Goal: Task Accomplishment & Management: Complete application form

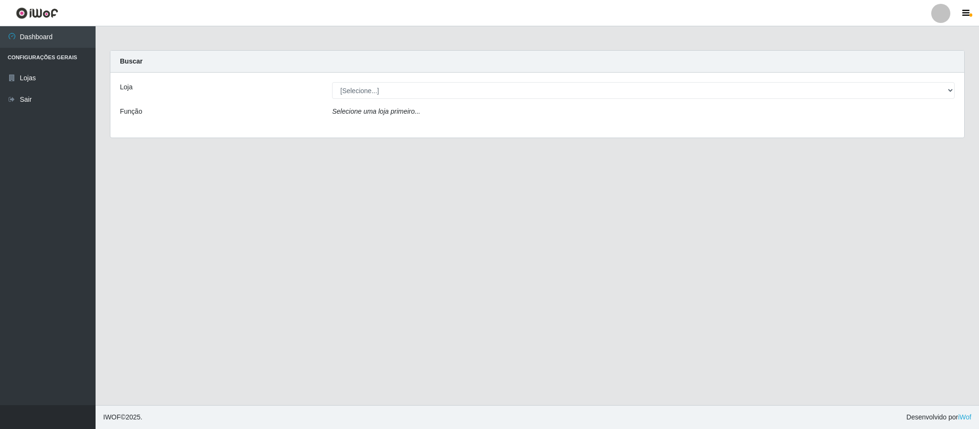
select select "407"
click at [332, 82] on select "[Selecione...] SuperFácil Atacado - Emaús" at bounding box center [643, 90] width 622 height 17
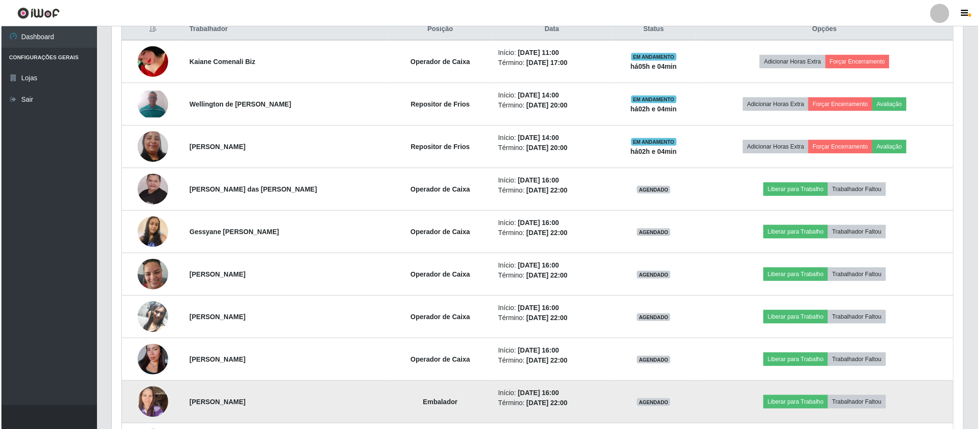
scroll to position [573, 0]
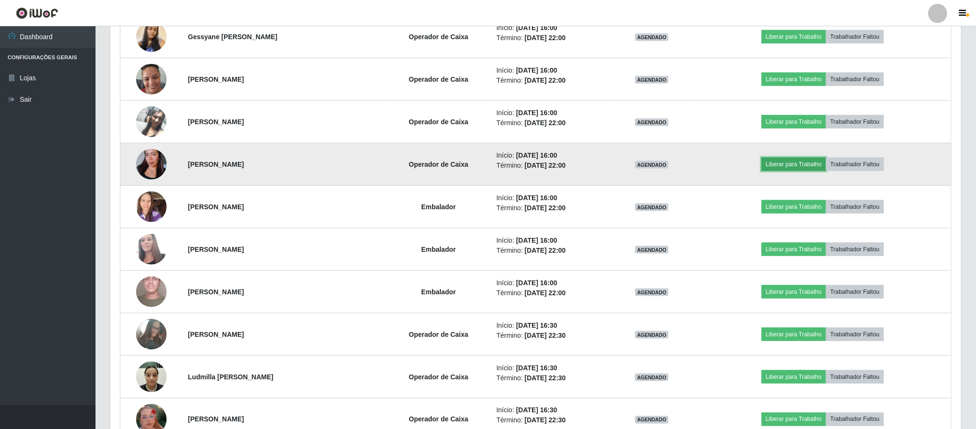
click at [780, 171] on button "Liberar para Trabalho" at bounding box center [794, 164] width 64 height 13
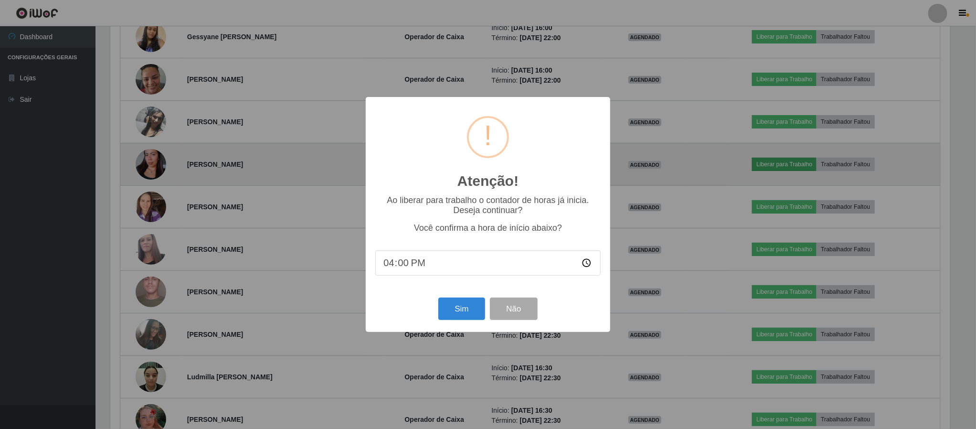
scroll to position [199, 843]
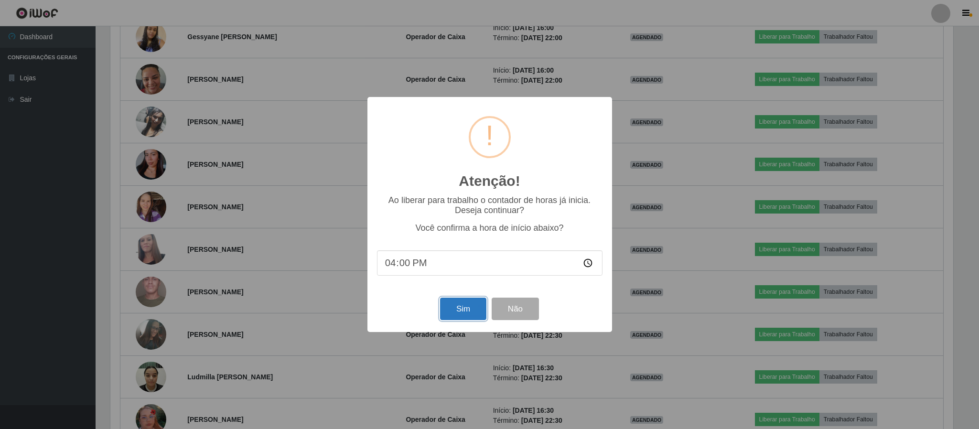
click at [474, 307] on button "Sim" at bounding box center [463, 309] width 46 height 22
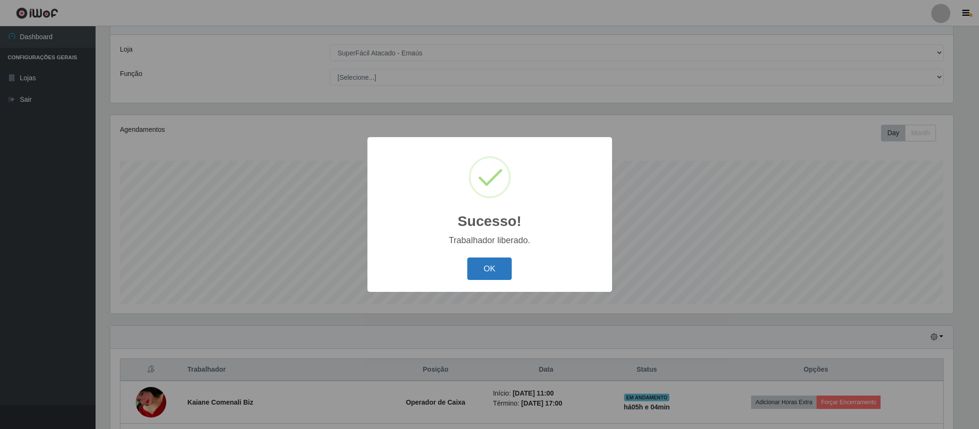
click at [486, 271] on button "OK" at bounding box center [489, 268] width 44 height 22
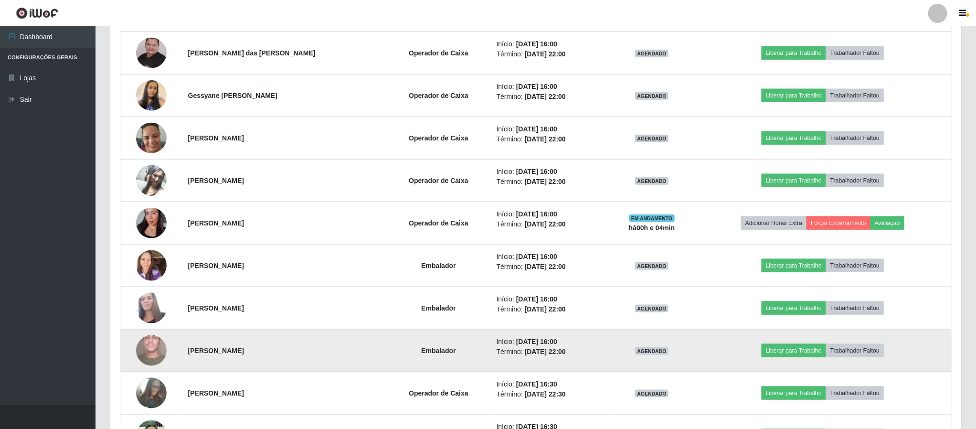
scroll to position [539, 0]
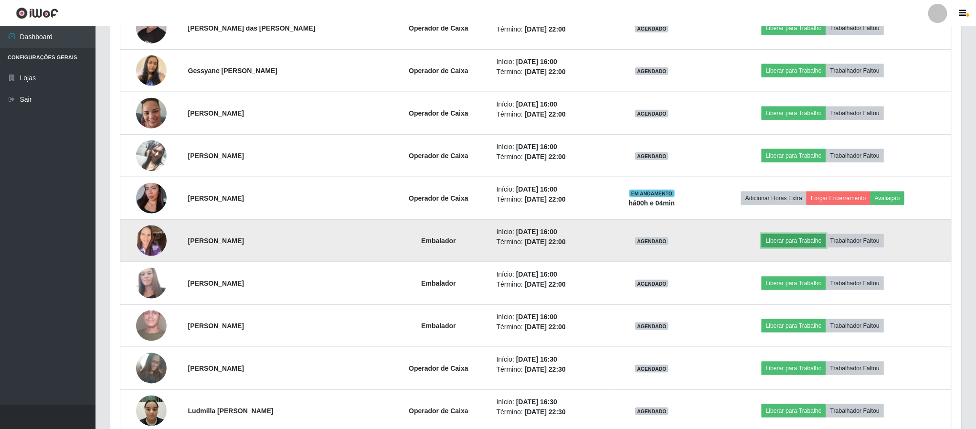
click at [788, 247] on button "Liberar para Trabalho" at bounding box center [794, 240] width 64 height 13
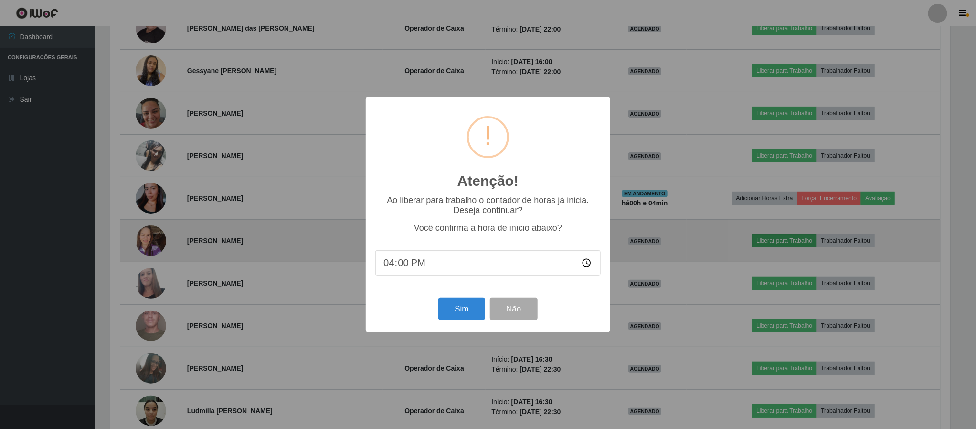
scroll to position [199, 843]
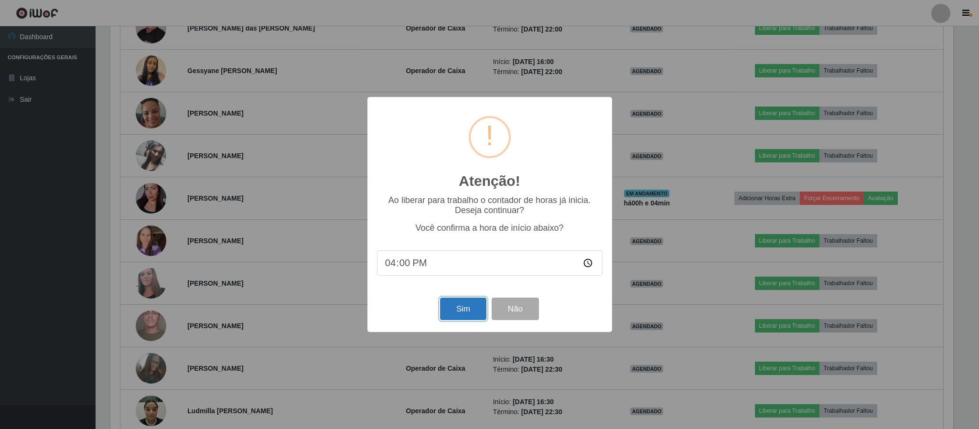
click at [449, 309] on button "Sim" at bounding box center [463, 309] width 46 height 22
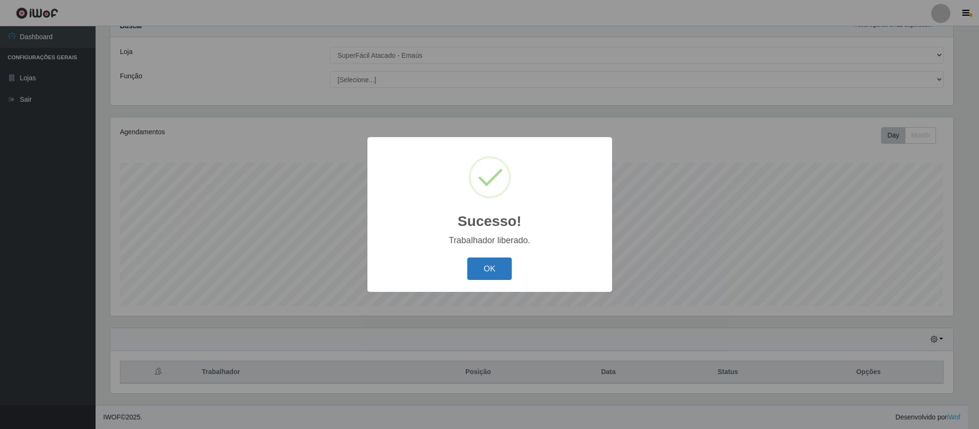
click at [480, 260] on button "OK" at bounding box center [489, 268] width 44 height 22
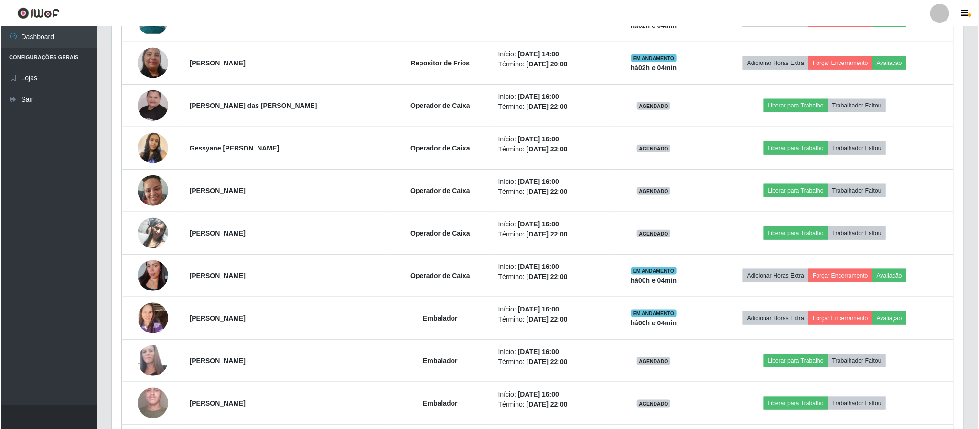
scroll to position [468, 0]
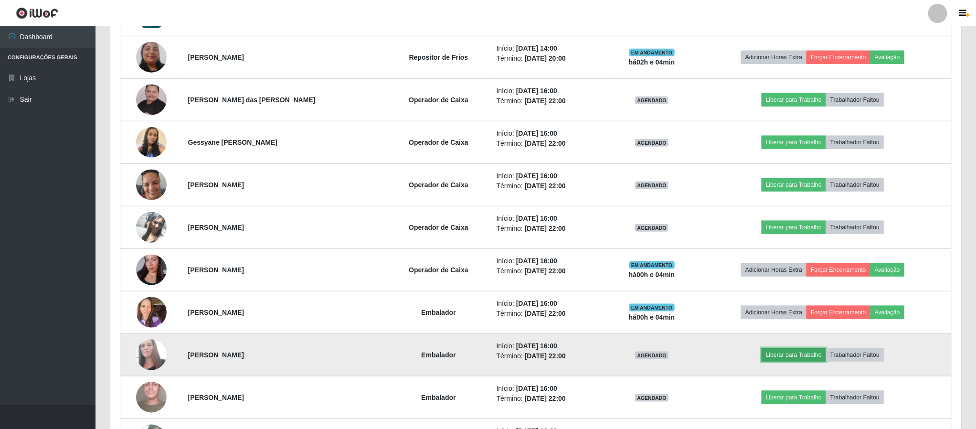
click at [803, 358] on button "Liberar para Trabalho" at bounding box center [794, 354] width 64 height 13
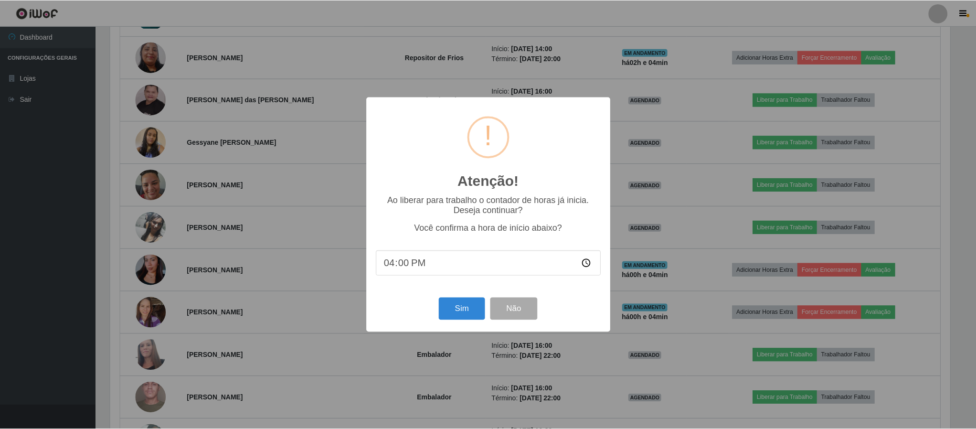
scroll to position [199, 843]
click at [469, 317] on button "Sim" at bounding box center [463, 309] width 46 height 22
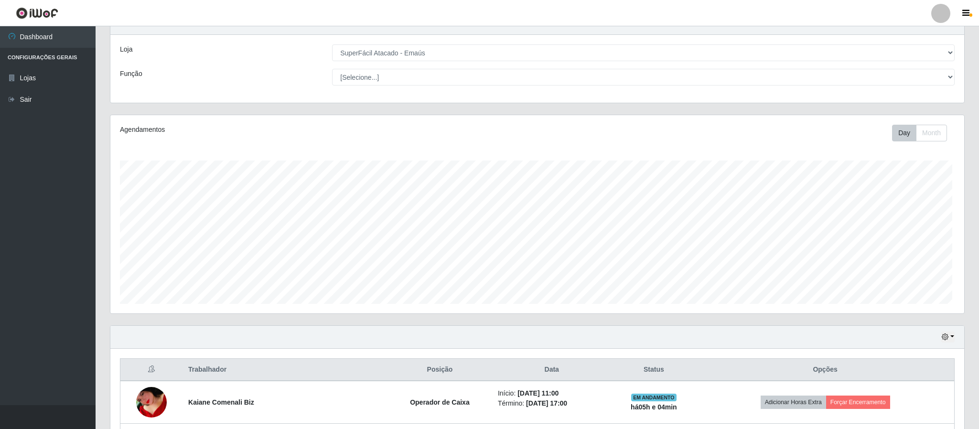
scroll to position [0, 0]
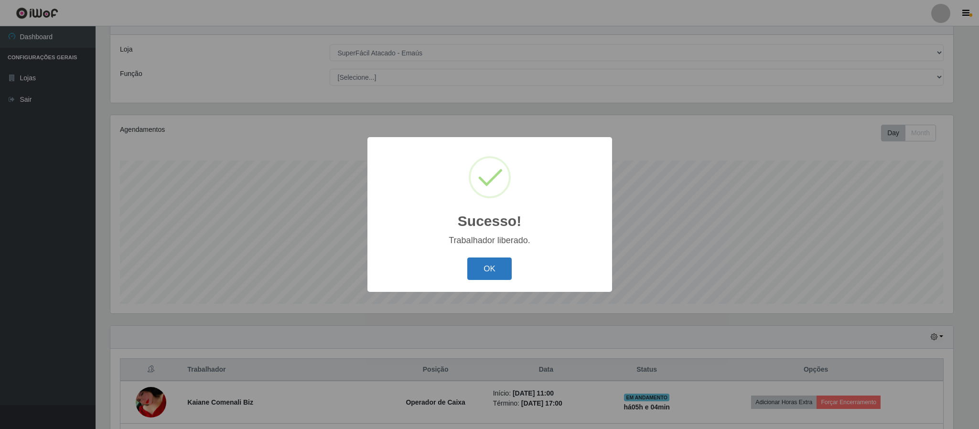
click at [489, 266] on button "OK" at bounding box center [489, 268] width 44 height 22
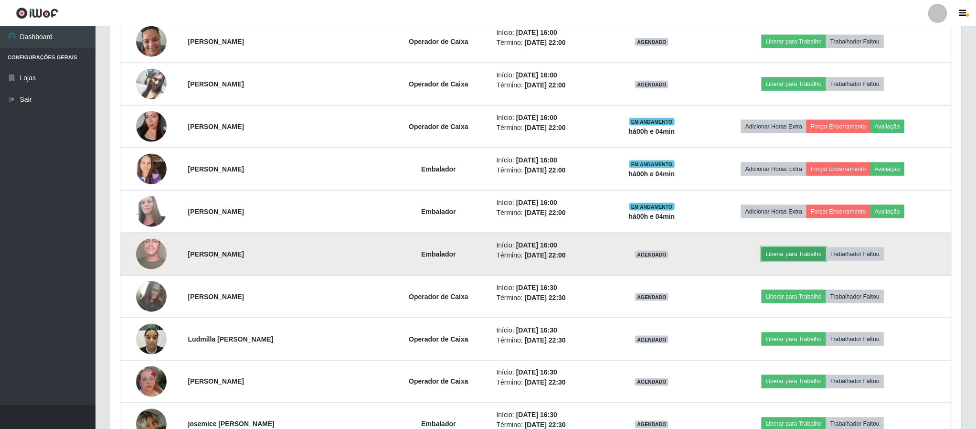
click at [802, 261] on button "Liberar para Trabalho" at bounding box center [794, 253] width 64 height 13
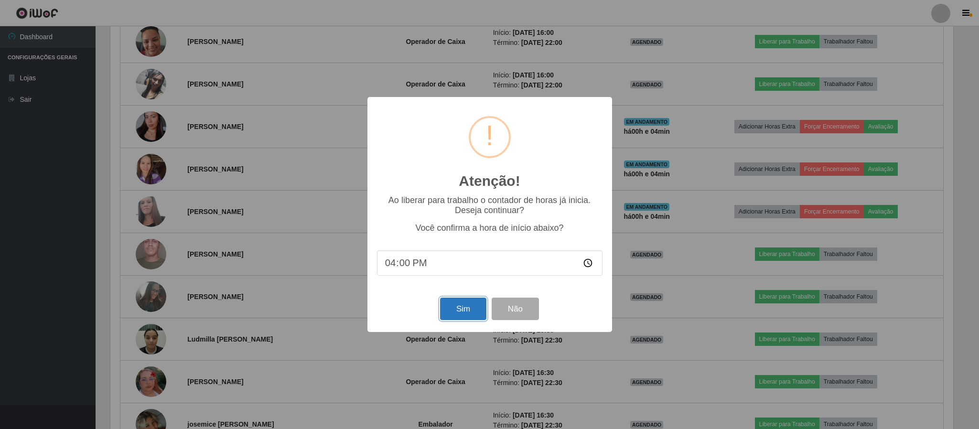
click at [456, 311] on button "Sim" at bounding box center [463, 309] width 46 height 22
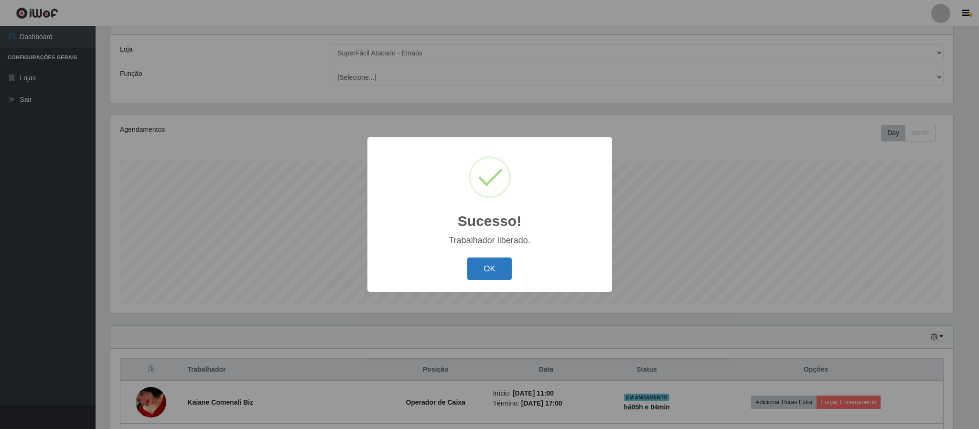
click at [474, 269] on button "OK" at bounding box center [489, 268] width 44 height 22
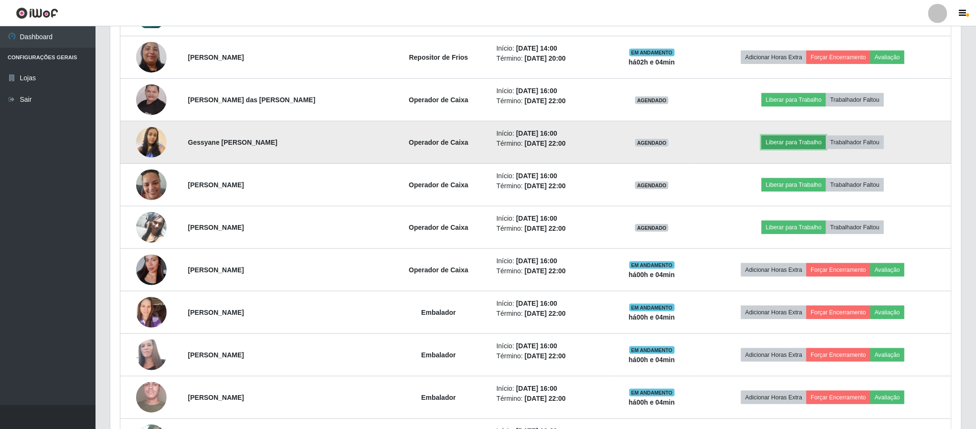
click at [814, 145] on button "Liberar para Trabalho" at bounding box center [794, 142] width 64 height 13
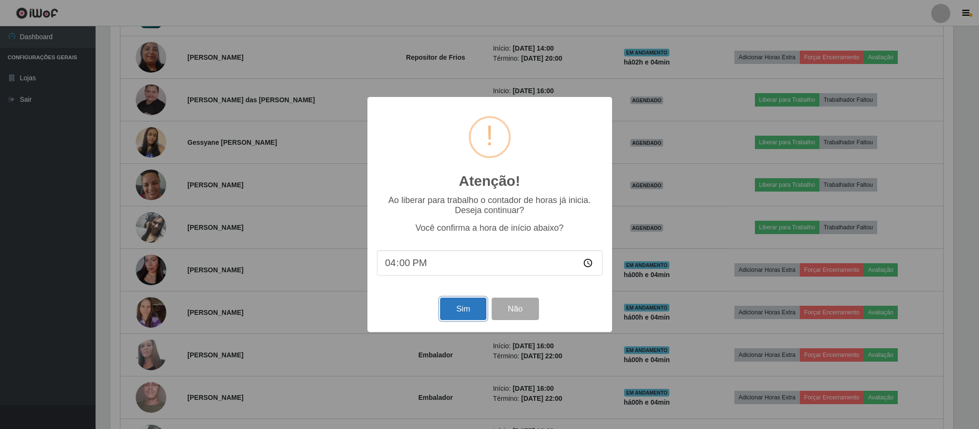
click at [468, 313] on button "Sim" at bounding box center [463, 309] width 46 height 22
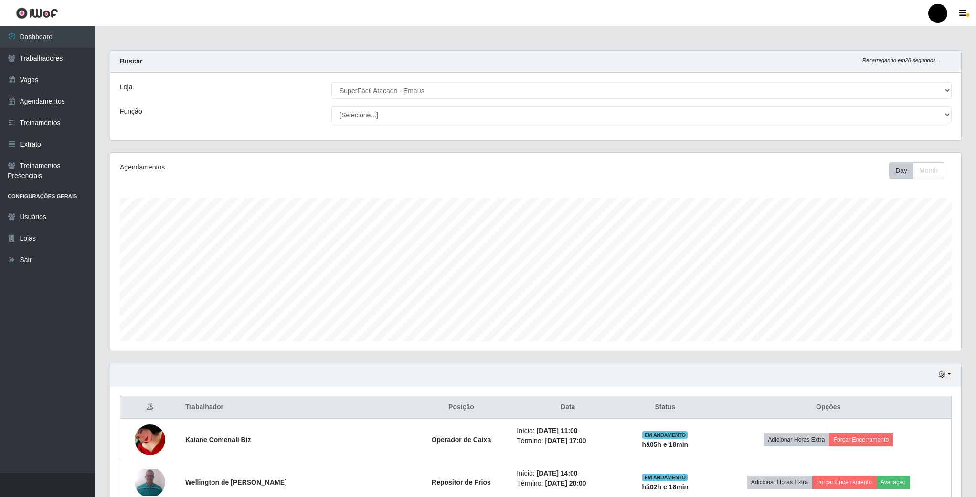
select select "407"
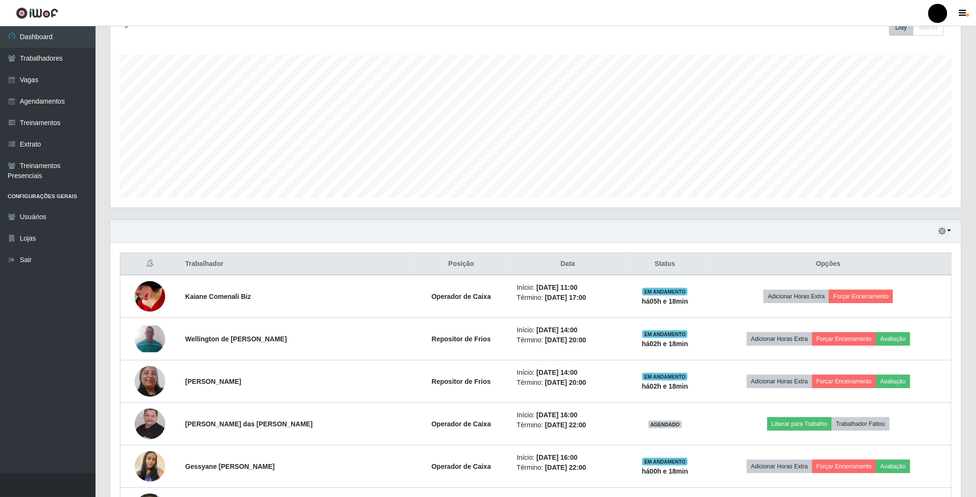
scroll to position [199, 850]
click at [56, 70] on link "Vagas" at bounding box center [48, 79] width 96 height 21
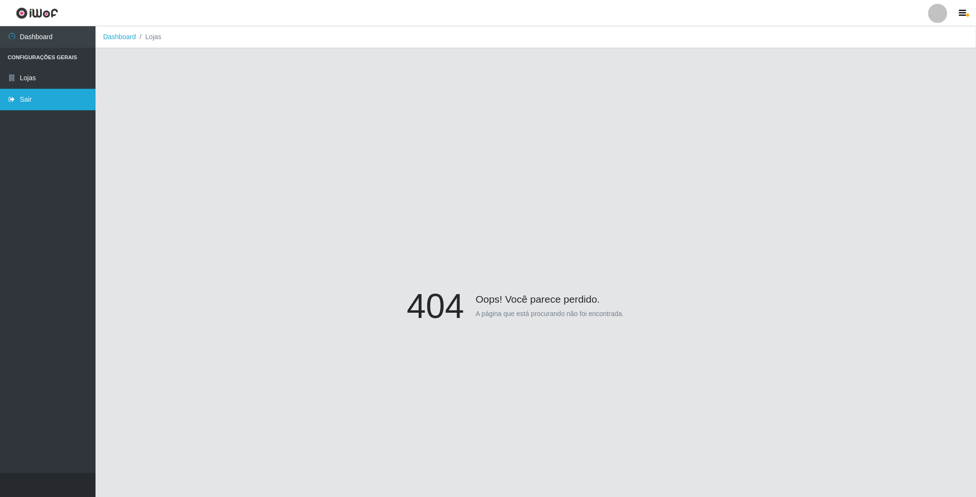
click at [26, 100] on link "Sair" at bounding box center [48, 99] width 96 height 21
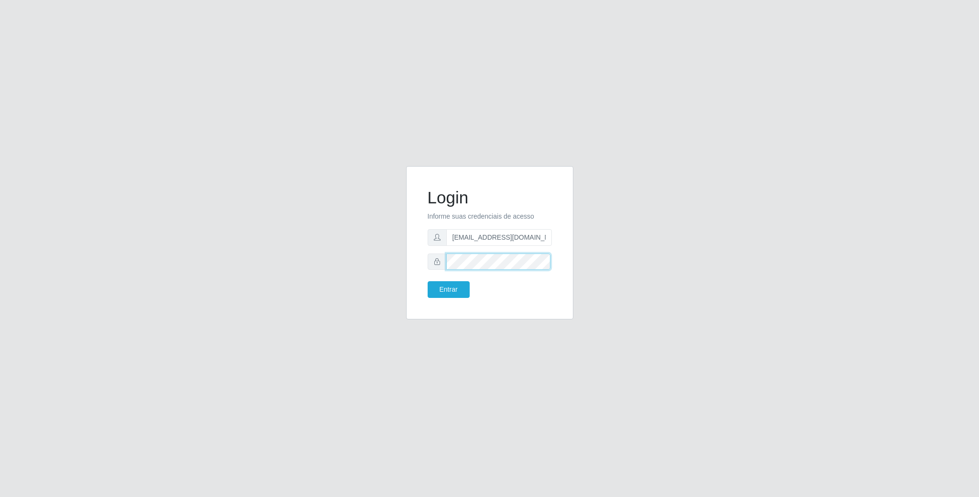
click at [339, 252] on div "Login Informe suas credenciais de acesso [EMAIL_ADDRESS][DOMAIN_NAME] Entrar" at bounding box center [489, 248] width 544 height 165
click at [523, 237] on input "[EMAIL_ADDRESS][DOMAIN_NAME]" at bounding box center [499, 237] width 106 height 17
drag, startPoint x: 539, startPoint y: 235, endPoint x: 552, endPoint y: 235, distance: 12.4
click at [552, 235] on div "Login Informe suas credenciais de acesso [EMAIL_ADDRESS][DOMAIN_NAME] Entrar" at bounding box center [489, 243] width 143 height 130
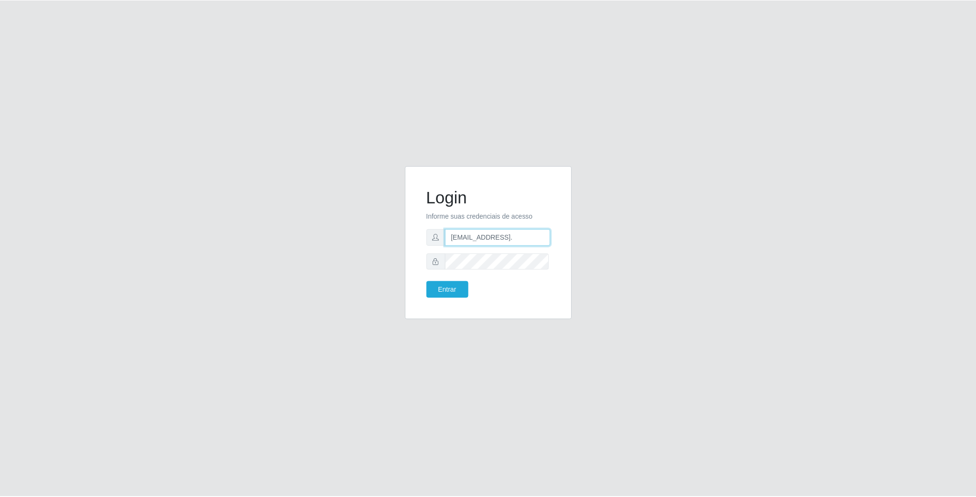
scroll to position [0, 0]
type input "g"
type input "[EMAIL_ADDRESS][DOMAIN_NAME]"
click at [427, 281] on button "Entrar" at bounding box center [448, 289] width 42 height 17
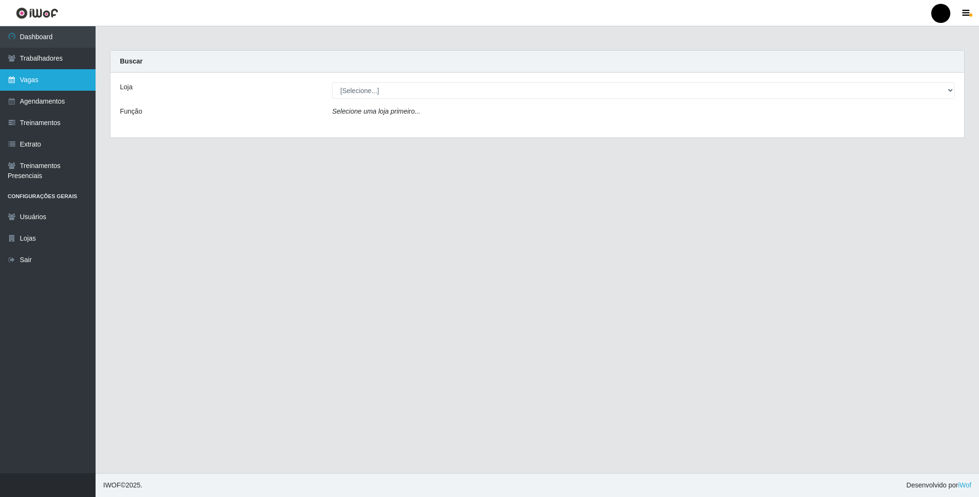
click at [44, 69] on link "Vagas" at bounding box center [48, 79] width 96 height 21
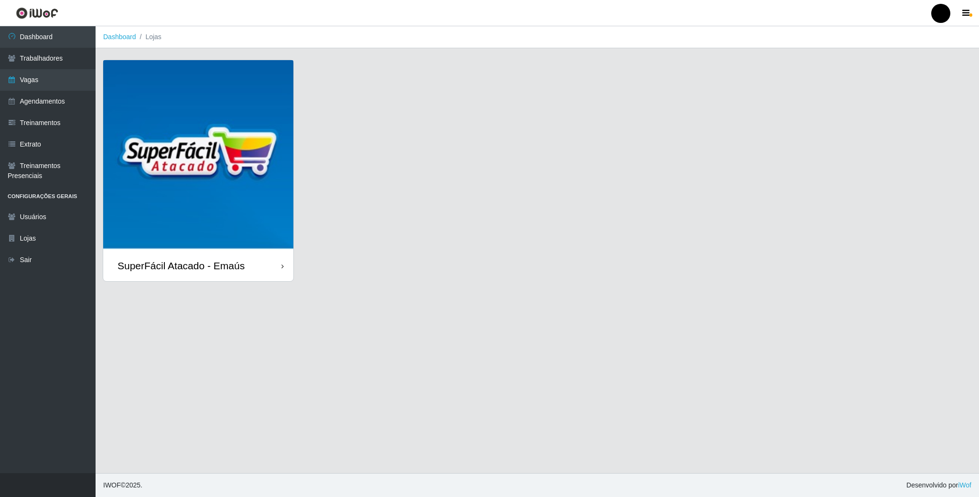
click at [194, 113] on img at bounding box center [198, 155] width 190 height 190
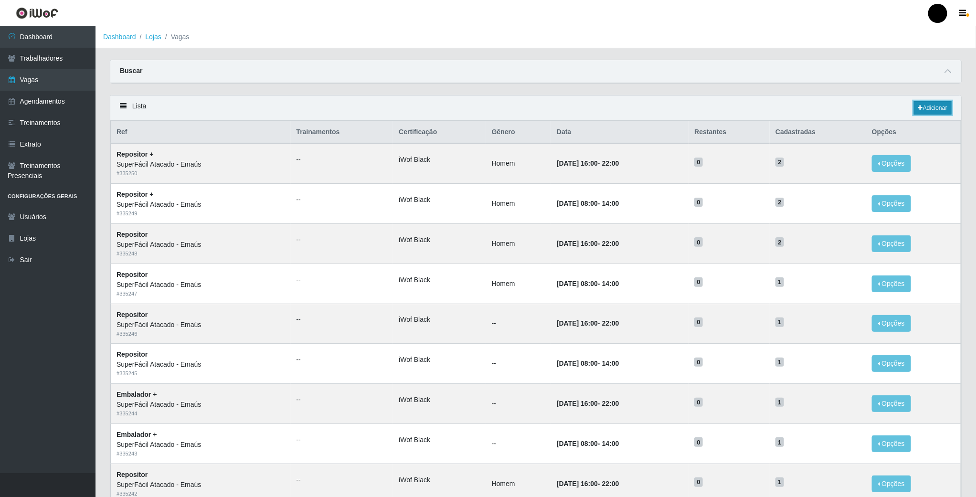
click at [939, 107] on link "Adicionar" at bounding box center [933, 107] width 38 height 13
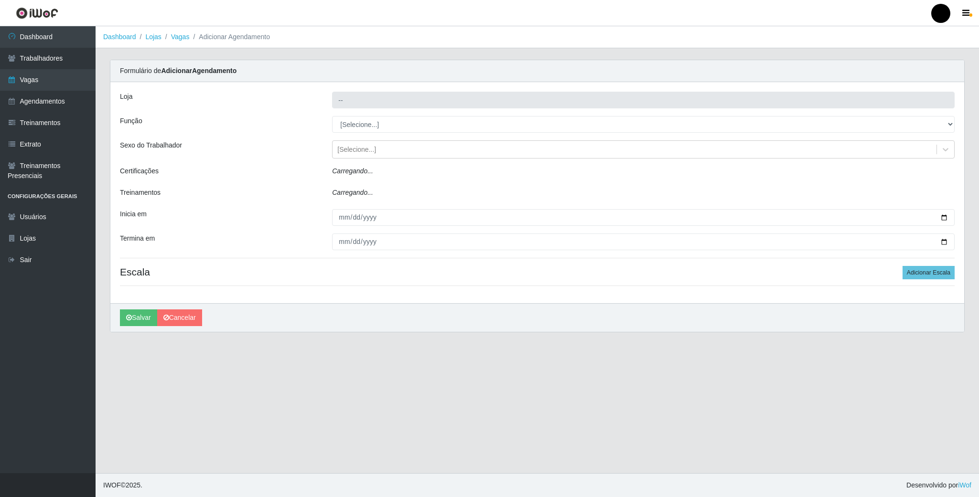
type input "SuperFácil Atacado - Emaús"
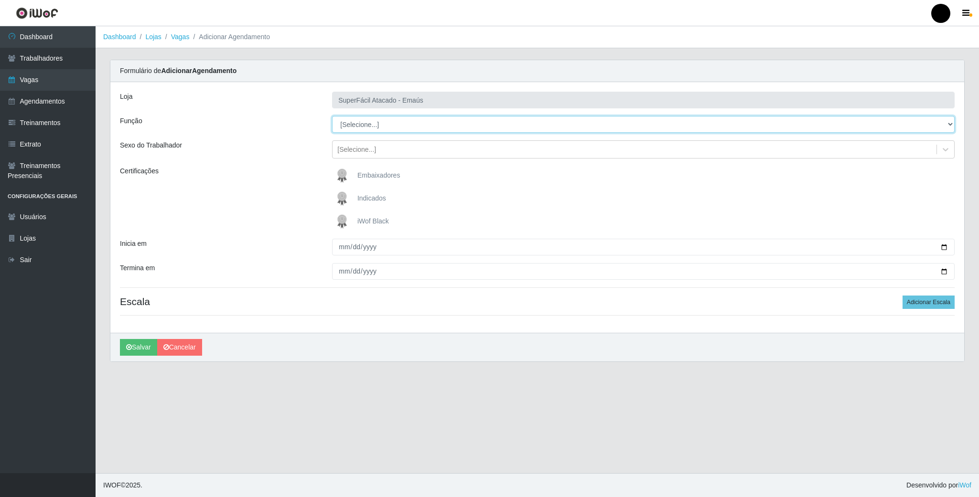
click at [946, 122] on select "[Selecione...] Auxiliar de Estacionamento Auxiliar de Estacionamento + Auxiliar…" at bounding box center [643, 124] width 622 height 17
click at [65, 274] on ul "Dashboard Trabalhadores Vagas Agendamentos Treinamentos Extrato Treinamentos Pr…" at bounding box center [48, 249] width 96 height 447
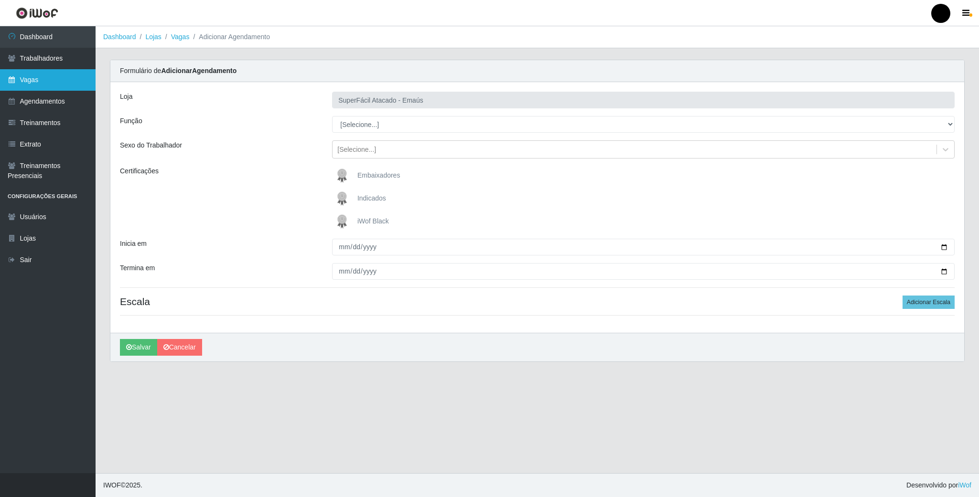
click at [41, 74] on link "Vagas" at bounding box center [48, 79] width 96 height 21
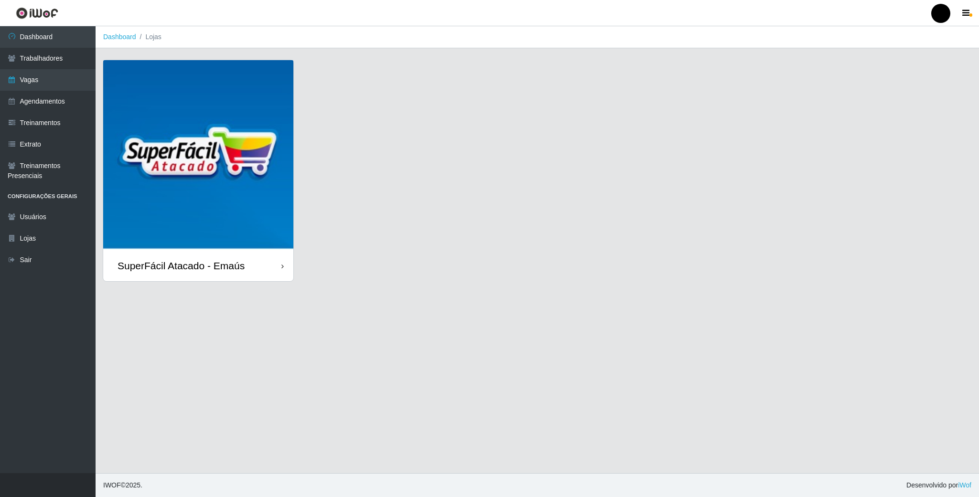
click at [205, 126] on img at bounding box center [198, 155] width 190 height 190
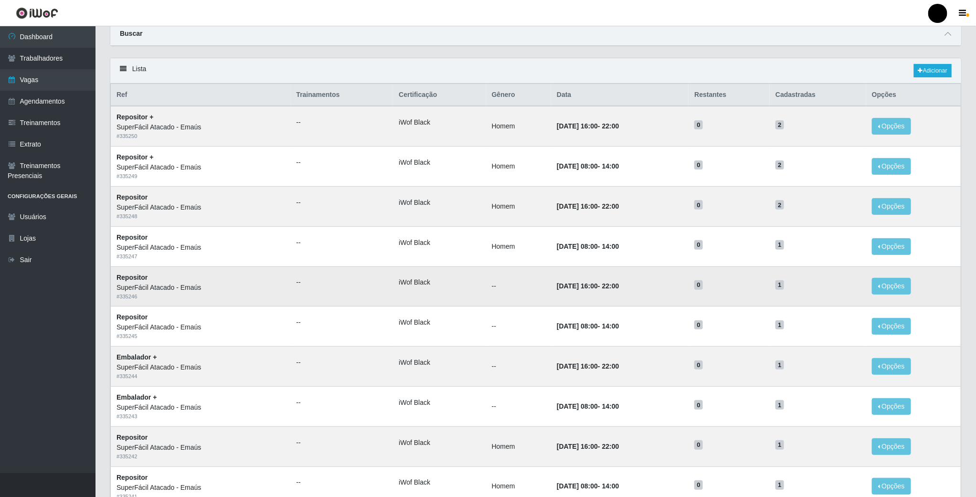
scroll to position [72, 0]
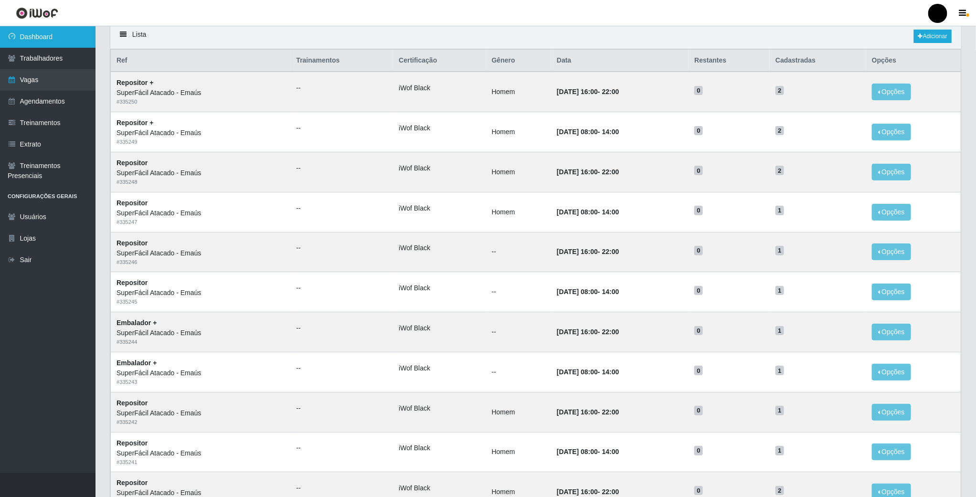
click at [34, 33] on link "Dashboard" at bounding box center [48, 36] width 96 height 21
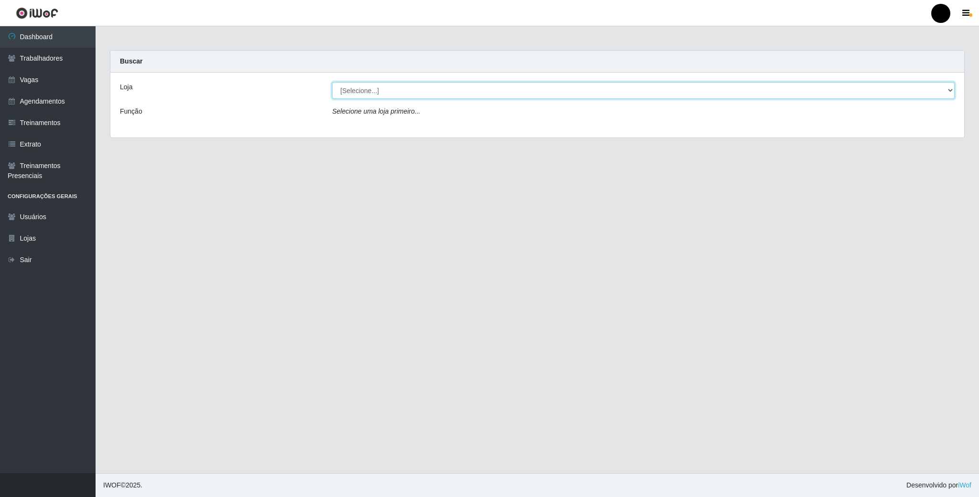
click at [479, 88] on select "[Selecione...] SuperFácil Atacado - Emaús" at bounding box center [643, 90] width 622 height 17
select select "407"
click at [332, 82] on select "[Selecione...] SuperFácil Atacado - Emaús" at bounding box center [643, 90] width 622 height 17
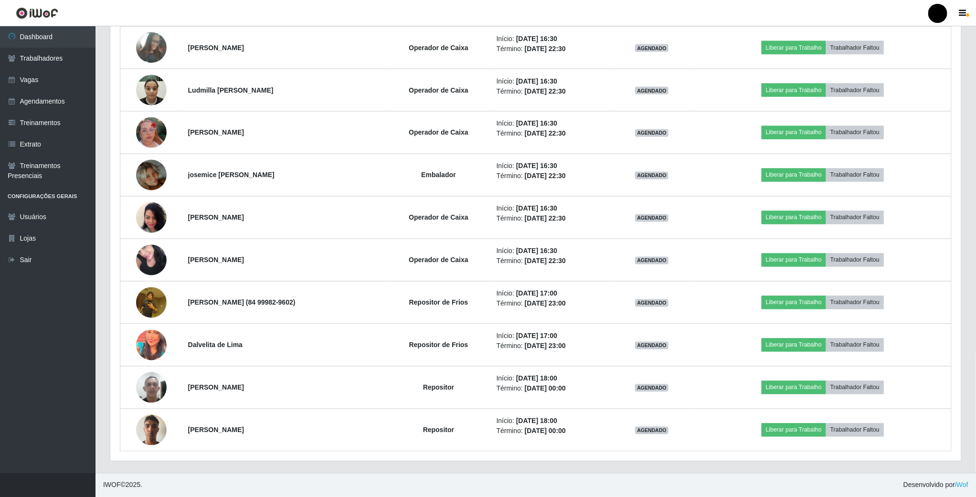
scroll to position [1505, 0]
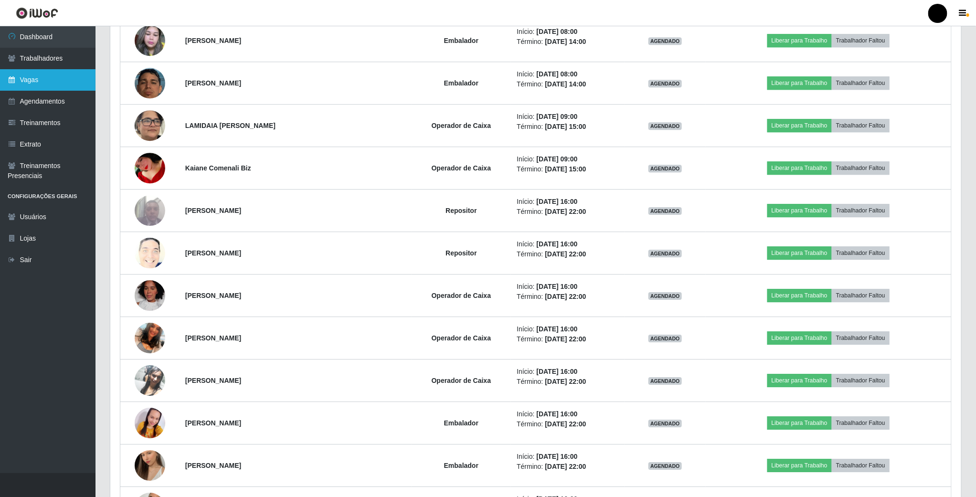
click at [33, 77] on link "Vagas" at bounding box center [48, 79] width 96 height 21
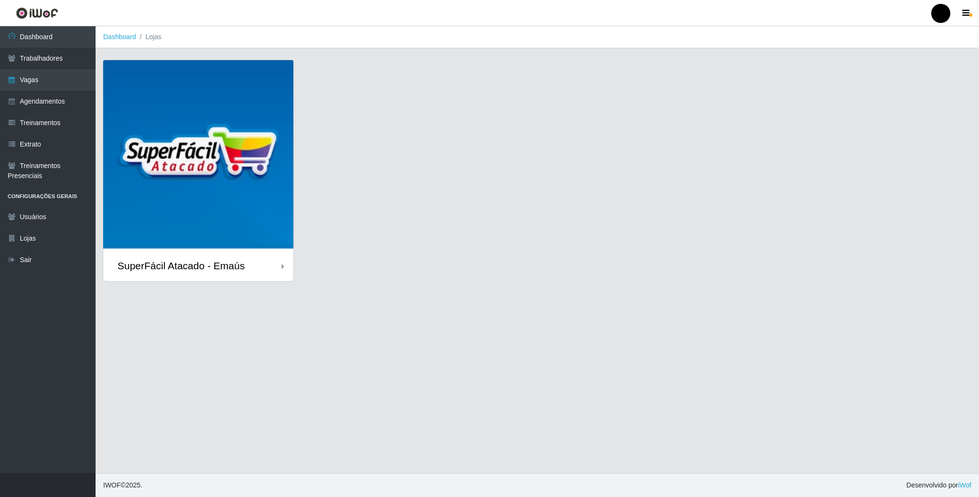
click at [198, 160] on img at bounding box center [198, 155] width 190 height 190
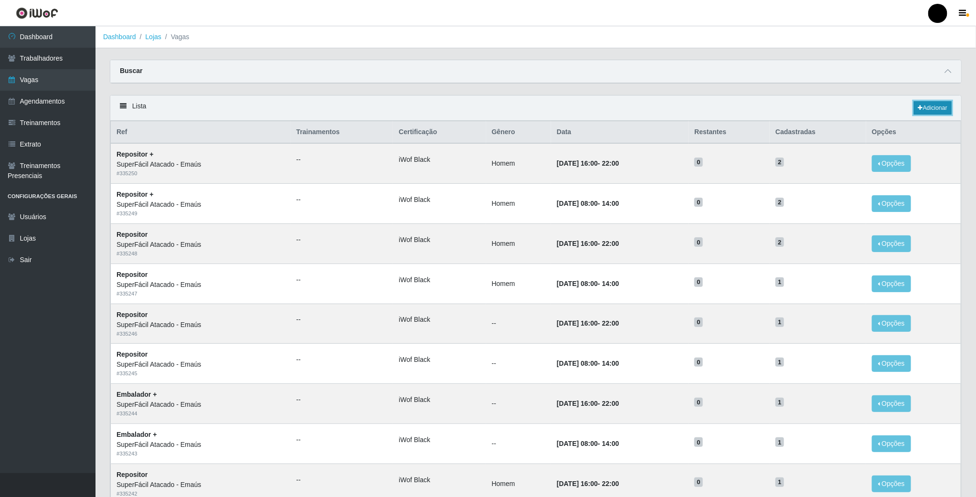
click at [938, 110] on link "Adicionar" at bounding box center [933, 107] width 38 height 13
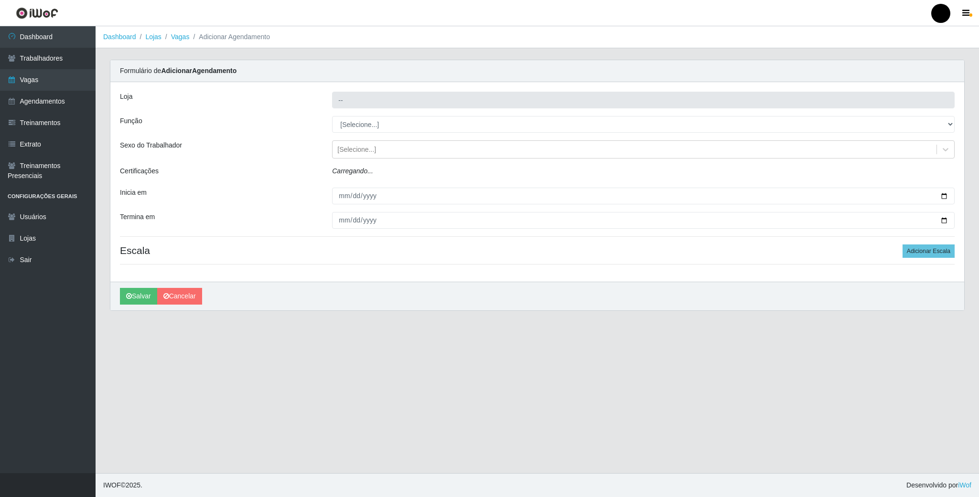
type input "SuperFácil Atacado - Emaús"
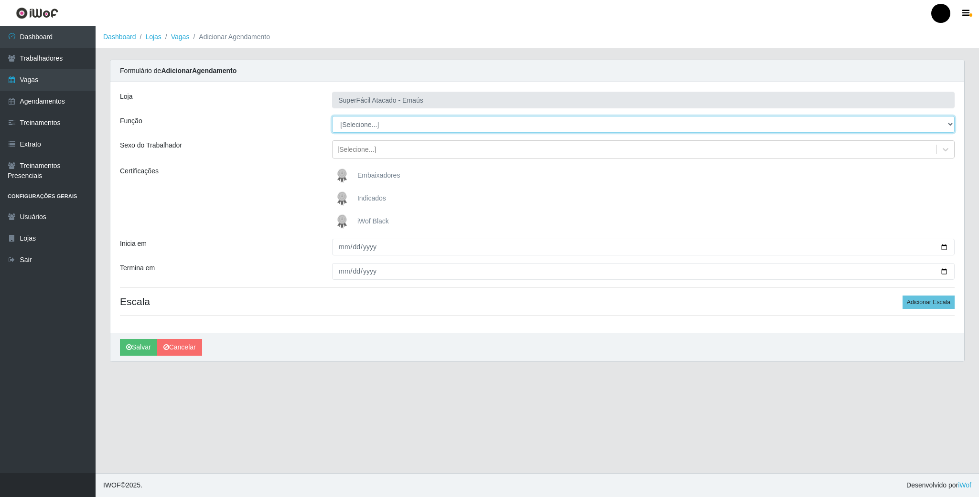
click at [928, 127] on select "[Selecione...] Auxiliar de Estacionamento Auxiliar de Estacionamento + Auxiliar…" at bounding box center [643, 124] width 622 height 17
select select "72"
click at [332, 117] on select "[Selecione...] Auxiliar de Estacionamento Auxiliar de Estacionamento + Auxiliar…" at bounding box center [643, 124] width 622 height 17
click at [340, 217] on img at bounding box center [343, 221] width 23 height 19
click at [0, 0] on input "iWof Black" at bounding box center [0, 0] width 0 height 0
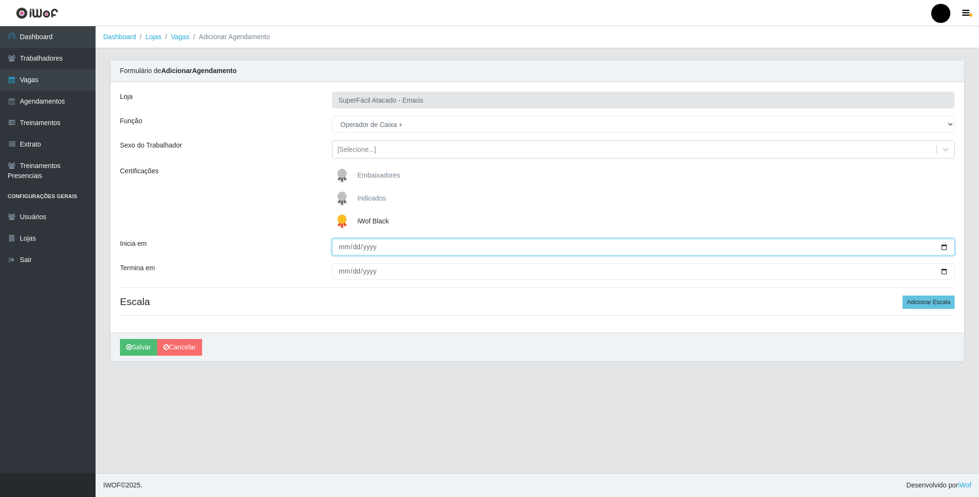
click at [940, 245] on input "Inicia em" at bounding box center [643, 247] width 622 height 17
type input "[DATE]"
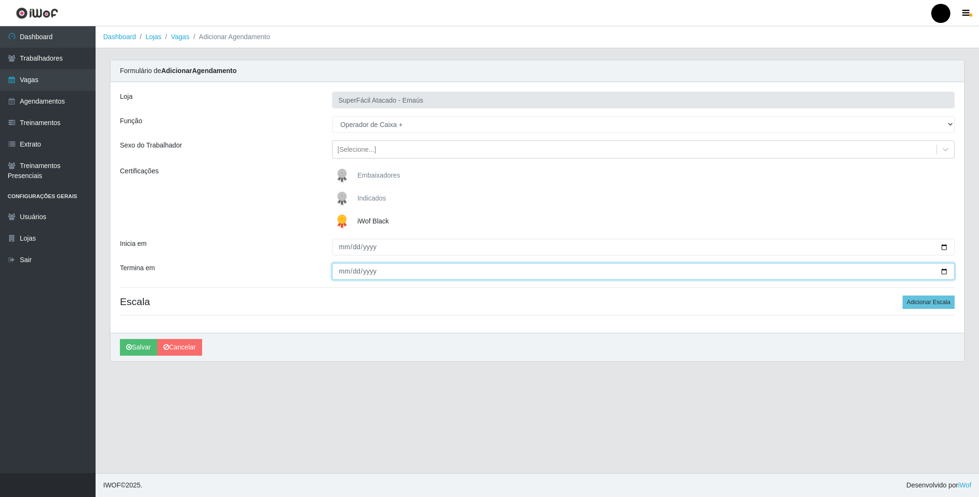
click at [941, 273] on input "Termina em" at bounding box center [643, 271] width 622 height 17
type input "[DATE]"
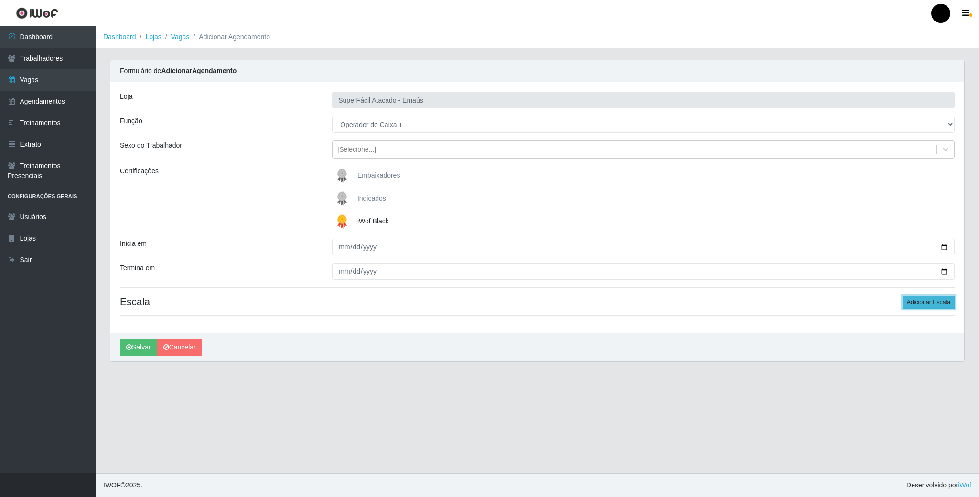
click at [915, 302] on button "Adicionar Escala" at bounding box center [928, 302] width 52 height 13
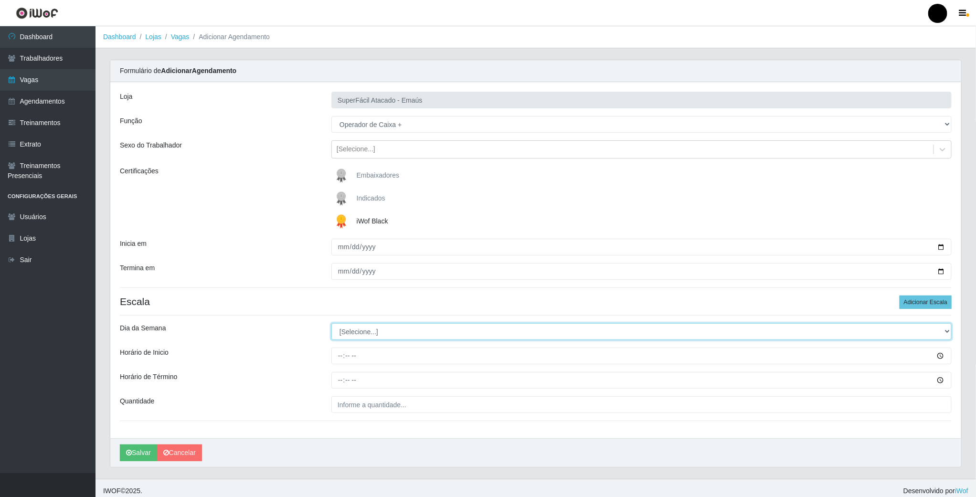
click at [440, 332] on select "[Selecione...] Segunda Terça Quarta Quinta Sexta Sábado Domingo" at bounding box center [641, 331] width 620 height 17
select select "5"
click at [331, 325] on select "[Selecione...] Segunda Terça Quarta Quinta Sexta Sábado Domingo" at bounding box center [641, 331] width 620 height 17
click at [341, 361] on input "Horário de Inicio" at bounding box center [641, 356] width 620 height 17
type input "08:00"
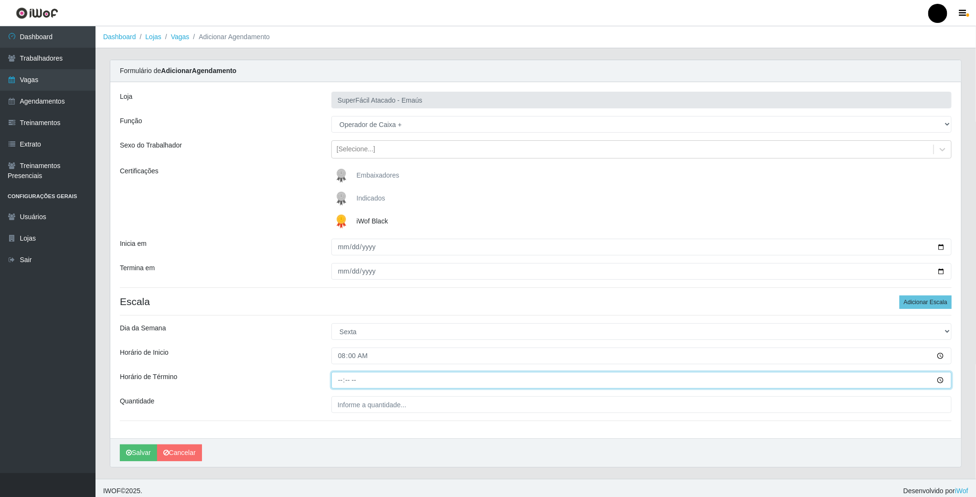
click at [338, 383] on input "Horário de Término" at bounding box center [641, 380] width 620 height 17
type input "14:00"
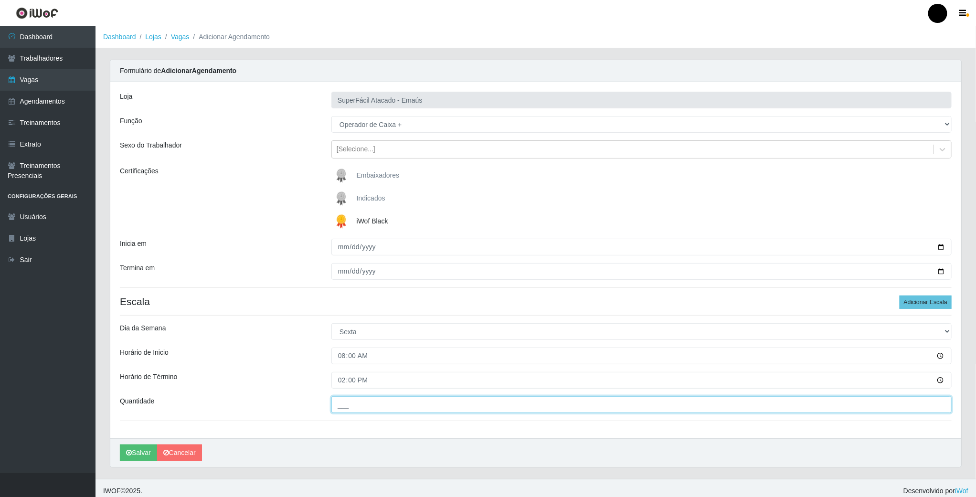
click at [374, 403] on input "___" at bounding box center [641, 404] width 620 height 17
type input "02_"
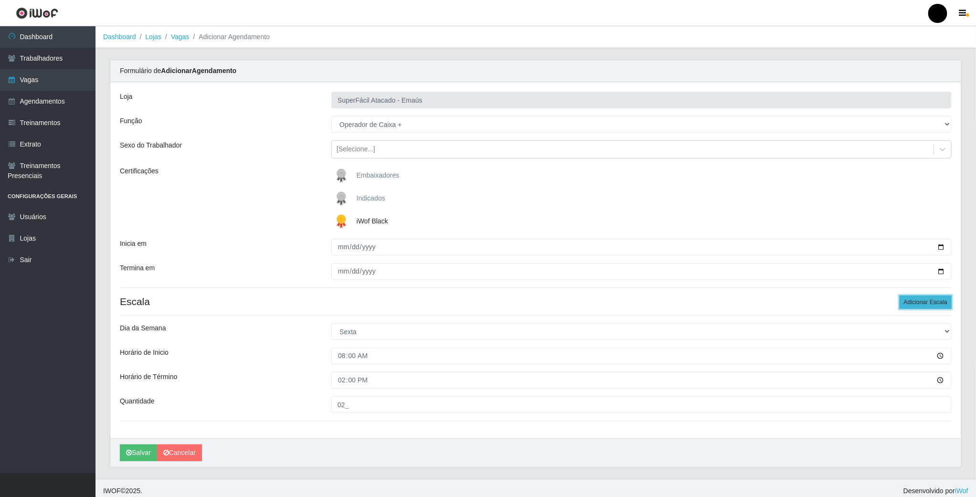
click at [939, 301] on button "Adicionar Escala" at bounding box center [926, 302] width 52 height 13
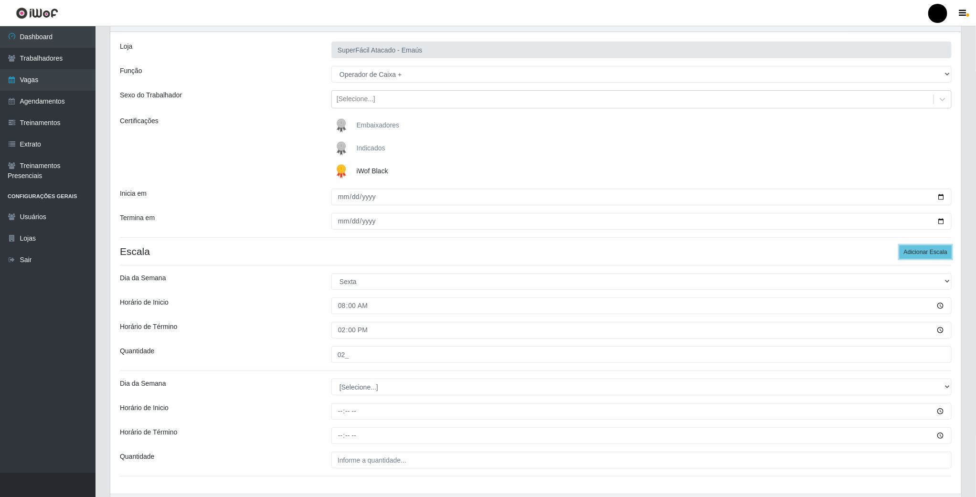
scroll to position [114, 0]
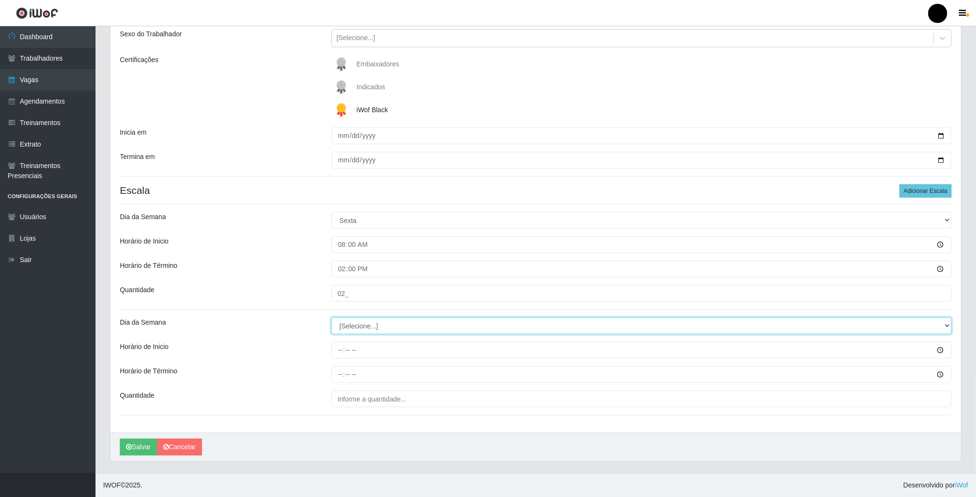
click at [361, 327] on select "[Selecione...] Segunda Terça Quarta Quinta Sexta Sábado Domingo" at bounding box center [641, 326] width 620 height 17
select select "5"
click at [331, 318] on select "[Selecione...] Segunda Terça Quarta Quinta Sexta Sábado Domingo" at bounding box center [641, 326] width 620 height 17
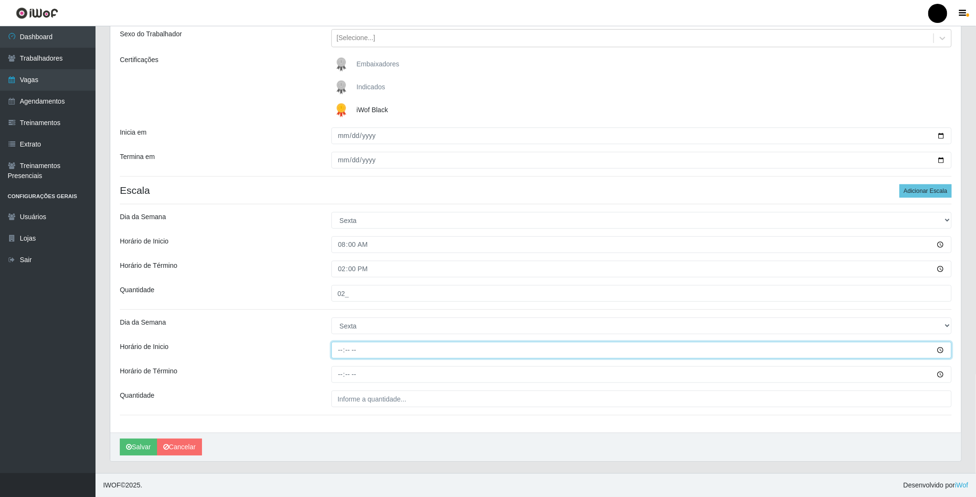
click at [341, 350] on input "Horário de Inicio" at bounding box center [641, 350] width 620 height 17
type input "11:00"
click at [337, 372] on input "Horário de Término" at bounding box center [641, 374] width 620 height 17
type input "17:00"
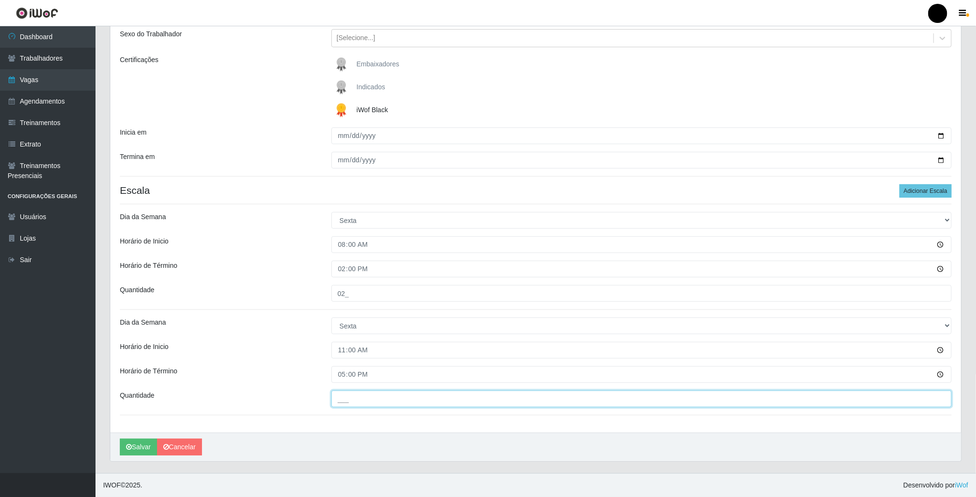
click at [345, 399] on input "___" at bounding box center [641, 399] width 620 height 17
type input "01_"
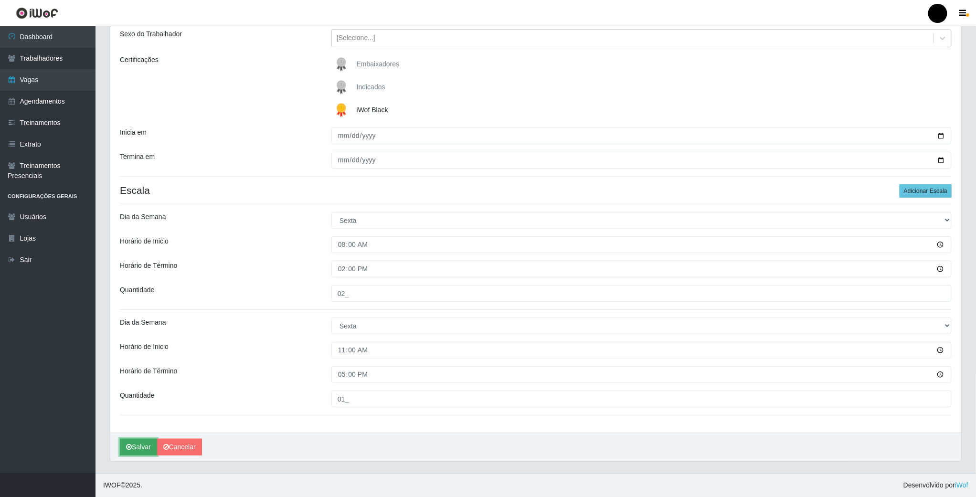
click at [147, 445] on button "Salvar" at bounding box center [138, 447] width 37 height 17
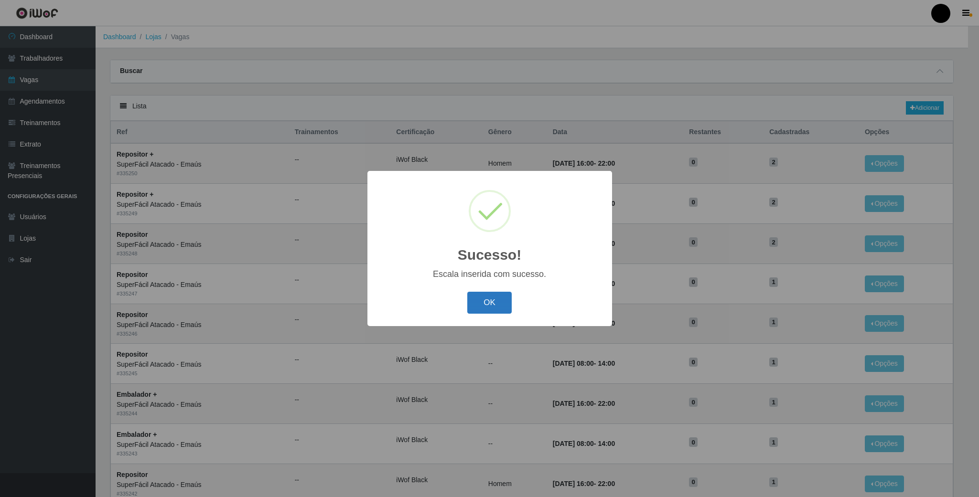
click at [496, 303] on button "OK" at bounding box center [489, 303] width 44 height 22
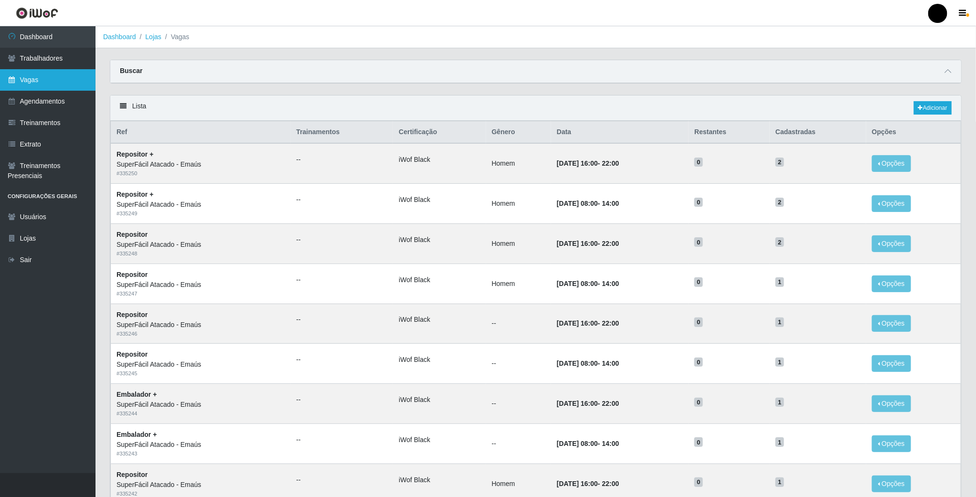
click at [12, 86] on link "Vagas" at bounding box center [48, 79] width 96 height 21
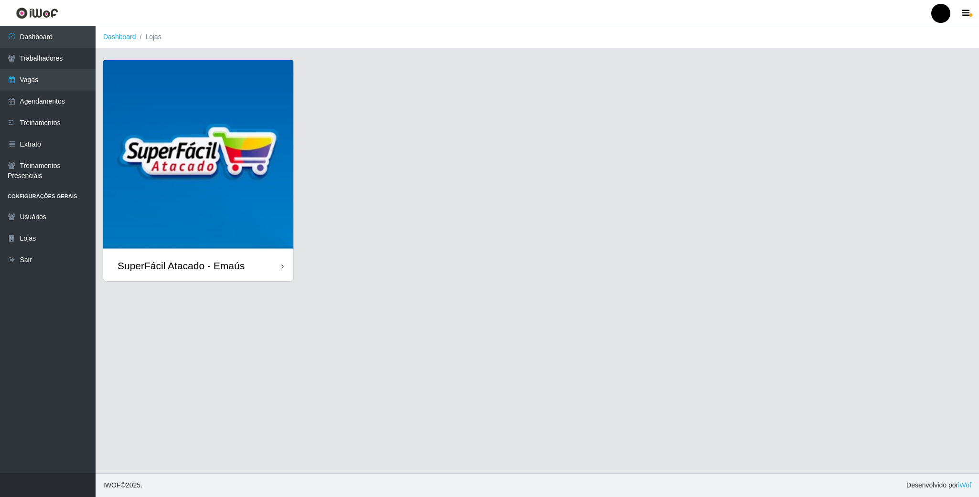
click at [216, 155] on img at bounding box center [198, 155] width 190 height 190
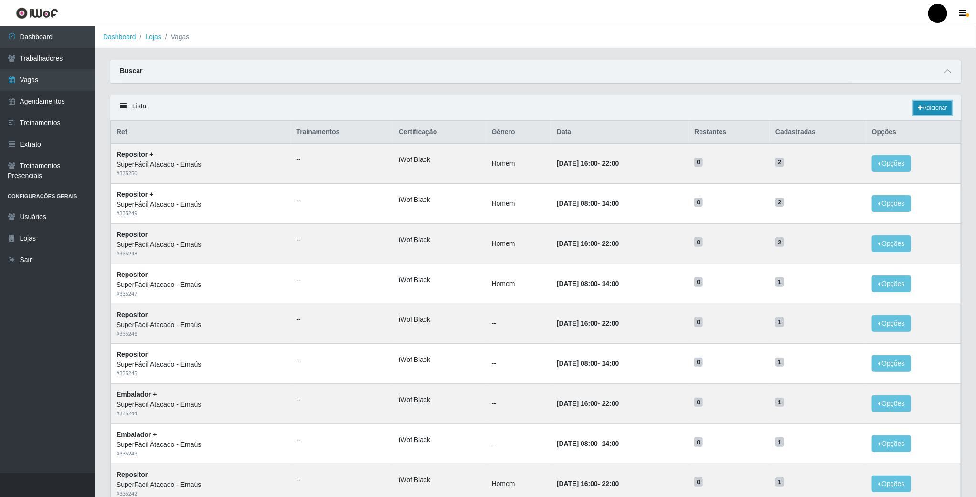
click at [926, 112] on link "Adicionar" at bounding box center [933, 107] width 38 height 13
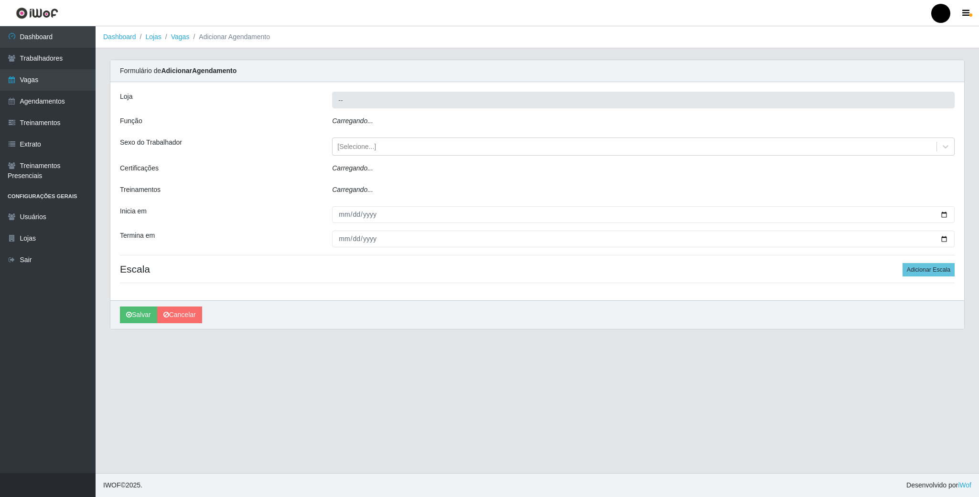
type input "SuperFácil Atacado - Emaús"
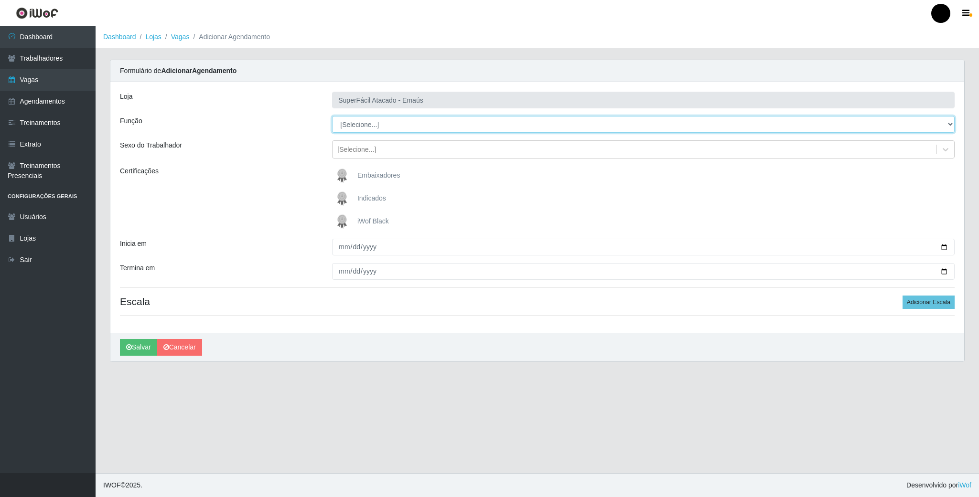
click at [946, 120] on select "[Selecione...] Auxiliar de Estacionamento Auxiliar de Estacionamento + Auxiliar…" at bounding box center [643, 124] width 622 height 17
select select "72"
click at [332, 117] on select "[Selecione...] Auxiliar de Estacionamento Auxiliar de Estacionamento + Auxiliar…" at bounding box center [643, 124] width 622 height 17
click at [337, 220] on img at bounding box center [343, 221] width 23 height 19
click at [0, 0] on input "iWof Black" at bounding box center [0, 0] width 0 height 0
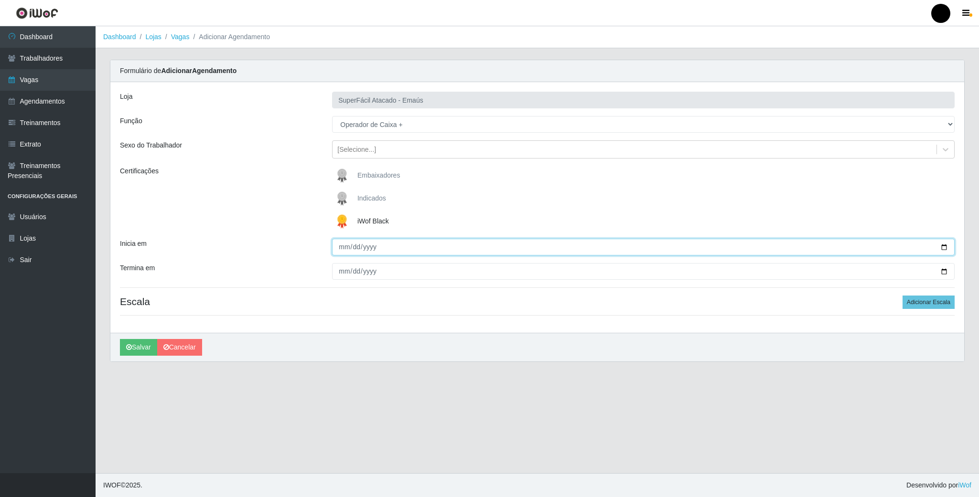
click at [942, 250] on input "Inicia em" at bounding box center [643, 247] width 622 height 17
type input "[DATE]"
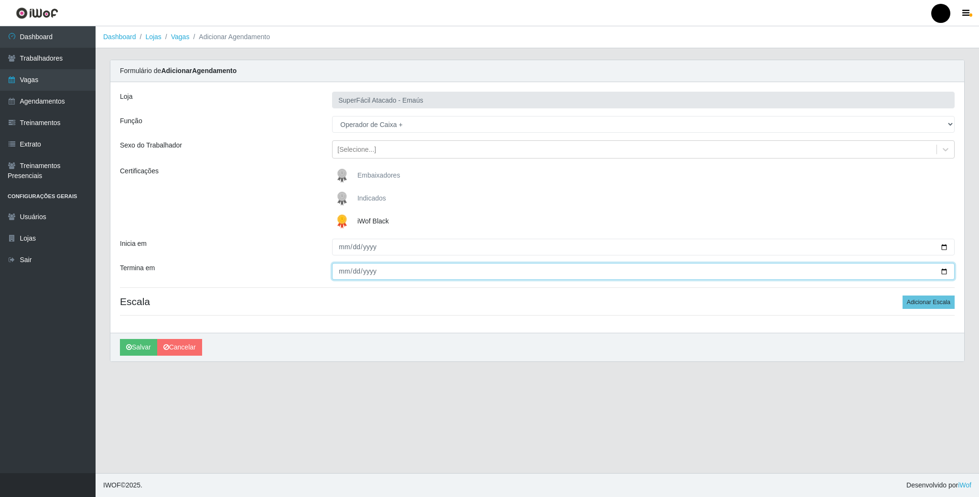
click at [937, 271] on input "Termina em" at bounding box center [643, 271] width 622 height 17
click at [939, 271] on input "Termina em" at bounding box center [643, 271] width 622 height 17
type input "[DATE]"
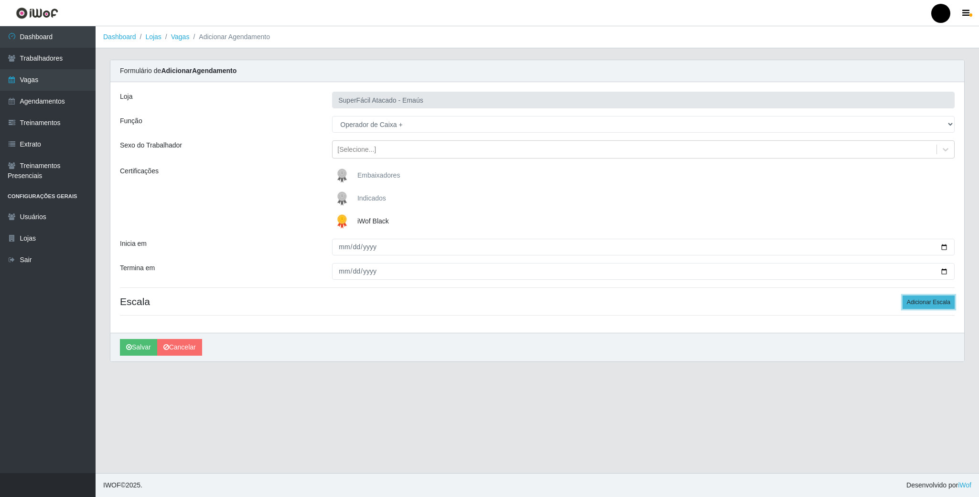
click at [944, 304] on button "Adicionar Escala" at bounding box center [928, 302] width 52 height 13
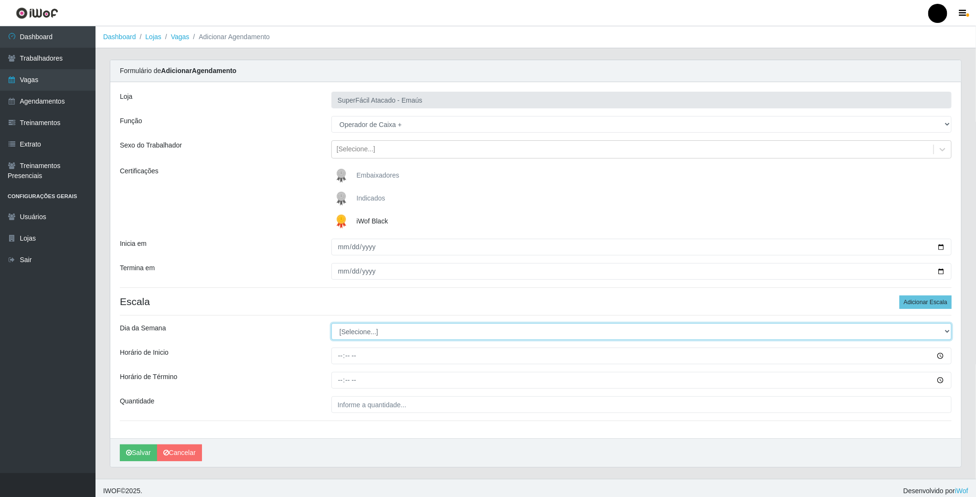
click at [344, 335] on select "[Selecione...] Segunda Terça Quarta Quinta Sexta Sábado Domingo" at bounding box center [641, 331] width 620 height 17
select select "6"
click at [331, 325] on select "[Selecione...] Segunda Terça Quarta Quinta Sexta Sábado Domingo" at bounding box center [641, 331] width 620 height 17
click at [339, 360] on input "Horário de Inicio" at bounding box center [641, 356] width 620 height 17
type input "08:00"
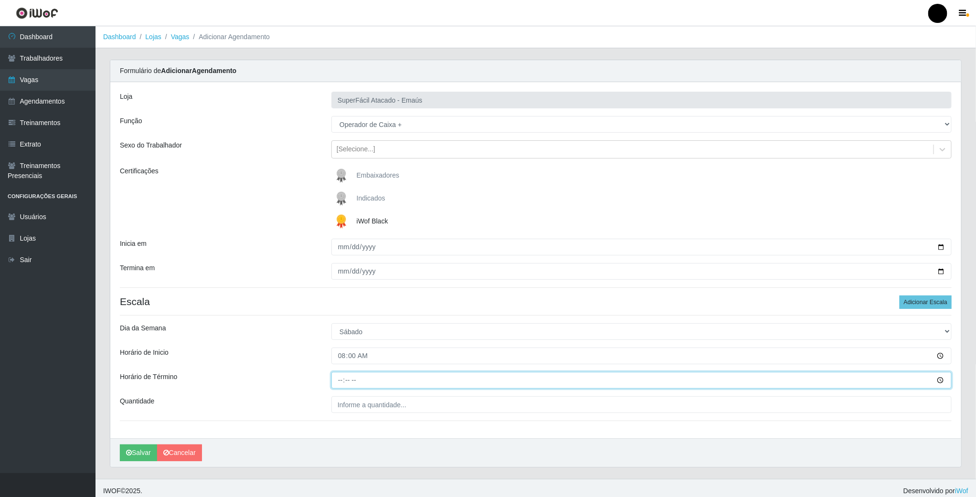
click at [339, 377] on input "Horário de Término" at bounding box center [641, 380] width 620 height 17
type input "14:00"
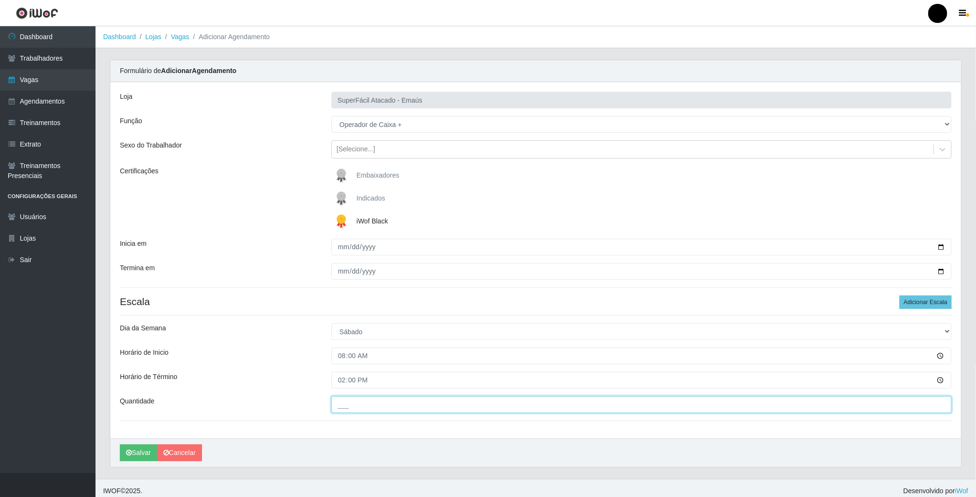
click at [350, 400] on input "___" at bounding box center [641, 404] width 620 height 17
type input "03_"
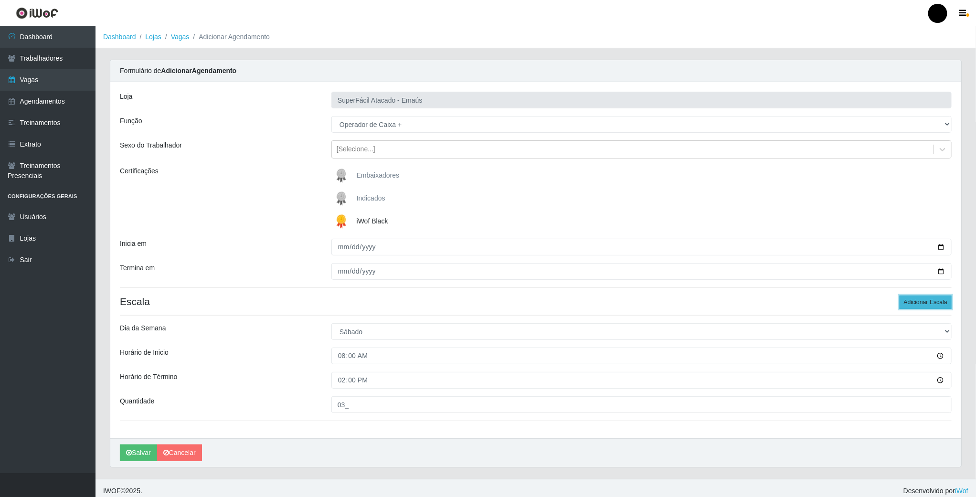
click at [928, 309] on button "Adicionar Escala" at bounding box center [926, 302] width 52 height 13
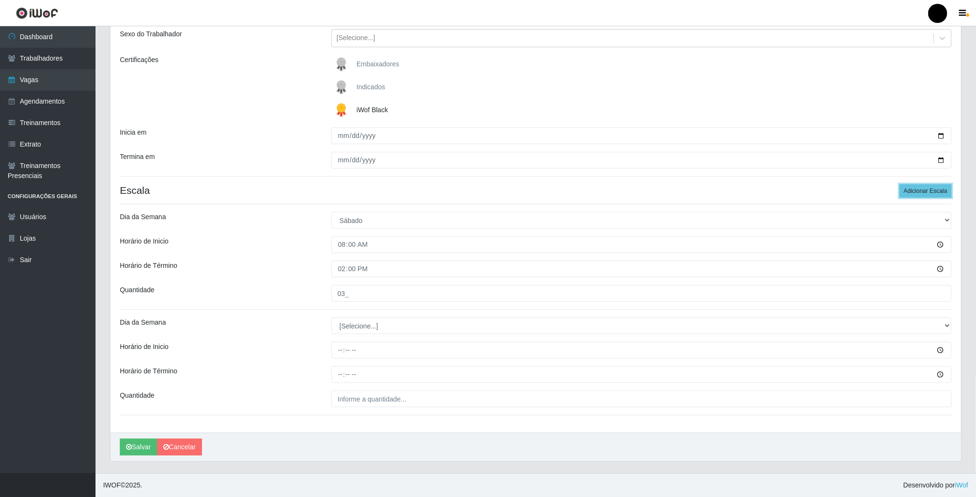
scroll to position [114, 0]
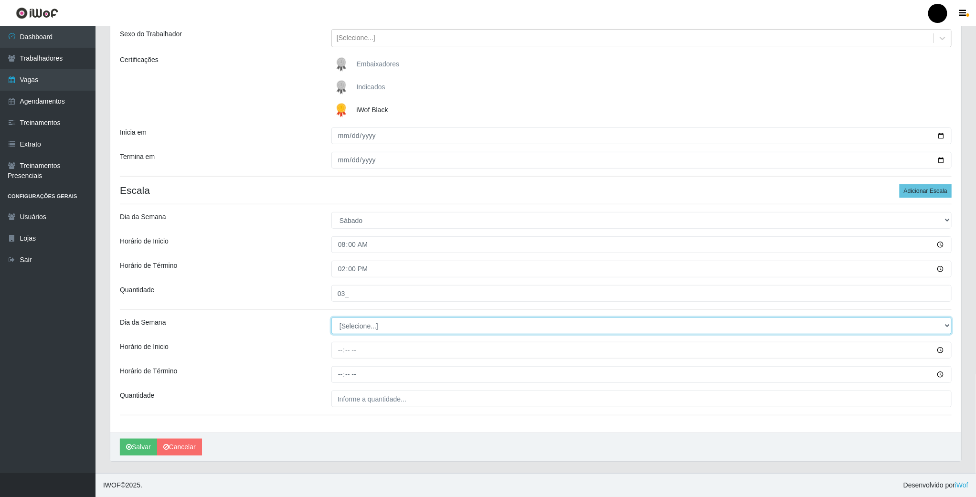
click at [357, 329] on select "[Selecione...] Segunda Terça Quarta Quinta Sexta Sábado Domingo" at bounding box center [641, 326] width 620 height 17
select select "6"
click at [331, 318] on select "[Selecione...] Segunda Terça Quarta Quinta Sexta Sábado Domingo" at bounding box center [641, 326] width 620 height 17
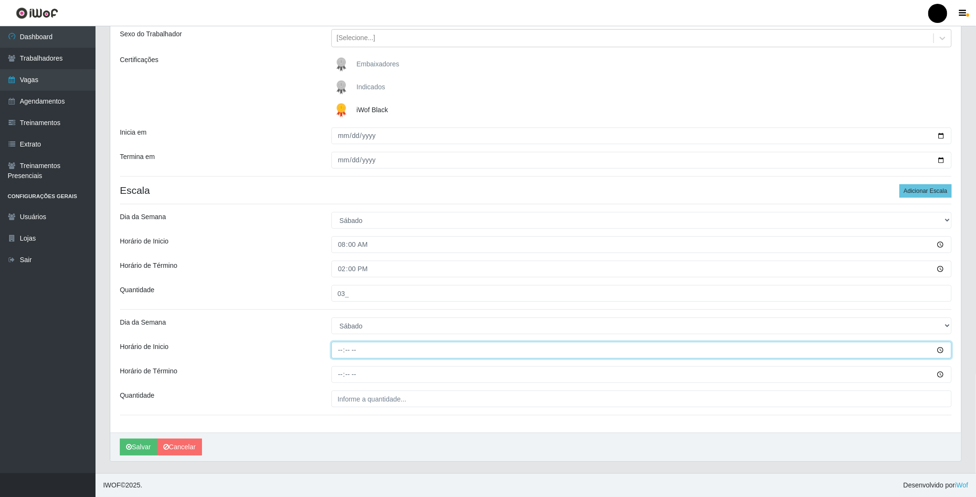
click at [338, 353] on input "Horário de Inicio" at bounding box center [641, 350] width 620 height 17
type input "09:00"
click at [337, 373] on input "Horário de Término" at bounding box center [641, 374] width 620 height 17
type input "15:00"
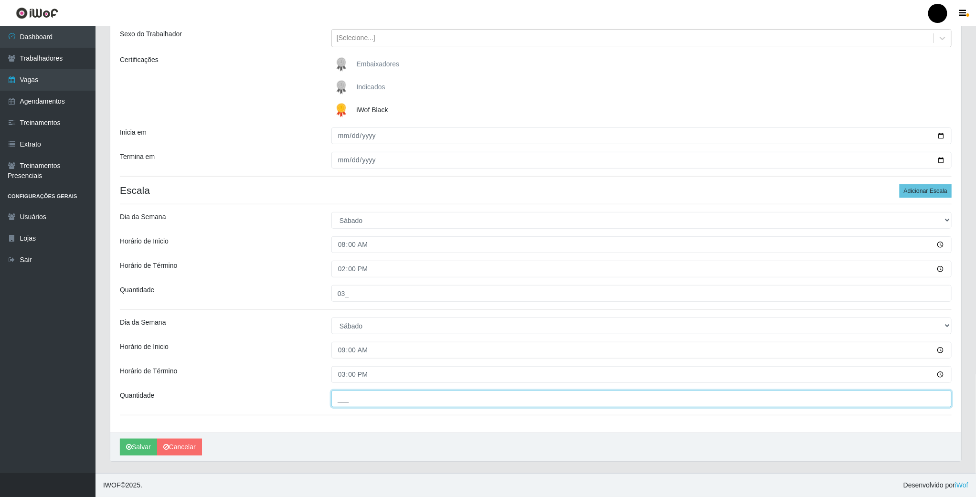
click at [347, 401] on input "___" at bounding box center [641, 399] width 620 height 17
type input "03_"
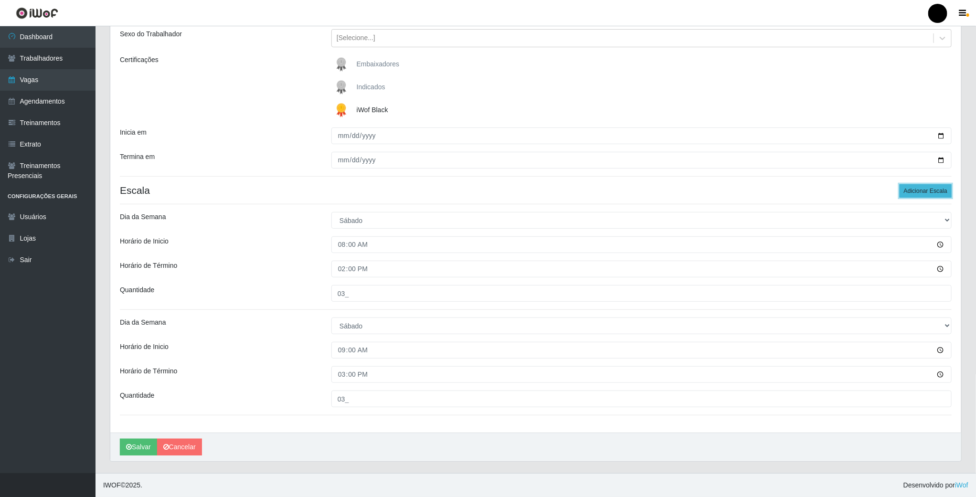
click at [934, 192] on button "Adicionar Escala" at bounding box center [926, 190] width 52 height 13
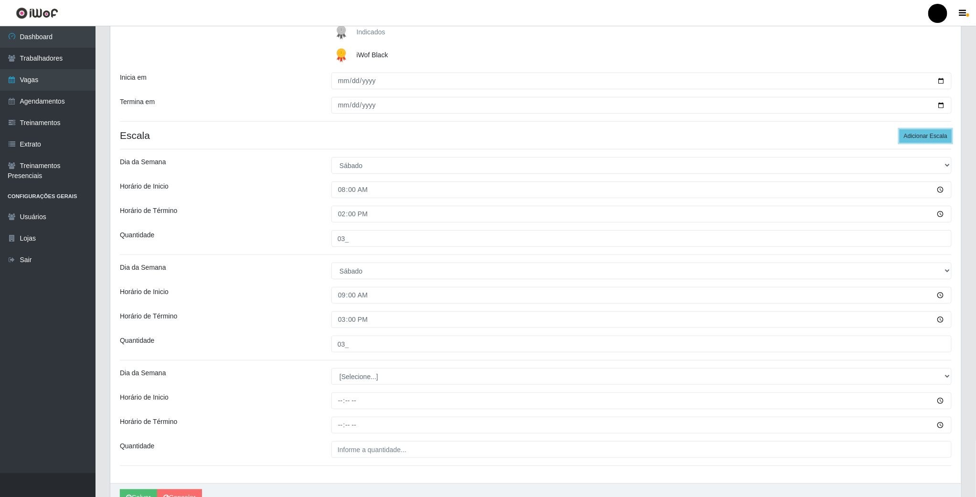
scroll to position [220, 0]
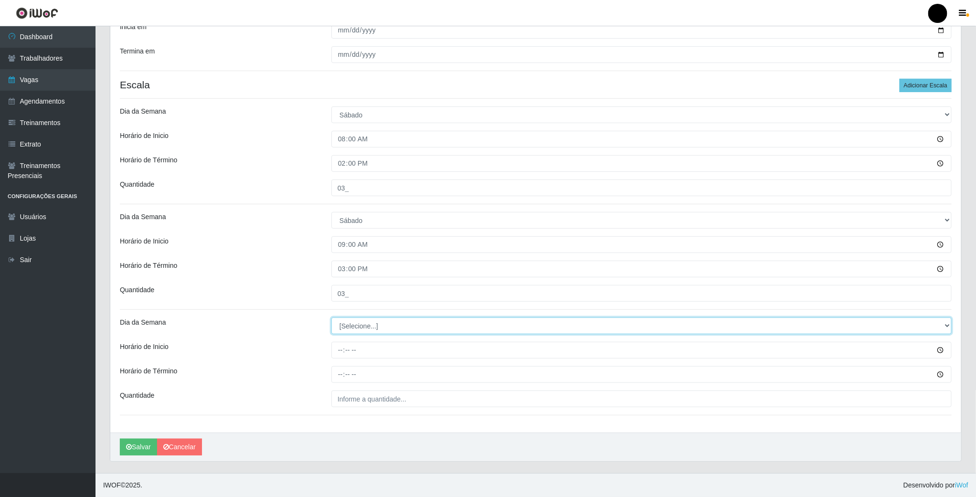
click at [361, 326] on select "[Selecione...] Segunda Terça Quarta Quinta Sexta Sábado Domingo" at bounding box center [641, 326] width 620 height 17
select select "6"
click at [331, 318] on select "[Selecione...] Segunda Terça Quarta Quinta Sexta Sábado Domingo" at bounding box center [641, 326] width 620 height 17
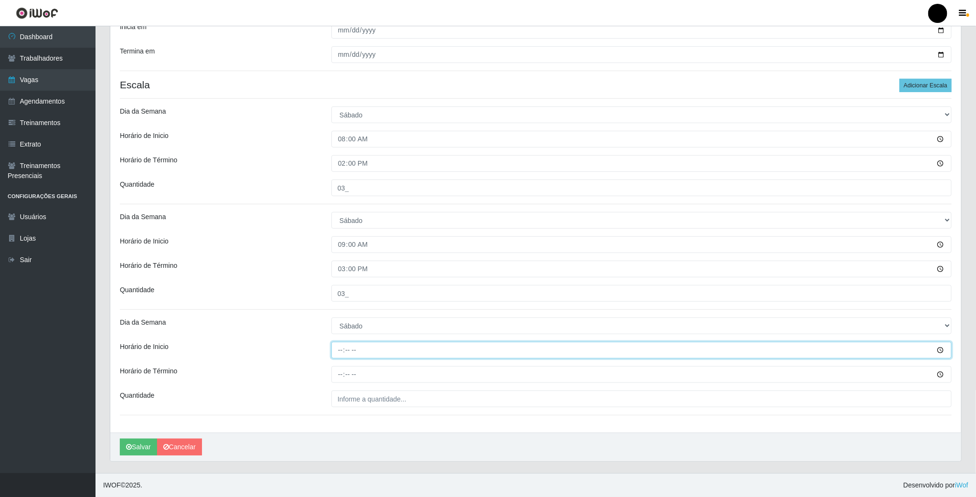
click at [339, 351] on input "Horário de Inicio" at bounding box center [641, 350] width 620 height 17
type input "16:00"
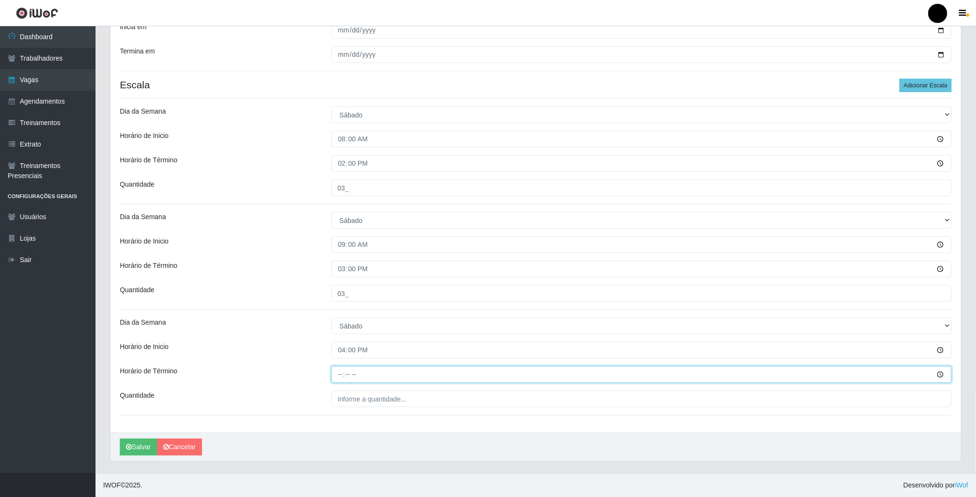
click at [342, 370] on input "Horário de Término" at bounding box center [641, 374] width 620 height 17
type input "22:00"
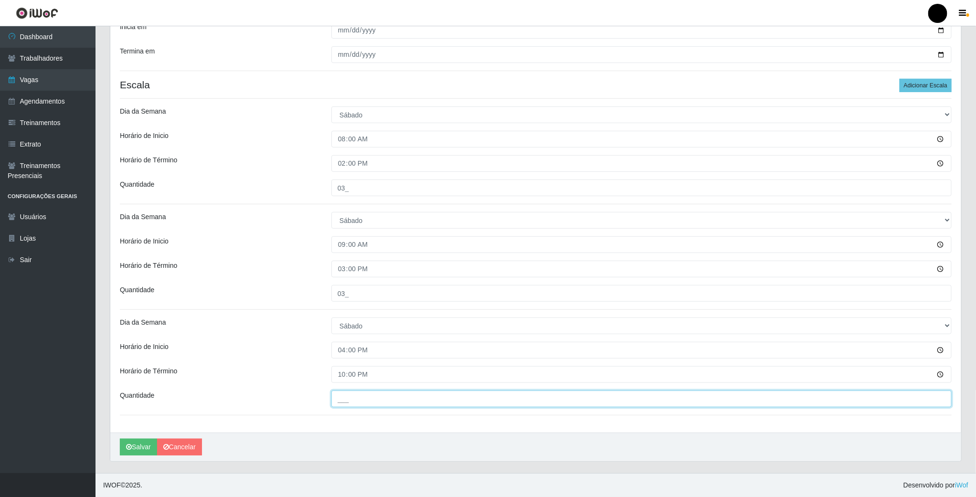
click at [395, 402] on input "___" at bounding box center [641, 399] width 620 height 17
type input "02_"
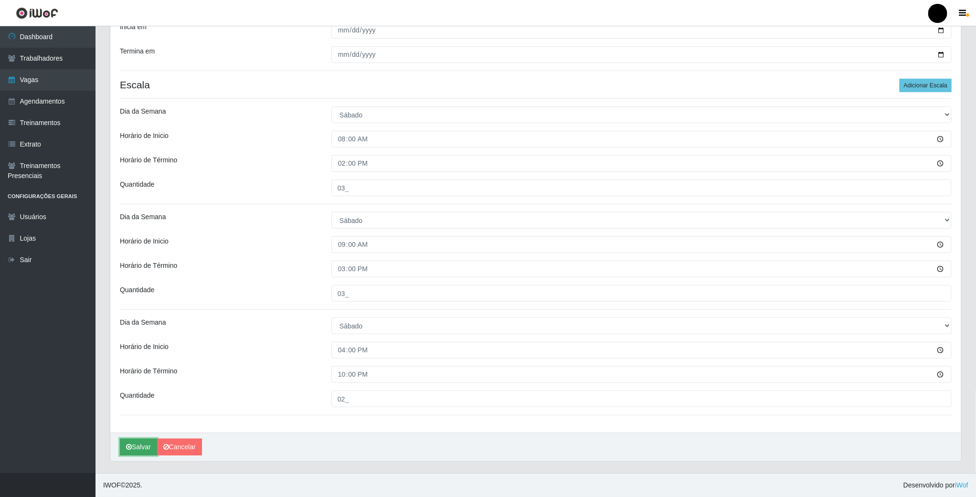
click at [138, 448] on button "Salvar" at bounding box center [138, 447] width 37 height 17
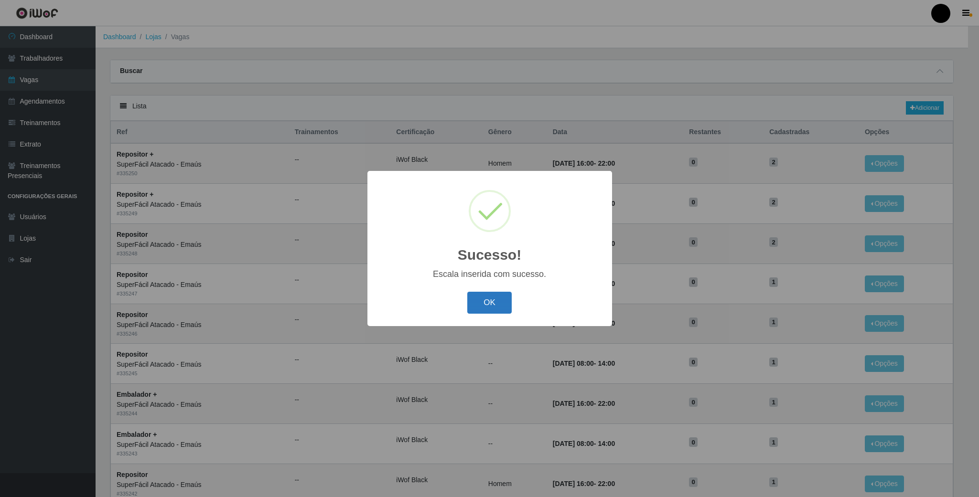
click at [476, 305] on button "OK" at bounding box center [489, 303] width 44 height 22
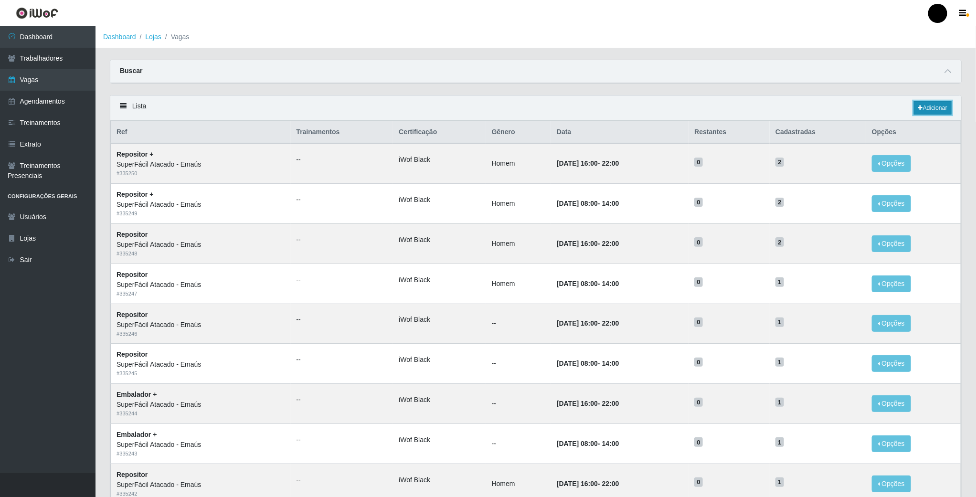
click at [934, 107] on link "Adicionar" at bounding box center [933, 107] width 38 height 13
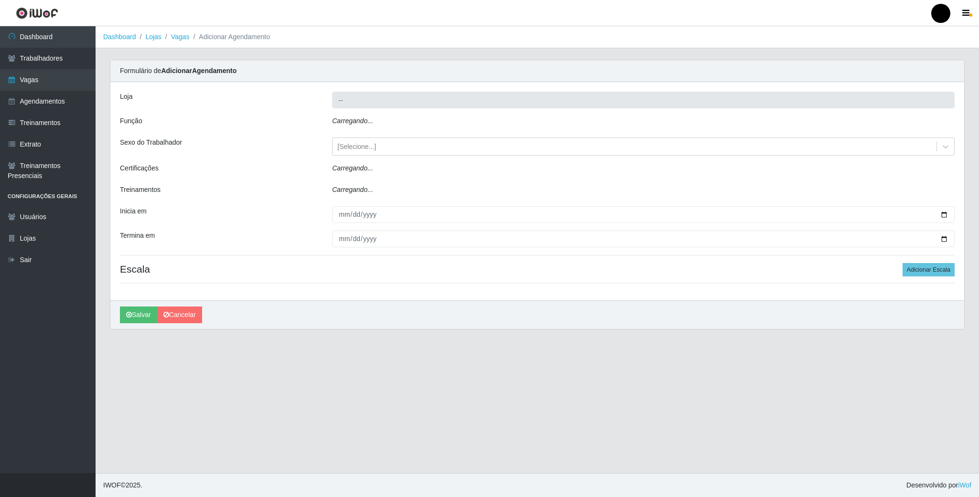
type input "SuperFácil Atacado - Emaús"
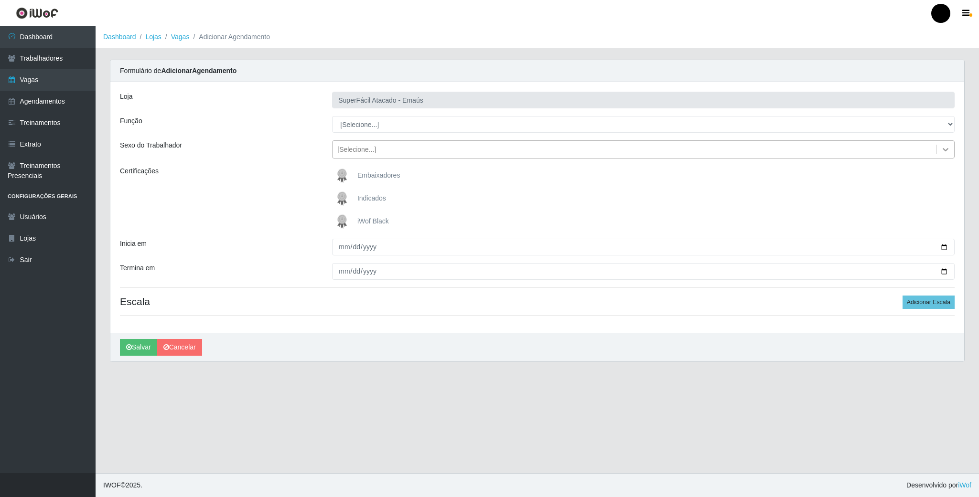
click at [946, 143] on div at bounding box center [945, 149] width 17 height 17
click at [549, 138] on div "Loja SuperFácil Atacado - Emaús Função [Selecione...] Auxiliar de Estacionament…" at bounding box center [537, 207] width 854 height 251
drag, startPoint x: 602, startPoint y: 132, endPoint x: 602, endPoint y: 125, distance: 7.6
click at [602, 132] on select "[Selecione...] Auxiliar de Estacionamento Auxiliar de Estacionamento + Auxiliar…" at bounding box center [643, 124] width 622 height 17
select select "72"
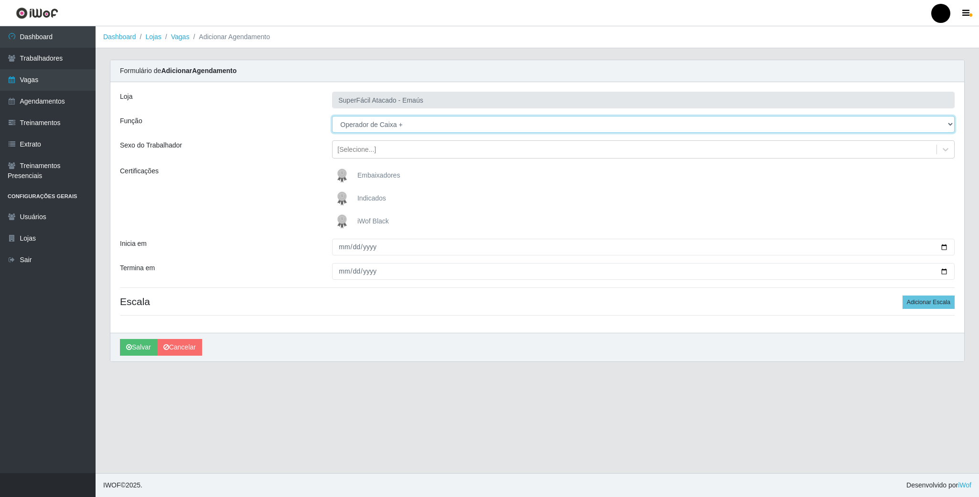
click at [332, 117] on select "[Selecione...] Auxiliar de Estacionamento Auxiliar de Estacionamento + Auxiliar…" at bounding box center [643, 124] width 622 height 17
click at [341, 224] on img at bounding box center [343, 221] width 23 height 19
click at [0, 0] on input "iWof Black" at bounding box center [0, 0] width 0 height 0
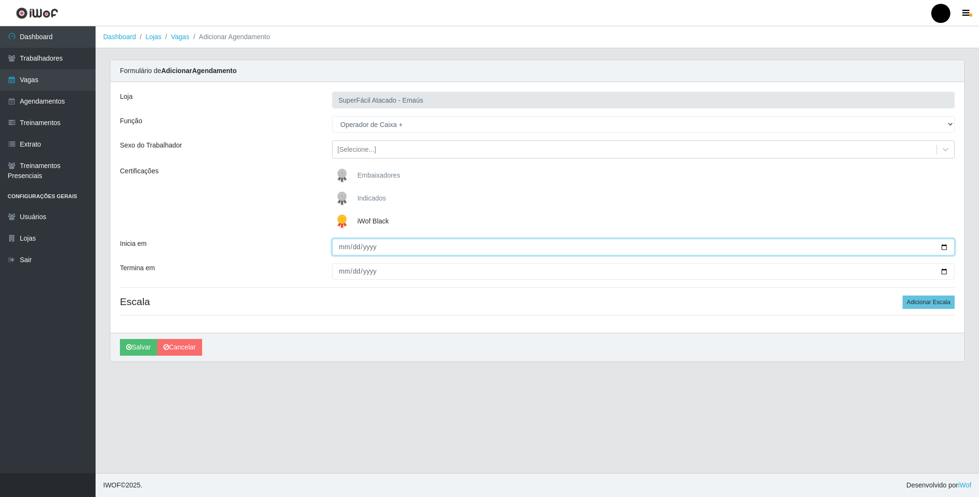
click at [942, 248] on input "Inicia em" at bounding box center [643, 247] width 622 height 17
type input "[DATE]"
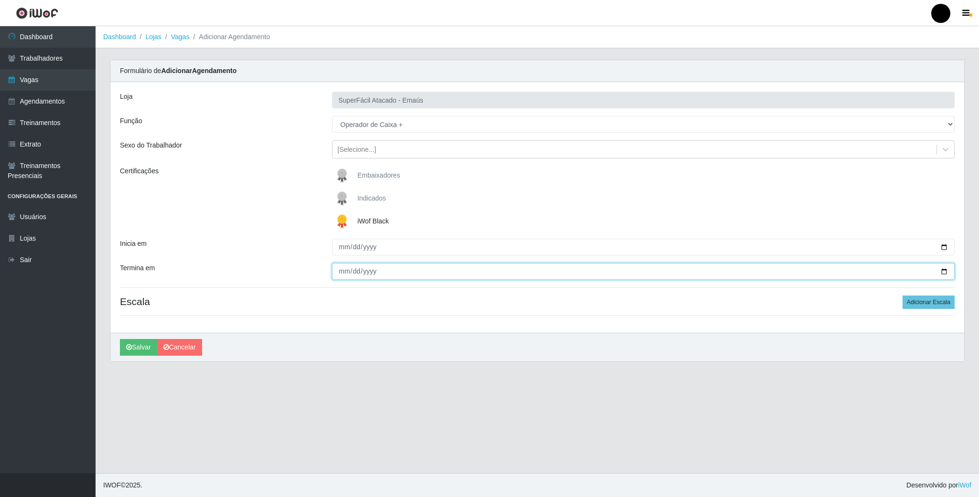
click at [939, 270] on input "Termina em" at bounding box center [643, 271] width 622 height 17
type input "[DATE]"
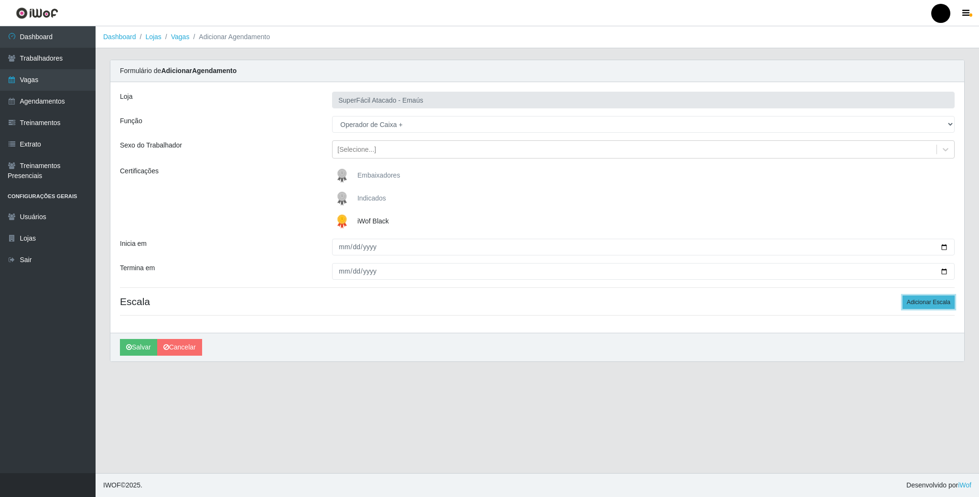
click at [928, 307] on button "Adicionar Escala" at bounding box center [928, 302] width 52 height 13
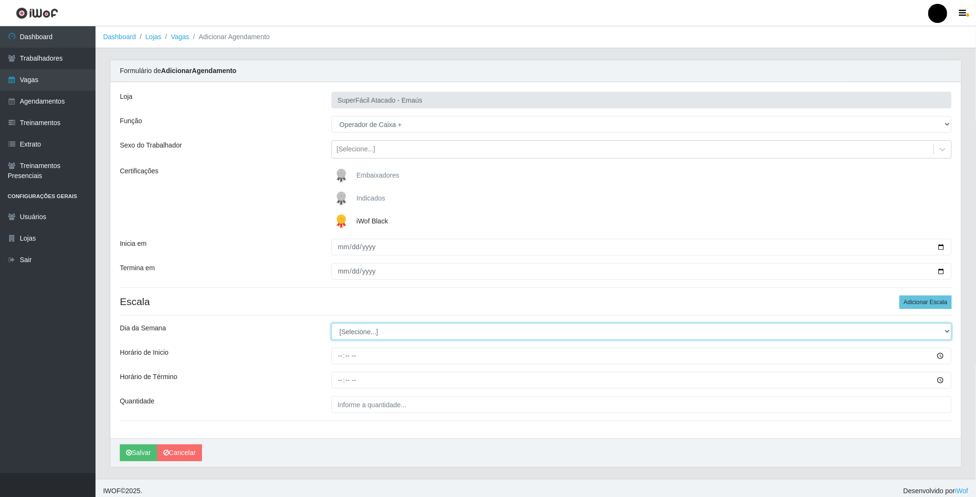
click at [381, 329] on select "[Selecione...] Segunda Terça Quarta Quinta Sexta Sábado Domingo" at bounding box center [641, 331] width 620 height 17
select select "0"
click at [331, 325] on select "[Selecione...] Segunda Terça Quarta Quinta Sexta Sábado Domingo" at bounding box center [641, 331] width 620 height 17
click at [347, 358] on input "Horário de Inicio" at bounding box center [641, 356] width 620 height 17
click at [341, 358] on input "Horário de Inicio" at bounding box center [641, 356] width 620 height 17
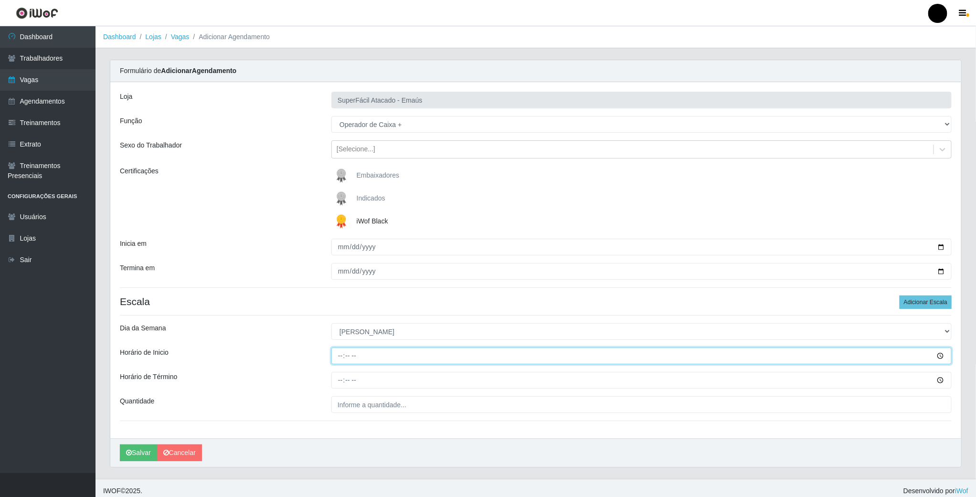
type input "08:00"
click at [346, 379] on input "Horário de Término" at bounding box center [641, 380] width 620 height 17
click at [340, 383] on input "Horário de Término" at bounding box center [641, 380] width 620 height 17
type input "14:00"
click at [348, 406] on input "___" at bounding box center [641, 404] width 620 height 17
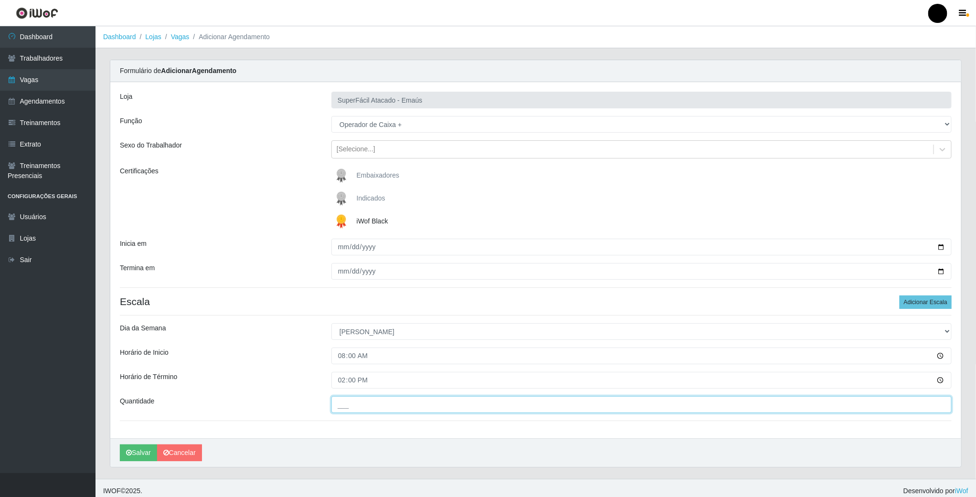
type input "02_"
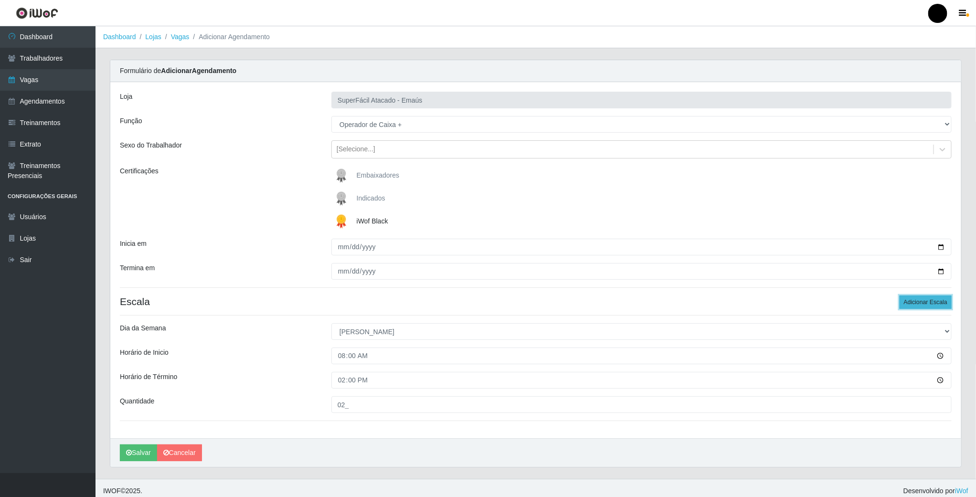
click at [943, 308] on button "Adicionar Escala" at bounding box center [926, 302] width 52 height 13
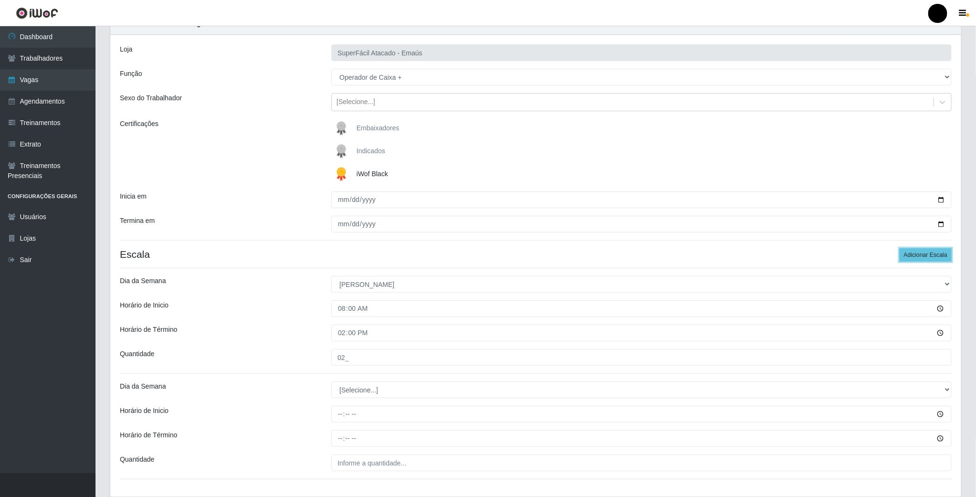
scroll to position [72, 0]
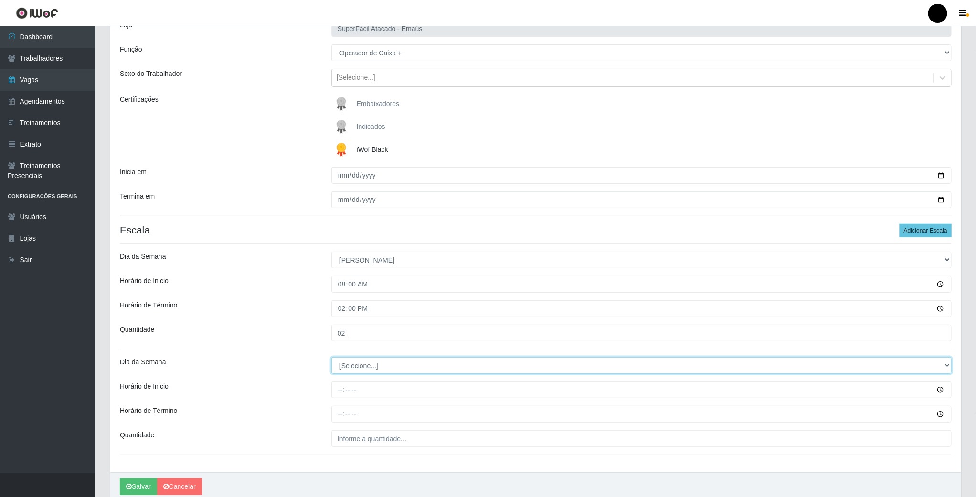
click at [364, 366] on select "[Selecione...] Segunda Terça Quarta Quinta Sexta Sábado Domingo" at bounding box center [641, 365] width 620 height 17
select select "0"
click at [331, 359] on select "[Selecione...] Segunda Terça Quarta Quinta Sexta Sábado Domingo" at bounding box center [641, 365] width 620 height 17
click at [332, 387] on input "Horário de Inicio" at bounding box center [641, 390] width 620 height 17
type input "09:00"
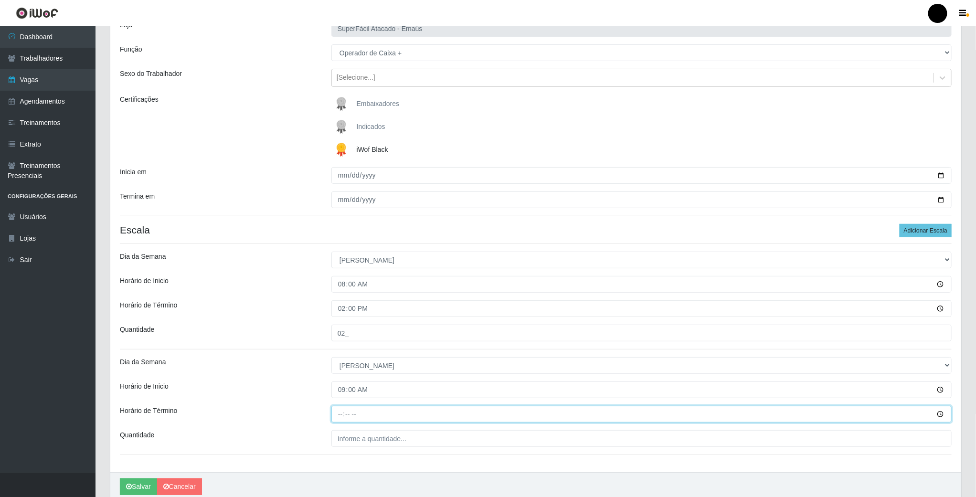
click at [338, 413] on input "Horário de Término" at bounding box center [641, 414] width 620 height 17
type input "15:00"
click at [349, 444] on input "___" at bounding box center [641, 438] width 620 height 17
type input "02_"
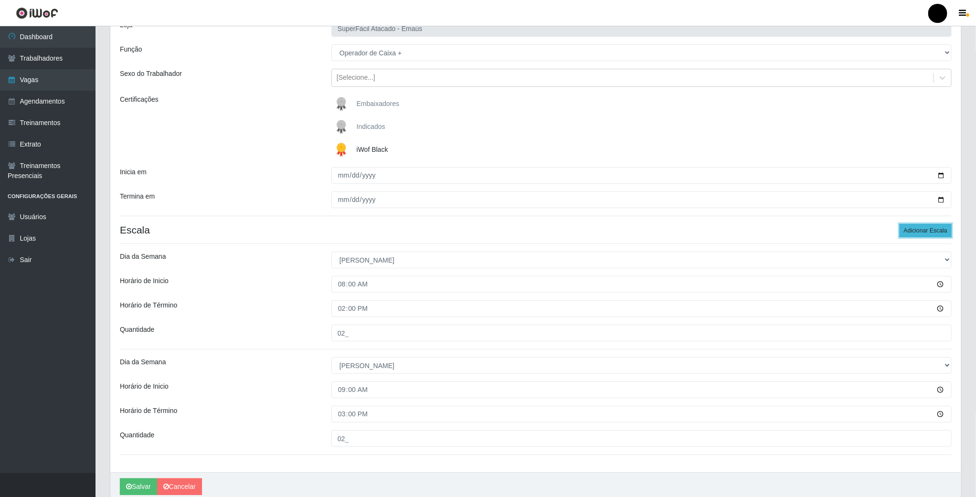
click at [946, 235] on button "Adicionar Escala" at bounding box center [926, 230] width 52 height 13
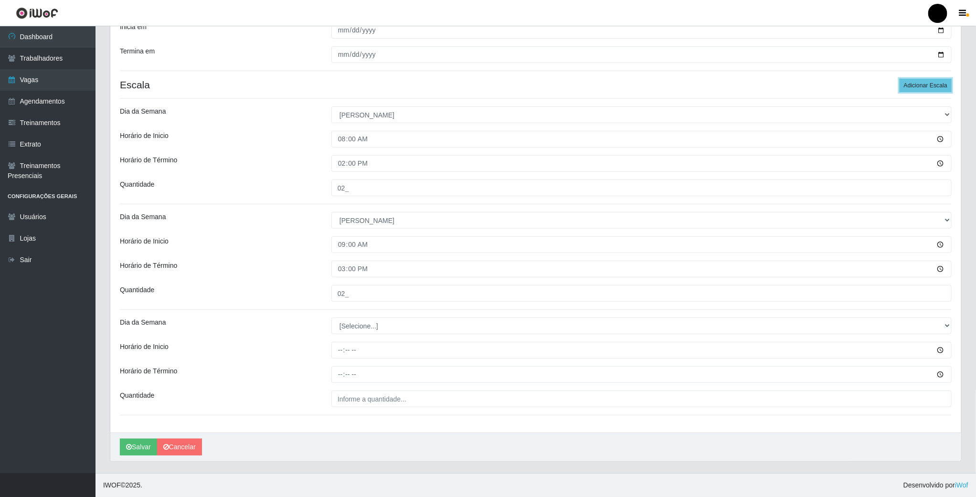
scroll to position [220, 0]
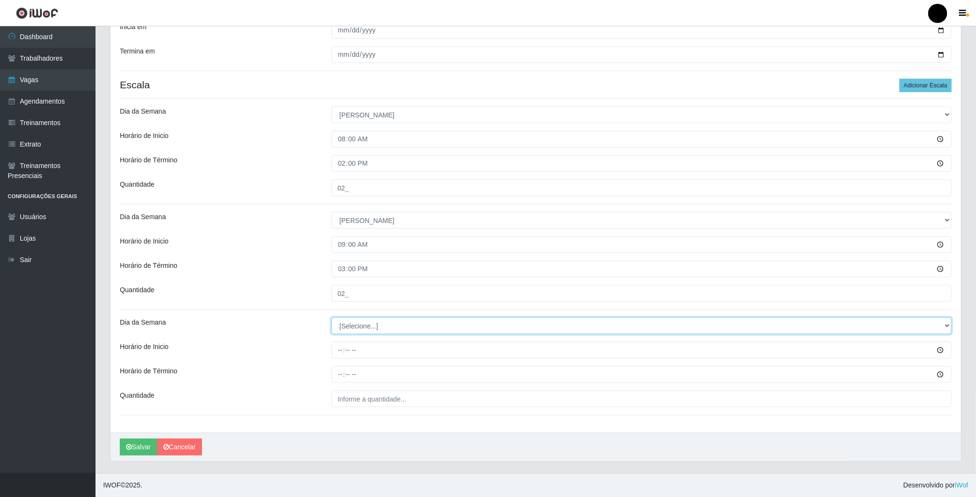
click at [354, 320] on select "[Selecione...] Segunda Terça Quarta Quinta Sexta Sábado Domingo" at bounding box center [641, 326] width 620 height 17
select select "0"
click at [331, 318] on select "[Selecione...] Segunda Terça Quarta Quinta Sexta Sábado Domingo" at bounding box center [641, 326] width 620 height 17
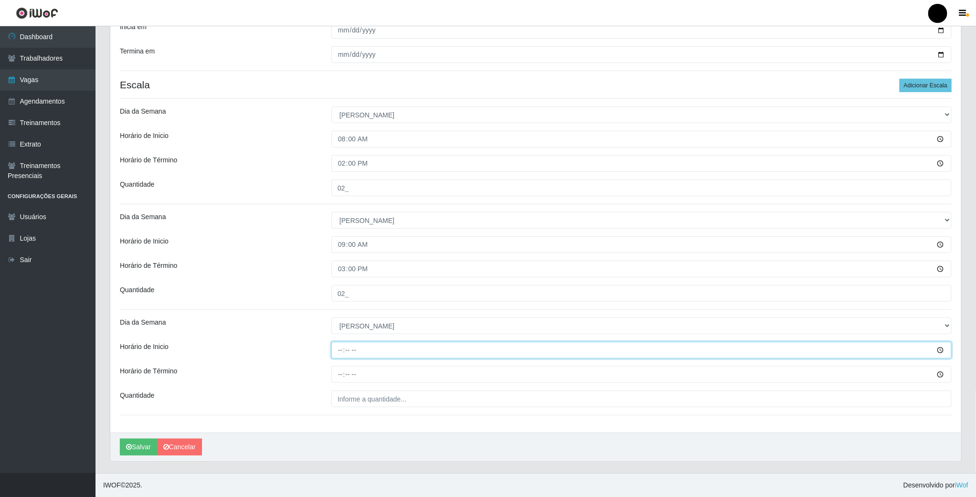
click at [338, 354] on input "Horário de Inicio" at bounding box center [641, 350] width 620 height 17
type input "16:00"
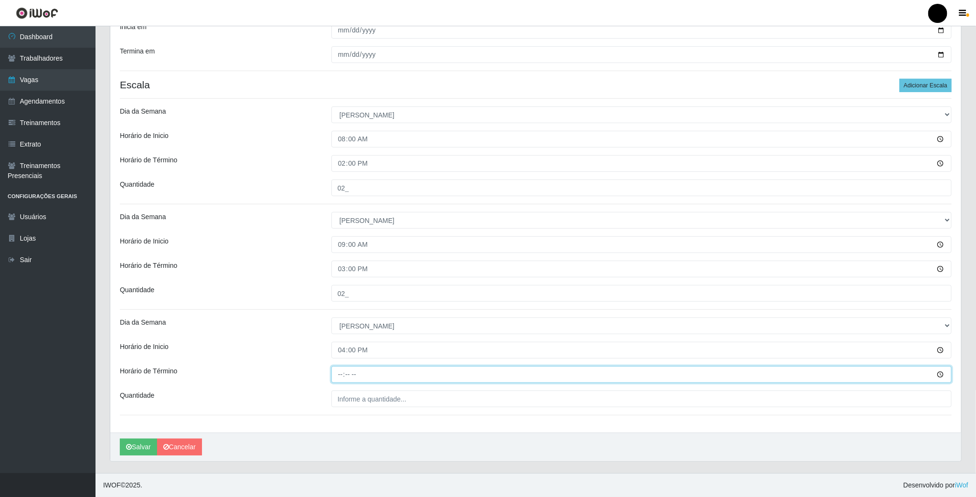
click at [338, 371] on input "Horário de Término" at bounding box center [641, 374] width 620 height 17
type input "22:00"
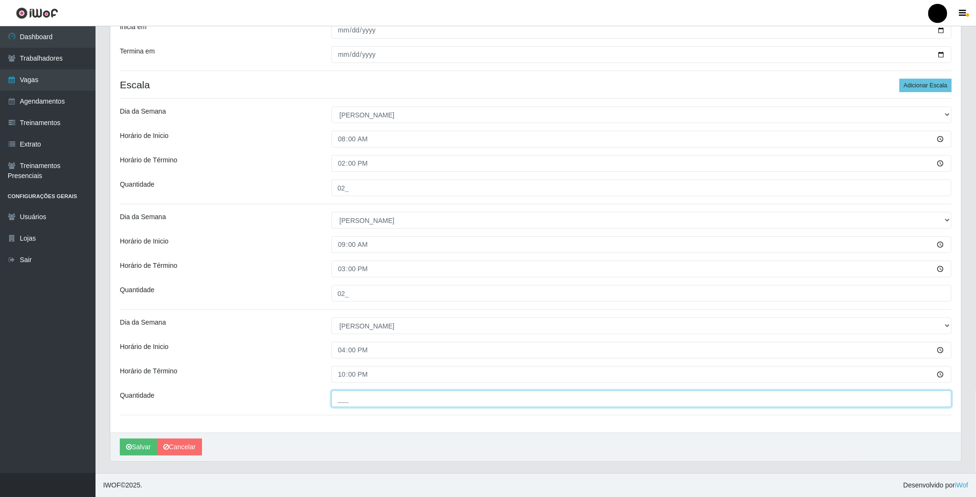
click at [344, 393] on input "___" at bounding box center [641, 399] width 620 height 17
type input "04_"
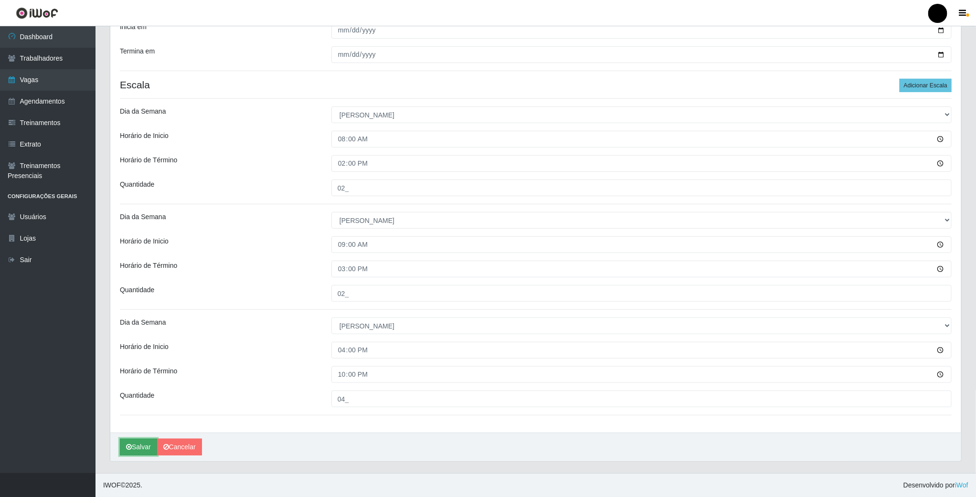
click at [149, 445] on button "Salvar" at bounding box center [138, 447] width 37 height 17
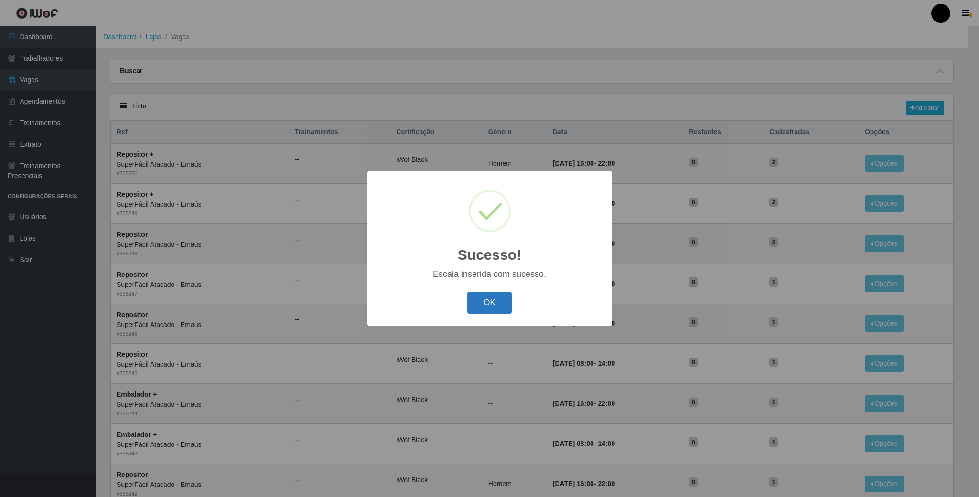
click at [498, 307] on button "OK" at bounding box center [489, 303] width 44 height 22
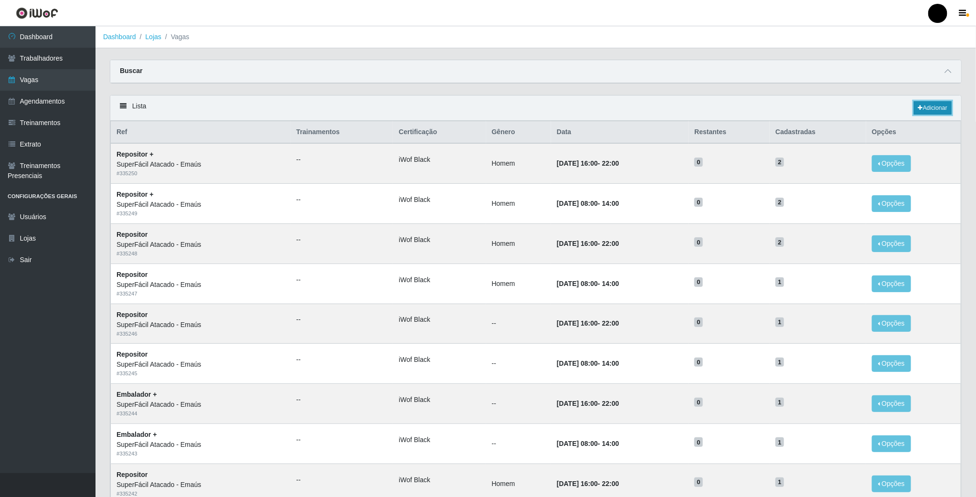
click at [943, 107] on link "Adicionar" at bounding box center [933, 107] width 38 height 13
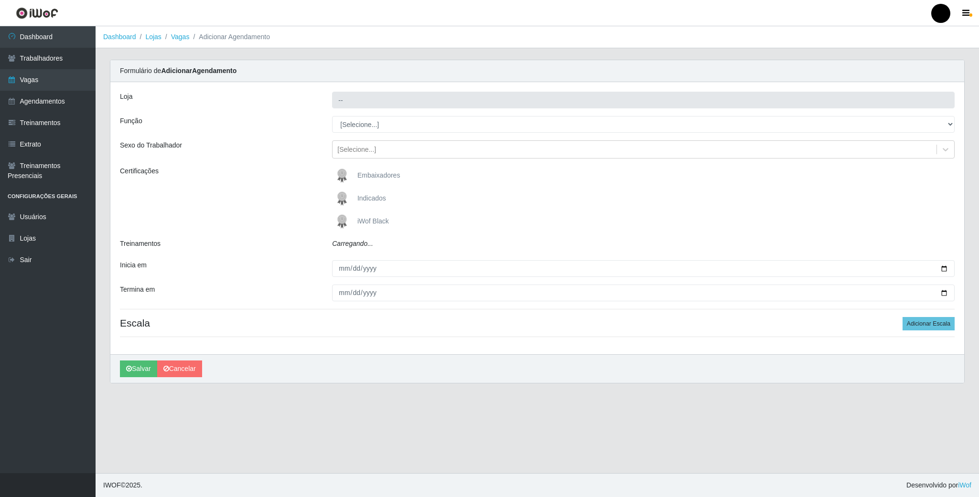
type input "SuperFácil Atacado - Emaús"
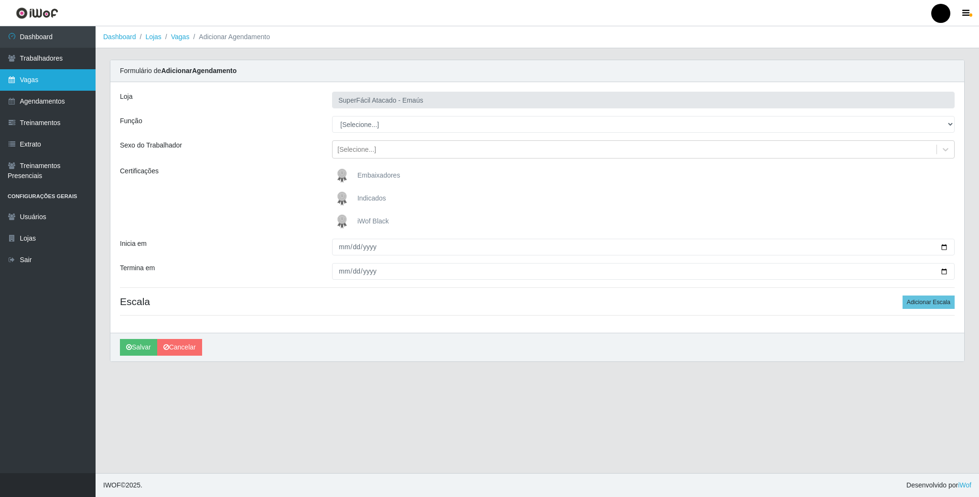
click at [33, 82] on link "Vagas" at bounding box center [48, 79] width 96 height 21
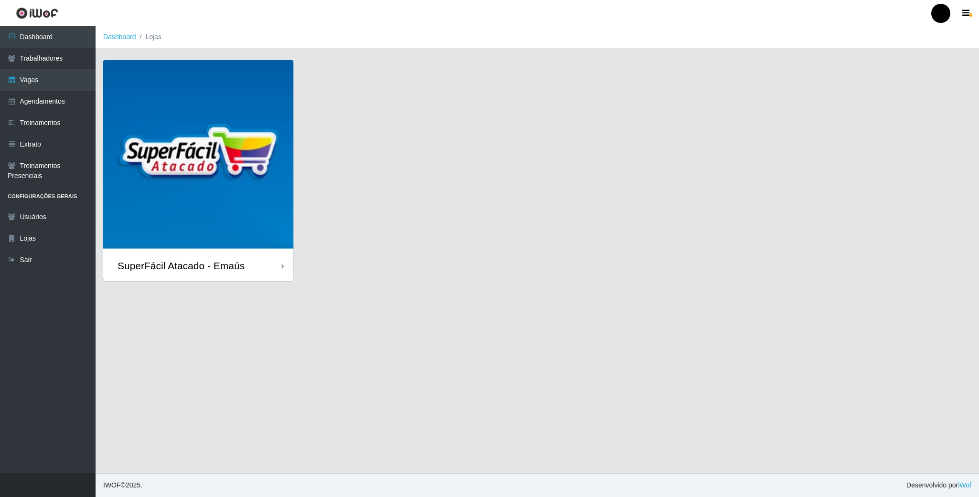
click at [162, 105] on img at bounding box center [198, 155] width 190 height 190
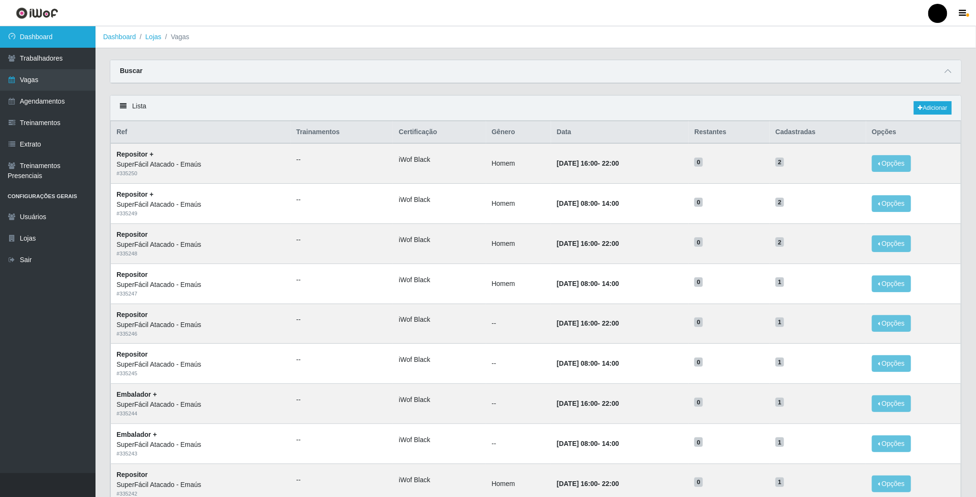
click at [49, 33] on link "Dashboard" at bounding box center [48, 36] width 96 height 21
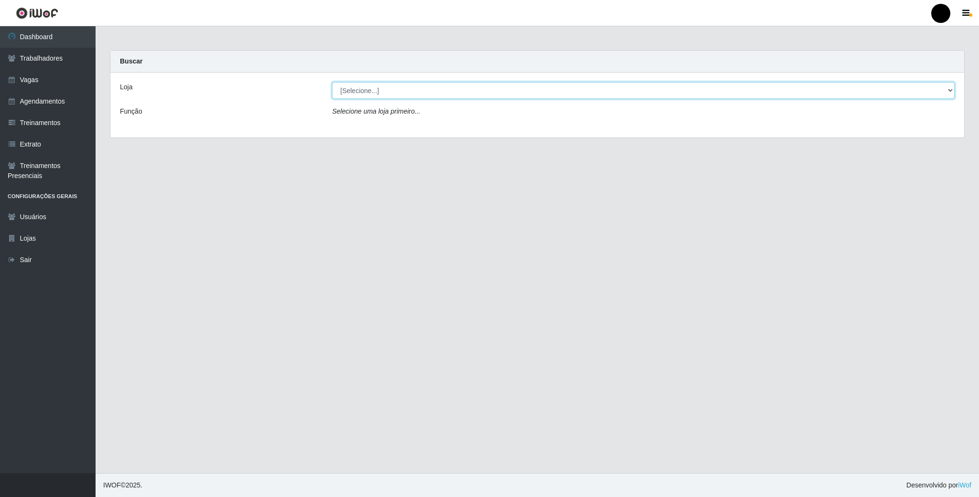
click at [375, 86] on select "[Selecione...] SuperFácil Atacado - Emaús" at bounding box center [643, 90] width 622 height 17
select select "407"
click at [332, 82] on select "[Selecione...] SuperFácil Atacado - Emaús" at bounding box center [643, 90] width 622 height 17
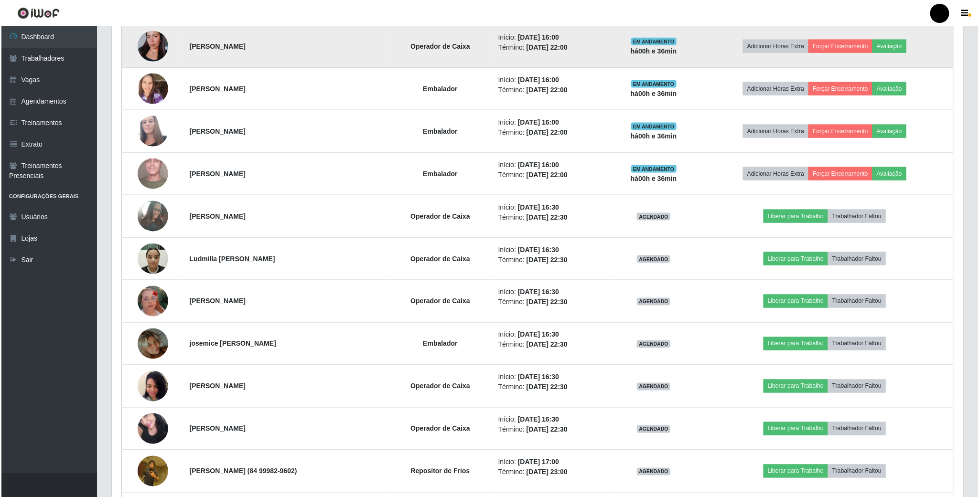
scroll to position [716, 0]
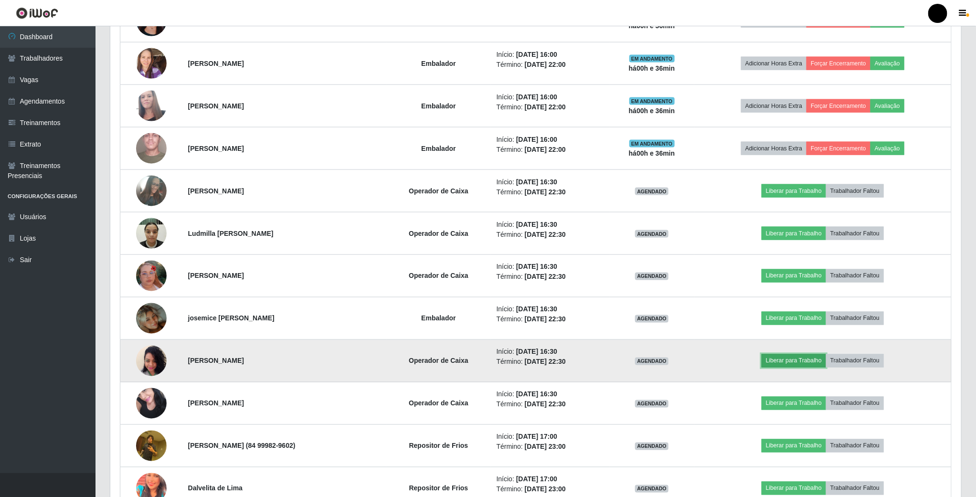
click at [808, 368] on button "Liberar para Trabalho" at bounding box center [794, 360] width 64 height 13
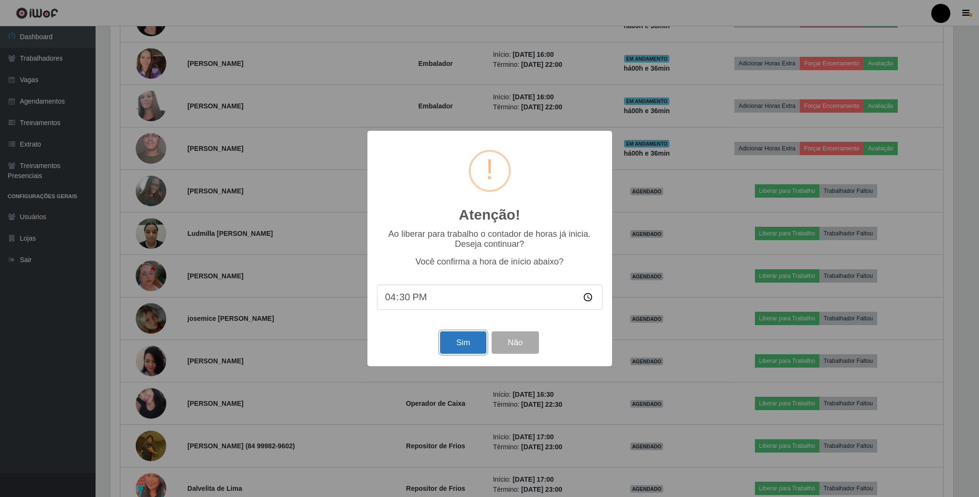
click at [452, 340] on button "Sim" at bounding box center [463, 342] width 46 height 22
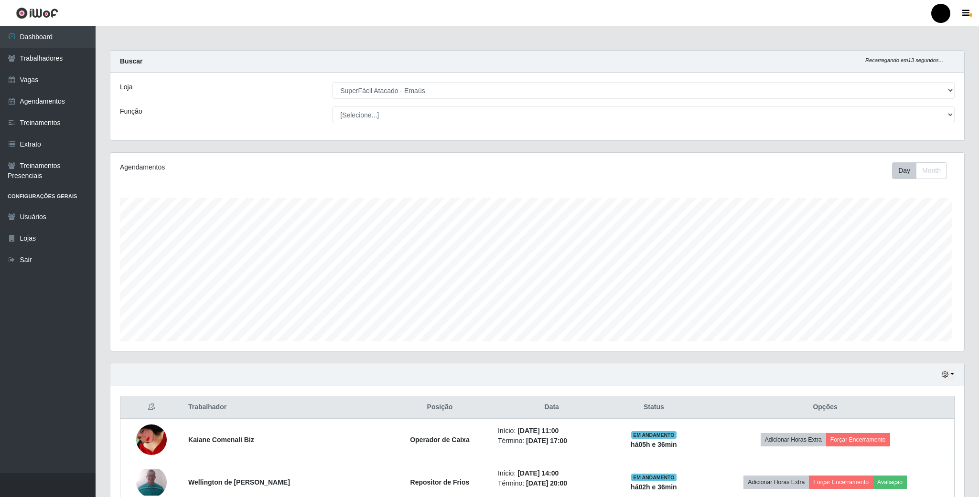
scroll to position [199, 853]
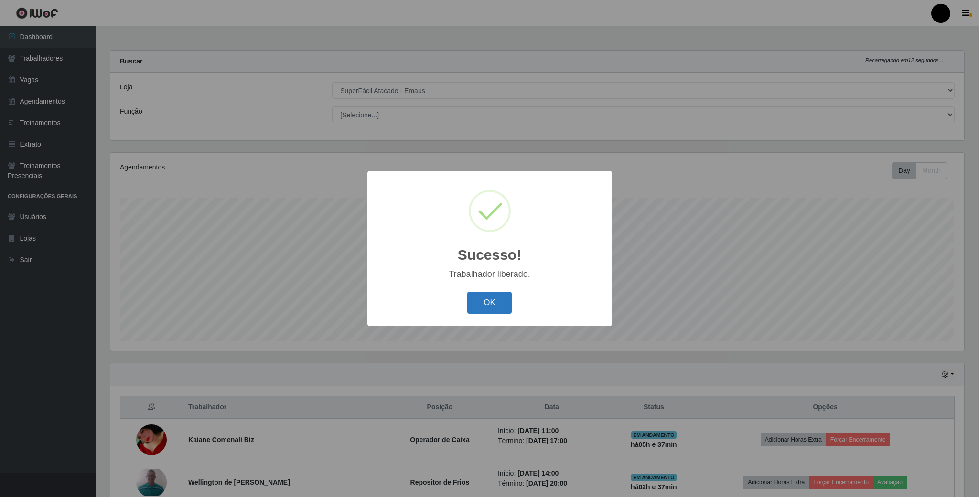
click at [495, 308] on button "OK" at bounding box center [489, 303] width 44 height 22
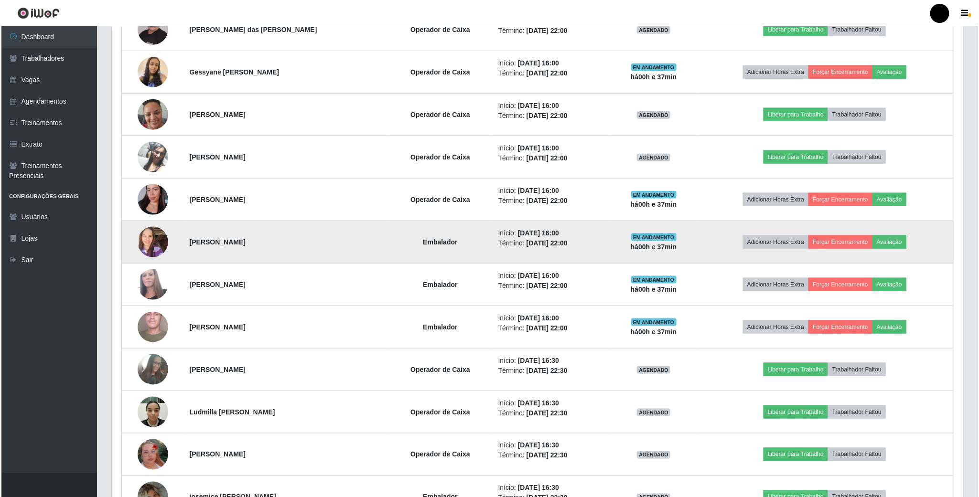
scroll to position [573, 0]
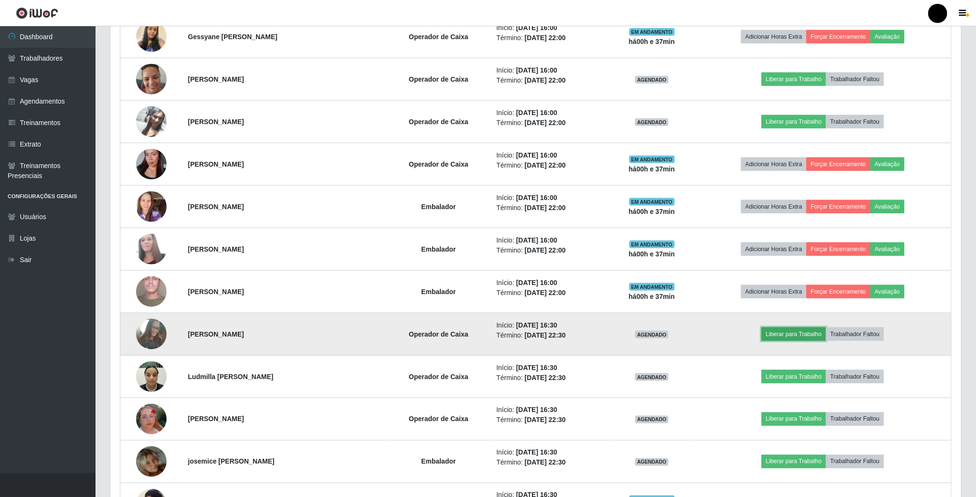
click at [779, 341] on button "Liberar para Trabalho" at bounding box center [794, 334] width 64 height 13
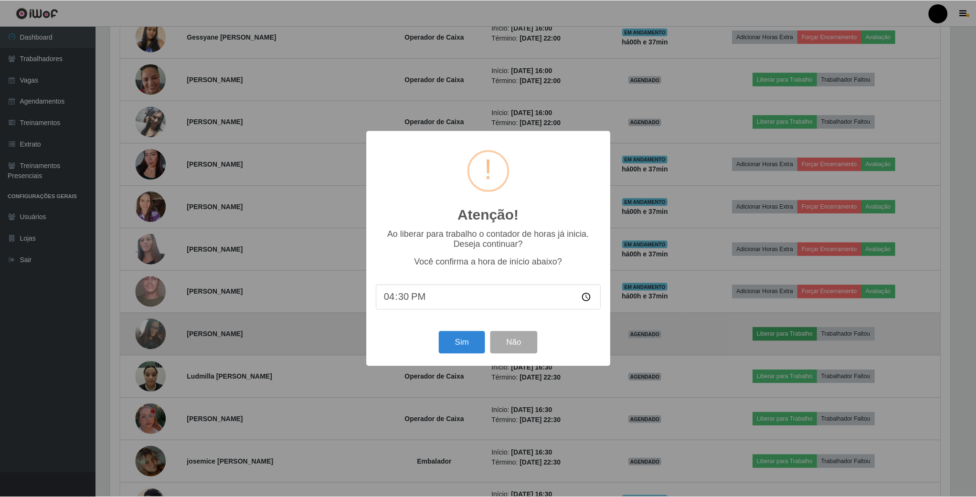
scroll to position [199, 843]
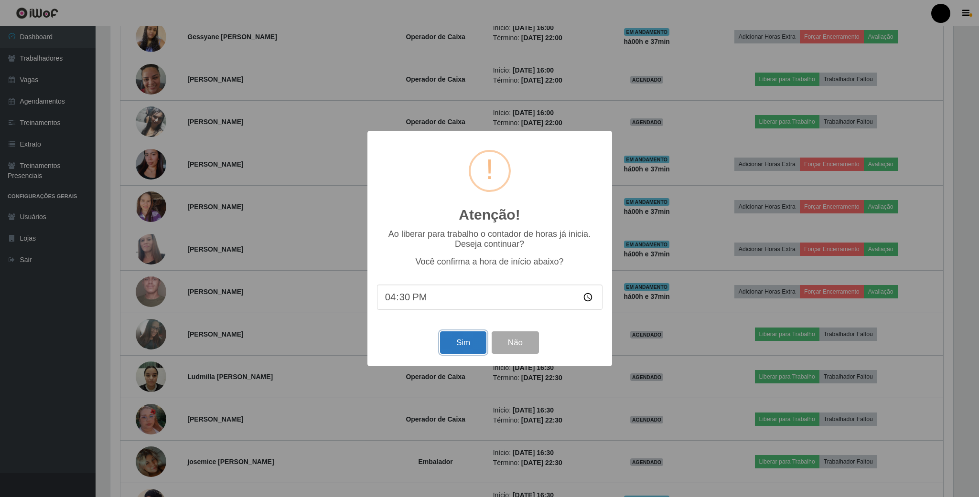
click at [477, 346] on button "Sim" at bounding box center [463, 342] width 46 height 22
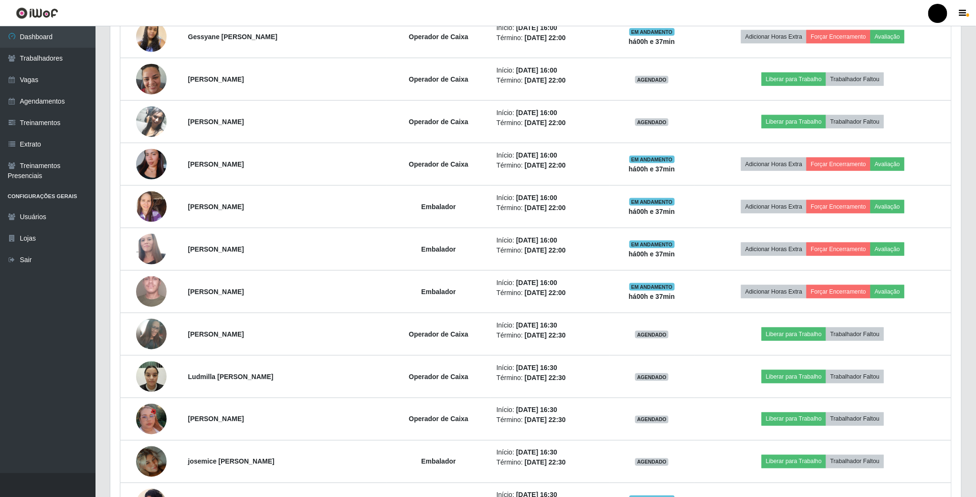
scroll to position [199, 853]
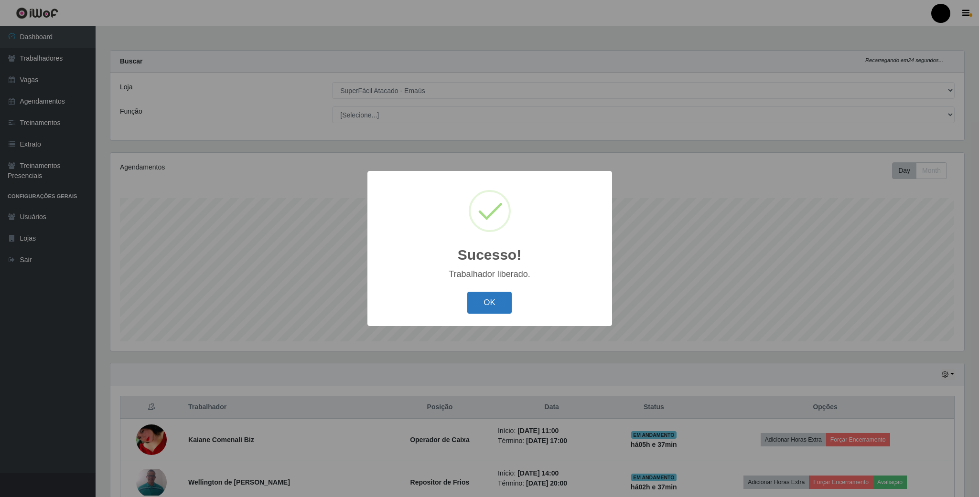
click at [487, 299] on button "OK" at bounding box center [489, 303] width 44 height 22
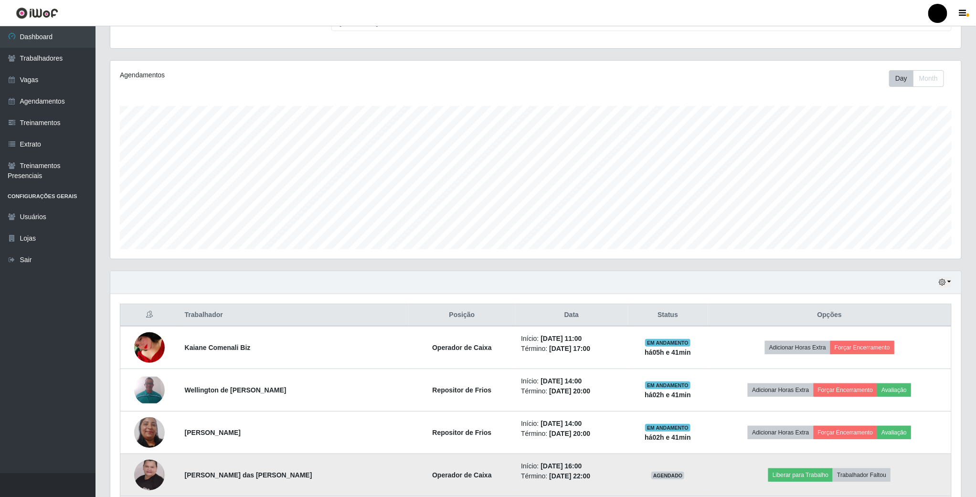
scroll to position [0, 0]
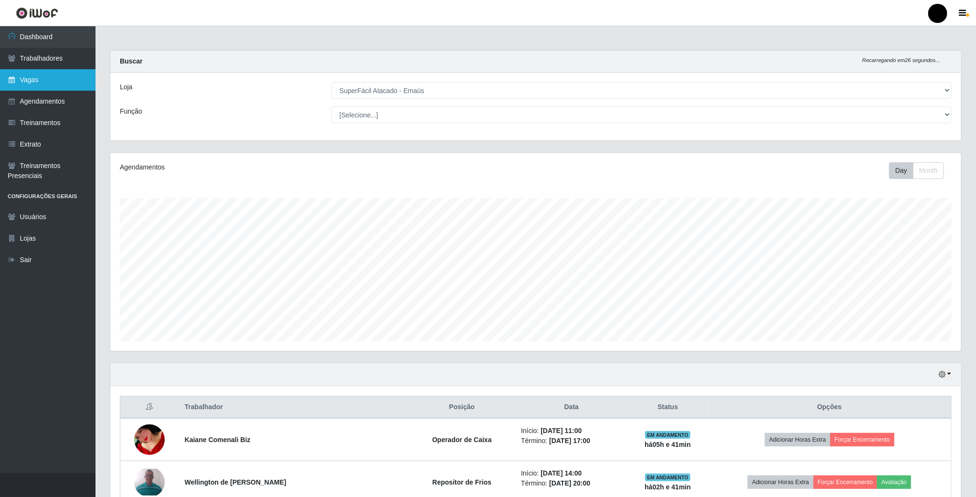
click at [52, 76] on link "Vagas" at bounding box center [48, 79] width 96 height 21
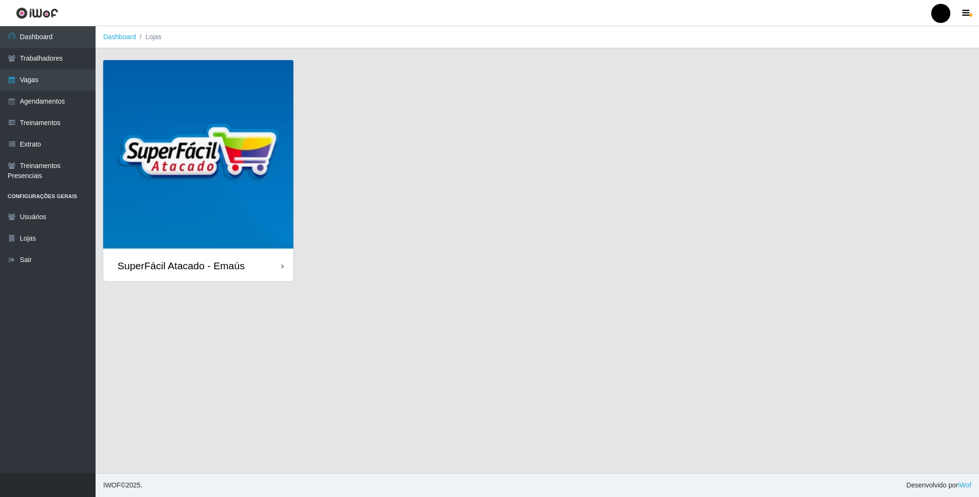
click at [212, 166] on img at bounding box center [198, 155] width 190 height 190
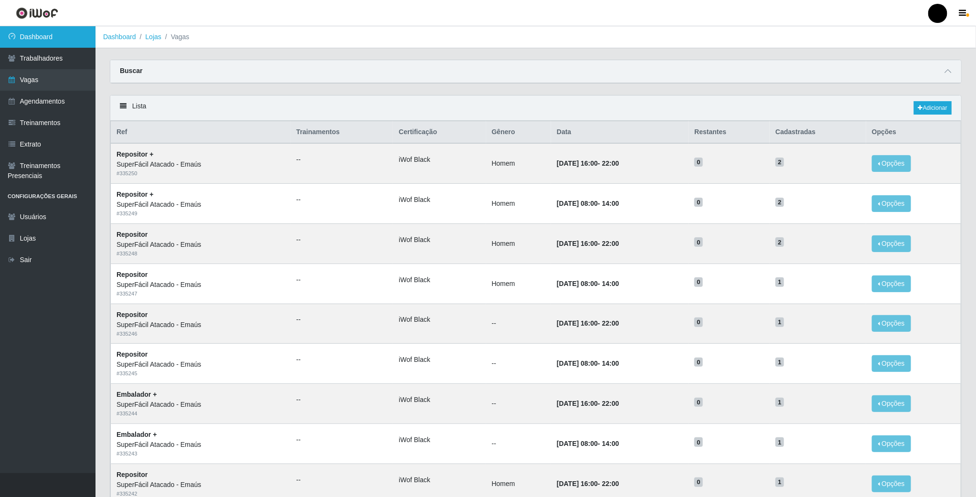
click at [54, 28] on link "Dashboard" at bounding box center [48, 36] width 96 height 21
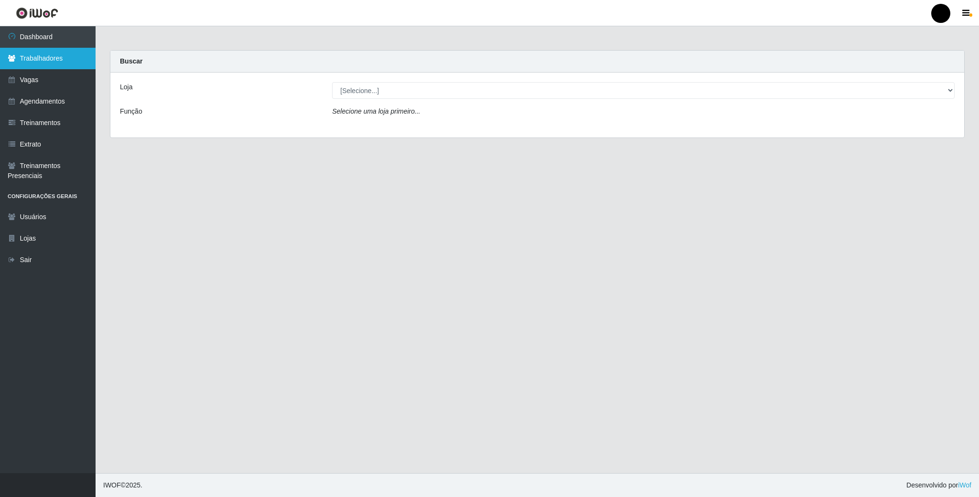
click at [52, 48] on link "Trabalhadores" at bounding box center [48, 58] width 96 height 21
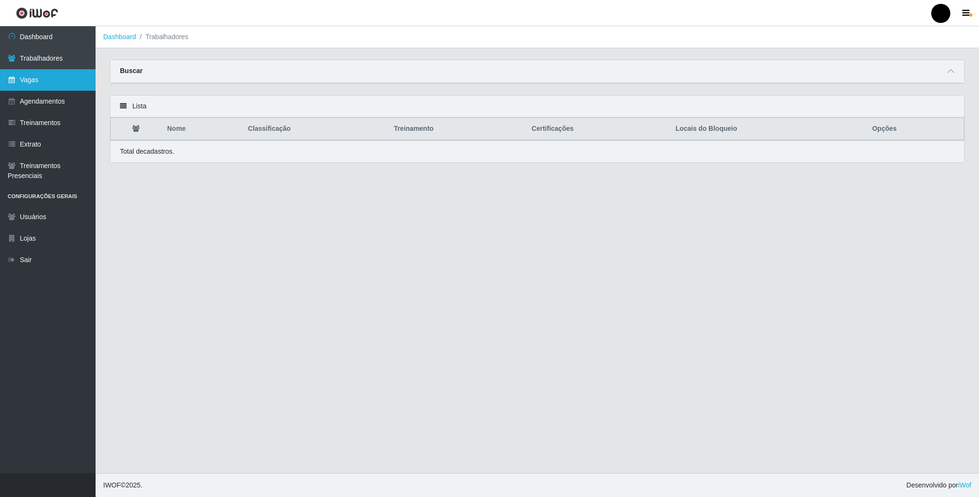
click at [44, 72] on link "Vagas" at bounding box center [48, 79] width 96 height 21
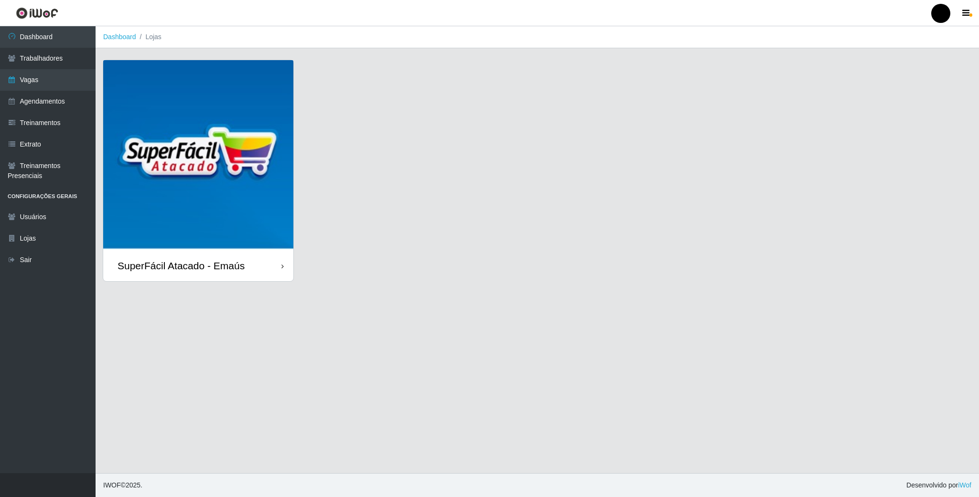
click at [203, 174] on img at bounding box center [198, 155] width 190 height 190
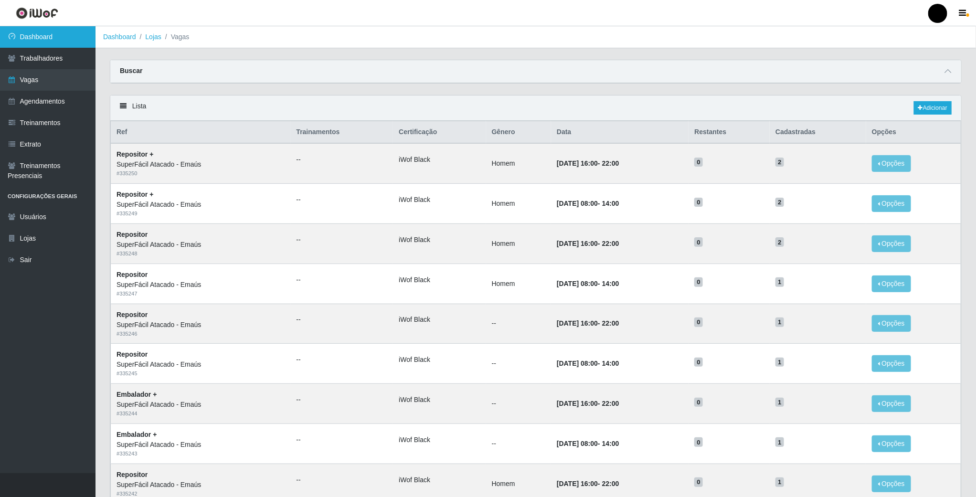
click at [64, 43] on link "Dashboard" at bounding box center [48, 36] width 96 height 21
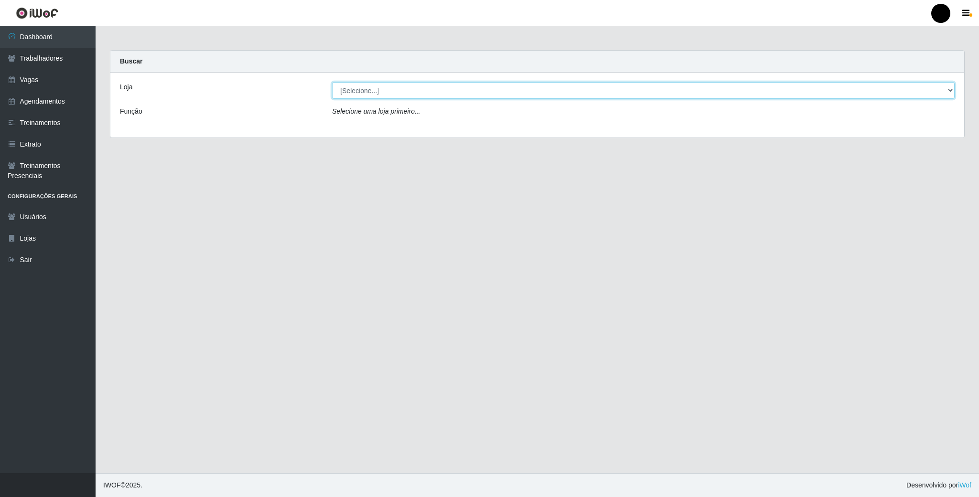
click at [383, 92] on select "[Selecione...] SuperFácil Atacado - Emaús" at bounding box center [643, 90] width 622 height 17
select select "407"
click at [332, 82] on select "[Selecione...] SuperFácil Atacado - Emaús" at bounding box center [643, 90] width 622 height 17
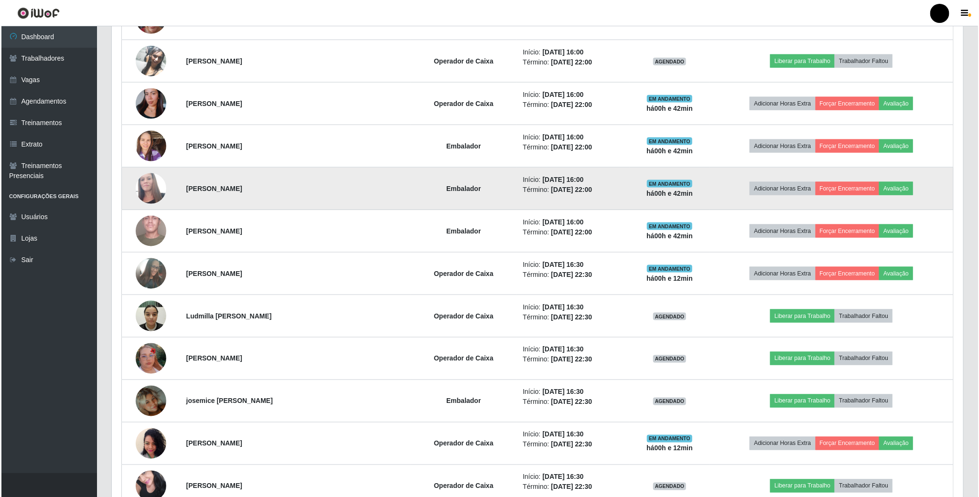
scroll to position [645, 0]
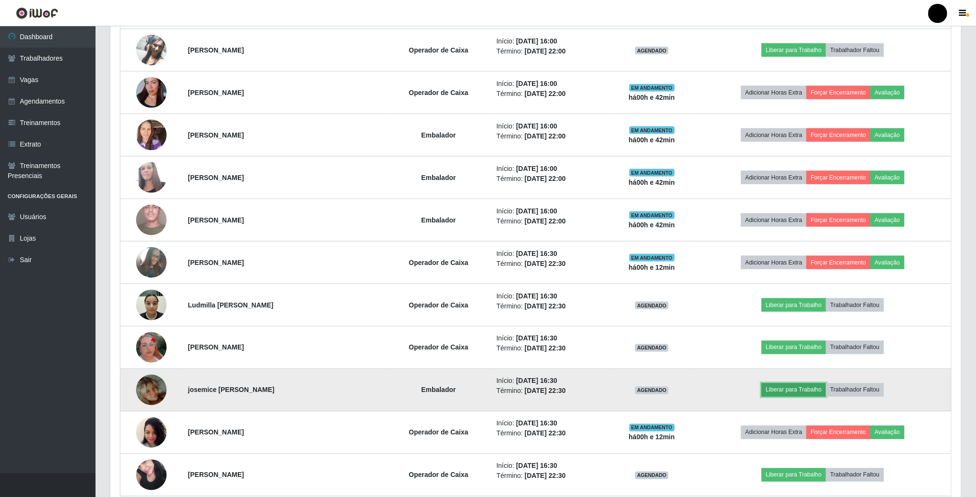
click at [790, 394] on button "Liberar para Trabalho" at bounding box center [794, 390] width 64 height 13
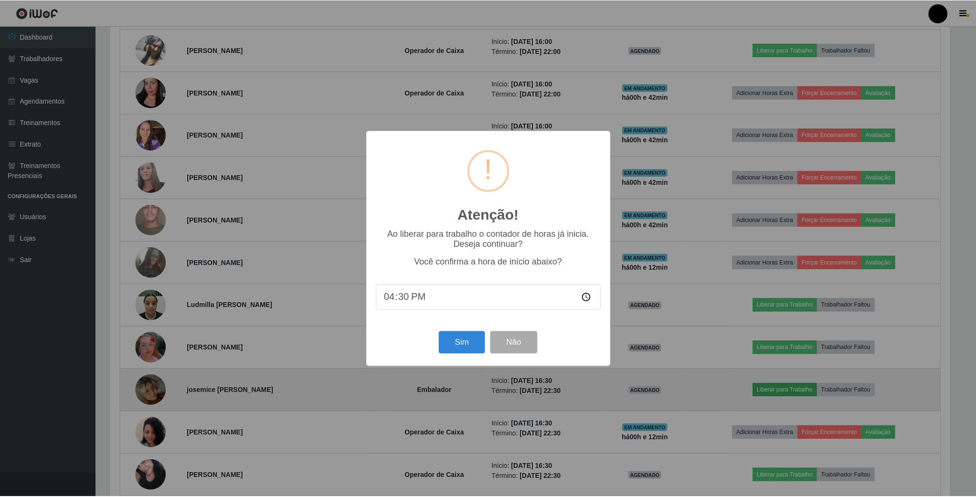
scroll to position [199, 843]
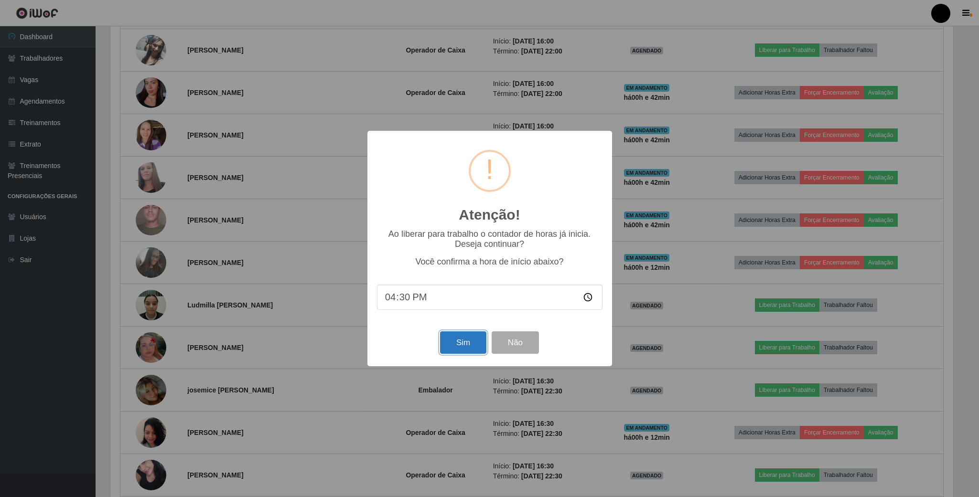
click at [450, 341] on button "Sim" at bounding box center [463, 342] width 46 height 22
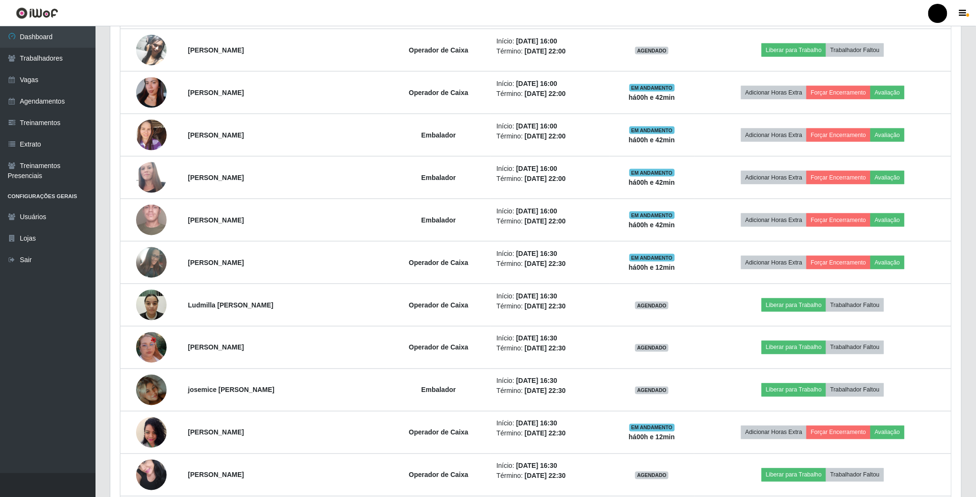
scroll to position [199, 853]
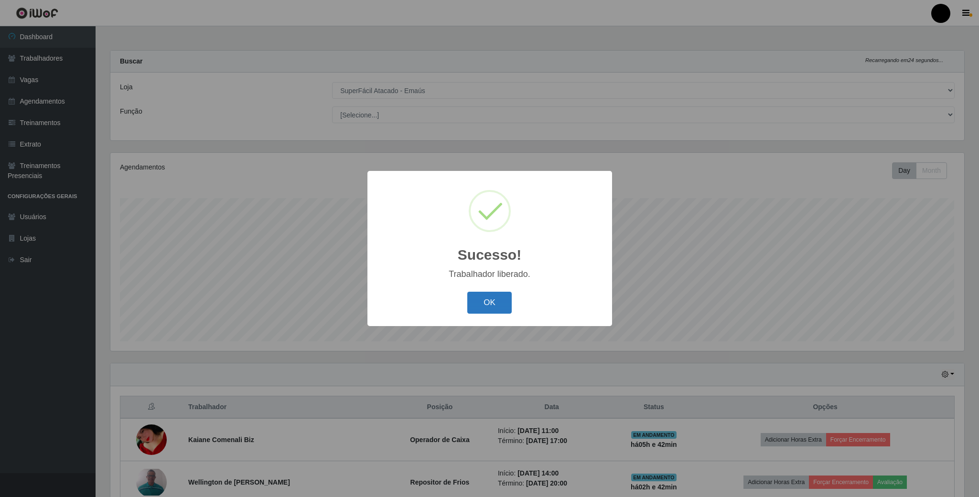
click at [502, 307] on button "OK" at bounding box center [489, 303] width 44 height 22
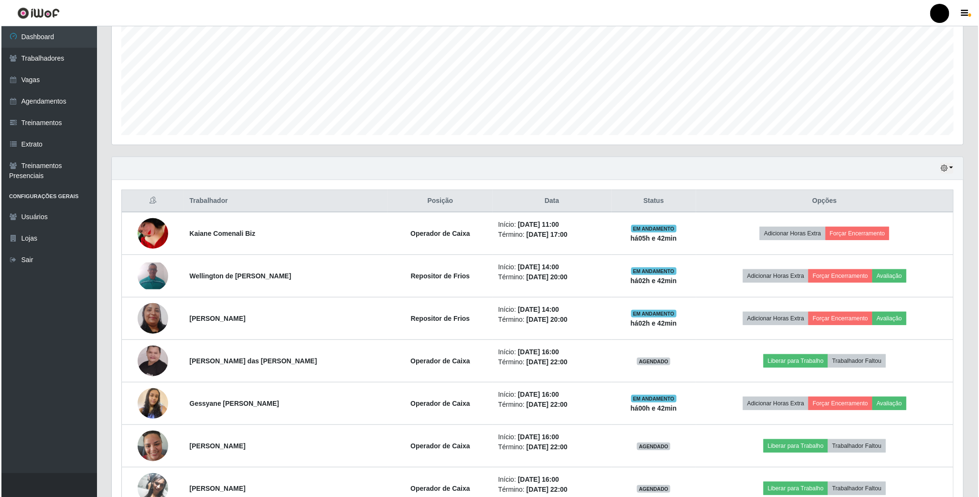
scroll to position [215, 0]
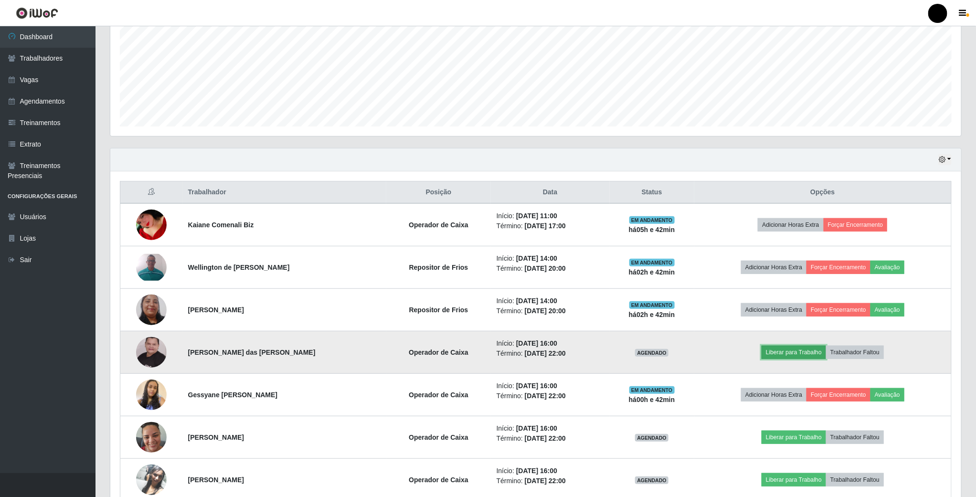
click at [777, 355] on button "Liberar para Trabalho" at bounding box center [794, 352] width 64 height 13
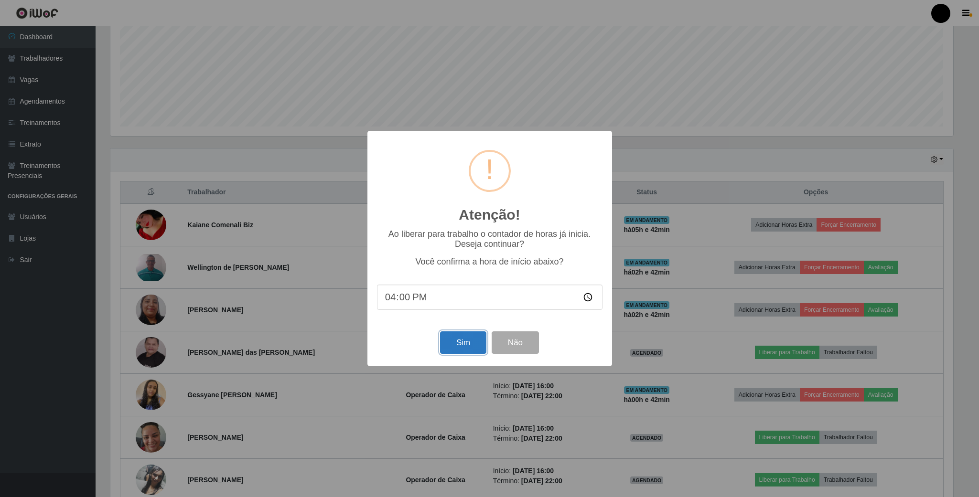
click at [446, 341] on button "Sim" at bounding box center [463, 342] width 46 height 22
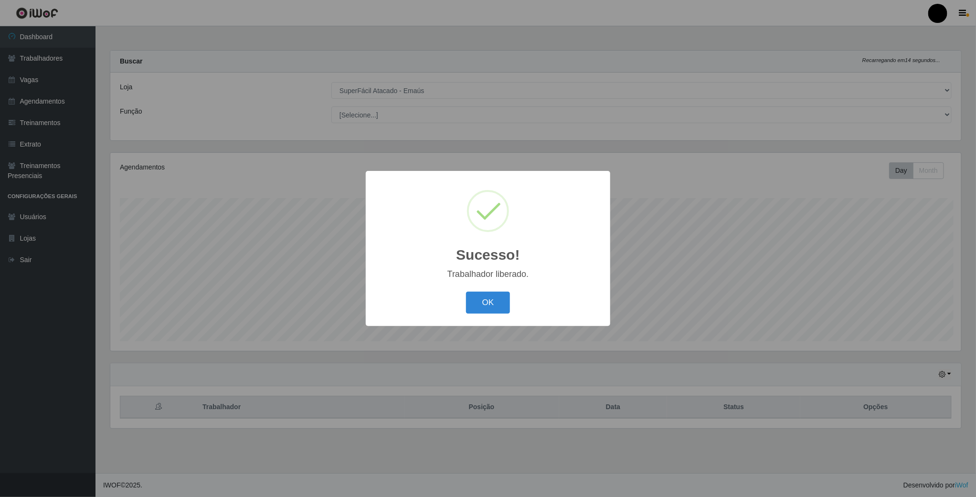
scroll to position [199, 853]
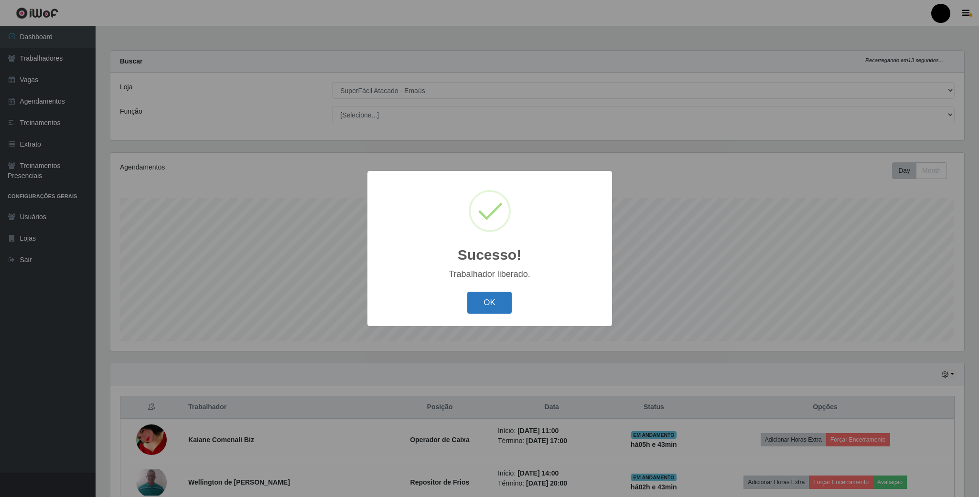
click at [493, 293] on button "OK" at bounding box center [489, 303] width 44 height 22
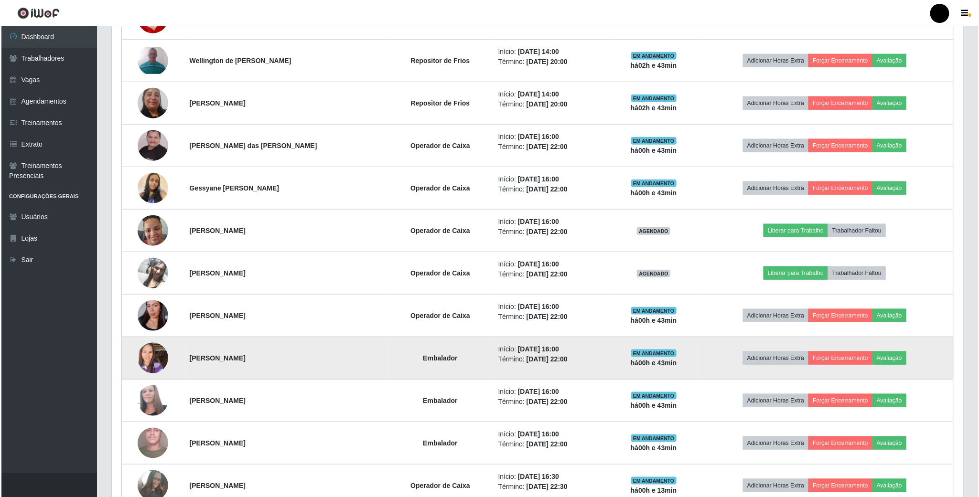
scroll to position [430, 0]
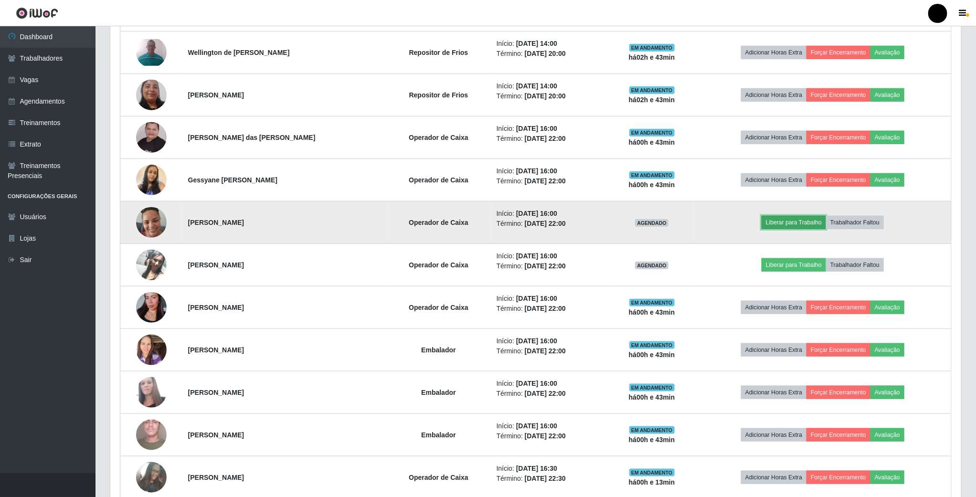
click at [790, 228] on button "Liberar para Trabalho" at bounding box center [794, 222] width 64 height 13
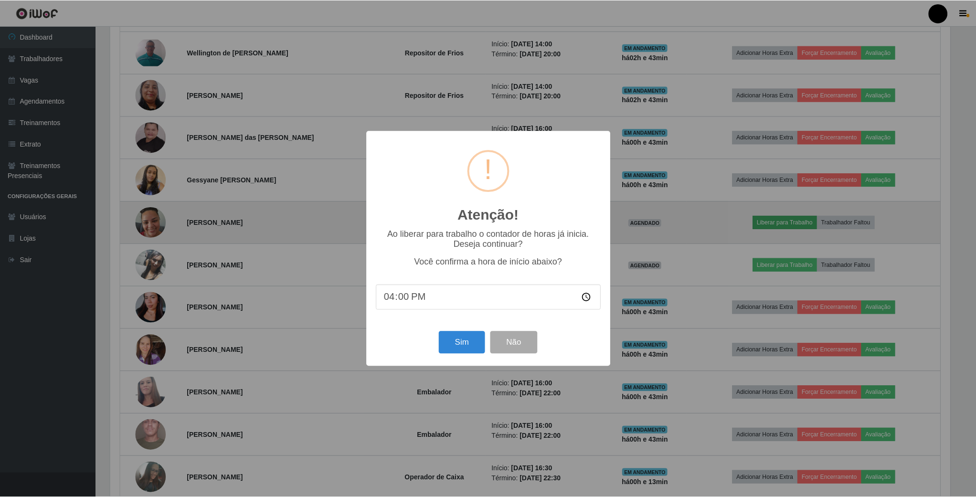
scroll to position [199, 843]
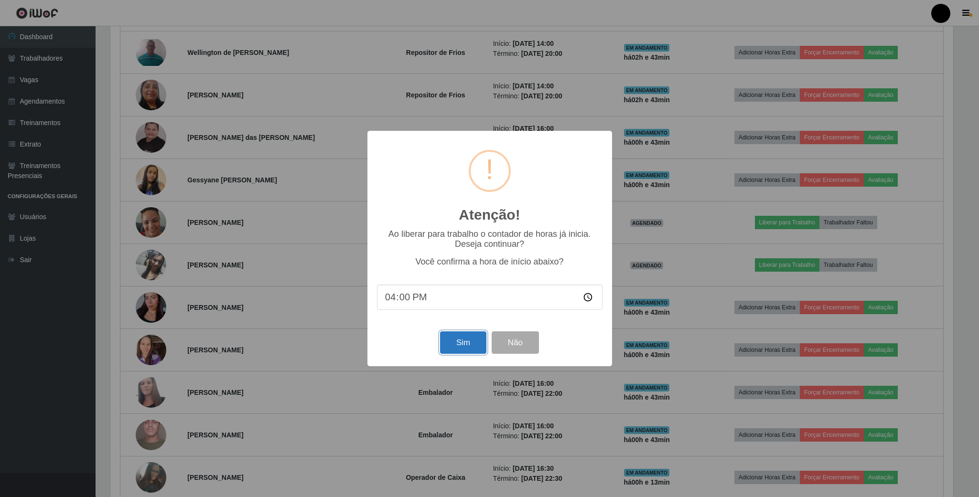
click at [480, 342] on button "Sim" at bounding box center [463, 342] width 46 height 22
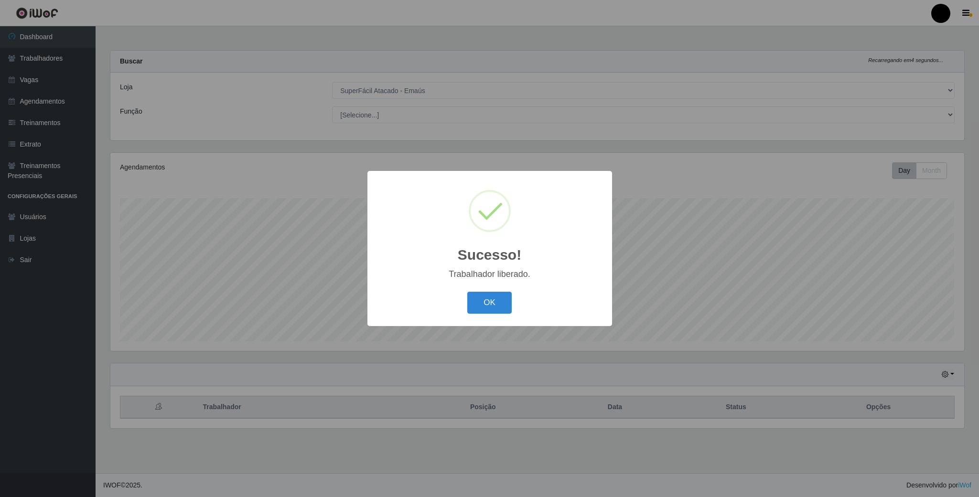
scroll to position [0, 0]
click at [499, 299] on button "OK" at bounding box center [489, 303] width 44 height 22
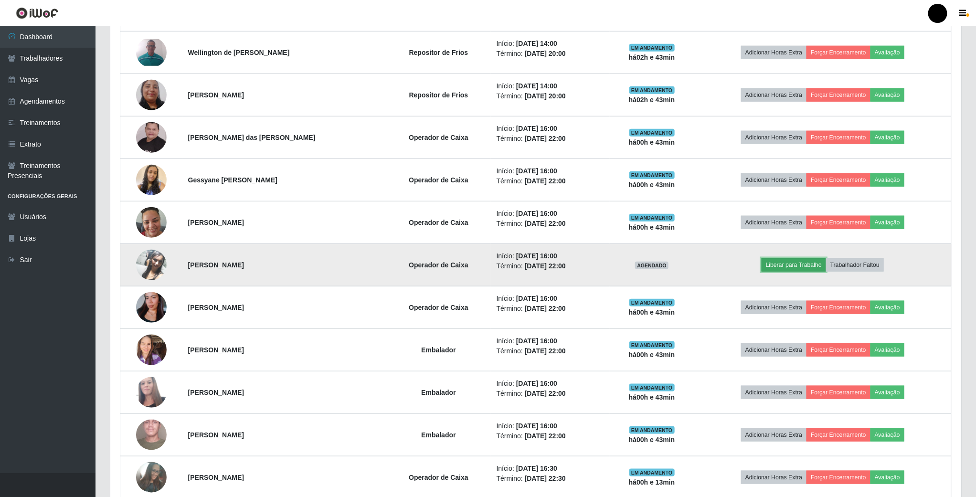
click at [784, 272] on button "Liberar para Trabalho" at bounding box center [794, 264] width 64 height 13
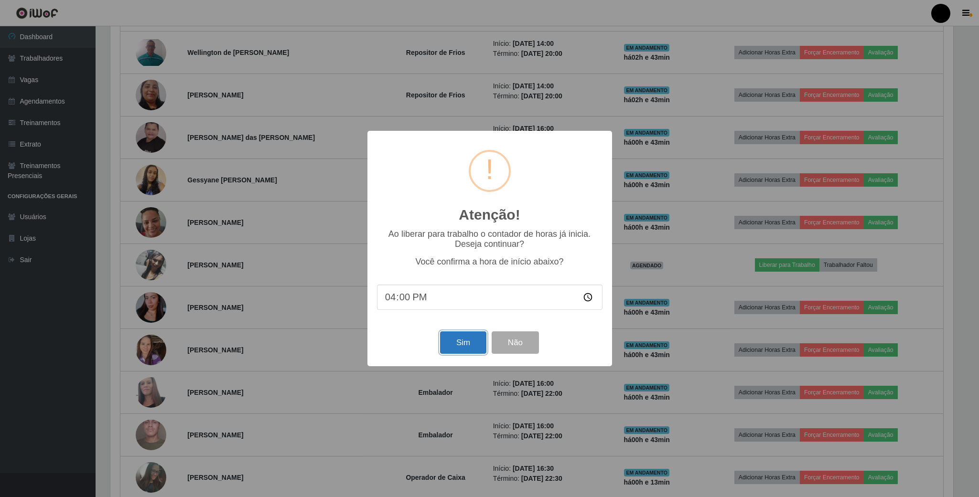
click at [465, 350] on button "Sim" at bounding box center [463, 342] width 46 height 22
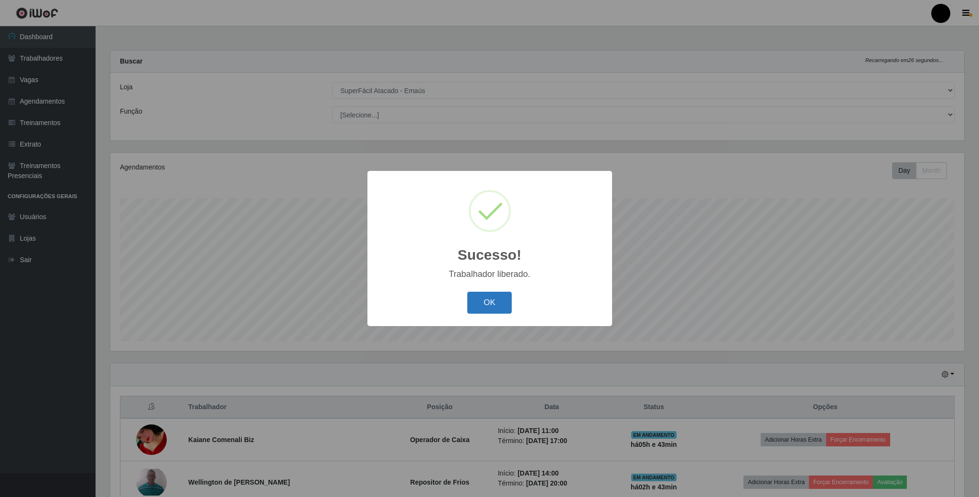
click at [485, 299] on button "OK" at bounding box center [489, 303] width 44 height 22
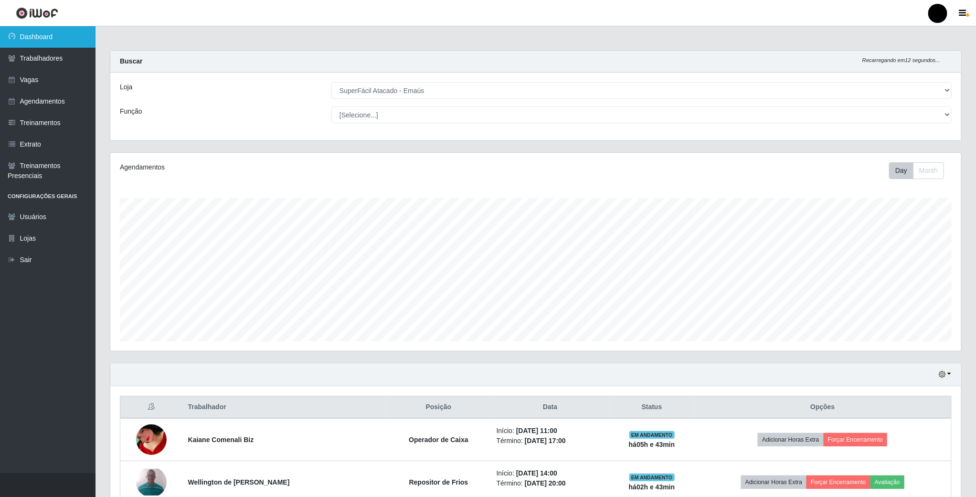
click at [33, 30] on link "Dashboard" at bounding box center [48, 36] width 96 height 21
click at [44, 75] on link "Vagas" at bounding box center [48, 79] width 96 height 21
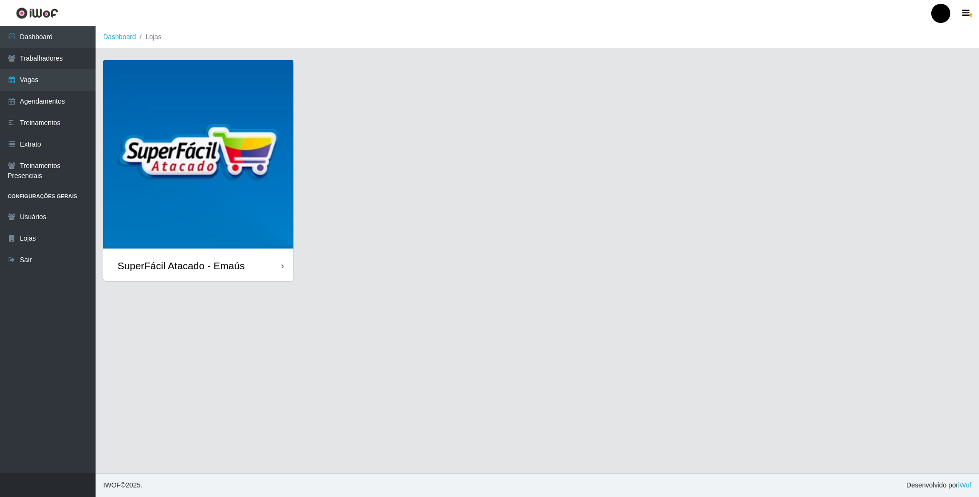
click at [160, 149] on img at bounding box center [198, 155] width 190 height 190
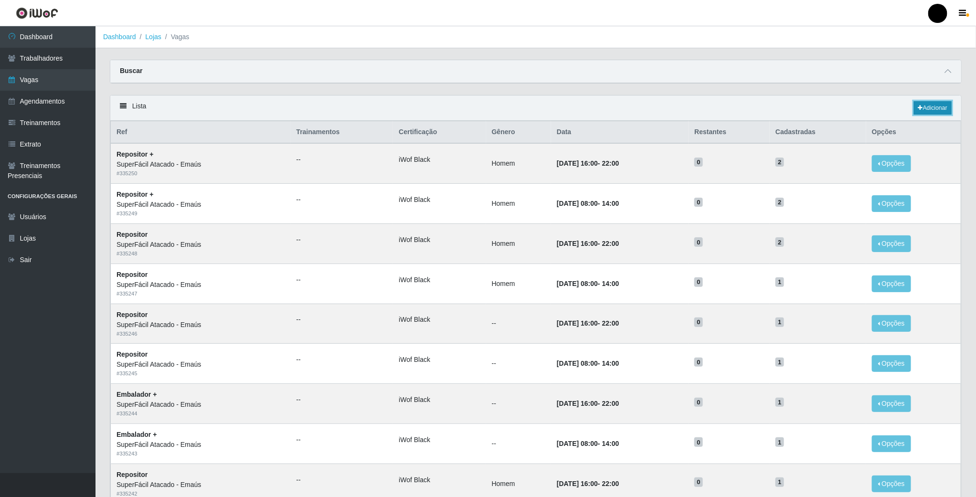
click at [939, 105] on link "Adicionar" at bounding box center [933, 107] width 38 height 13
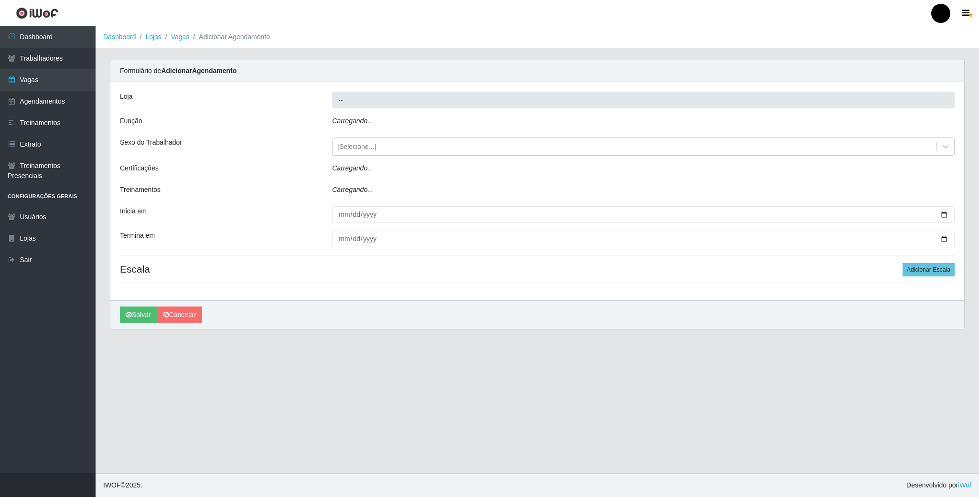
type input "SuperFácil Atacado - Emaús"
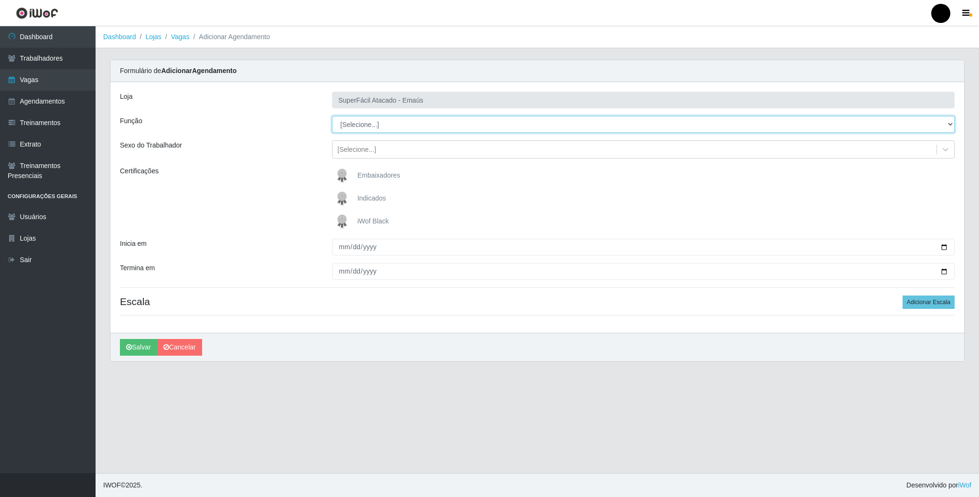
click at [926, 131] on select "[Selecione...] Auxiliar de Estacionamento Auxiliar de Estacionamento + Auxiliar…" at bounding box center [643, 124] width 622 height 17
select select "22"
click at [332, 117] on select "[Selecione...] Auxiliar de Estacionamento Auxiliar de Estacionamento + Auxiliar…" at bounding box center [643, 124] width 622 height 17
click at [344, 215] on img at bounding box center [343, 221] width 23 height 19
click at [0, 0] on input "iWof Black" at bounding box center [0, 0] width 0 height 0
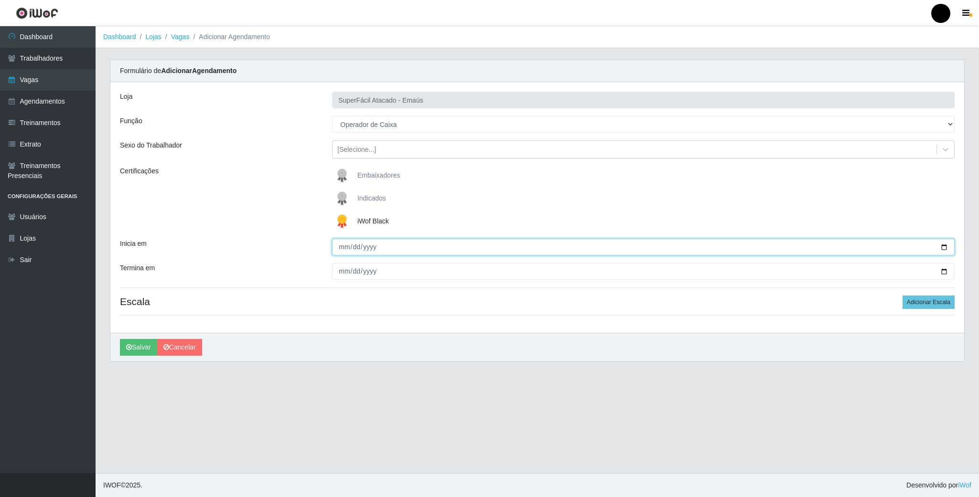
click at [945, 243] on input "Inicia em" at bounding box center [643, 247] width 622 height 17
click at [945, 246] on input "Inicia em" at bounding box center [643, 247] width 622 height 17
type input "[DATE]"
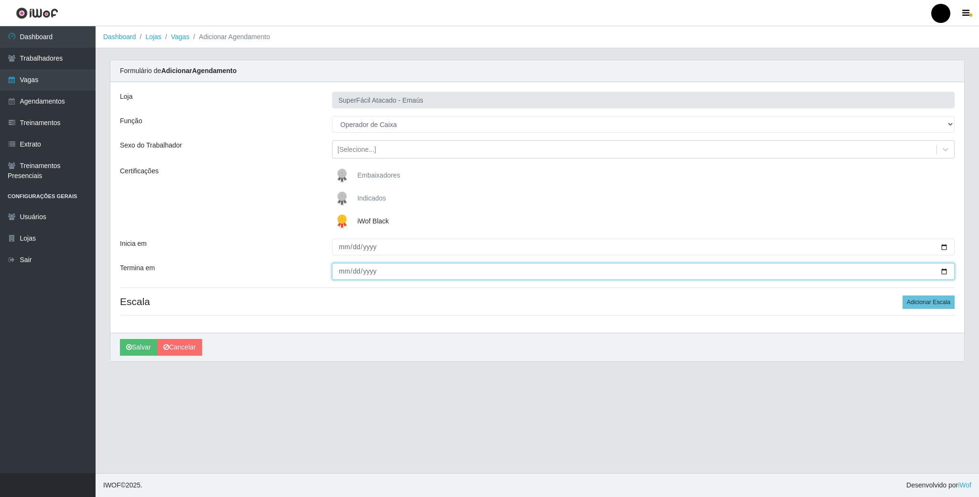
click at [943, 272] on input "Termina em" at bounding box center [643, 271] width 622 height 17
type input "[DATE]"
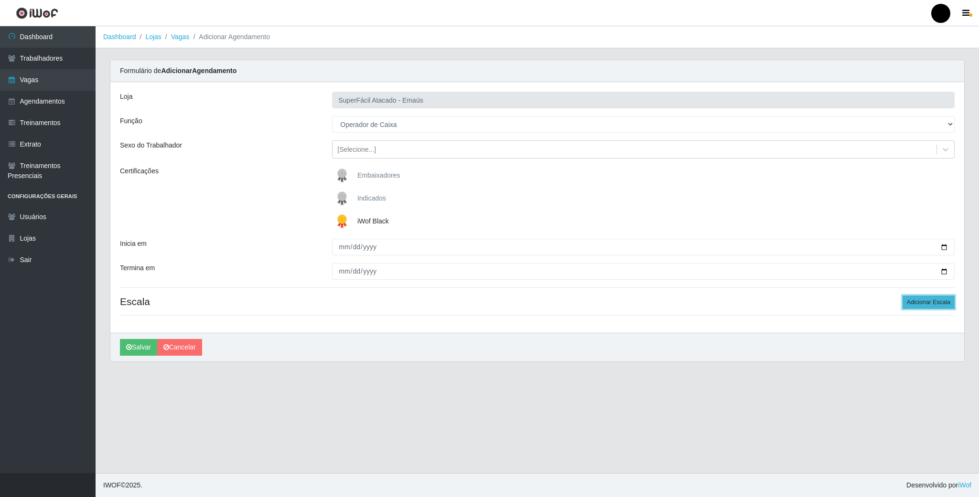
click at [919, 299] on button "Adicionar Escala" at bounding box center [928, 302] width 52 height 13
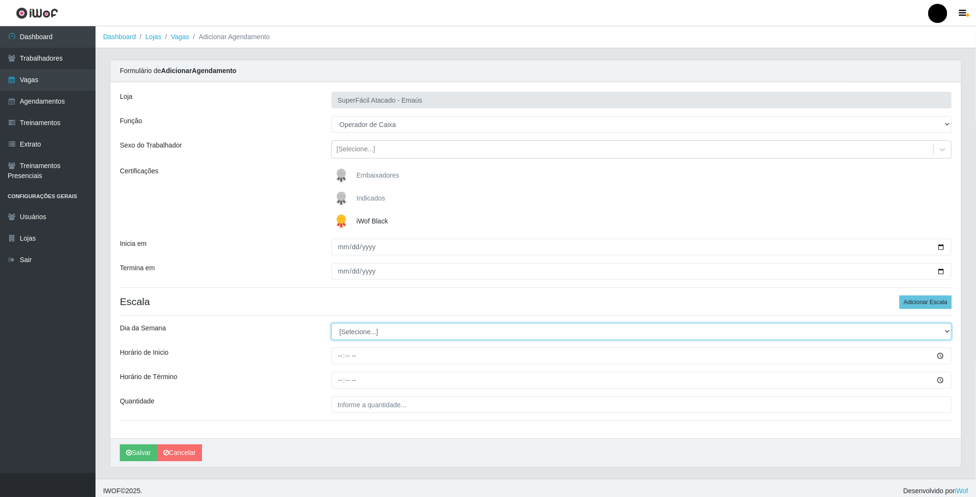
click at [384, 331] on select "[Selecione...] Segunda Terça Quarta Quinta Sexta Sábado Domingo" at bounding box center [641, 331] width 620 height 17
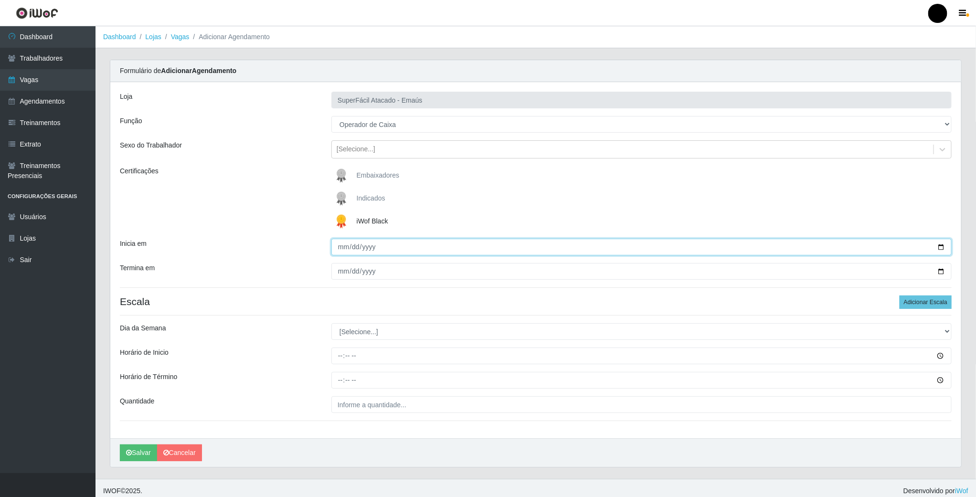
click at [940, 244] on input "[DATE]" at bounding box center [641, 247] width 620 height 17
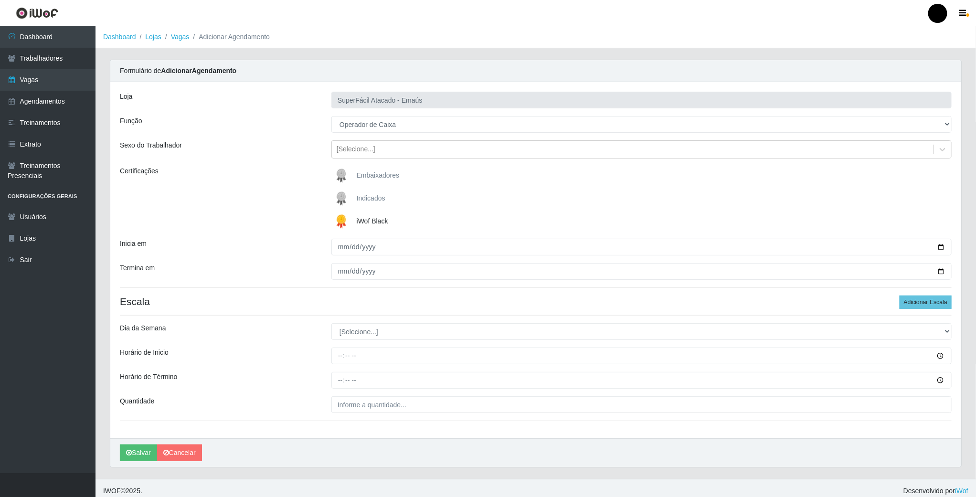
click at [306, 306] on h4 "Escala Adicionar Escala" at bounding box center [536, 302] width 832 height 12
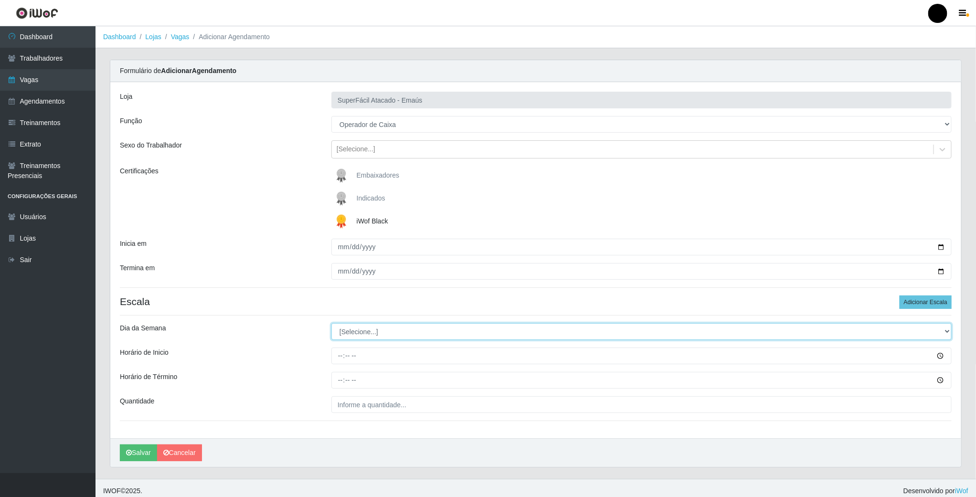
click at [357, 331] on select "[Selecione...] Segunda Terça Quarta Quinta Sexta Sábado Domingo" at bounding box center [641, 331] width 620 height 17
select select "1"
click at [331, 325] on select "[Selecione...] Segunda Terça Quarta Quinta Sexta Sábado Domingo" at bounding box center [641, 331] width 620 height 17
click at [340, 364] on input "Horário de Inicio" at bounding box center [641, 356] width 620 height 17
type input "08:00"
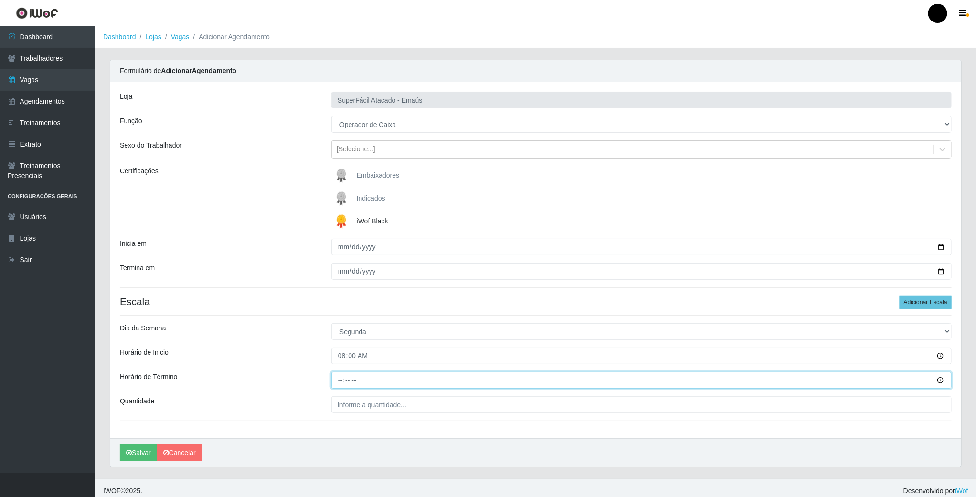
click at [340, 386] on input "Horário de Término" at bounding box center [641, 380] width 620 height 17
type input "14:00"
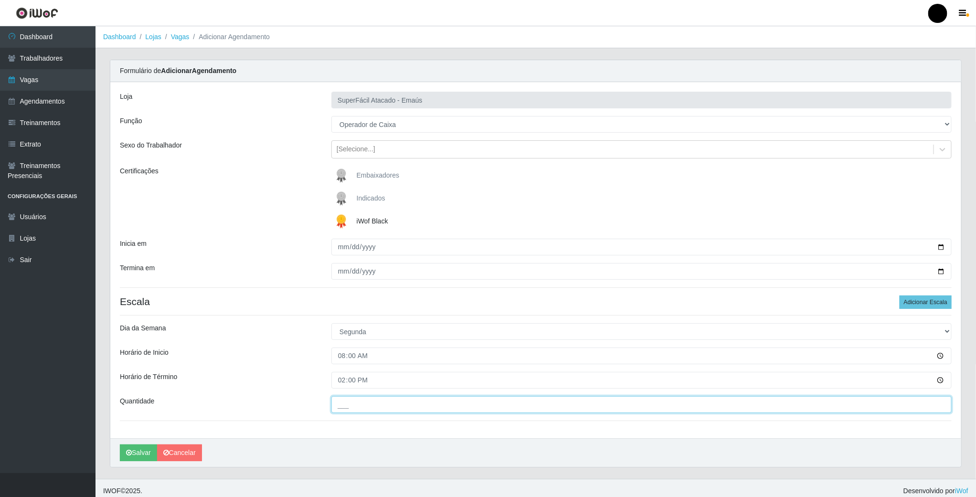
click at [354, 404] on input "___" at bounding box center [641, 404] width 620 height 17
type input "02_"
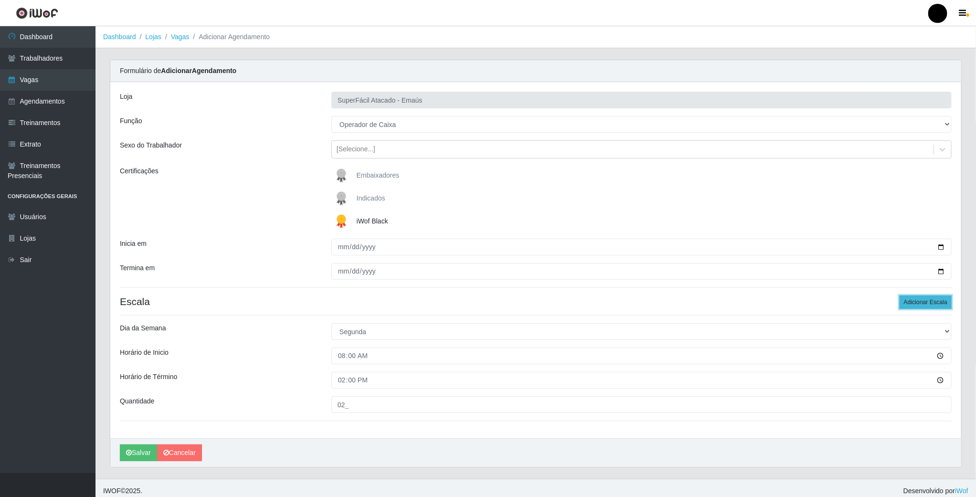
click at [930, 302] on button "Adicionar Escala" at bounding box center [926, 302] width 52 height 13
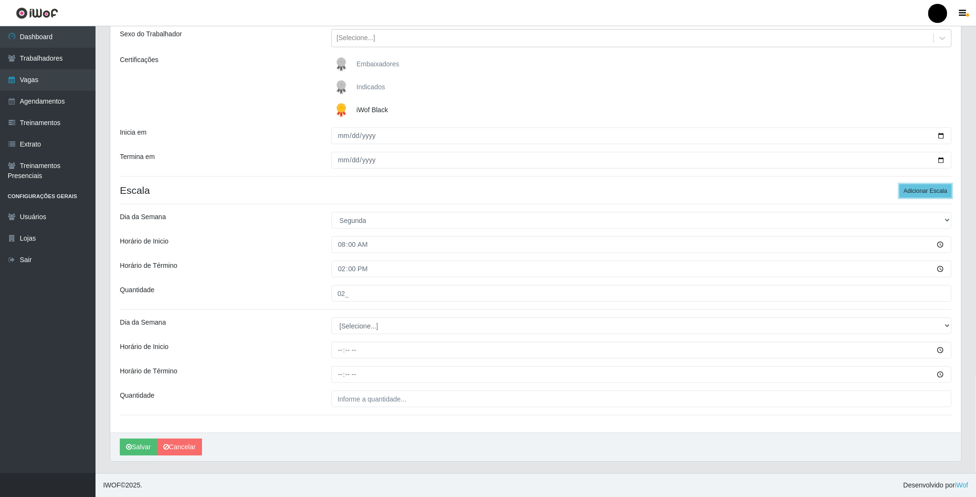
scroll to position [114, 0]
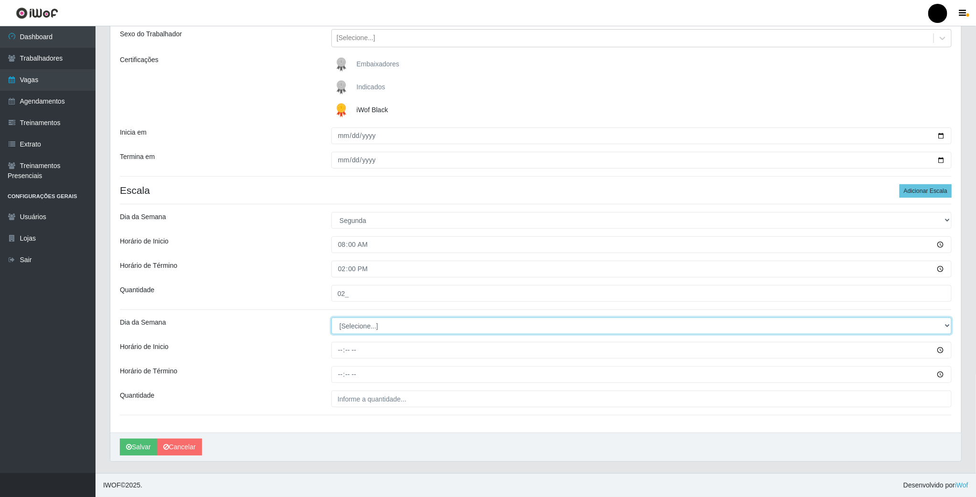
click at [364, 330] on select "[Selecione...] Segunda Terça Quarta Quinta Sexta Sábado Domingo" at bounding box center [641, 326] width 620 height 17
select select "1"
click at [331, 318] on select "[Selecione...] Segunda Terça Quarta Quinta Sexta Sábado Domingo" at bounding box center [641, 326] width 620 height 17
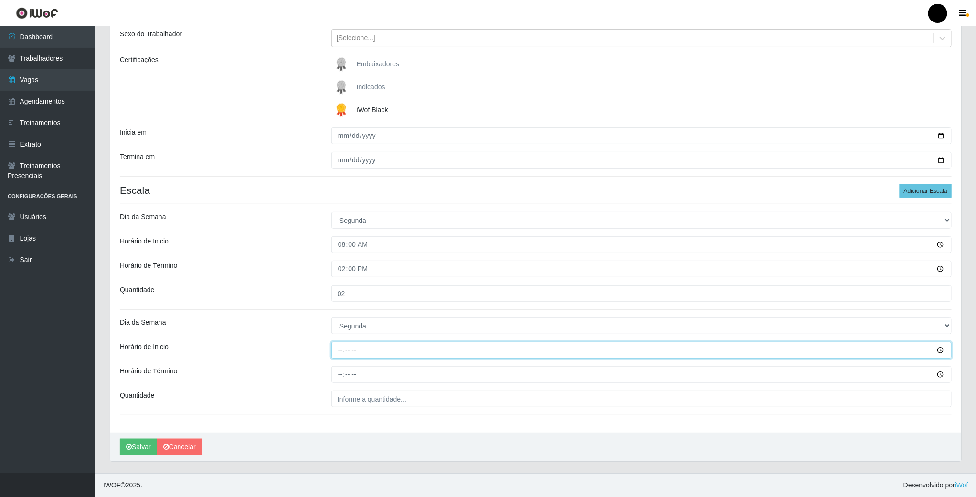
click at [337, 349] on input "Horário de Inicio" at bounding box center [641, 350] width 620 height 17
type input "09:00"
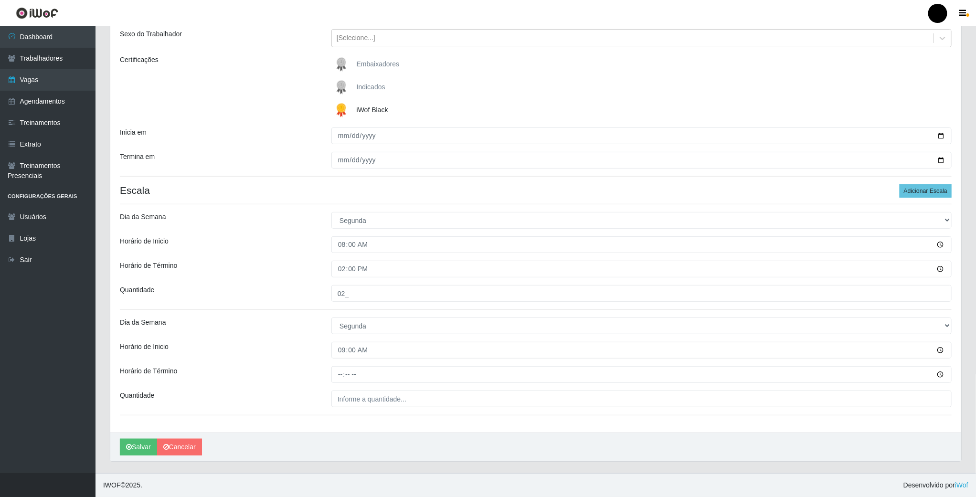
click at [343, 364] on div "Loja SuperFácil Atacado - Emaús Função [Selecione...] Auxiliar de Estacionament…" at bounding box center [535, 202] width 851 height 462
click at [343, 370] on input "Horário de Término" at bounding box center [641, 374] width 620 height 17
type input "15:00"
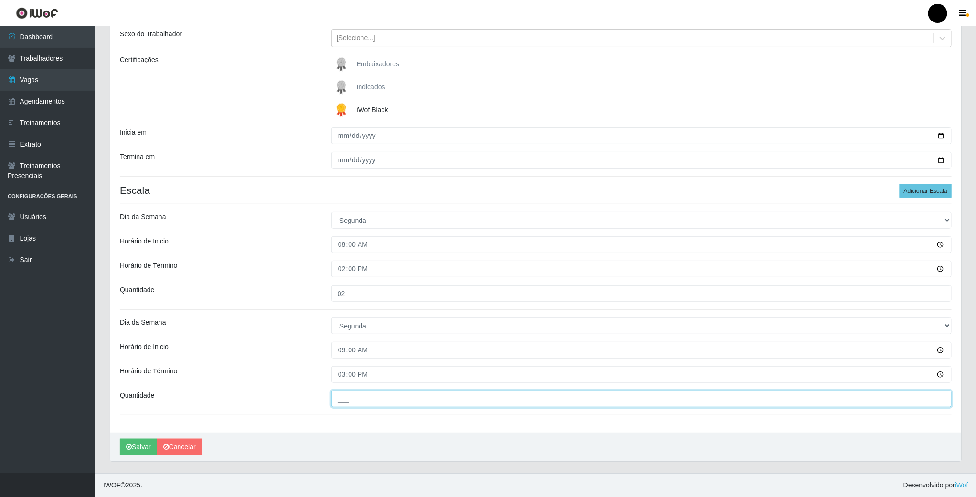
click at [348, 399] on input "___" at bounding box center [641, 399] width 620 height 17
type input "04_"
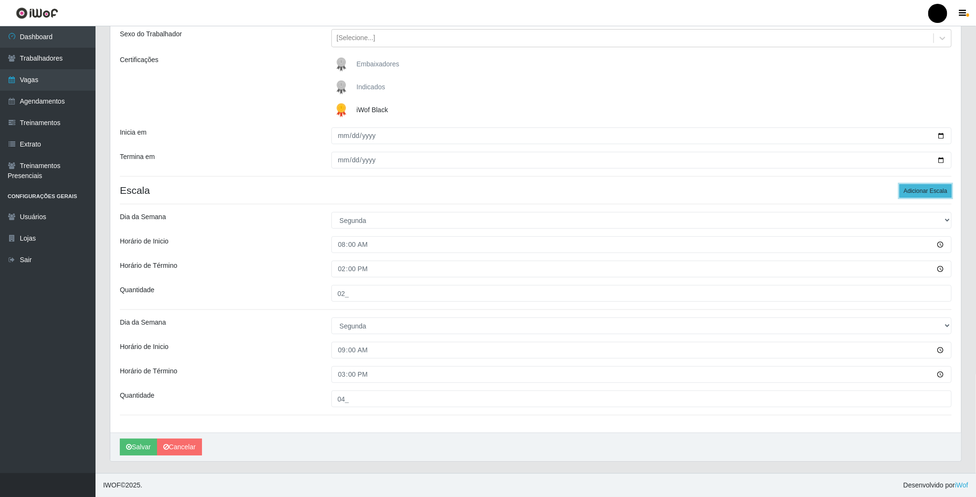
click at [916, 189] on button "Adicionar Escala" at bounding box center [926, 190] width 52 height 13
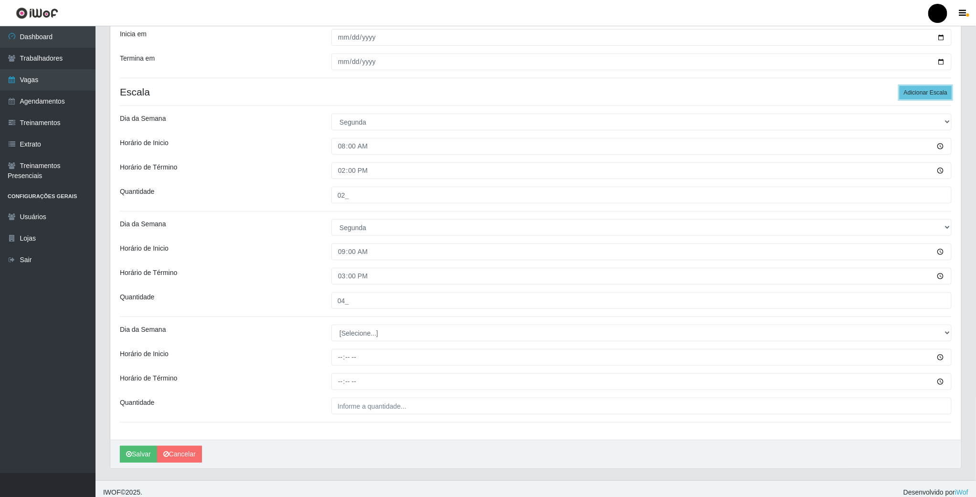
scroll to position [220, 0]
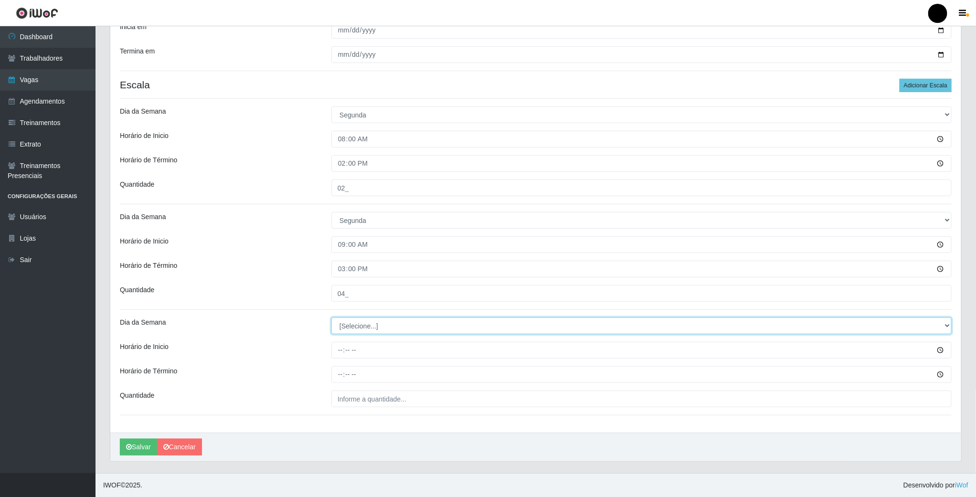
click at [352, 324] on select "[Selecione...] Segunda Terça Quarta Quinta Sexta Sábado Domingo" at bounding box center [641, 326] width 620 height 17
select select "1"
click at [331, 318] on select "[Selecione...] Segunda Terça Quarta Quinta Sexta Sábado Domingo" at bounding box center [641, 326] width 620 height 17
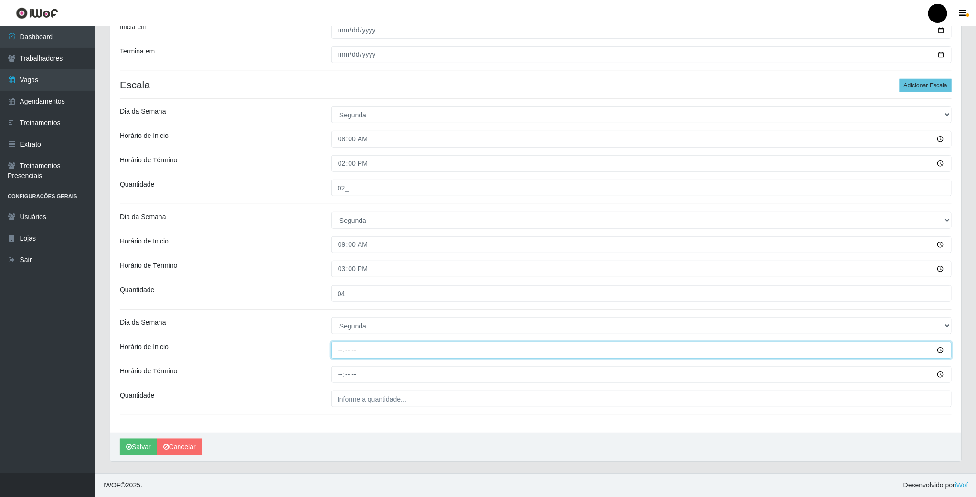
click at [341, 357] on input "Horário de Inicio" at bounding box center [641, 350] width 620 height 17
type input "11:00"
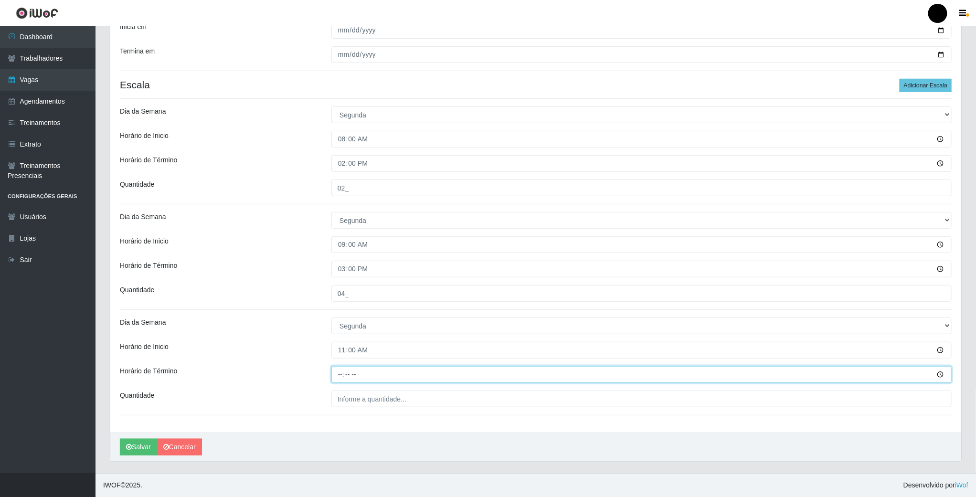
click at [337, 370] on input "Horário de Término" at bounding box center [641, 374] width 620 height 17
type input "17:00"
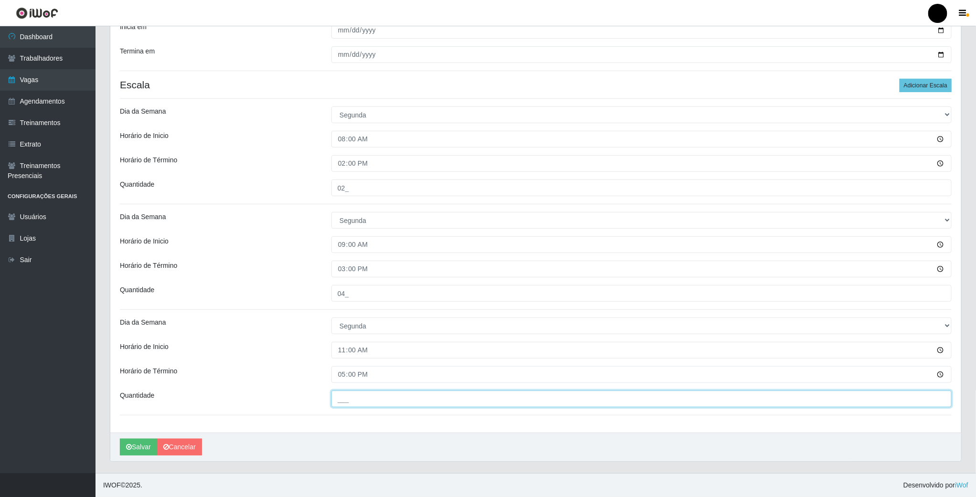
click at [343, 405] on input "___" at bounding box center [641, 399] width 620 height 17
type input "1__"
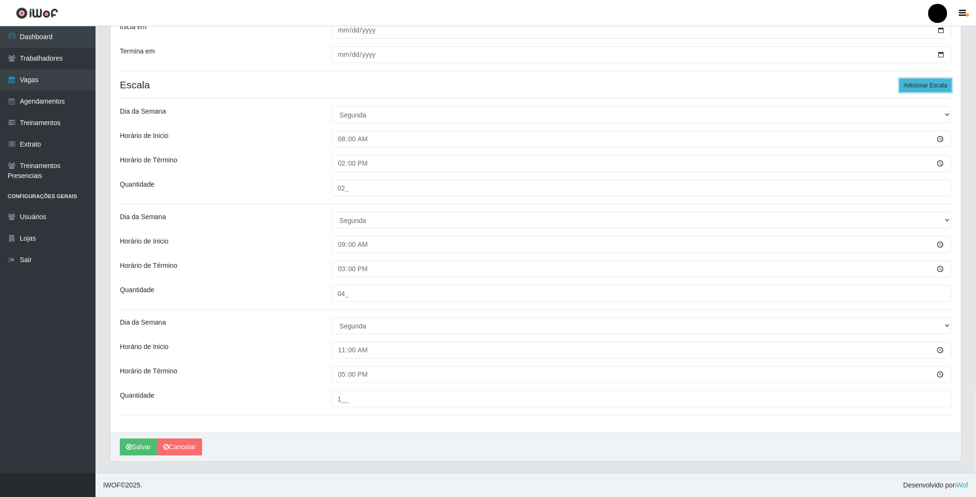
click at [918, 86] on button "Adicionar Escala" at bounding box center [926, 85] width 52 height 13
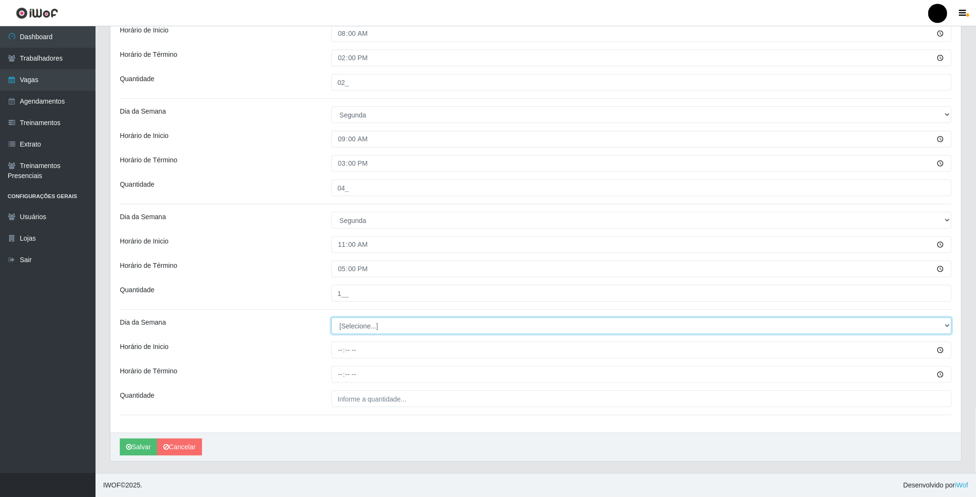
click at [362, 327] on select "[Selecione...] Segunda Terça Quarta Quinta Sexta Sábado Domingo" at bounding box center [641, 326] width 620 height 17
select select "1"
click at [331, 318] on select "[Selecione...] Segunda Terça Quarta Quinta Sexta Sábado Domingo" at bounding box center [641, 326] width 620 height 17
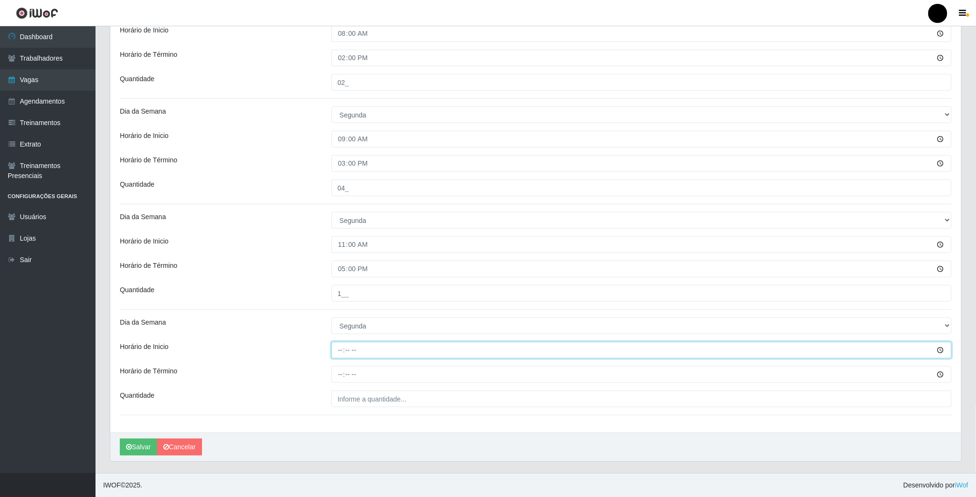
click at [338, 351] on input "Horário de Inicio" at bounding box center [641, 350] width 620 height 17
type input "16:00"
click at [342, 375] on input "Horário de Término" at bounding box center [641, 374] width 620 height 17
type input "22:00"
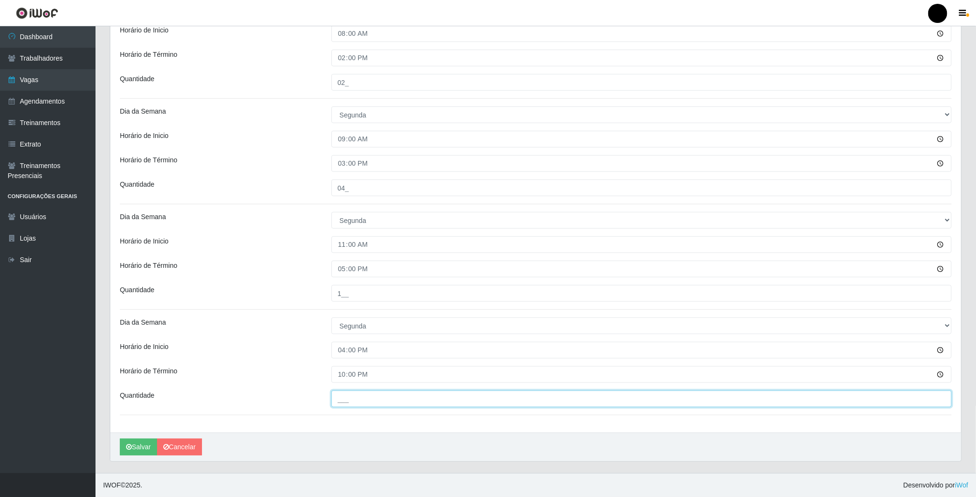
click at [350, 399] on input "___" at bounding box center [641, 399] width 620 height 17
type input "4__"
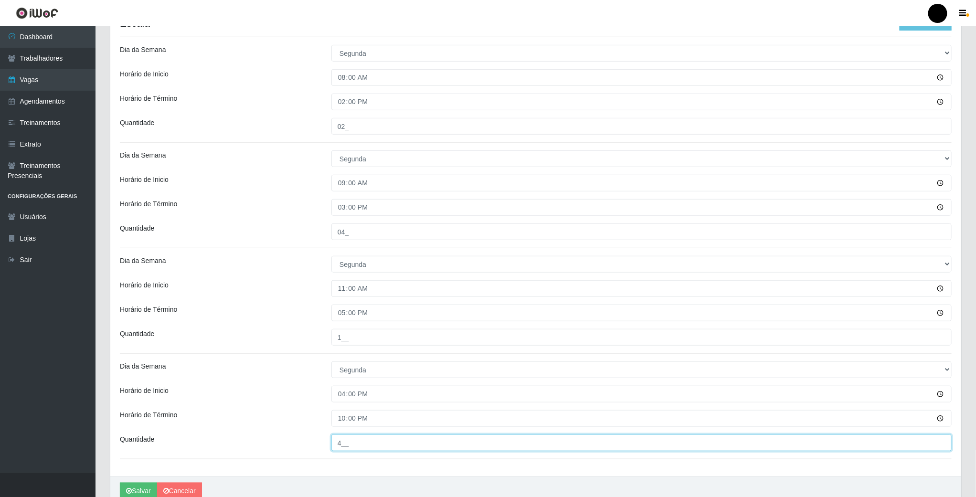
scroll to position [254, 0]
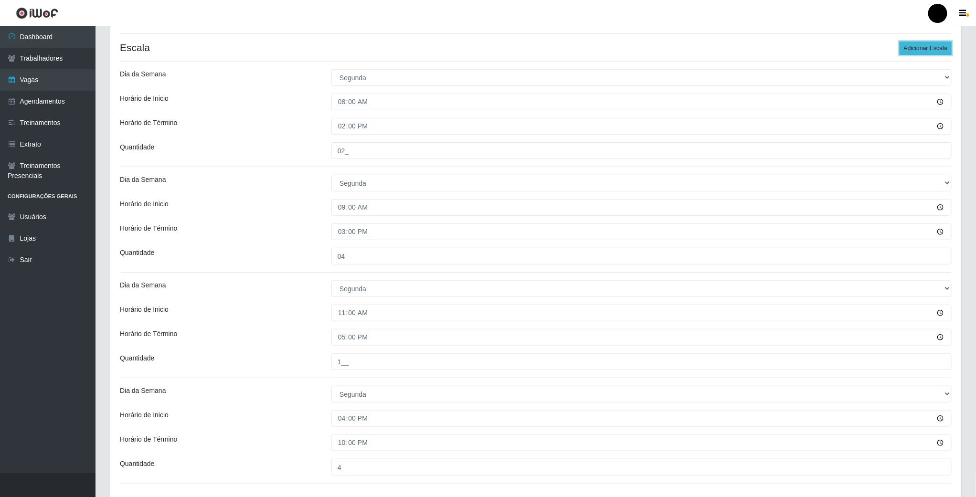
click at [910, 53] on button "Adicionar Escala" at bounding box center [926, 48] width 52 height 13
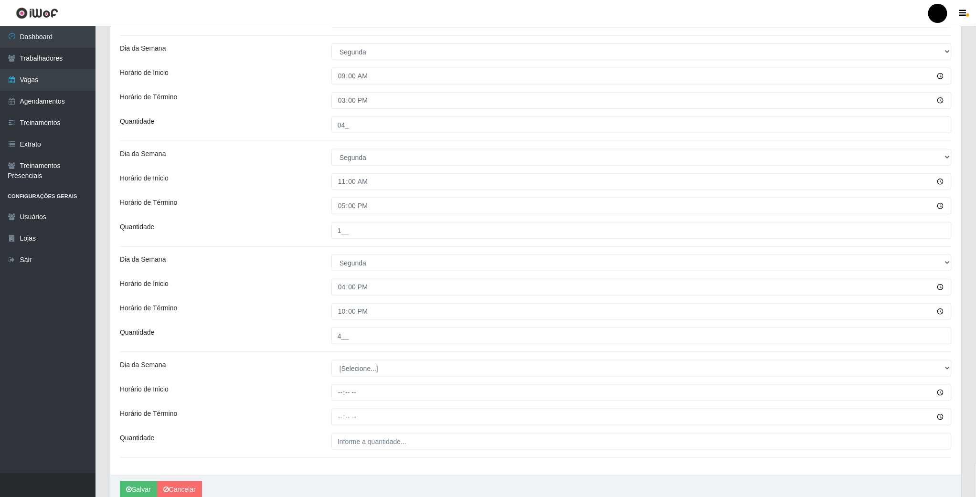
scroll to position [397, 0]
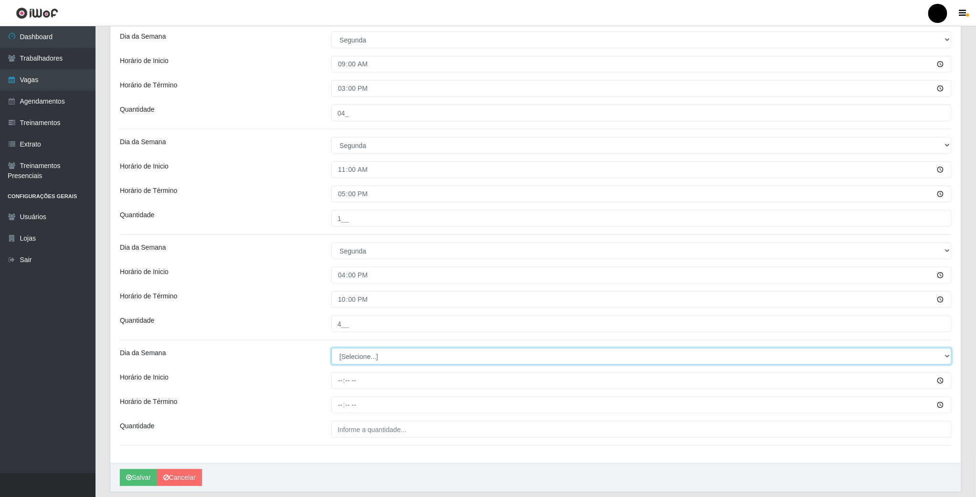
click at [339, 354] on select "[Selecione...] Segunda Terça Quarta Quinta Sexta Sábado Domingo" at bounding box center [641, 356] width 620 height 17
select select "1"
click at [331, 350] on select "[Selecione...] Segunda Terça Quarta Quinta Sexta Sábado Domingo" at bounding box center [641, 356] width 620 height 17
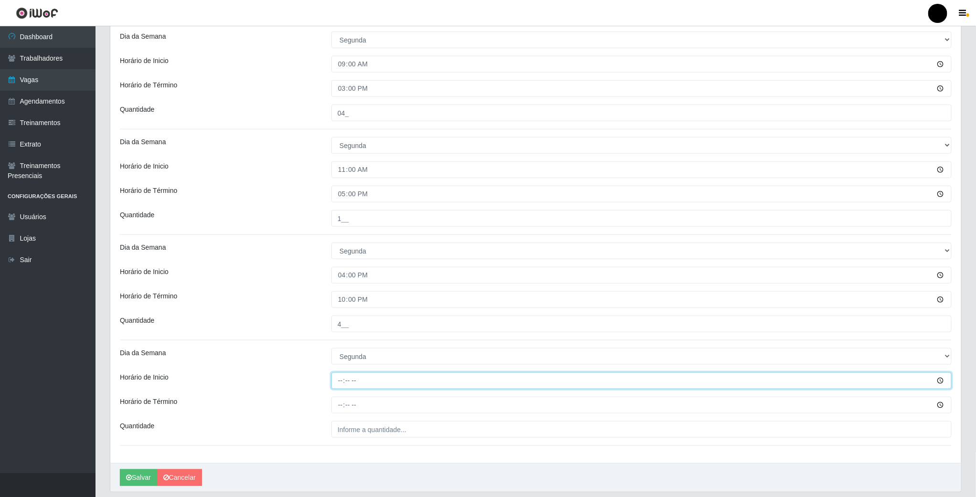
click at [339, 378] on input "Horário de Inicio" at bounding box center [641, 381] width 620 height 17
type input "16:30"
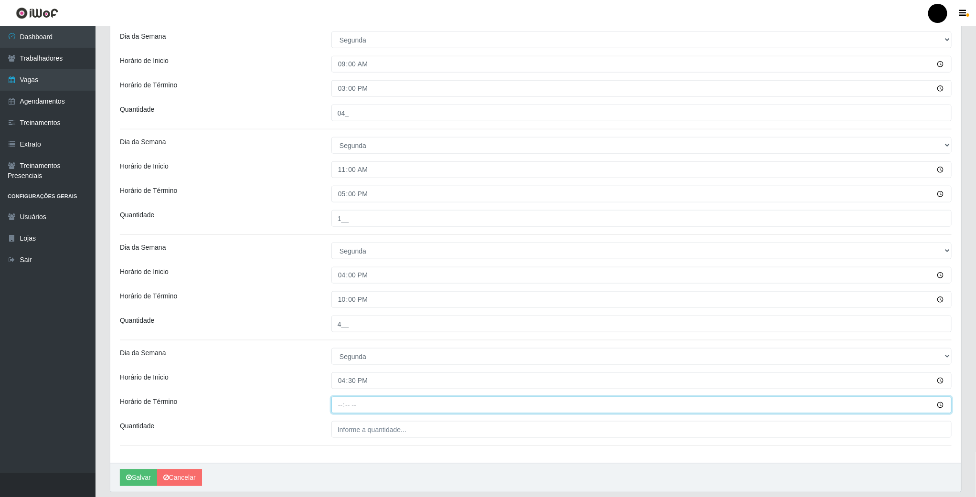
click at [340, 401] on input "Horário de Término" at bounding box center [641, 405] width 620 height 17
type input "22:30"
click at [347, 429] on input "___" at bounding box center [641, 429] width 620 height 17
type input "02_"
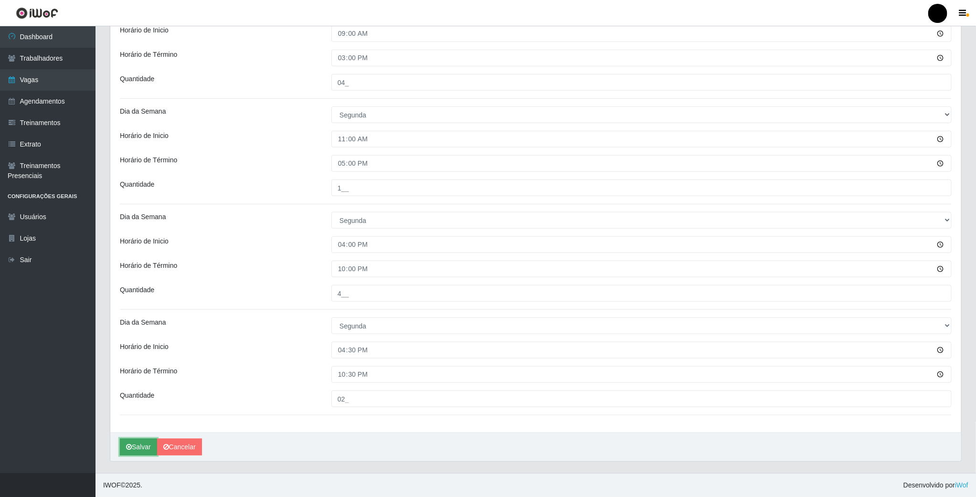
click at [132, 448] on icon "submit" at bounding box center [129, 447] width 6 height 7
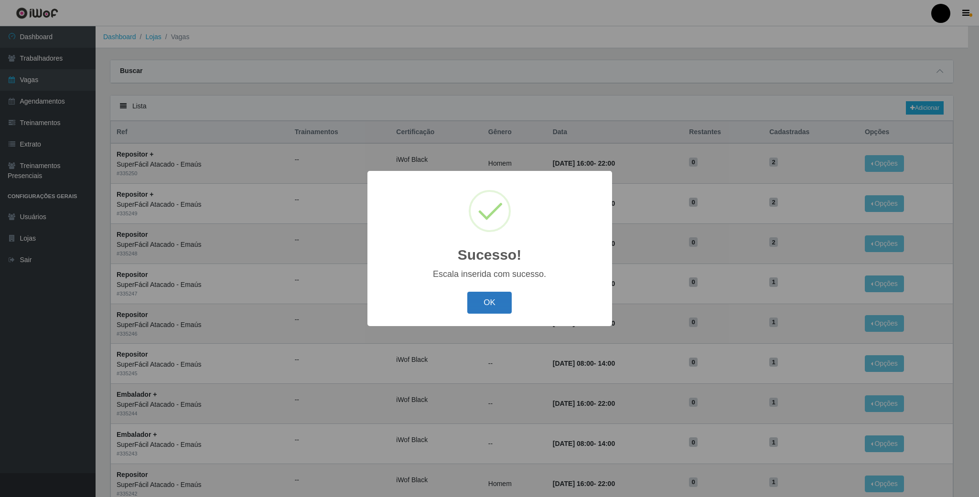
click at [481, 301] on button "OK" at bounding box center [489, 303] width 44 height 22
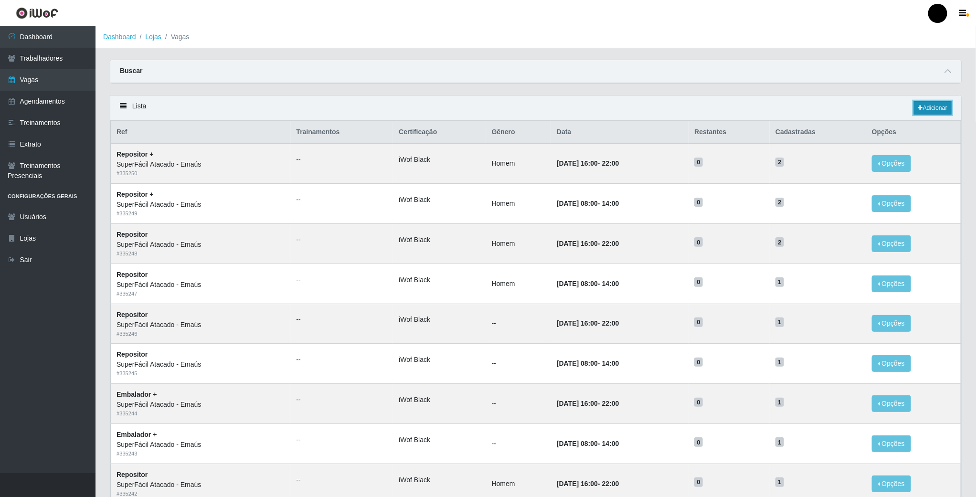
click at [940, 107] on link "Adicionar" at bounding box center [933, 107] width 38 height 13
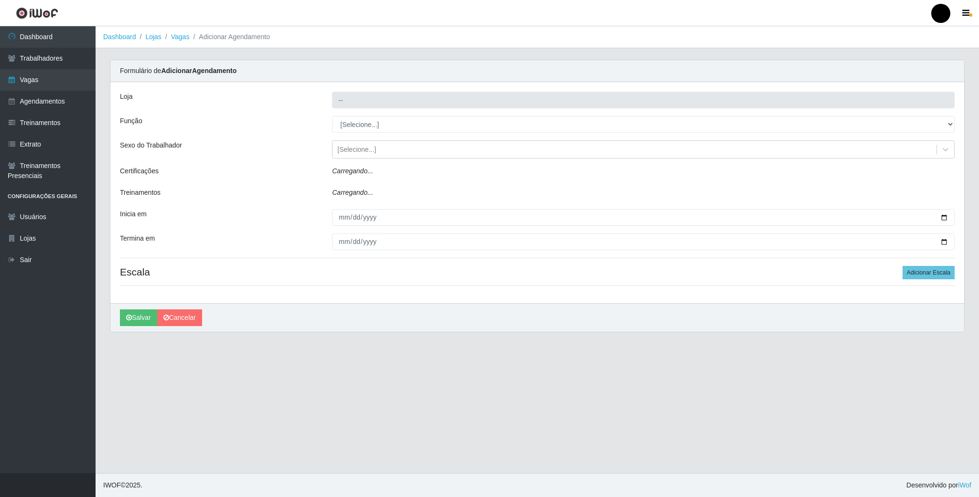
type input "SuperFácil Atacado - Emaús"
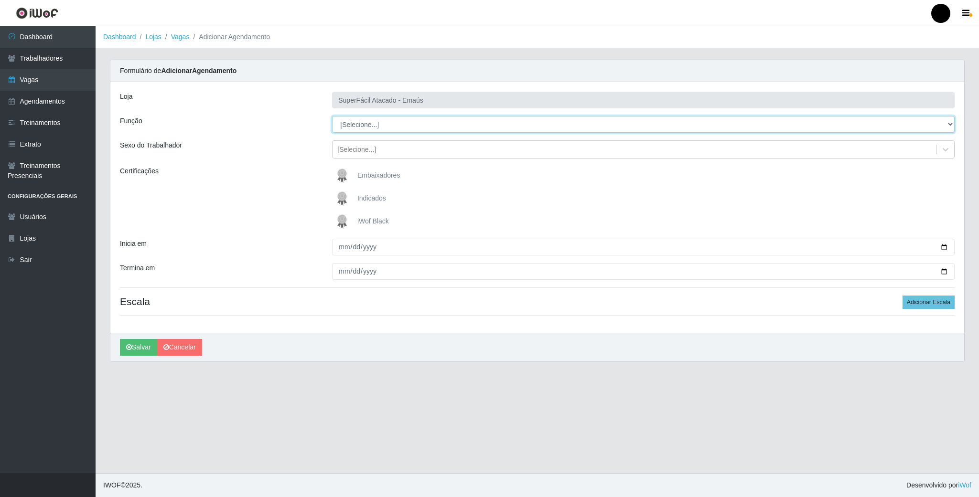
click at [403, 128] on select "[Selecione...] Auxiliar de Estacionamento Auxiliar de Estacionamento + Auxiliar…" at bounding box center [643, 124] width 622 height 17
select select "22"
click at [332, 117] on select "[Selecione...] Auxiliar de Estacionamento Auxiliar de Estacionamento + Auxiliar…" at bounding box center [643, 124] width 622 height 17
click at [342, 221] on img at bounding box center [343, 221] width 23 height 19
click at [0, 0] on input "iWof Black" at bounding box center [0, 0] width 0 height 0
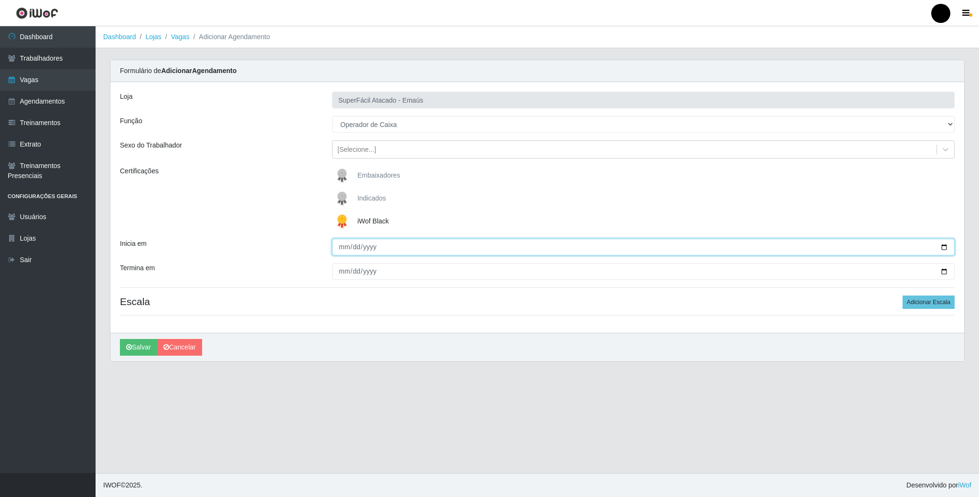
click at [940, 250] on input "Inicia em" at bounding box center [643, 247] width 622 height 17
type input "[DATE]"
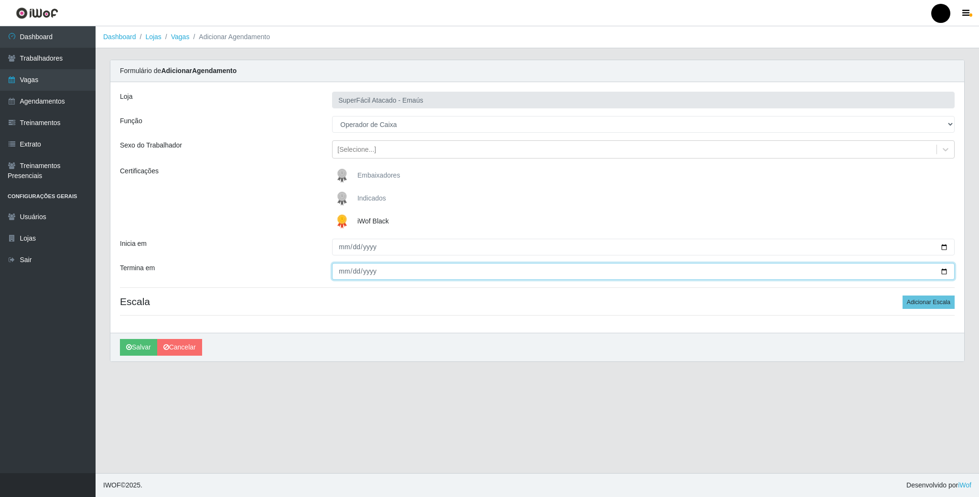
click at [946, 274] on input "Termina em" at bounding box center [643, 271] width 622 height 17
type input "[DATE]"
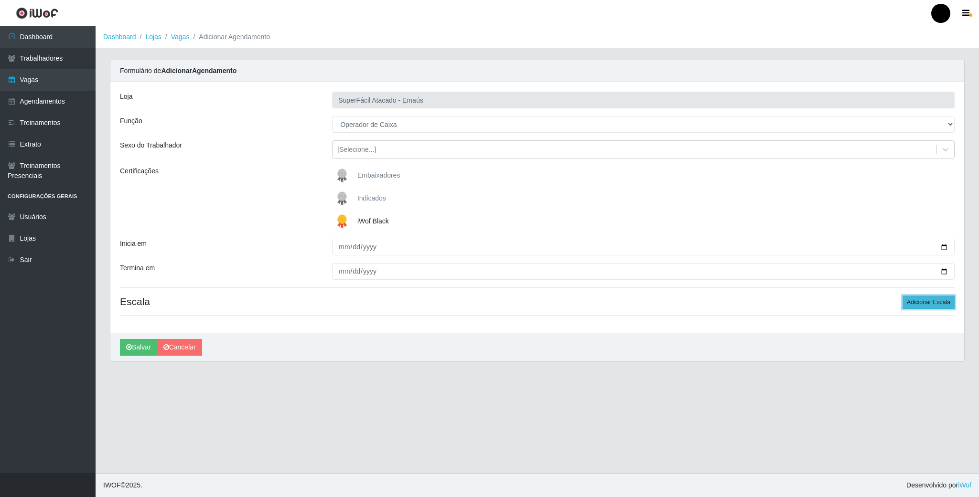
click at [926, 298] on button "Adicionar Escala" at bounding box center [928, 302] width 52 height 13
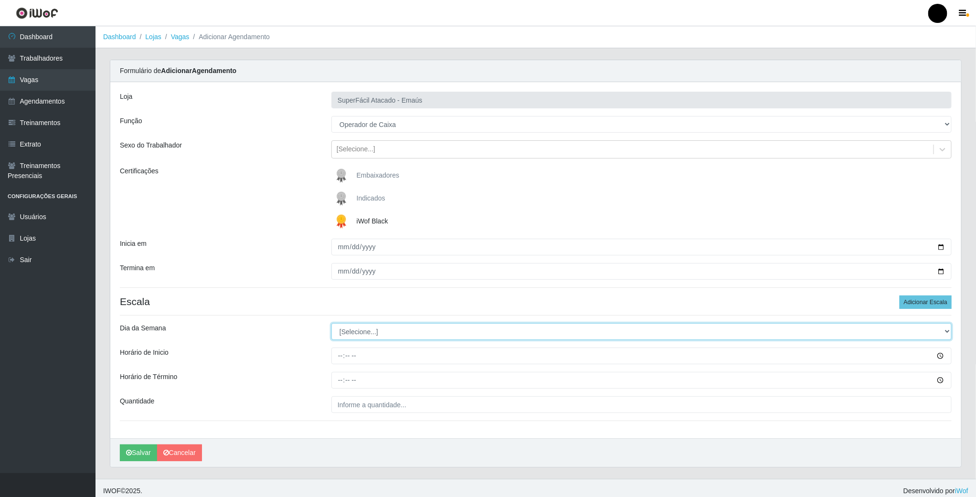
click at [352, 329] on select "[Selecione...] Segunda Terça Quarta Quinta Sexta Sábado Domingo" at bounding box center [641, 331] width 620 height 17
select select "2"
click at [331, 325] on select "[Selecione...] Segunda Terça Quarta Quinta Sexta Sábado Domingo" at bounding box center [641, 331] width 620 height 17
click at [335, 357] on input "Horário de Inicio" at bounding box center [641, 356] width 620 height 17
type input "08:00"
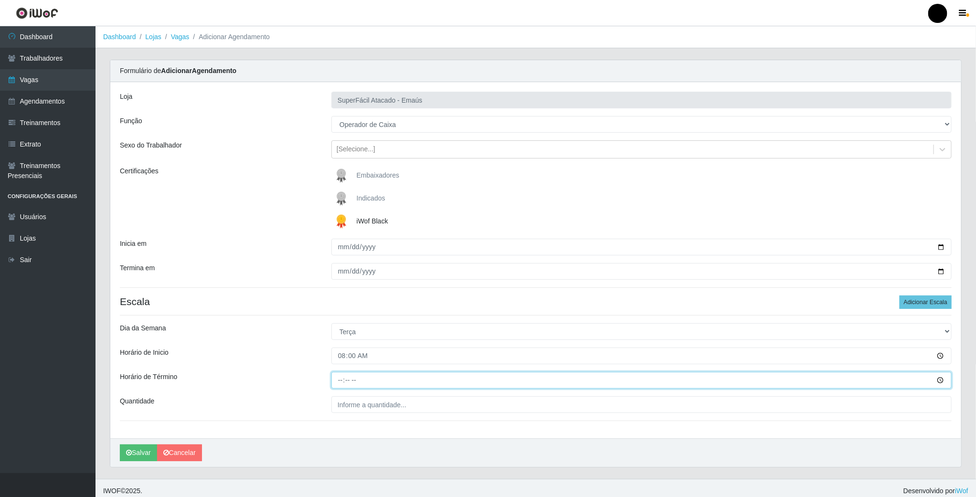
click at [342, 383] on input "Horário de Término" at bounding box center [641, 380] width 620 height 17
type input "14:00"
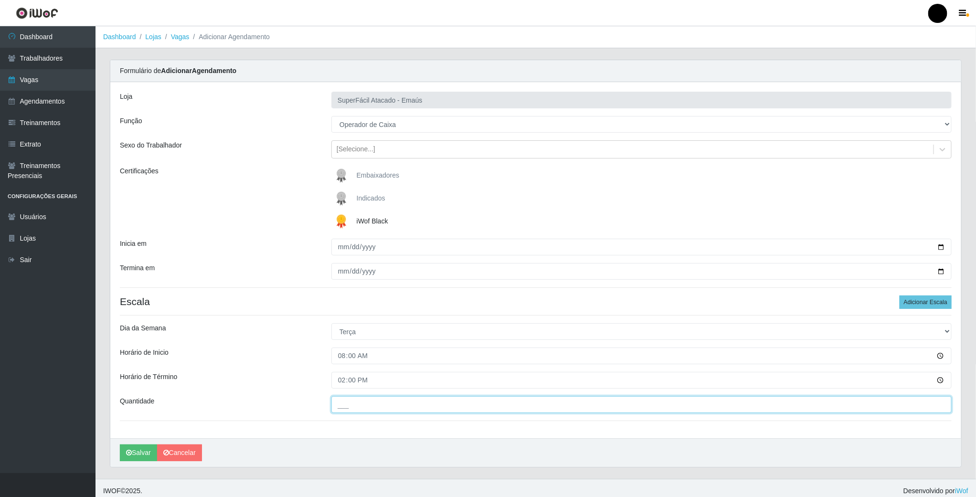
click at [361, 409] on input "___" at bounding box center [641, 404] width 620 height 17
type input "02_"
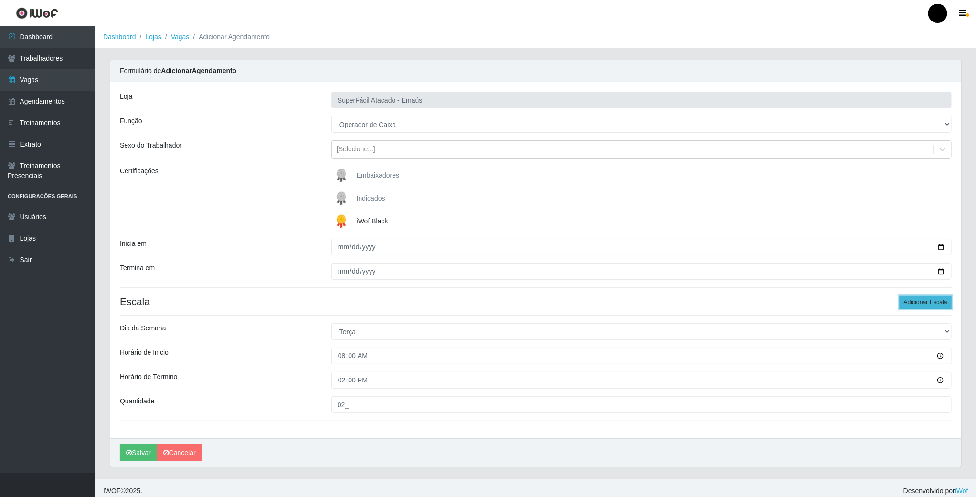
click at [914, 301] on button "Adicionar Escala" at bounding box center [926, 302] width 52 height 13
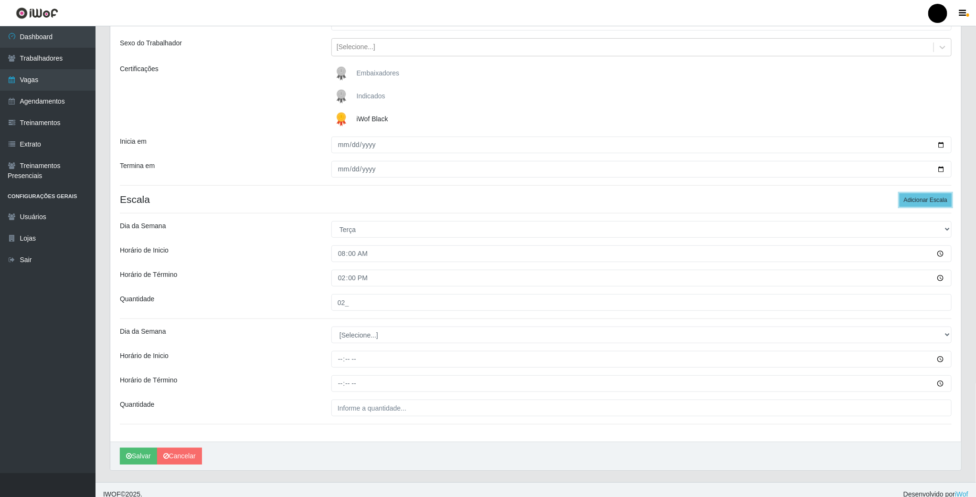
scroll to position [114, 0]
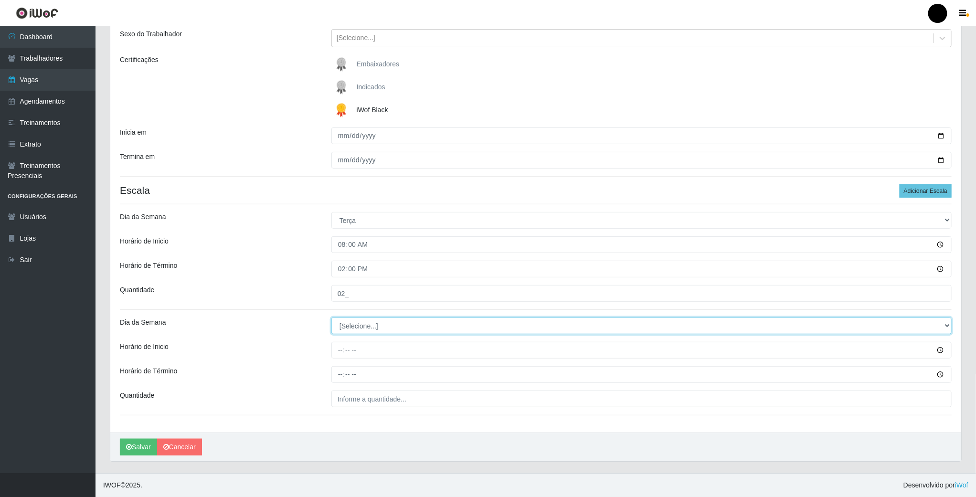
click at [342, 327] on select "[Selecione...] Segunda Terça Quarta Quinta Sexta Sábado Domingo" at bounding box center [641, 326] width 620 height 17
select select "2"
click at [331, 318] on select "[Selecione...] Segunda Terça Quarta Quinta Sexta Sábado Domingo" at bounding box center [641, 326] width 620 height 17
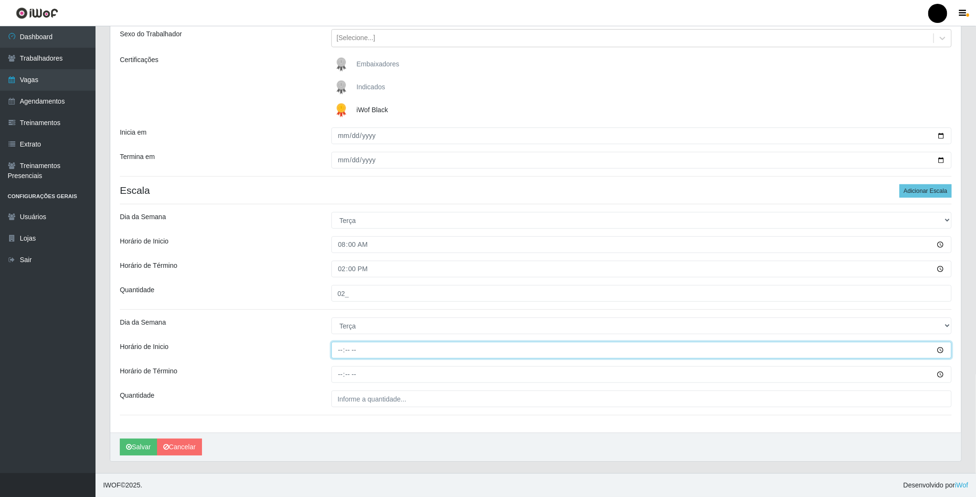
click at [335, 349] on input "Horário de Inicio" at bounding box center [641, 350] width 620 height 17
type input "09:00"
click at [342, 375] on input "Horário de Término" at bounding box center [641, 374] width 620 height 17
type input "15:00"
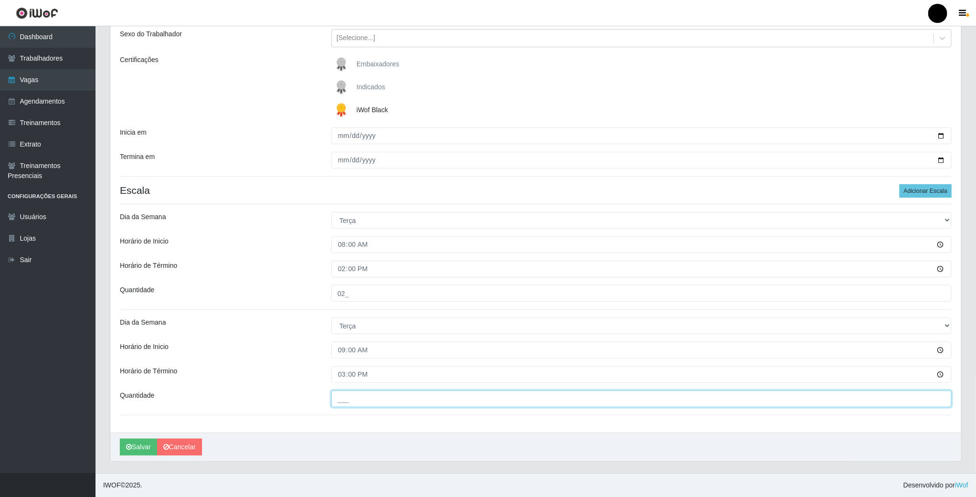
click at [364, 399] on input "___" at bounding box center [641, 399] width 620 height 17
type input "03_"
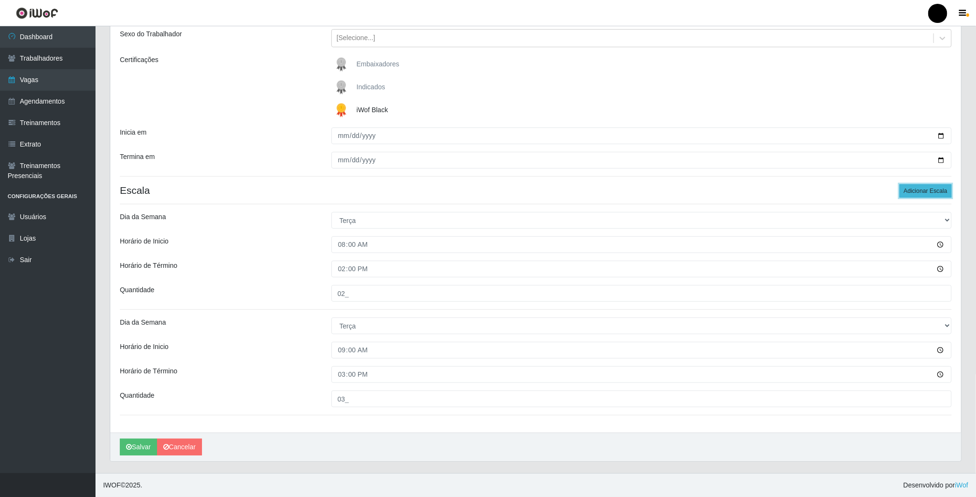
click at [924, 185] on button "Adicionar Escala" at bounding box center [926, 190] width 52 height 13
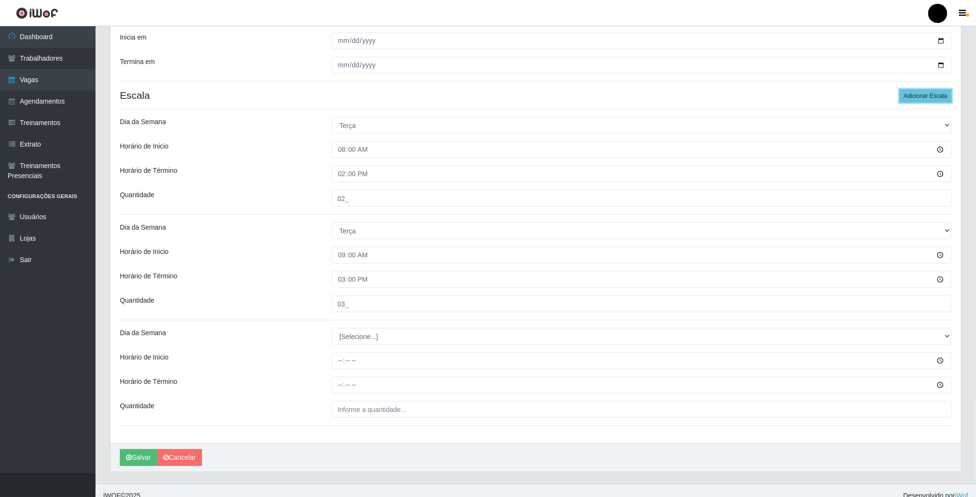
scroll to position [220, 0]
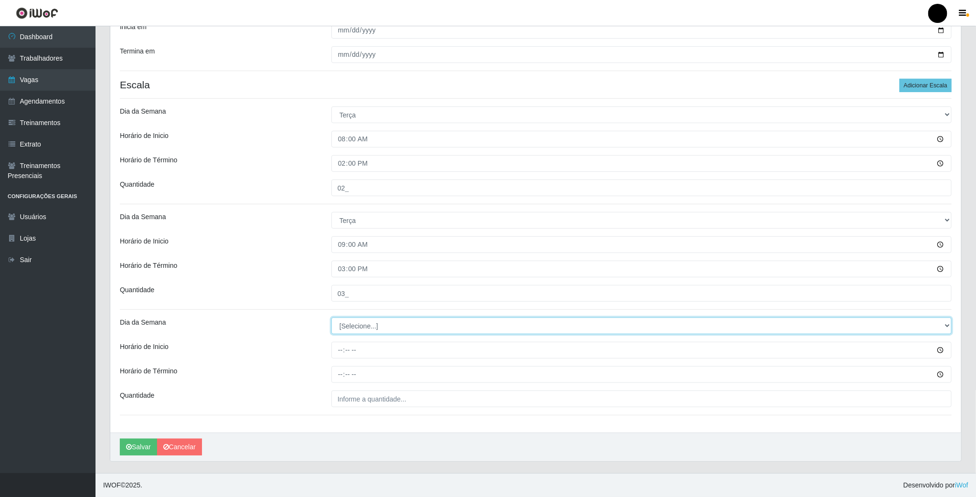
click at [349, 326] on select "[Selecione...] Segunda Terça Quarta Quinta Sexta Sábado Domingo" at bounding box center [641, 326] width 620 height 17
select select "2"
click at [331, 318] on select "[Selecione...] Segunda Terça Quarta Quinta Sexta Sábado Domingo" at bounding box center [641, 326] width 620 height 17
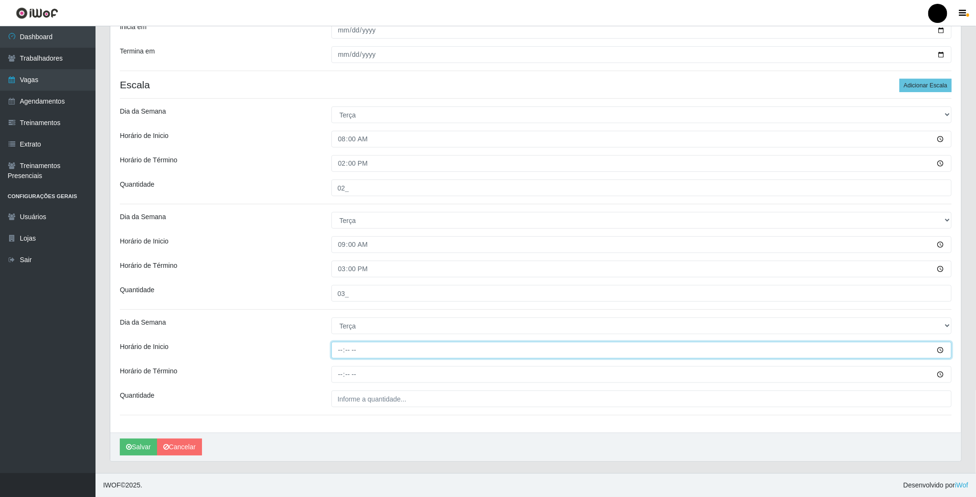
click at [341, 343] on input "Horário de Inicio" at bounding box center [641, 350] width 620 height 17
type input "16:00"
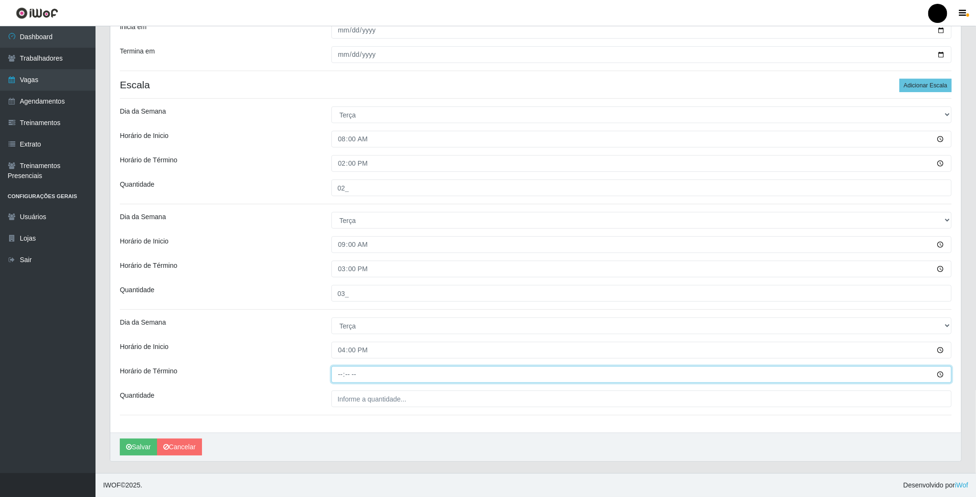
click at [339, 370] on input "Horário de Término" at bounding box center [641, 374] width 620 height 17
type input "22:00"
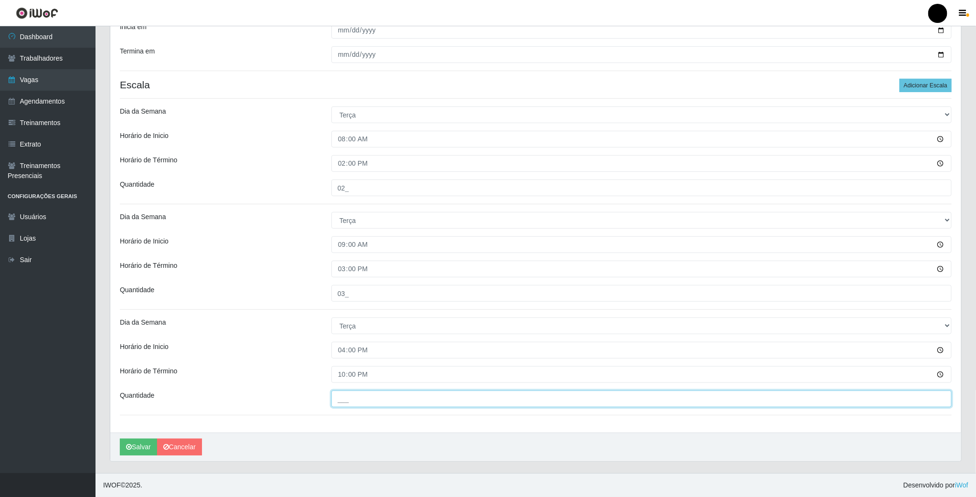
click at [350, 399] on input "___" at bounding box center [641, 399] width 620 height 17
type input "04_"
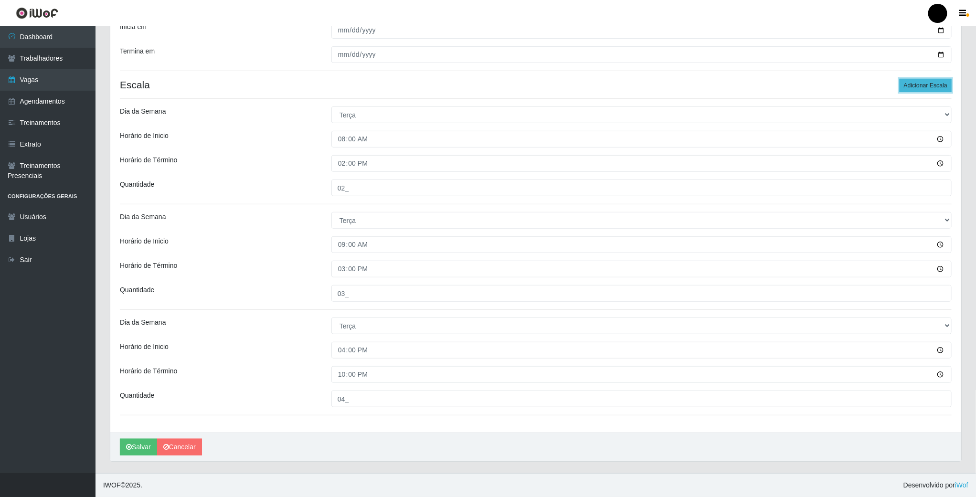
click at [945, 79] on button "Adicionar Escala" at bounding box center [926, 85] width 52 height 13
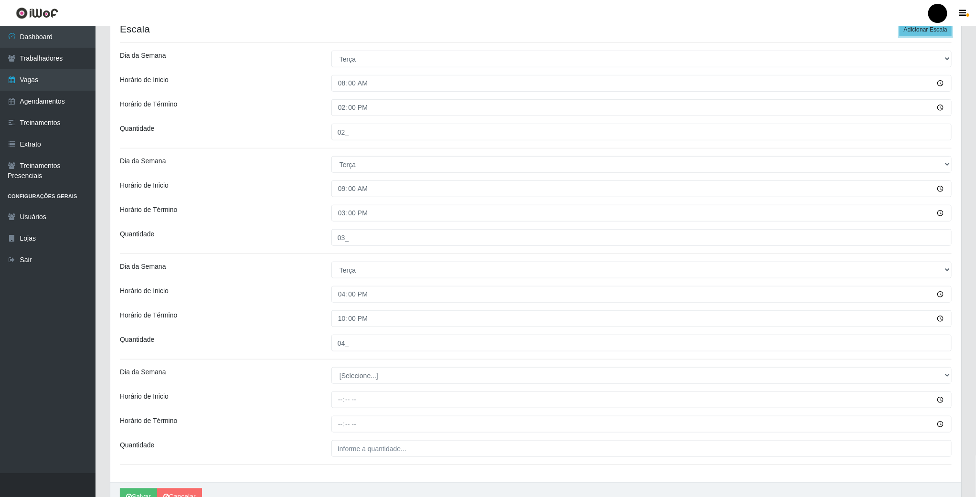
scroll to position [326, 0]
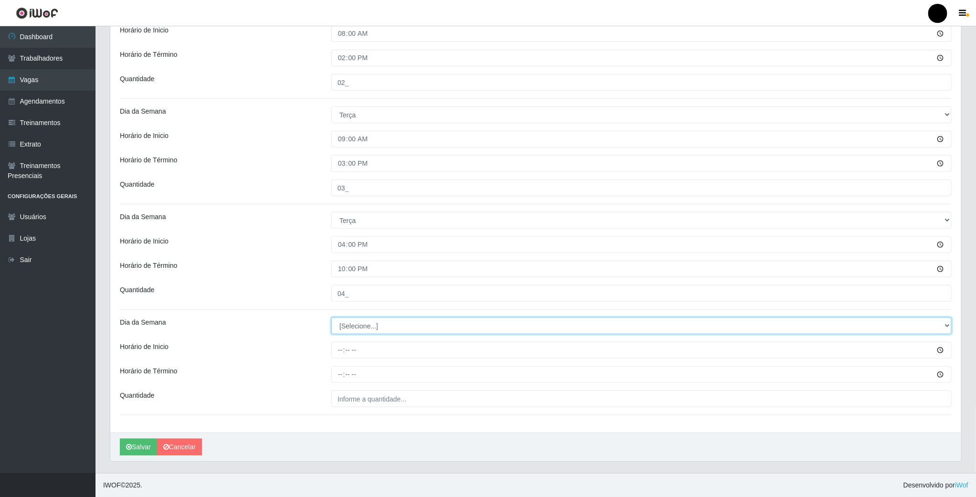
click at [377, 320] on select "[Selecione...] Segunda Terça Quarta Quinta Sexta Sábado Domingo" at bounding box center [641, 326] width 620 height 17
select select "2"
click at [331, 318] on select "[Selecione...] Segunda Terça Quarta Quinta Sexta Sábado Domingo" at bounding box center [641, 326] width 620 height 17
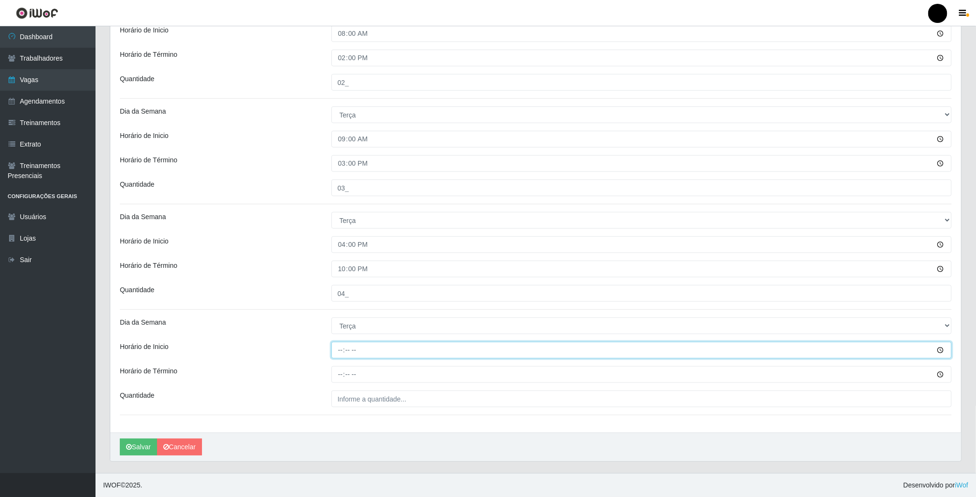
click at [341, 347] on input "Horário de Inicio" at bounding box center [641, 350] width 620 height 17
type input "16:30"
click at [341, 366] on input "Horário de Término" at bounding box center [641, 374] width 620 height 17
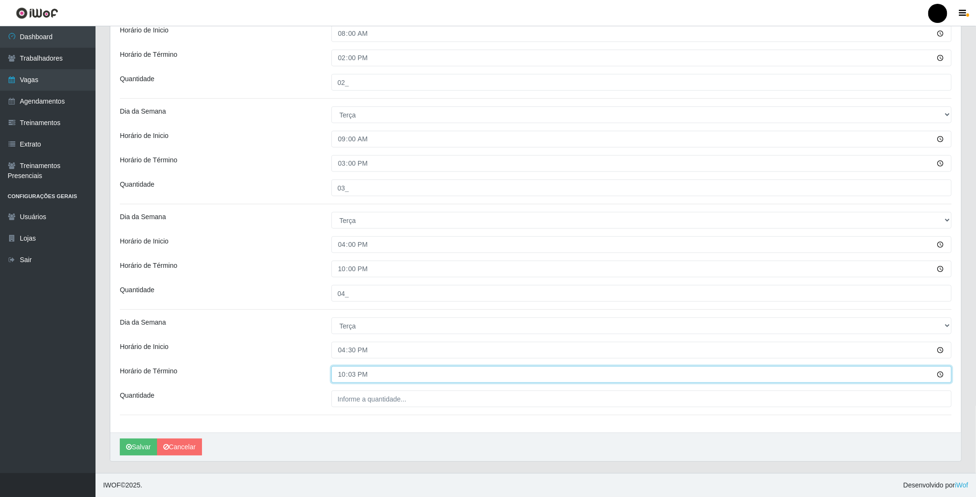
type input "22:30"
click at [340, 402] on input "___" at bounding box center [641, 399] width 620 height 17
type input "2__"
click at [143, 451] on button "Salvar" at bounding box center [138, 447] width 37 height 17
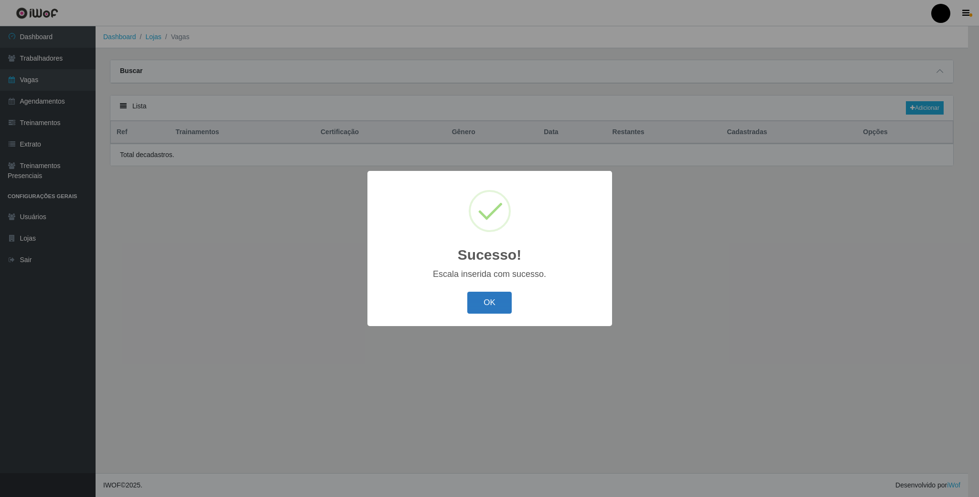
click at [506, 303] on button "OK" at bounding box center [489, 303] width 44 height 22
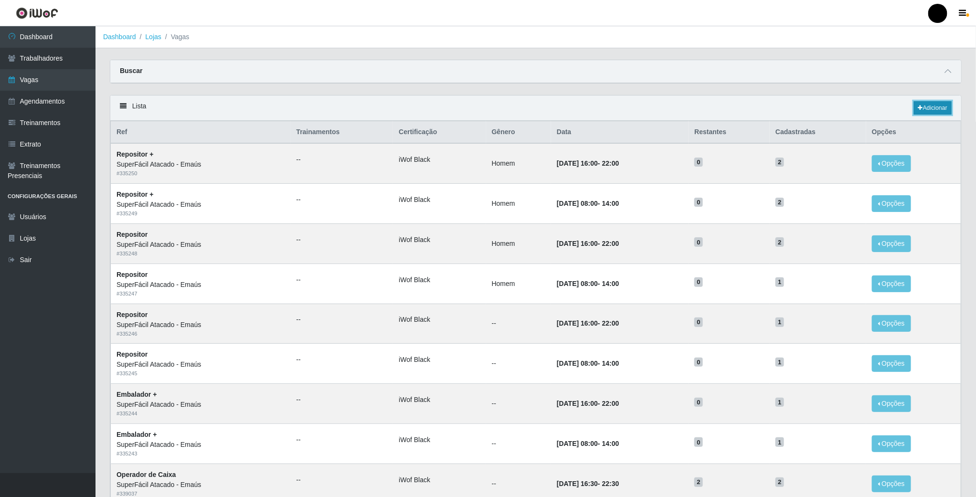
click at [937, 103] on link "Adicionar" at bounding box center [933, 107] width 38 height 13
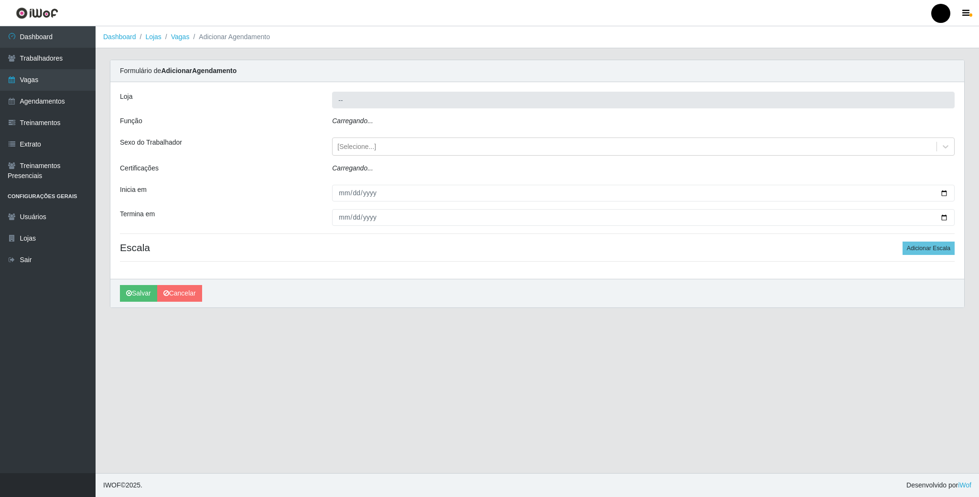
type input "SuperFácil Atacado - Emaús"
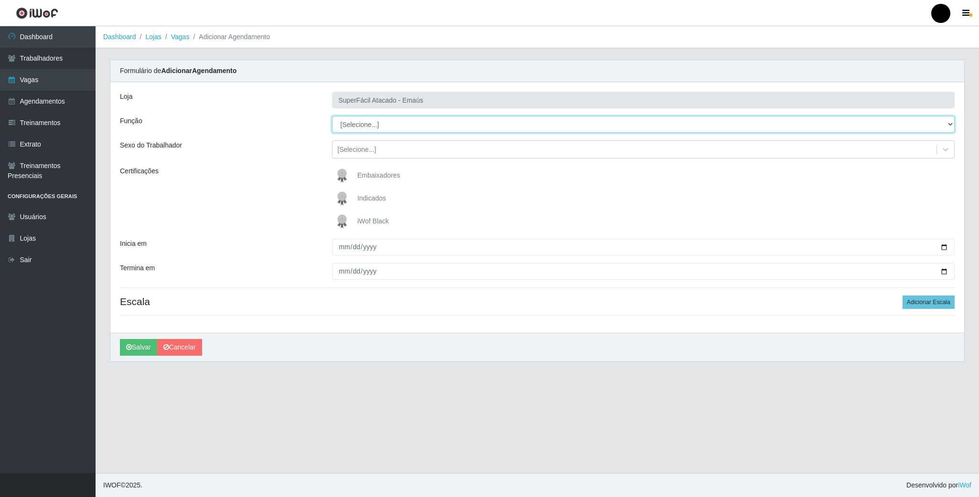
click at [510, 125] on select "[Selecione...] Auxiliar de Estacionamento Auxiliar de Estacionamento + Auxiliar…" at bounding box center [643, 124] width 622 height 17
select select "22"
click at [332, 117] on select "[Selecione...] Auxiliar de Estacionamento Auxiliar de Estacionamento + Auxiliar…" at bounding box center [643, 124] width 622 height 17
click at [340, 222] on img at bounding box center [343, 221] width 23 height 19
click at [0, 0] on input "iWof Black" at bounding box center [0, 0] width 0 height 0
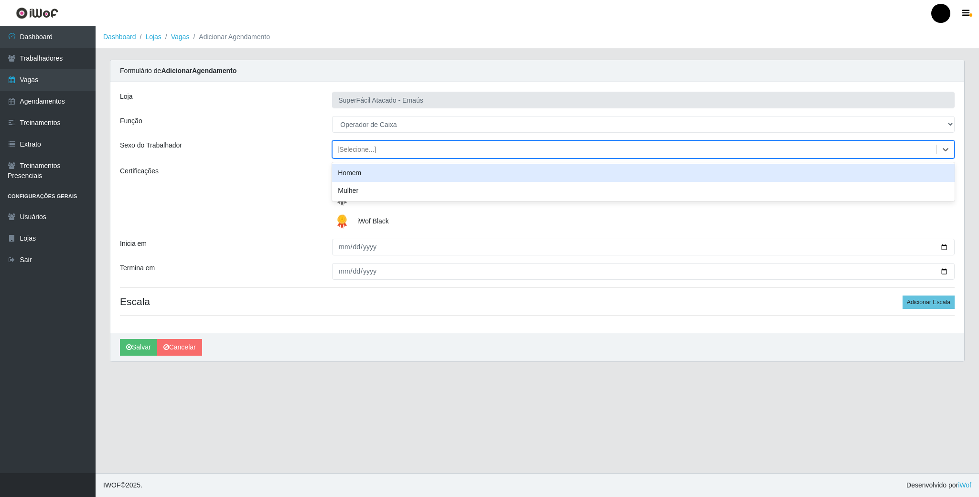
click at [585, 154] on div "[Selecione...]" at bounding box center [634, 150] width 604 height 16
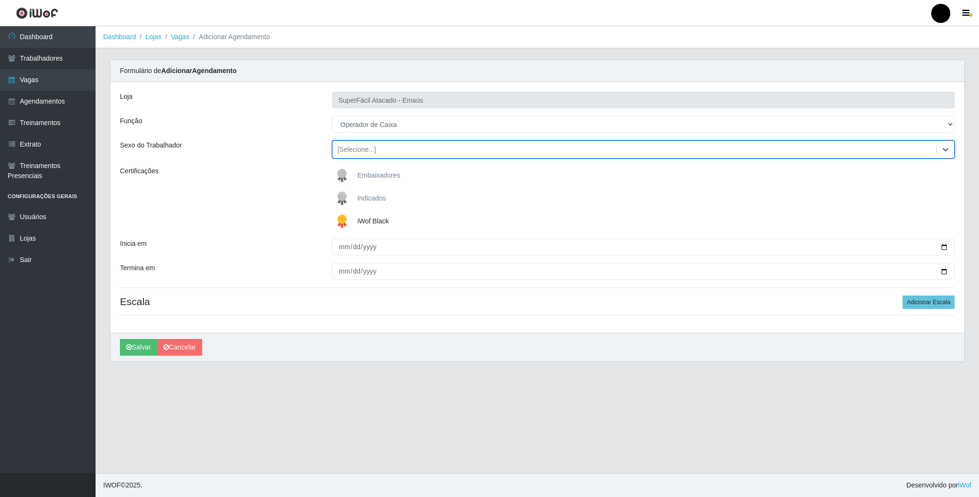
click at [585, 154] on div "[Selecione...]" at bounding box center [634, 150] width 604 height 16
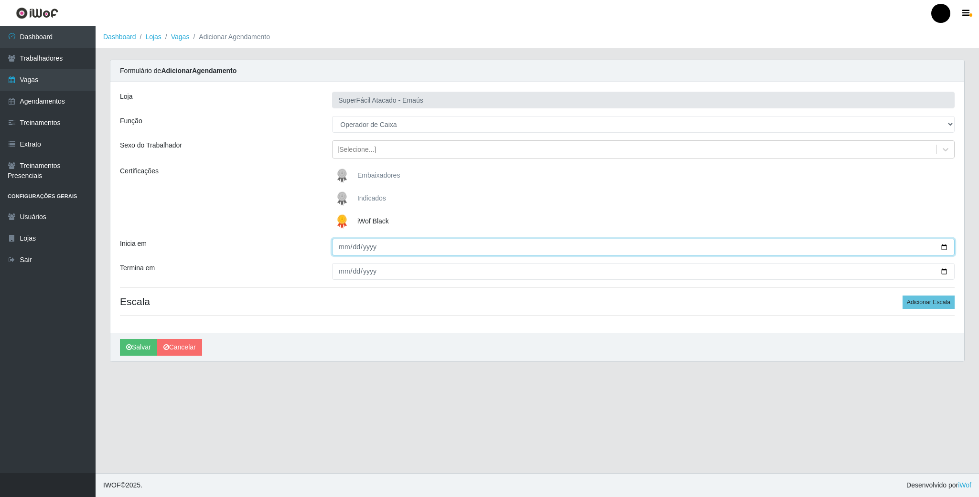
click at [941, 248] on input "Inicia em" at bounding box center [643, 247] width 622 height 17
type input "[DATE]"
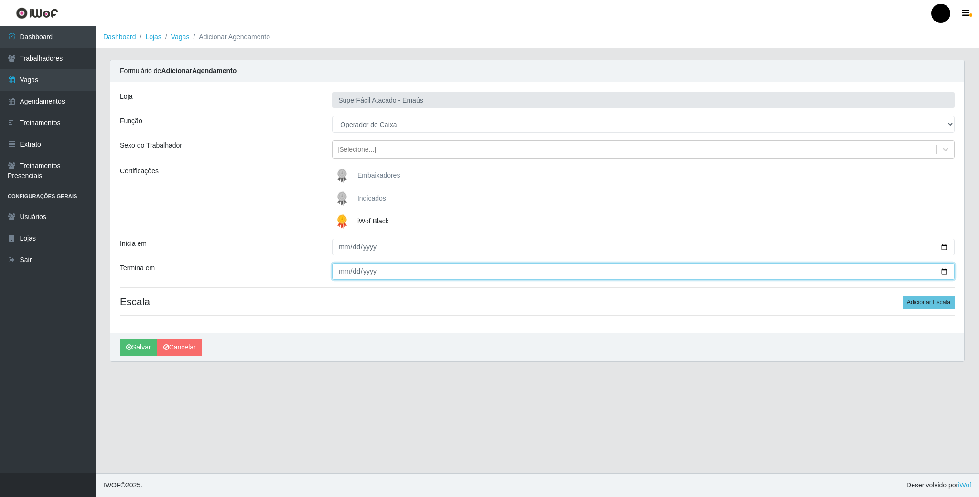
click at [941, 277] on input "Termina em" at bounding box center [643, 271] width 622 height 17
click at [940, 268] on input "Termina em" at bounding box center [643, 271] width 622 height 17
type input "[DATE]"
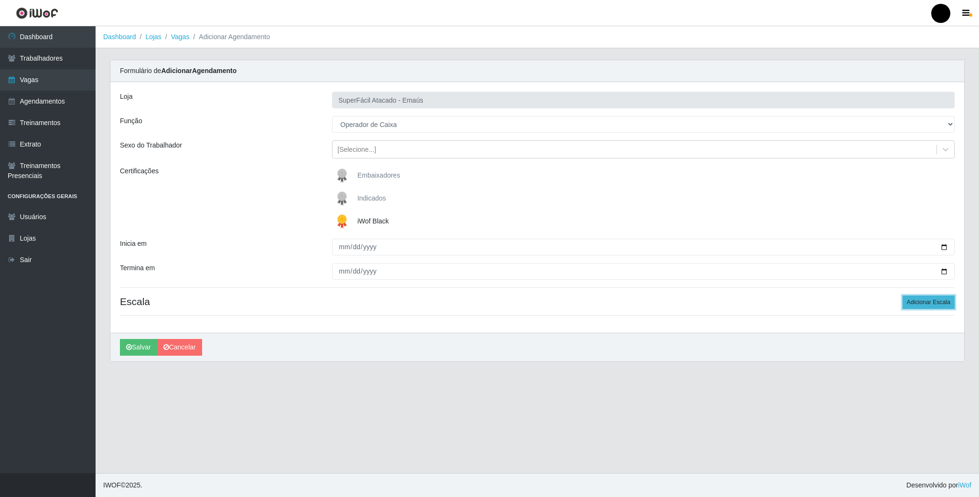
click at [940, 301] on button "Adicionar Escala" at bounding box center [928, 302] width 52 height 13
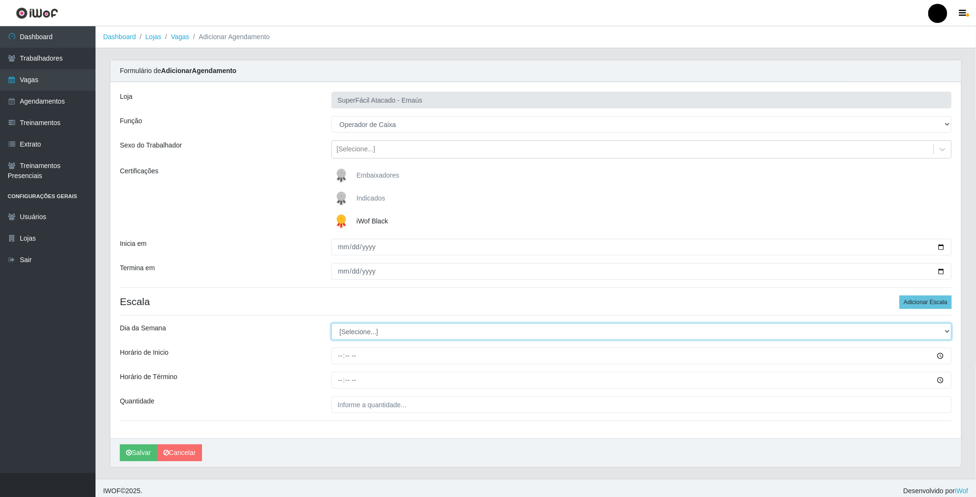
click at [373, 332] on select "[Selecione...] Segunda Terça Quarta Quinta Sexta Sábado Domingo" at bounding box center [641, 331] width 620 height 17
click at [347, 332] on select "[Selecione...] Segunda Terça Quarta Quinta Sexta Sábado Domingo" at bounding box center [641, 331] width 620 height 17
select select "3"
click at [331, 325] on select "[Selecione...] Segunda Terça Quarta Quinta Sexta Sábado Domingo" at bounding box center [641, 331] width 620 height 17
click at [340, 357] on input "Horário de Inicio" at bounding box center [641, 356] width 620 height 17
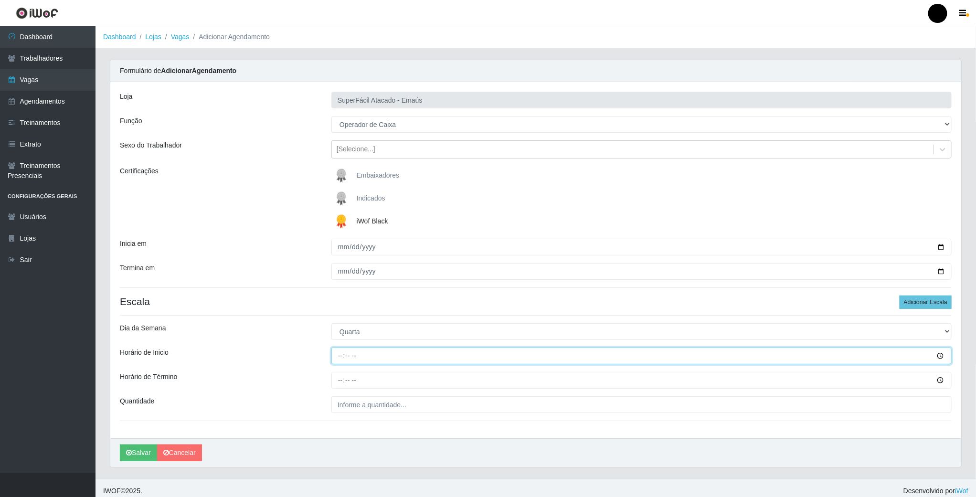
type input "08:00"
click at [341, 380] on input "Horário de Término" at bounding box center [641, 380] width 620 height 17
type input "14:00"
click at [358, 413] on input "___" at bounding box center [641, 404] width 620 height 17
type input "02_"
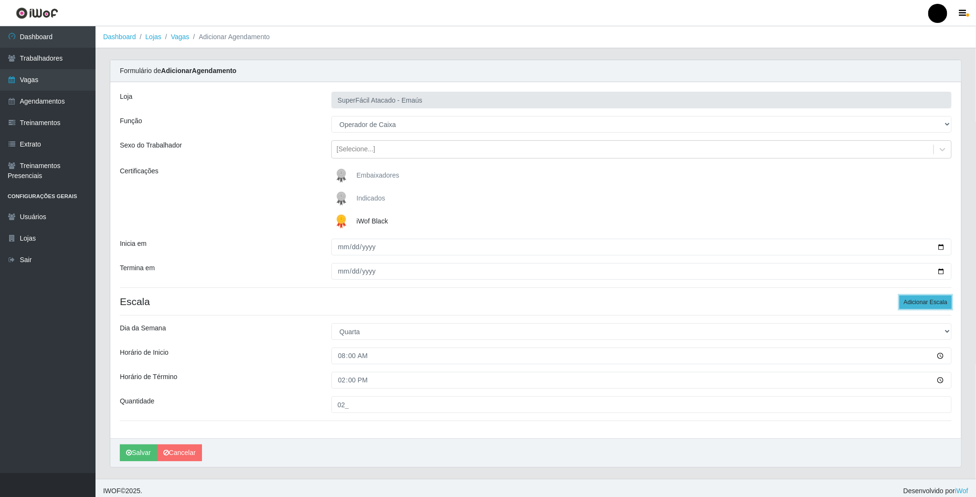
click at [924, 307] on button "Adicionar Escala" at bounding box center [926, 302] width 52 height 13
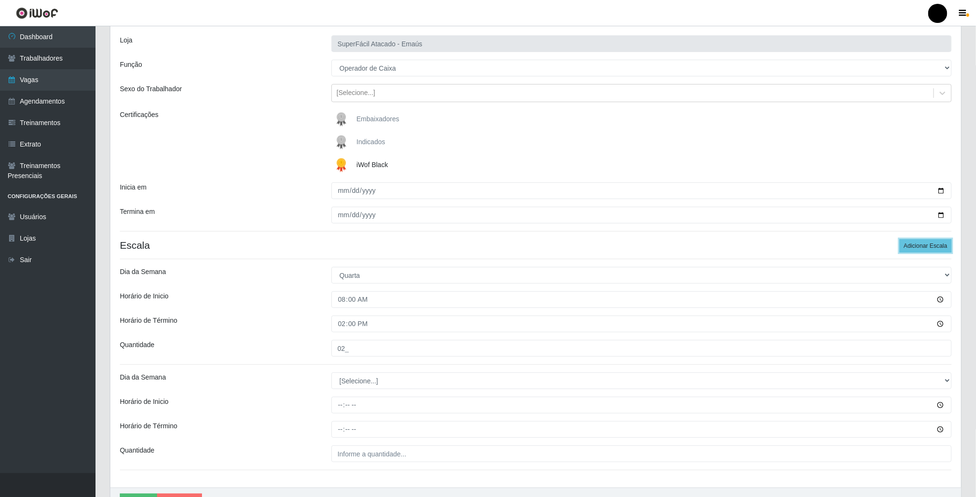
scroll to position [114, 0]
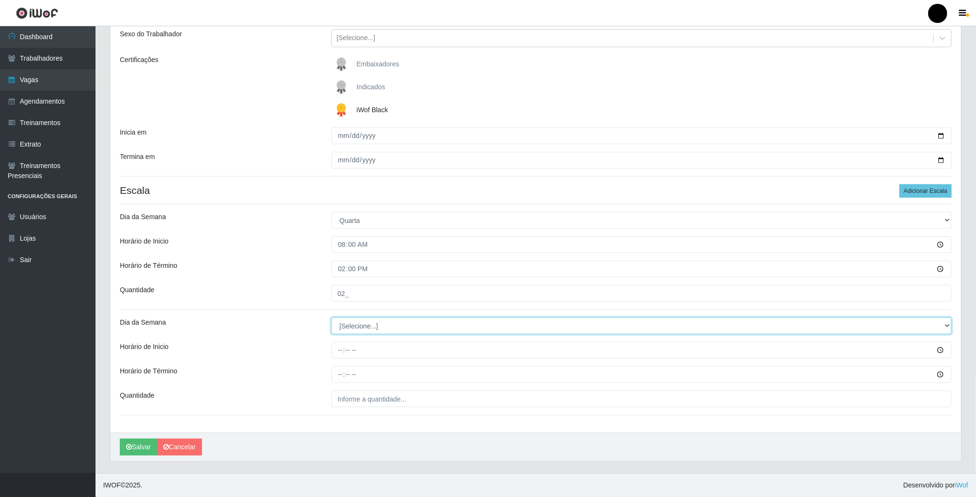
click at [350, 321] on select "[Selecione...] Segunda Terça Quarta Quinta Sexta Sábado Domingo" at bounding box center [641, 326] width 620 height 17
select select "3"
click at [331, 318] on select "[Selecione...] Segunda Terça Quarta Quinta Sexta Sábado Domingo" at bounding box center [641, 326] width 620 height 17
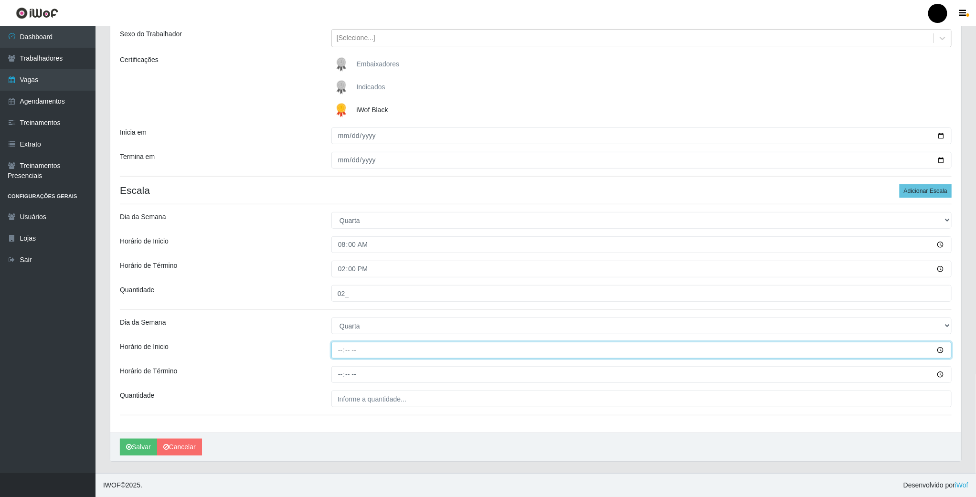
click at [338, 350] on input "Horário de Inicio" at bounding box center [641, 350] width 620 height 17
type input "09:00"
click at [340, 371] on input "Horário de Término" at bounding box center [641, 374] width 620 height 17
type input "15:00"
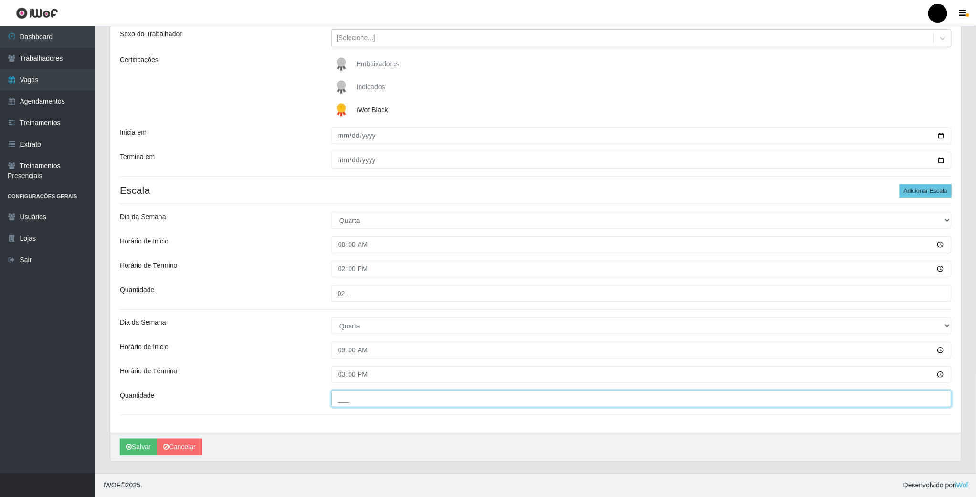
click at [343, 397] on input "___" at bounding box center [641, 399] width 620 height 17
type input "03_"
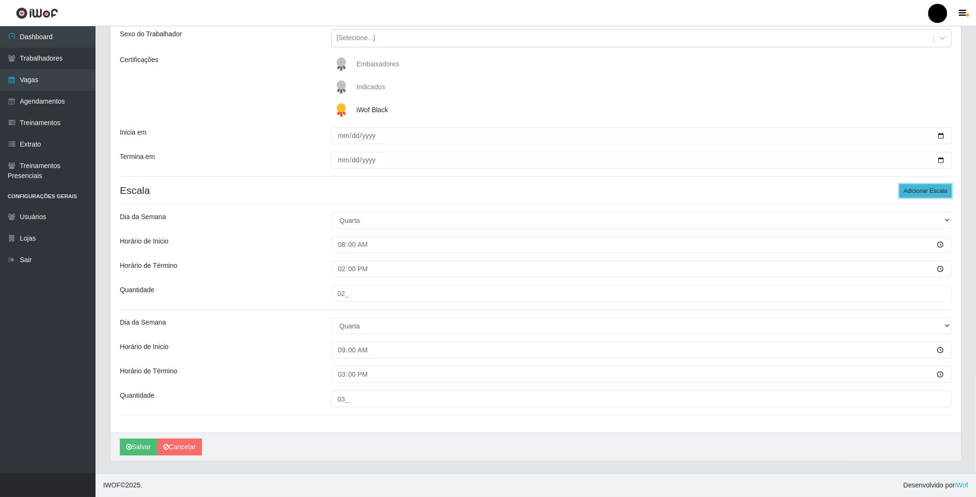
click at [920, 189] on button "Adicionar Escala" at bounding box center [926, 190] width 52 height 13
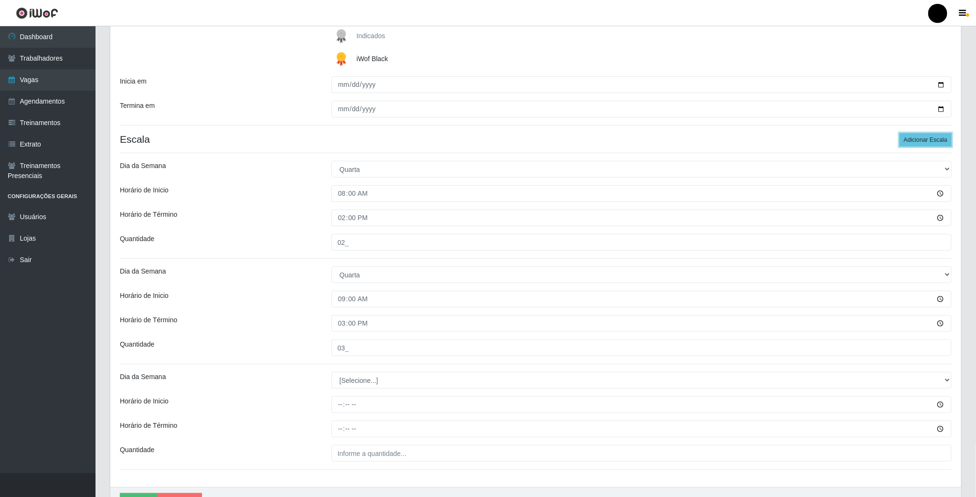
scroll to position [185, 0]
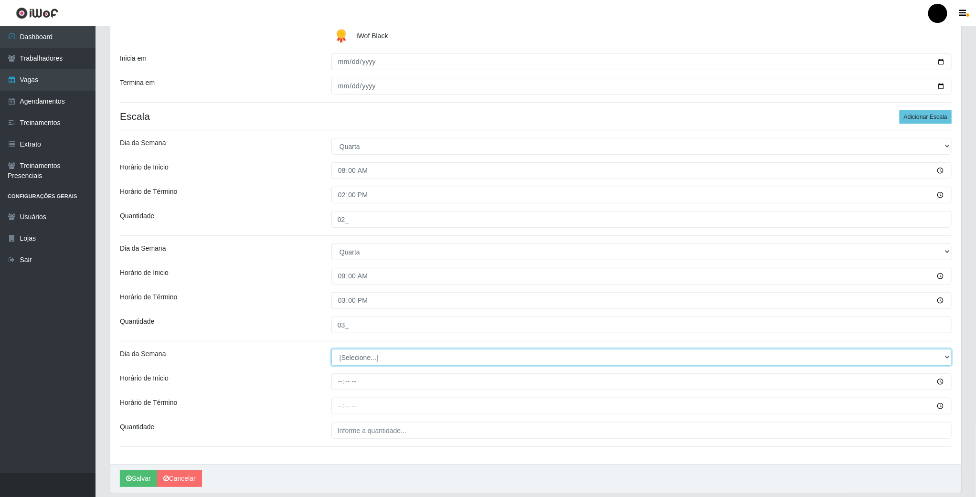
click at [359, 361] on select "[Selecione...] Segunda Terça Quarta Quinta Sexta Sábado Domingo" at bounding box center [641, 357] width 620 height 17
select select "3"
click at [331, 351] on select "[Selecione...] Segunda Terça Quarta Quinta Sexta Sábado Domingo" at bounding box center [641, 357] width 620 height 17
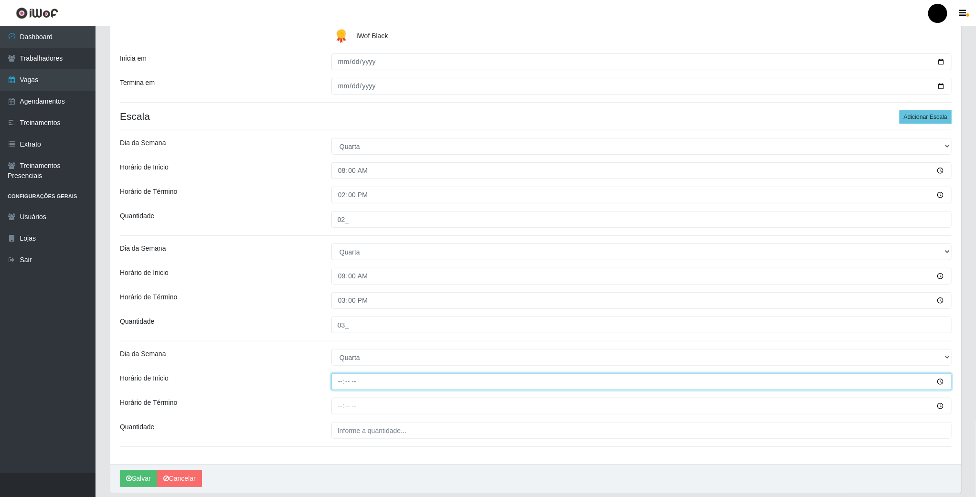
click at [338, 381] on input "Horário de Inicio" at bounding box center [641, 382] width 620 height 17
type input "11:00"
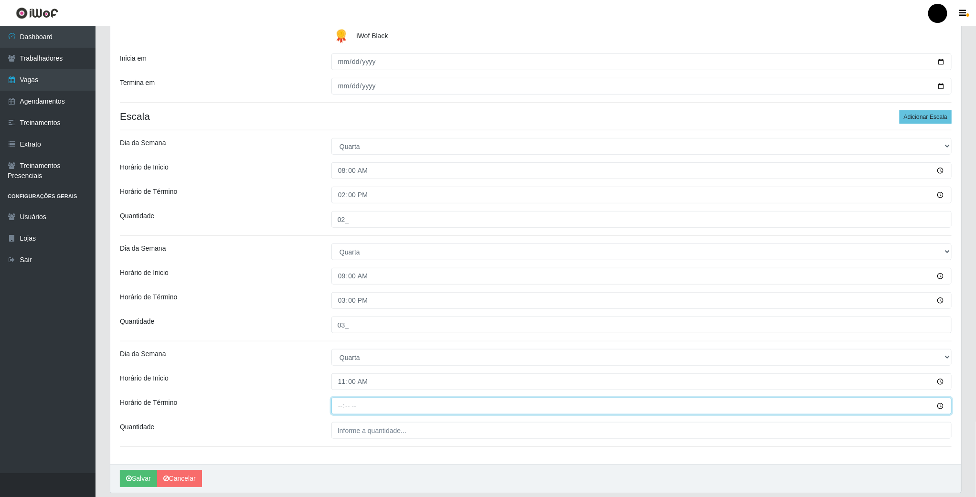
click at [342, 404] on input "Horário de Término" at bounding box center [641, 406] width 620 height 17
type input "17:00"
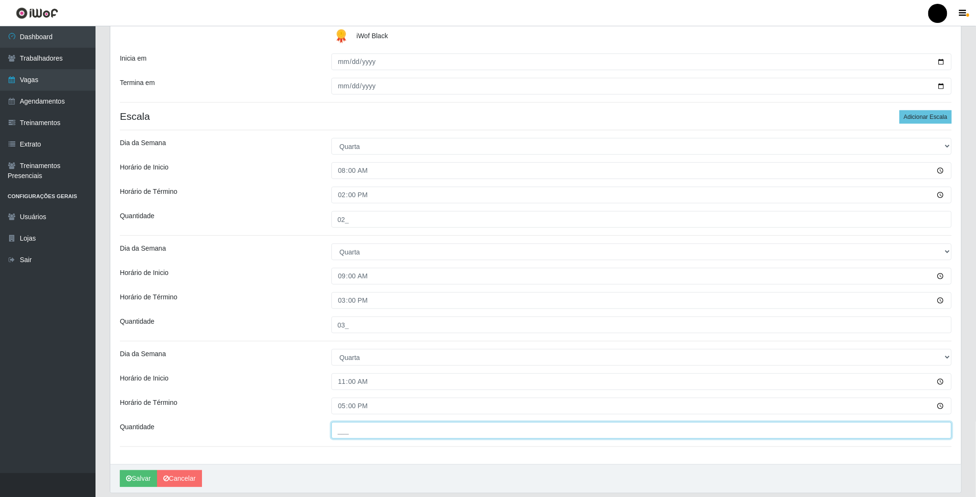
click at [347, 427] on input "___" at bounding box center [641, 430] width 620 height 17
type input "1__"
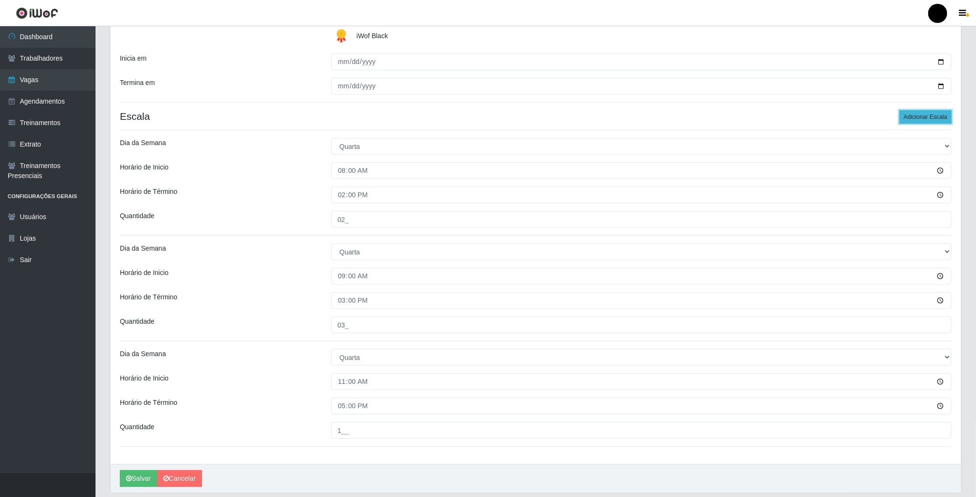
click at [933, 121] on button "Adicionar Escala" at bounding box center [926, 116] width 52 height 13
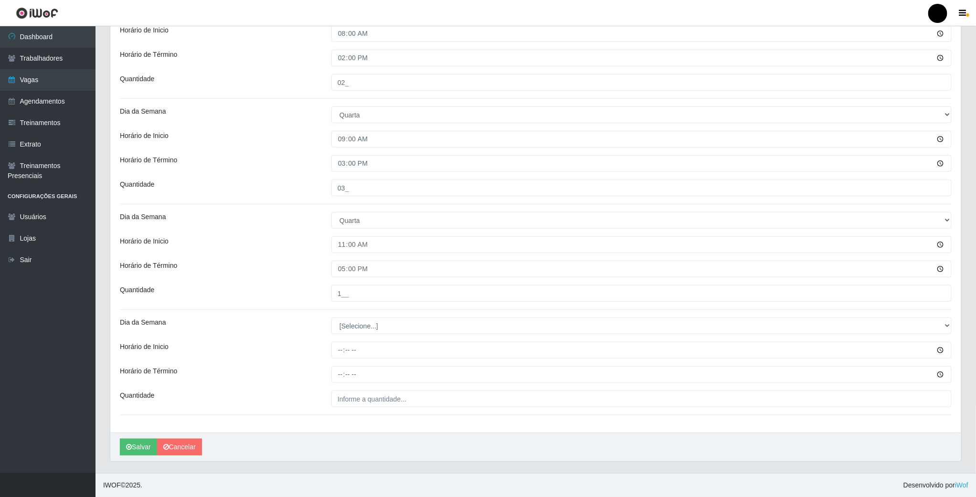
scroll to position [326, 0]
click at [354, 324] on select "[Selecione...] Segunda Terça Quarta Quinta Sexta Sábado Domingo" at bounding box center [641, 326] width 620 height 17
select select "3"
click at [331, 318] on select "[Selecione...] Segunda Terça Quarta Quinta Sexta Sábado Domingo" at bounding box center [641, 326] width 620 height 17
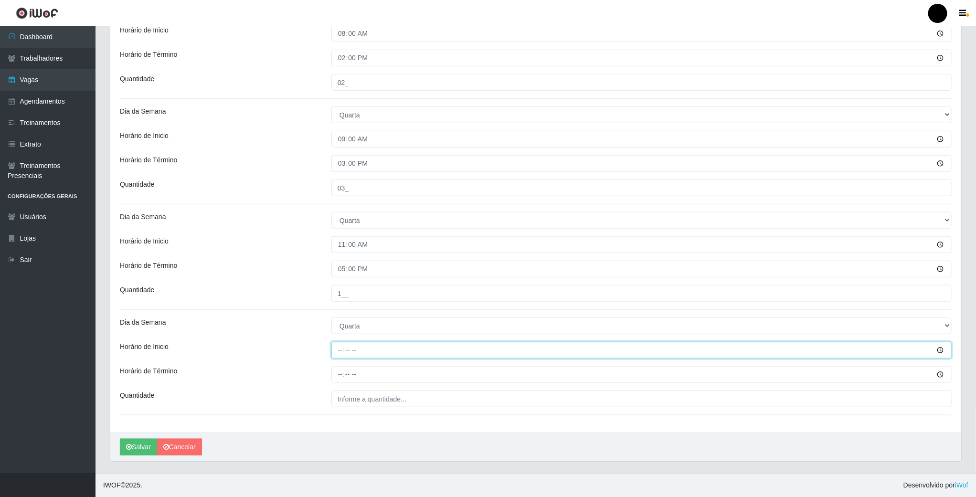
click at [335, 347] on input "Horário de Inicio" at bounding box center [641, 350] width 620 height 17
type input "16:00"
click at [340, 367] on input "Horário de Término" at bounding box center [641, 374] width 620 height 17
type input "22:00"
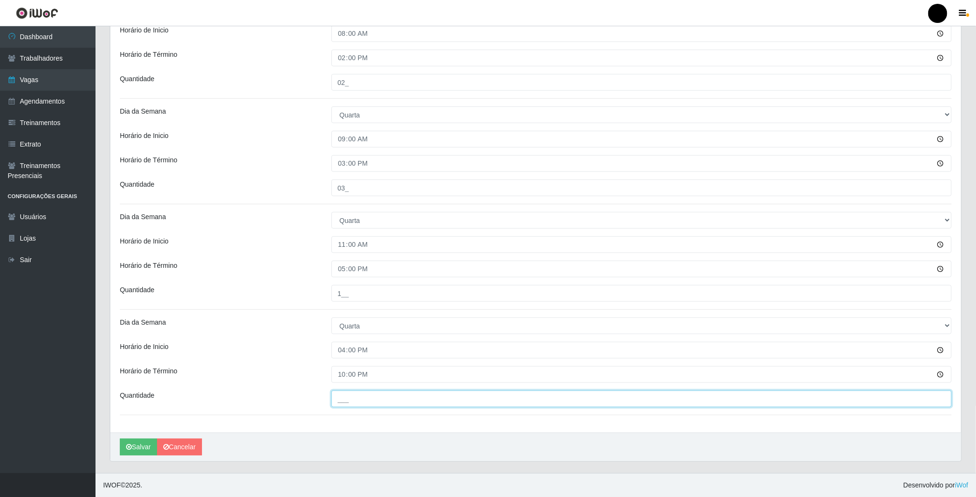
click at [354, 393] on input "___" at bounding box center [641, 399] width 620 height 17
type input "04_"
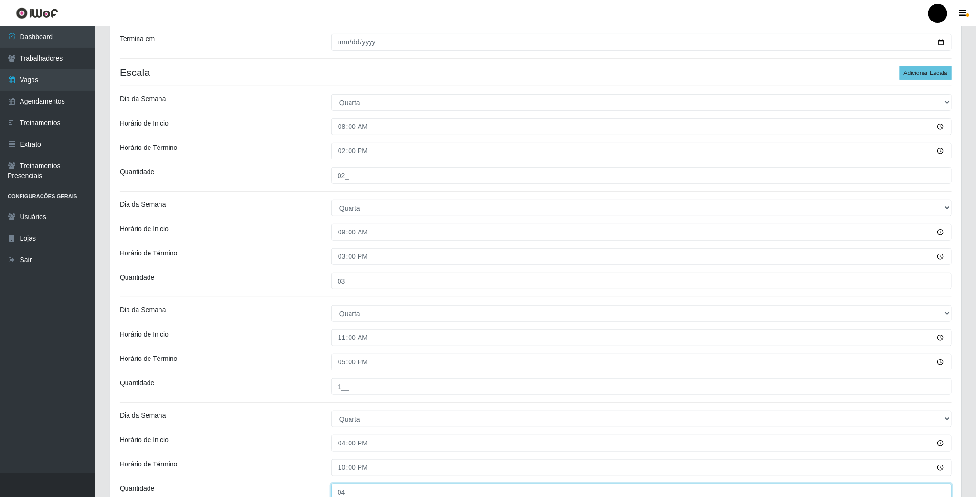
scroll to position [111, 0]
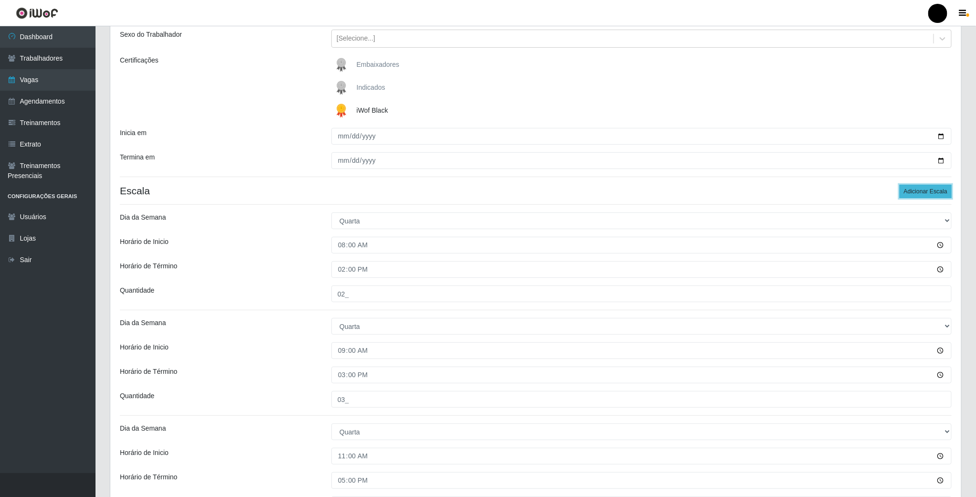
click at [904, 198] on button "Adicionar Escala" at bounding box center [926, 191] width 52 height 13
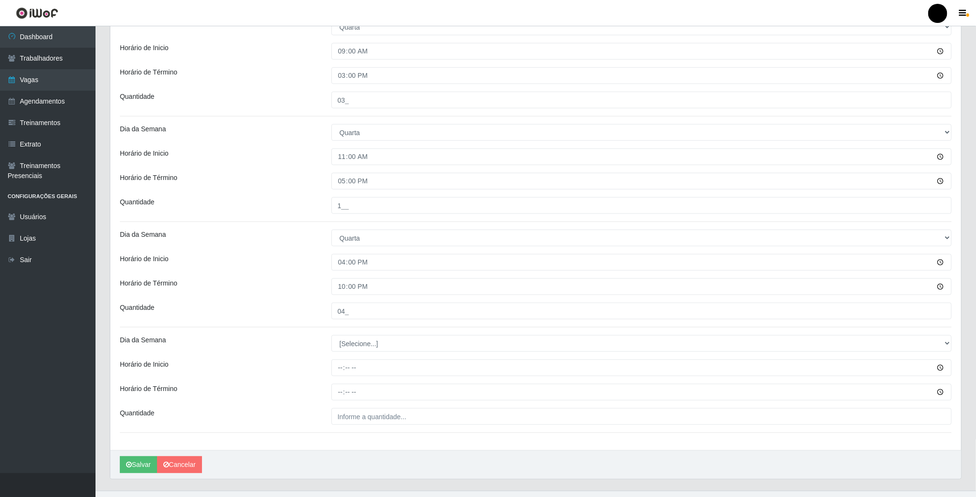
scroll to position [431, 0]
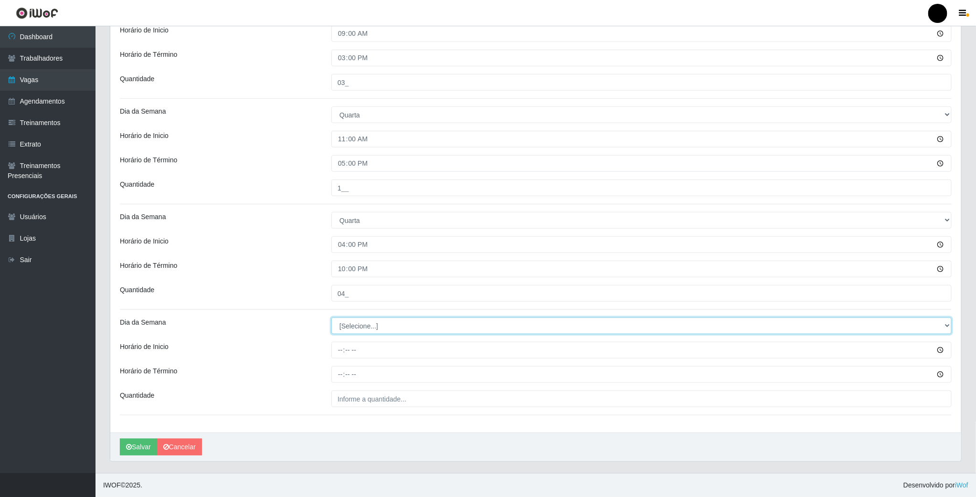
click at [357, 324] on select "[Selecione...] Segunda Terça Quarta Quinta Sexta Sábado Domingo" at bounding box center [641, 326] width 620 height 17
select select "3"
click at [331, 318] on select "[Selecione...] Segunda Terça Quarta Quinta Sexta Sábado Domingo" at bounding box center [641, 326] width 620 height 17
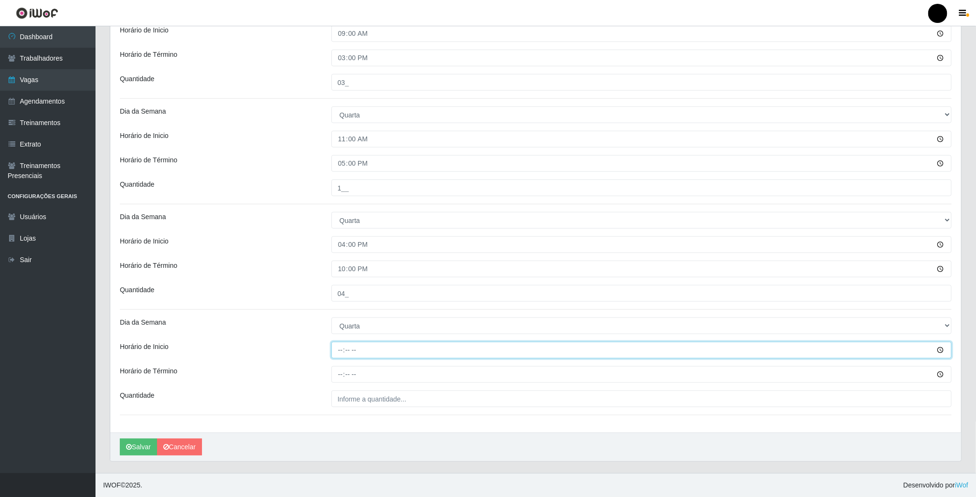
click at [337, 347] on input "Horário de Inicio" at bounding box center [641, 350] width 620 height 17
type input "16:30"
click at [344, 368] on input "Horário de Término" at bounding box center [641, 374] width 620 height 17
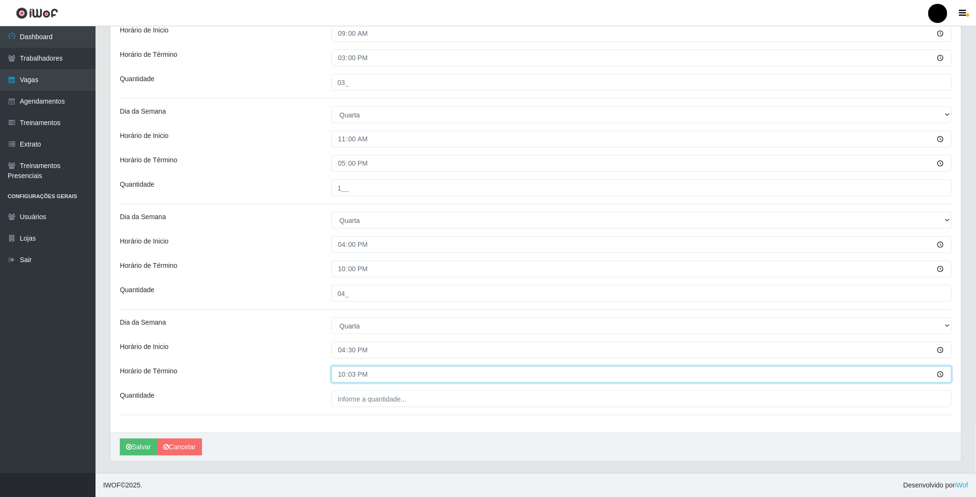
type input "22:30"
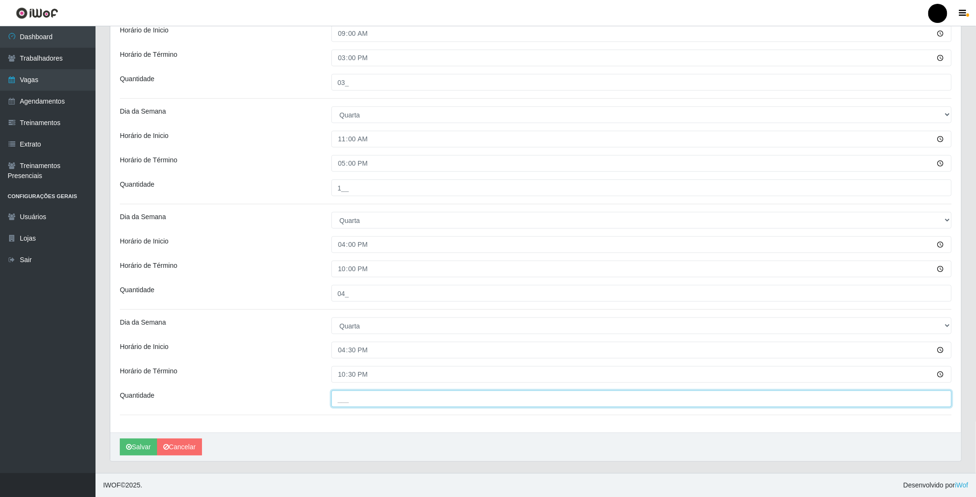
click at [351, 397] on input "___" at bounding box center [641, 399] width 620 height 17
type input "02_"
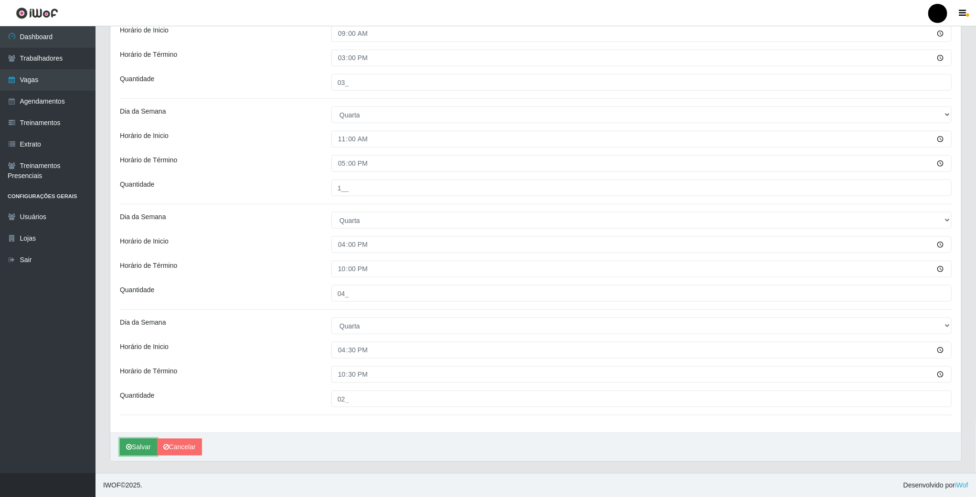
click at [128, 446] on icon "submit" at bounding box center [129, 447] width 6 height 7
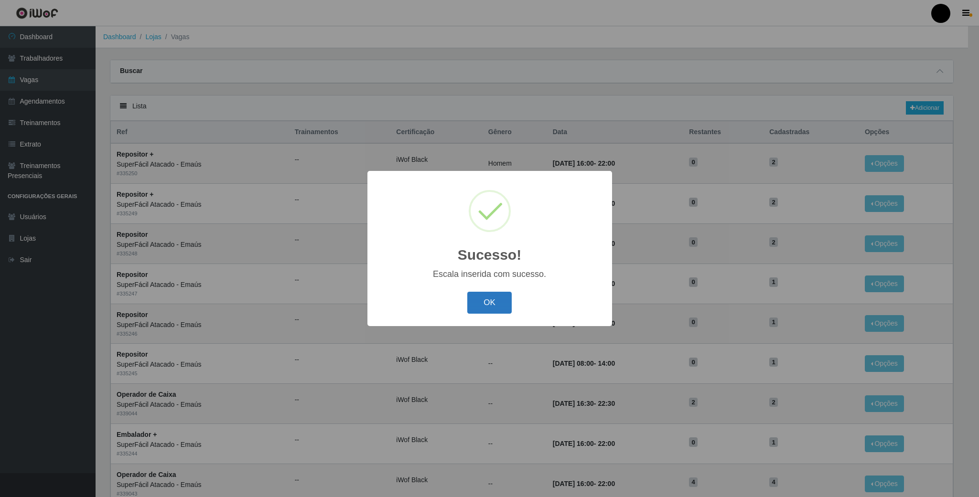
click at [483, 308] on button "OK" at bounding box center [489, 303] width 44 height 22
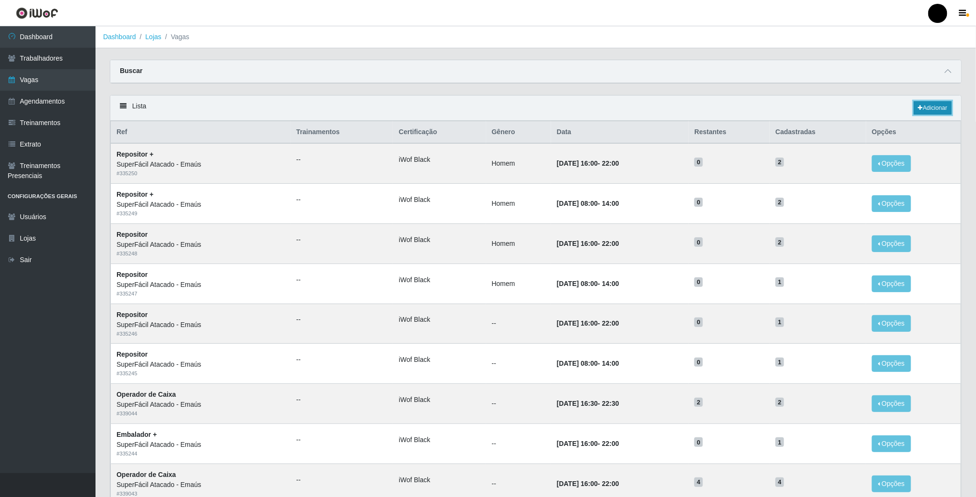
click at [934, 113] on link "Adicionar" at bounding box center [933, 107] width 38 height 13
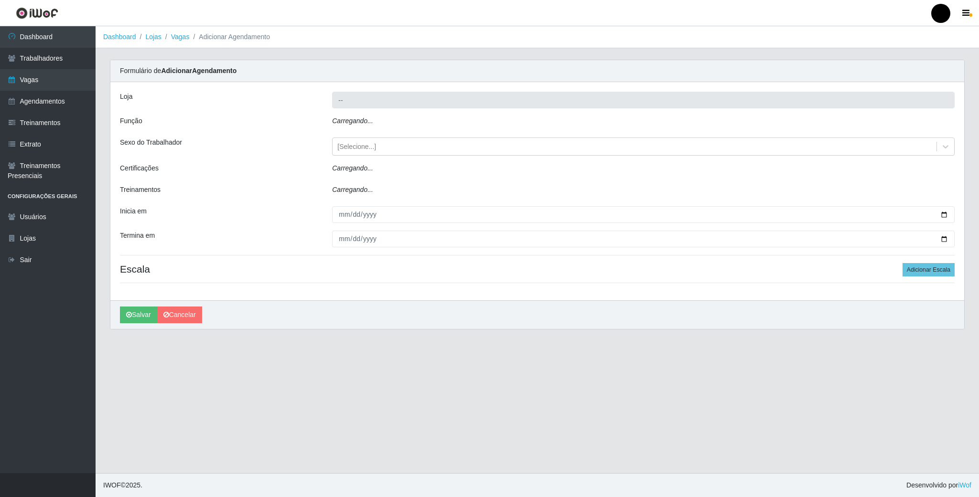
type input "SuperFácil Atacado - Emaús"
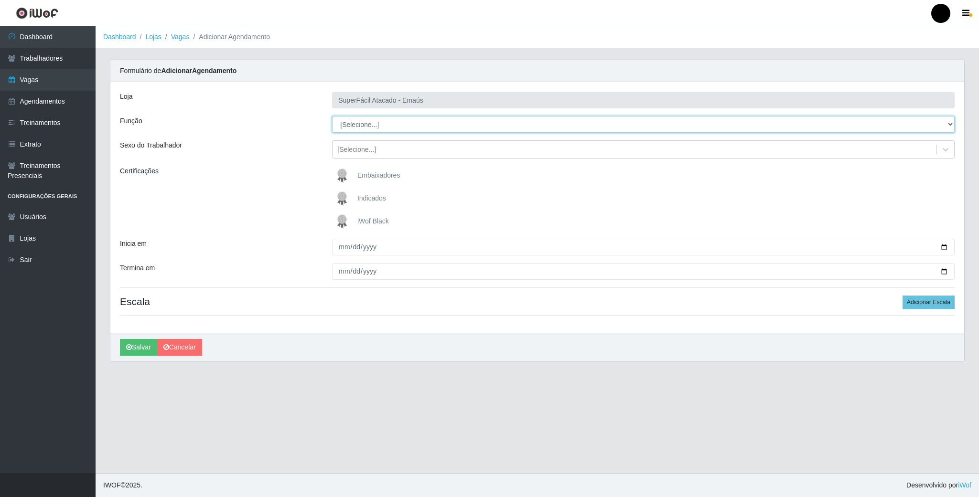
click at [396, 131] on select "[Selecione...] Auxiliar de Estacionamento Auxiliar de Estacionamento + Auxiliar…" at bounding box center [643, 124] width 622 height 17
select select "22"
click at [332, 117] on select "[Selecione...] Auxiliar de Estacionamento Auxiliar de Estacionamento + Auxiliar…" at bounding box center [643, 124] width 622 height 17
click at [339, 220] on img at bounding box center [343, 221] width 23 height 19
click at [0, 0] on input "iWof Black" at bounding box center [0, 0] width 0 height 0
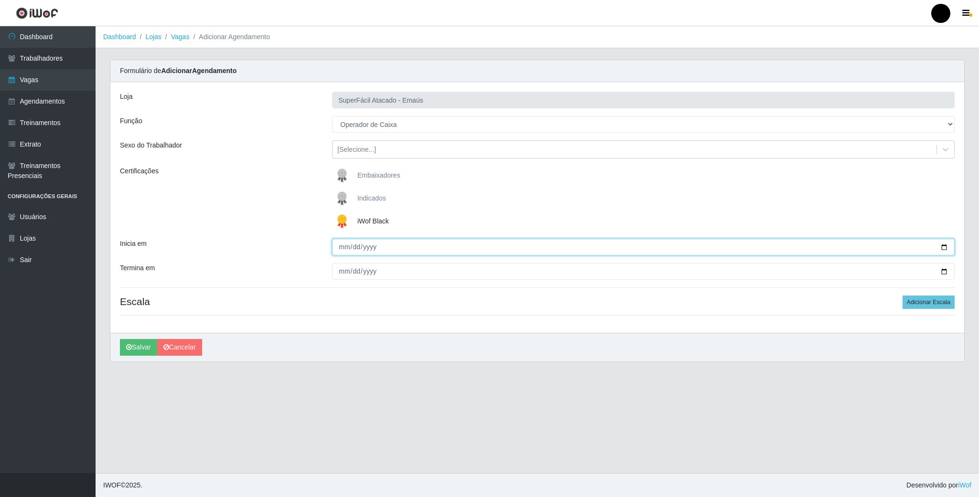
click at [939, 248] on input "Inicia em" at bounding box center [643, 247] width 622 height 17
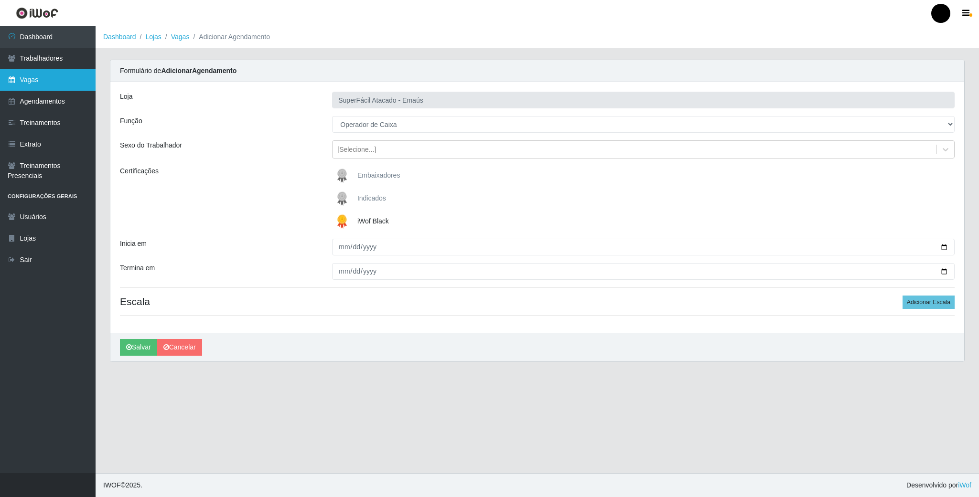
click at [69, 76] on link "Vagas" at bounding box center [48, 79] width 96 height 21
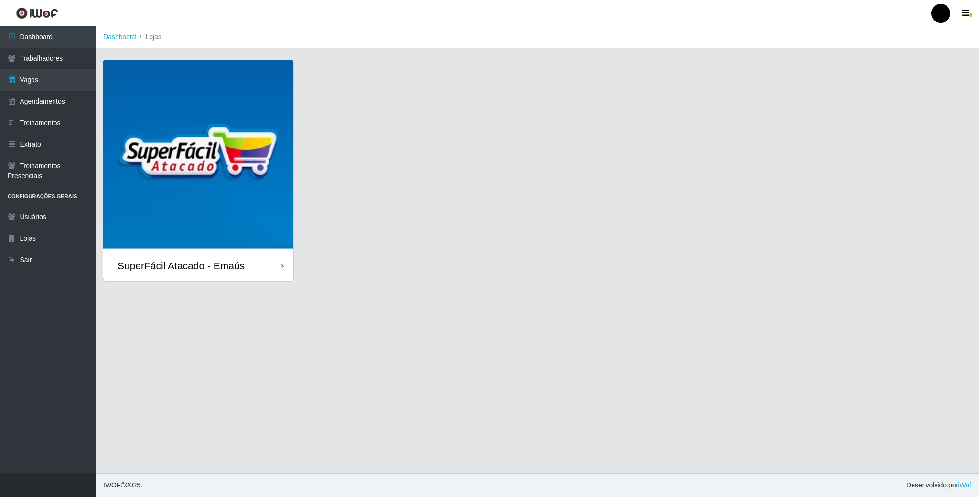
click at [257, 197] on img at bounding box center [198, 155] width 190 height 190
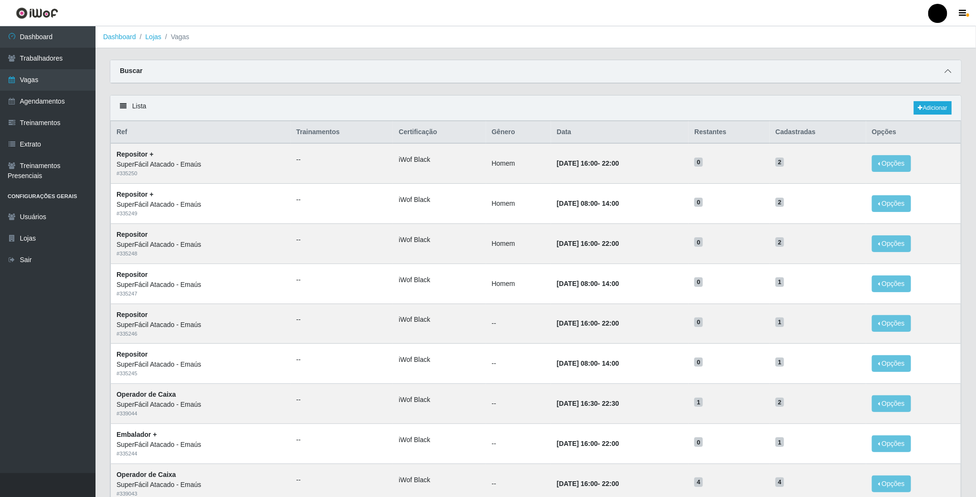
click at [949, 70] on icon at bounding box center [948, 71] width 7 height 7
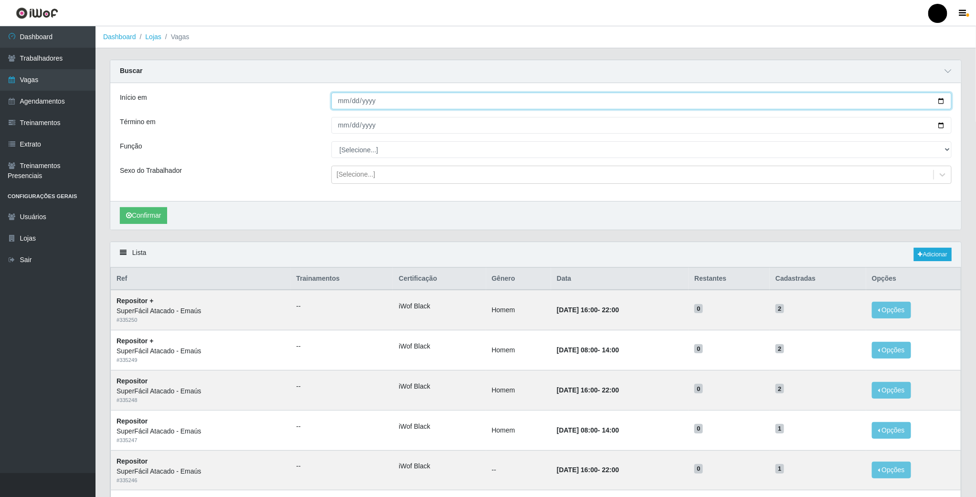
click at [943, 98] on input "Início em" at bounding box center [641, 101] width 620 height 17
type input "[DATE]"
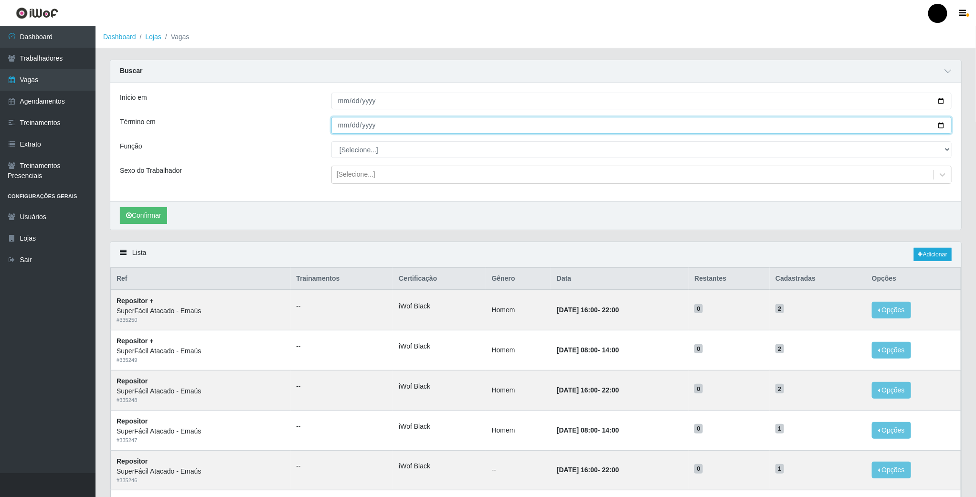
click at [945, 129] on input "Término em" at bounding box center [641, 125] width 620 height 17
type input "[DATE]"
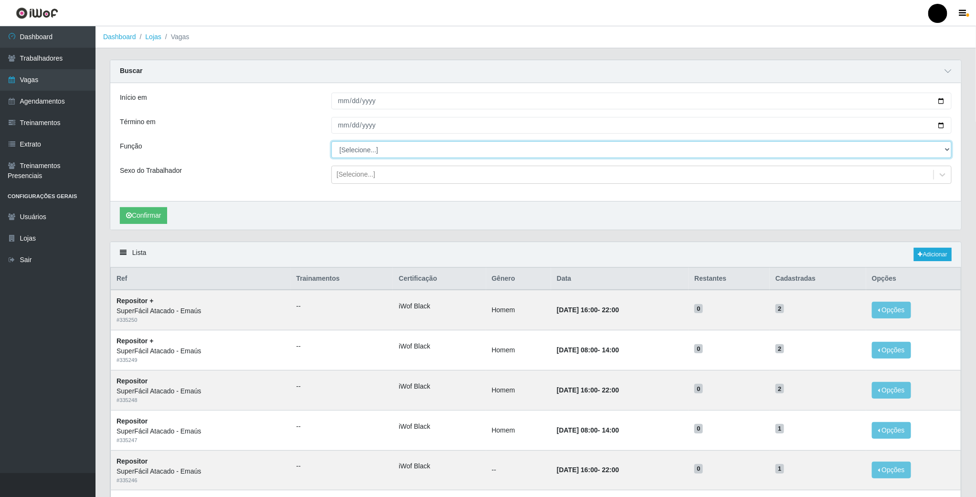
click at [879, 145] on select "[Selecione...] Auxiliar de Estacionamento Auxiliar de Estacionamento + Auxiliar…" at bounding box center [641, 149] width 620 height 17
select select "72"
click at [331, 142] on select "[Selecione...] Auxiliar de Estacionamento Auxiliar de Estacionamento + Auxiliar…" at bounding box center [641, 149] width 620 height 17
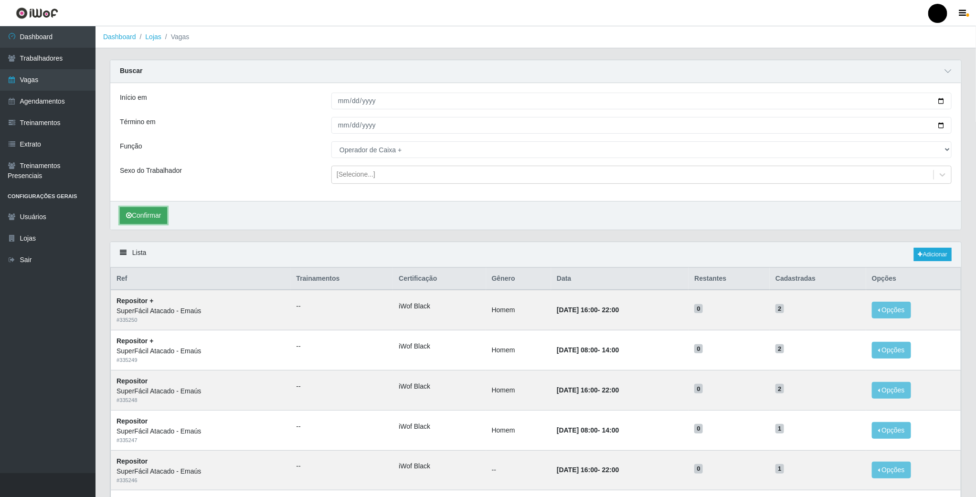
click at [147, 215] on button "Confirmar" at bounding box center [143, 215] width 47 height 17
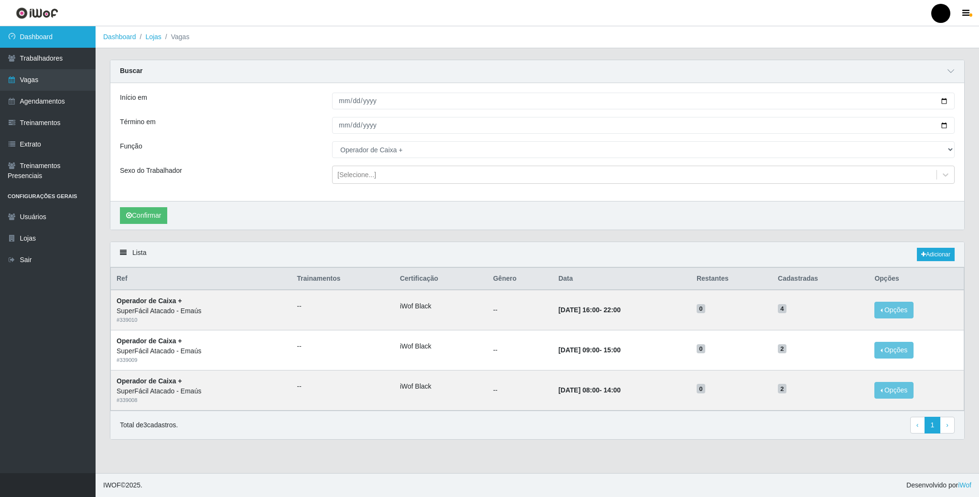
click at [62, 43] on link "Dashboard" at bounding box center [48, 36] width 96 height 21
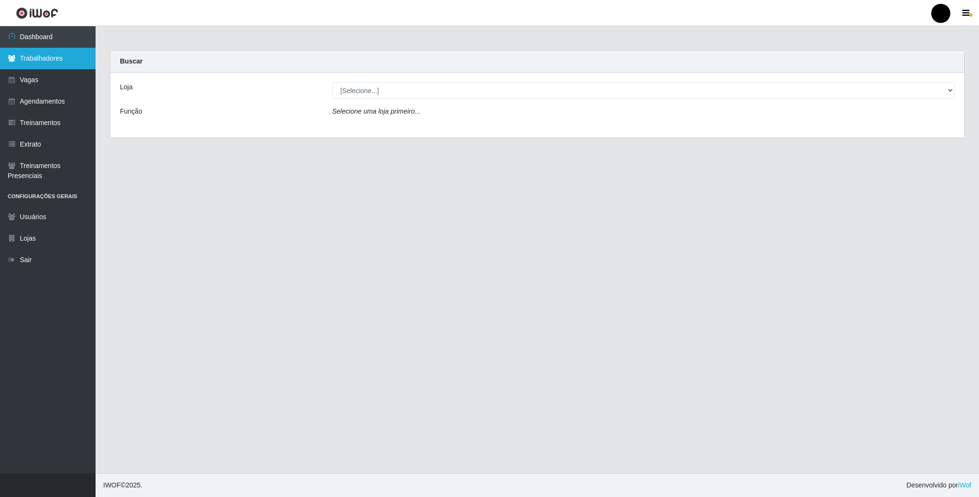
click at [61, 59] on link "Trabalhadores" at bounding box center [48, 58] width 96 height 21
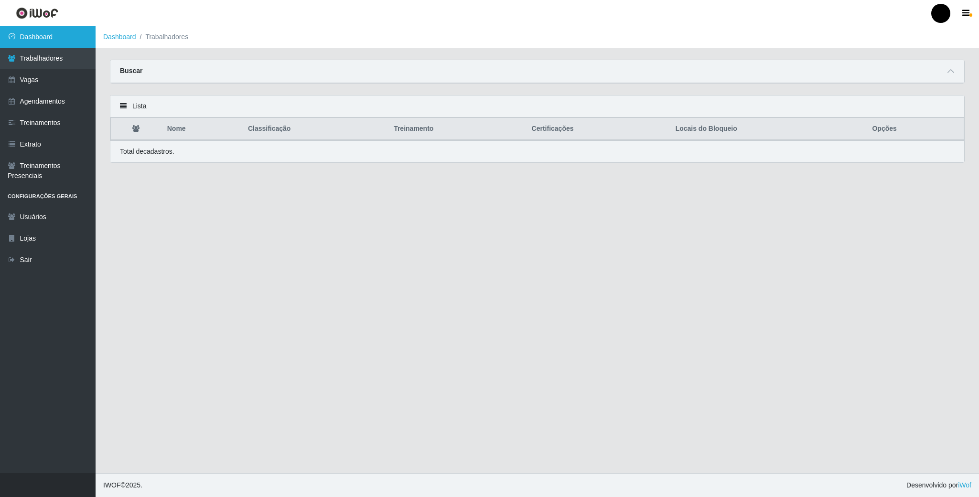
click at [65, 38] on link "Dashboard" at bounding box center [48, 36] width 96 height 21
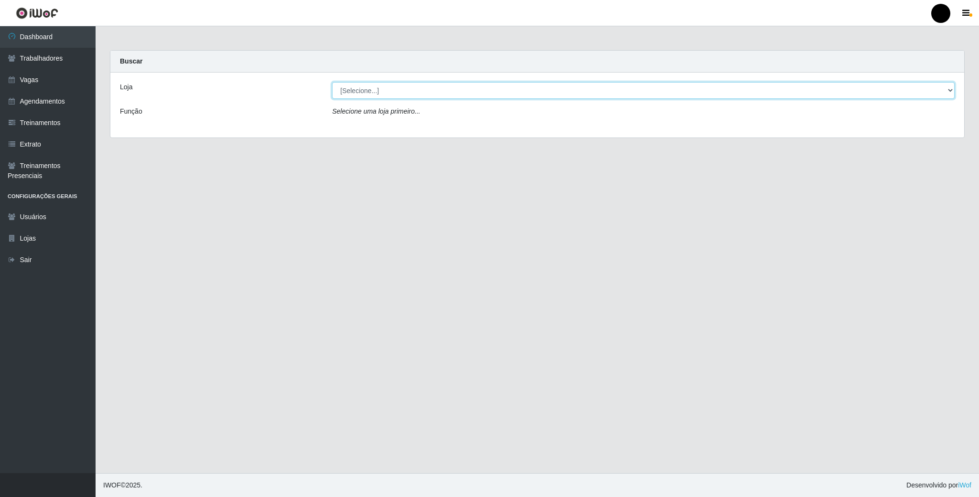
click at [376, 94] on select "[Selecione...] SuperFácil Atacado - Emaús" at bounding box center [643, 90] width 622 height 17
select select "407"
click at [332, 82] on select "[Selecione...] SuperFácil Atacado - Emaús" at bounding box center [643, 90] width 622 height 17
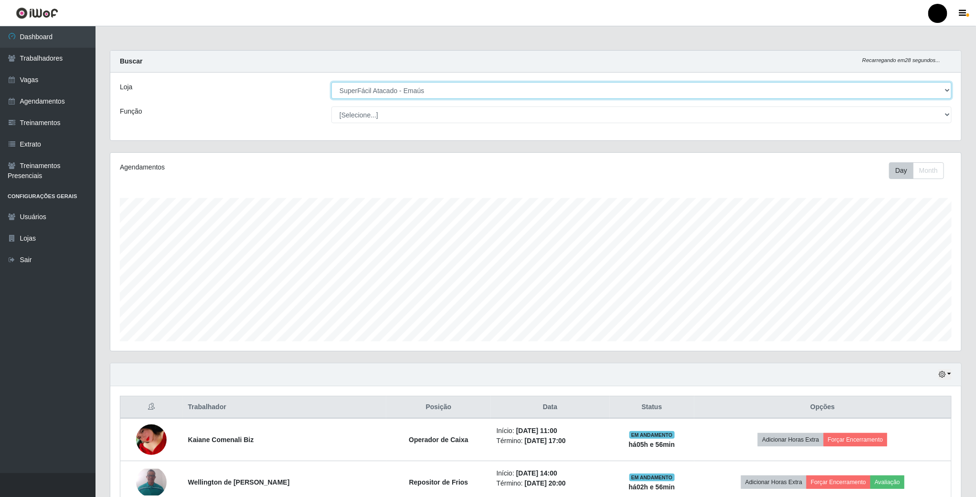
scroll to position [199, 850]
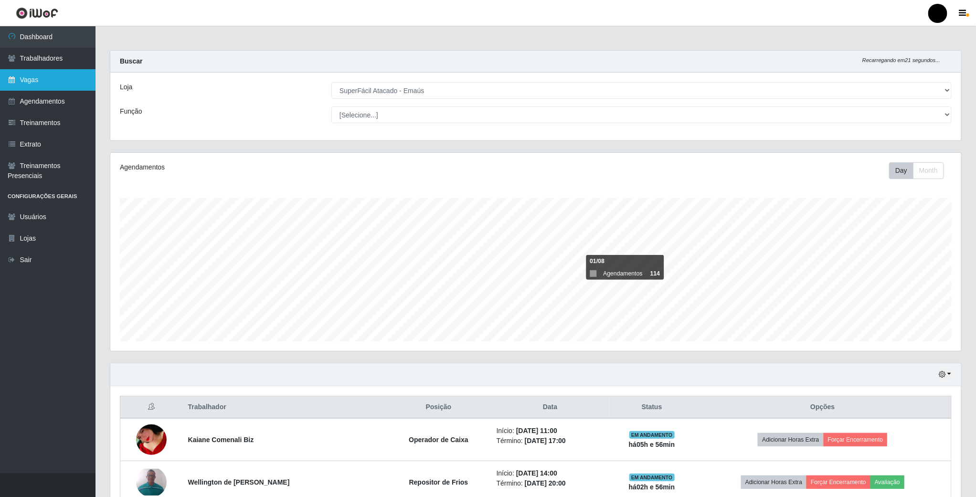
click at [62, 87] on link "Vagas" at bounding box center [48, 79] width 96 height 21
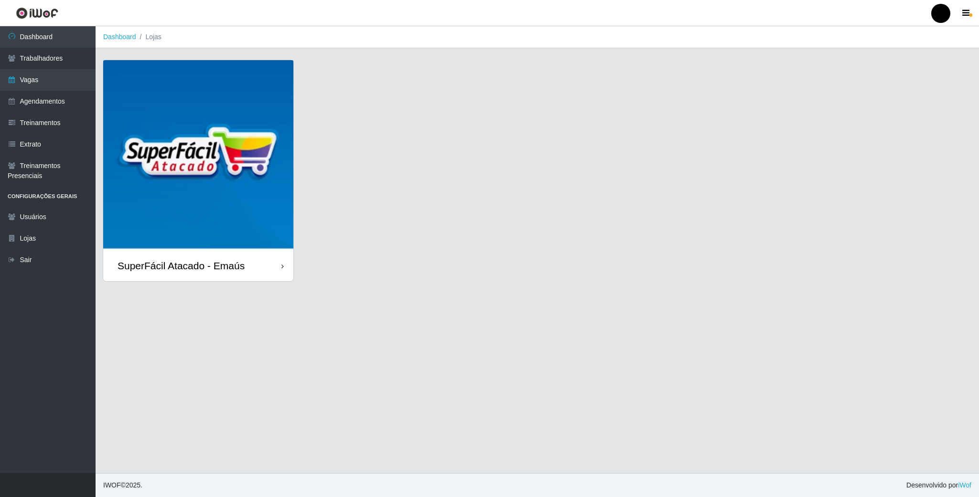
click at [163, 125] on img at bounding box center [198, 155] width 190 height 190
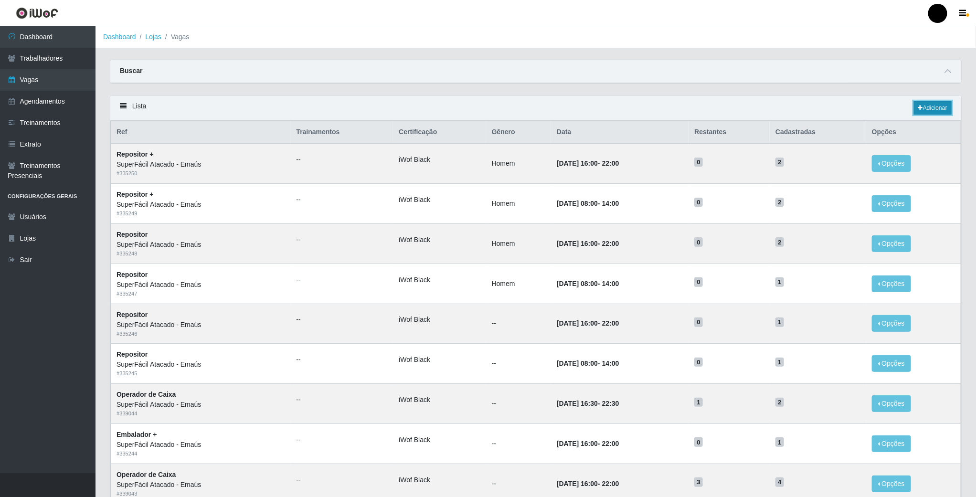
click at [936, 111] on link "Adicionar" at bounding box center [933, 107] width 38 height 13
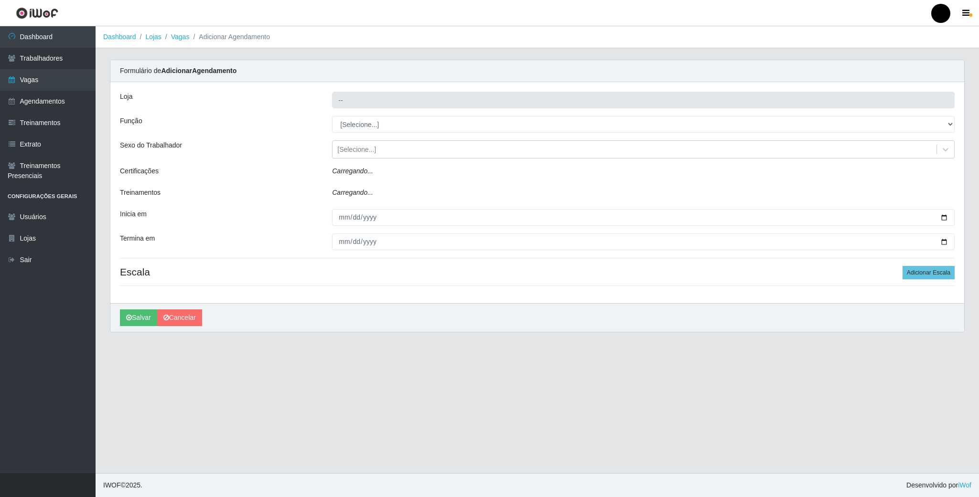
type input "SuperFácil Atacado - Emaús"
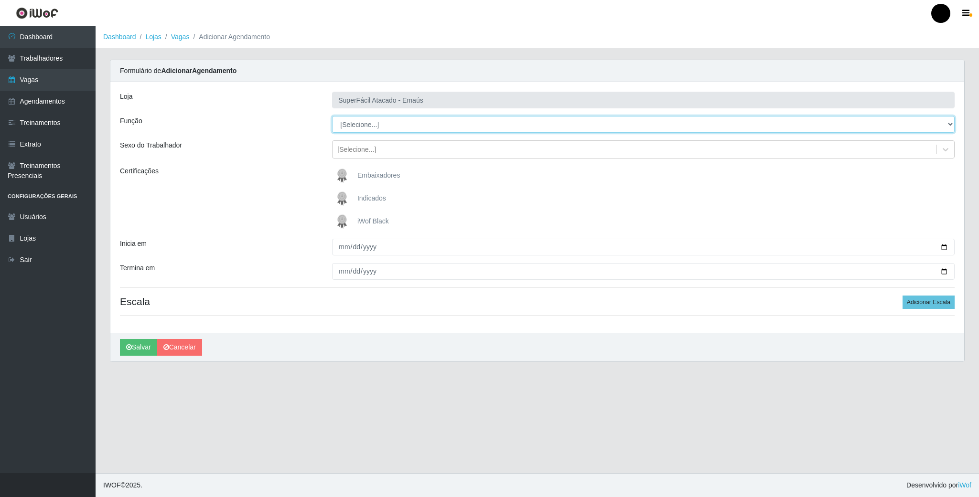
click at [357, 129] on select "[Selecione...] Auxiliar de Estacionamento Auxiliar de Estacionamento + Auxiliar…" at bounding box center [643, 124] width 622 height 17
select select "22"
click at [332, 117] on select "[Selecione...] Auxiliar de Estacionamento Auxiliar de Estacionamento + Auxiliar…" at bounding box center [643, 124] width 622 height 17
click at [337, 220] on img at bounding box center [343, 221] width 23 height 19
click at [0, 0] on input "iWof Black" at bounding box center [0, 0] width 0 height 0
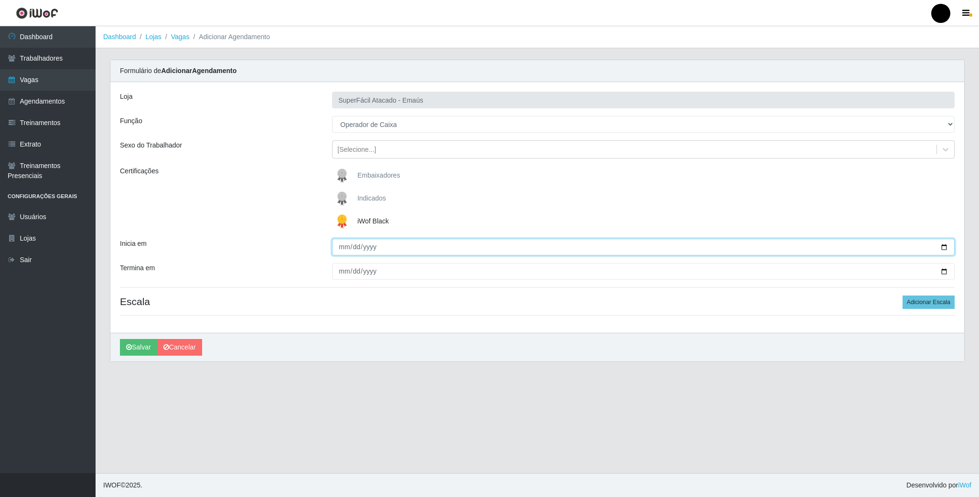
click at [940, 254] on input "Inicia em" at bounding box center [643, 247] width 622 height 17
click at [949, 246] on input "Inicia em" at bounding box center [643, 247] width 622 height 17
click at [940, 245] on input "Inicia em" at bounding box center [643, 247] width 622 height 17
type input "[DATE]"
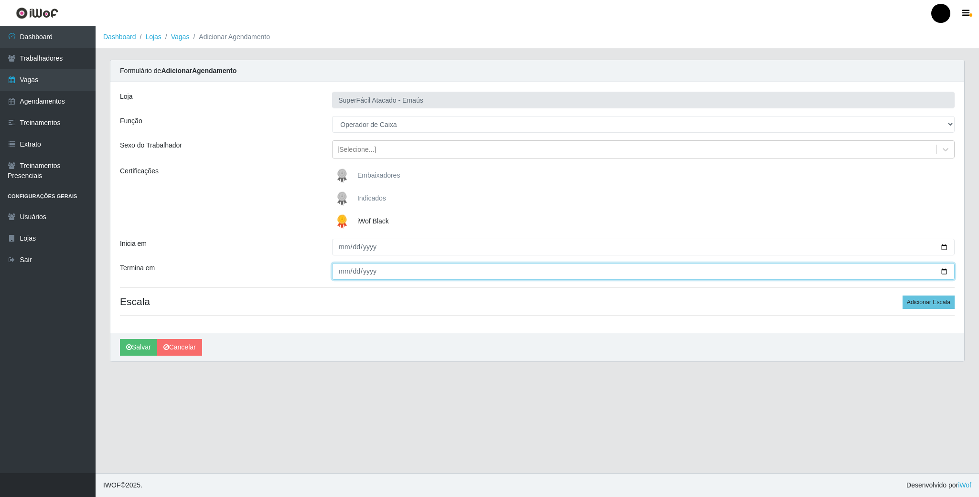
click at [943, 274] on input "Termina em" at bounding box center [643, 271] width 622 height 17
type input "[DATE]"
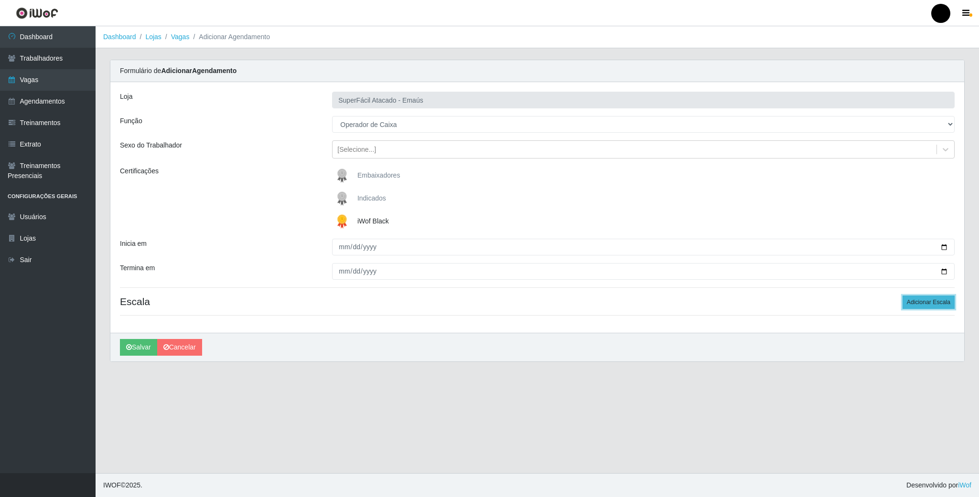
click at [920, 309] on button "Adicionar Escala" at bounding box center [928, 302] width 52 height 13
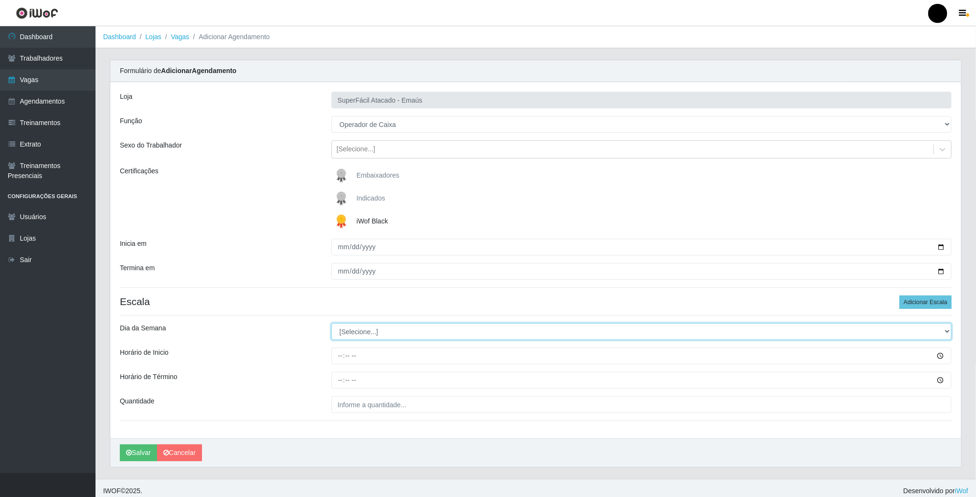
click at [367, 332] on select "[Selecione...] Segunda Terça Quarta Quinta Sexta Sábado Domingo" at bounding box center [641, 331] width 620 height 17
select select "4"
click at [331, 325] on select "[Selecione...] Segunda Terça Quarta Quinta Sexta Sábado Domingo" at bounding box center [641, 331] width 620 height 17
click at [342, 357] on input "Horário de Inicio" at bounding box center [641, 356] width 620 height 17
type input "08:00"
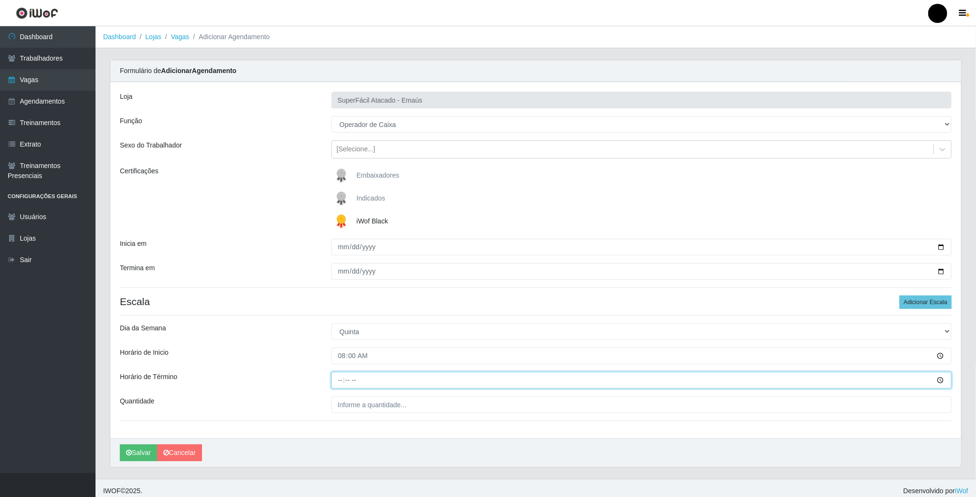
click at [337, 382] on input "Horário de Término" at bounding box center [641, 380] width 620 height 17
type input "14:00"
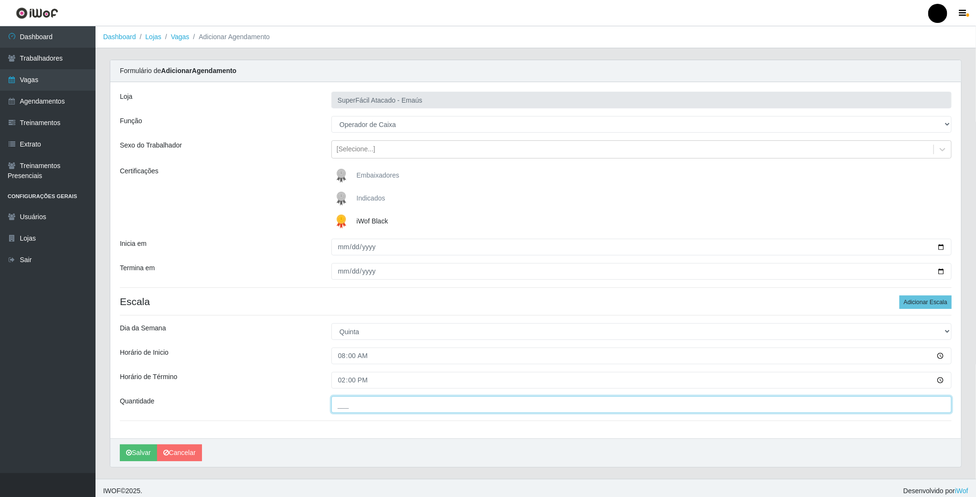
click at [340, 410] on input "___" at bounding box center [641, 404] width 620 height 17
type input "02_"
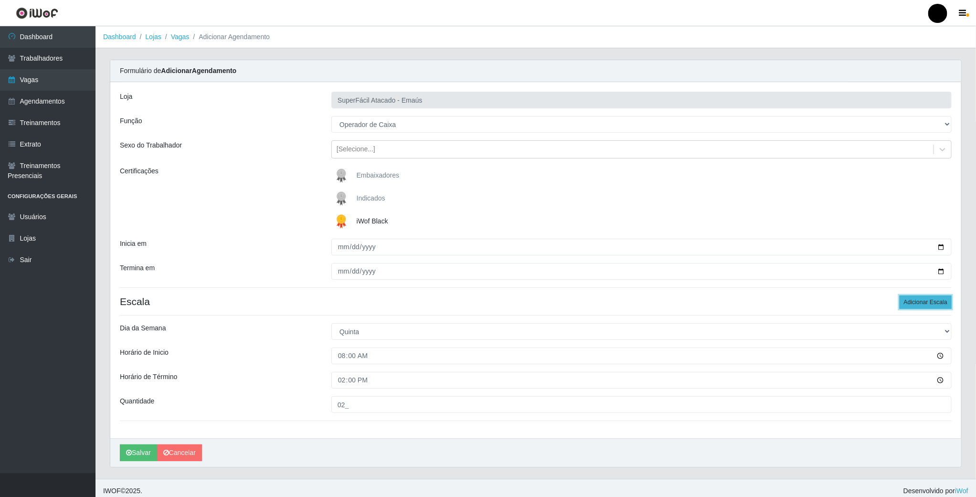
click at [923, 299] on button "Adicionar Escala" at bounding box center [926, 302] width 52 height 13
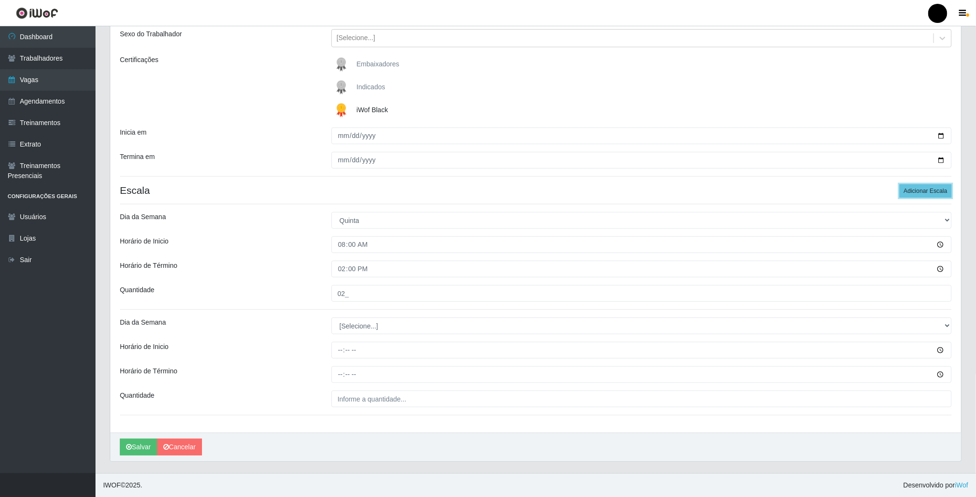
scroll to position [114, 0]
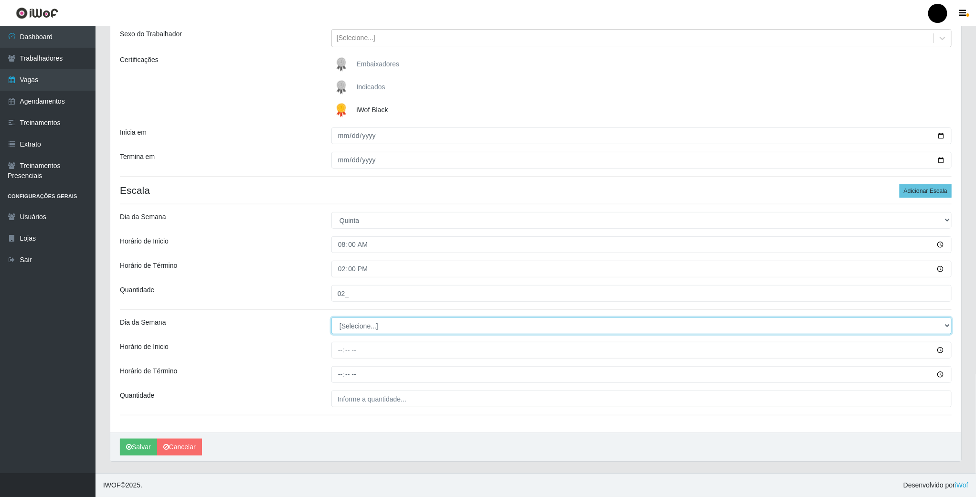
click at [378, 328] on select "[Selecione...] Segunda Terça Quarta Quinta Sexta Sábado Domingo" at bounding box center [641, 326] width 620 height 17
select select "4"
click at [331, 318] on select "[Selecione...] Segunda Terça Quarta Quinta Sexta Sábado Domingo" at bounding box center [641, 326] width 620 height 17
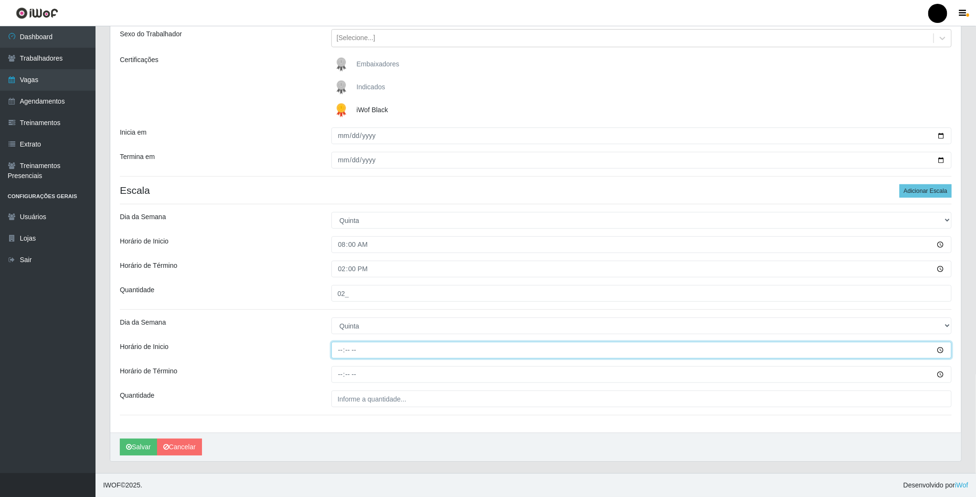
click at [344, 350] on input "Horário de Inicio" at bounding box center [641, 350] width 620 height 17
type input "09:00"
click at [340, 367] on input "Horário de Término" at bounding box center [641, 374] width 620 height 17
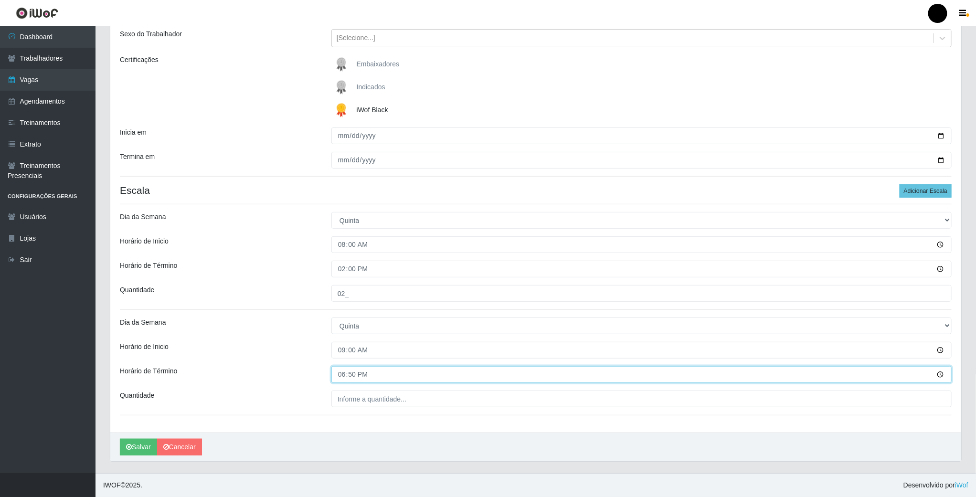
type input "18:00"
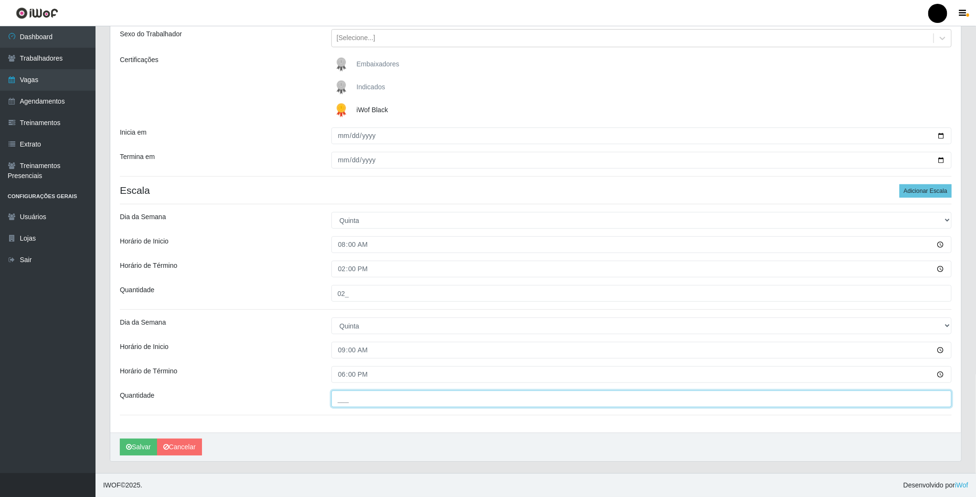
click at [347, 400] on input "___" at bounding box center [641, 399] width 620 height 17
type input "03_"
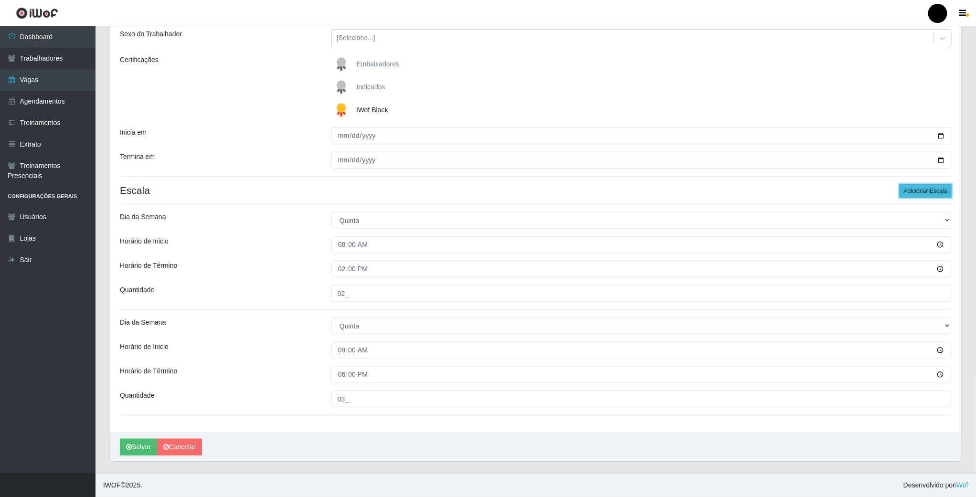
click at [930, 191] on button "Adicionar Escala" at bounding box center [926, 190] width 52 height 13
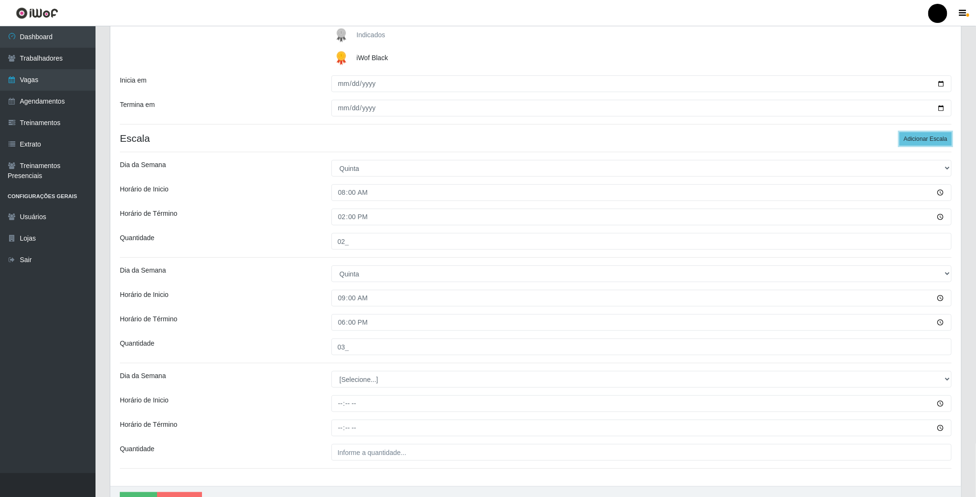
scroll to position [220, 0]
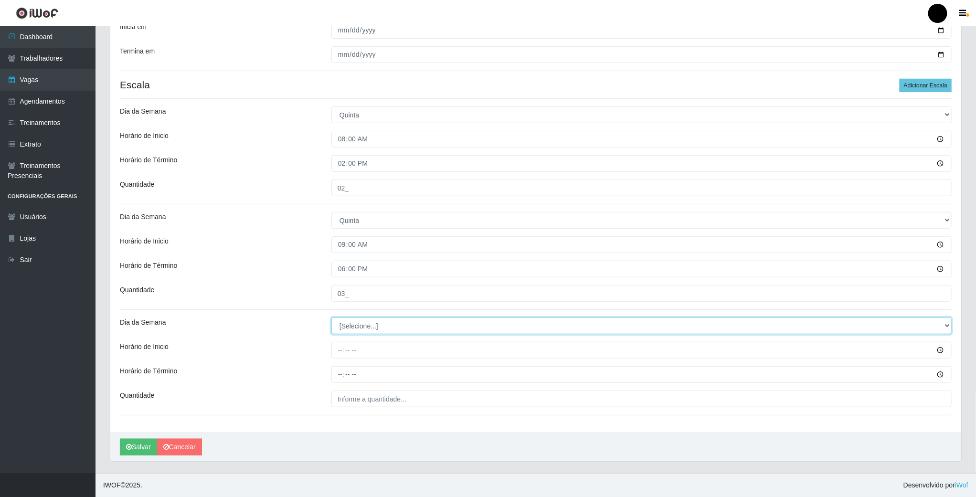
click at [364, 327] on select "[Selecione...] Segunda Terça Quarta Quinta Sexta Sábado Domingo" at bounding box center [641, 326] width 620 height 17
select select "4"
click at [331, 318] on select "[Selecione...] Segunda Terça Quarta Quinta Sexta Sábado Domingo" at bounding box center [641, 326] width 620 height 17
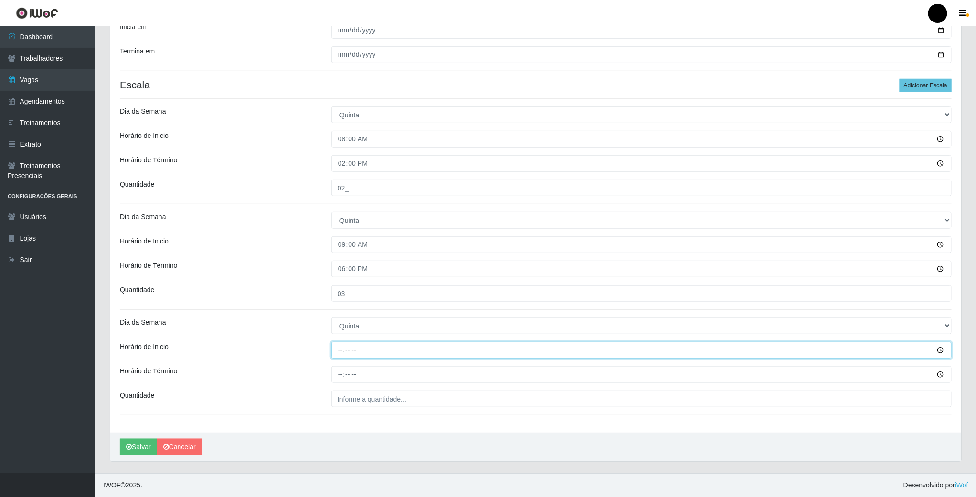
click at [347, 346] on input "Horário de Inicio" at bounding box center [641, 350] width 620 height 17
click at [336, 346] on input "Horário de Inicio" at bounding box center [641, 350] width 620 height 17
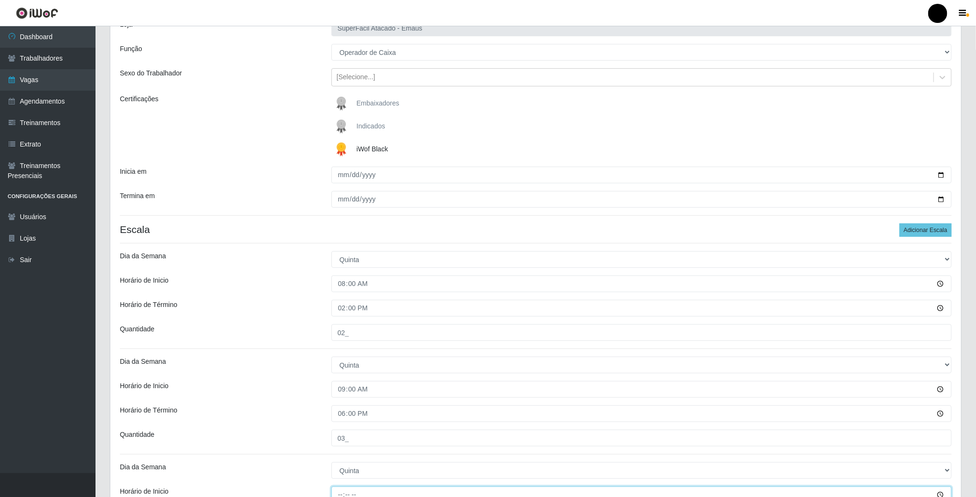
scroll to position [0, 0]
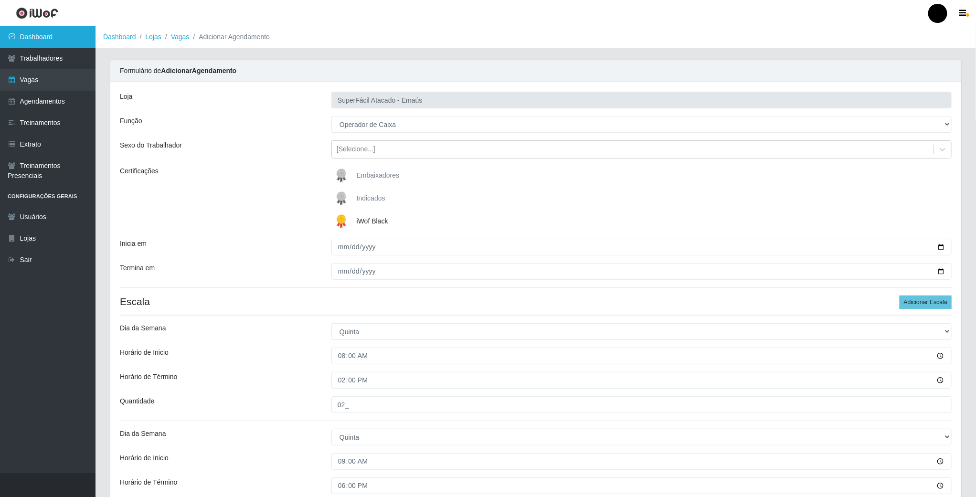
click at [68, 41] on link "Dashboard" at bounding box center [48, 36] width 96 height 21
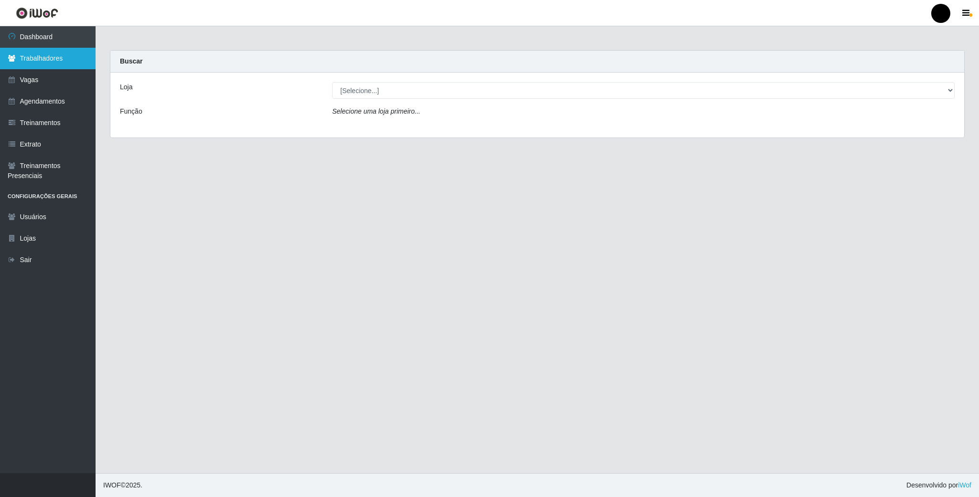
click at [46, 63] on link "Trabalhadores" at bounding box center [48, 58] width 96 height 21
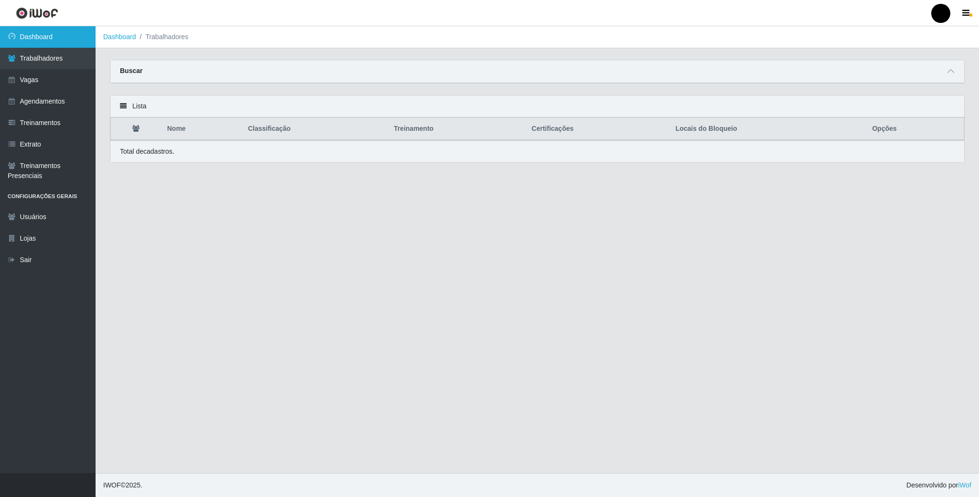
click at [54, 33] on link "Dashboard" at bounding box center [48, 36] width 96 height 21
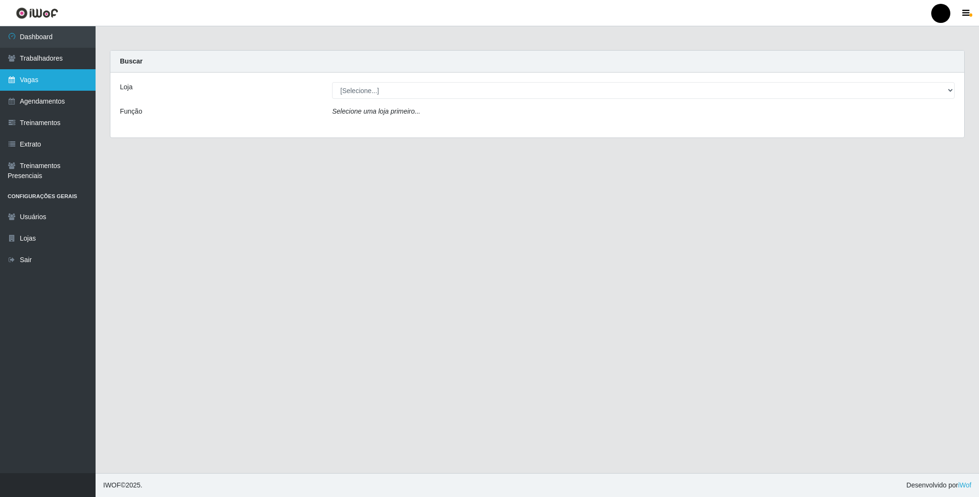
click at [65, 83] on link "Vagas" at bounding box center [48, 79] width 96 height 21
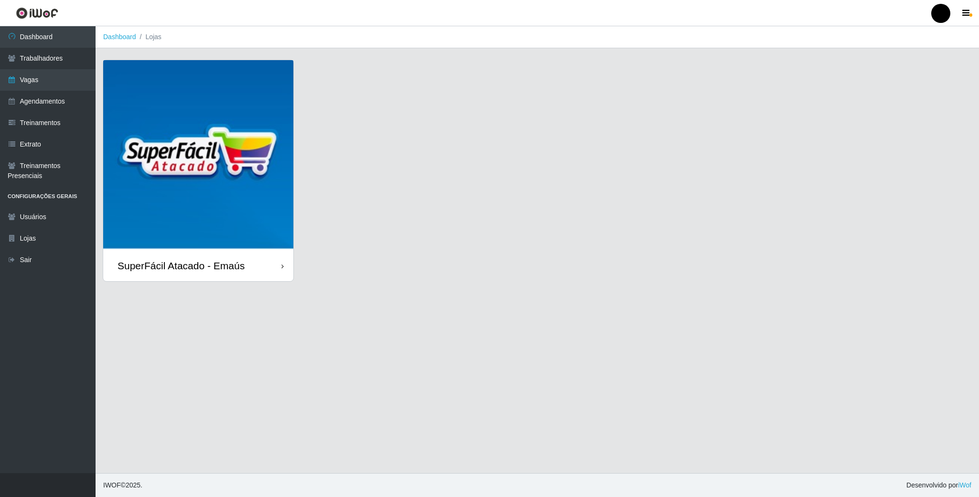
click at [234, 78] on img at bounding box center [198, 155] width 190 height 190
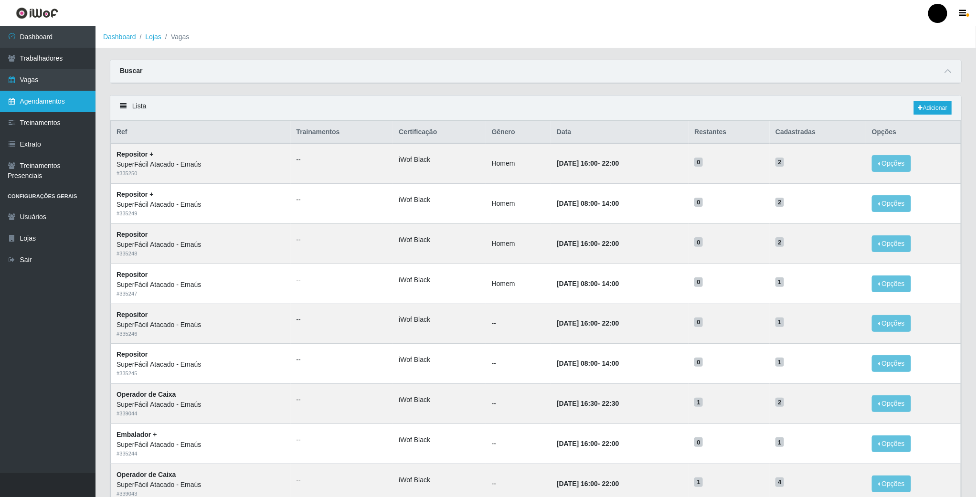
click at [26, 96] on link "Agendamentos" at bounding box center [48, 101] width 96 height 21
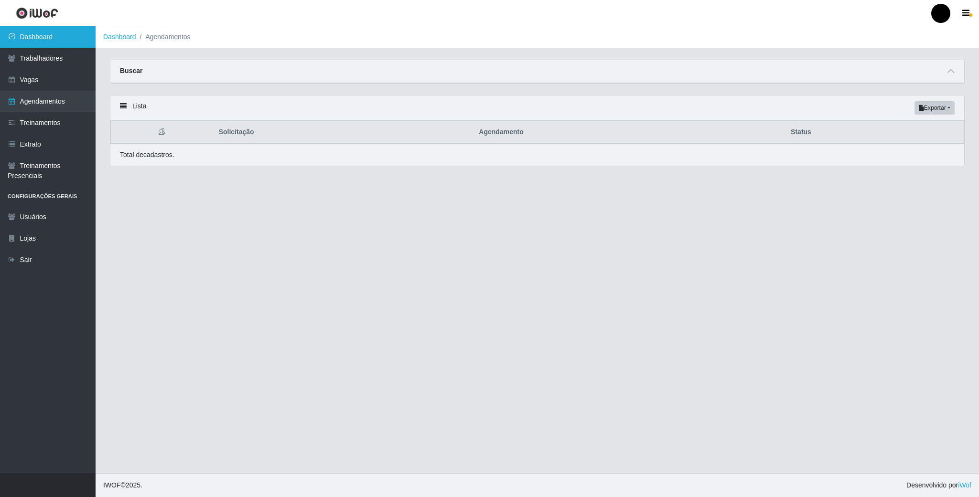
click at [35, 36] on link "Dashboard" at bounding box center [48, 36] width 96 height 21
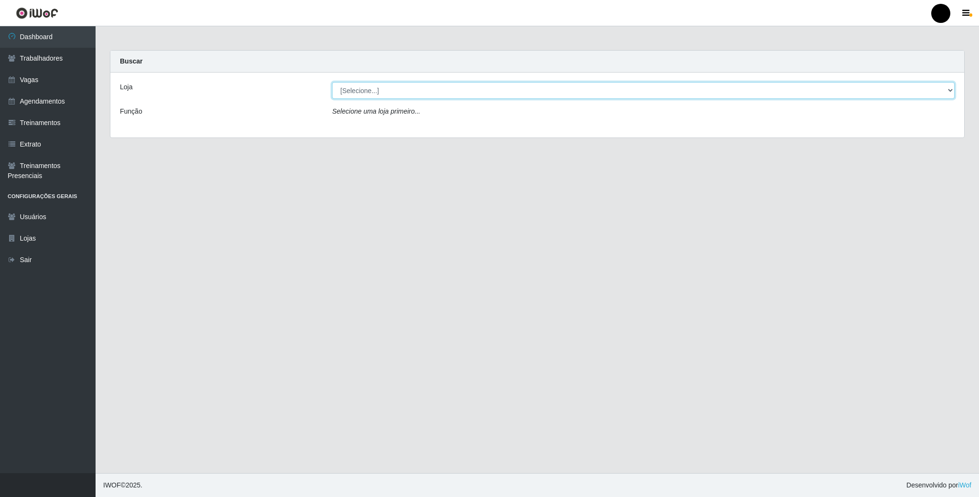
click at [937, 85] on select "[Selecione...] SuperFácil Atacado - Emaús" at bounding box center [643, 90] width 622 height 17
select select "407"
click at [332, 82] on select "[Selecione...] SuperFácil Atacado - Emaús" at bounding box center [643, 90] width 622 height 17
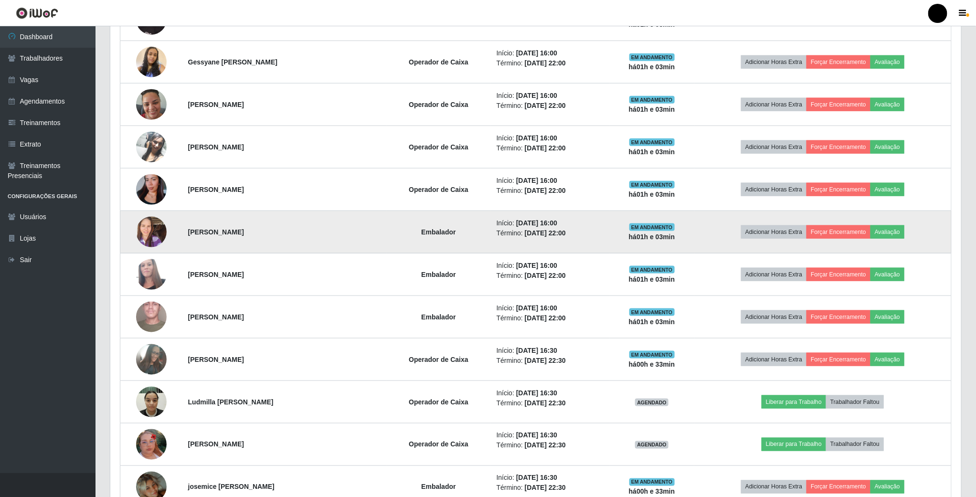
scroll to position [573, 0]
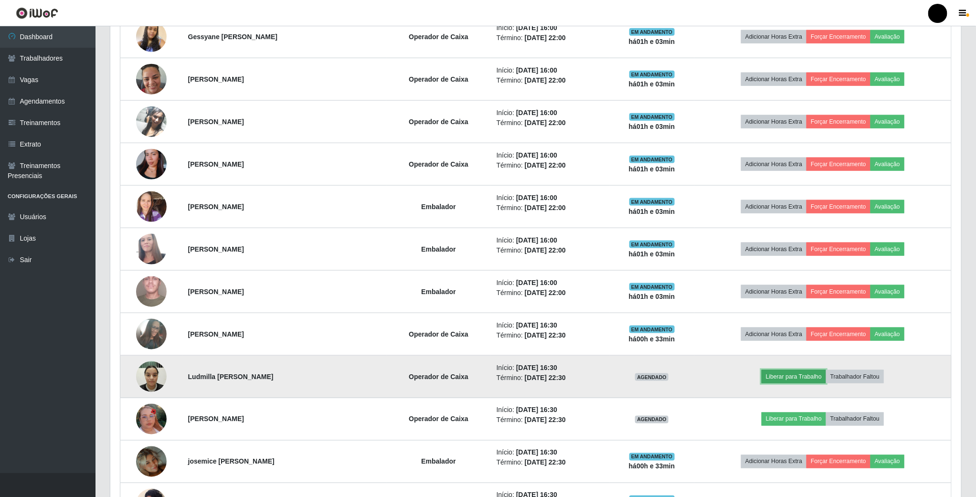
click at [776, 384] on button "Liberar para Trabalho" at bounding box center [794, 376] width 64 height 13
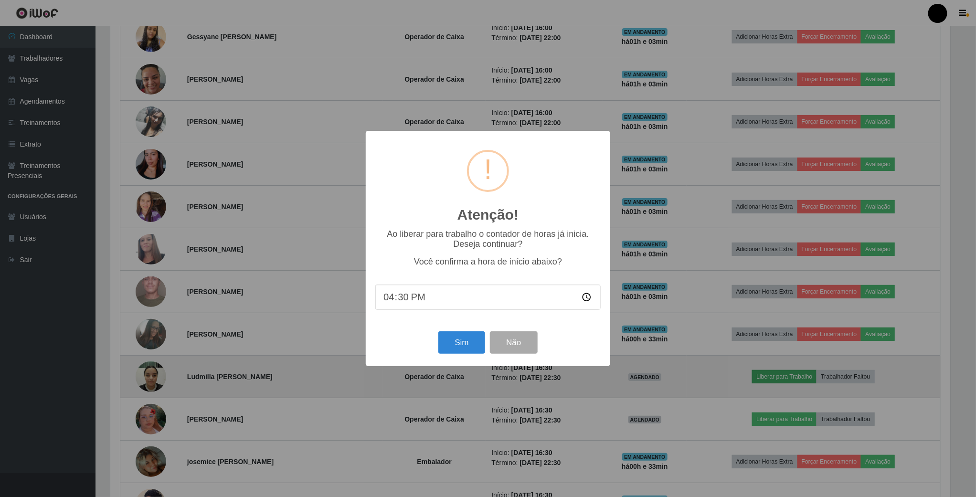
scroll to position [199, 843]
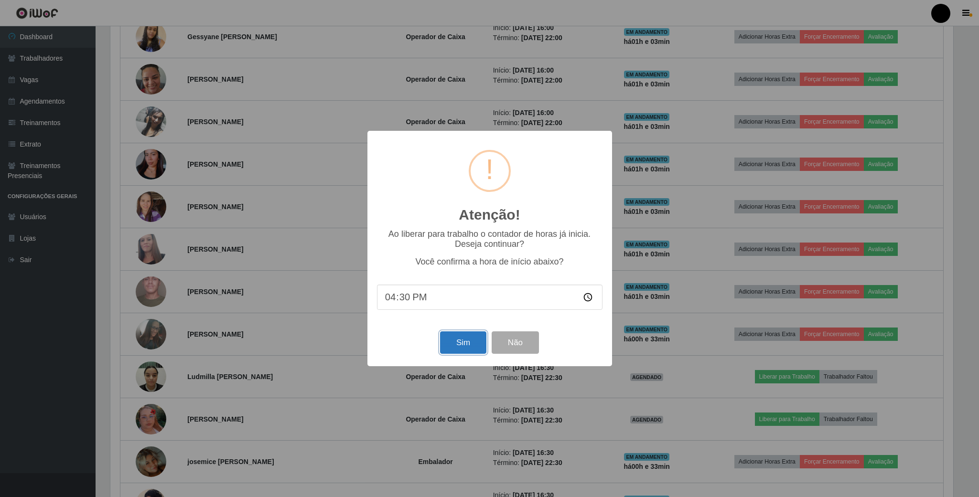
click at [461, 348] on button "Sim" at bounding box center [463, 342] width 46 height 22
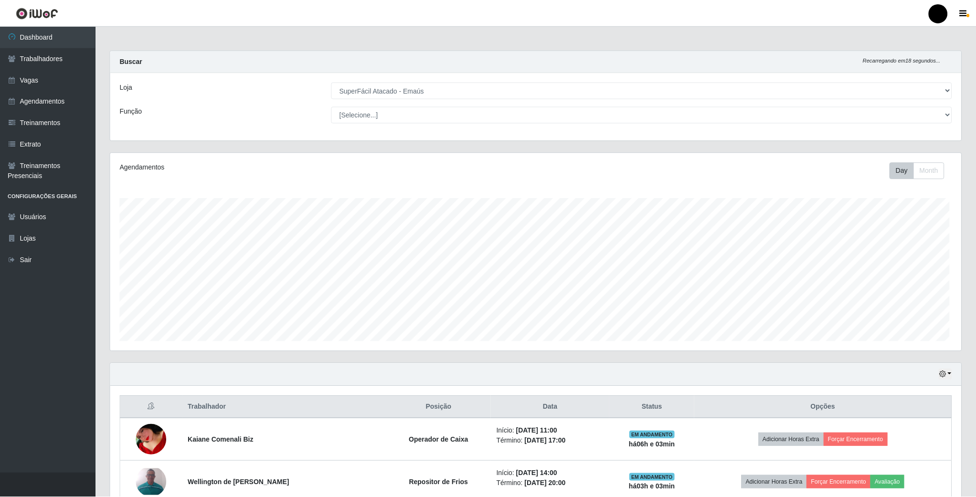
scroll to position [199, 853]
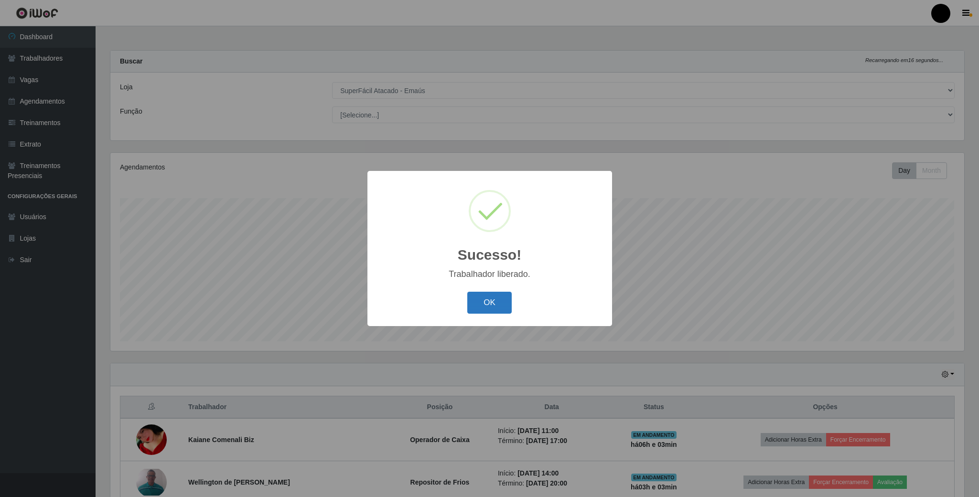
click at [495, 309] on button "OK" at bounding box center [489, 303] width 44 height 22
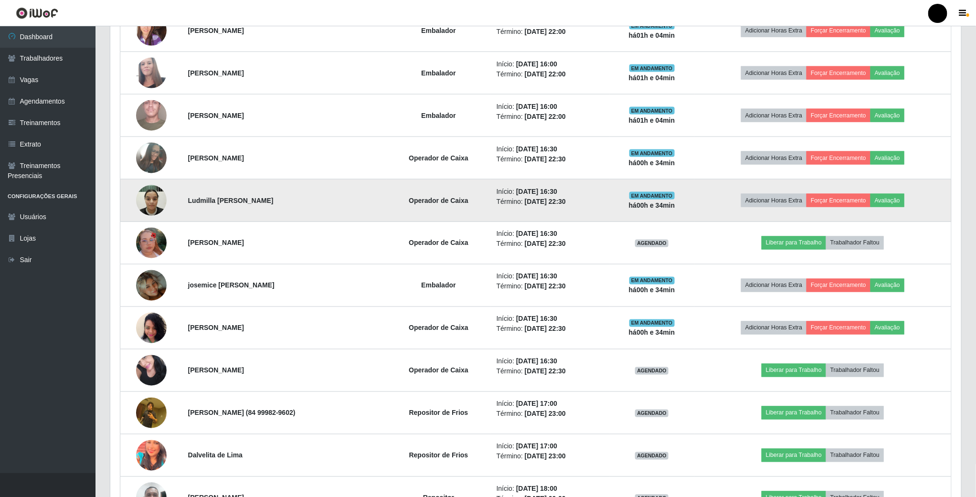
scroll to position [724, 0]
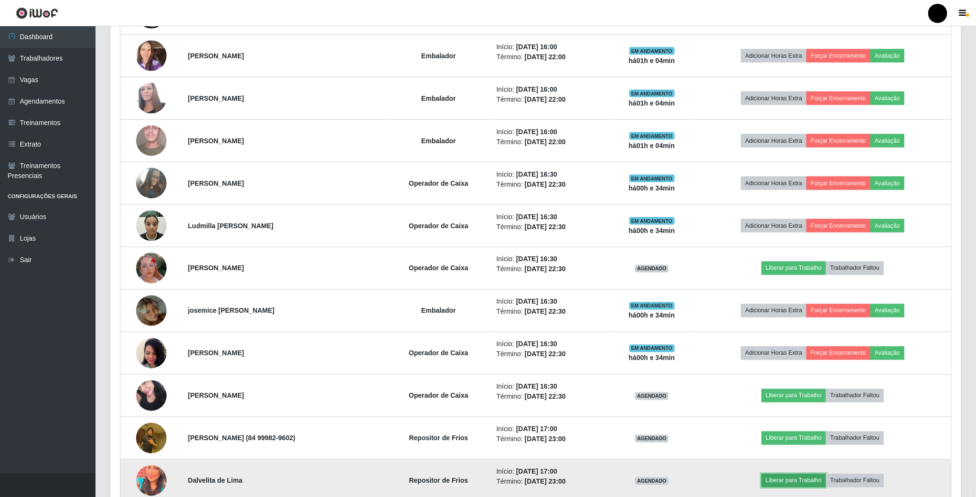
click at [790, 488] on button "Liberar para Trabalho" at bounding box center [794, 480] width 64 height 13
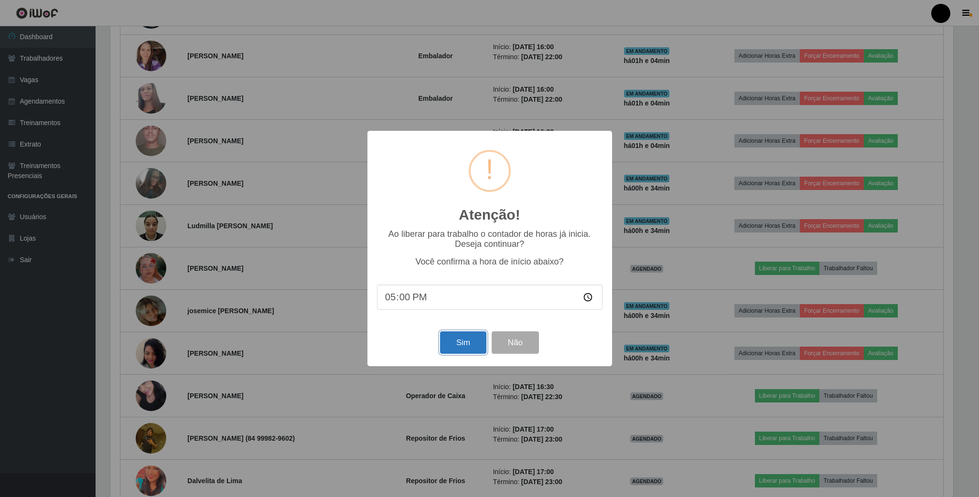
click at [473, 352] on button "Sim" at bounding box center [463, 342] width 46 height 22
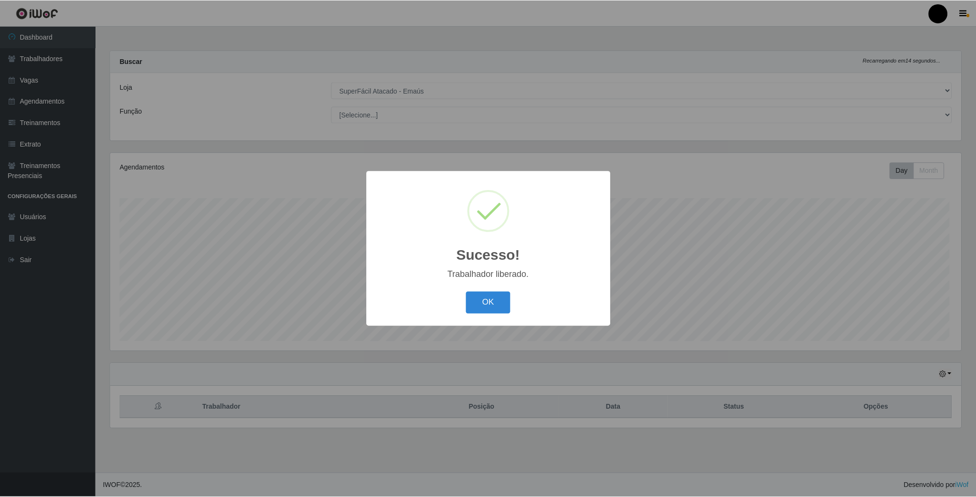
scroll to position [199, 853]
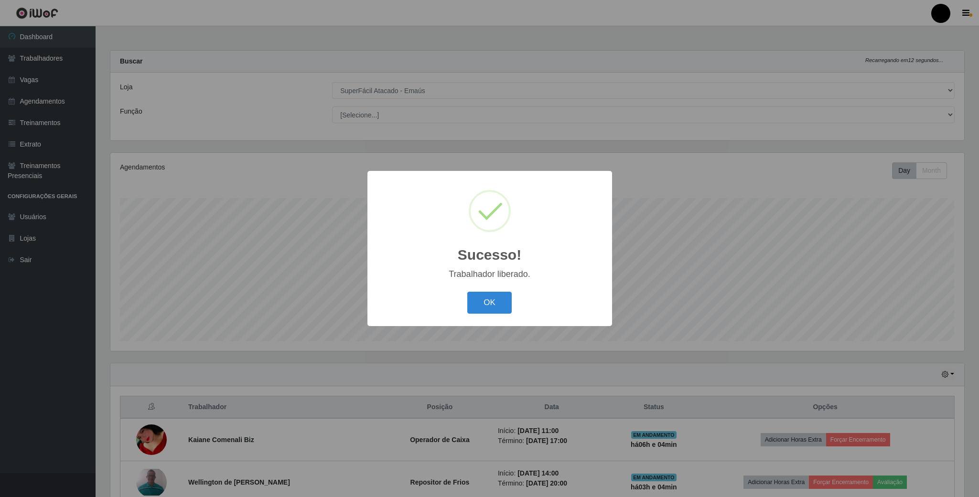
click at [486, 291] on div "OK Cancel" at bounding box center [489, 302] width 225 height 27
click at [486, 292] on button "OK" at bounding box center [489, 303] width 44 height 22
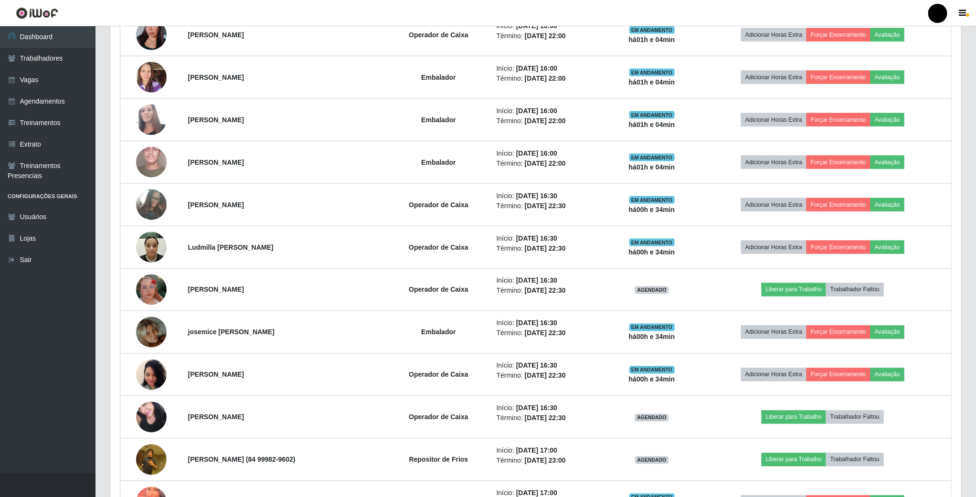
scroll to position [867, 0]
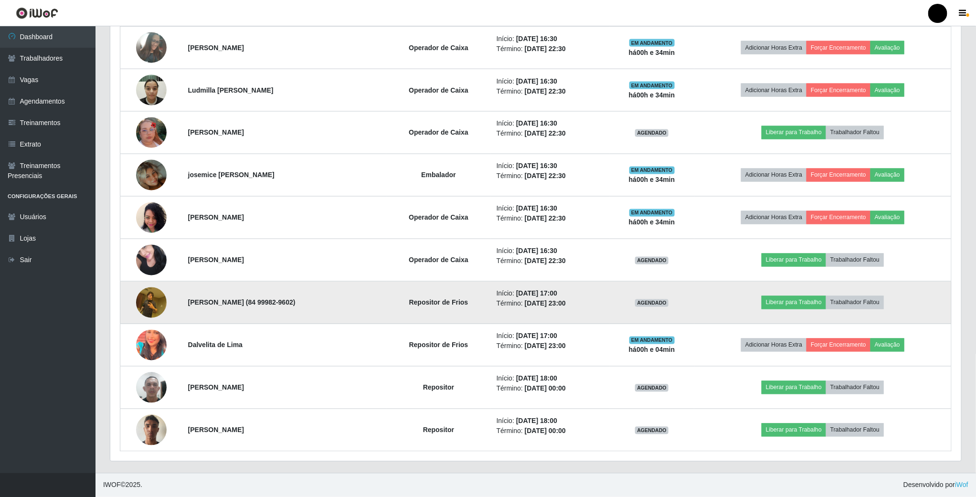
click at [145, 299] on img at bounding box center [151, 302] width 31 height 41
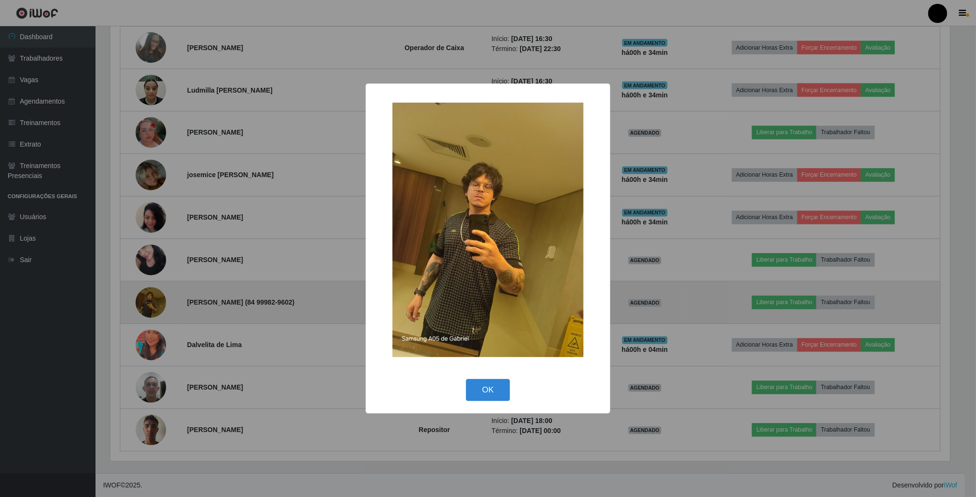
scroll to position [199, 843]
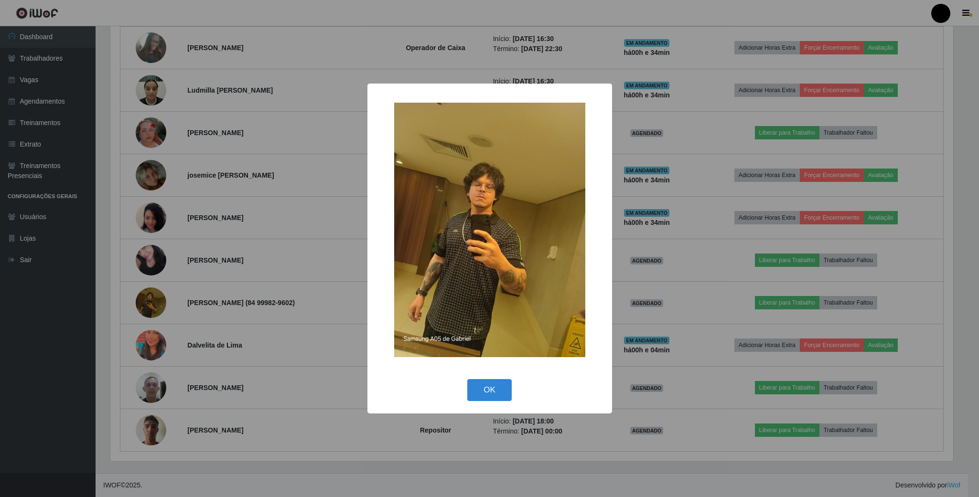
click at [143, 299] on div "× OK Cancel" at bounding box center [489, 248] width 979 height 497
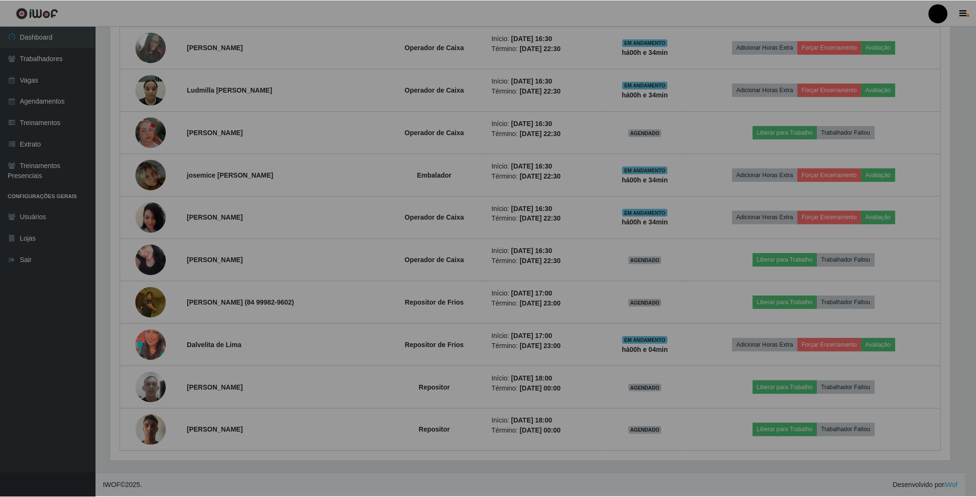
scroll to position [199, 850]
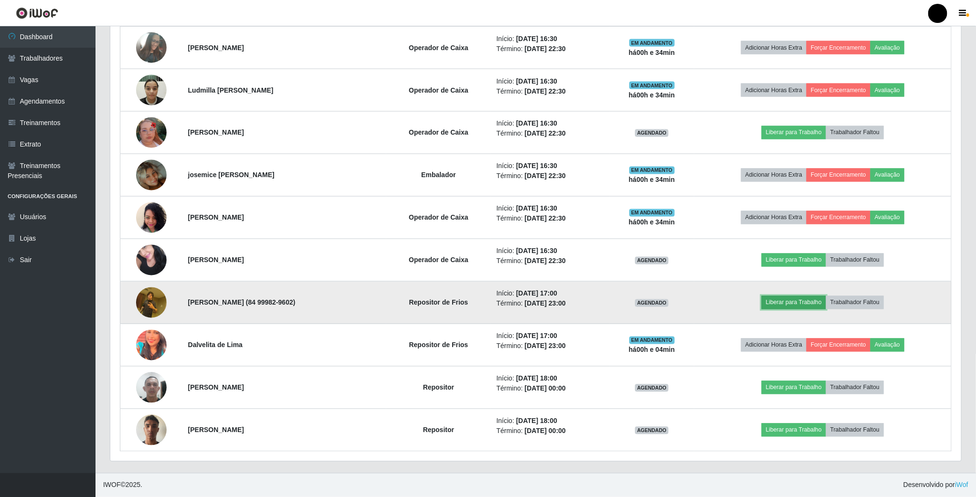
click at [804, 298] on button "Liberar para Trabalho" at bounding box center [794, 302] width 64 height 13
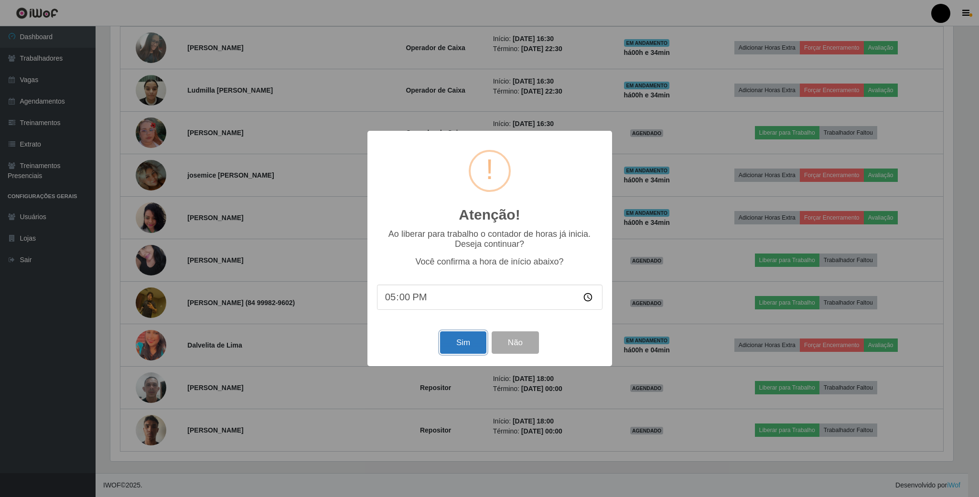
click at [475, 349] on button "Sim" at bounding box center [463, 342] width 46 height 22
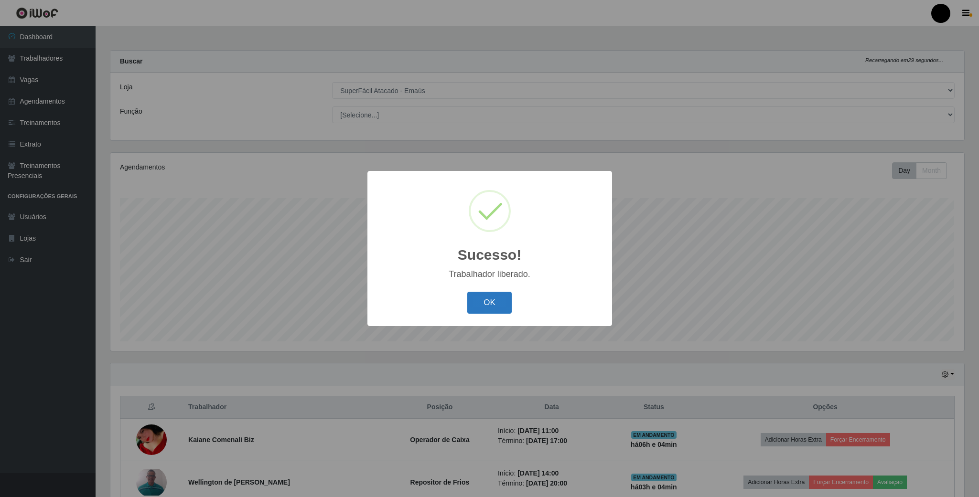
click at [496, 304] on button "OK" at bounding box center [489, 303] width 44 height 22
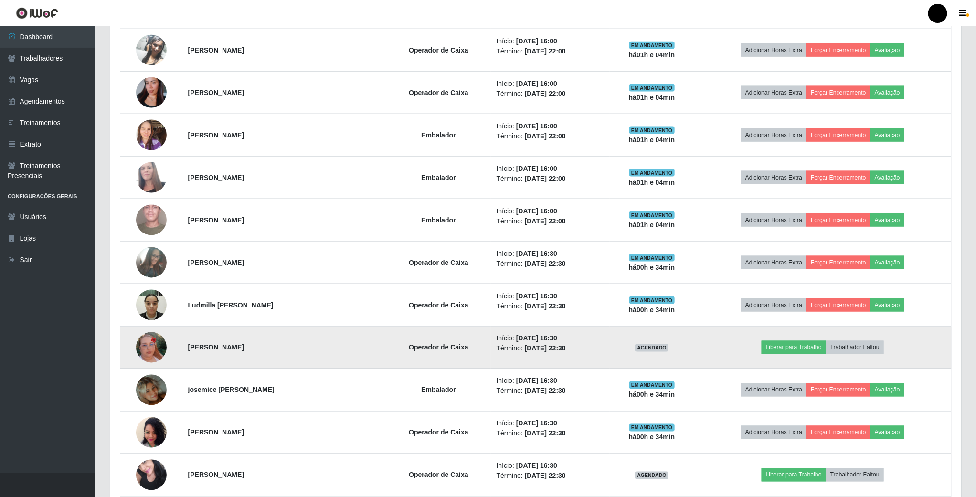
click at [149, 350] on img at bounding box center [151, 347] width 31 height 54
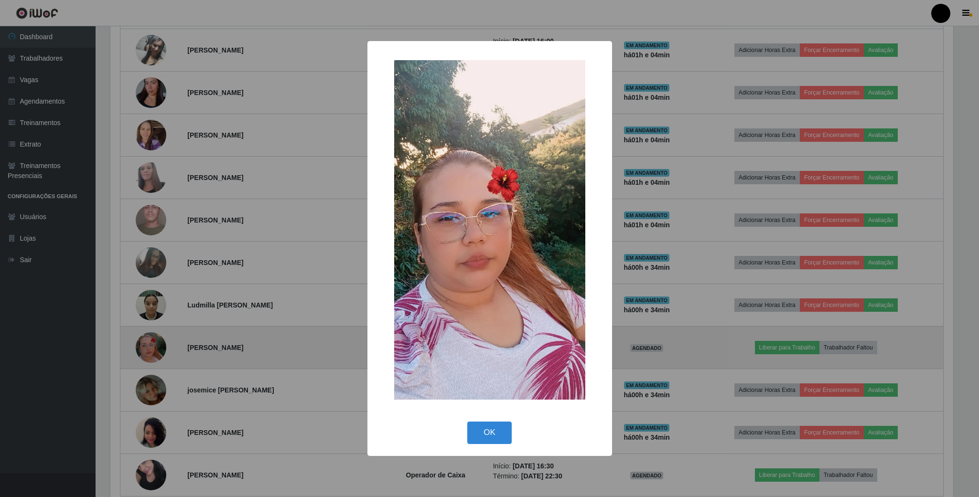
click at [149, 350] on div "× OK Cancel" at bounding box center [489, 248] width 979 height 497
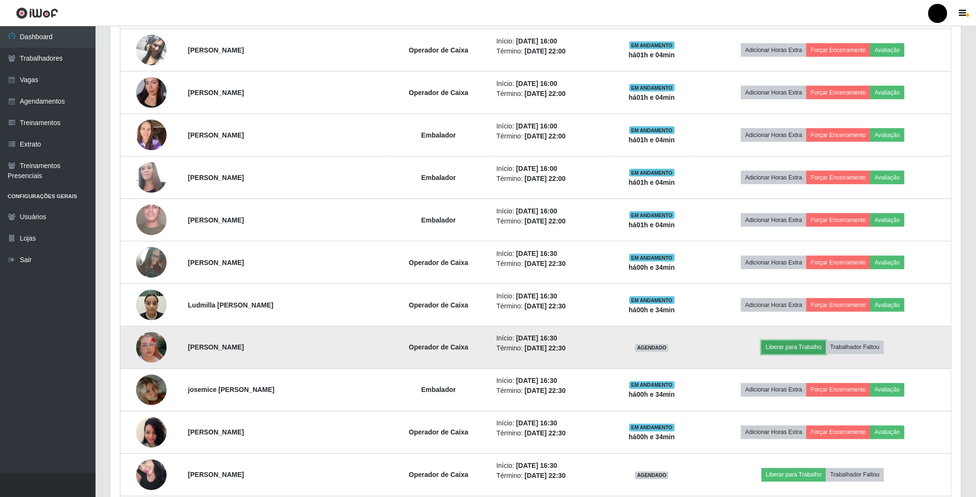
click at [814, 353] on button "Liberar para Trabalho" at bounding box center [794, 347] width 64 height 13
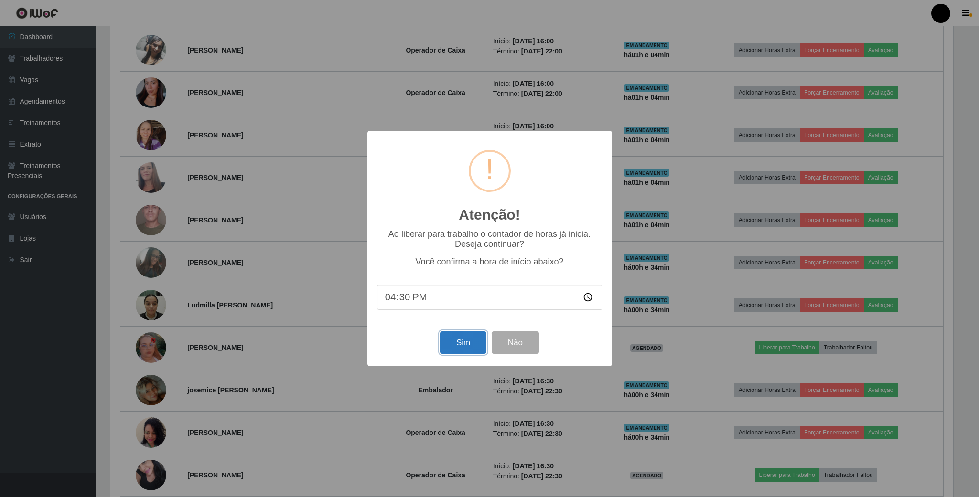
click at [456, 347] on button "Sim" at bounding box center [463, 342] width 46 height 22
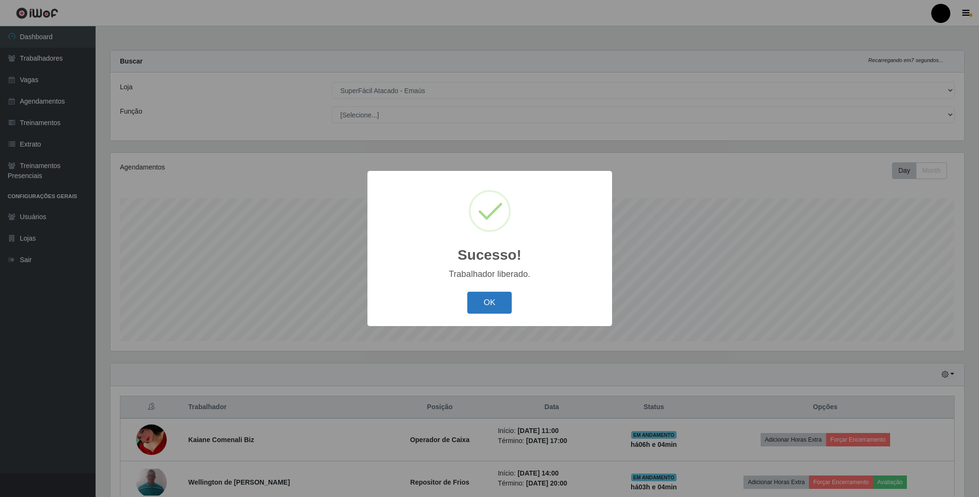
click at [486, 307] on button "OK" at bounding box center [489, 303] width 44 height 22
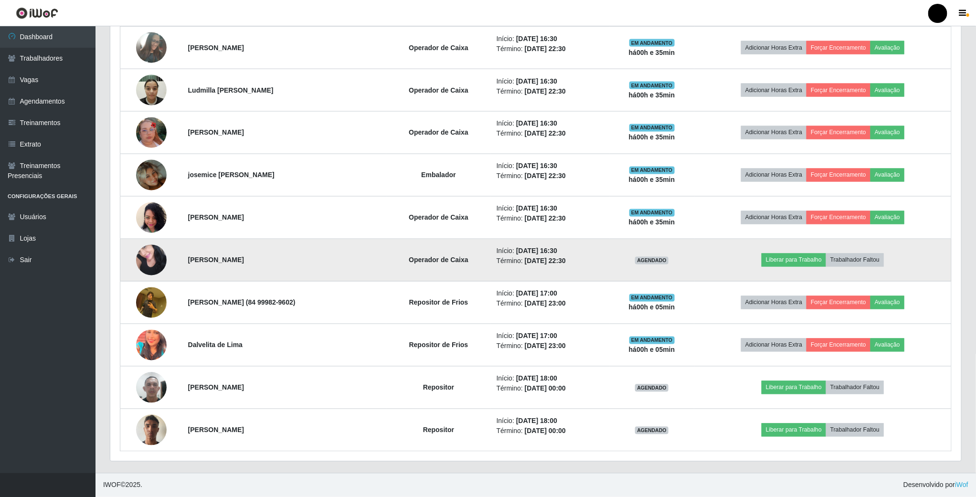
click at [150, 258] on img at bounding box center [151, 260] width 31 height 41
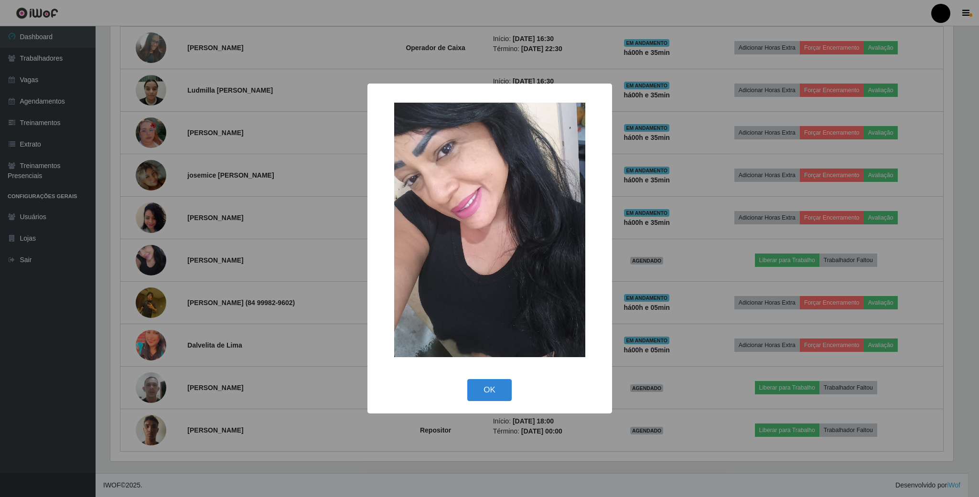
click at [862, 274] on div "× OK Cancel" at bounding box center [489, 248] width 979 height 497
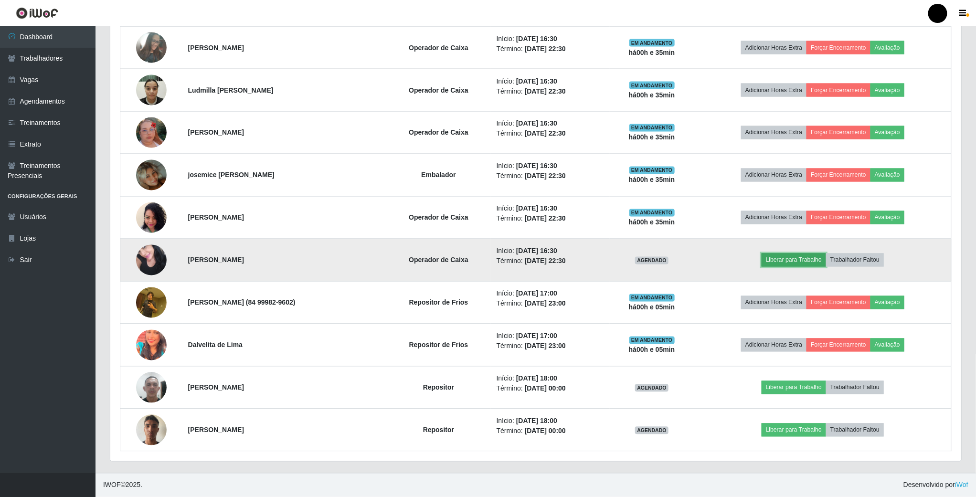
click at [773, 260] on button "Liberar para Trabalho" at bounding box center [794, 260] width 64 height 13
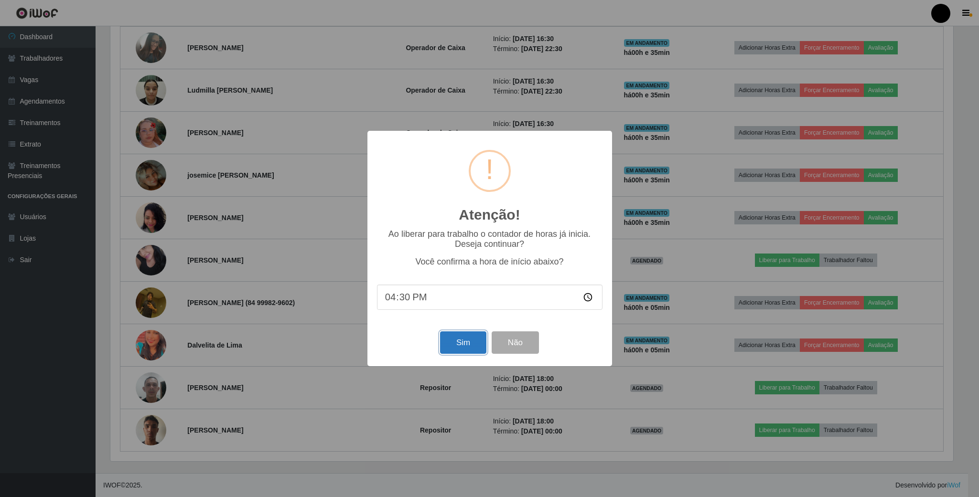
click at [460, 345] on button "Sim" at bounding box center [463, 342] width 46 height 22
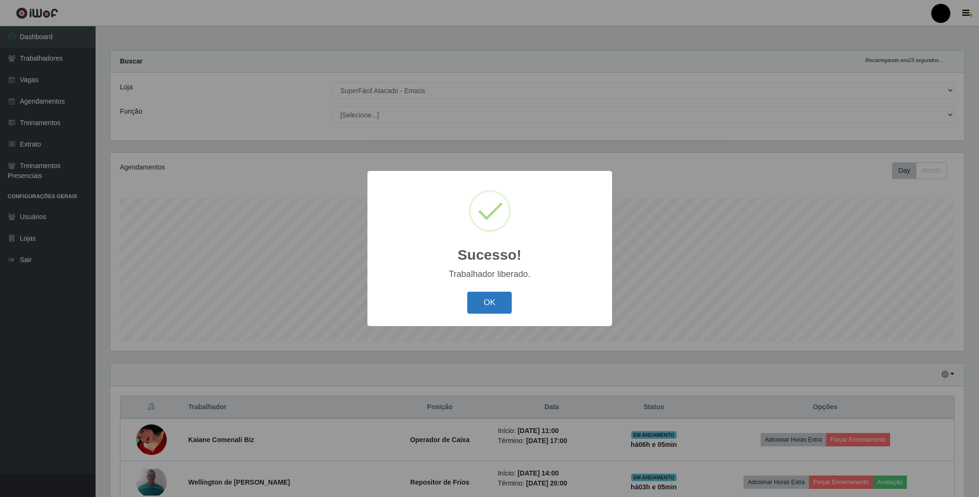
click at [506, 303] on button "OK" at bounding box center [489, 303] width 44 height 22
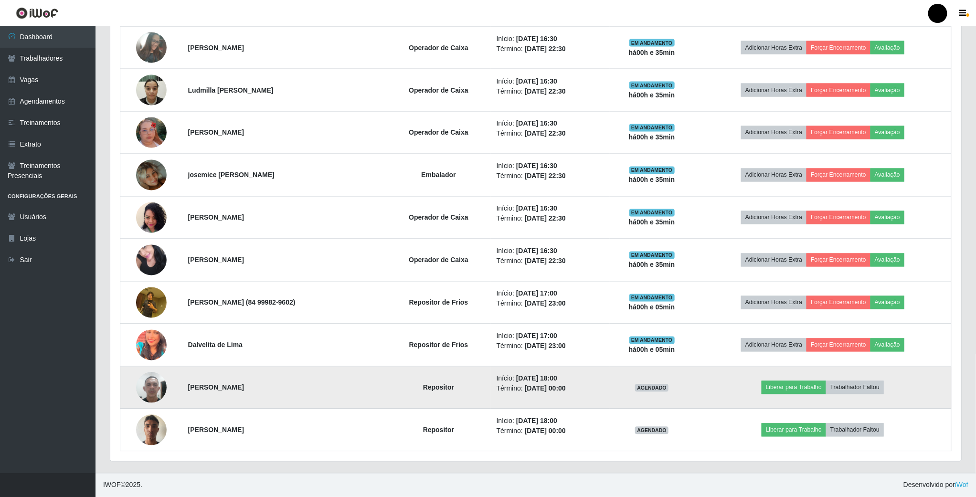
click at [151, 384] on img at bounding box center [151, 387] width 31 height 41
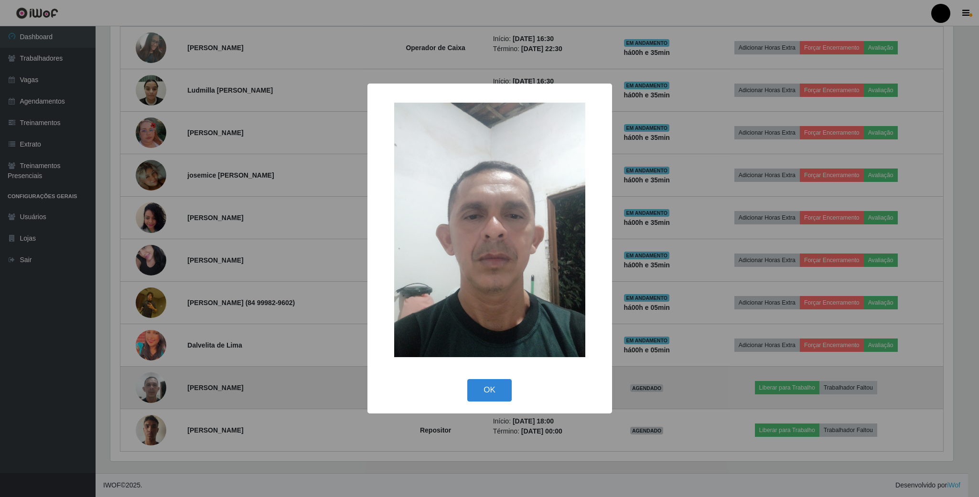
click at [151, 384] on div "× OK Cancel" at bounding box center [489, 248] width 979 height 497
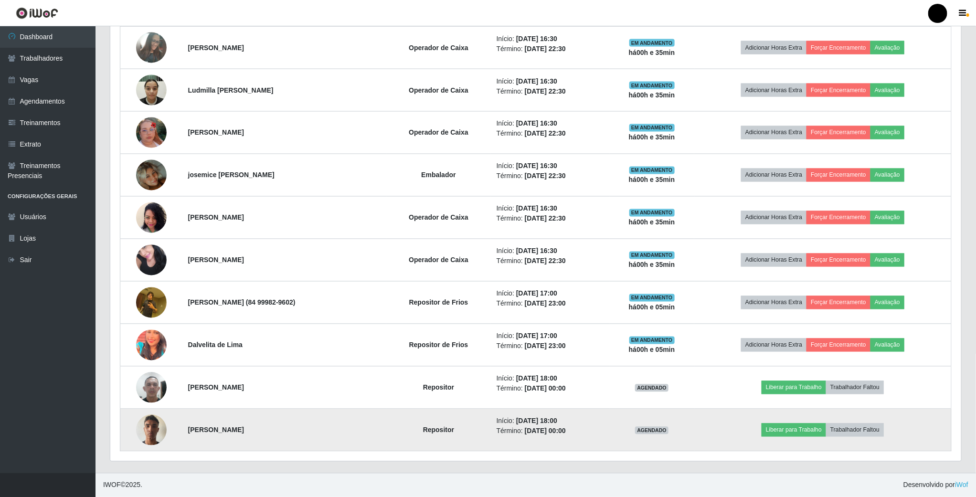
click at [140, 432] on img at bounding box center [151, 430] width 31 height 41
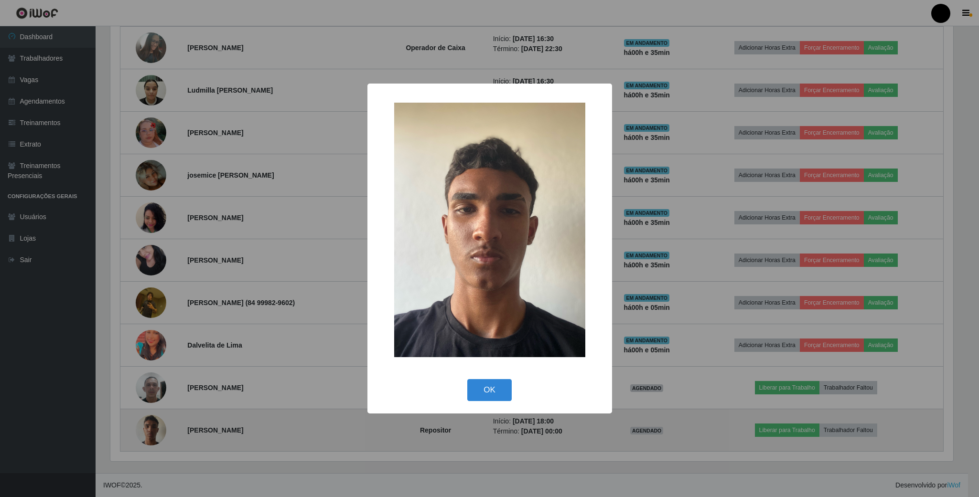
click at [140, 432] on div "× OK Cancel" at bounding box center [489, 248] width 979 height 497
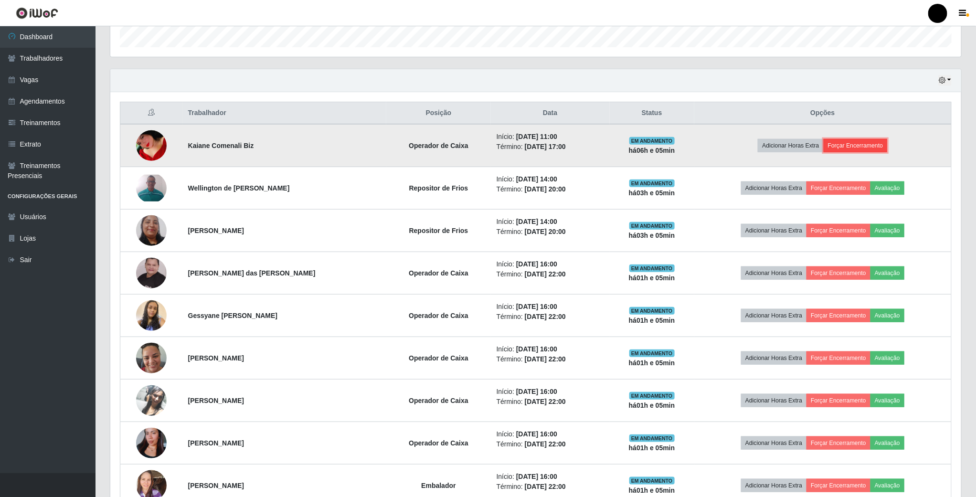
click at [864, 148] on button "Forçar Encerramento" at bounding box center [856, 145] width 64 height 13
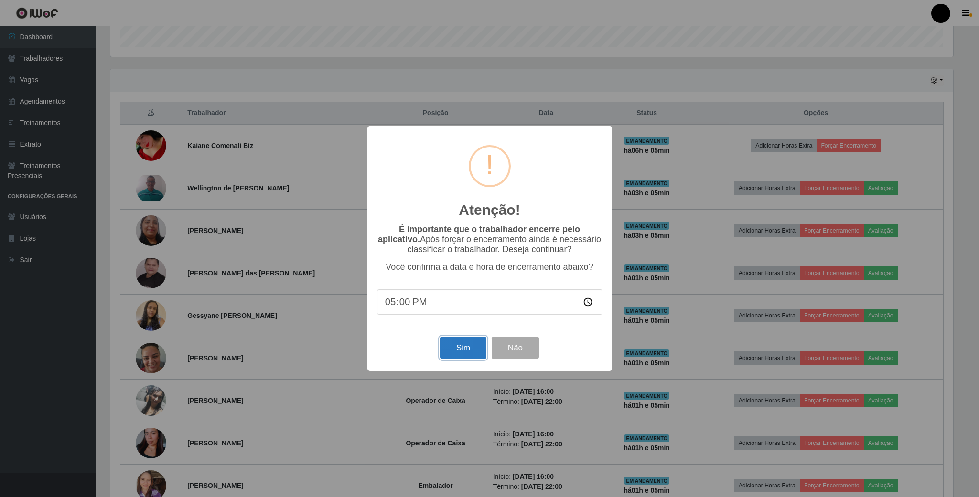
click at [459, 347] on button "Sim" at bounding box center [463, 348] width 46 height 22
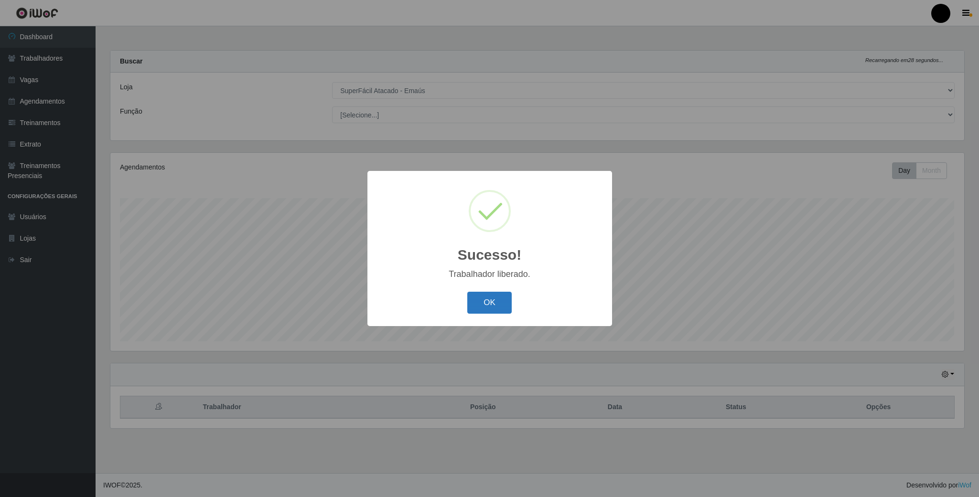
click at [469, 300] on button "OK" at bounding box center [489, 303] width 44 height 22
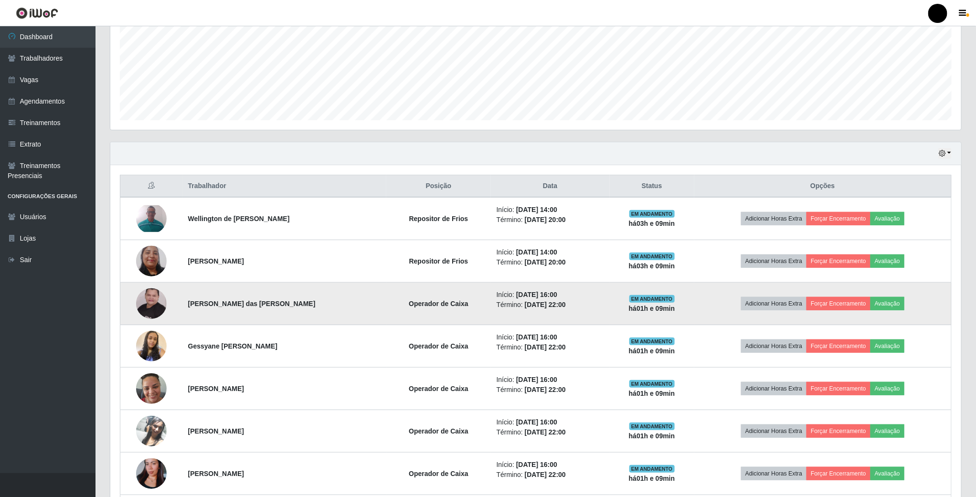
scroll to position [0, 0]
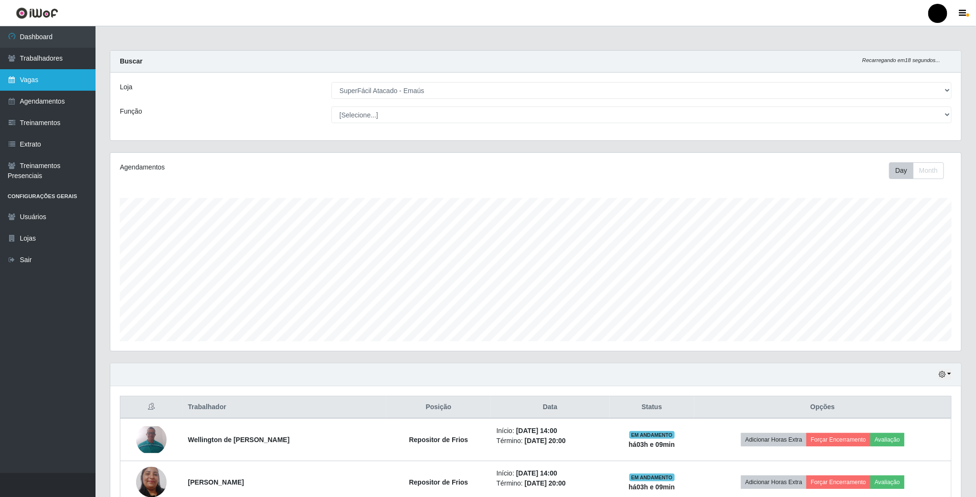
click at [66, 74] on link "Vagas" at bounding box center [48, 79] width 96 height 21
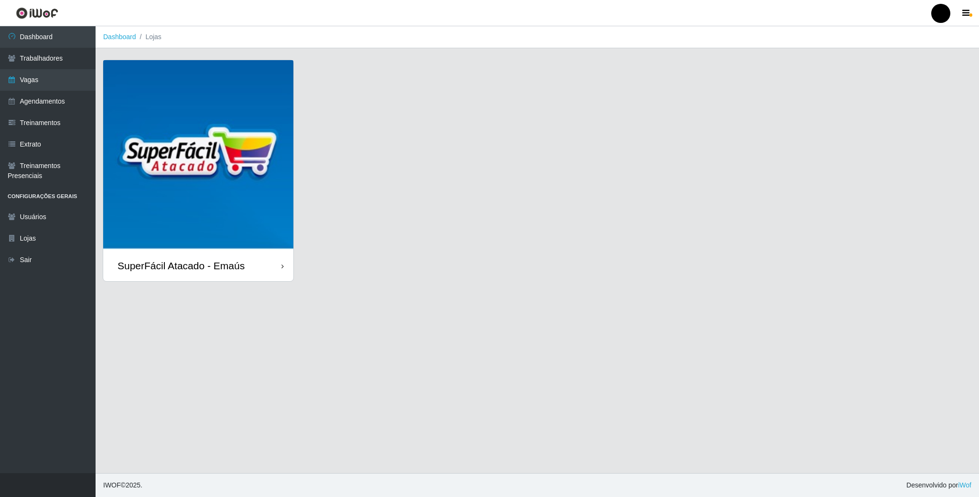
click at [200, 113] on img at bounding box center [198, 155] width 190 height 190
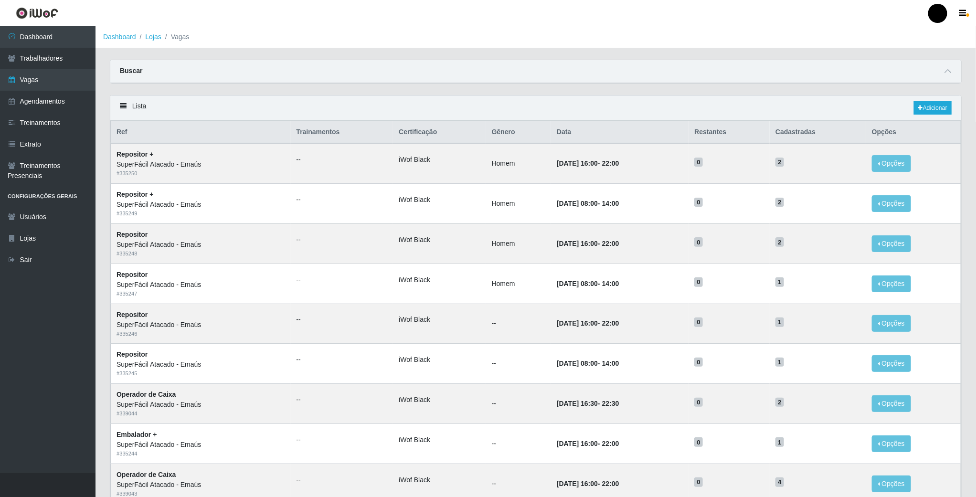
click at [954, 76] on div "Buscar" at bounding box center [535, 71] width 851 height 23
click at [952, 76] on span at bounding box center [947, 71] width 11 height 11
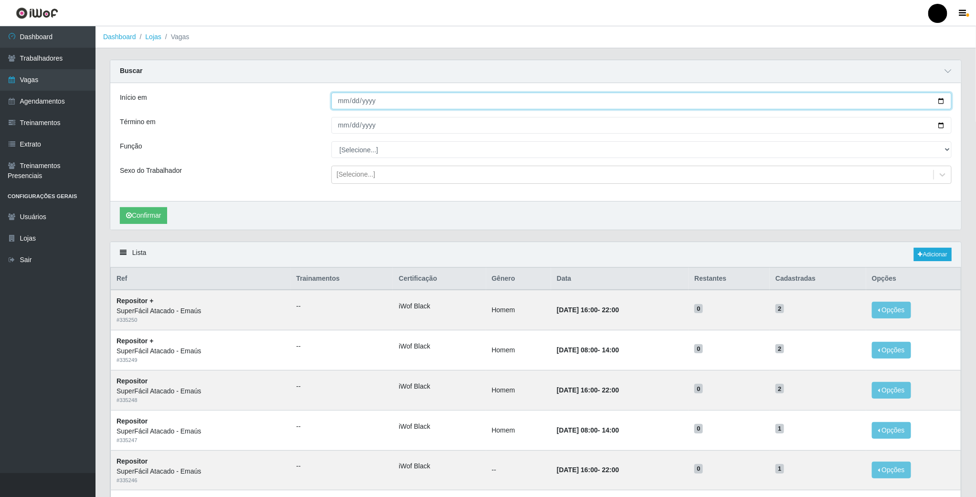
click at [504, 105] on input "Início em" at bounding box center [641, 101] width 620 height 17
click at [943, 102] on input "Início em" at bounding box center [641, 101] width 620 height 17
type input "[DATE]"
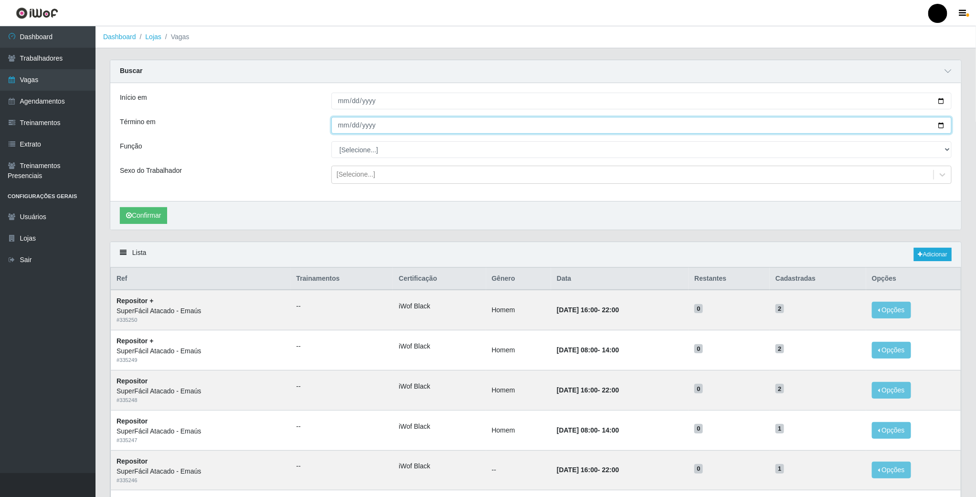
click at [936, 126] on input "Término em" at bounding box center [641, 125] width 620 height 17
type input "[DATE]"
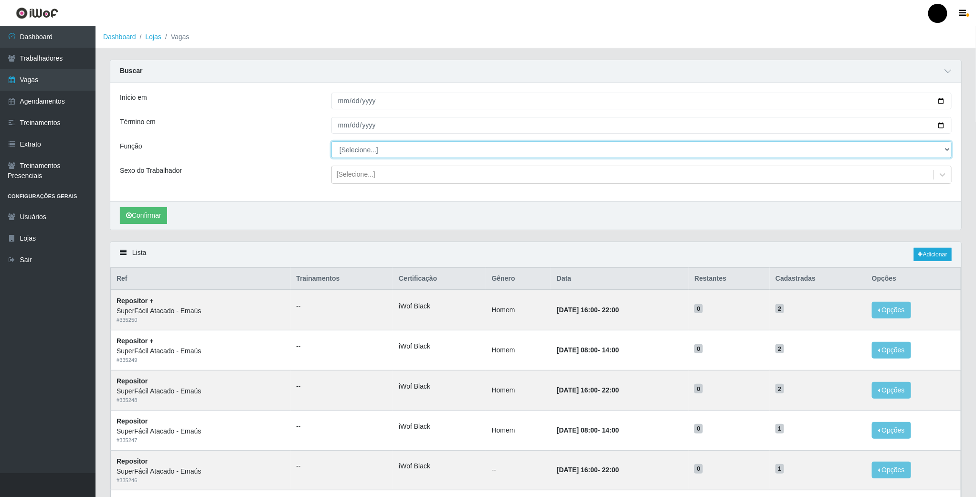
click at [365, 156] on select "[Selecione...] Auxiliar de Estacionamento Auxiliar de Estacionamento + Auxiliar…" at bounding box center [641, 149] width 620 height 17
select select "22"
click at [331, 142] on select "[Selecione...] Auxiliar de Estacionamento Auxiliar de Estacionamento + Auxiliar…" at bounding box center [641, 149] width 620 height 17
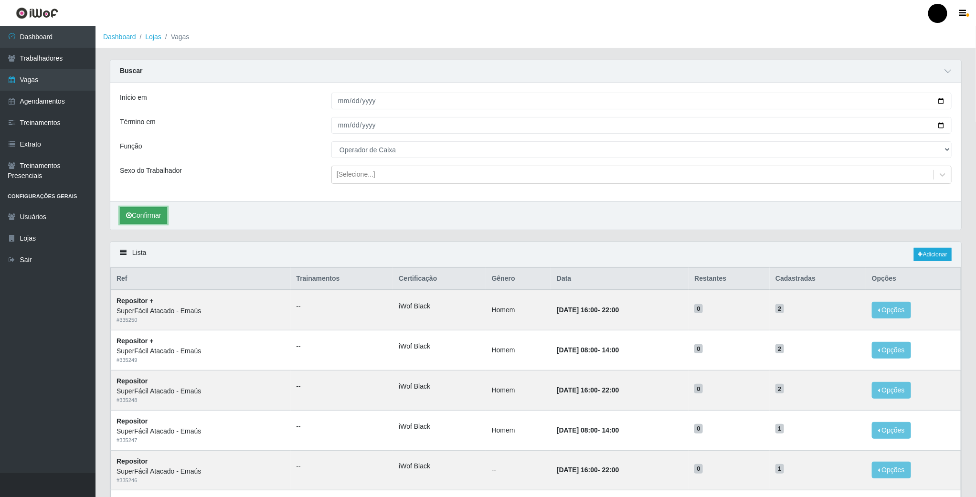
click at [160, 216] on button "Confirmar" at bounding box center [143, 215] width 47 height 17
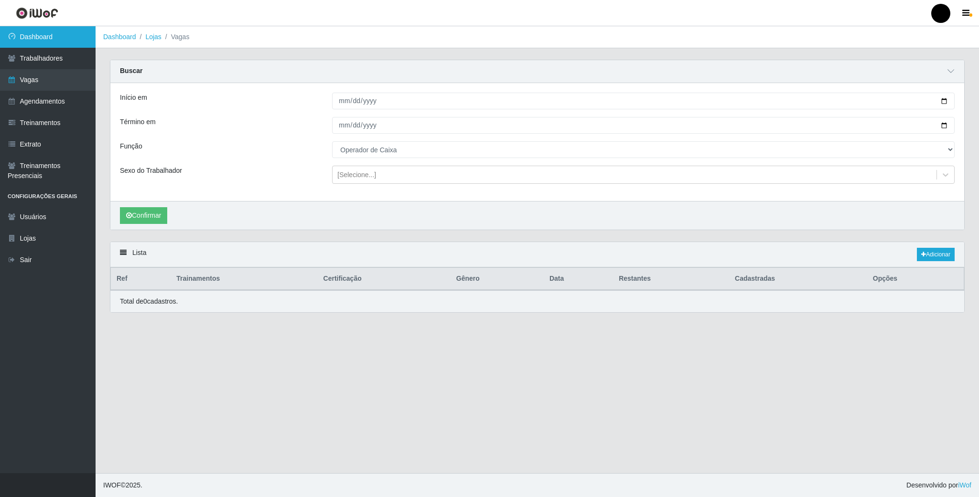
click at [75, 37] on link "Dashboard" at bounding box center [48, 36] width 96 height 21
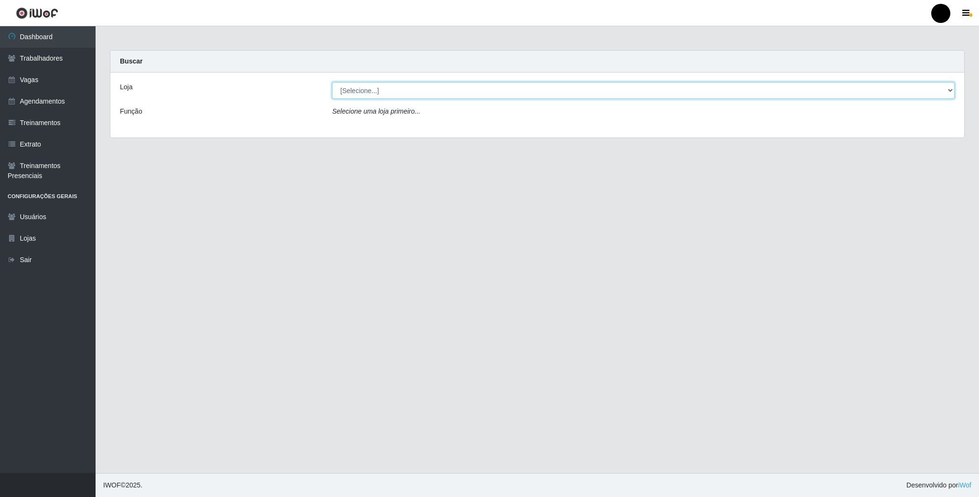
click at [466, 99] on select "[Selecione...] SuperFácil Atacado - Emaús" at bounding box center [643, 90] width 622 height 17
click at [332, 82] on select "[Selecione...] SuperFácil Atacado - Emaús" at bounding box center [643, 90] width 622 height 17
click at [453, 96] on select "[Selecione...] SuperFácil Atacado - Emaús" at bounding box center [643, 90] width 622 height 17
select select "407"
click at [332, 82] on select "[Selecione...] SuperFácil Atacado - Emaús" at bounding box center [643, 90] width 622 height 17
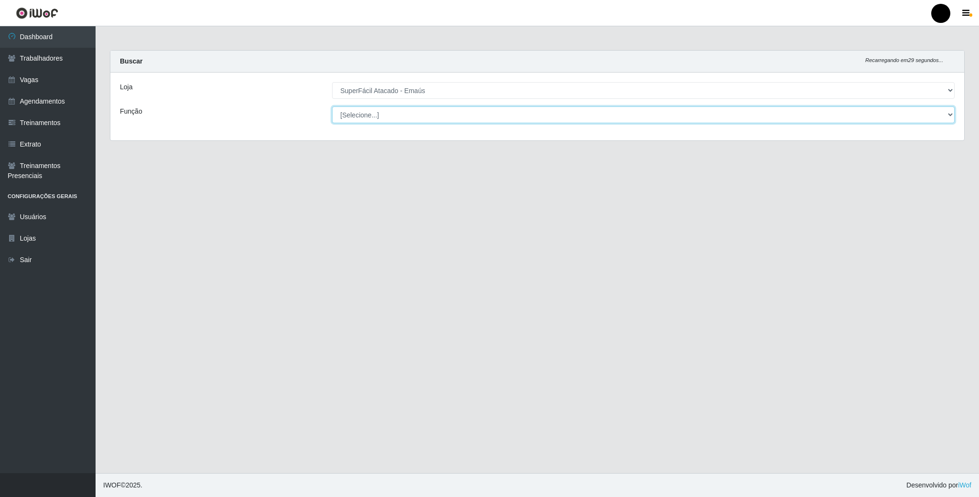
click at [347, 119] on select "[Selecione...] Auxiliar de Estacionamento Auxiliar de Estacionamento + Auxiliar…" at bounding box center [643, 115] width 622 height 17
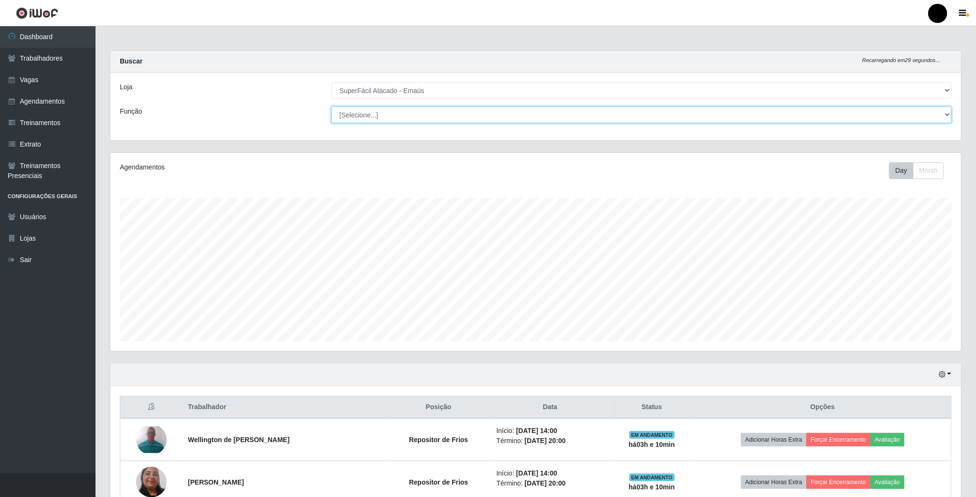
scroll to position [199, 850]
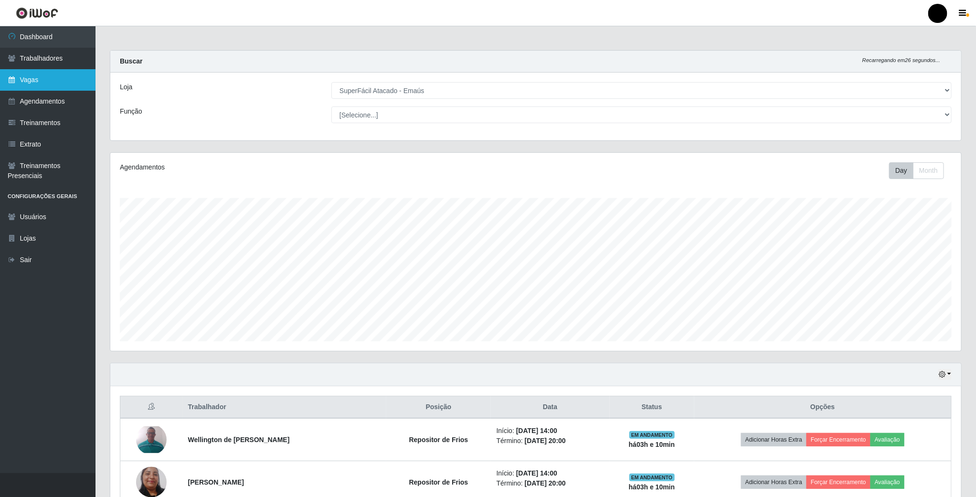
click at [36, 69] on link "Vagas" at bounding box center [48, 79] width 96 height 21
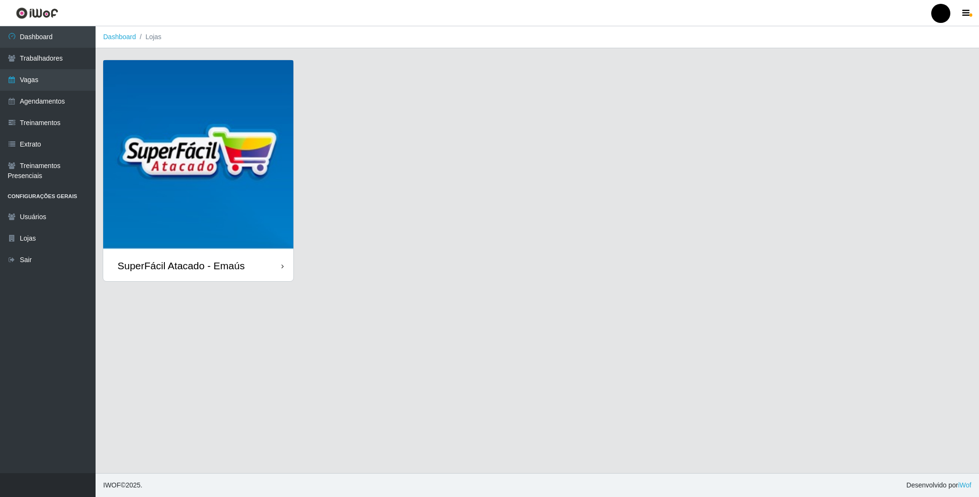
click at [166, 96] on img at bounding box center [198, 155] width 190 height 190
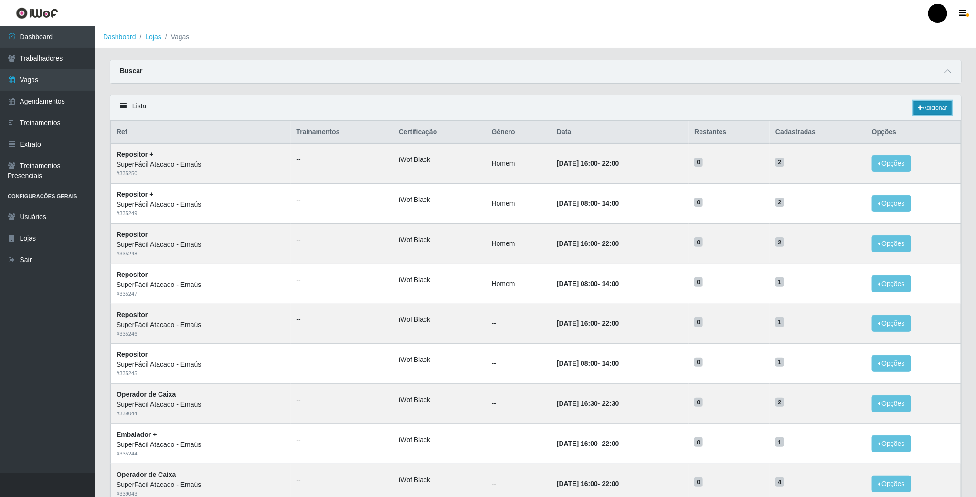
click at [929, 103] on link "Adicionar" at bounding box center [933, 107] width 38 height 13
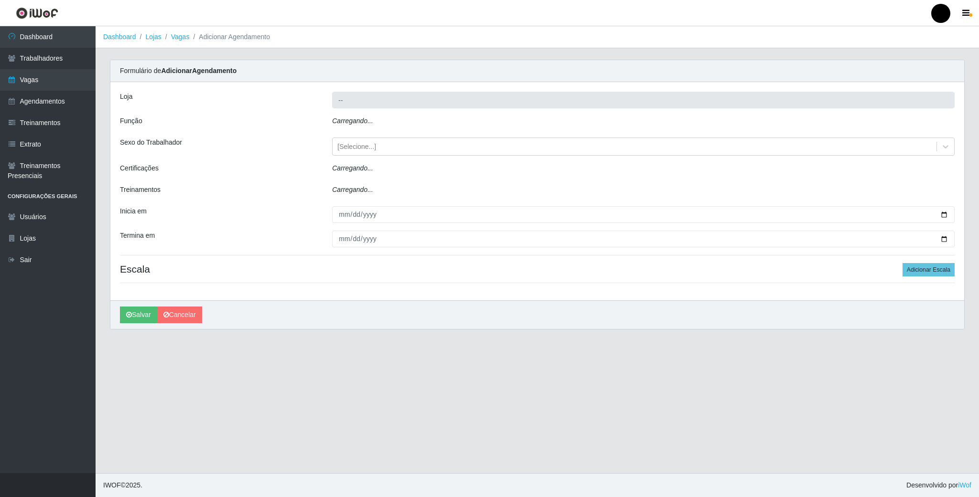
type input "SuperFácil Atacado - Emaús"
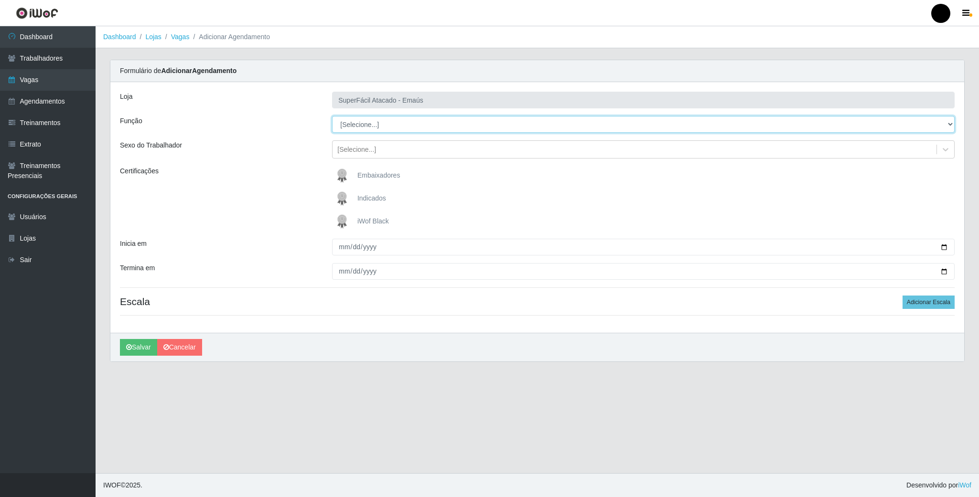
click at [356, 123] on select "[Selecione...] Auxiliar de Estacionamento Auxiliar de Estacionamento + Auxiliar…" at bounding box center [643, 124] width 622 height 17
select select "22"
click at [332, 117] on select "[Selecione...] Auxiliar de Estacionamento Auxiliar de Estacionamento + Auxiliar…" at bounding box center [643, 124] width 622 height 17
click at [345, 224] on img at bounding box center [343, 221] width 23 height 19
click at [0, 0] on input "iWof Black" at bounding box center [0, 0] width 0 height 0
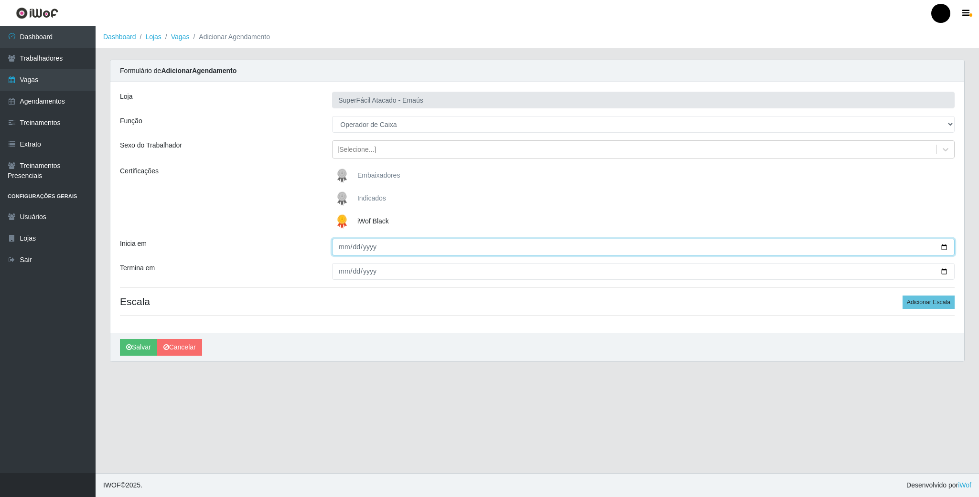
click at [943, 252] on input "Inicia em" at bounding box center [643, 247] width 622 height 17
type input "[DATE]"
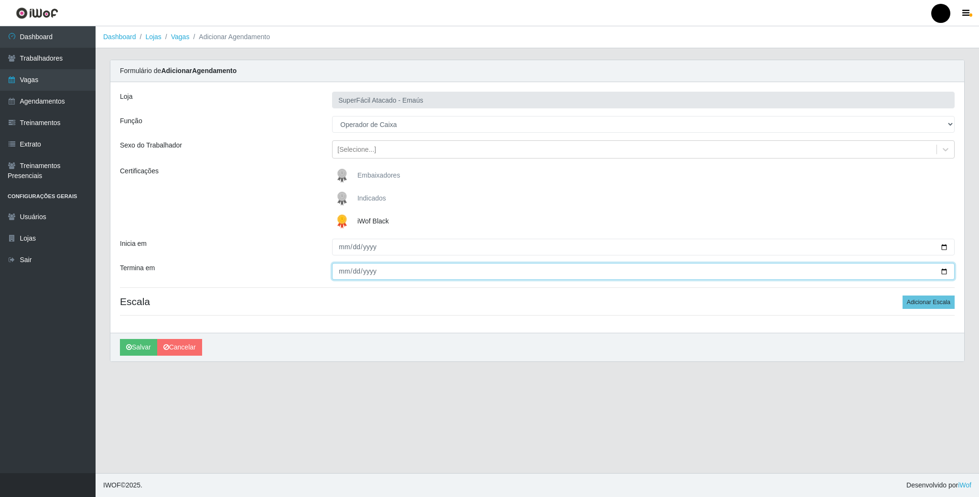
click at [946, 275] on input "Termina em" at bounding box center [643, 271] width 622 height 17
type input "[DATE]"
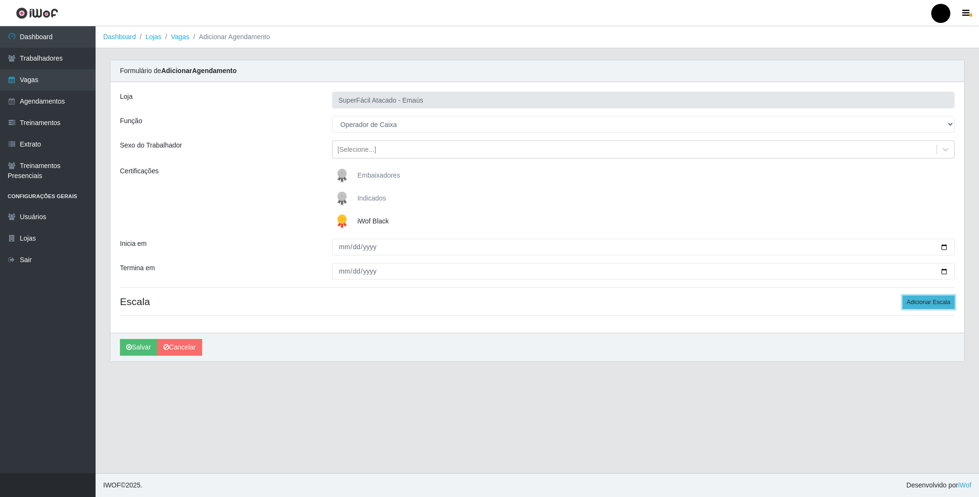
click at [920, 309] on button "Adicionar Escala" at bounding box center [928, 302] width 52 height 13
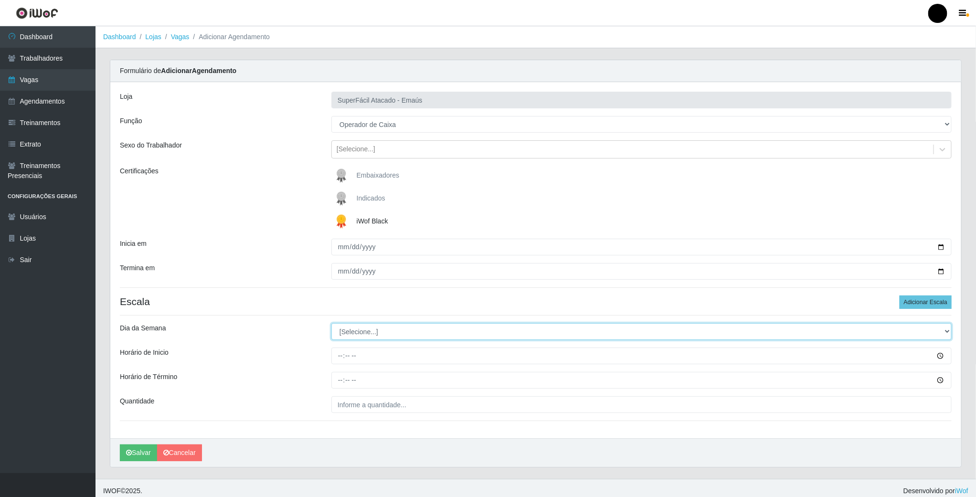
click at [423, 334] on select "[Selecione...] Segunda Terça Quarta Quinta Sexta Sábado Domingo" at bounding box center [641, 331] width 620 height 17
click at [371, 338] on select "[Selecione...] Segunda Terça Quarta Quinta Sexta Sábado Domingo" at bounding box center [641, 331] width 620 height 17
select select "4"
click at [331, 325] on select "[Selecione...] Segunda Terça Quarta Quinta Sexta Sábado Domingo" at bounding box center [641, 331] width 620 height 17
click at [342, 362] on input "Horário de Inicio" at bounding box center [641, 356] width 620 height 17
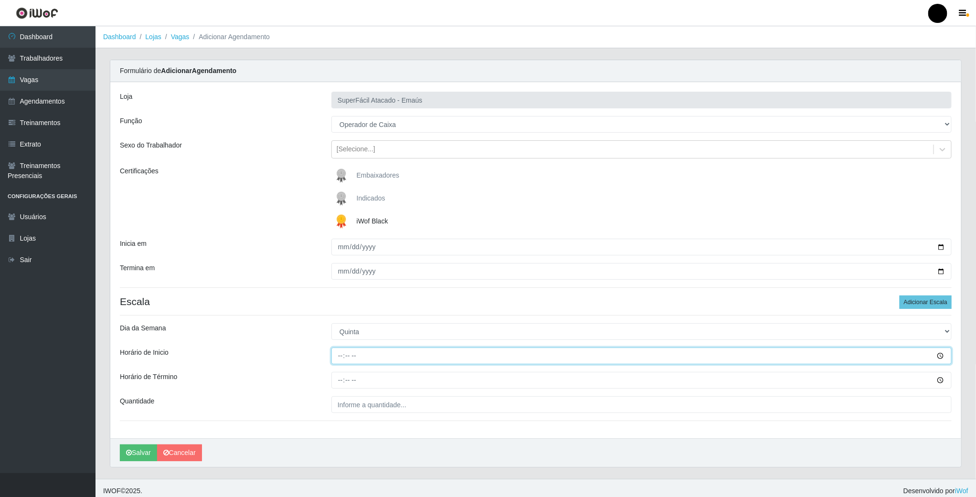
type input "08:00"
click at [338, 377] on input "Horário de Término" at bounding box center [641, 380] width 620 height 17
type input "14:00"
click at [365, 413] on input "___" at bounding box center [641, 404] width 620 height 17
type input "02_"
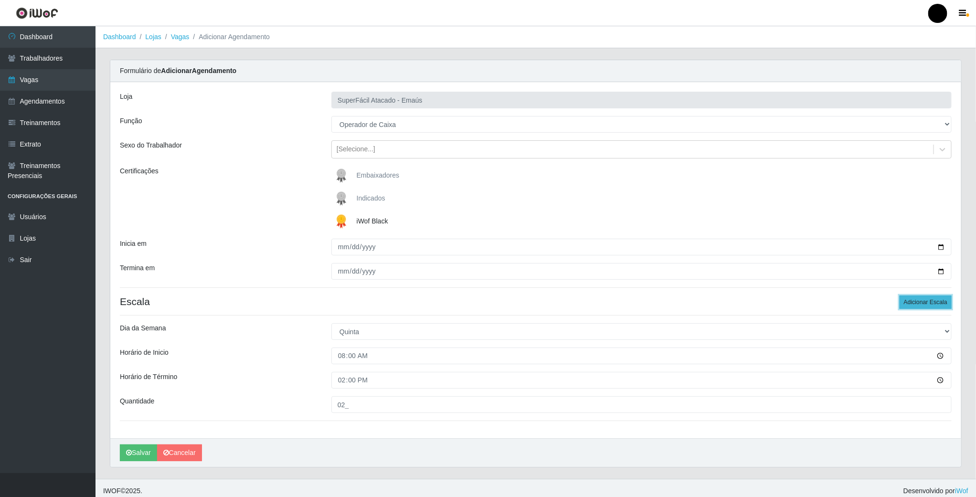
click at [942, 298] on button "Adicionar Escala" at bounding box center [926, 302] width 52 height 13
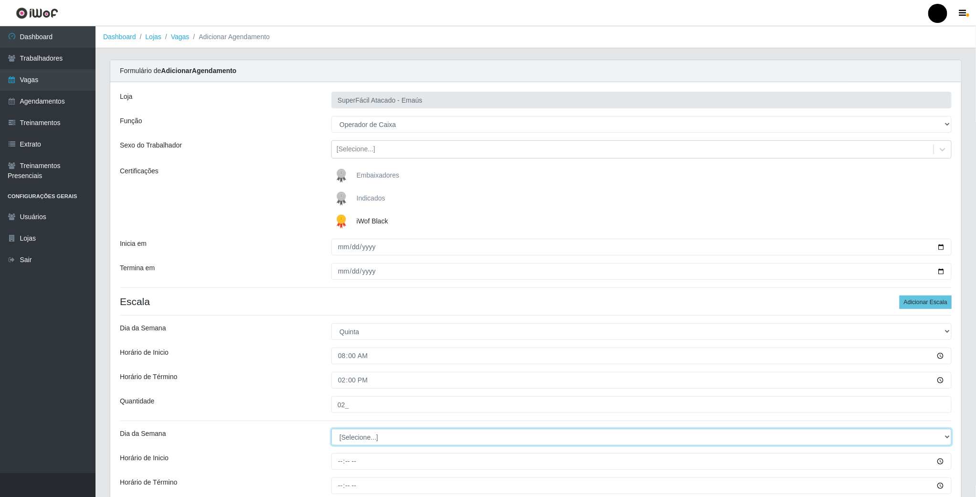
click at [354, 443] on select "[Selecione...] Segunda Terça Quarta Quinta Sexta Sábado Domingo" at bounding box center [641, 437] width 620 height 17
click at [295, 355] on div "Horário de Inicio" at bounding box center [219, 356] width 212 height 17
click at [355, 442] on select "[Selecione...] Segunda Terça Quarta Quinta Sexta Sábado Domingo" at bounding box center [641, 437] width 620 height 17
select select "4"
click at [331, 430] on select "[Selecione...] Segunda Terça Quarta Quinta Sexta Sábado Domingo" at bounding box center [641, 437] width 620 height 17
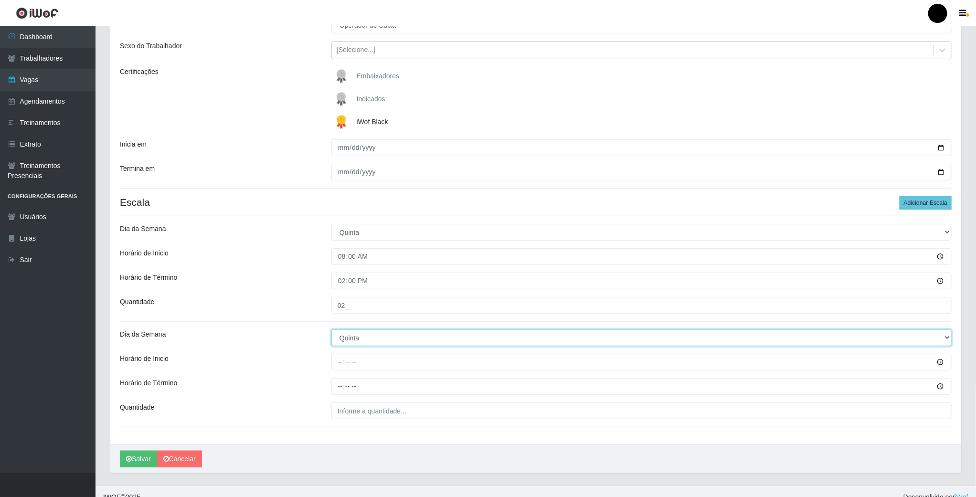
scroll to position [114, 0]
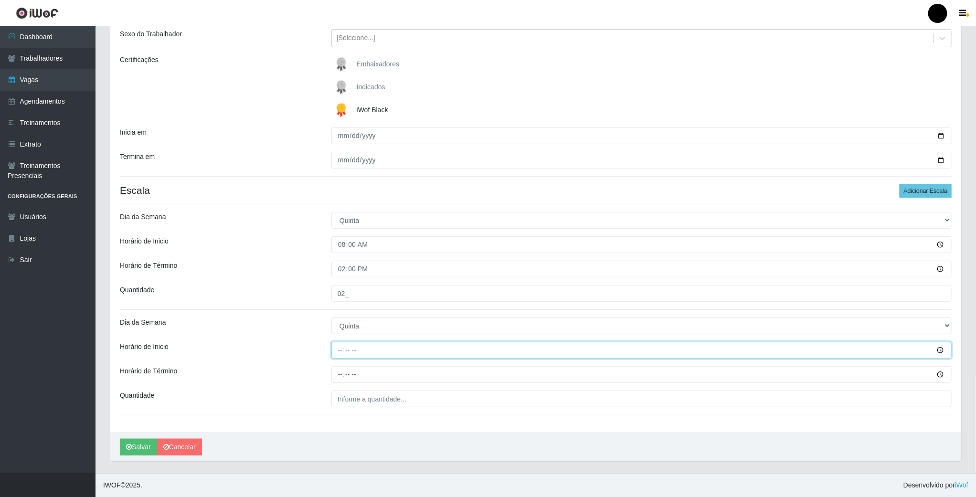
click at [338, 350] on input "Horário de Inicio" at bounding box center [641, 350] width 620 height 17
type input "09:00"
click at [337, 371] on input "Horário de Término" at bounding box center [641, 374] width 620 height 17
type input "15:00"
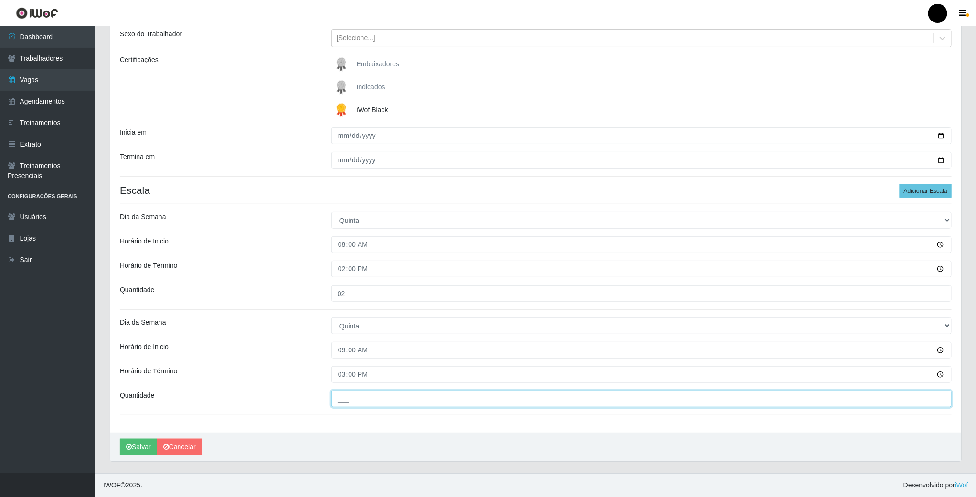
click at [347, 405] on input "___" at bounding box center [641, 399] width 620 height 17
type input "03_"
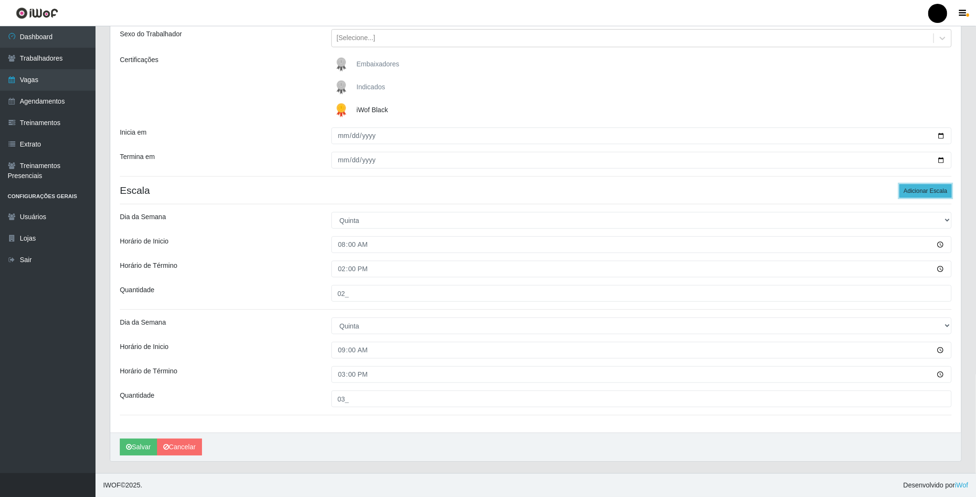
click at [903, 192] on button "Adicionar Escala" at bounding box center [926, 190] width 52 height 13
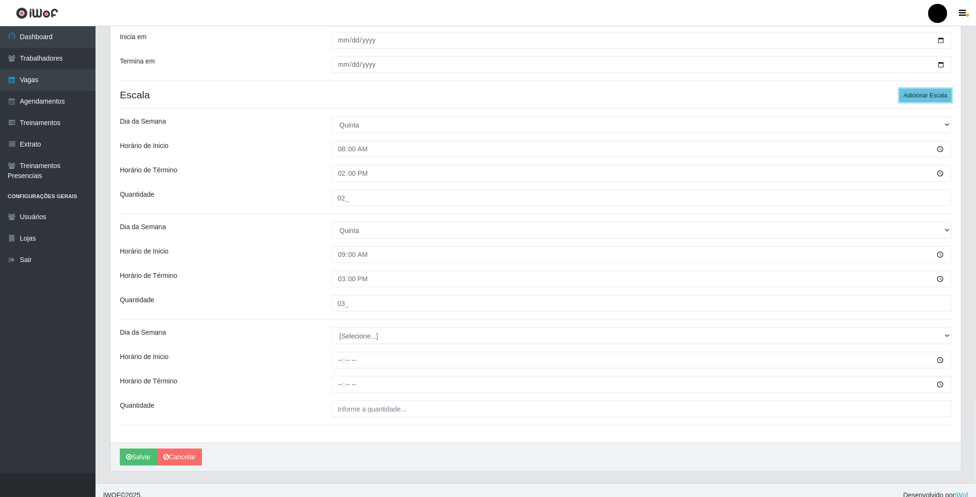
scroll to position [220, 0]
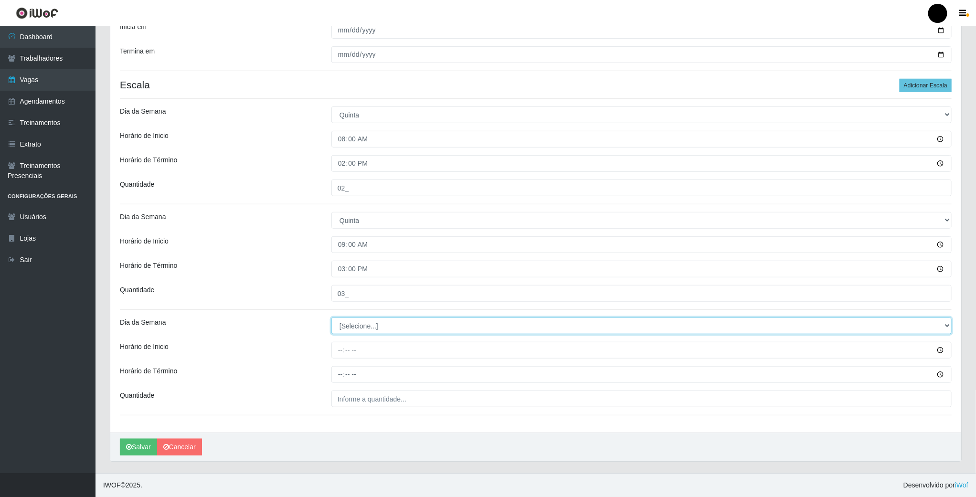
click at [365, 326] on select "[Selecione...] Segunda Terça Quarta Quinta Sexta Sábado Domingo" at bounding box center [641, 326] width 620 height 17
select select "4"
click at [331, 318] on select "[Selecione...] Segunda Terça Quarta Quinta Sexta Sábado Domingo" at bounding box center [641, 326] width 620 height 17
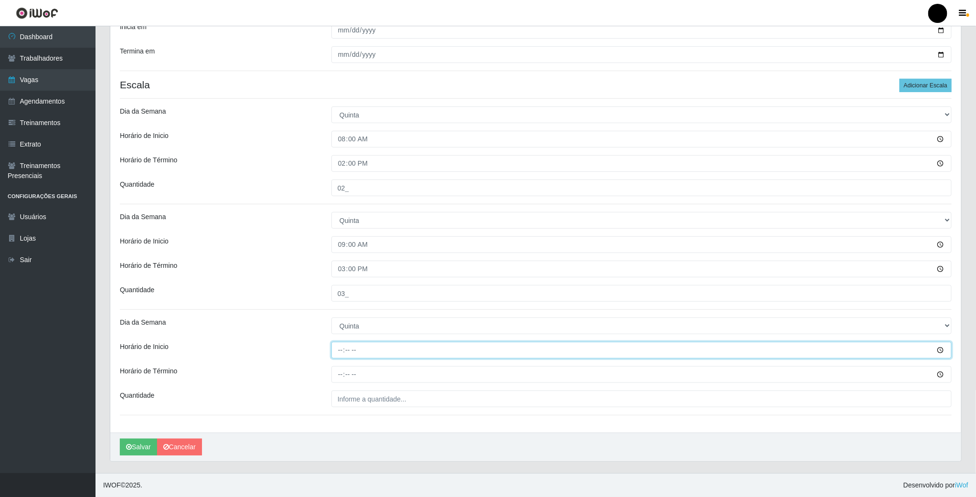
click at [340, 354] on input "Horário de Inicio" at bounding box center [641, 350] width 620 height 17
type input "11:00"
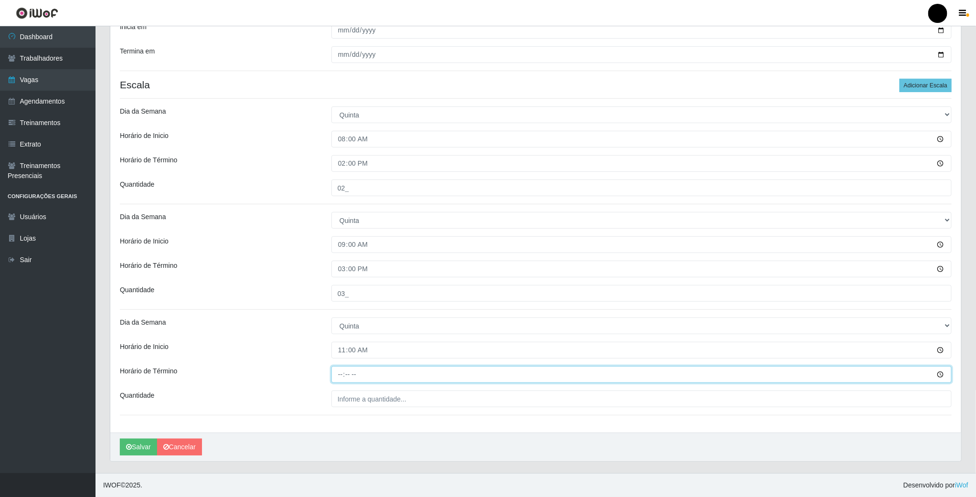
click at [339, 377] on input "Horário de Término" at bounding box center [641, 374] width 620 height 17
type input "17:00"
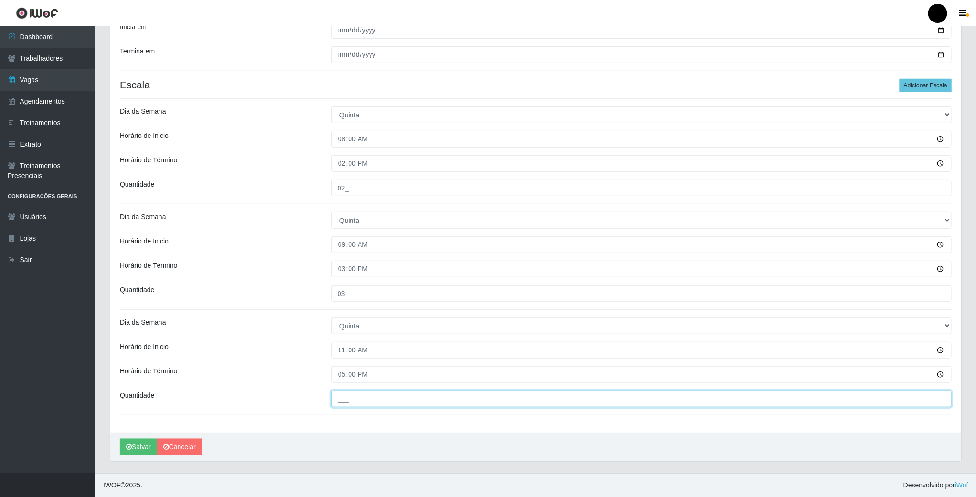
click at [347, 398] on input "___" at bounding box center [641, 399] width 620 height 17
type input "02_"
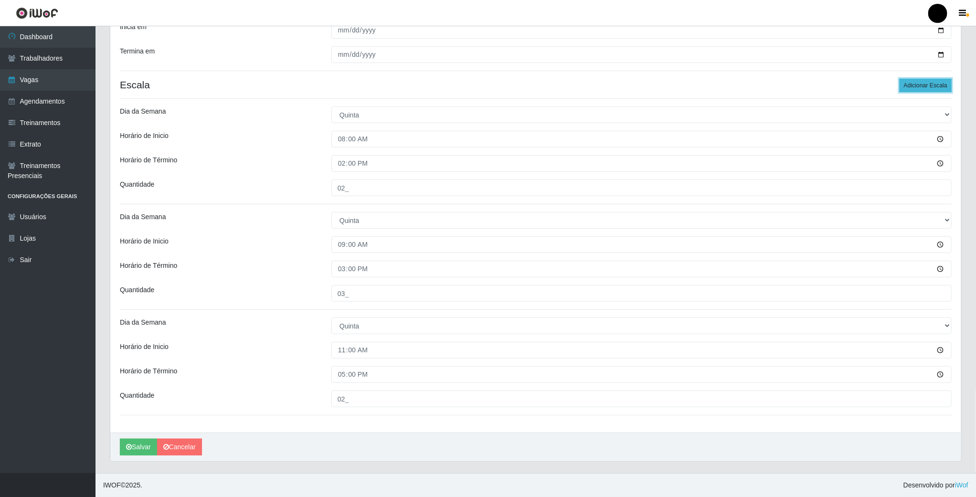
click at [913, 85] on button "Adicionar Escala" at bounding box center [926, 85] width 52 height 13
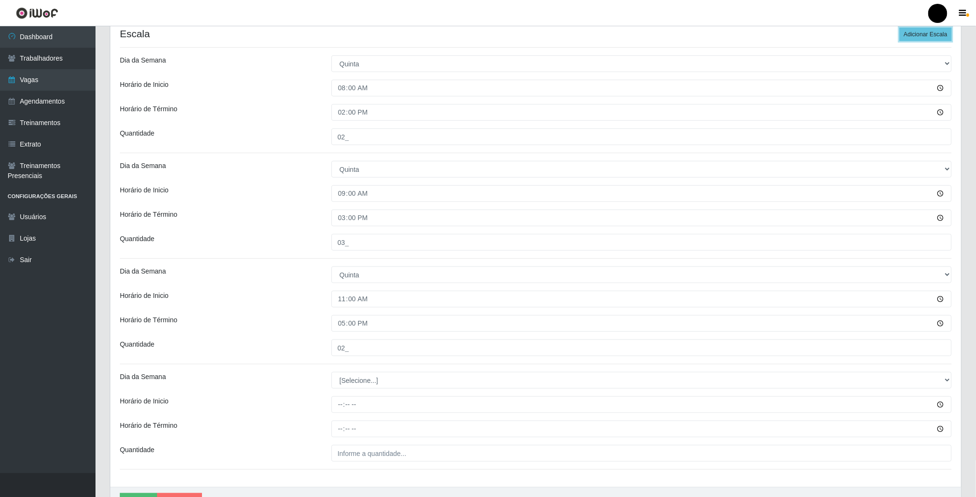
scroll to position [326, 0]
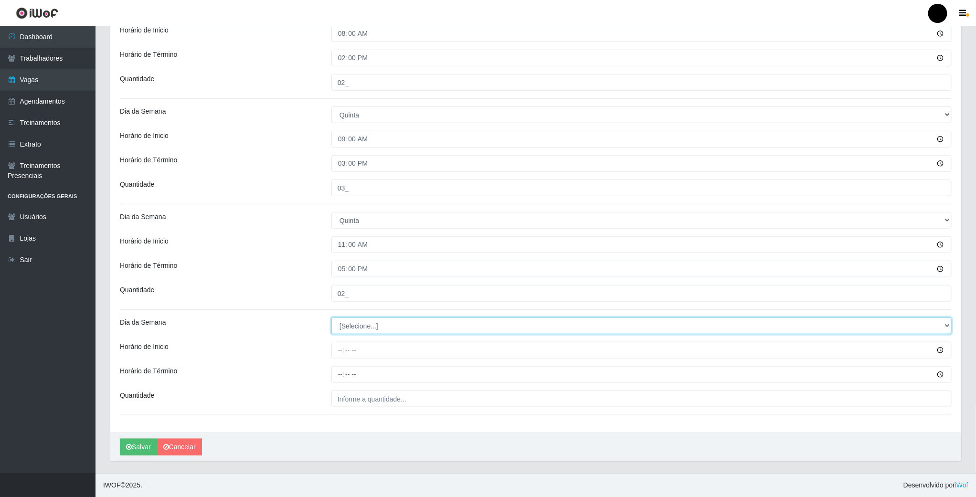
click at [360, 329] on select "[Selecione...] Segunda Terça Quarta Quinta Sexta Sábado Domingo" at bounding box center [641, 326] width 620 height 17
select select "4"
click at [331, 318] on select "[Selecione...] Segunda Terça Quarta Quinta Sexta Sábado Domingo" at bounding box center [641, 326] width 620 height 17
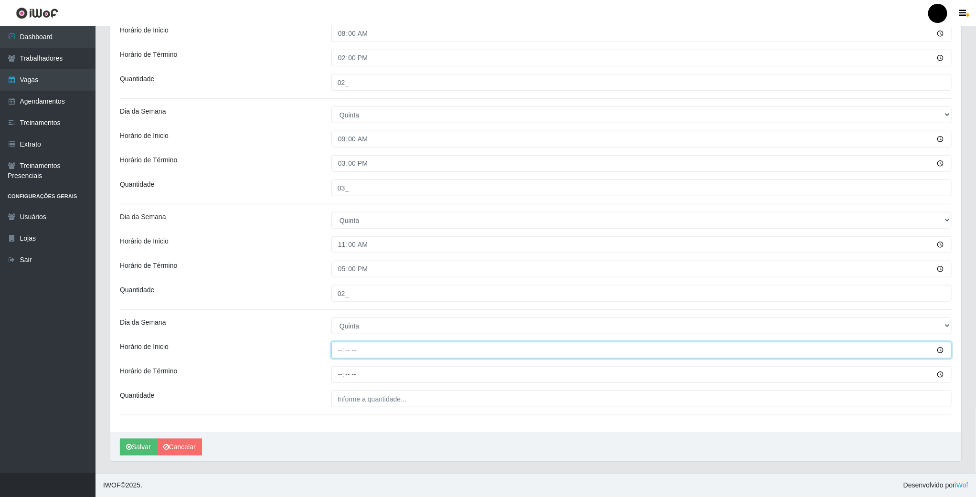
click at [338, 352] on input "Horário de Inicio" at bounding box center [641, 350] width 620 height 17
type input "16:00"
click at [339, 374] on input "Horário de Término" at bounding box center [641, 374] width 620 height 17
type input "22:00"
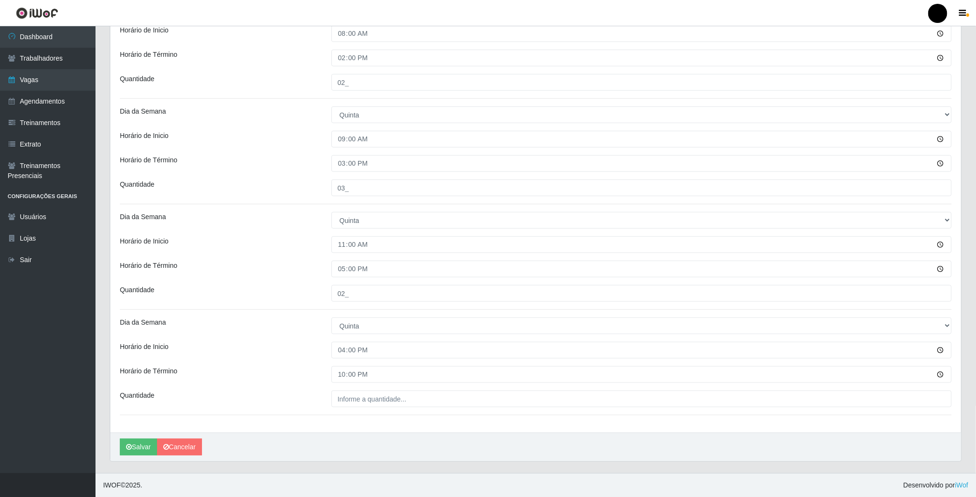
click at [340, 385] on div "Loja SuperFácil Atacado - Emaús Função [Selecione...] Auxiliar de Estacionament…" at bounding box center [535, 96] width 851 height 673
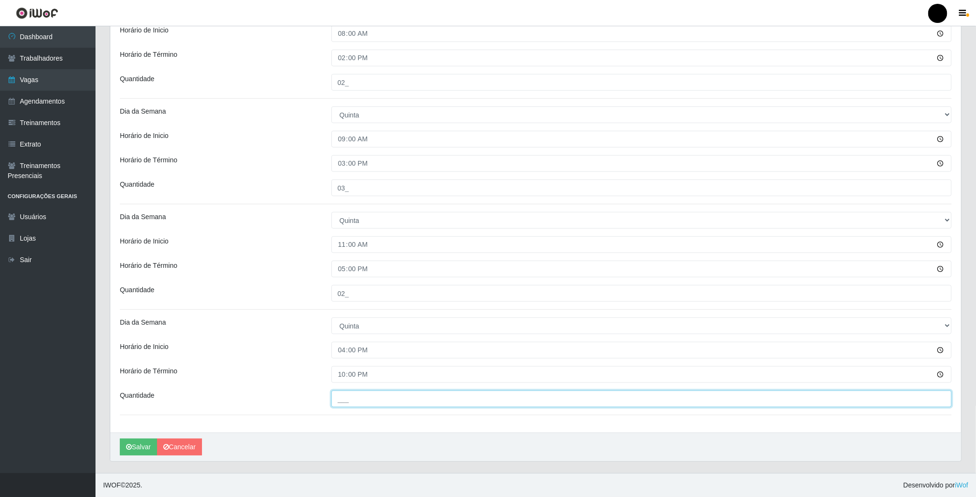
click at [341, 393] on input "___" at bounding box center [641, 399] width 620 height 17
type input "04_"
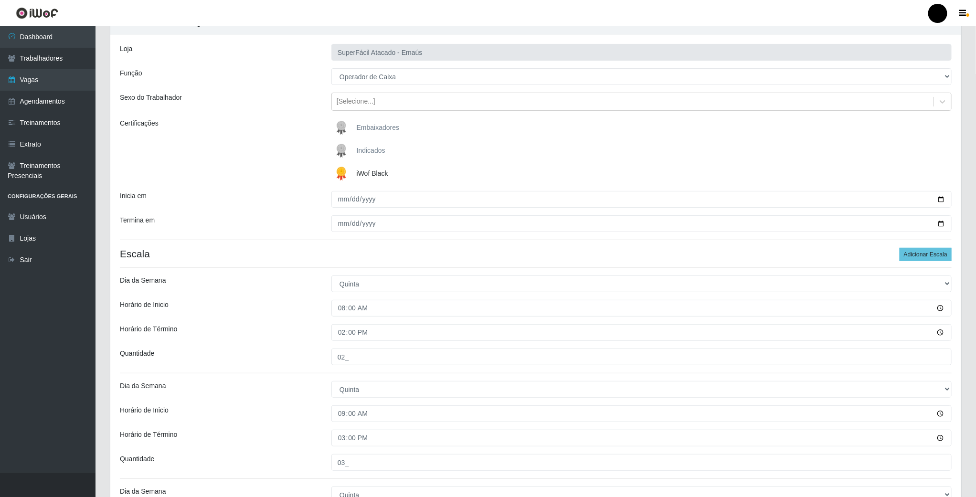
scroll to position [39, 0]
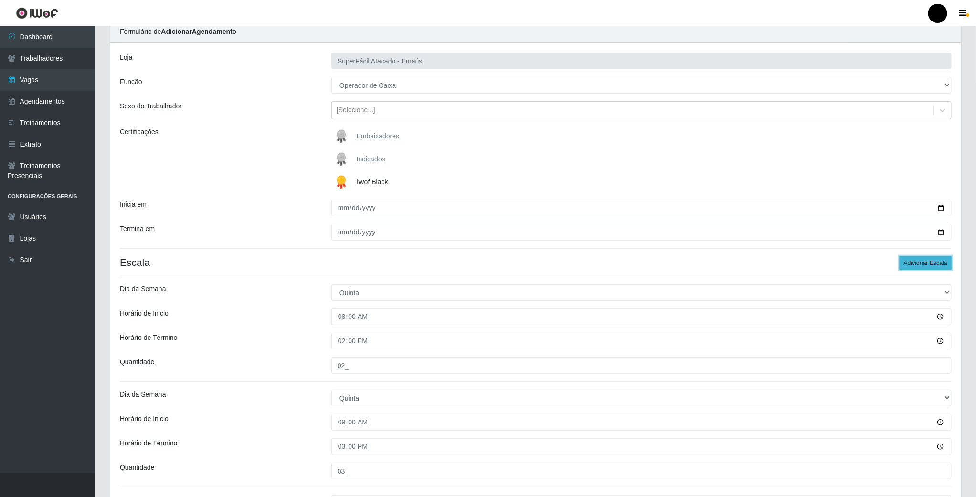
click at [930, 267] on button "Adicionar Escala" at bounding box center [926, 262] width 52 height 13
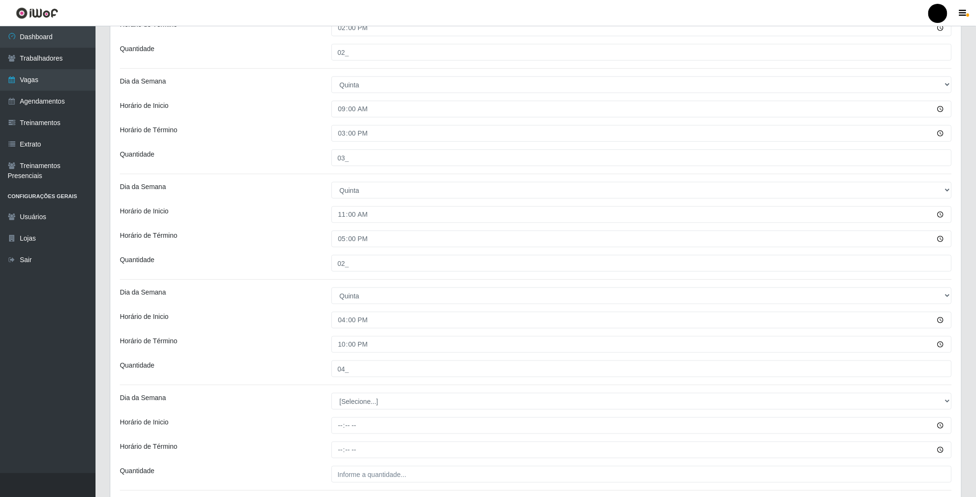
scroll to position [397, 0]
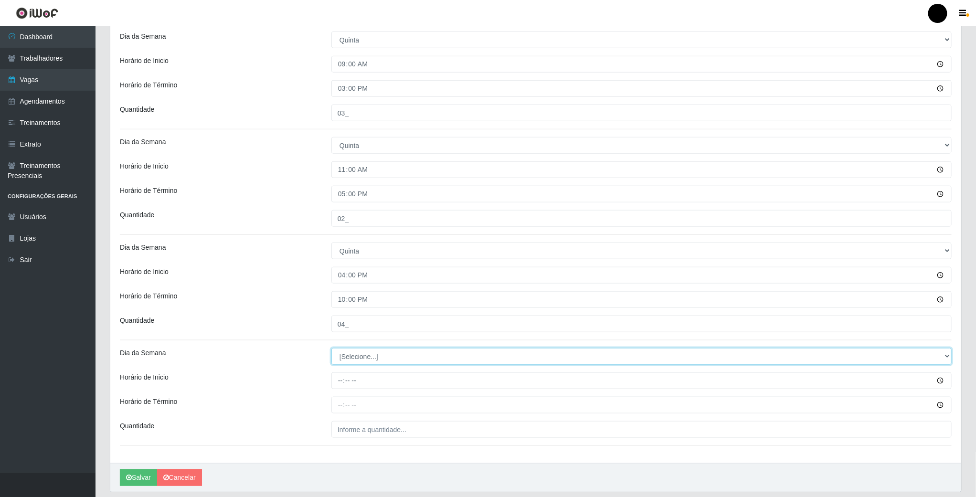
click at [341, 362] on select "[Selecione...] Segunda Terça Quarta Quinta Sexta Sábado Domingo" at bounding box center [641, 356] width 620 height 17
select select "4"
click at [331, 350] on select "[Selecione...] Segunda Terça Quarta Quinta Sexta Sábado Domingo" at bounding box center [641, 356] width 620 height 17
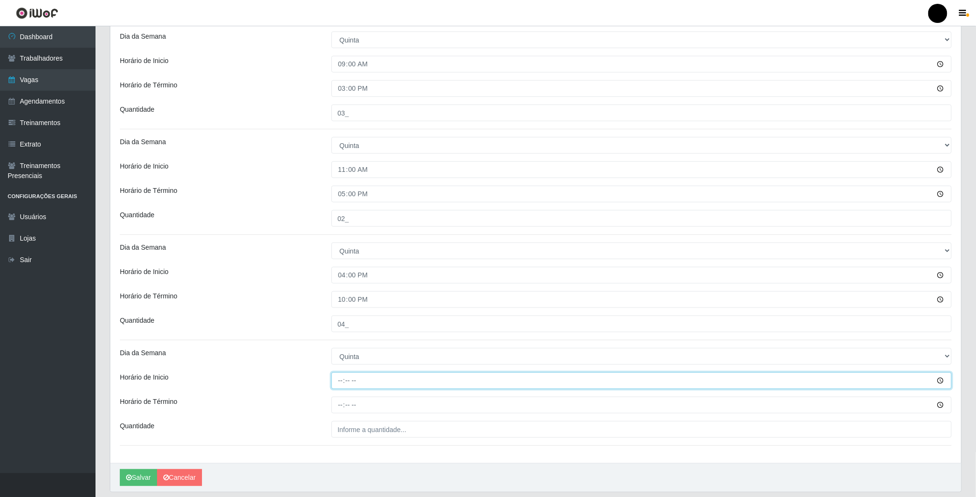
click at [334, 384] on input "Horário de Inicio" at bounding box center [641, 381] width 620 height 17
type input "16:30"
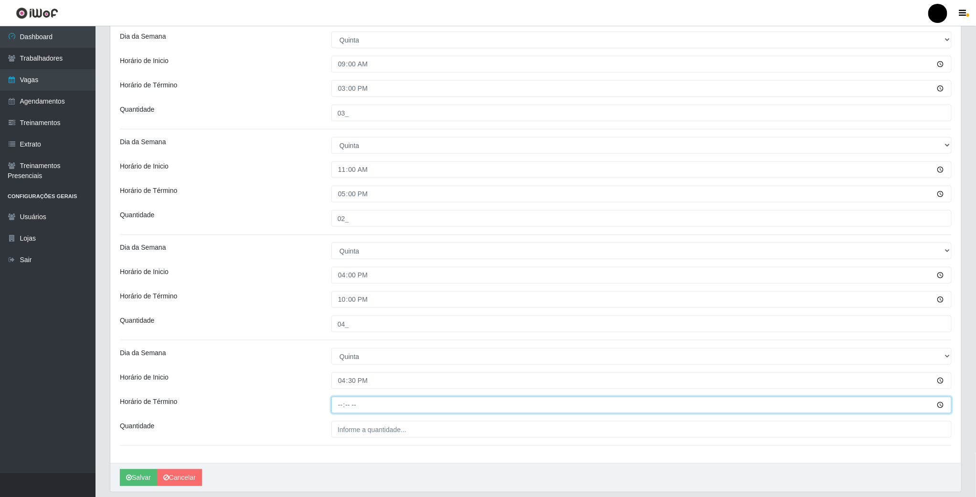
click at [337, 400] on input "Horário de Término" at bounding box center [641, 405] width 620 height 17
type input "22:30"
click at [343, 434] on input "___" at bounding box center [641, 429] width 620 height 17
type input "01_"
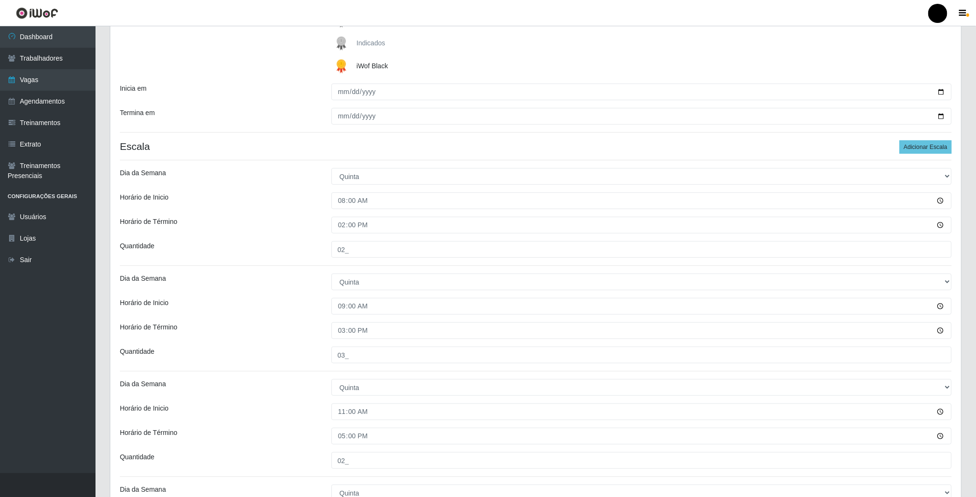
scroll to position [145, 0]
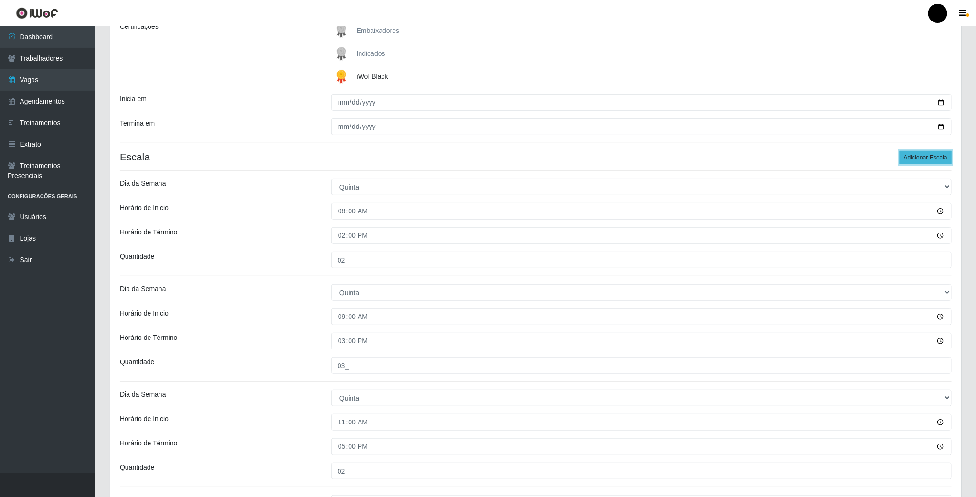
click at [942, 163] on button "Adicionar Escala" at bounding box center [926, 157] width 52 height 13
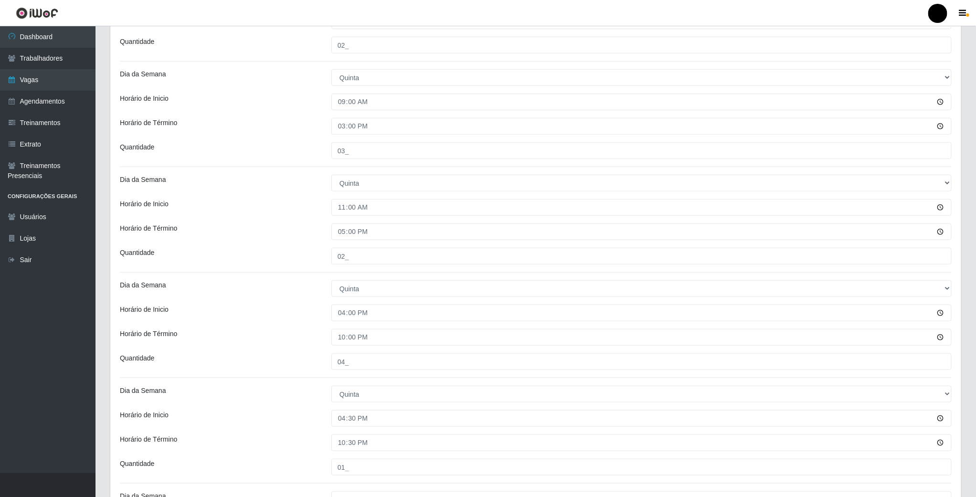
scroll to position [537, 0]
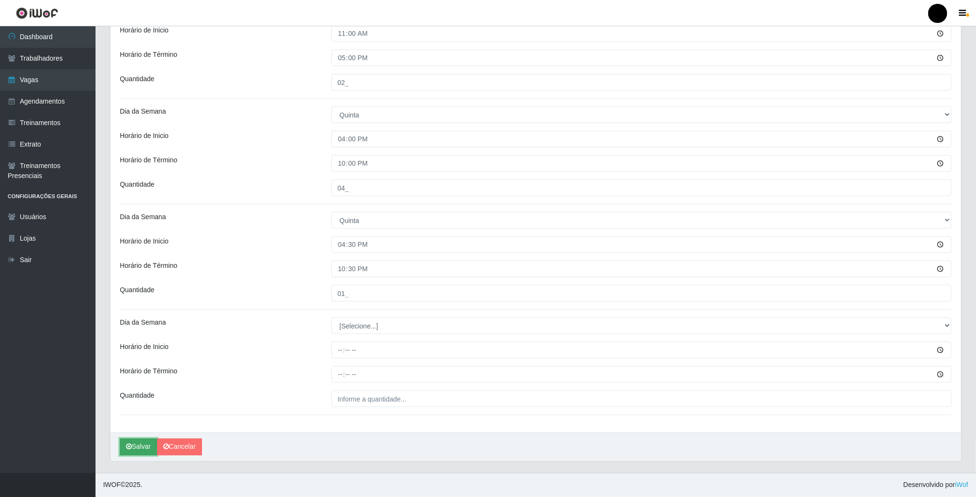
click at [138, 450] on button "Salvar" at bounding box center [138, 447] width 37 height 17
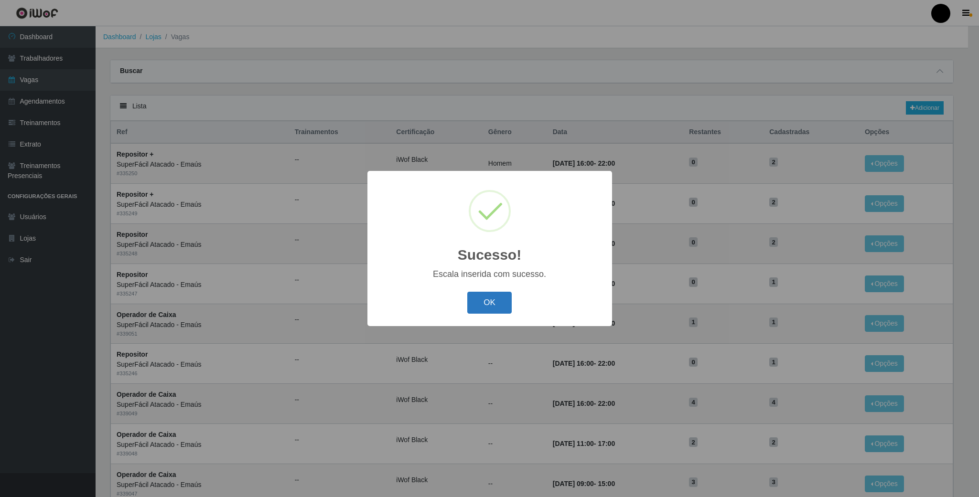
click at [483, 294] on button "OK" at bounding box center [489, 303] width 44 height 22
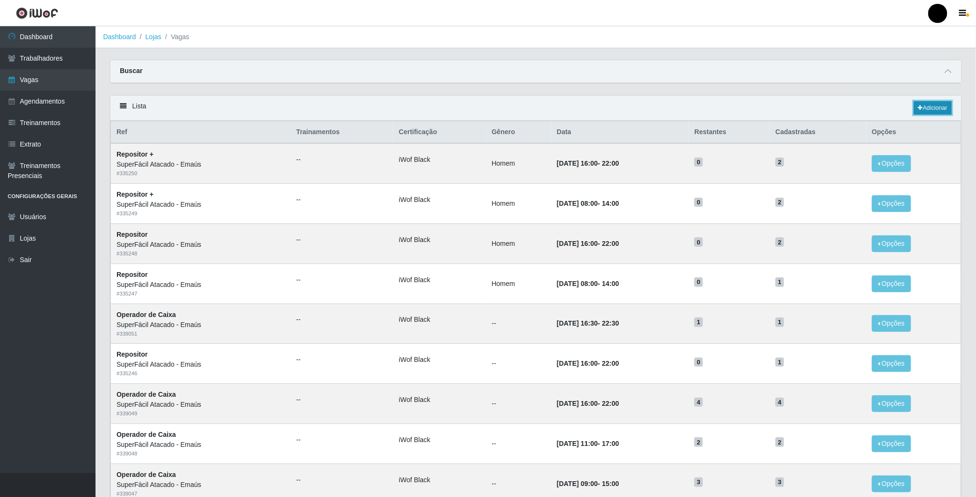
click at [936, 111] on link "Adicionar" at bounding box center [933, 107] width 38 height 13
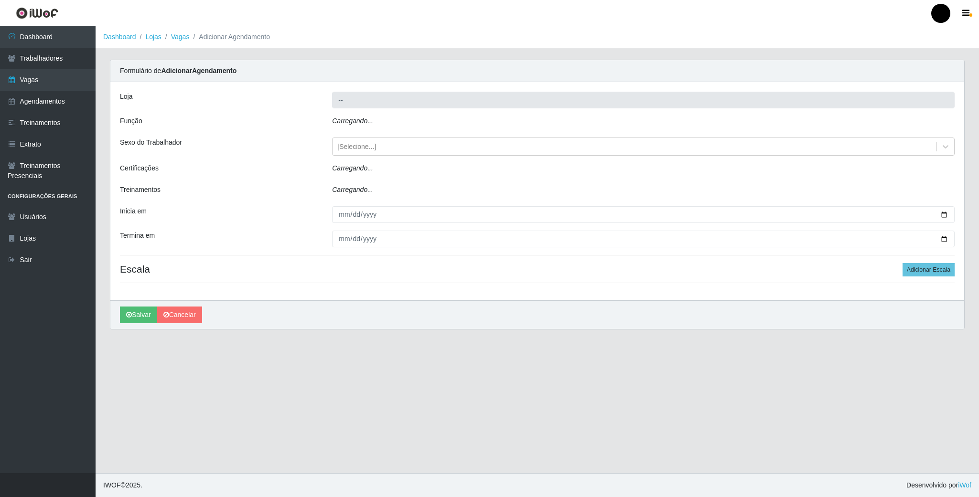
type input "SuperFácil Atacado - Emaús"
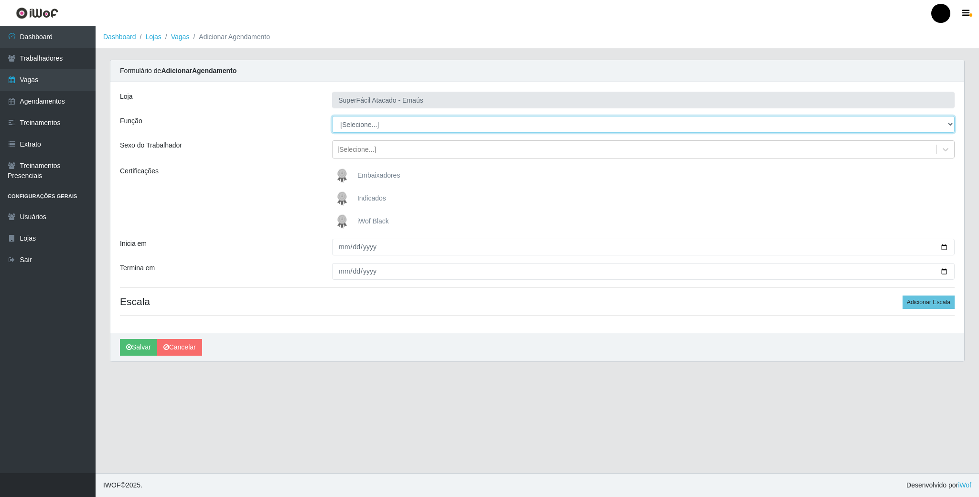
click at [452, 129] on select "[Selecione...] Auxiliar de Estacionamento Auxiliar de Estacionamento + Auxiliar…" at bounding box center [643, 124] width 622 height 17
select select "22"
click at [332, 117] on select "[Selecione...] Auxiliar de Estacionamento Auxiliar de Estacionamento + Auxiliar…" at bounding box center [643, 124] width 622 height 17
click at [342, 221] on img at bounding box center [343, 221] width 23 height 19
click at [0, 0] on input "iWof Black" at bounding box center [0, 0] width 0 height 0
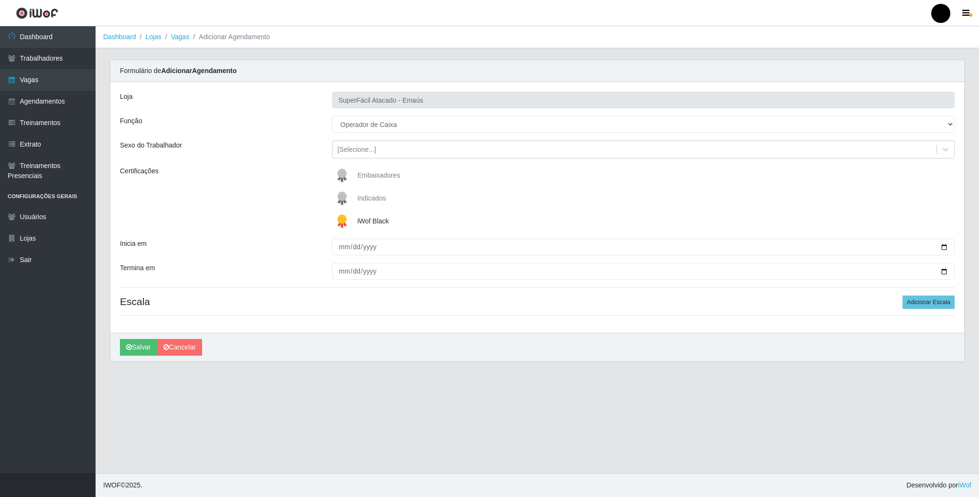
click at [413, 213] on div "iWof Black" at bounding box center [643, 221] width 622 height 19
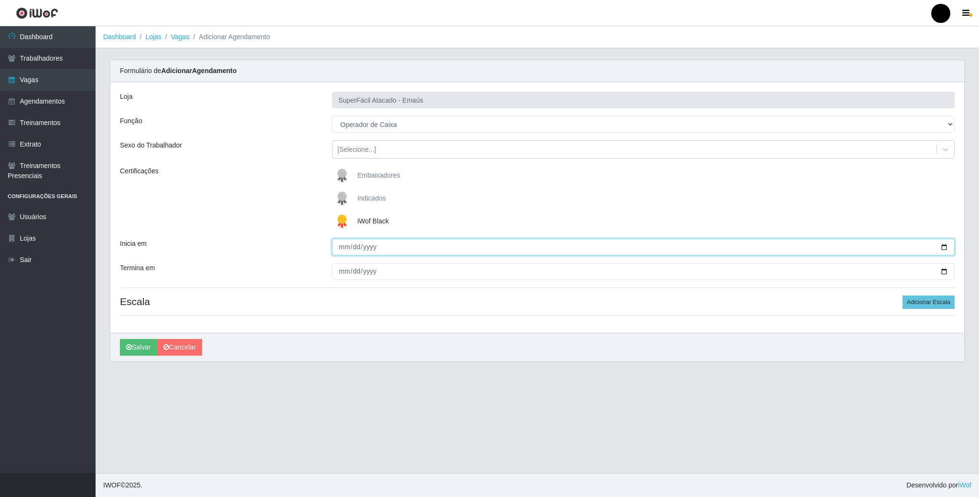
click at [937, 249] on input "Inicia em" at bounding box center [643, 247] width 622 height 17
click at [952, 251] on input "Inicia em" at bounding box center [643, 247] width 622 height 17
click at [949, 251] on input "Inicia em" at bounding box center [643, 247] width 622 height 17
click at [941, 251] on input "Inicia em" at bounding box center [643, 247] width 622 height 17
type input "[DATE]"
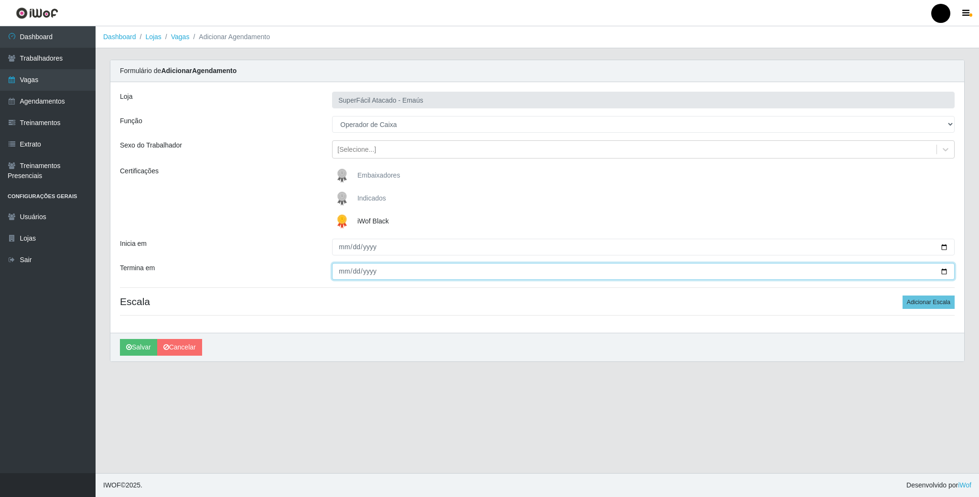
click at [940, 272] on input "Termina em" at bounding box center [643, 271] width 622 height 17
type input "[DATE]"
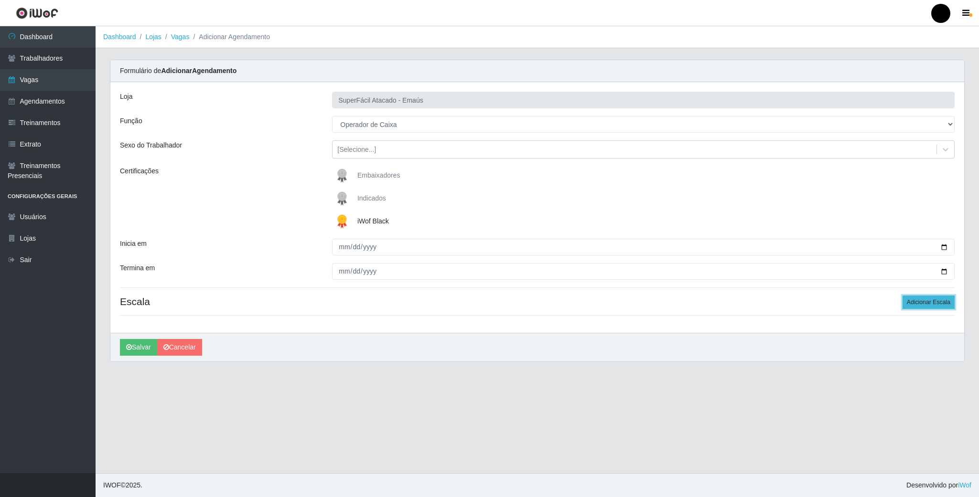
click at [910, 307] on button "Adicionar Escala" at bounding box center [928, 302] width 52 height 13
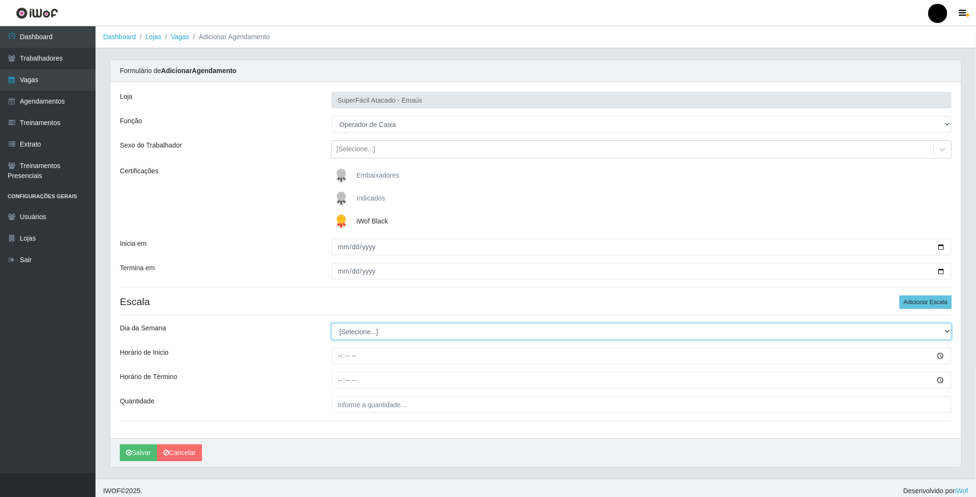
click at [506, 337] on select "[Selecione...] Segunda Terça Quarta Quinta Sexta Sábado Domingo" at bounding box center [641, 331] width 620 height 17
select select "5"
click at [331, 325] on select "[Selecione...] Segunda Terça Quarta Quinta Sexta Sábado Domingo" at bounding box center [641, 331] width 620 height 17
click at [341, 363] on input "Horário de Inicio" at bounding box center [641, 356] width 620 height 17
type input "08:00"
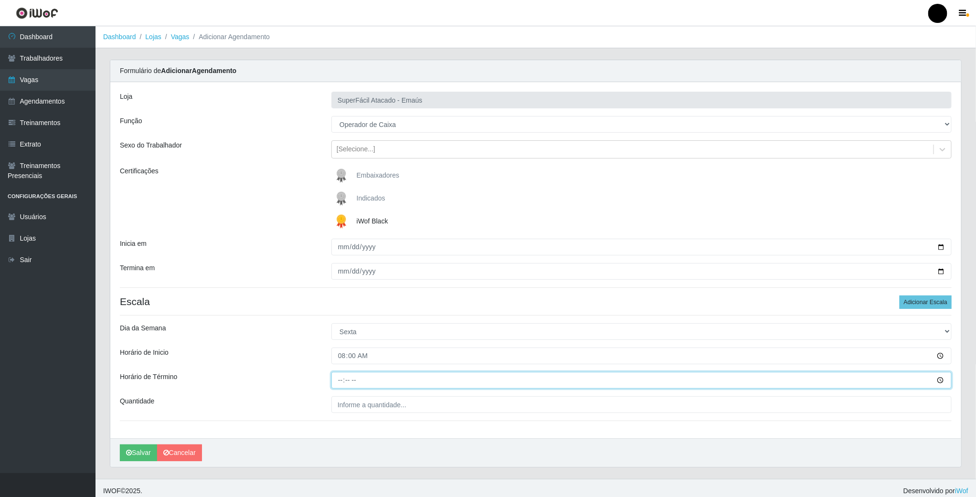
click at [338, 385] on input "Horário de Término" at bounding box center [641, 380] width 620 height 17
type input "14:00"
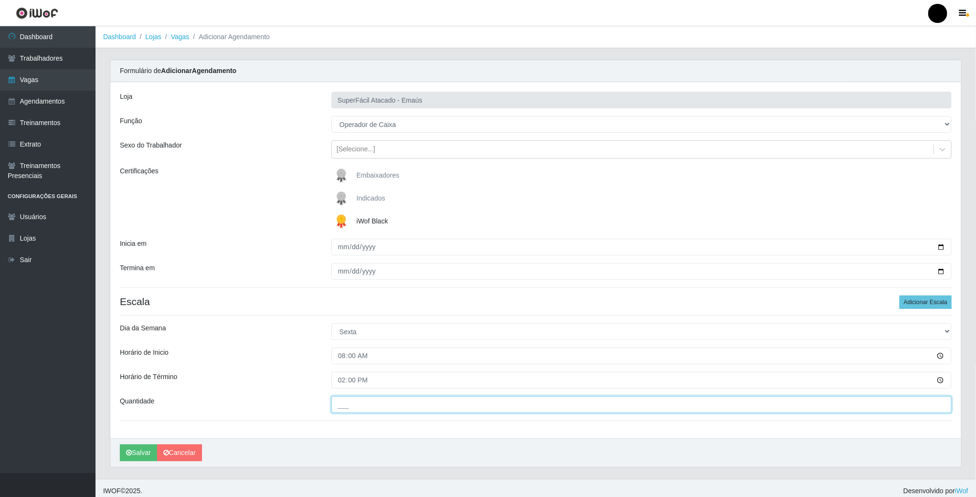
click at [349, 410] on input "___" at bounding box center [641, 404] width 620 height 17
type input "02_"
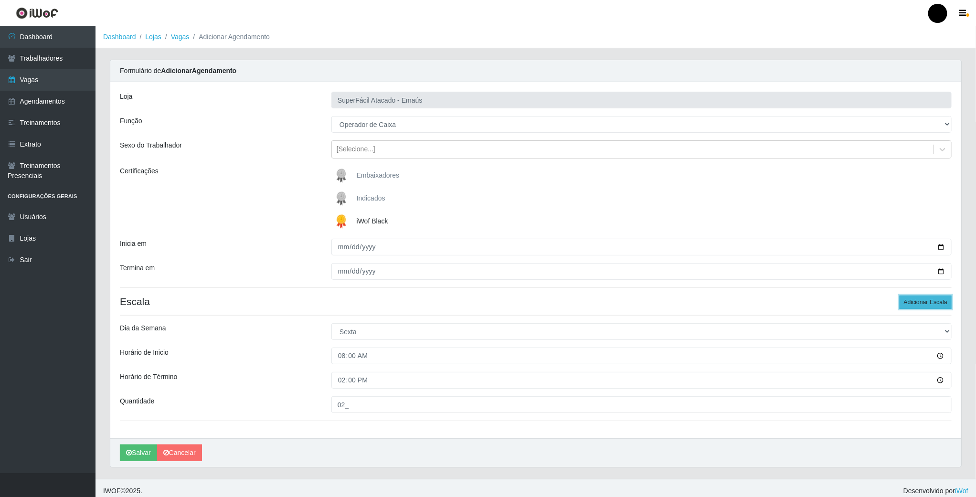
click at [907, 304] on button "Adicionar Escala" at bounding box center [926, 302] width 52 height 13
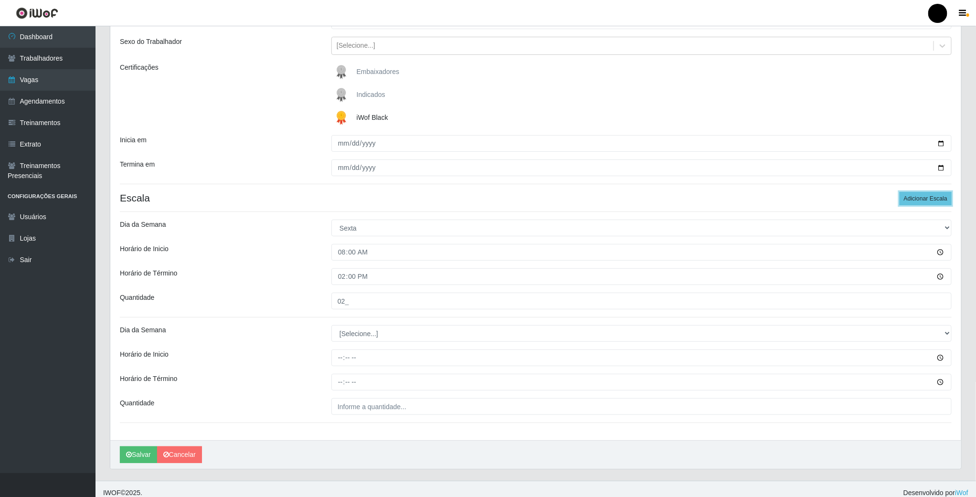
scroll to position [114, 0]
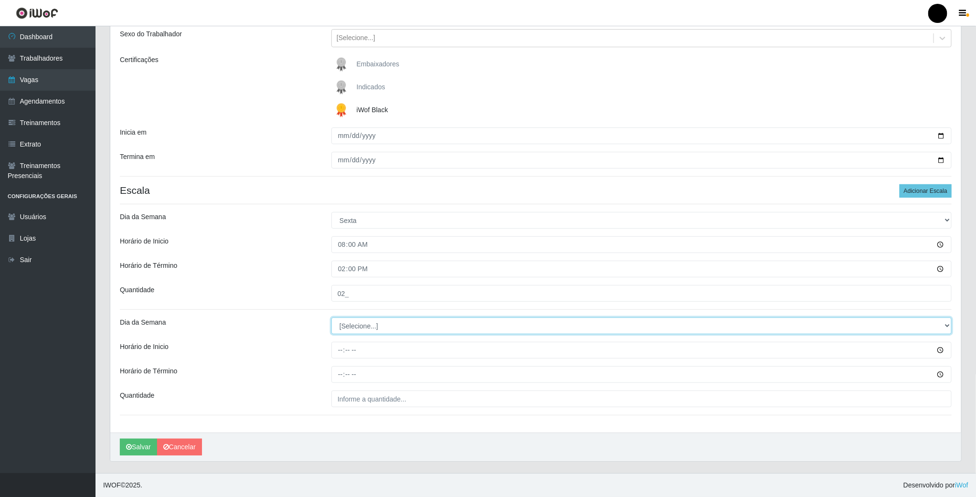
click at [349, 327] on select "[Selecione...] Segunda Terça Quarta Quinta Sexta Sábado Domingo" at bounding box center [641, 326] width 620 height 17
select select "5"
click at [331, 318] on select "[Selecione...] Segunda Terça Quarta Quinta Sexta Sábado Domingo" at bounding box center [641, 326] width 620 height 17
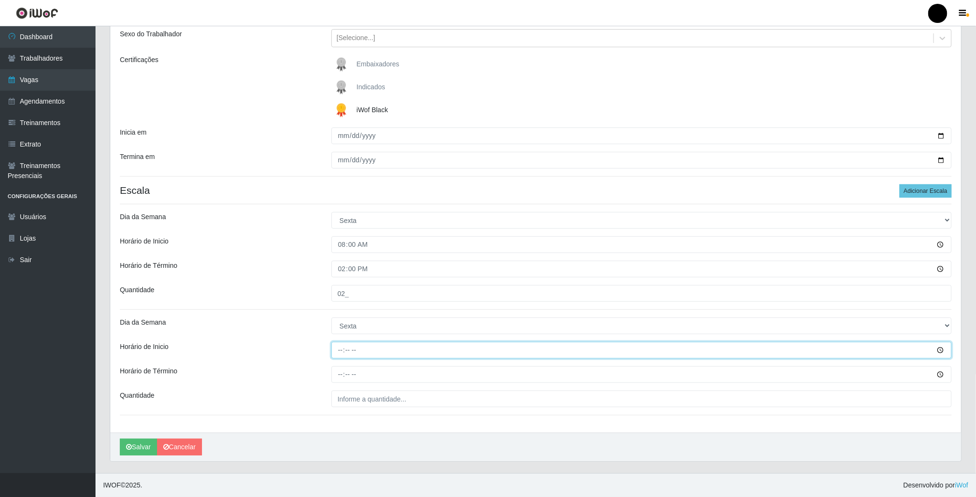
click at [341, 347] on input "Horário de Inicio" at bounding box center [641, 350] width 620 height 17
type input "09:00"
click at [341, 368] on input "Horário de Término" at bounding box center [641, 374] width 620 height 17
type input "15:00"
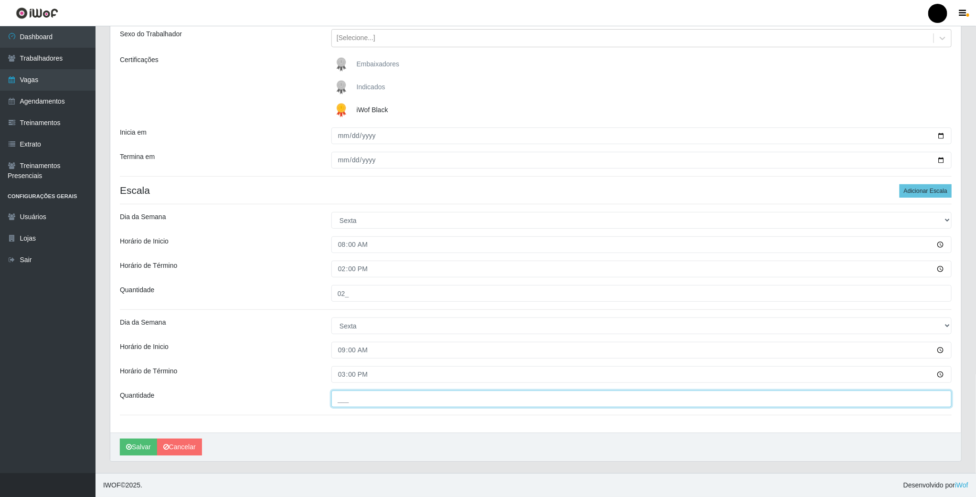
click at [351, 396] on input "___" at bounding box center [641, 399] width 620 height 17
type input "03_"
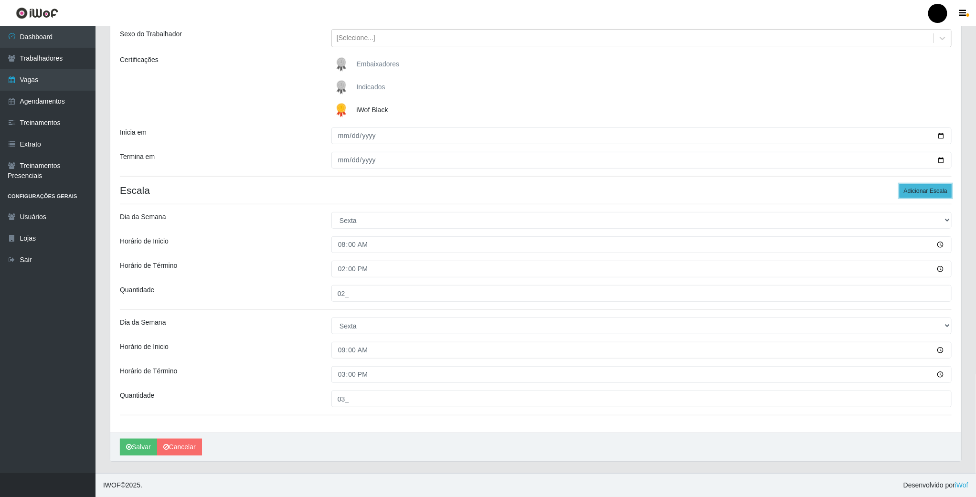
click at [905, 191] on button "Adicionar Escala" at bounding box center [926, 190] width 52 height 13
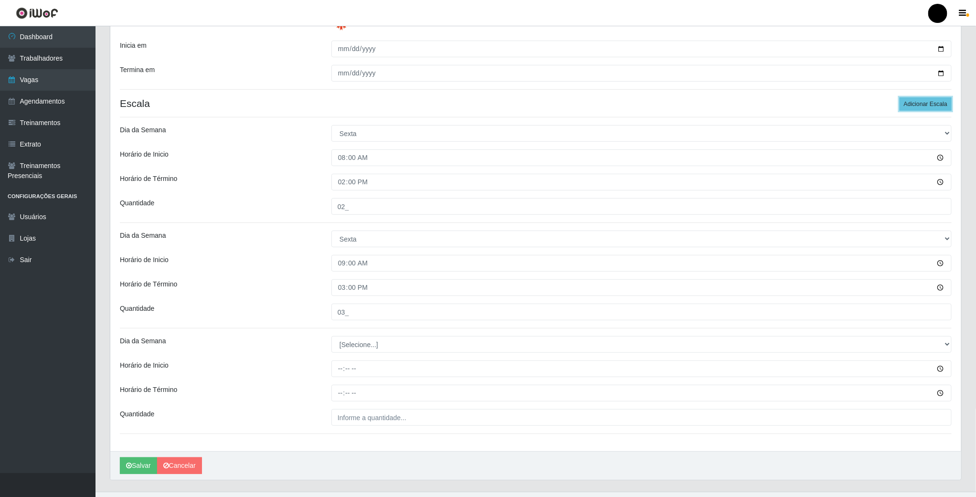
scroll to position [220, 0]
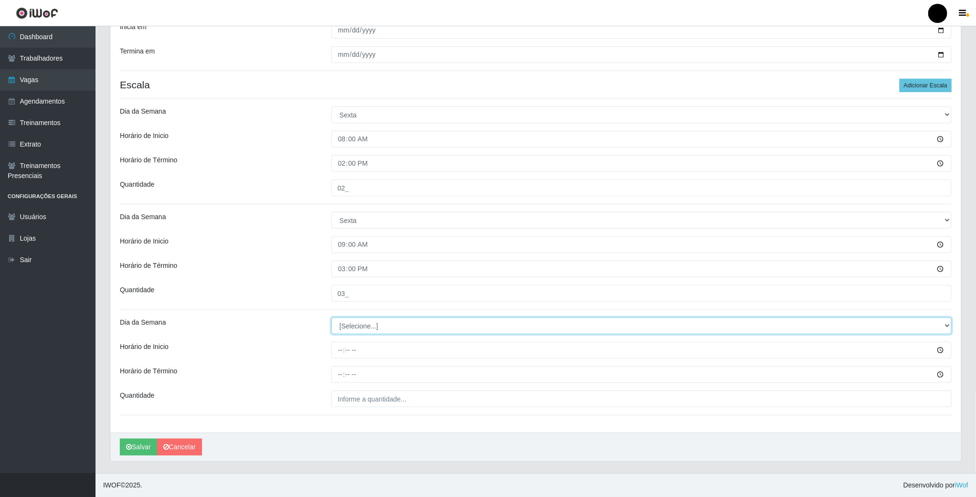
click at [374, 320] on select "[Selecione...] Segunda Terça Quarta Quinta Sexta Sábado Domingo" at bounding box center [641, 326] width 620 height 17
click at [367, 323] on select "[Selecione...] Segunda Terça Quarta Quinta Sexta Sábado Domingo" at bounding box center [641, 326] width 620 height 17
select select "5"
click at [331, 318] on select "[Selecione...] Segunda Terça Quarta Quinta Sexta Sábado Domingo" at bounding box center [641, 326] width 620 height 17
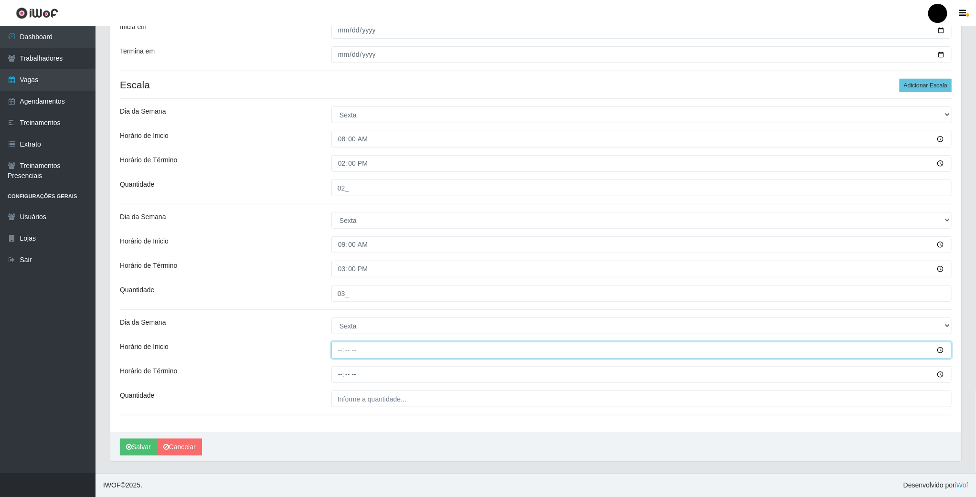
click at [337, 347] on input "Horário de Inicio" at bounding box center [641, 350] width 620 height 17
type input "11:00"
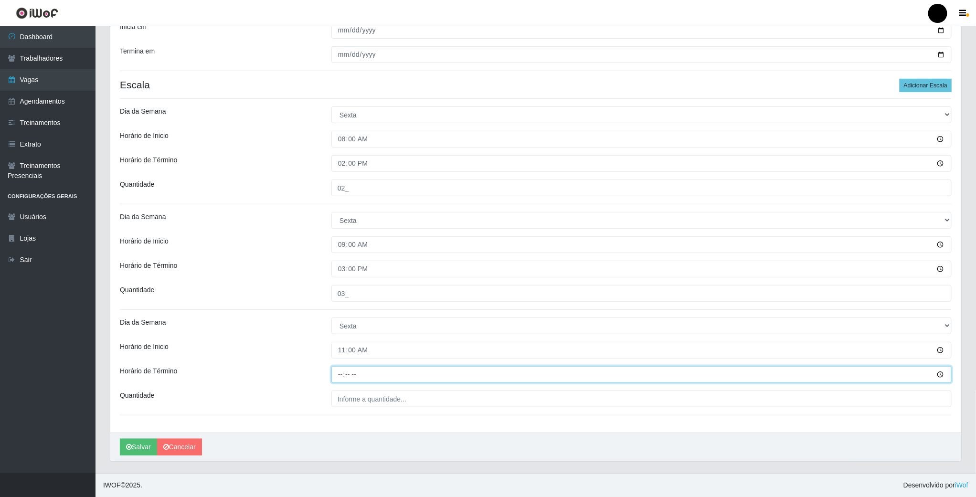
click at [343, 374] on input "Horário de Término" at bounding box center [641, 374] width 620 height 17
type input "17:00"
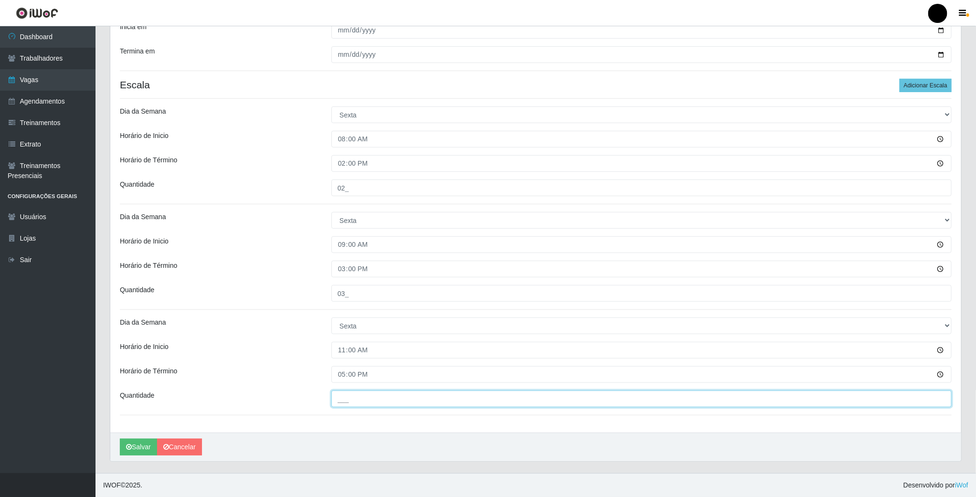
click at [363, 398] on input "___" at bounding box center [641, 399] width 620 height 17
type input "1__"
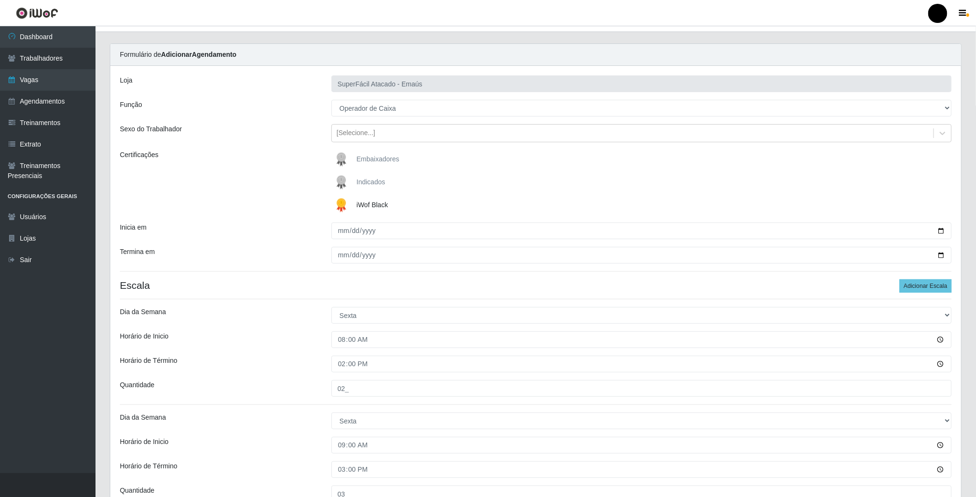
scroll to position [5, 0]
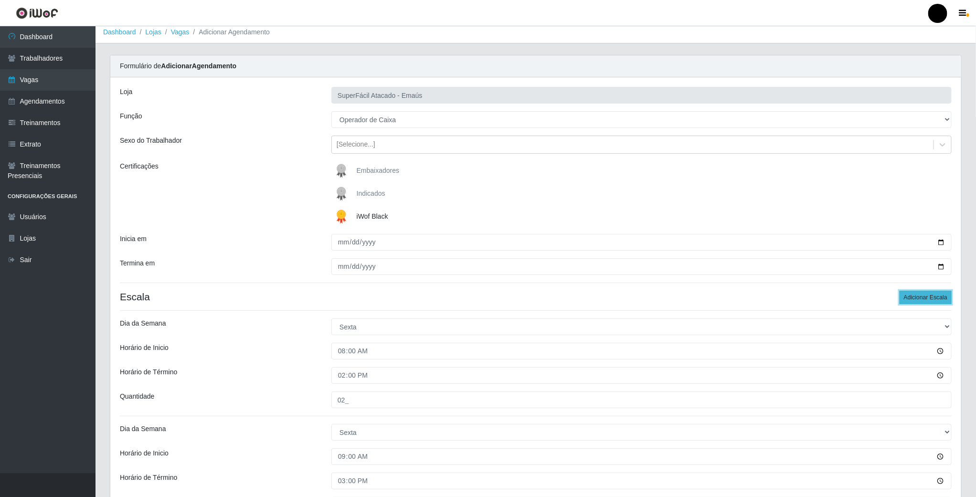
click at [918, 299] on button "Adicionar Escala" at bounding box center [926, 297] width 52 height 13
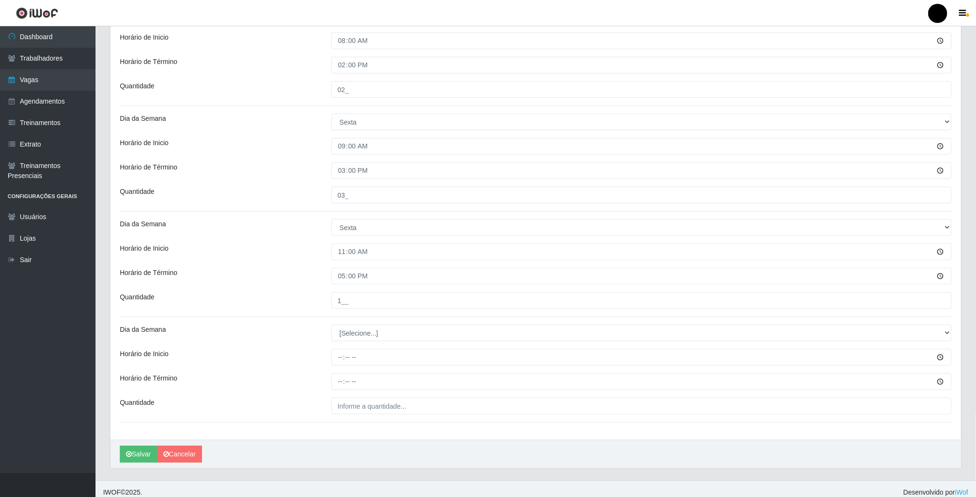
scroll to position [326, 0]
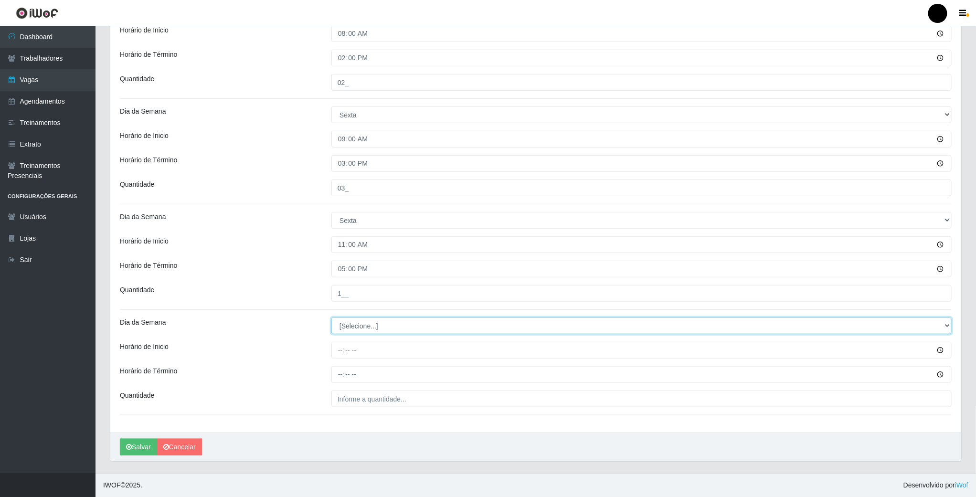
click at [372, 320] on select "[Selecione...] Segunda Terça Quarta Quinta Sexta Sábado Domingo" at bounding box center [641, 326] width 620 height 17
select select "5"
click at [331, 318] on select "[Selecione...] Segunda Terça Quarta Quinta Sexta Sábado Domingo" at bounding box center [641, 326] width 620 height 17
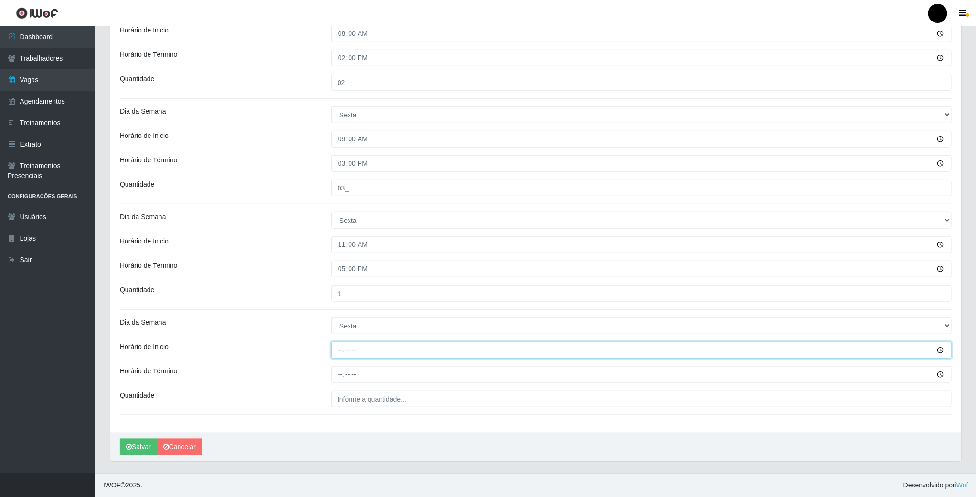
click at [341, 350] on input "Horário de Inicio" at bounding box center [641, 350] width 620 height 17
type input "16:00"
click at [337, 371] on input "Horário de Término" at bounding box center [641, 374] width 620 height 17
type input "22:00"
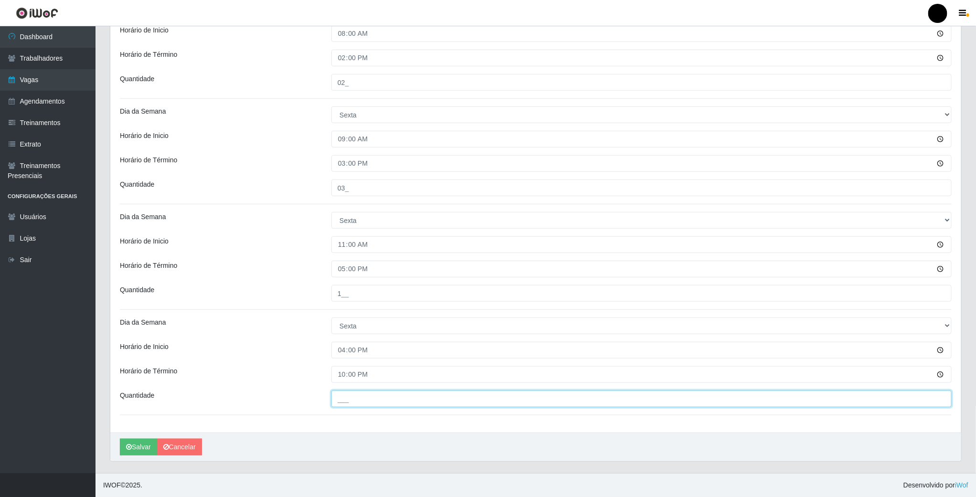
click at [445, 393] on input "___" at bounding box center [641, 399] width 620 height 17
type input "04_"
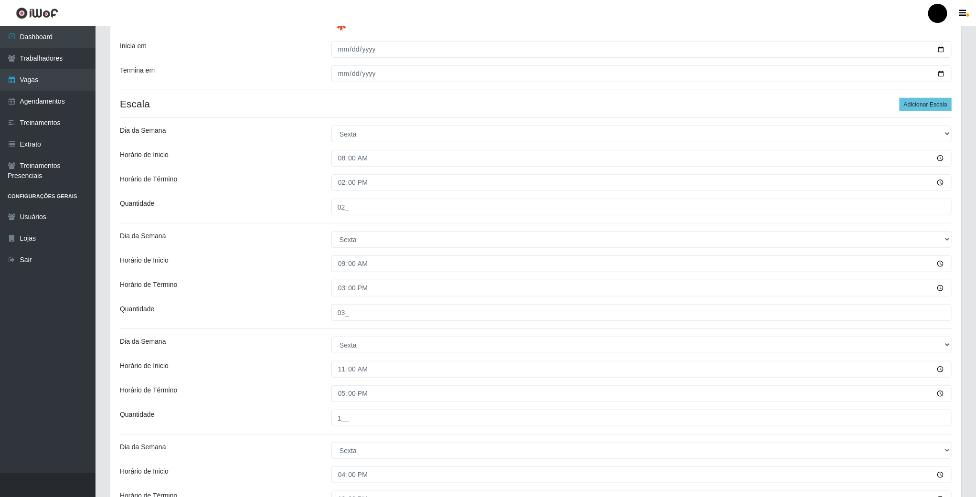
scroll to position [39, 0]
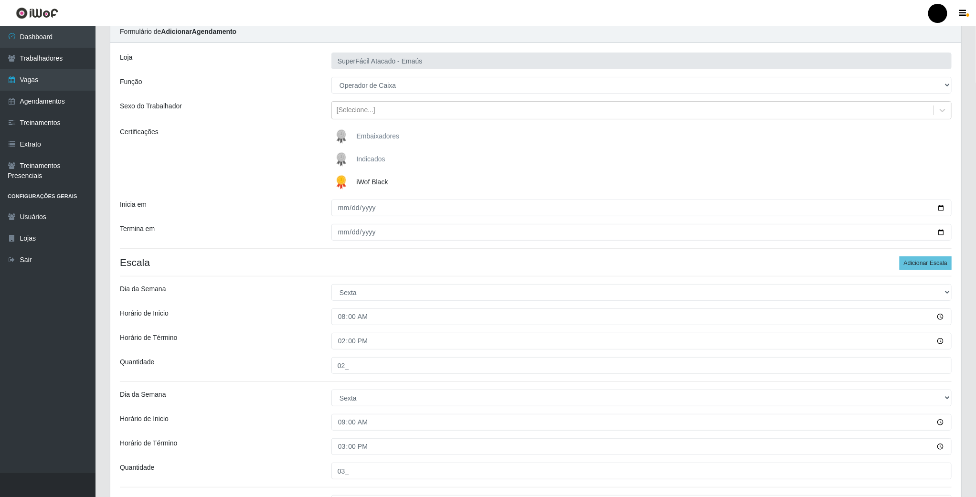
click at [467, 270] on div "Loja SuperFácil Atacado - Emaús Função [Selecione...] Auxiliar de Estacionament…" at bounding box center [535, 379] width 851 height 673
click at [943, 268] on button "Adicionar Escala" at bounding box center [926, 262] width 52 height 13
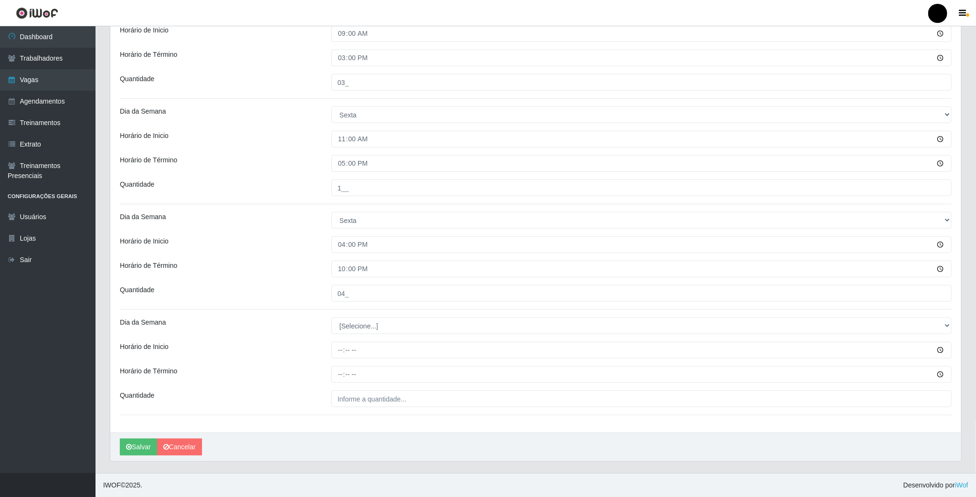
scroll to position [431, 0]
click at [362, 327] on select "[Selecione...] Segunda Terça Quarta Quinta Sexta Sábado Domingo" at bounding box center [641, 326] width 620 height 17
select select "5"
click at [331, 318] on select "[Selecione...] Segunda Terça Quarta Quinta Sexta Sábado Domingo" at bounding box center [641, 326] width 620 height 17
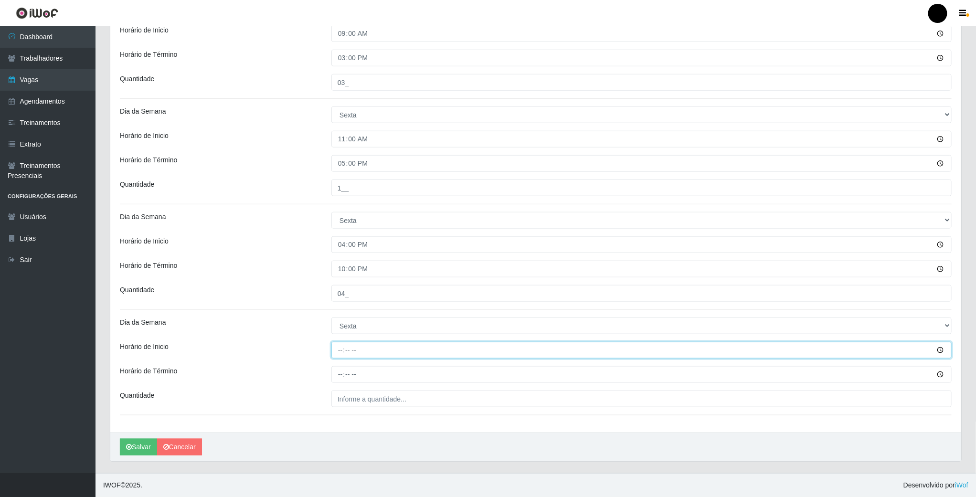
click at [340, 349] on input "Horário de Inicio" at bounding box center [641, 350] width 620 height 17
click at [344, 373] on input "Horário de Término" at bounding box center [641, 374] width 620 height 17
click at [353, 352] on input "16:00" at bounding box center [641, 350] width 620 height 17
type input "16:30"
click at [337, 377] on input "Horário de Término" at bounding box center [641, 374] width 620 height 17
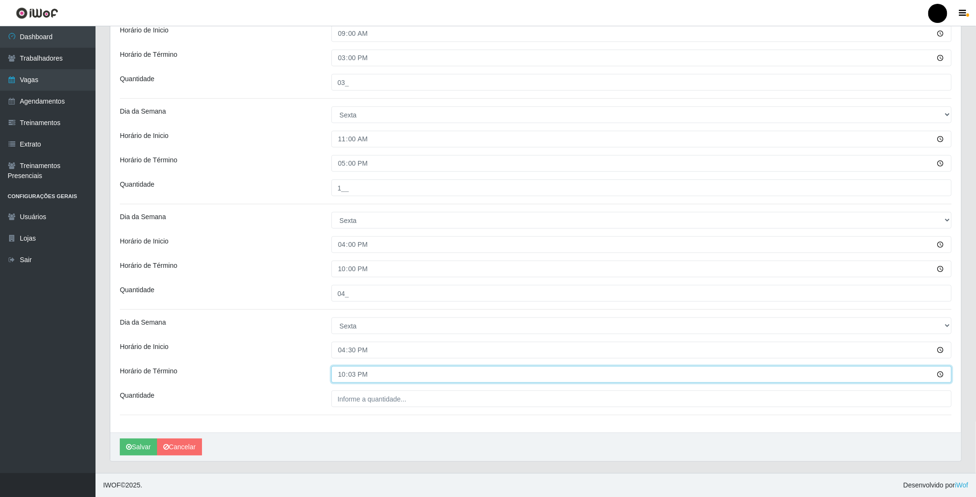
type input "22:30"
click at [338, 386] on div "Loja SuperFácil Atacado - Emaús Função [Selecione...] Auxiliar de Estacionament…" at bounding box center [535, 43] width 851 height 779
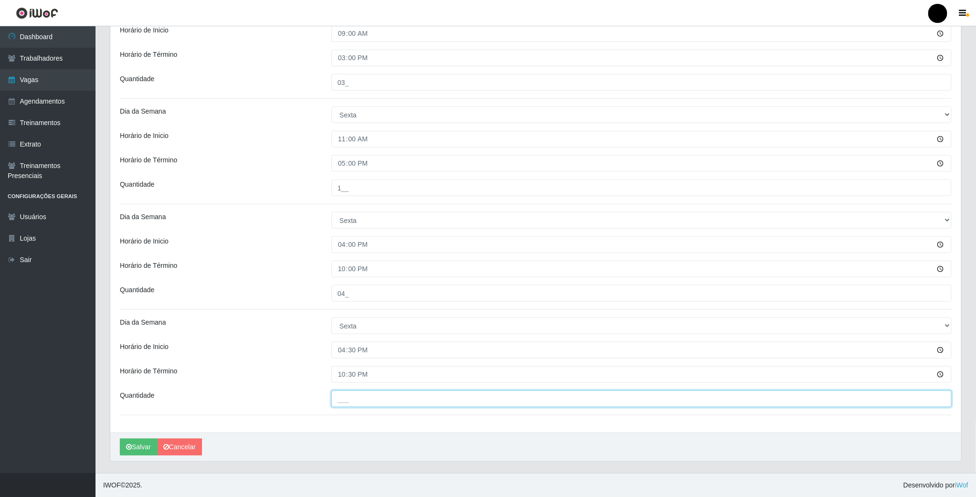
click at [339, 393] on input "___" at bounding box center [641, 399] width 620 height 17
type input "02_"
click at [357, 377] on input "22:30" at bounding box center [641, 374] width 620 height 17
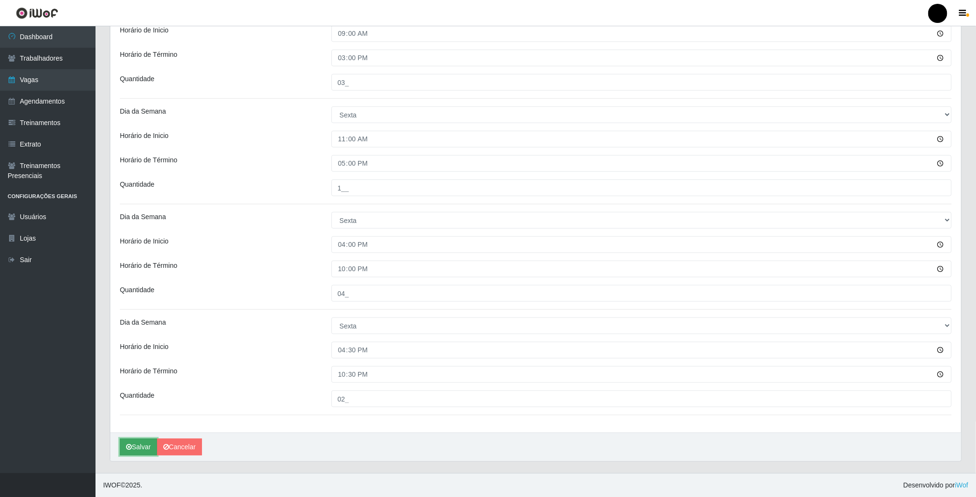
click at [139, 443] on button "Salvar" at bounding box center [138, 447] width 37 height 17
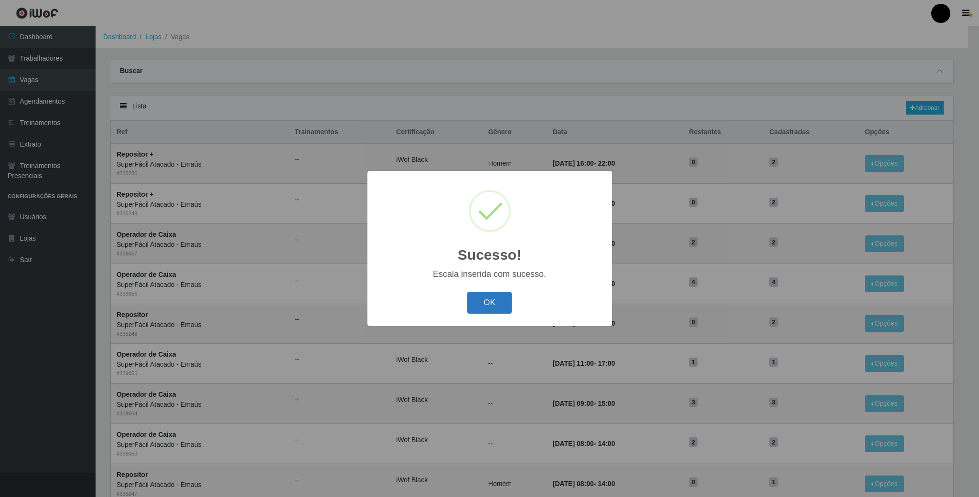
click at [503, 299] on button "OK" at bounding box center [489, 303] width 44 height 22
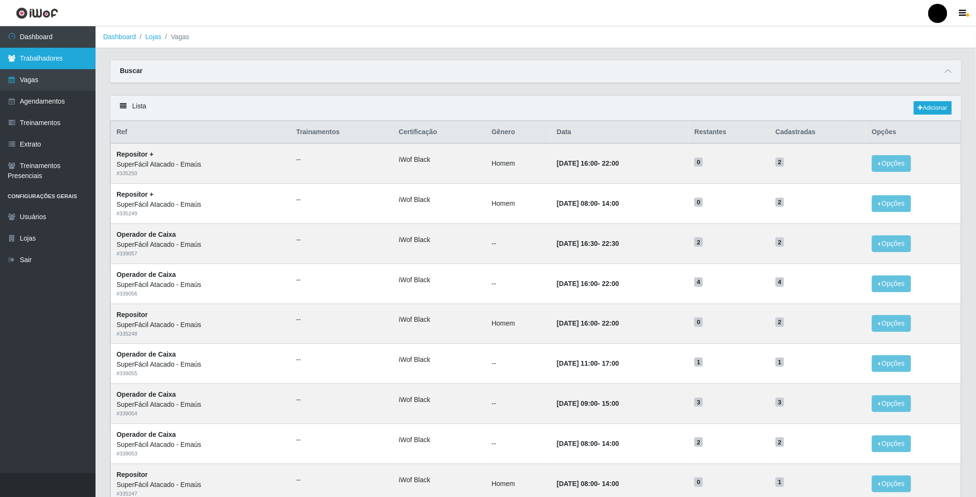
click at [55, 53] on link "Trabalhadores" at bounding box center [48, 58] width 96 height 21
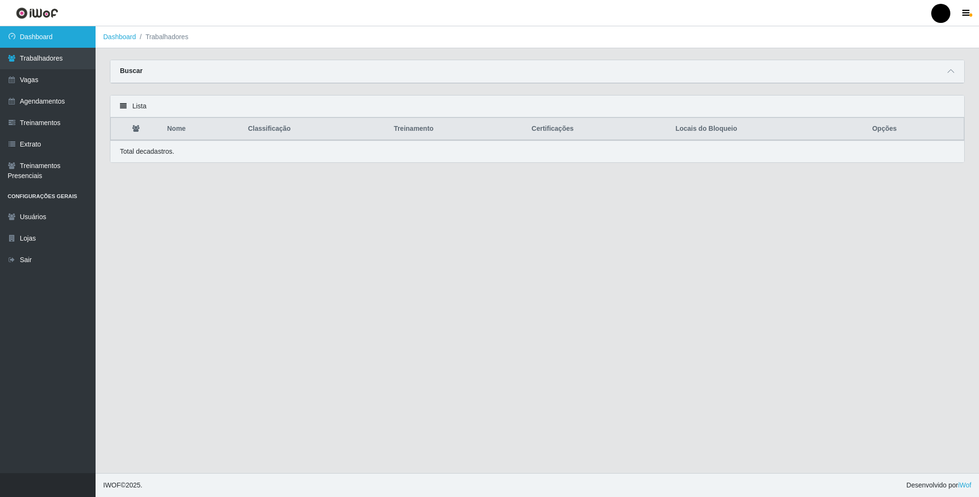
click at [49, 42] on link "Dashboard" at bounding box center [48, 36] width 96 height 21
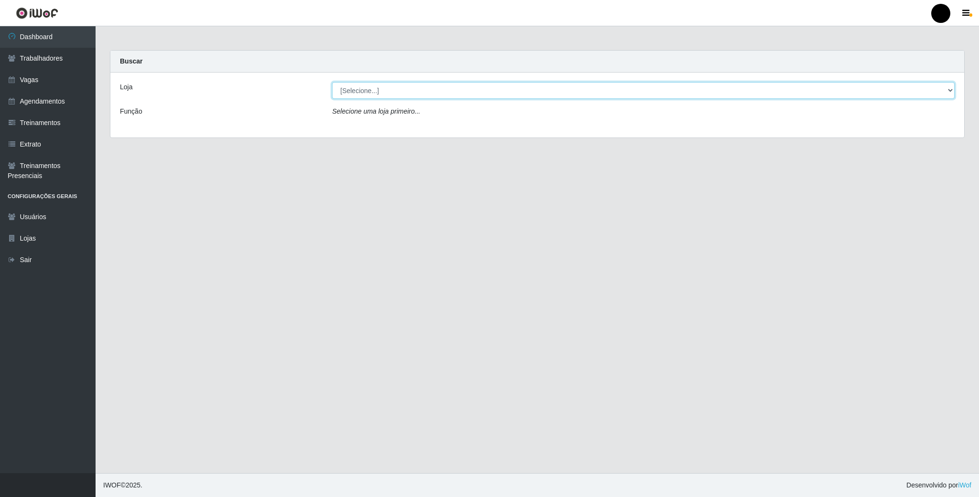
click at [895, 85] on select "[Selecione...] SuperFácil Atacado - Emaús" at bounding box center [643, 90] width 622 height 17
click at [332, 82] on select "[Selecione...] SuperFácil Atacado - Emaús" at bounding box center [643, 90] width 622 height 17
drag, startPoint x: 844, startPoint y: 88, endPoint x: 838, endPoint y: 91, distance: 6.8
click at [844, 88] on select "[Selecione...] SuperFácil Atacado - Emaús" at bounding box center [643, 90] width 622 height 17
select select "407"
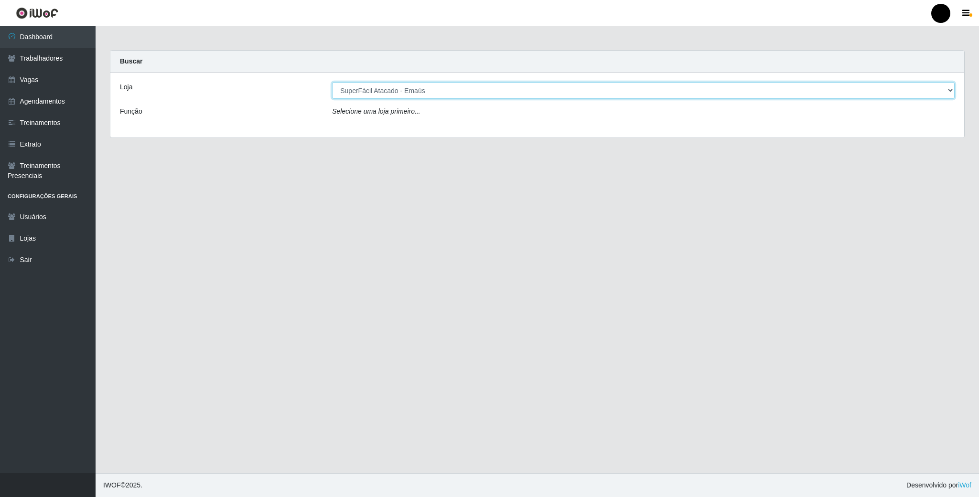
click at [332, 82] on select "[Selecione...] SuperFácil Atacado - Emaús" at bounding box center [643, 90] width 622 height 17
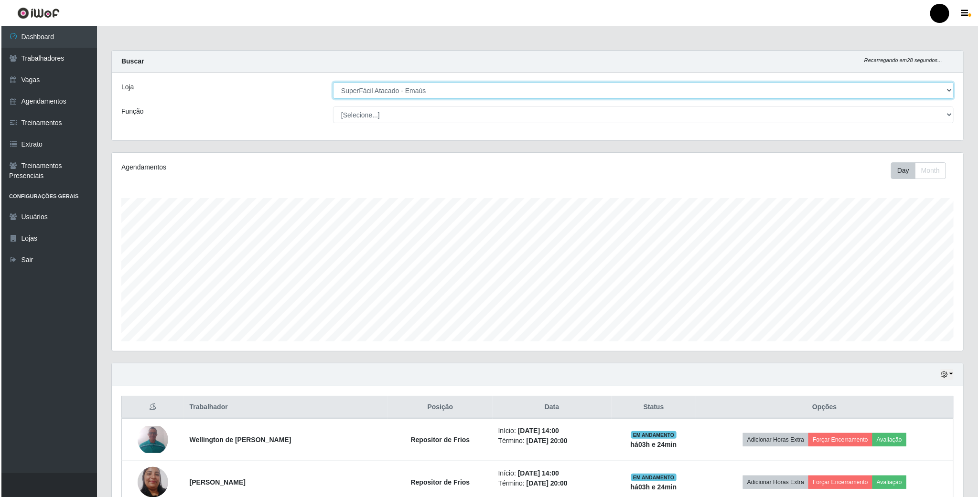
scroll to position [199, 850]
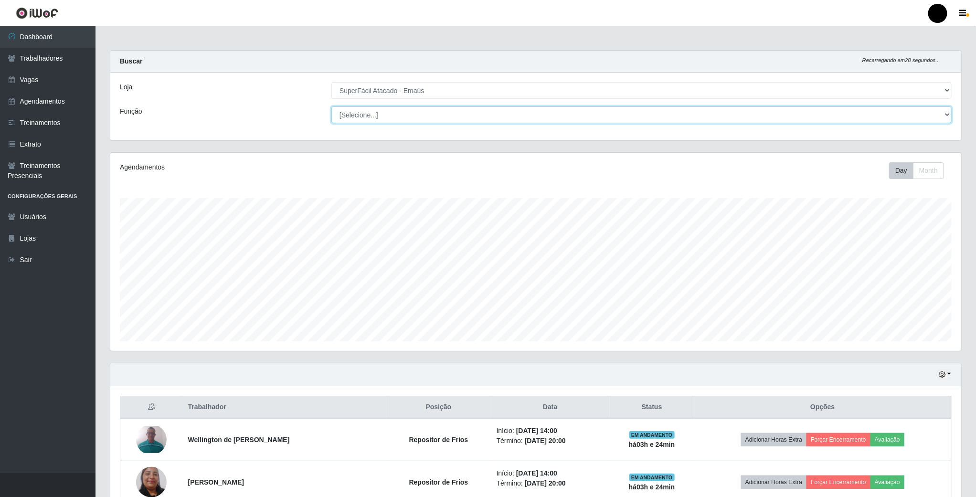
click at [950, 121] on select "[Selecione...] Auxiliar de Estacionamento Auxiliar de Estacionamento + Auxiliar…" at bounding box center [641, 115] width 620 height 17
select select "1"
click at [332, 107] on select "[Selecione...] Auxiliar de Estacionamento Auxiliar de Estacionamento + Auxiliar…" at bounding box center [641, 115] width 620 height 17
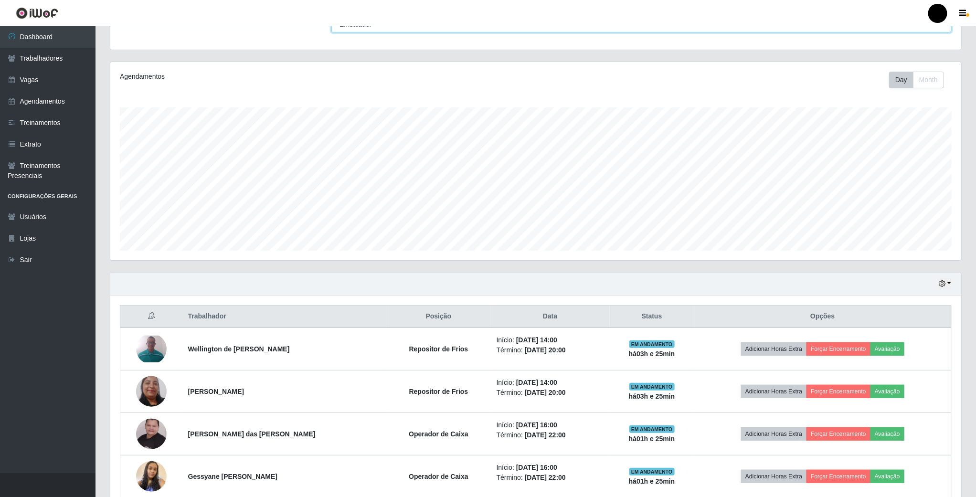
scroll to position [143, 0]
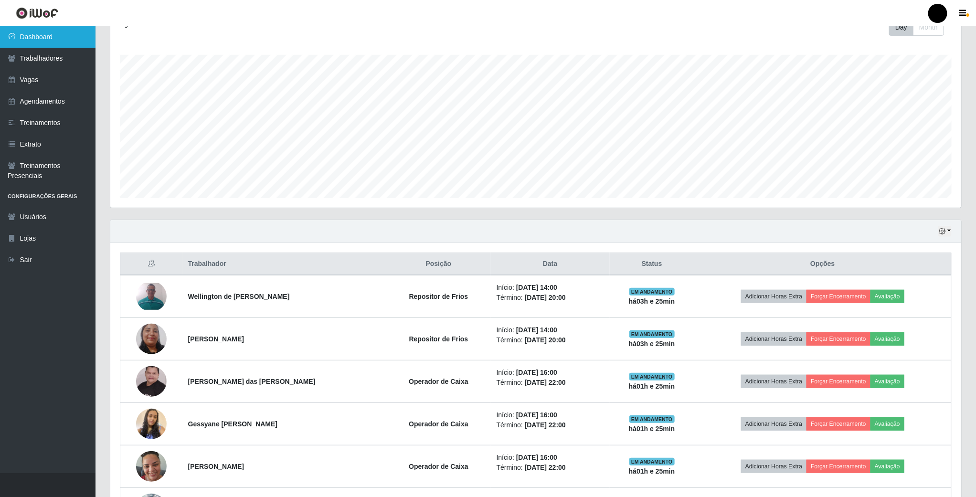
click at [66, 36] on link "Dashboard" at bounding box center [48, 36] width 96 height 21
click at [56, 76] on link "Vagas" at bounding box center [48, 79] width 96 height 21
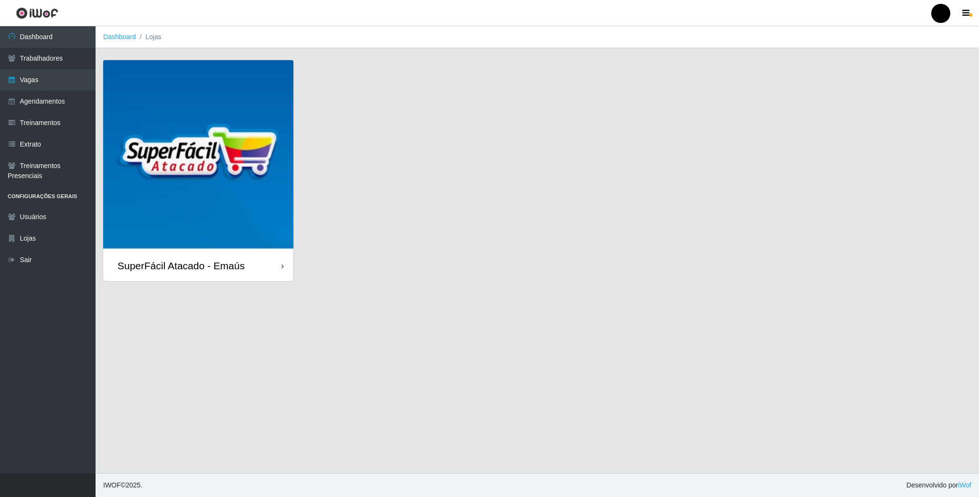
click at [213, 102] on img at bounding box center [198, 155] width 190 height 190
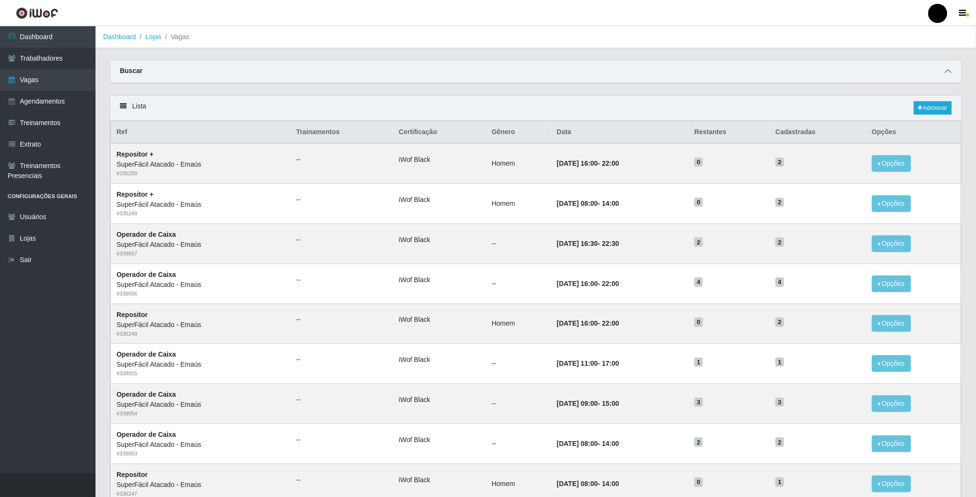
click at [947, 74] on icon at bounding box center [948, 71] width 7 height 7
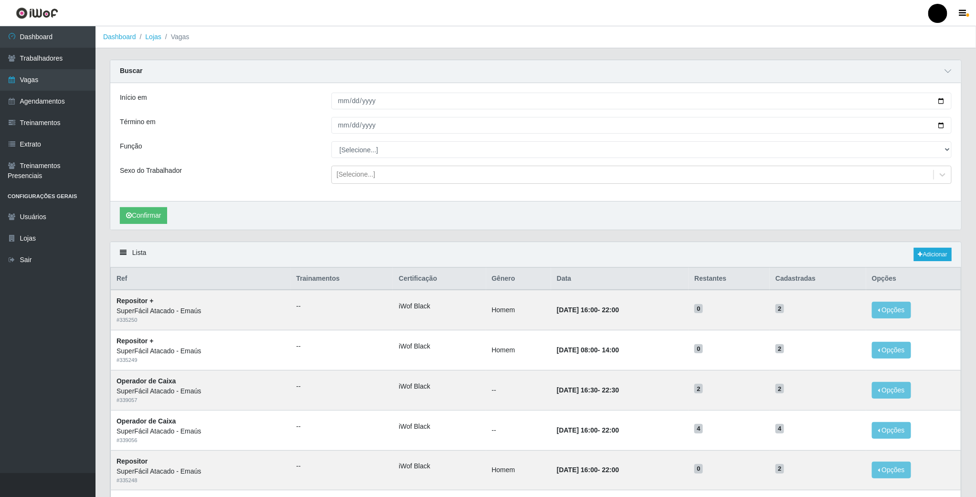
click at [601, 89] on div "Início em Término em Função [Selecione...] Auxiliar de Estacionamento Auxiliar …" at bounding box center [535, 142] width 851 height 118
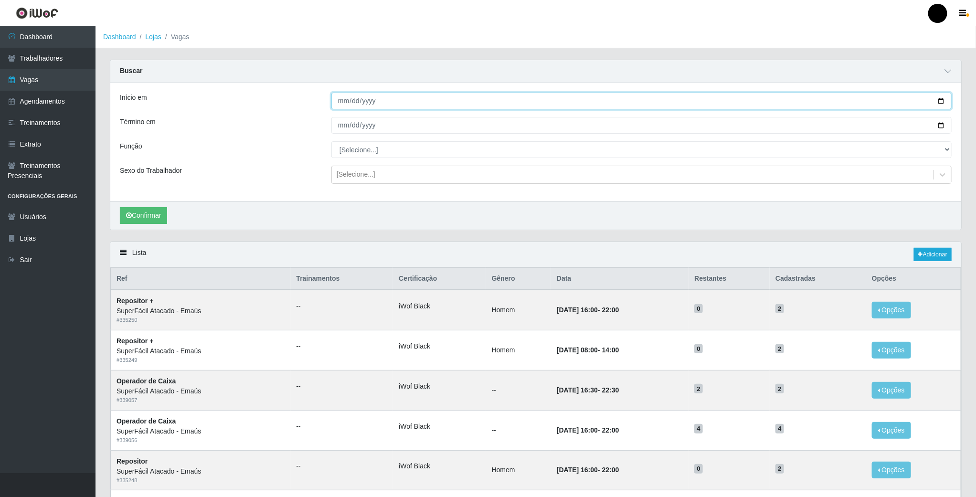
click at [589, 102] on input "Início em" at bounding box center [641, 101] width 620 height 17
click at [589, 104] on input "Início em" at bounding box center [641, 101] width 620 height 17
click at [941, 104] on input "Início em" at bounding box center [641, 101] width 620 height 17
type input "[DATE]"
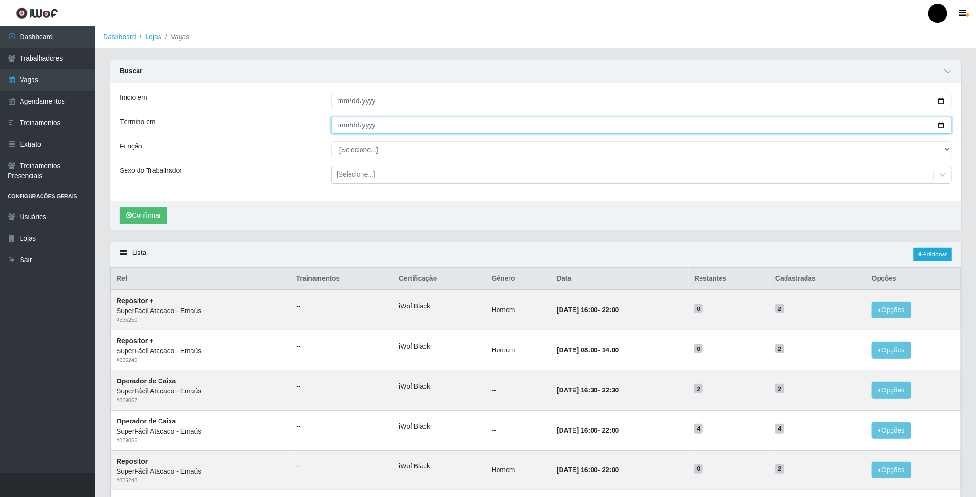
click at [936, 128] on input "Término em" at bounding box center [641, 125] width 620 height 17
type input "[DATE]"
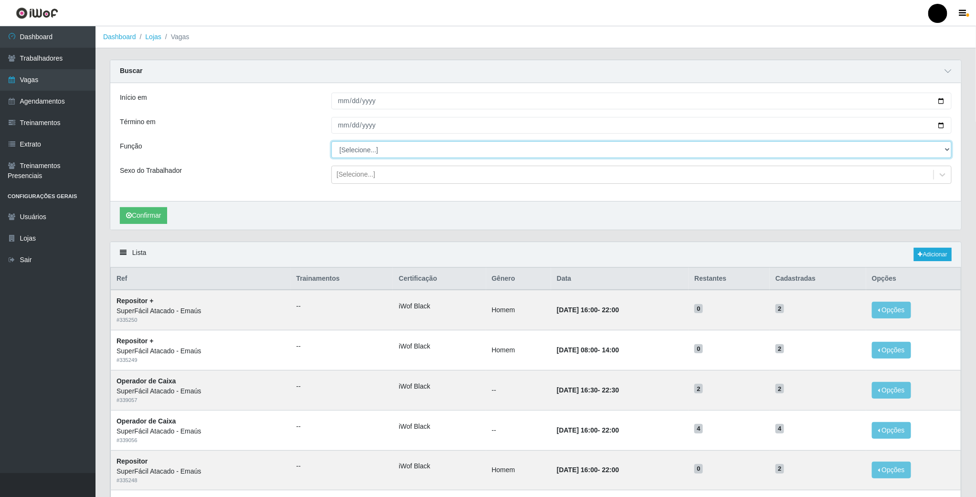
click at [343, 144] on select "[Selecione...] Auxiliar de Estacionamento Auxiliar de Estacionamento + Auxiliar…" at bounding box center [641, 149] width 620 height 17
select select "1"
click at [331, 142] on select "[Selecione...] Auxiliar de Estacionamento Auxiliar de Estacionamento + Auxiliar…" at bounding box center [641, 149] width 620 height 17
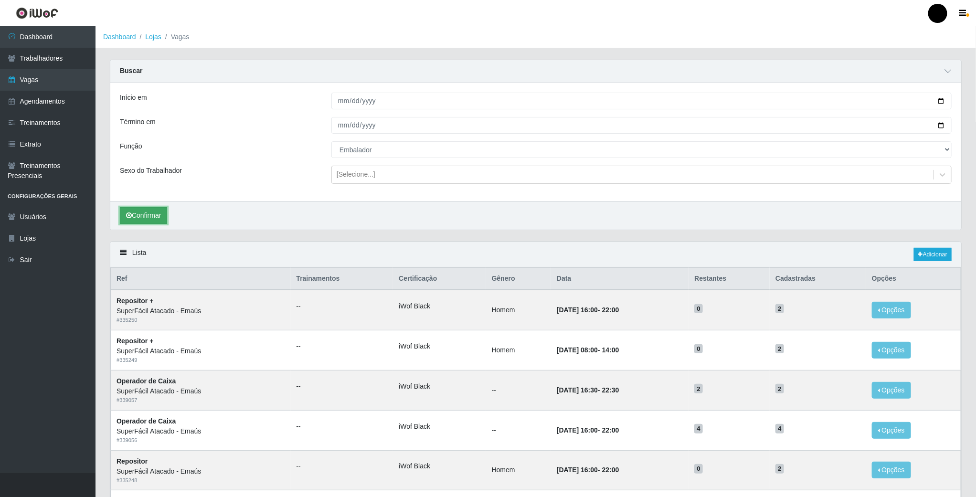
click at [156, 211] on button "Confirmar" at bounding box center [143, 215] width 47 height 17
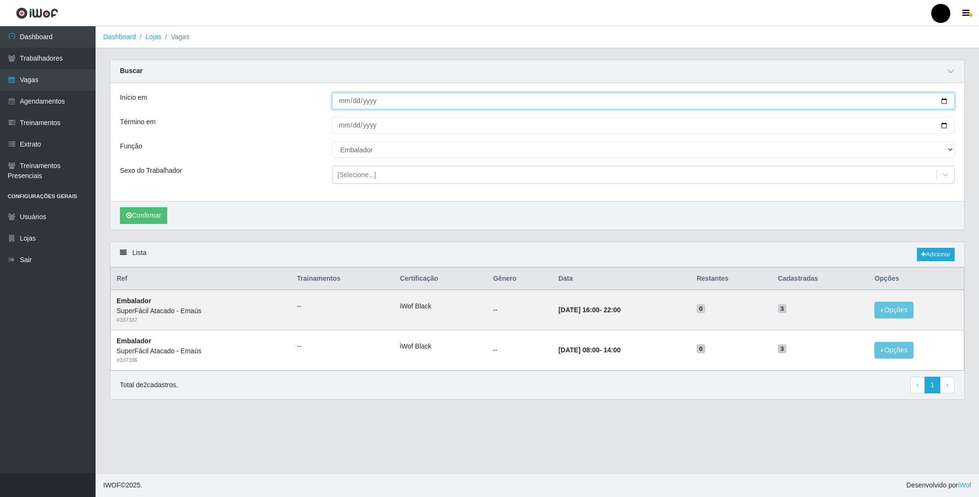
click at [938, 98] on input "[DATE]" at bounding box center [643, 101] width 622 height 17
click at [940, 105] on input "[DATE]" at bounding box center [643, 101] width 622 height 17
type input "[DATE]"
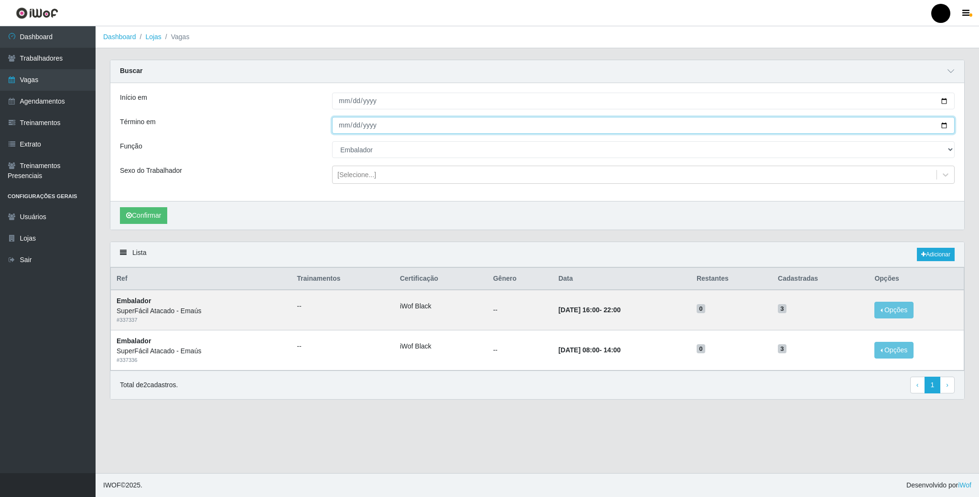
click at [943, 129] on input "[DATE]" at bounding box center [643, 125] width 622 height 17
type input "[DATE]"
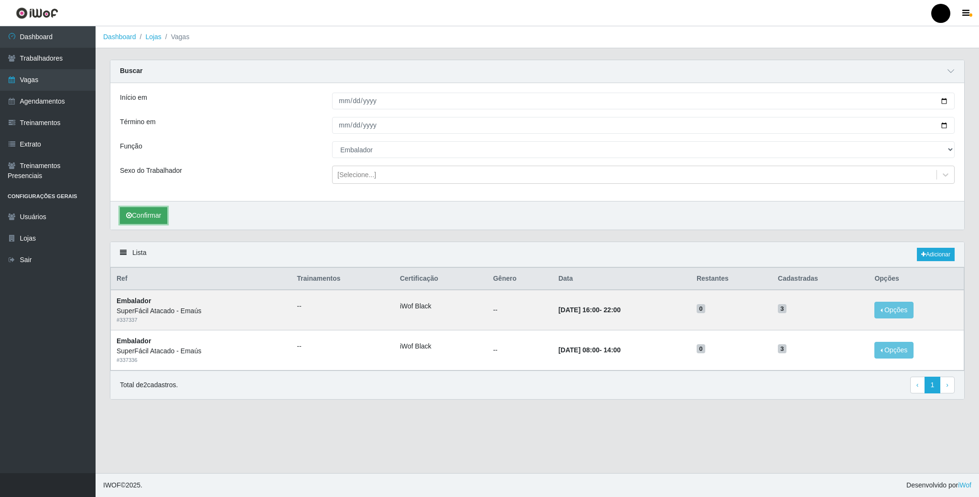
click at [143, 218] on button "Confirmar" at bounding box center [143, 215] width 47 height 17
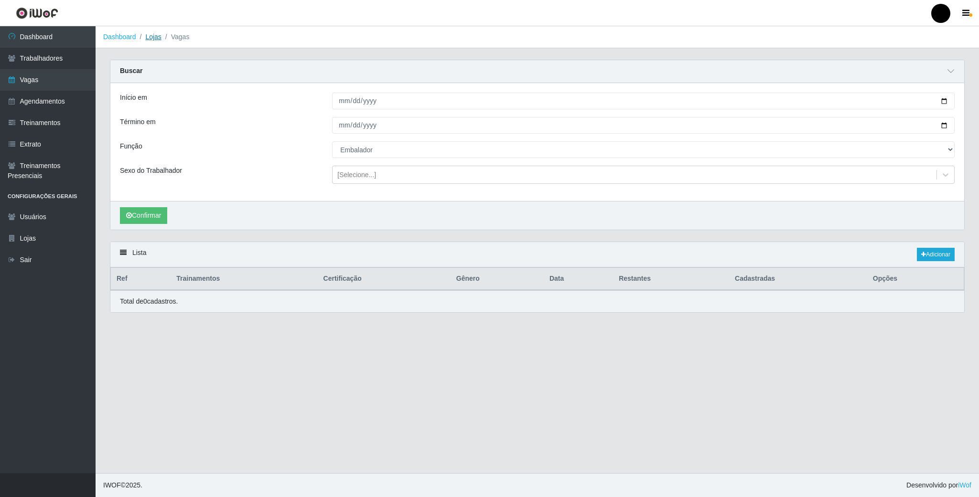
click at [153, 36] on link "Lojas" at bounding box center [153, 37] width 16 height 8
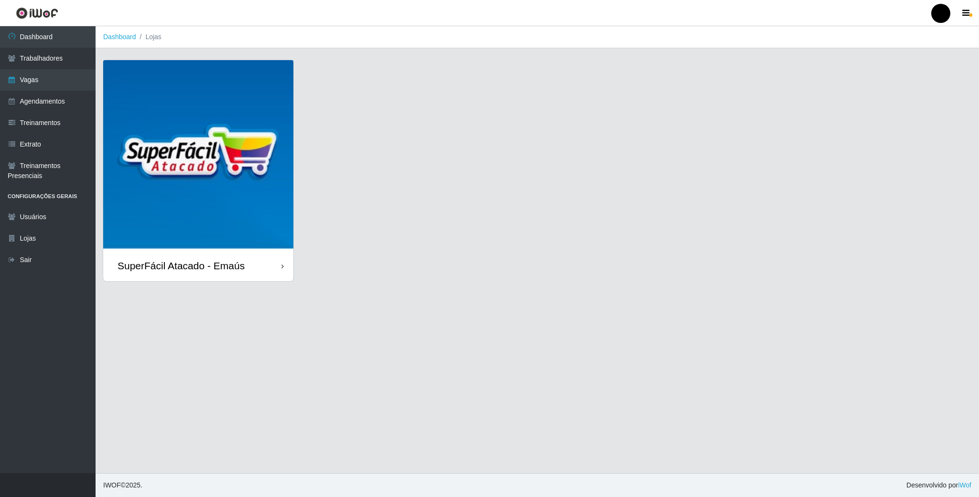
click at [168, 94] on img at bounding box center [198, 155] width 190 height 190
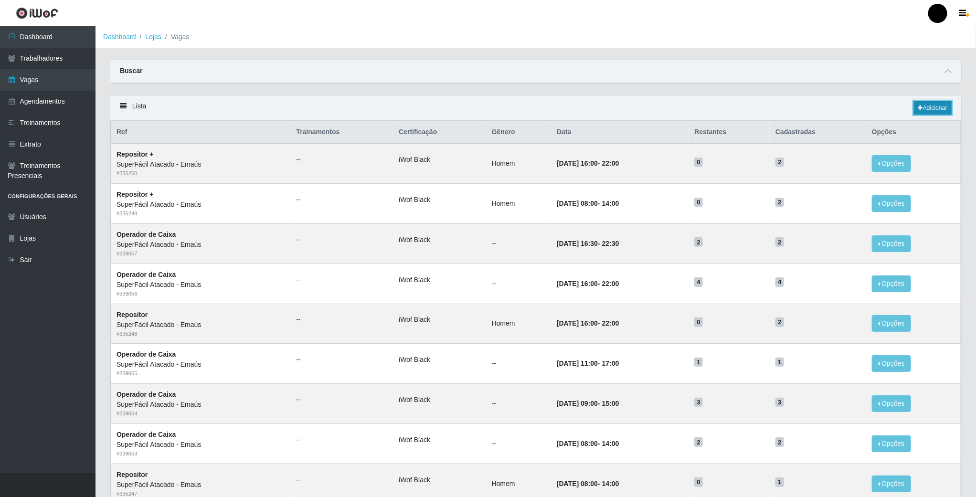
click at [933, 106] on link "Adicionar" at bounding box center [933, 107] width 38 height 13
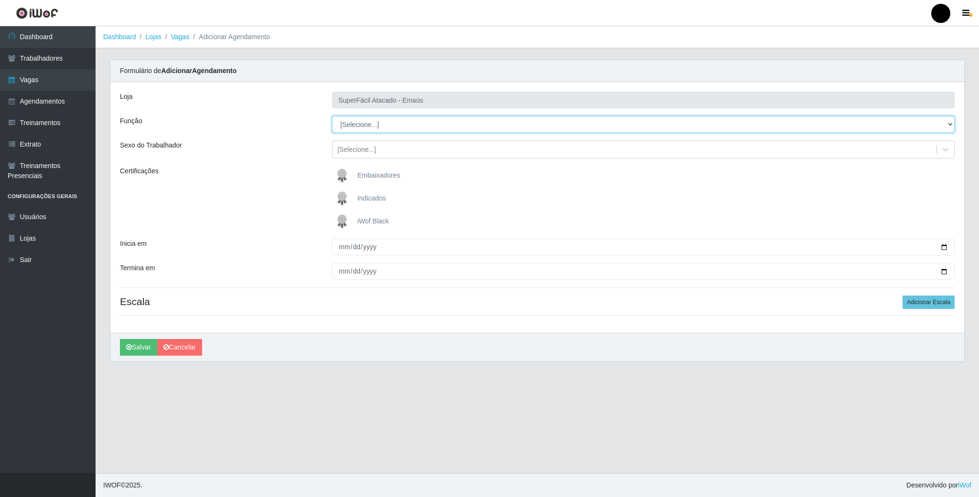
click at [438, 129] on select "[Selecione...] Auxiliar de Estacionamento Auxiliar de Estacionamento + Auxiliar…" at bounding box center [643, 124] width 622 height 17
click at [332, 117] on select "[Selecione...] Auxiliar de Estacionamento Auxiliar de Estacionamento + Auxiliar…" at bounding box center [643, 124] width 622 height 17
click at [344, 227] on img at bounding box center [343, 221] width 23 height 19
click at [0, 0] on input "iWof Black" at bounding box center [0, 0] width 0 height 0
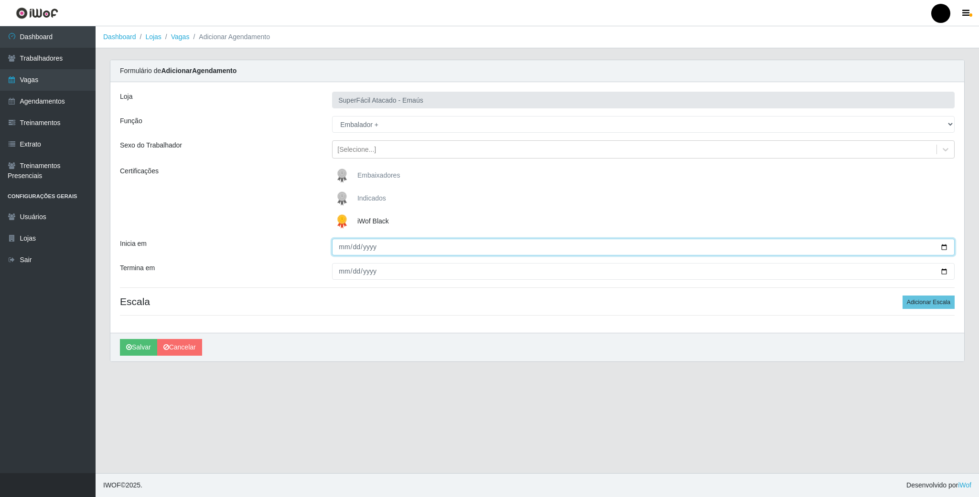
click at [943, 246] on input "Inicia em" at bounding box center [643, 247] width 622 height 17
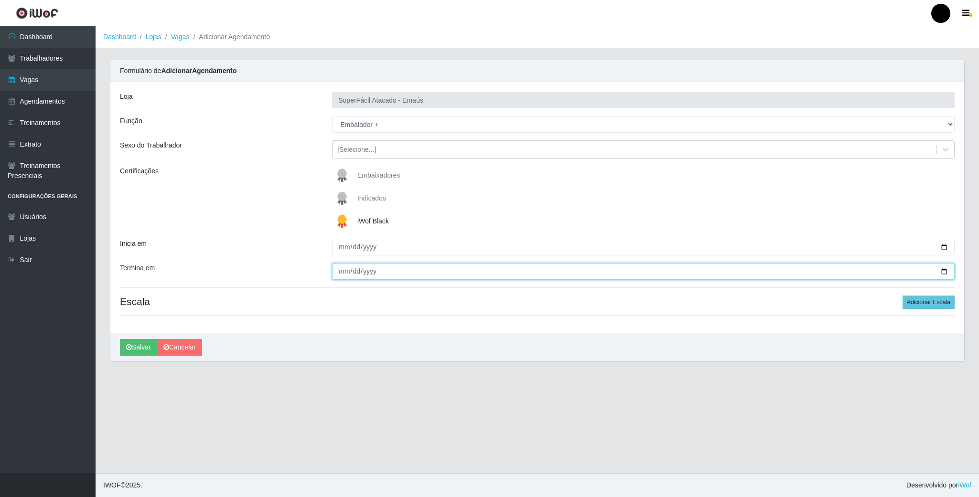
click at [937, 273] on input "Termina em" at bounding box center [643, 271] width 622 height 17
click at [946, 272] on input "Termina em" at bounding box center [643, 271] width 622 height 17
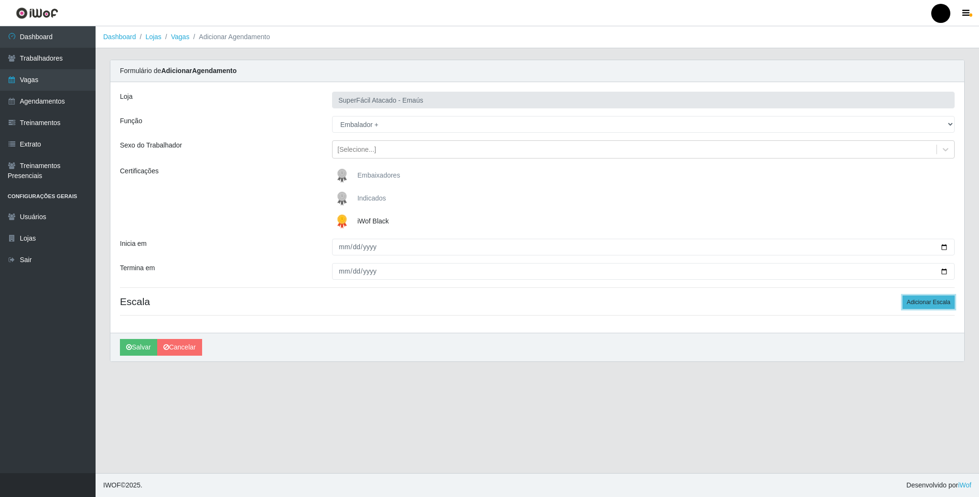
click at [934, 307] on button "Adicionar Escala" at bounding box center [928, 302] width 52 height 13
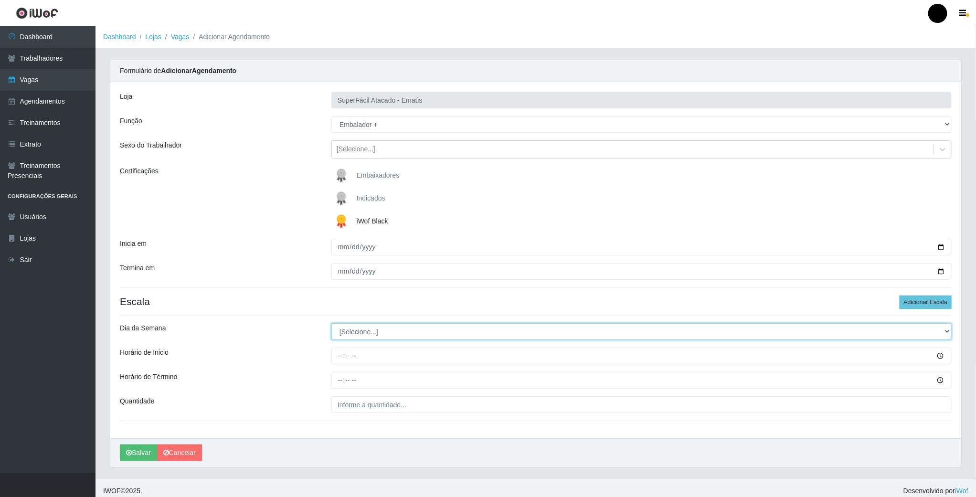
click at [367, 337] on select "[Selecione...] Segunda Terça Quarta Quinta Sexta Sábado Domingo" at bounding box center [641, 331] width 620 height 17
click at [331, 325] on select "[Selecione...] Segunda Terça Quarta Quinta Sexta Sábado Domingo" at bounding box center [641, 331] width 620 height 17
click at [339, 360] on input "Horário de Inicio" at bounding box center [641, 356] width 620 height 17
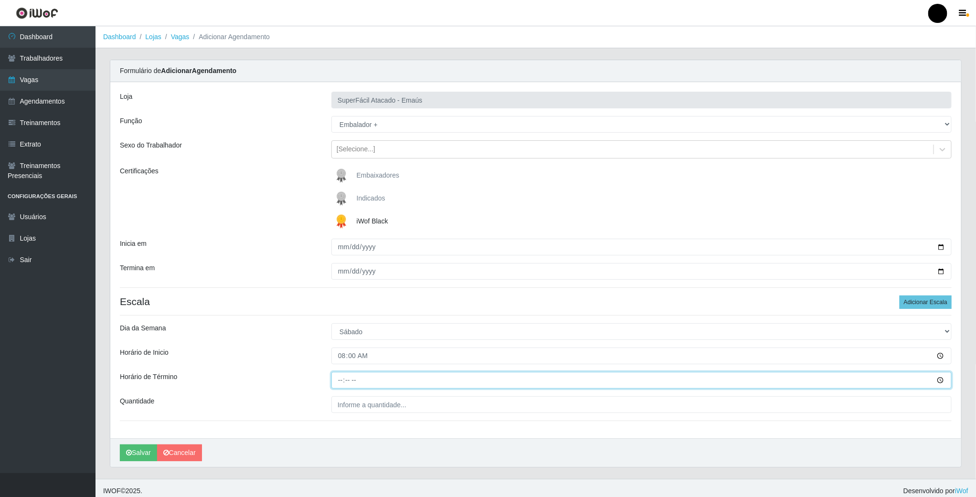
click at [343, 383] on input "Horário de Término" at bounding box center [641, 380] width 620 height 17
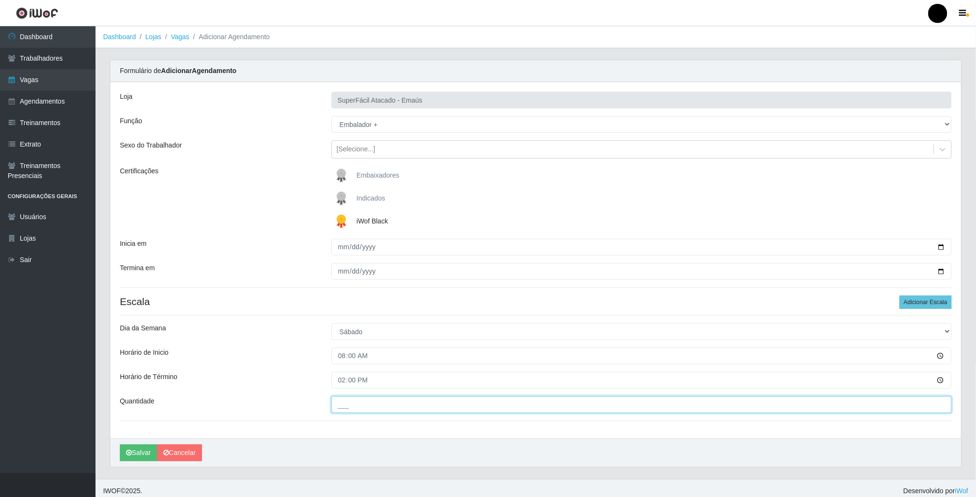
click at [352, 407] on input "___" at bounding box center [641, 404] width 620 height 17
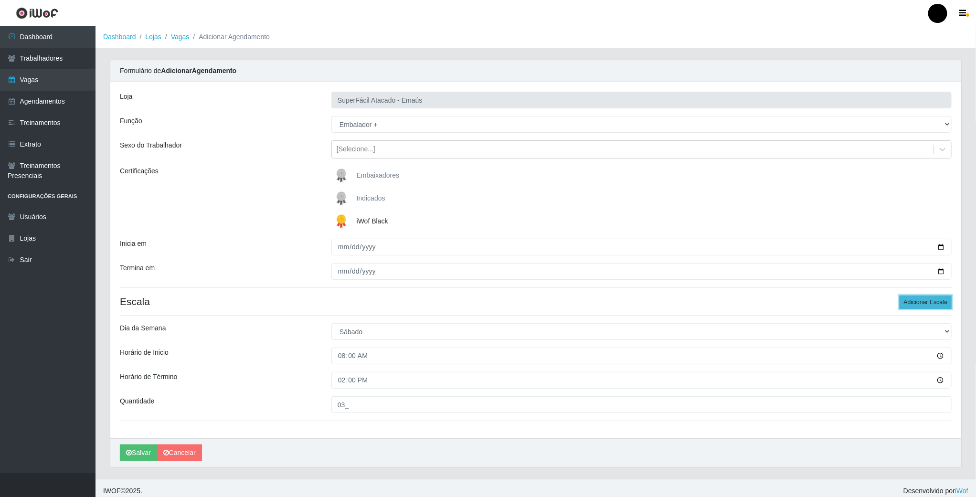
click at [912, 307] on button "Adicionar Escala" at bounding box center [926, 302] width 52 height 13
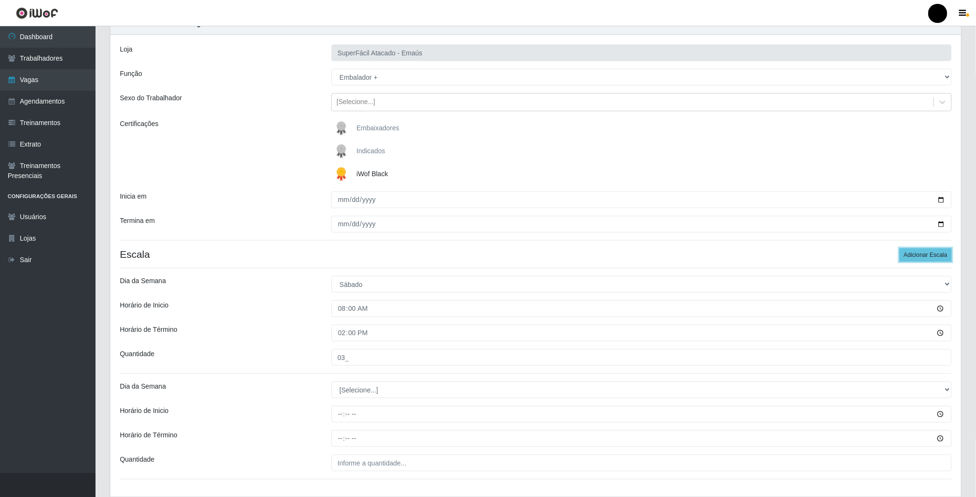
scroll to position [114, 0]
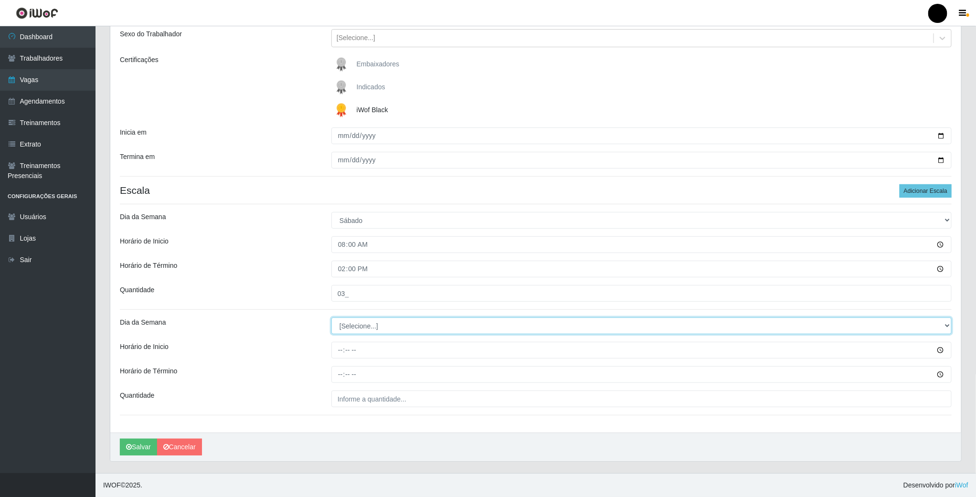
click at [363, 325] on select "[Selecione...] Segunda Terça Quarta Quinta Sexta Sábado Domingo" at bounding box center [641, 326] width 620 height 17
click at [331, 318] on select "[Selecione...] Segunda Terça Quarta Quinta Sexta Sábado Domingo" at bounding box center [641, 326] width 620 height 17
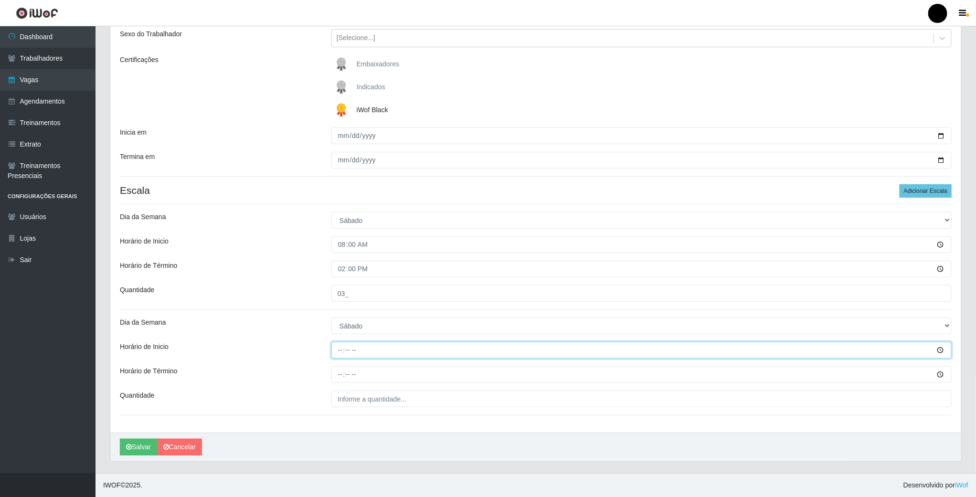
click at [341, 352] on input "Horário de Inicio" at bounding box center [641, 350] width 620 height 17
click at [343, 377] on input "Horário de Término" at bounding box center [641, 374] width 620 height 17
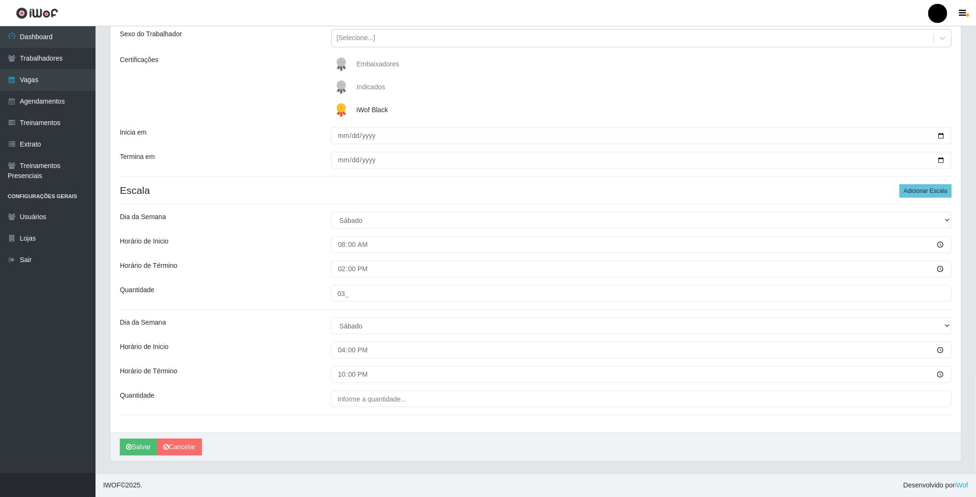
click at [356, 408] on div "Loja SuperFácil Atacado - Emaús Função [Selecione...] Auxiliar de Estacionament…" at bounding box center [535, 202] width 851 height 462
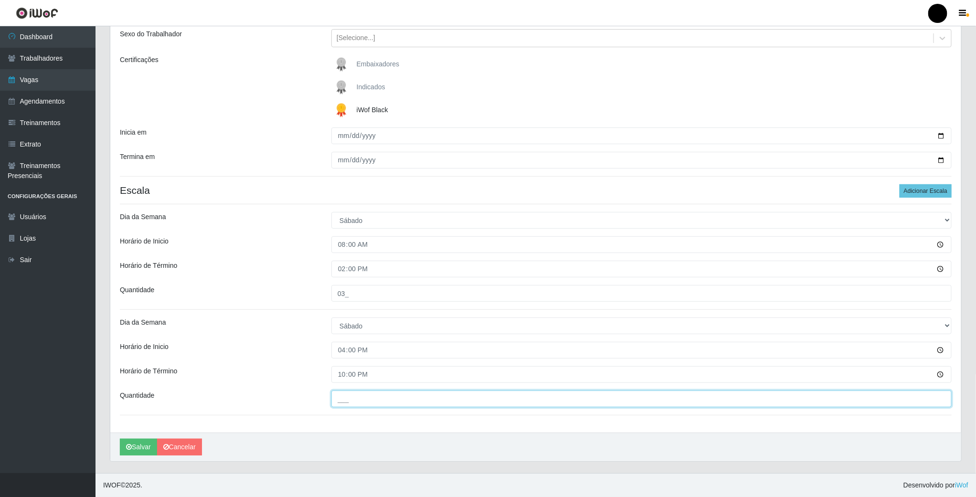
click at [354, 406] on input "___" at bounding box center [641, 399] width 620 height 17
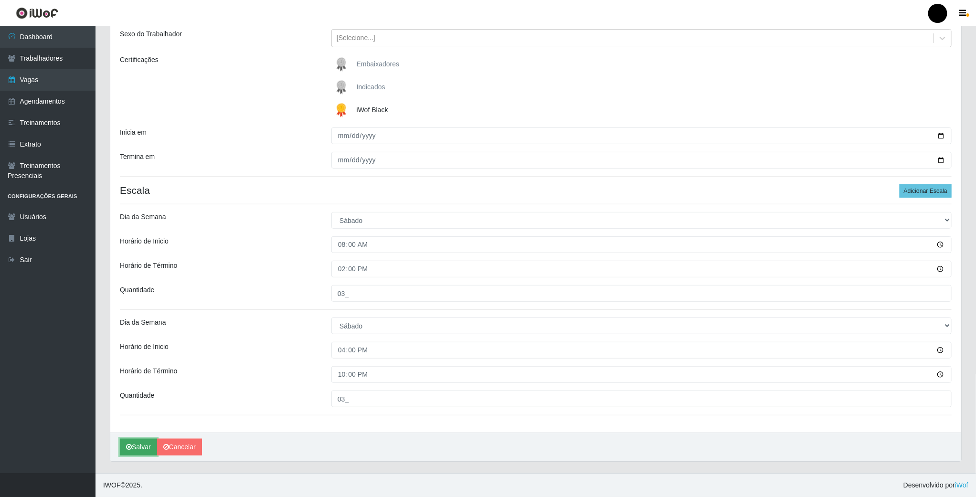
click at [129, 441] on button "Salvar" at bounding box center [138, 447] width 37 height 17
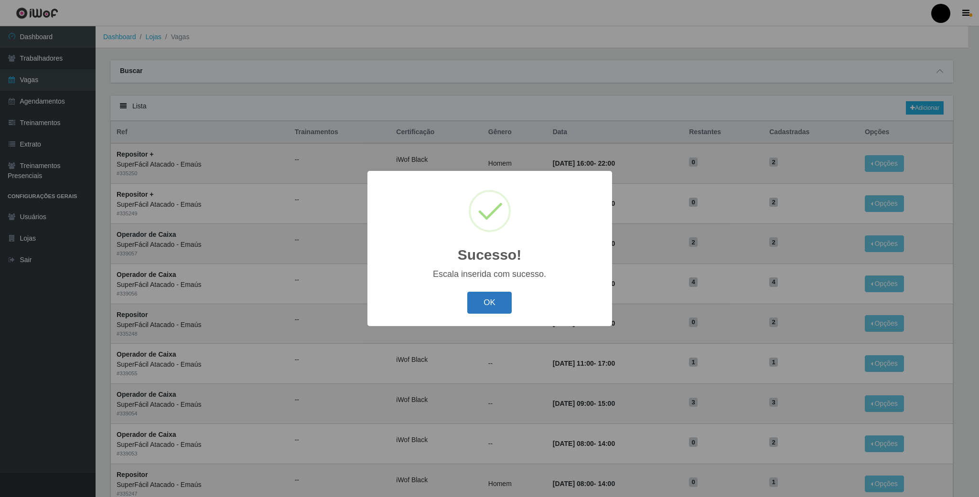
click at [506, 294] on button "OK" at bounding box center [489, 303] width 44 height 22
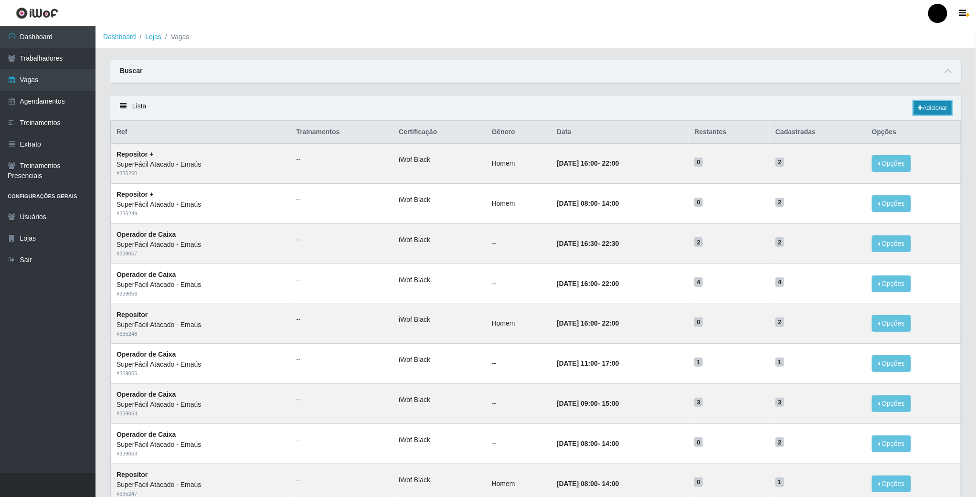
click at [938, 111] on link "Adicionar" at bounding box center [933, 107] width 38 height 13
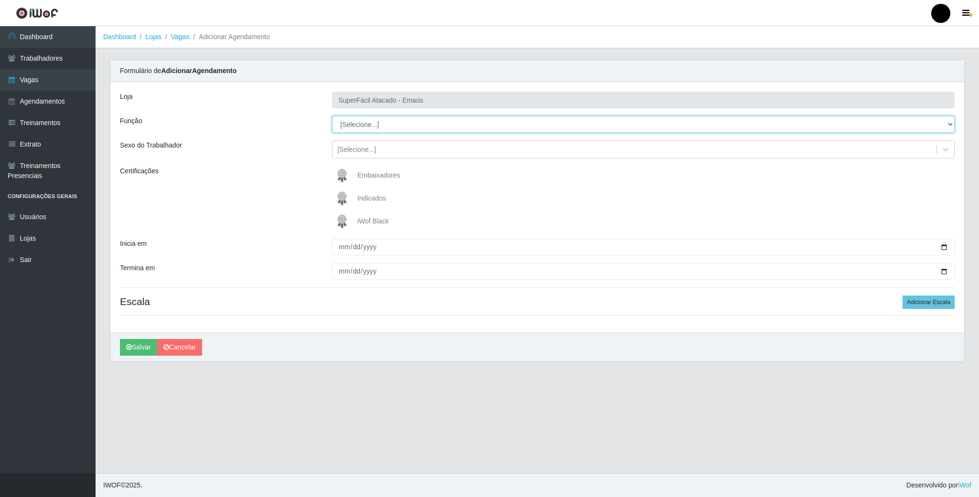
click at [930, 123] on select "[Selecione...] Auxiliar de Estacionamento Auxiliar de Estacionamento + Auxiliar…" at bounding box center [643, 124] width 622 height 17
click at [332, 117] on select "[Selecione...] Auxiliar de Estacionamento Auxiliar de Estacionamento + Auxiliar…" at bounding box center [643, 124] width 622 height 17
click at [334, 220] on img at bounding box center [343, 221] width 23 height 19
click at [0, 0] on input "iWof Black" at bounding box center [0, 0] width 0 height 0
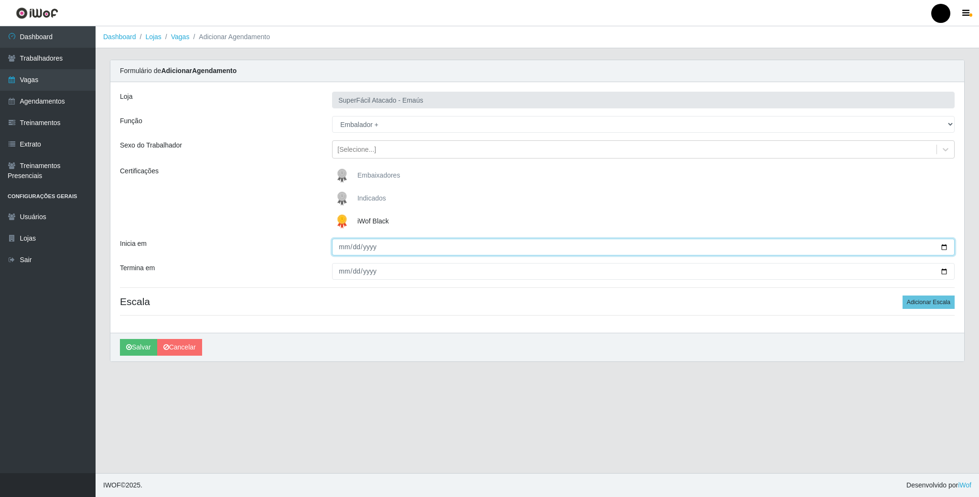
click at [940, 247] on input "Inicia em" at bounding box center [643, 247] width 622 height 17
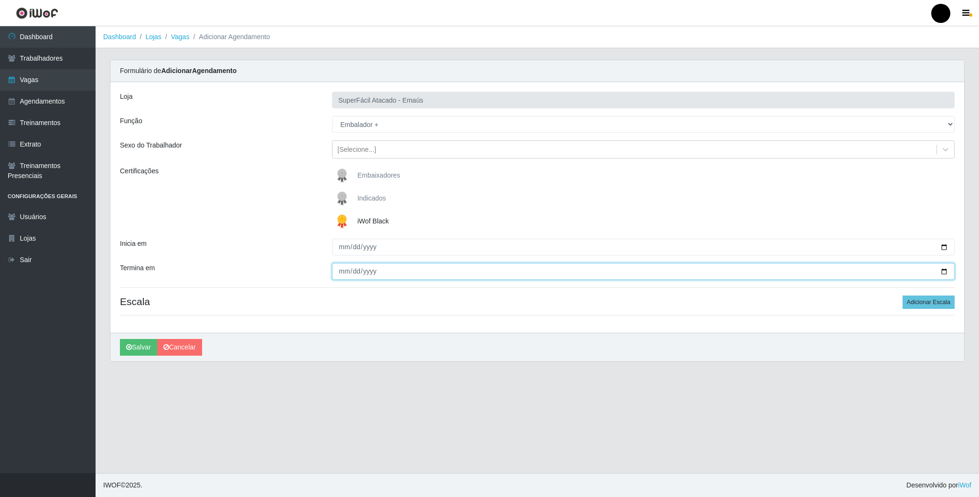
click at [934, 277] on input "Termina em" at bounding box center [643, 271] width 622 height 17
click at [941, 274] on input "Termina em" at bounding box center [643, 271] width 622 height 17
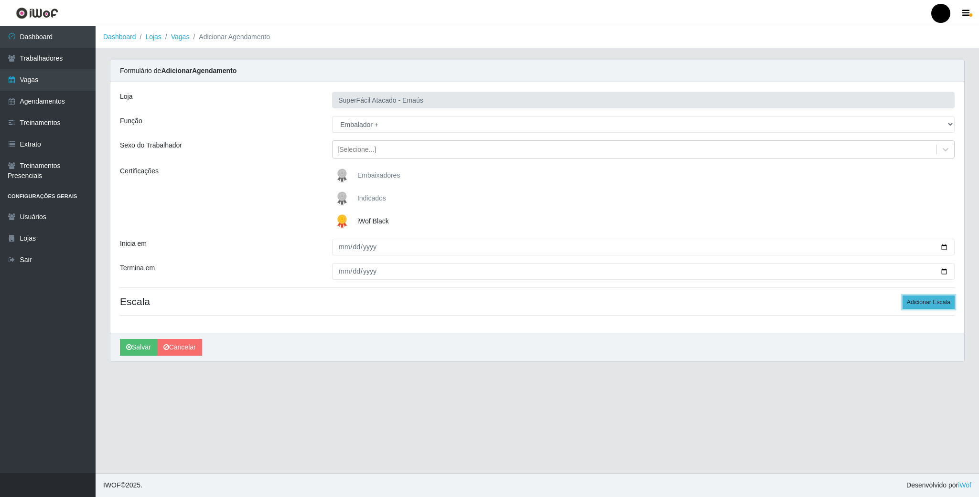
click at [937, 303] on button "Adicionar Escala" at bounding box center [928, 302] width 52 height 13
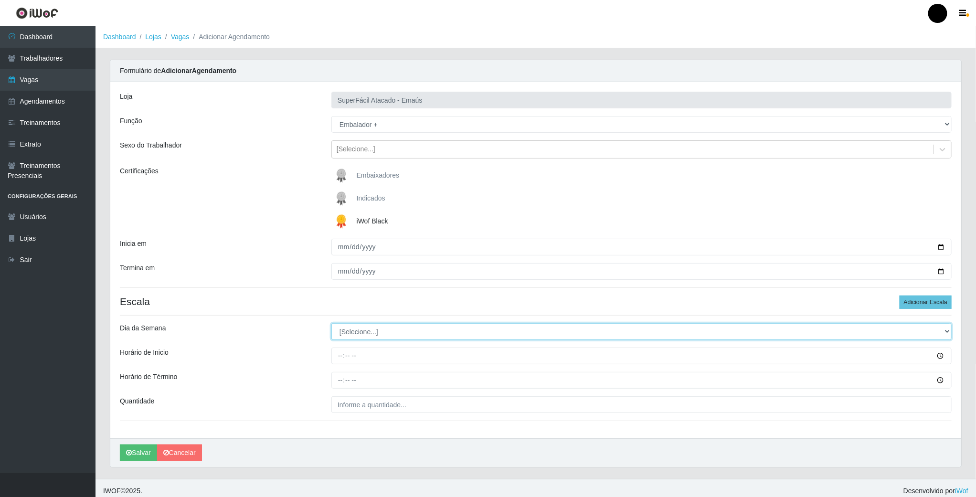
click at [381, 326] on select "[Selecione...] Segunda Terça Quarta Quinta Sexta Sábado Domingo" at bounding box center [641, 331] width 620 height 17
click at [386, 327] on select "[Selecione...] Segunda Terça Quarta Quinta Sexta Sábado Domingo" at bounding box center [641, 331] width 620 height 17
click at [331, 325] on select "[Selecione...] Segunda Terça Quarta Quinta Sexta Sábado Domingo" at bounding box center [641, 331] width 620 height 17
click at [339, 350] on input "Horário de Inicio" at bounding box center [641, 356] width 620 height 17
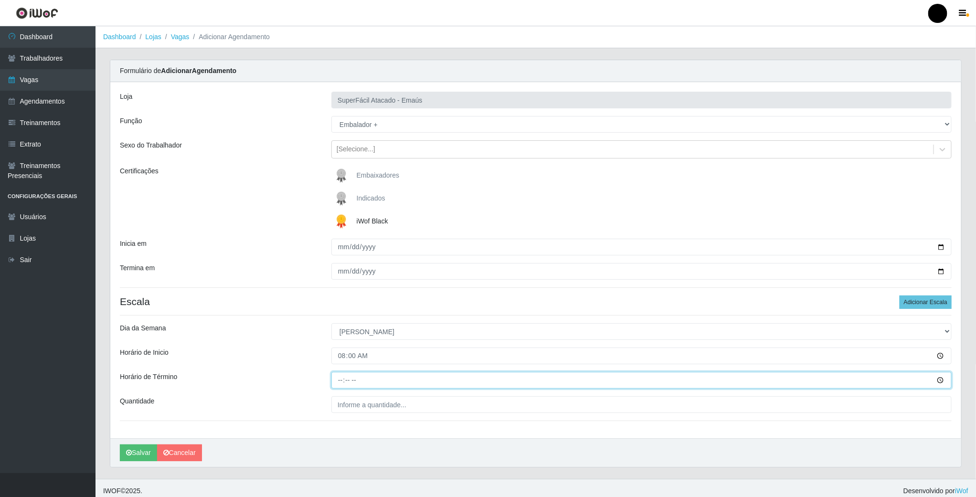
click at [339, 380] on input "Horário de Término" at bounding box center [641, 380] width 620 height 17
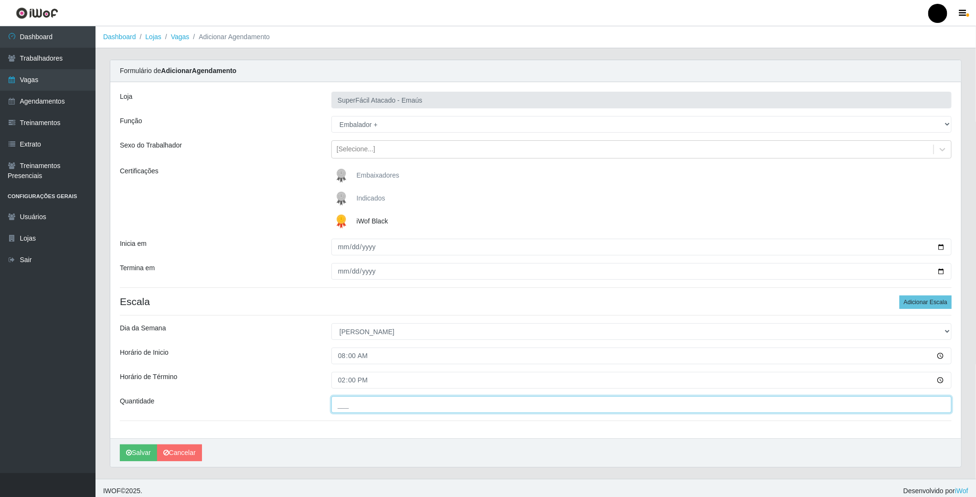
click at [348, 407] on input "___" at bounding box center [641, 404] width 620 height 17
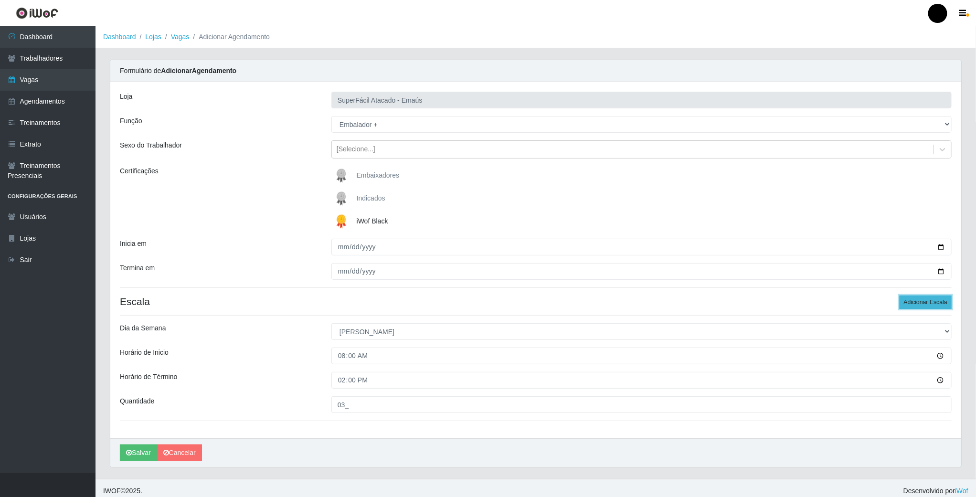
click at [947, 303] on button "Adicionar Escala" at bounding box center [926, 302] width 52 height 13
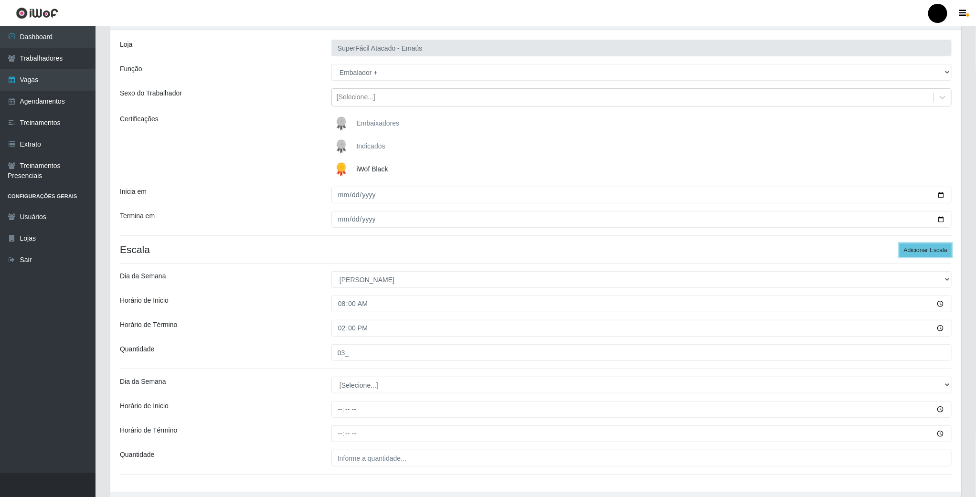
scroll to position [114, 0]
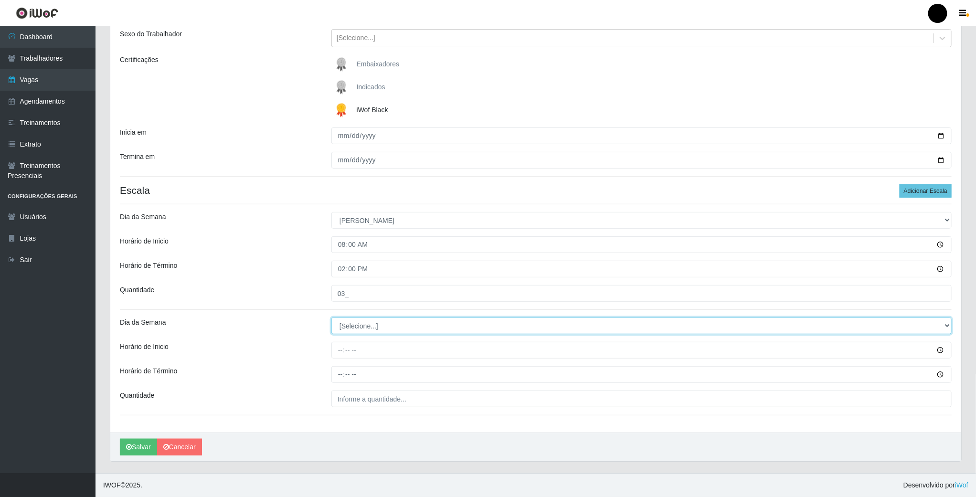
click at [344, 326] on select "[Selecione...] Segunda Terça Quarta Quinta Sexta Sábado Domingo" at bounding box center [641, 326] width 620 height 17
click at [331, 318] on select "[Selecione...] Segunda Terça Quarta Quinta Sexta Sábado Domingo" at bounding box center [641, 326] width 620 height 17
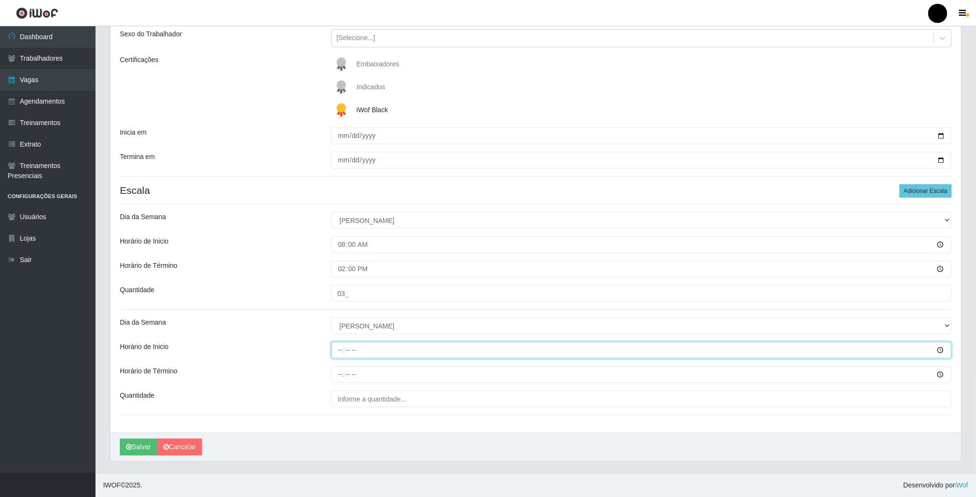
click at [336, 345] on input "Horário de Inicio" at bounding box center [641, 350] width 620 height 17
click at [347, 372] on input "Horário de Término" at bounding box center [641, 374] width 620 height 17
click at [334, 373] on input "Horário de Término" at bounding box center [641, 374] width 620 height 17
click at [339, 373] on input "Horário de Término" at bounding box center [641, 374] width 620 height 17
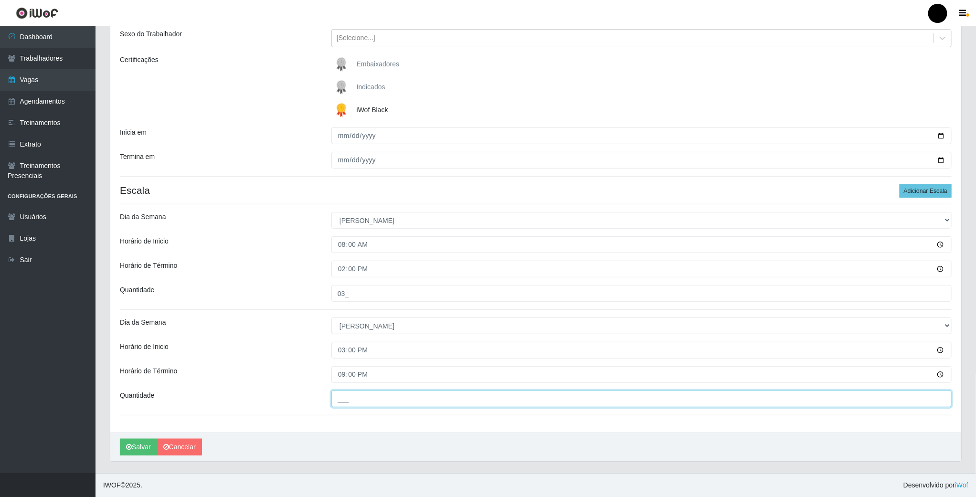
click at [362, 398] on input "___" at bounding box center [641, 399] width 620 height 17
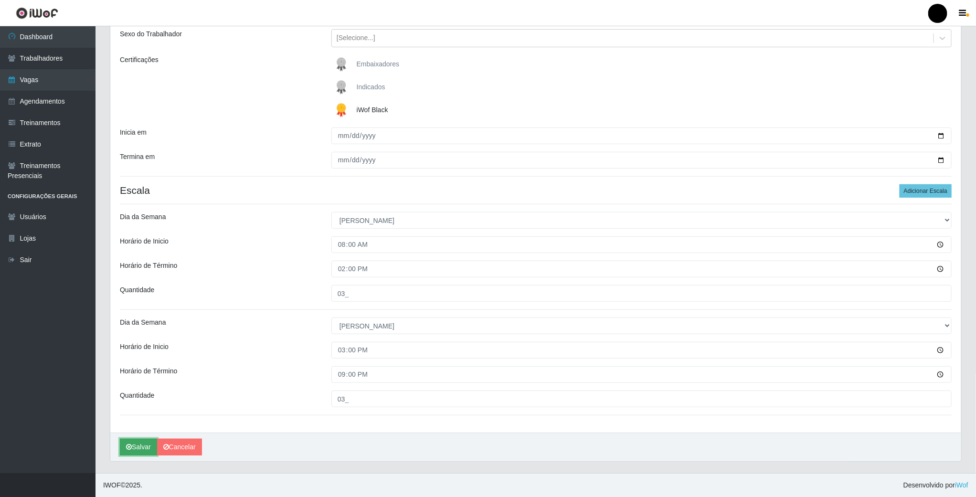
click at [152, 446] on button "Salvar" at bounding box center [138, 447] width 37 height 17
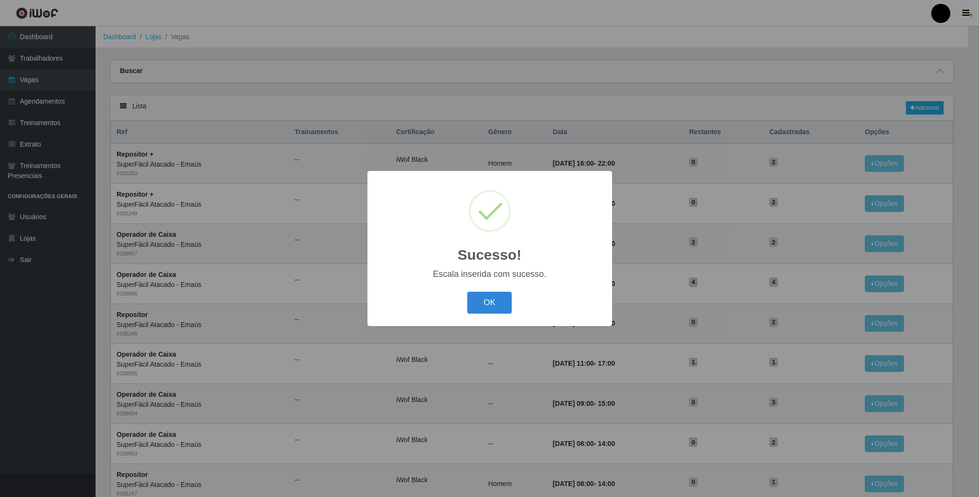
click at [495, 314] on div "OK Cancel" at bounding box center [489, 302] width 225 height 27
click at [495, 309] on button "OK" at bounding box center [489, 303] width 44 height 22
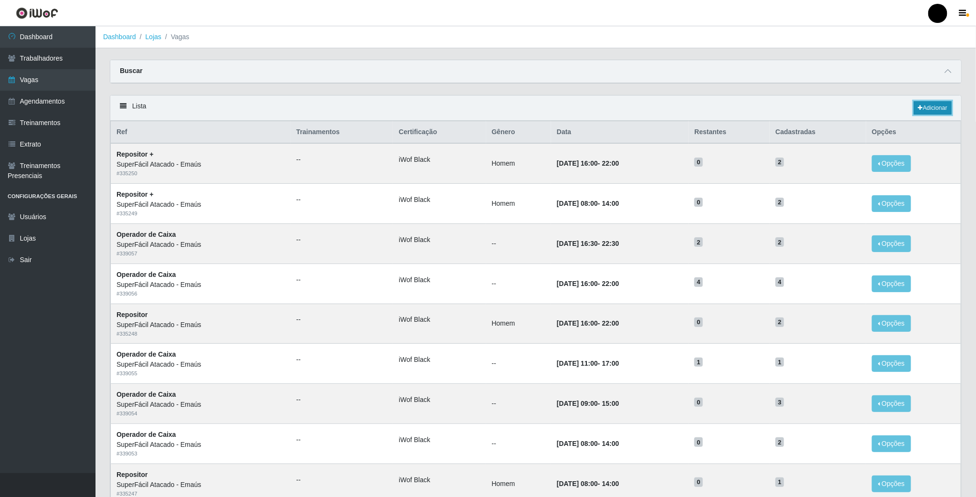
click at [937, 109] on link "Adicionar" at bounding box center [933, 107] width 38 height 13
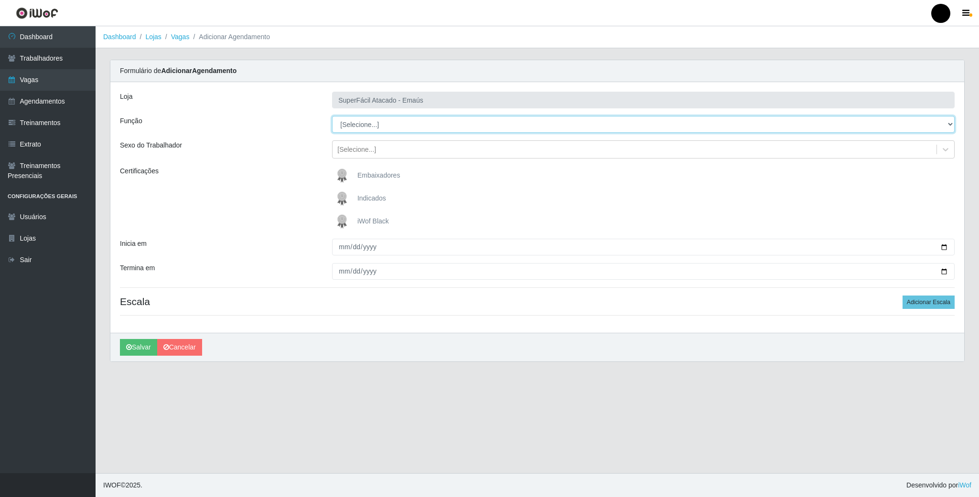
click at [939, 125] on select "[Selecione...] Auxiliar de Estacionamento Auxiliar de Estacionamento + Auxiliar…" at bounding box center [643, 124] width 622 height 17
click at [332, 117] on select "[Selecione...] Auxiliar de Estacionamento Auxiliar de Estacionamento + Auxiliar…" at bounding box center [643, 124] width 622 height 17
click at [344, 225] on img at bounding box center [343, 221] width 23 height 19
click at [0, 0] on input "iWof Black" at bounding box center [0, 0] width 0 height 0
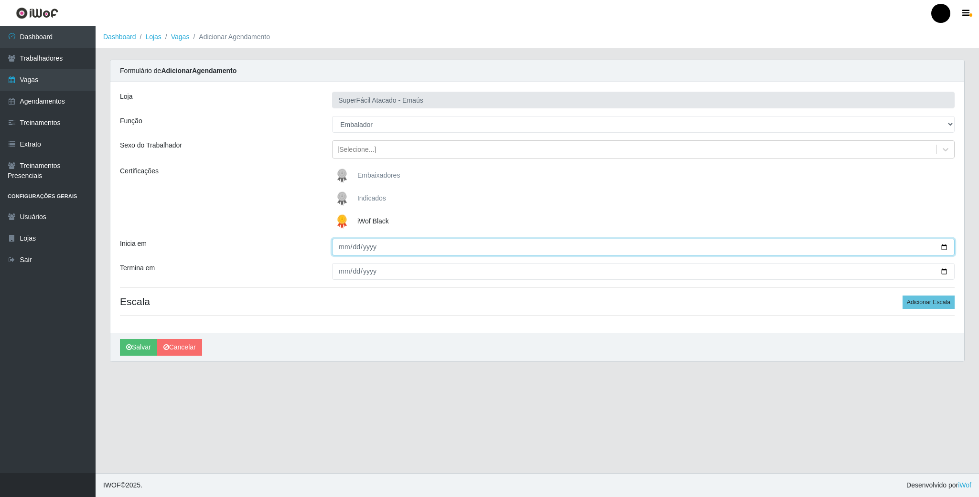
click at [926, 246] on input "Inicia em" at bounding box center [643, 247] width 622 height 17
click at [940, 244] on input "Inicia em" at bounding box center [643, 247] width 622 height 17
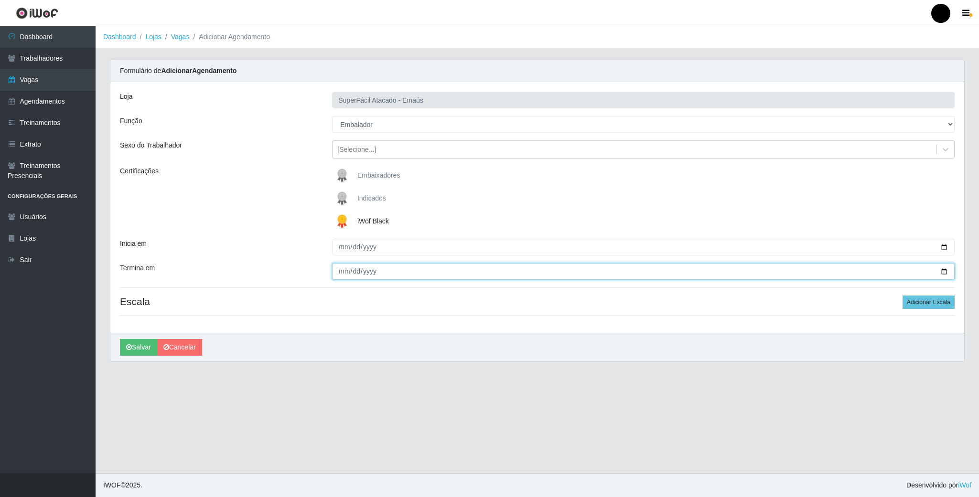
click at [945, 276] on input "Termina em" at bounding box center [643, 271] width 622 height 17
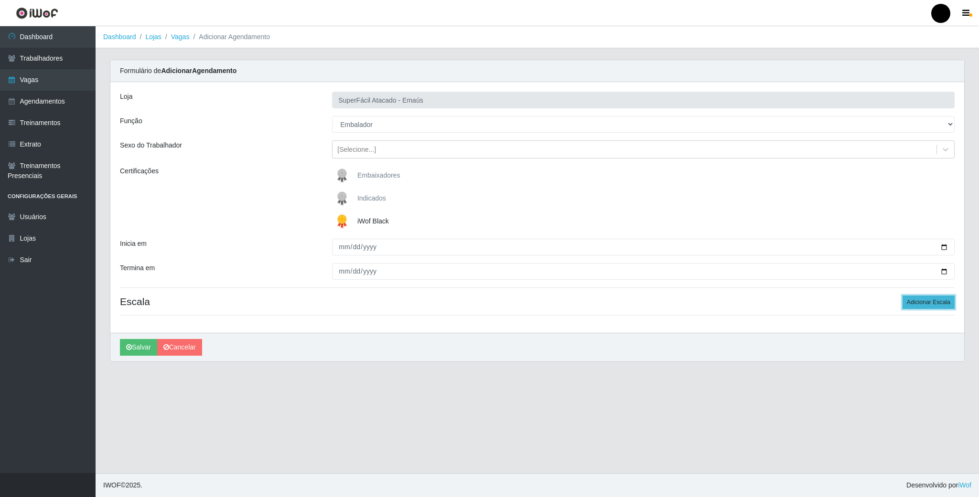
click at [916, 300] on button "Adicionar Escala" at bounding box center [928, 302] width 52 height 13
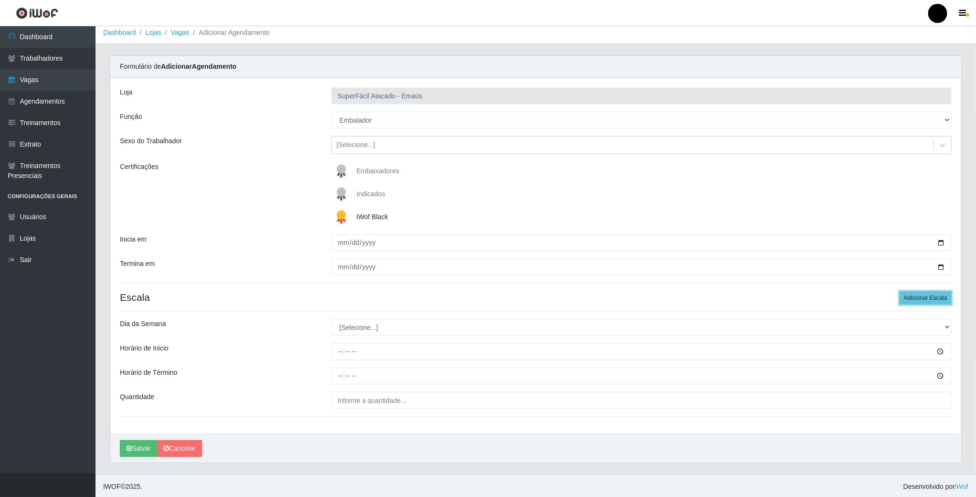
scroll to position [9, 0]
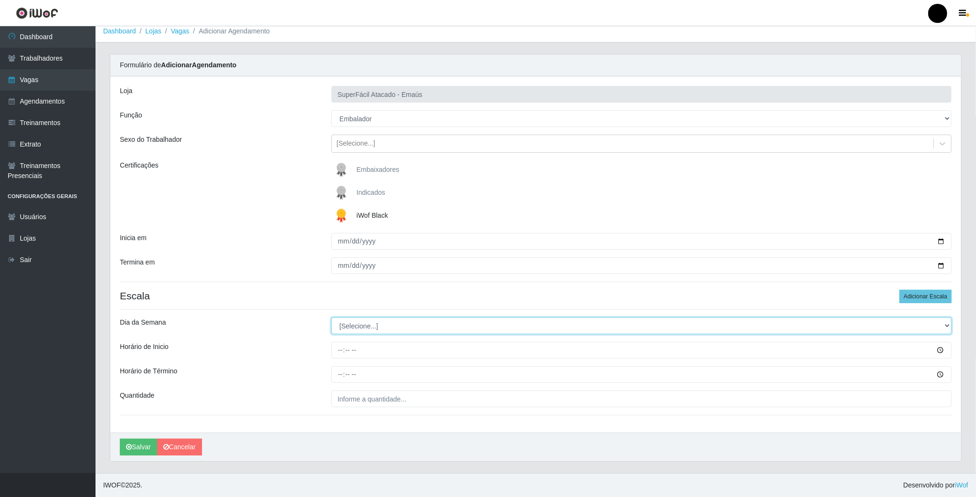
click at [347, 324] on select "[Selecione...] Segunda Terça Quarta Quinta Sexta Sábado Domingo" at bounding box center [641, 326] width 620 height 17
click at [331, 318] on select "[Selecione...] Segunda Terça Quarta Quinta Sexta Sábado Domingo" at bounding box center [641, 326] width 620 height 17
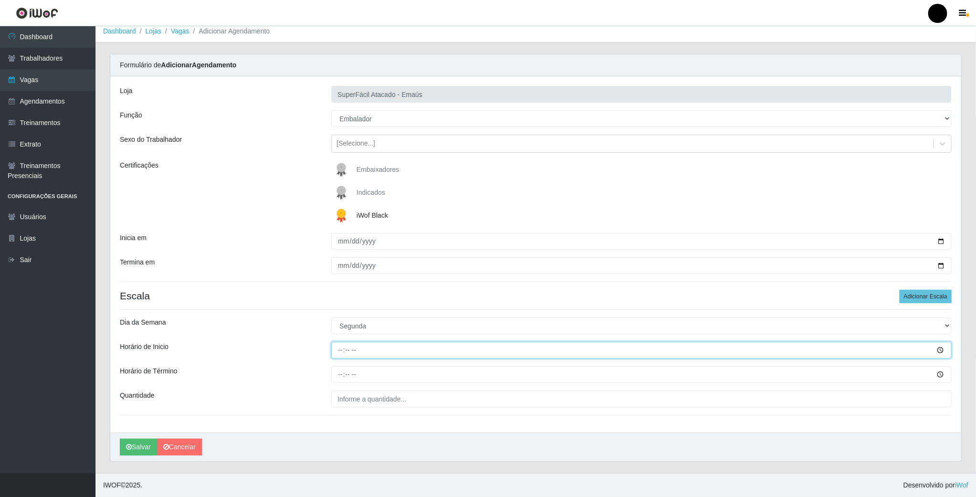
click at [340, 348] on input "Horário de Inicio" at bounding box center [641, 350] width 620 height 17
click at [342, 350] on input "09:00" at bounding box center [641, 350] width 620 height 17
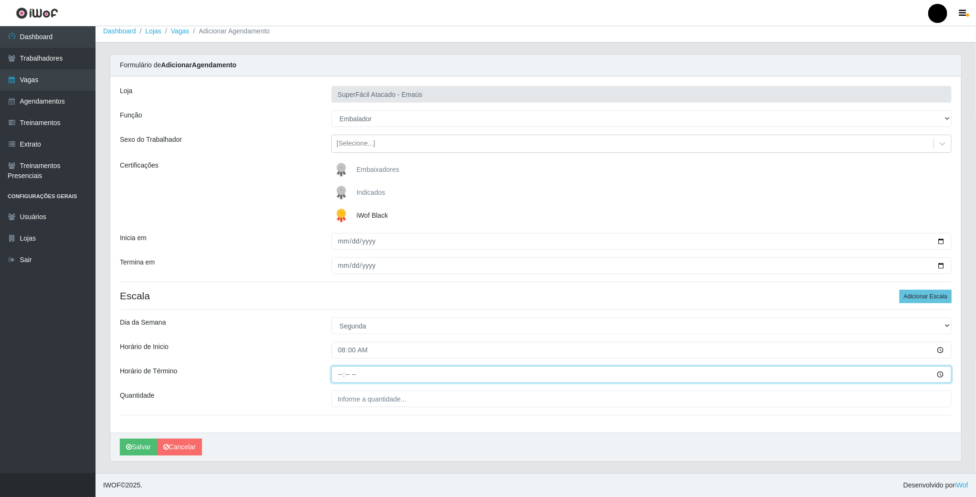
click at [338, 370] on input "Horário de Término" at bounding box center [641, 374] width 620 height 17
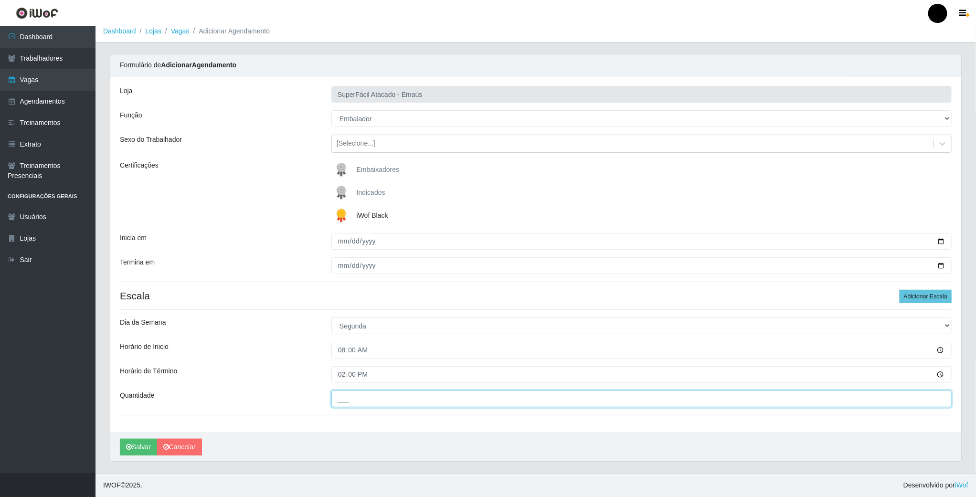
click at [342, 397] on input "___" at bounding box center [641, 399] width 620 height 17
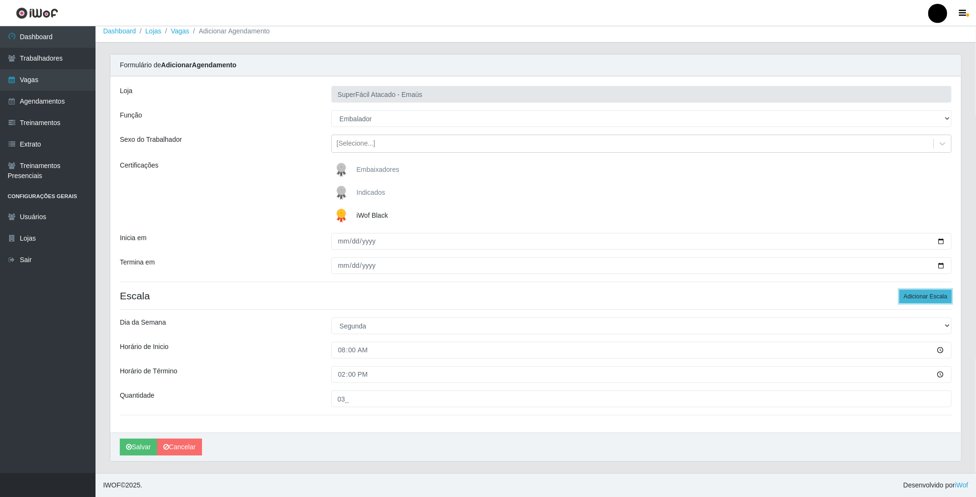
click at [903, 302] on button "Adicionar Escala" at bounding box center [926, 296] width 52 height 13
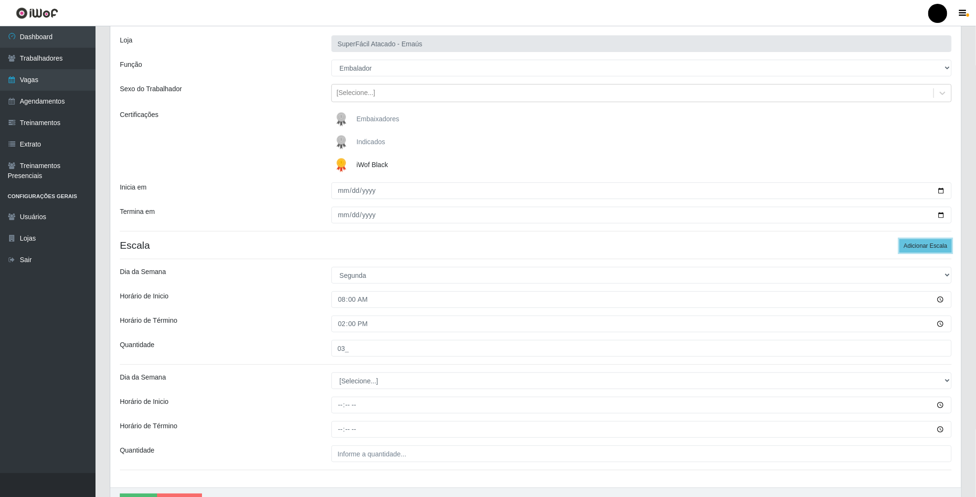
scroll to position [114, 0]
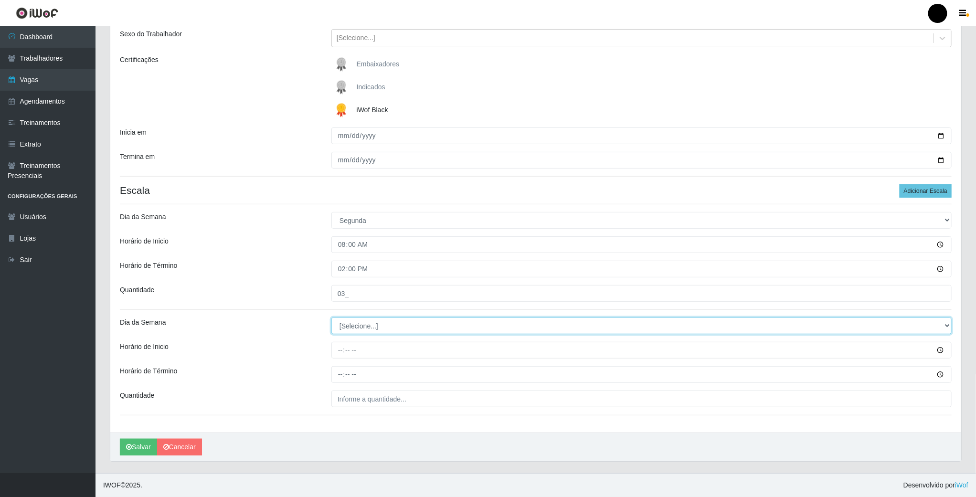
click at [378, 322] on select "[Selecione...] Segunda Terça Quarta Quinta Sexta Sábado Domingo" at bounding box center [641, 326] width 620 height 17
click at [331, 318] on select "[Selecione...] Segunda Terça Quarta Quinta Sexta Sábado Domingo" at bounding box center [641, 326] width 620 height 17
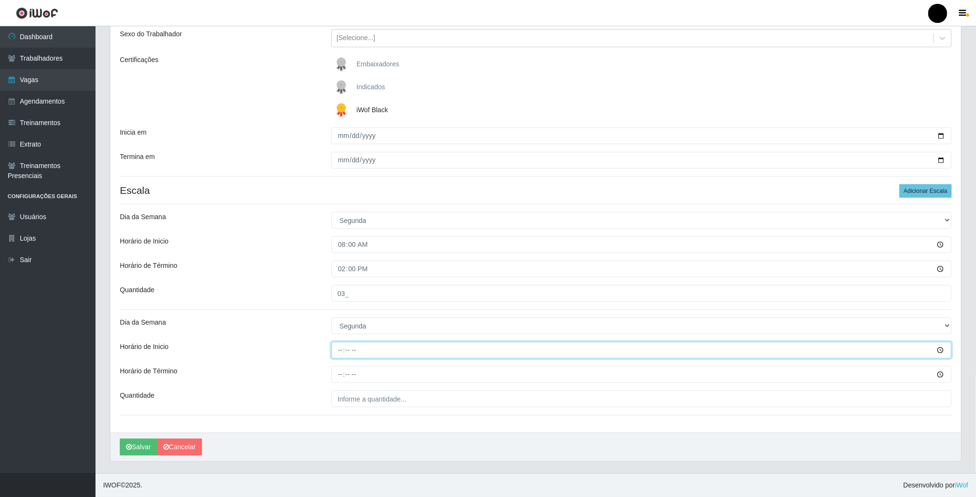
click at [341, 352] on input "Horário de Inicio" at bounding box center [641, 350] width 620 height 17
click at [338, 369] on input "Horário de Término" at bounding box center [641, 374] width 620 height 17
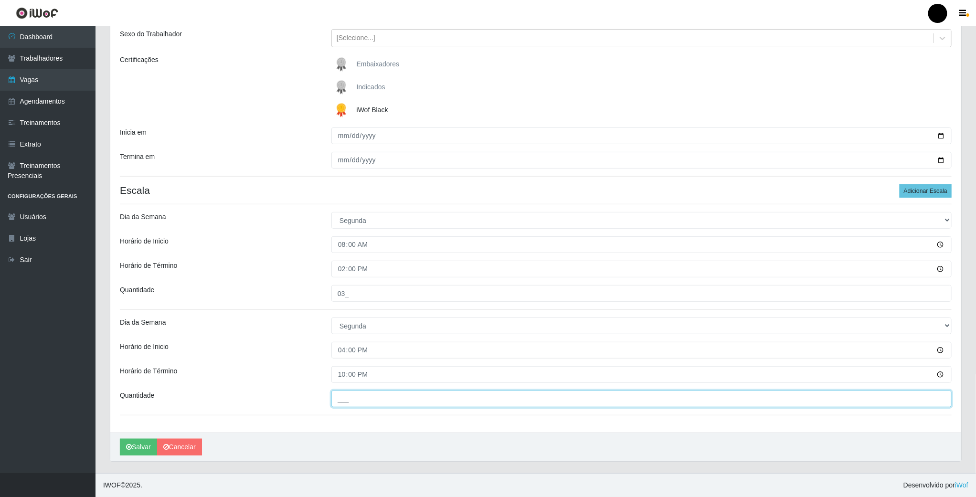
click at [357, 399] on input "___" at bounding box center [641, 399] width 620 height 17
click at [364, 406] on input "03_" at bounding box center [641, 399] width 620 height 17
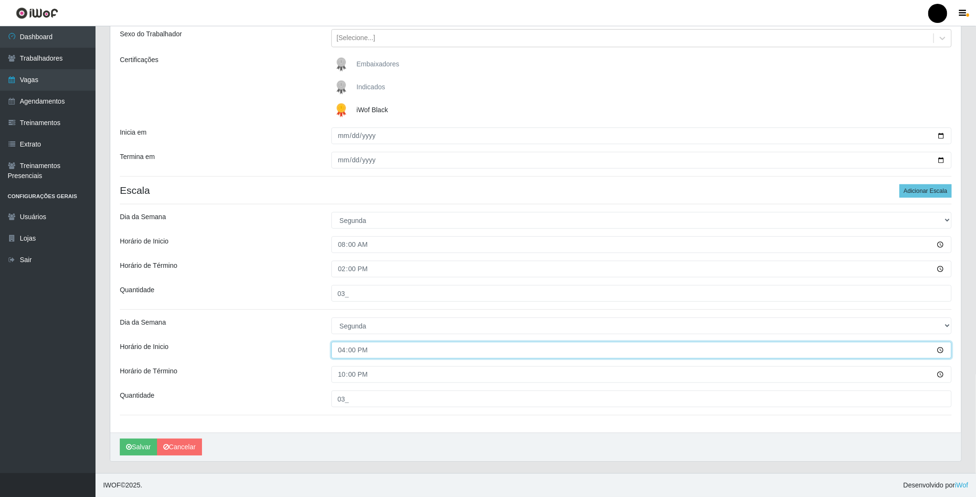
click at [414, 344] on input "16:00" at bounding box center [641, 350] width 620 height 17
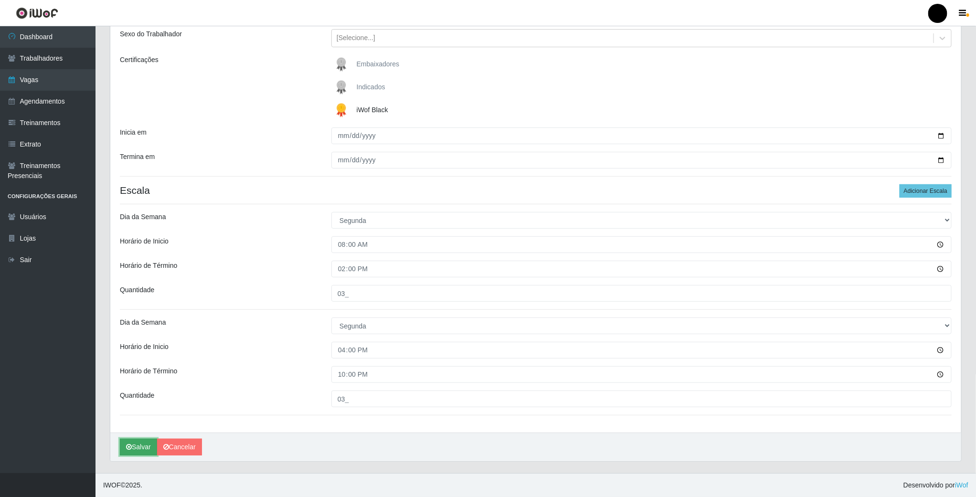
drag, startPoint x: 139, startPoint y: 443, endPoint x: 143, endPoint y: 453, distance: 10.7
click at [139, 443] on button "Salvar" at bounding box center [138, 447] width 37 height 17
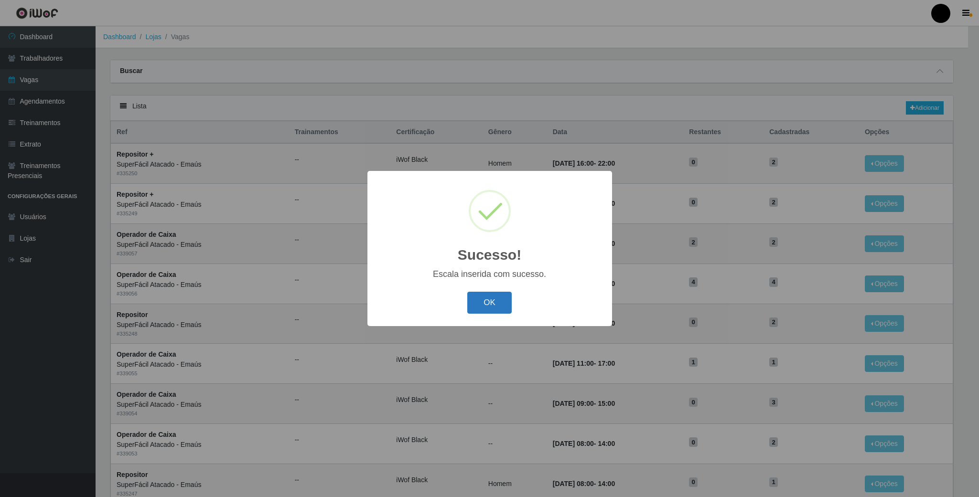
click at [489, 297] on button "OK" at bounding box center [489, 303] width 44 height 22
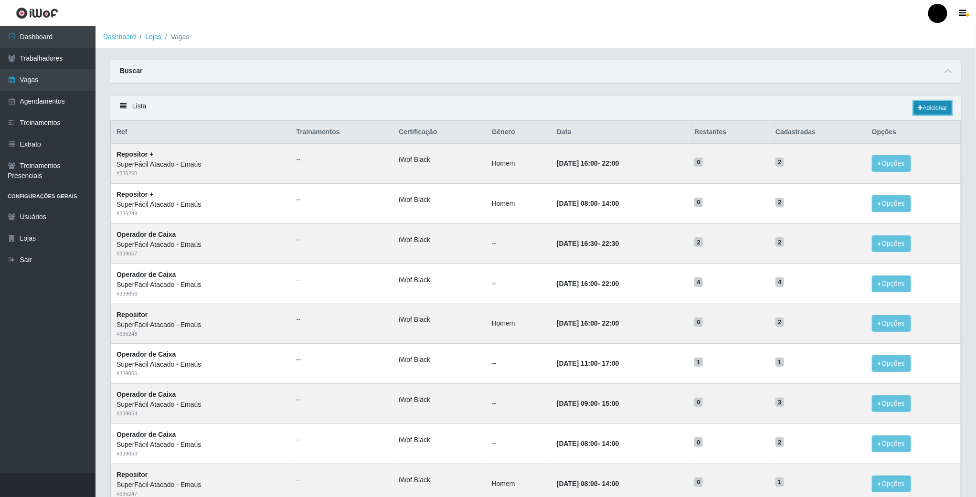
click at [925, 109] on link "Adicionar" at bounding box center [933, 107] width 38 height 13
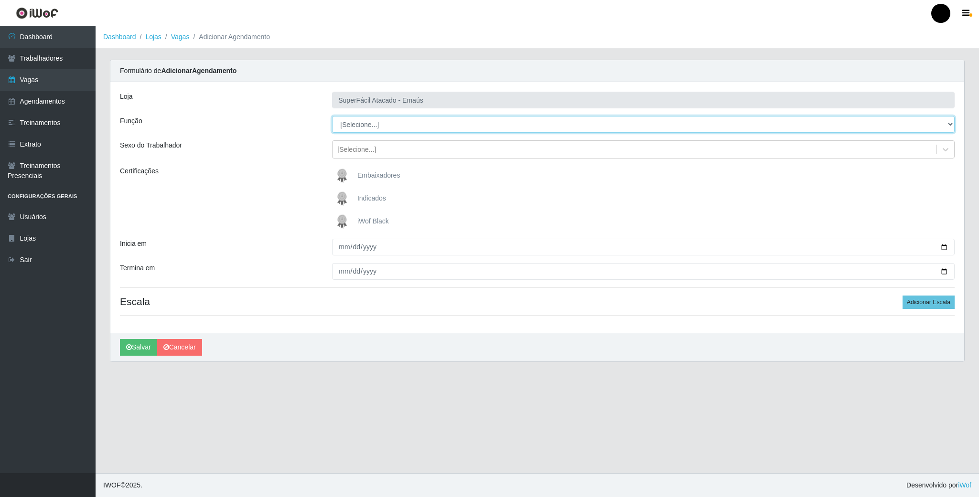
click at [393, 127] on select "[Selecione...] Auxiliar de Estacionamento Auxiliar de Estacionamento + Auxiliar…" at bounding box center [643, 124] width 622 height 17
click at [332, 117] on select "[Selecione...] Auxiliar de Estacionamento Auxiliar de Estacionamento + Auxiliar…" at bounding box center [643, 124] width 622 height 17
click at [344, 215] on img at bounding box center [343, 221] width 23 height 19
click at [0, 0] on input "iWof Black" at bounding box center [0, 0] width 0 height 0
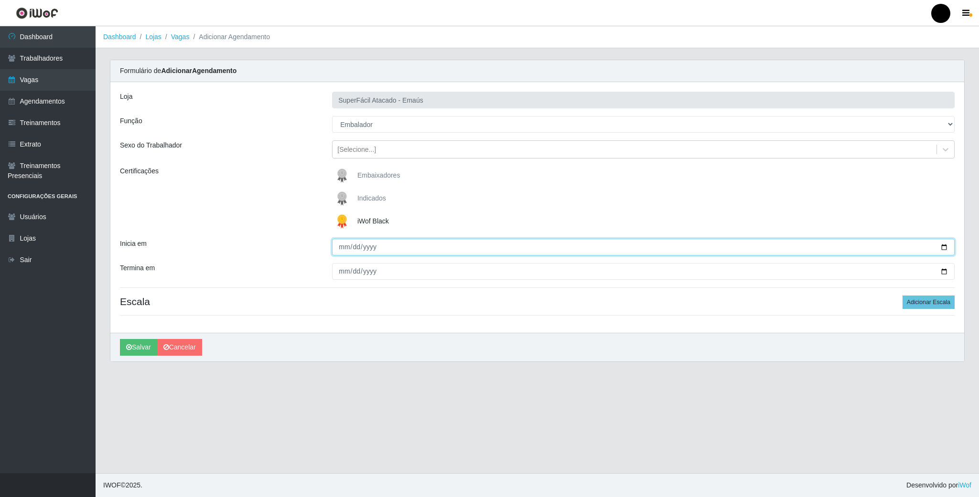
click at [943, 247] on input "Inicia em" at bounding box center [643, 247] width 622 height 17
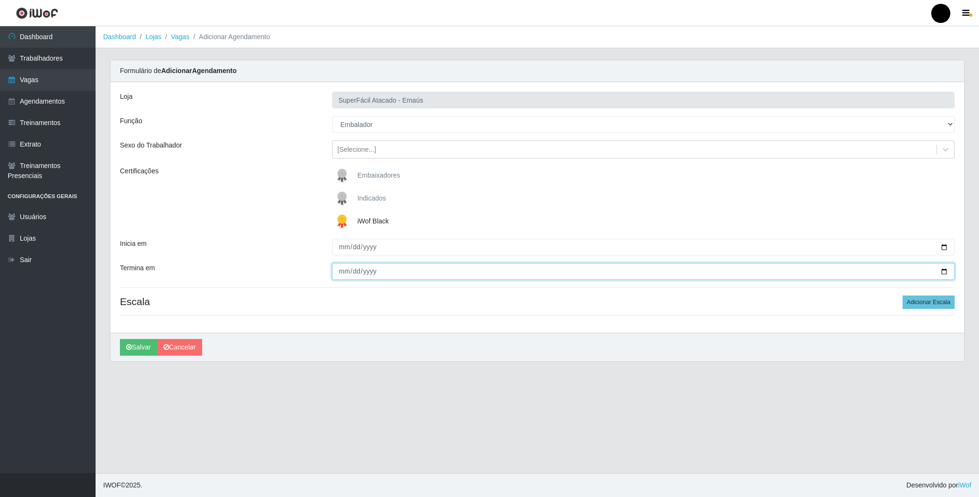
click at [944, 274] on input "Termina em" at bounding box center [643, 271] width 622 height 17
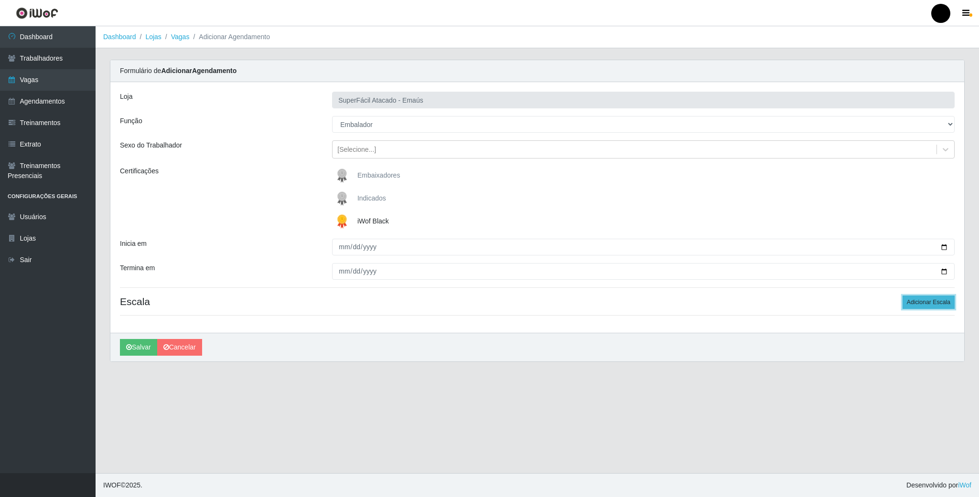
click at [907, 301] on button "Adicionar Escala" at bounding box center [928, 302] width 52 height 13
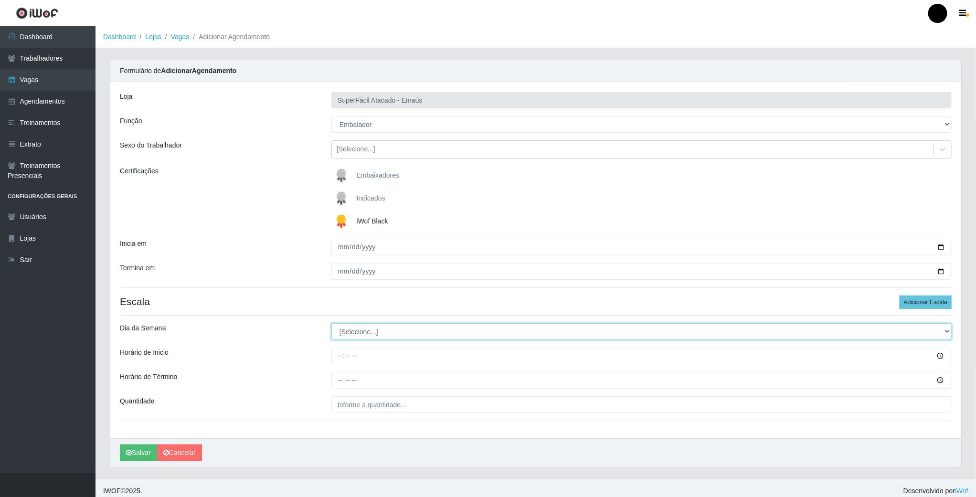
click at [336, 332] on select "[Selecione...] Segunda Terça Quarta Quinta Sexta Sábado Domingo" at bounding box center [641, 331] width 620 height 17
click at [331, 325] on select "[Selecione...] Segunda Terça Quarta Quinta Sexta Sábado Domingo" at bounding box center [641, 331] width 620 height 17
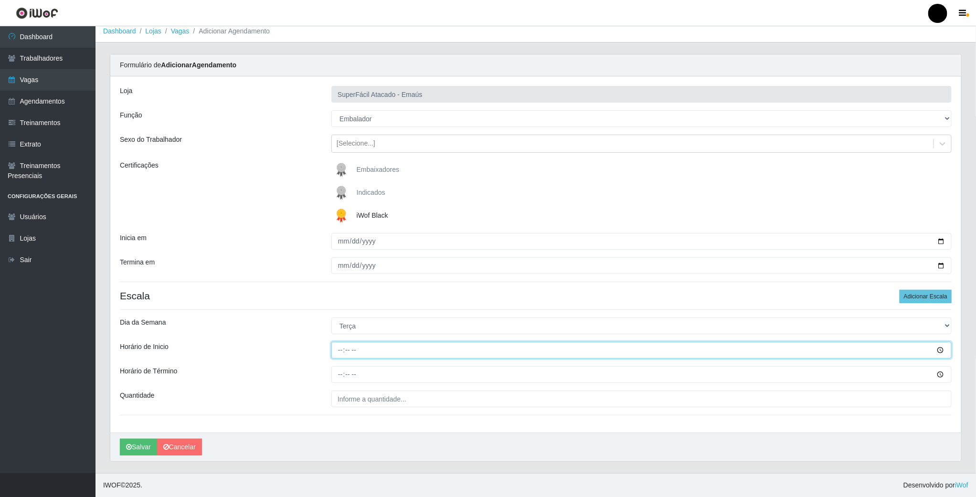
click at [340, 345] on input "Horário de Inicio" at bounding box center [641, 350] width 620 height 17
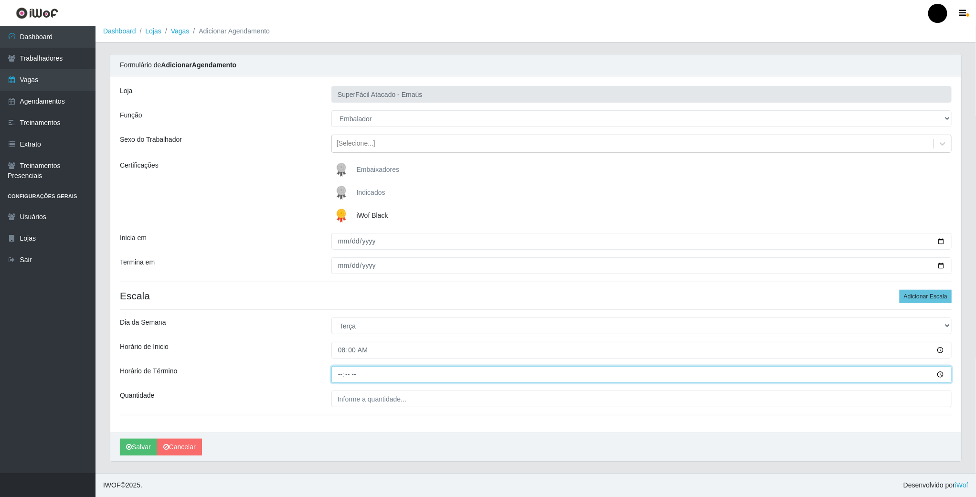
click at [341, 375] on input "Horário de Término" at bounding box center [641, 374] width 620 height 17
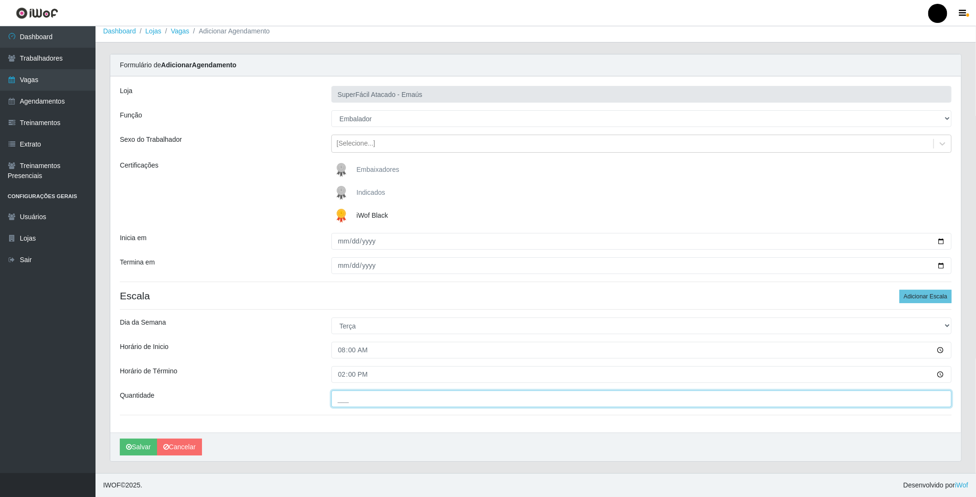
click at [349, 401] on input "___" at bounding box center [641, 399] width 620 height 17
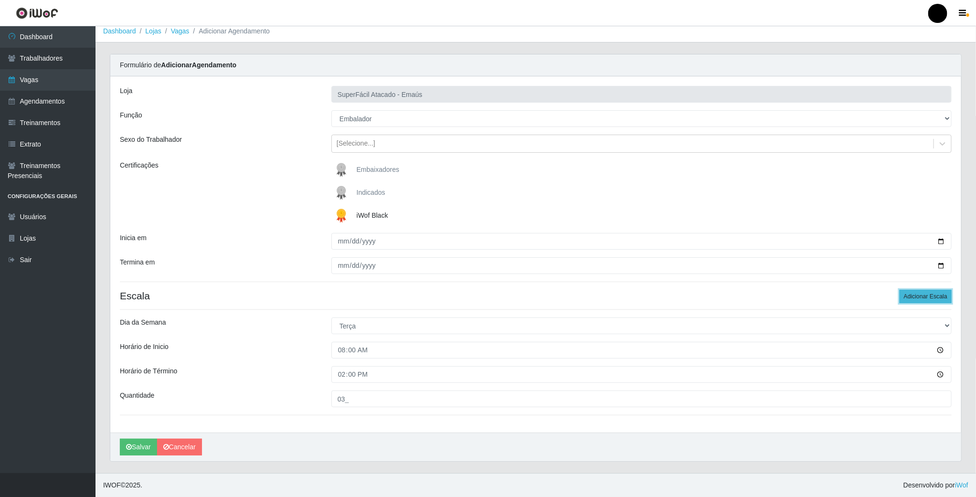
click at [936, 296] on button "Adicionar Escala" at bounding box center [926, 296] width 52 height 13
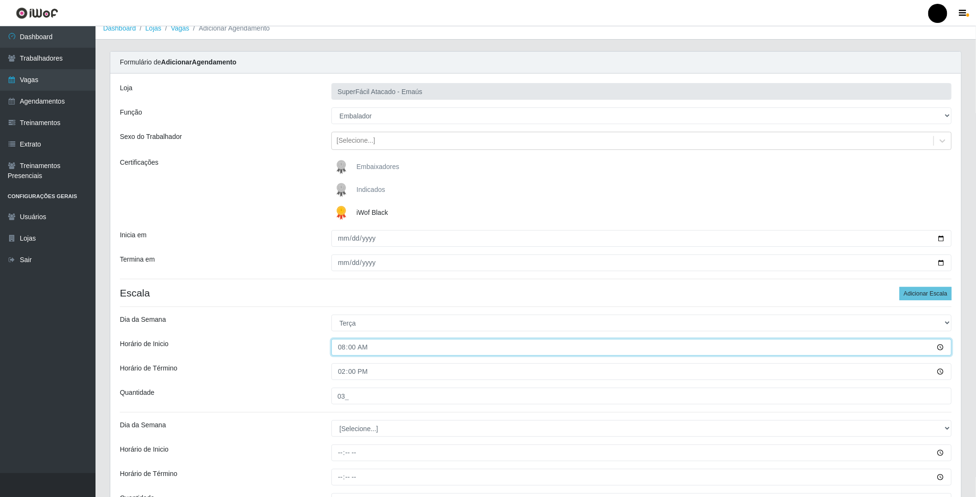
click at [345, 346] on input "08:00" at bounding box center [641, 347] width 620 height 17
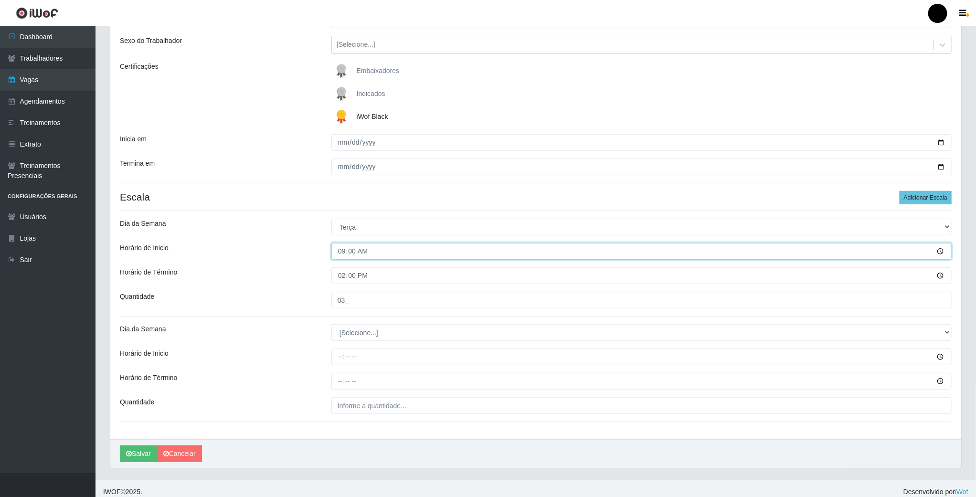
scroll to position [114, 0]
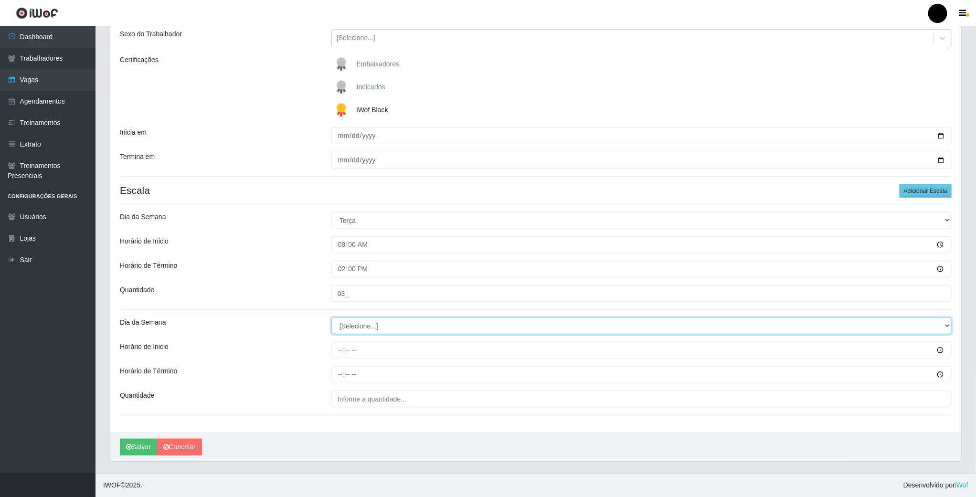
click at [364, 320] on select "[Selecione...] Segunda Terça Quarta Quinta Sexta Sábado Domingo" at bounding box center [641, 326] width 620 height 17
click at [331, 318] on select "[Selecione...] Segunda Terça Quarta Quinta Sexta Sábado Domingo" at bounding box center [641, 326] width 620 height 17
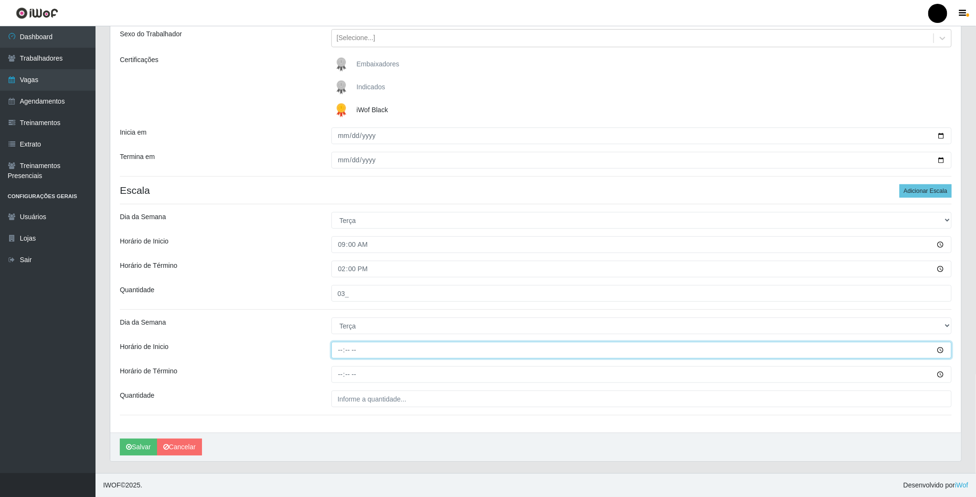
click at [339, 349] on input "Horário de Inicio" at bounding box center [641, 350] width 620 height 17
click at [341, 373] on input "Horário de Término" at bounding box center [641, 374] width 620 height 17
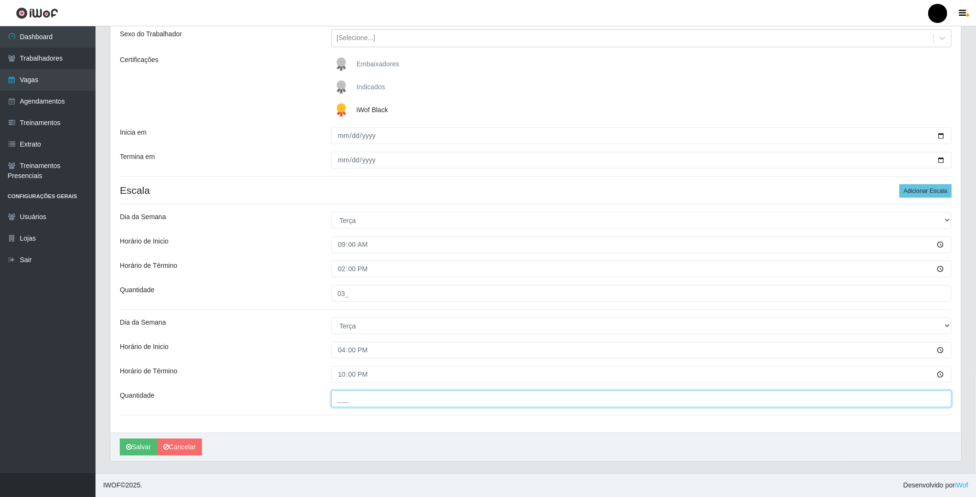
click at [350, 403] on input "___" at bounding box center [641, 399] width 620 height 17
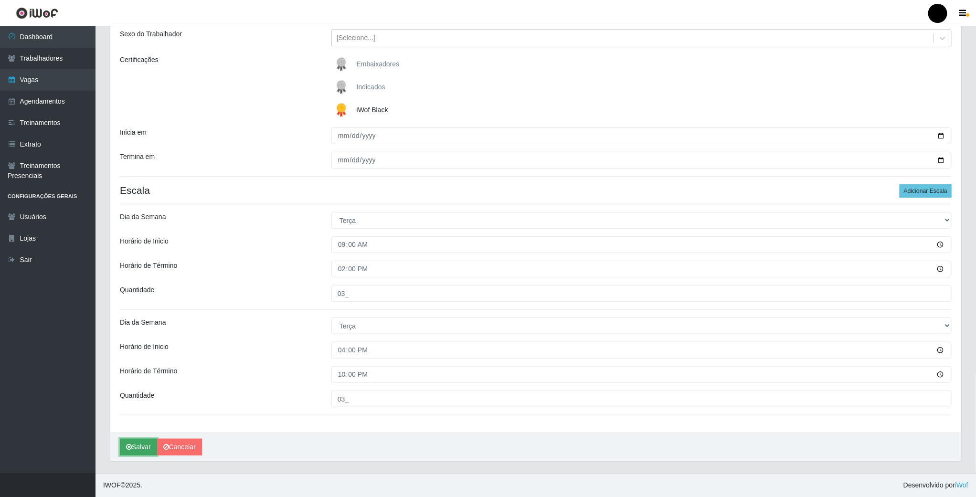
click at [133, 445] on button "Salvar" at bounding box center [138, 447] width 37 height 17
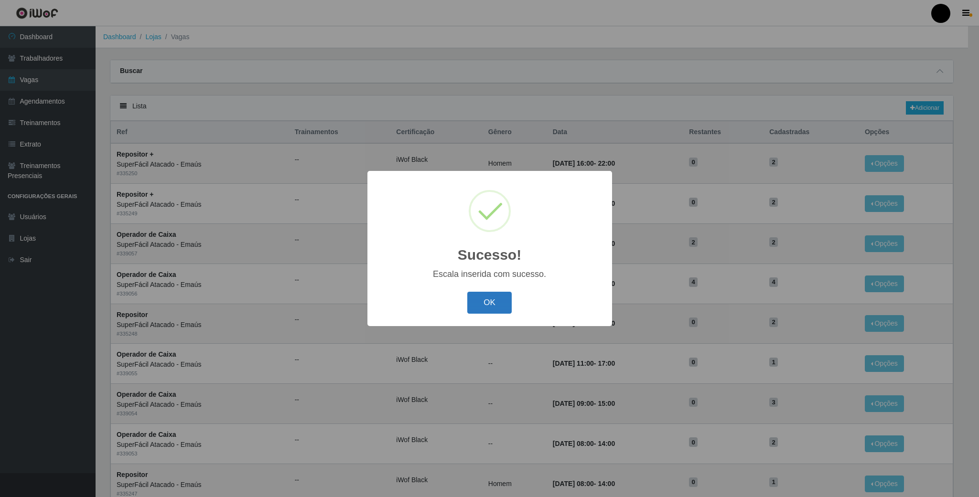
click at [476, 309] on button "OK" at bounding box center [489, 303] width 44 height 22
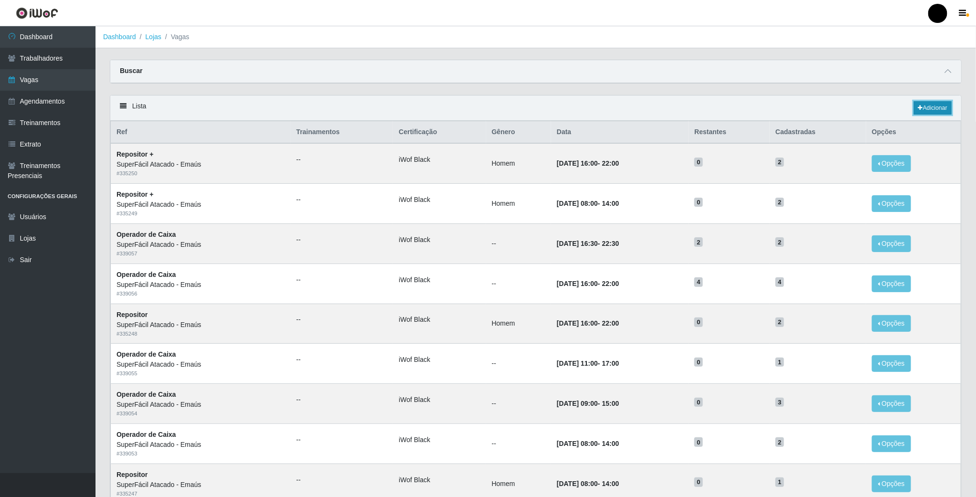
click at [940, 105] on link "Adicionar" at bounding box center [933, 107] width 38 height 13
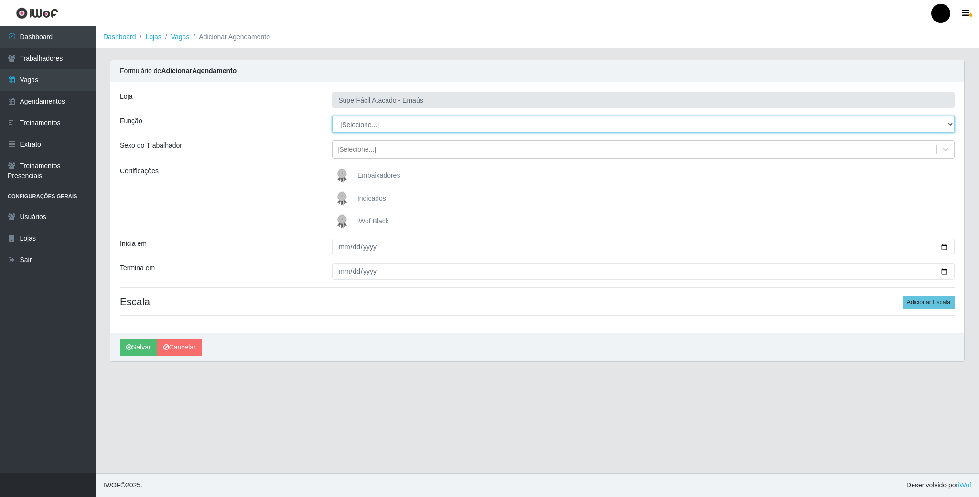
click at [358, 128] on select "[Selecione...] Auxiliar de Estacionamento Auxiliar de Estacionamento + Auxiliar…" at bounding box center [643, 124] width 622 height 17
click at [332, 117] on select "[Selecione...] Auxiliar de Estacionamento Auxiliar de Estacionamento + Auxiliar…" at bounding box center [643, 124] width 622 height 17
click at [343, 218] on img at bounding box center [343, 221] width 23 height 19
click at [0, 0] on input "iWof Black" at bounding box center [0, 0] width 0 height 0
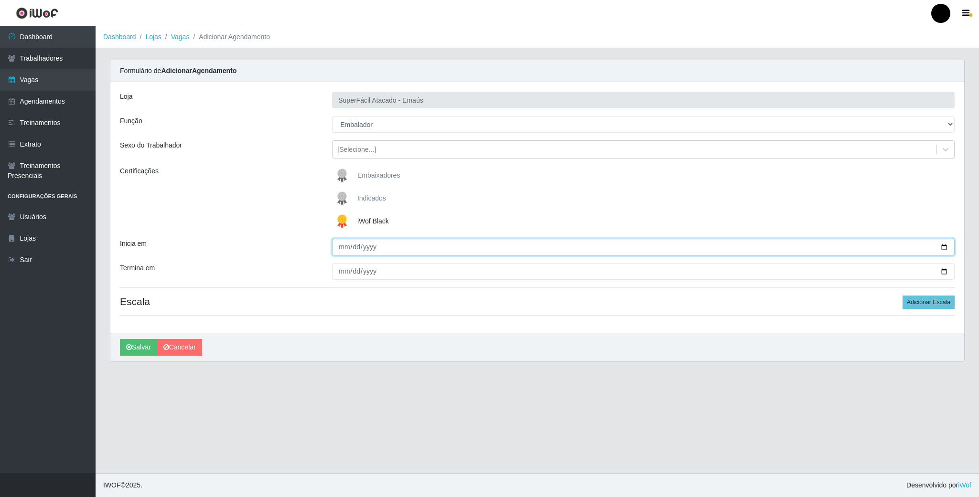
click at [945, 247] on input "Inicia em" at bounding box center [643, 247] width 622 height 17
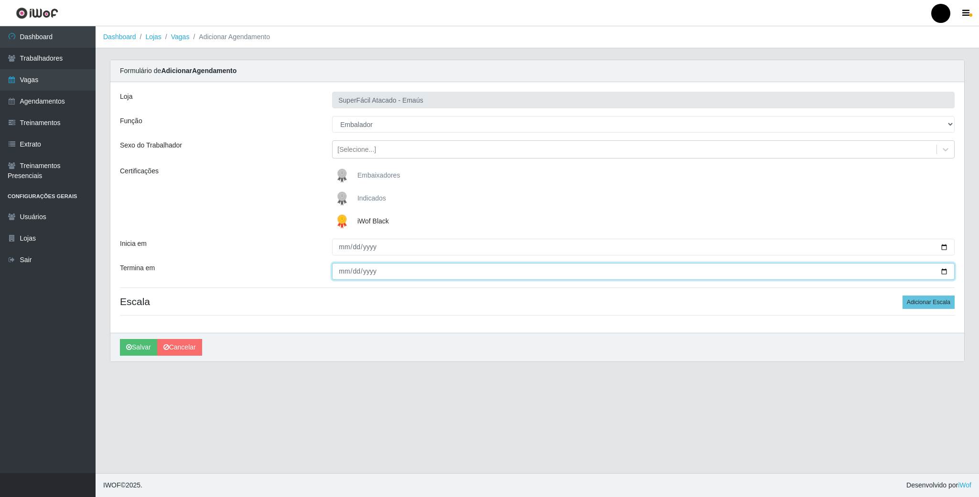
click at [940, 271] on input "Termina em" at bounding box center [643, 271] width 622 height 17
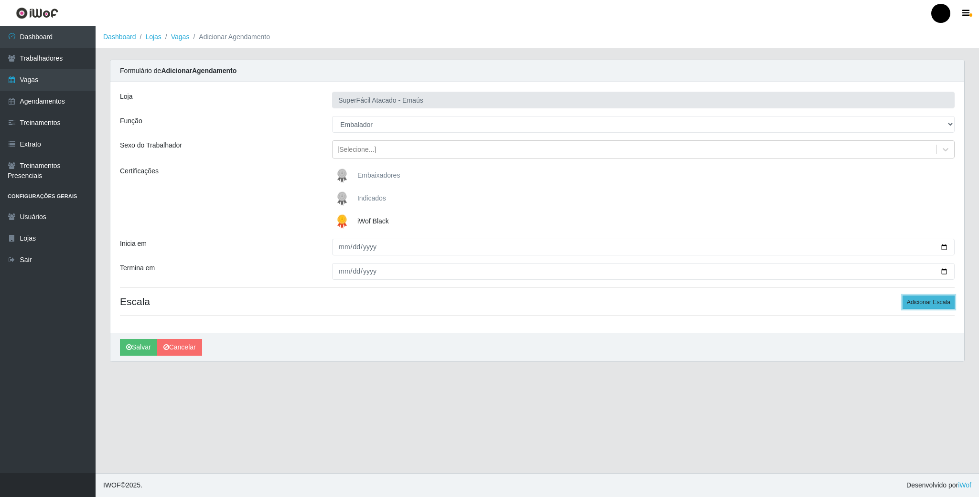
click at [930, 307] on button "Adicionar Escala" at bounding box center [928, 302] width 52 height 13
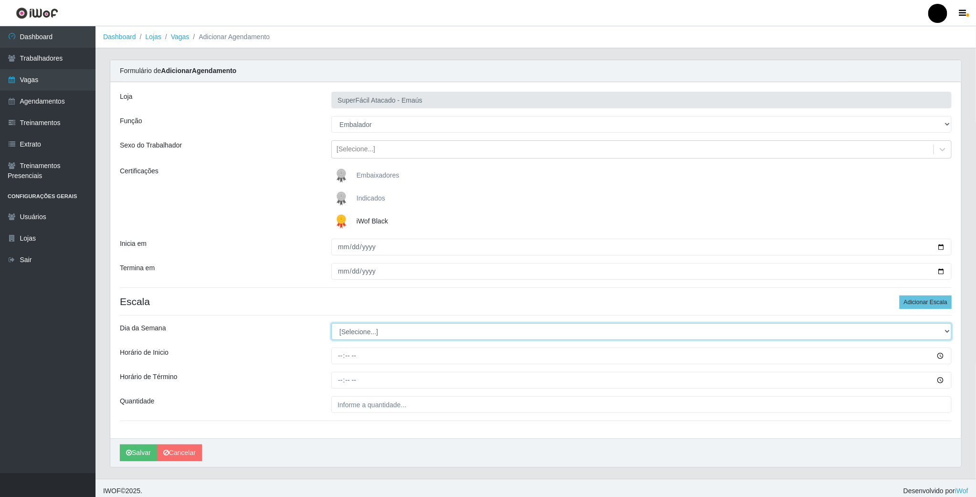
click at [360, 327] on select "[Selecione...] Segunda Terça Quarta Quinta Sexta Sábado Domingo" at bounding box center [641, 331] width 620 height 17
click at [331, 325] on select "[Selecione...] Segunda Terça Quarta Quinta Sexta Sábado Domingo" at bounding box center [641, 331] width 620 height 17
click at [344, 362] on input "Horário de Inicio" at bounding box center [641, 356] width 620 height 17
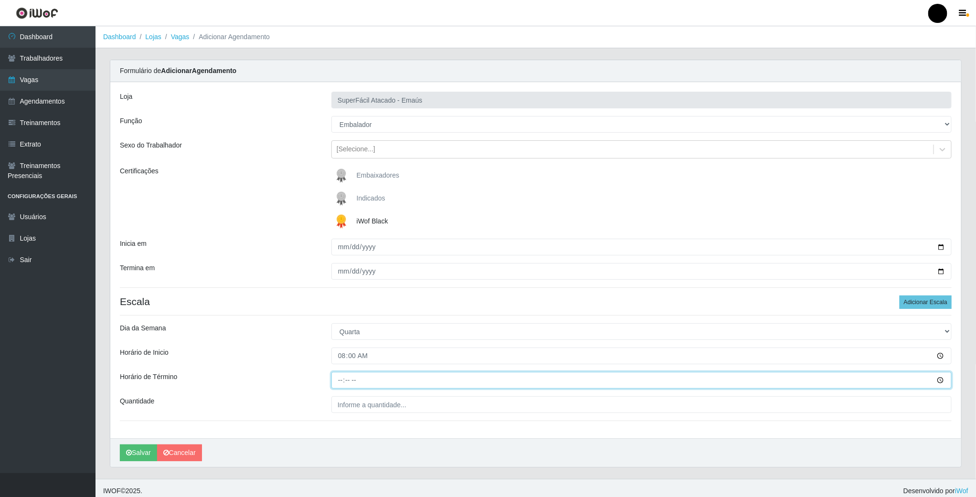
click at [341, 387] on input "Horário de Término" at bounding box center [641, 380] width 620 height 17
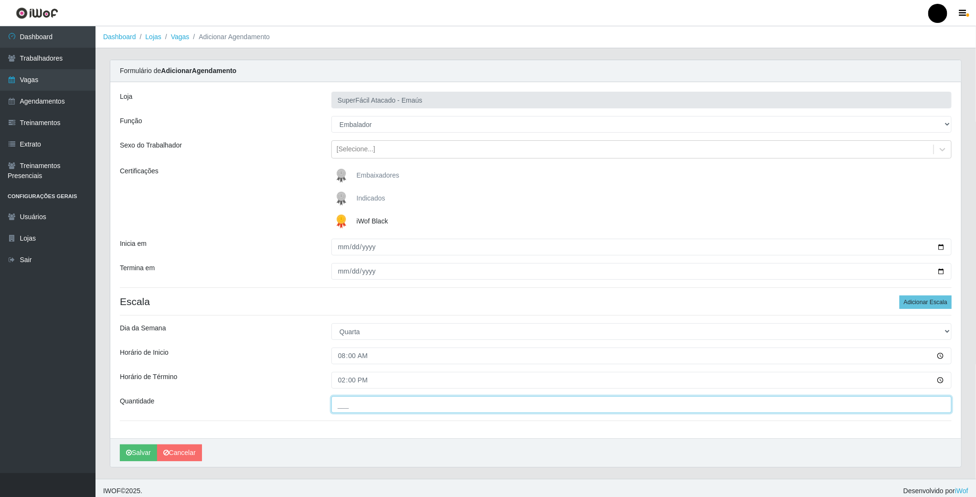
click at [353, 409] on input "___" at bounding box center [641, 404] width 620 height 17
click at [344, 360] on input "08:00" at bounding box center [641, 356] width 620 height 17
click at [346, 409] on input "03_" at bounding box center [641, 404] width 620 height 17
click at [357, 409] on input "03_" at bounding box center [641, 404] width 620 height 17
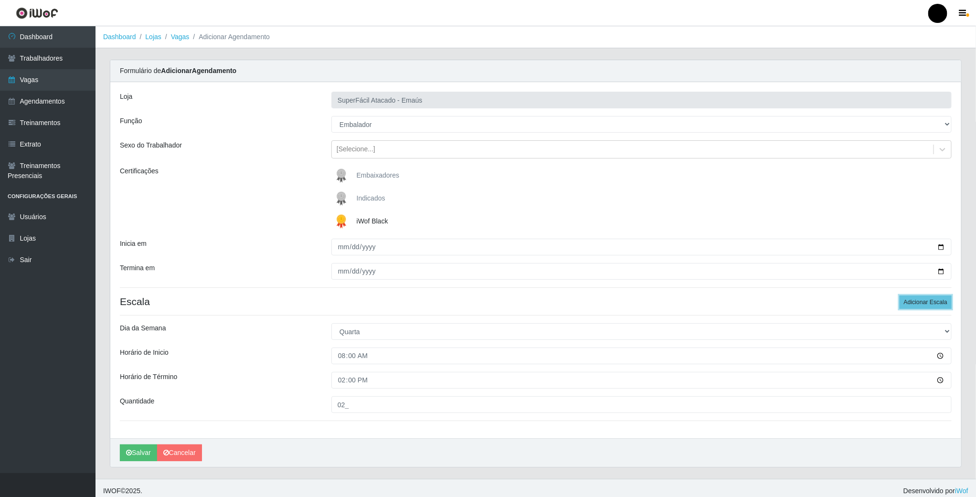
drag, startPoint x: 937, startPoint y: 307, endPoint x: 624, endPoint y: 324, distance: 313.8
click at [936, 307] on button "Adicionar Escala" at bounding box center [926, 302] width 52 height 13
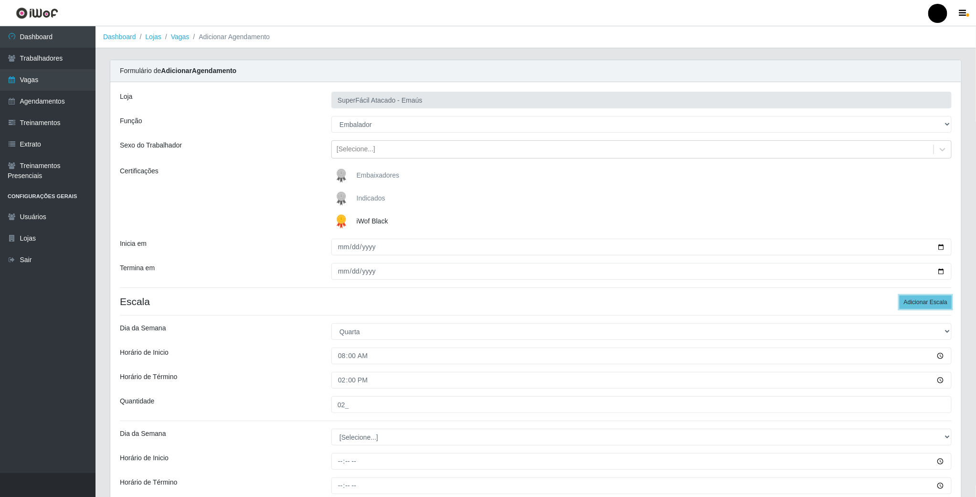
scroll to position [114, 0]
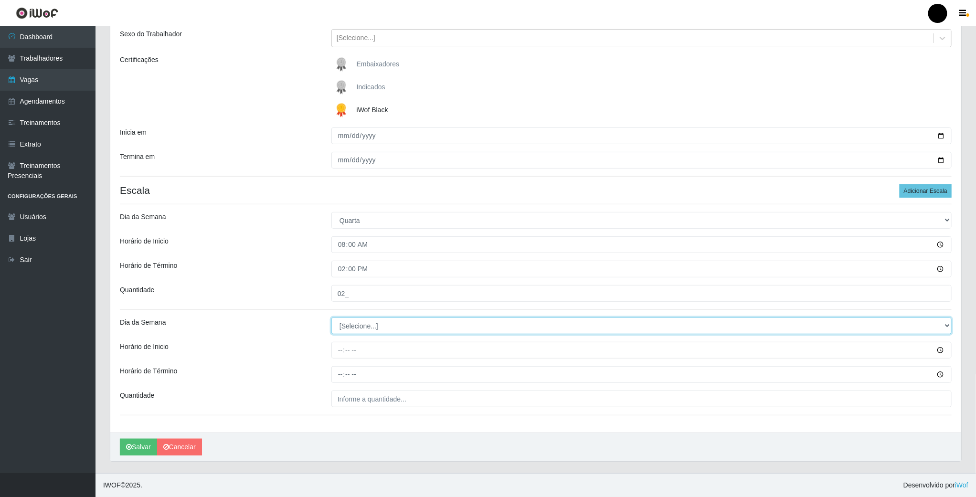
click at [370, 327] on select "[Selecione...] Segunda Terça Quarta Quinta Sexta Sábado Domingo" at bounding box center [641, 326] width 620 height 17
click at [331, 318] on select "[Selecione...] Segunda Terça Quarta Quinta Sexta Sábado Domingo" at bounding box center [641, 326] width 620 height 17
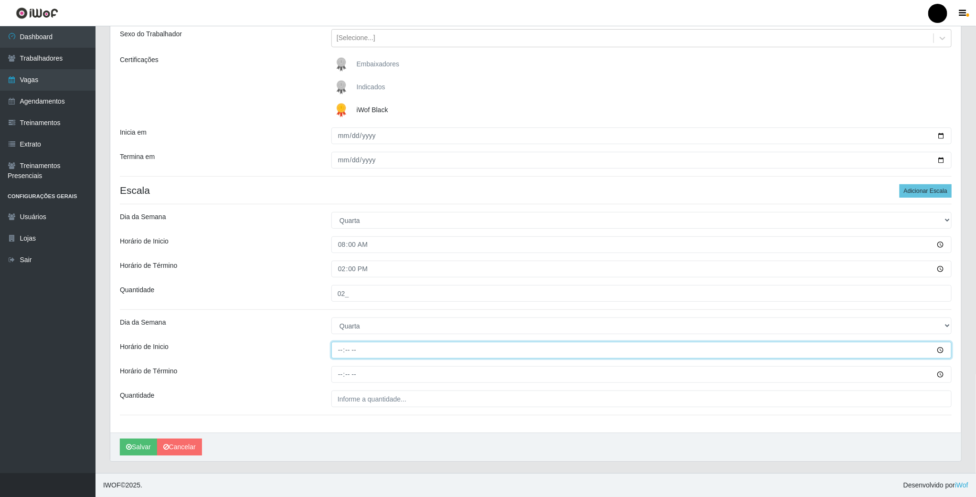
click at [341, 354] on input "Horário de Inicio" at bounding box center [641, 350] width 620 height 17
click at [340, 377] on input "Horário de Término" at bounding box center [641, 374] width 620 height 17
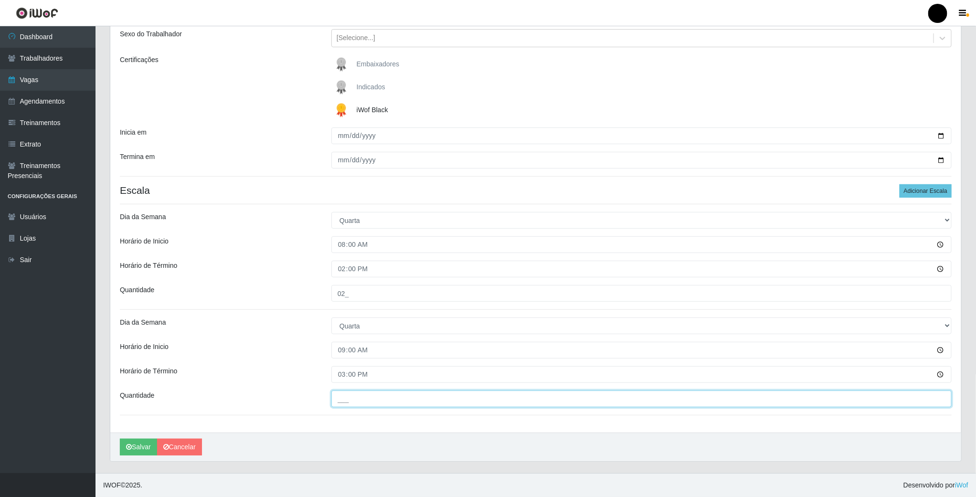
click at [344, 397] on input "___" at bounding box center [641, 399] width 620 height 17
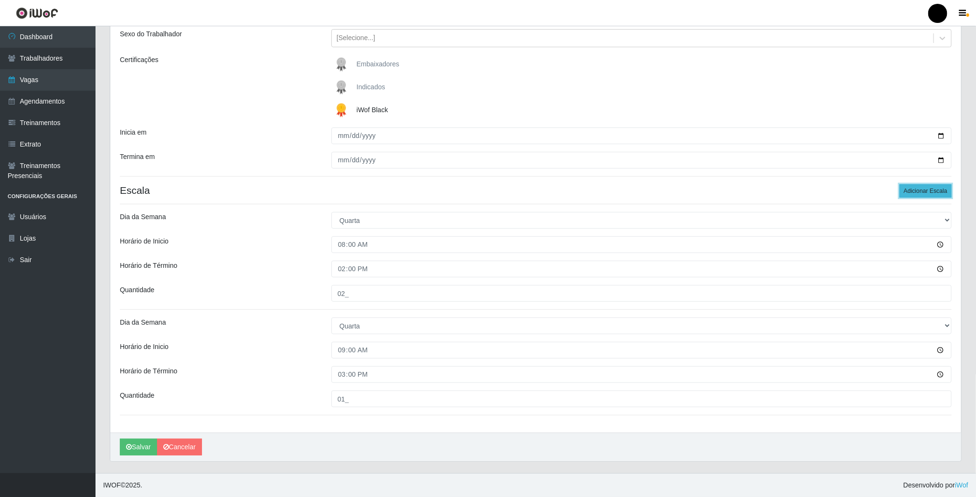
click at [930, 184] on button "Adicionar Escala" at bounding box center [926, 190] width 52 height 13
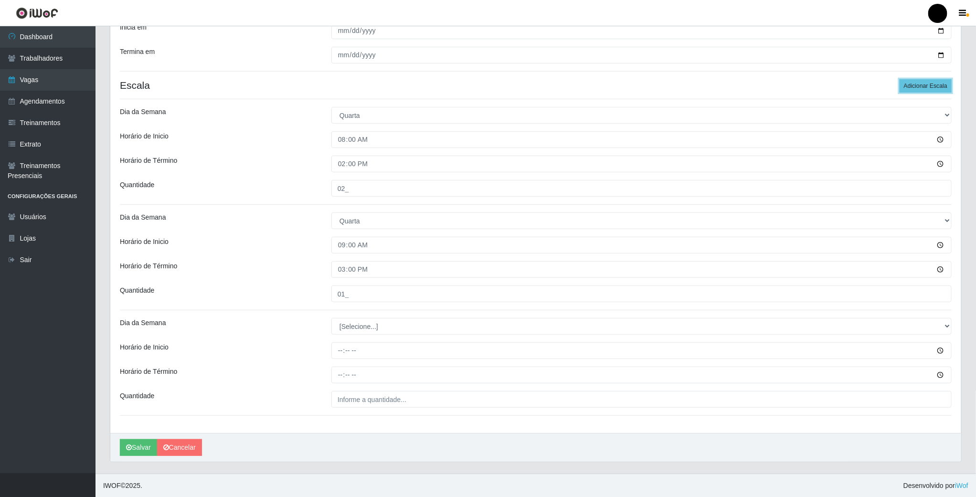
scroll to position [220, 0]
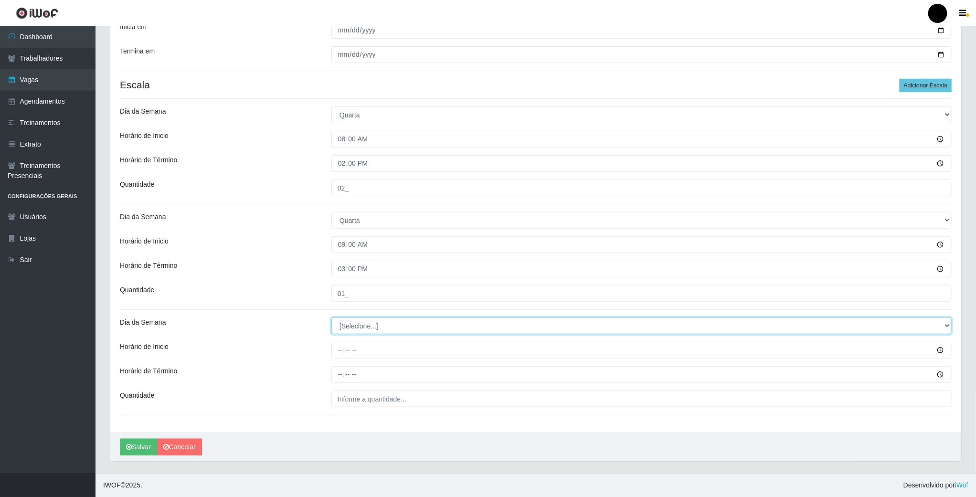
click at [360, 328] on select "[Selecione...] Segunda Terça Quarta Quinta Sexta Sábado Domingo" at bounding box center [641, 326] width 620 height 17
click at [331, 318] on select "[Selecione...] Segunda Terça Quarta Quinta Sexta Sábado Domingo" at bounding box center [641, 326] width 620 height 17
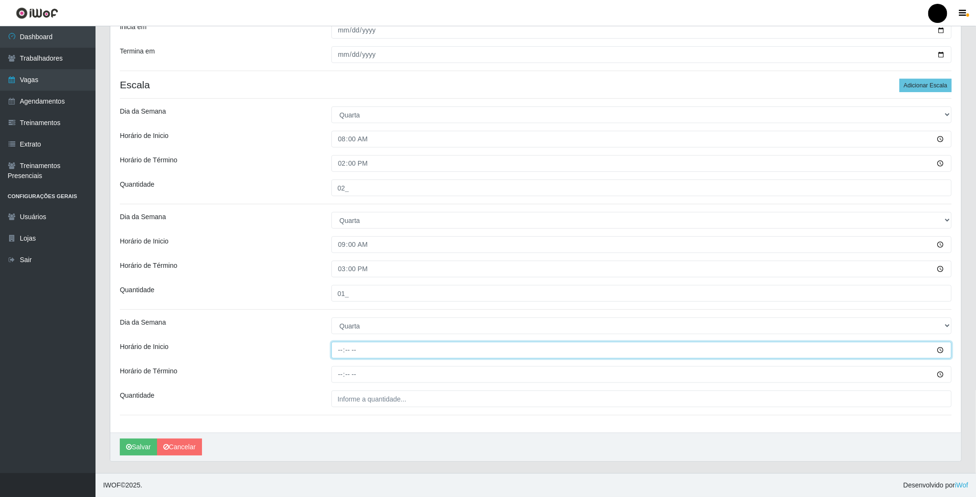
click at [335, 350] on input "Horário de Inicio" at bounding box center [641, 350] width 620 height 17
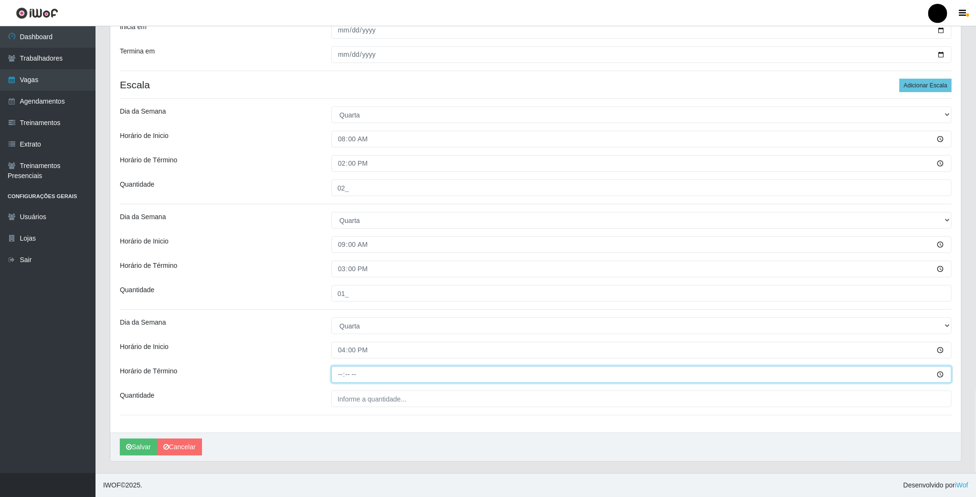
click at [340, 371] on input "Horário de Término" at bounding box center [641, 374] width 620 height 17
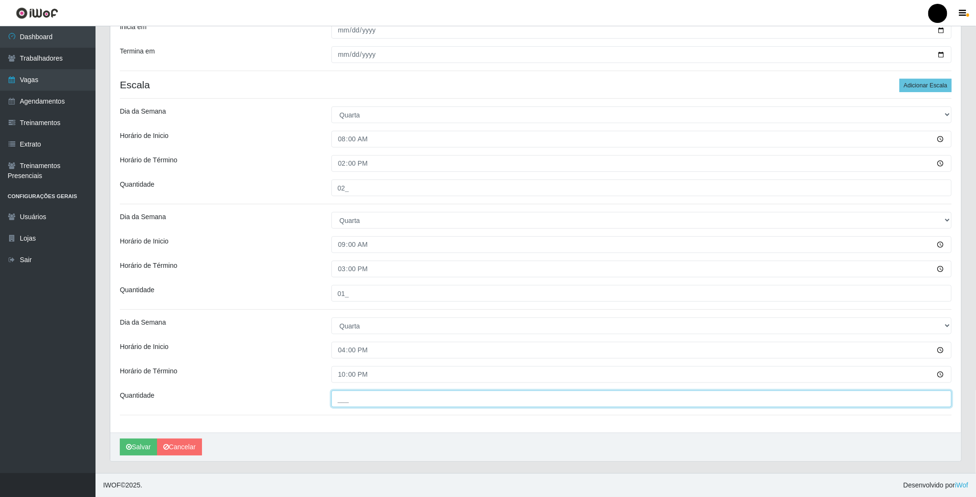
click at [358, 400] on input "___" at bounding box center [641, 399] width 620 height 17
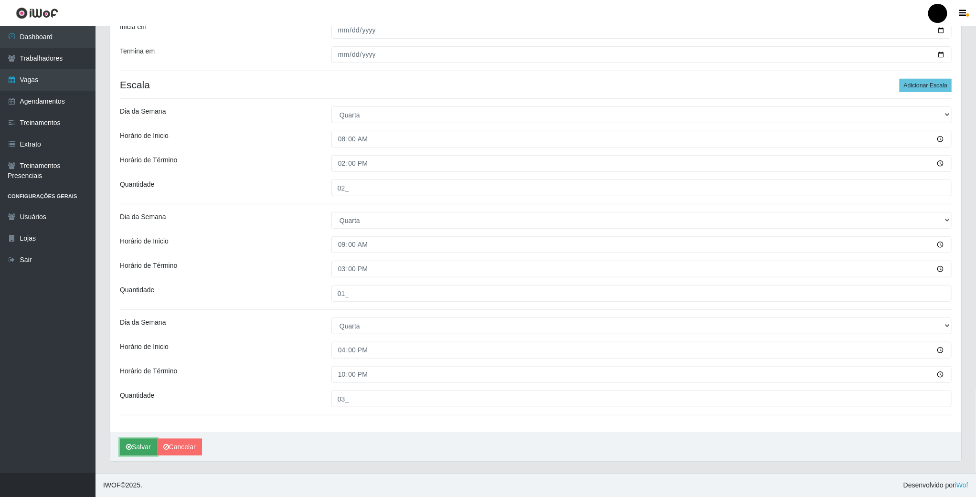
click at [149, 444] on button "Salvar" at bounding box center [138, 447] width 37 height 17
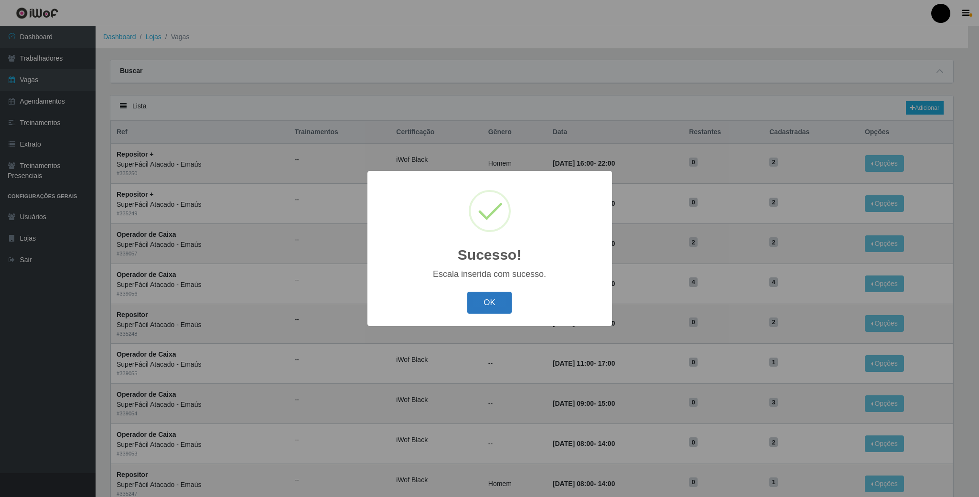
click at [498, 311] on button "OK" at bounding box center [489, 303] width 44 height 22
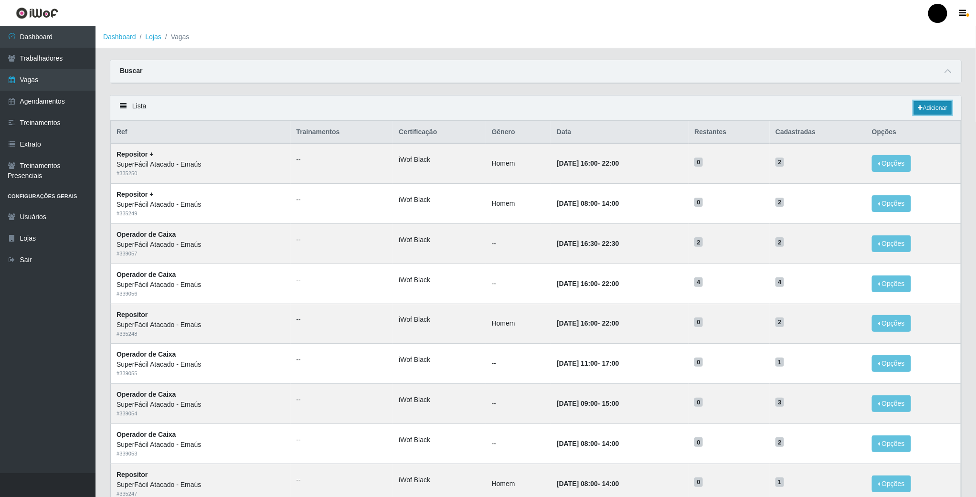
click at [939, 113] on link "Adicionar" at bounding box center [933, 107] width 38 height 13
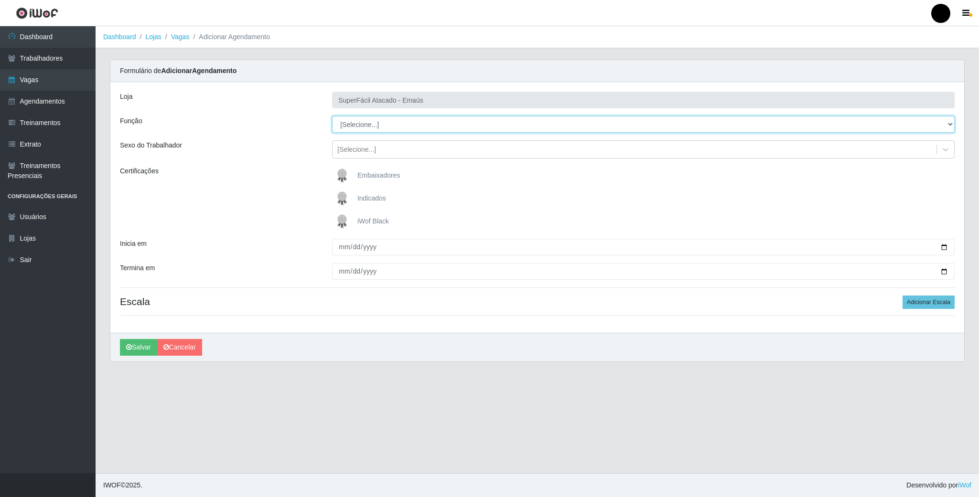
click at [364, 129] on select "[Selecione...] Auxiliar de Estacionamento Auxiliar de Estacionamento + Auxiliar…" at bounding box center [643, 124] width 622 height 17
click at [332, 117] on select "[Selecione...] Auxiliar de Estacionamento Auxiliar de Estacionamento + Auxiliar…" at bounding box center [643, 124] width 622 height 17
click at [350, 122] on select "[Selecione...] Auxiliar de Estacionamento Auxiliar de Estacionamento + Auxiliar…" at bounding box center [643, 124] width 622 height 17
click at [332, 117] on select "[Selecione...] Auxiliar de Estacionamento Auxiliar de Estacionamento + Auxiliar…" at bounding box center [643, 124] width 622 height 17
click at [341, 221] on img at bounding box center [343, 221] width 23 height 19
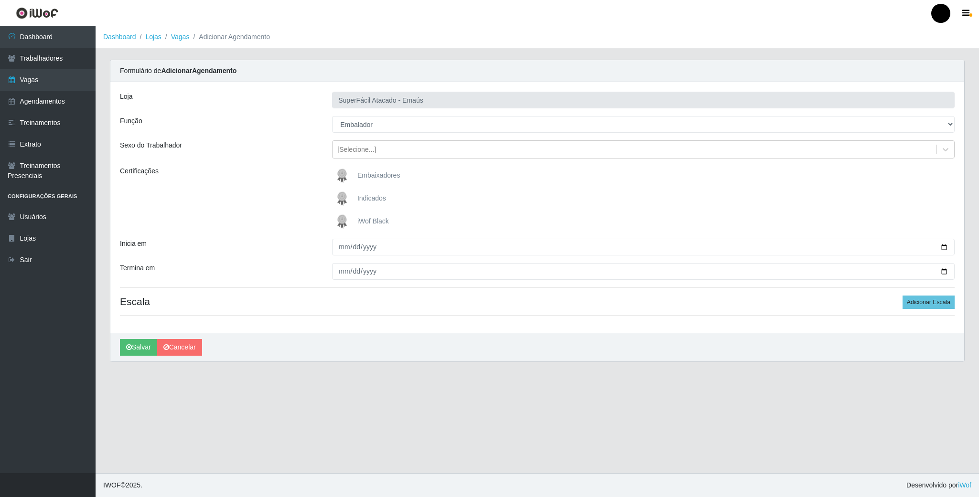
click at [0, 0] on input "iWof Black" at bounding box center [0, 0] width 0 height 0
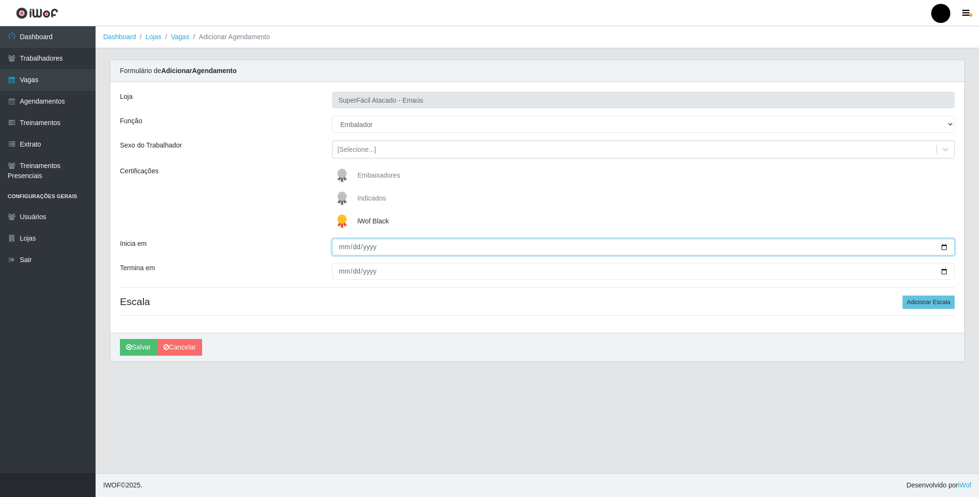
click at [940, 247] on input "Inicia em" at bounding box center [643, 247] width 622 height 17
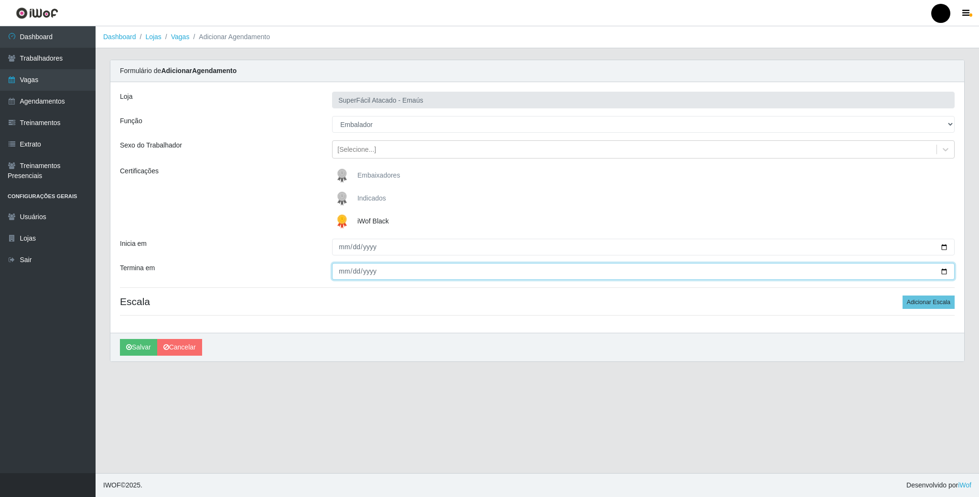
click at [943, 274] on input "Termina em" at bounding box center [643, 271] width 622 height 17
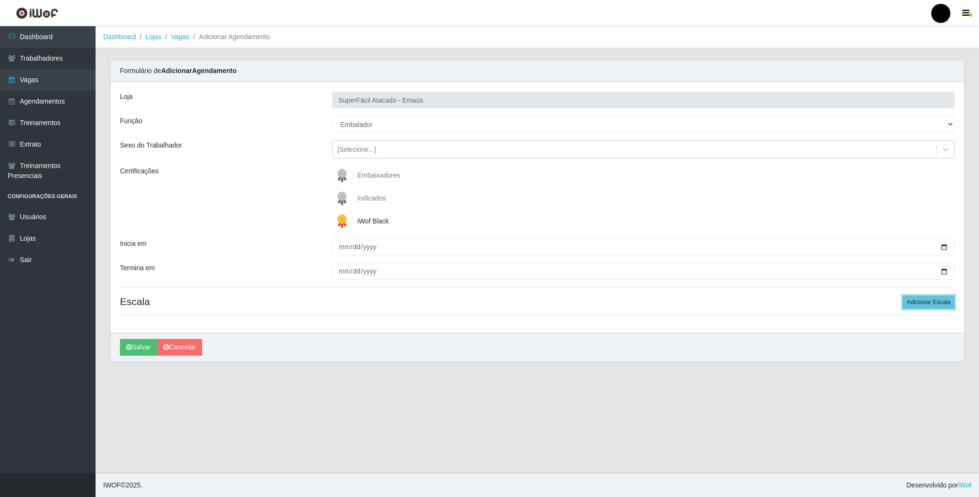
drag, startPoint x: 935, startPoint y: 306, endPoint x: 846, endPoint y: 312, distance: 89.1
click at [926, 306] on button "Adicionar Escala" at bounding box center [928, 302] width 52 height 13
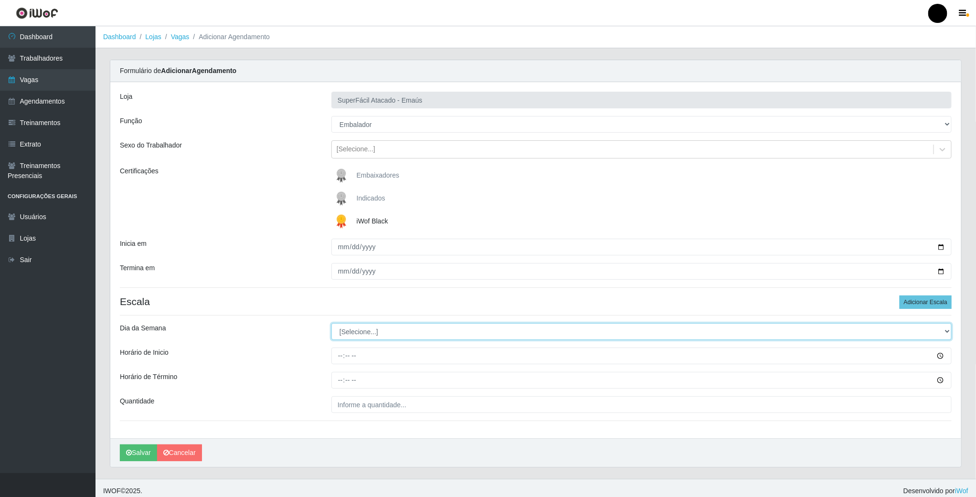
click at [350, 337] on select "[Selecione...] Segunda Terça Quarta Quinta Sexta Sábado Domingo" at bounding box center [641, 331] width 620 height 17
click at [331, 325] on select "[Selecione...] Segunda Terça Quarta Quinta Sexta Sábado Domingo" at bounding box center [641, 331] width 620 height 17
click at [340, 360] on input "Horário de Inicio" at bounding box center [641, 356] width 620 height 17
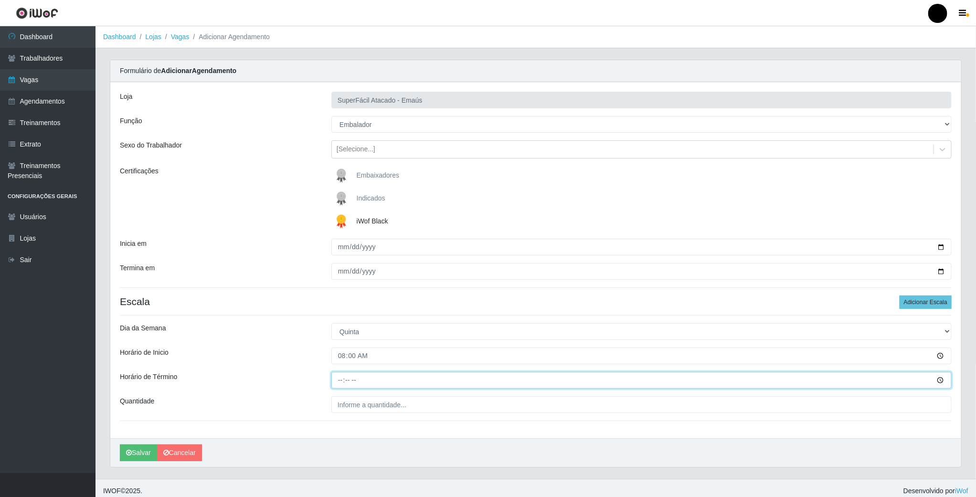
click at [341, 384] on input "Horário de Término" at bounding box center [641, 380] width 620 height 17
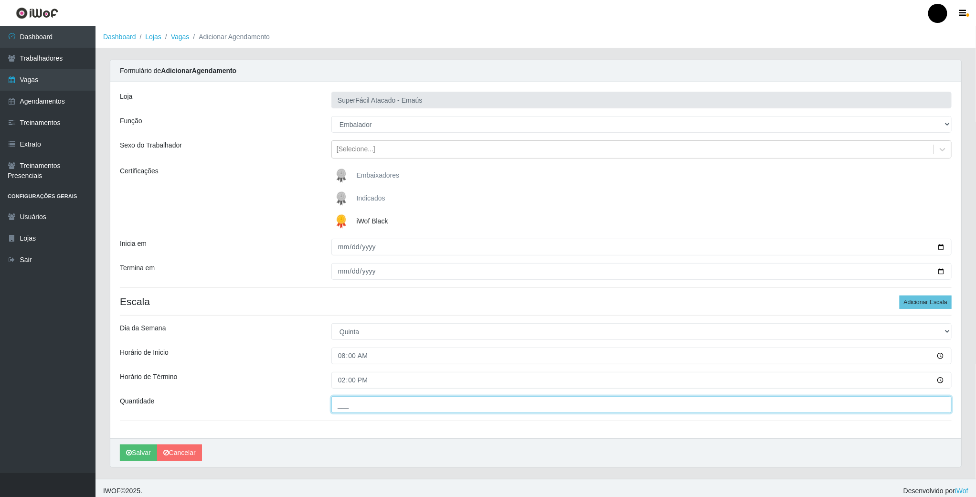
click at [350, 403] on input "___" at bounding box center [641, 404] width 620 height 17
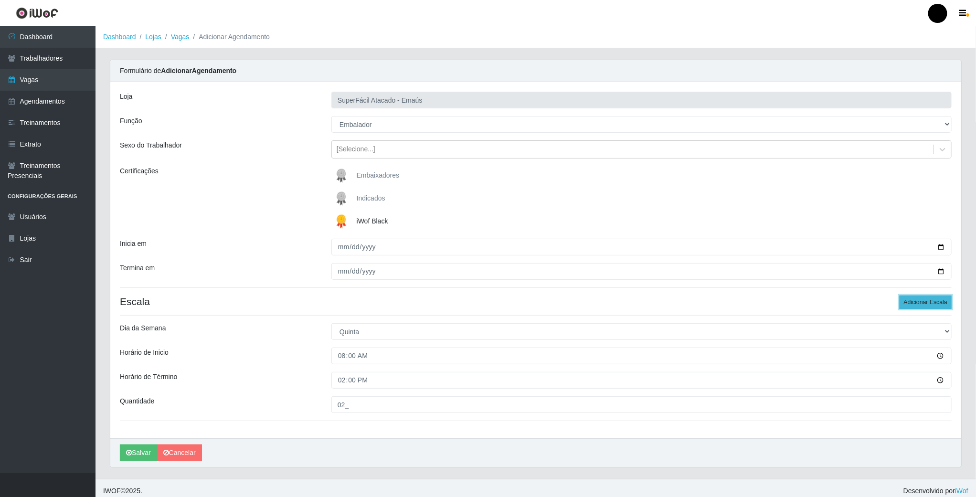
click at [916, 304] on button "Adicionar Escala" at bounding box center [926, 302] width 52 height 13
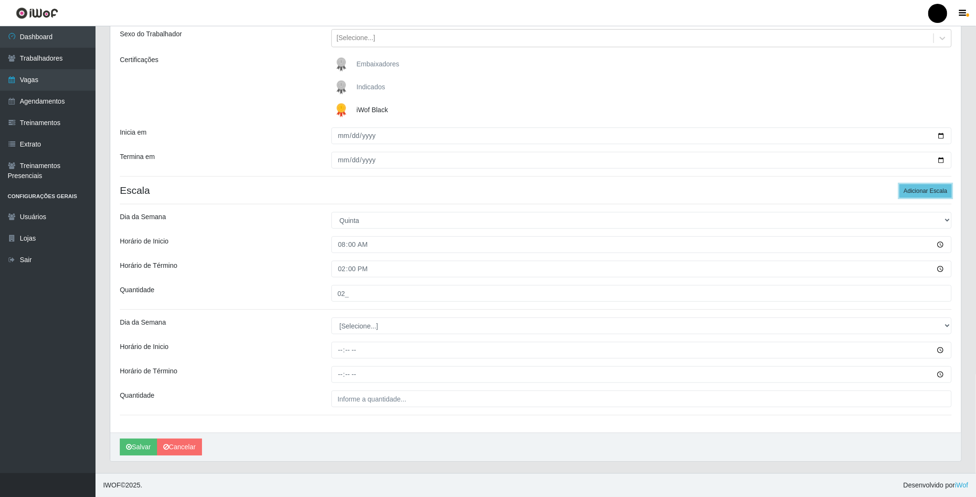
scroll to position [114, 0]
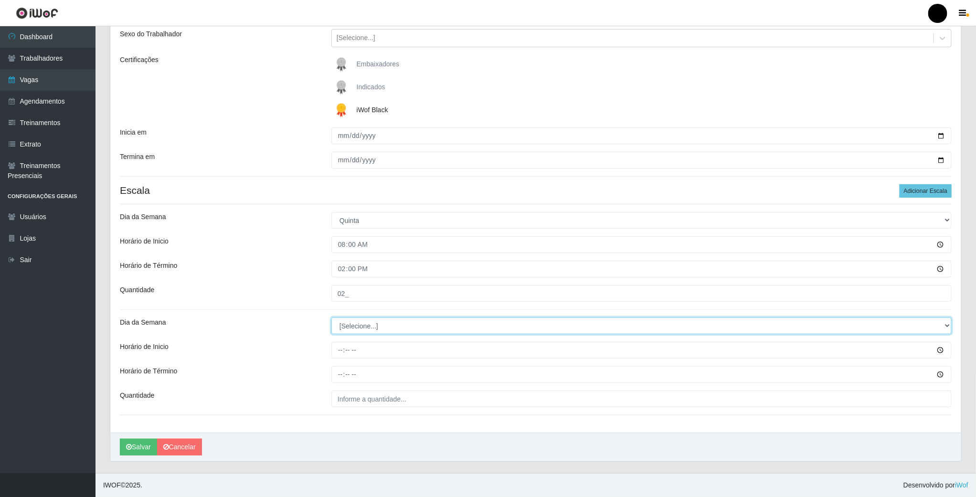
click at [351, 326] on select "[Selecione...] Segunda Terça Quarta Quinta Sexta Sábado Domingo" at bounding box center [641, 326] width 620 height 17
click at [331, 318] on select "[Selecione...] Segunda Terça Quarta Quinta Sexta Sábado Domingo" at bounding box center [641, 326] width 620 height 17
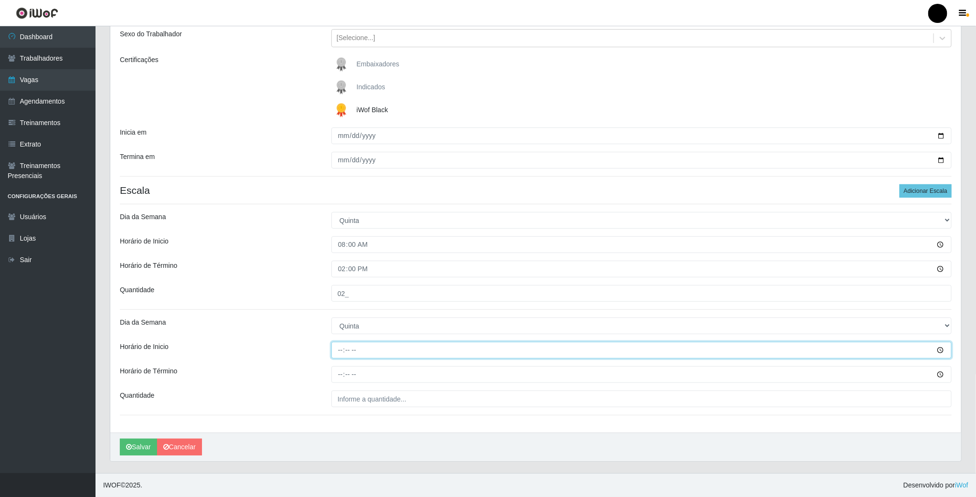
click at [340, 347] on input "Horário de Inicio" at bounding box center [641, 350] width 620 height 17
click at [344, 377] on input "Horário de Término" at bounding box center [641, 374] width 620 height 17
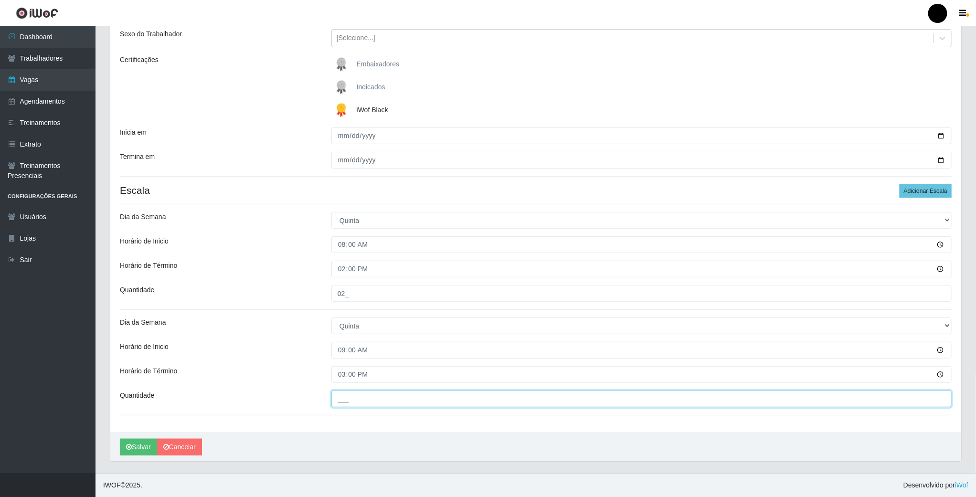
click at [358, 397] on input "___" at bounding box center [641, 399] width 620 height 17
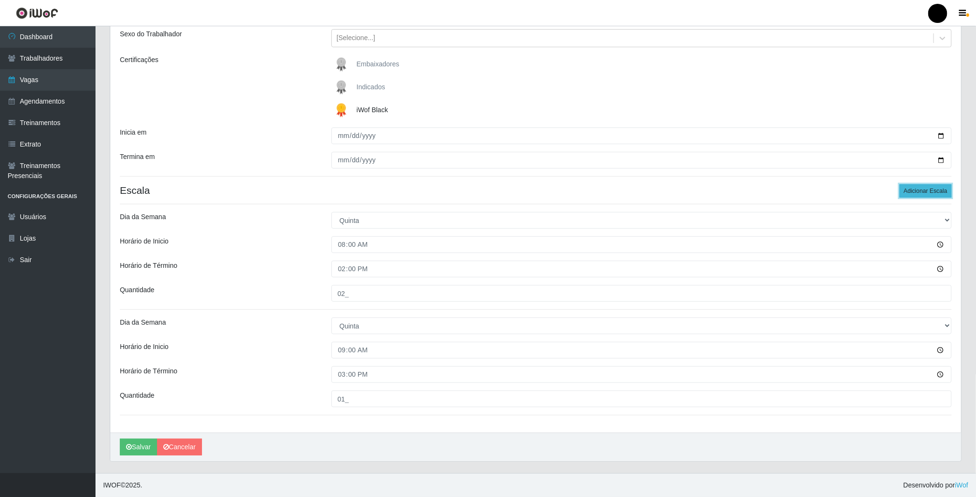
click at [928, 193] on button "Adicionar Escala" at bounding box center [926, 190] width 52 height 13
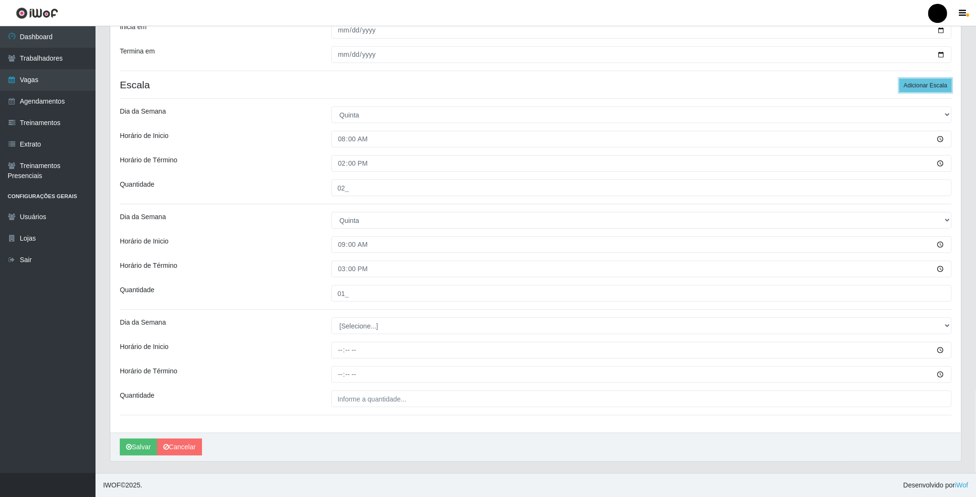
scroll to position [220, 0]
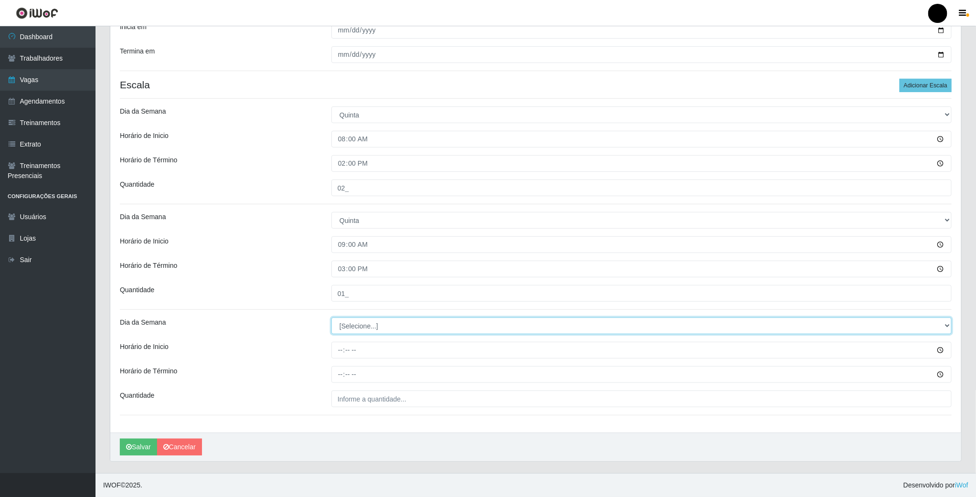
click at [346, 326] on select "[Selecione...] Segunda Terça Quarta Quinta Sexta Sábado Domingo" at bounding box center [641, 326] width 620 height 17
click at [331, 318] on select "[Selecione...] Segunda Terça Quarta Quinta Sexta Sábado Domingo" at bounding box center [641, 326] width 620 height 17
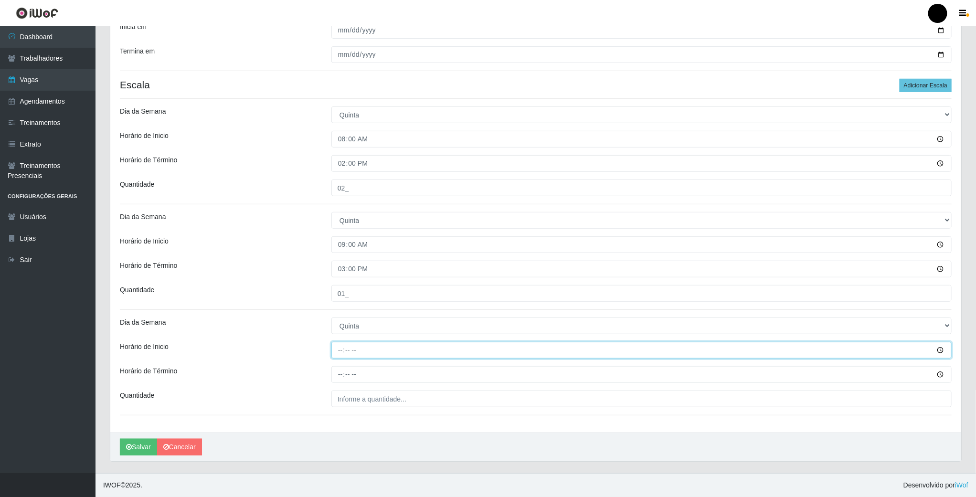
click at [340, 355] on input "Horário de Inicio" at bounding box center [641, 350] width 620 height 17
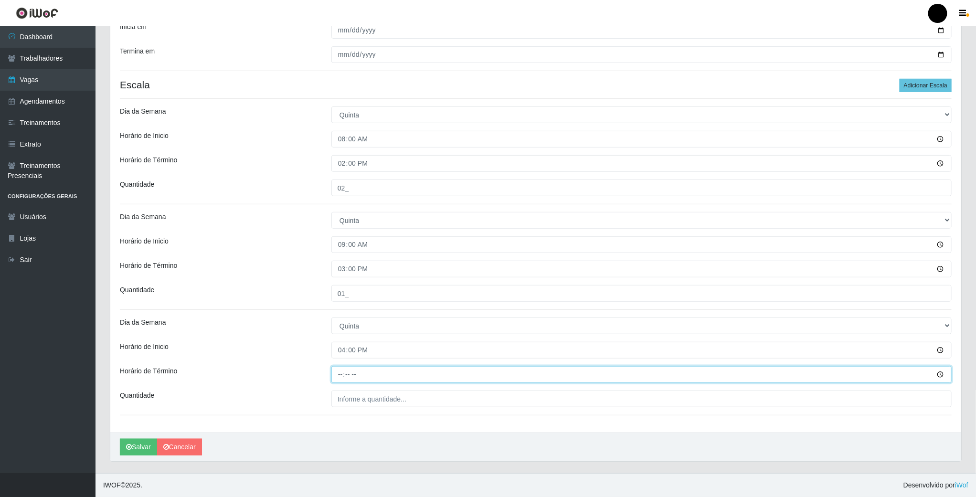
click at [341, 378] on input "Horário de Término" at bounding box center [641, 374] width 620 height 17
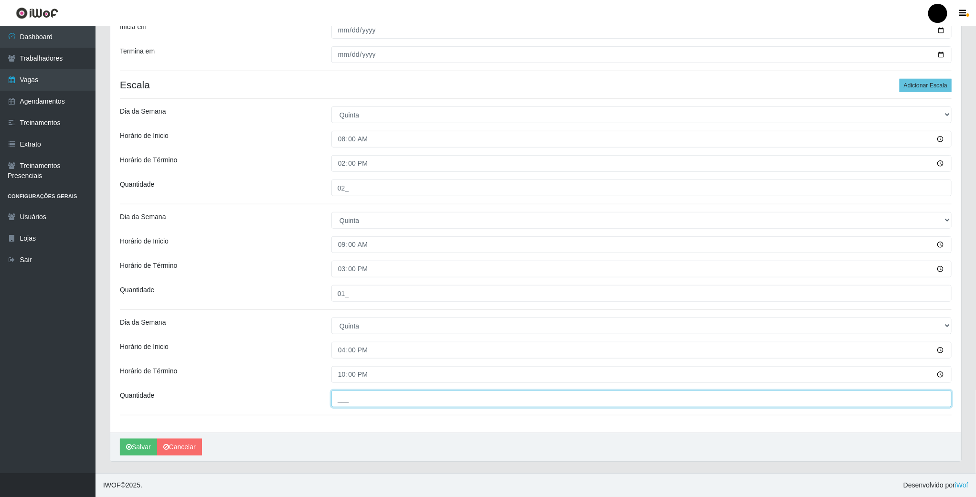
click at [352, 400] on input "___" at bounding box center [641, 399] width 620 height 17
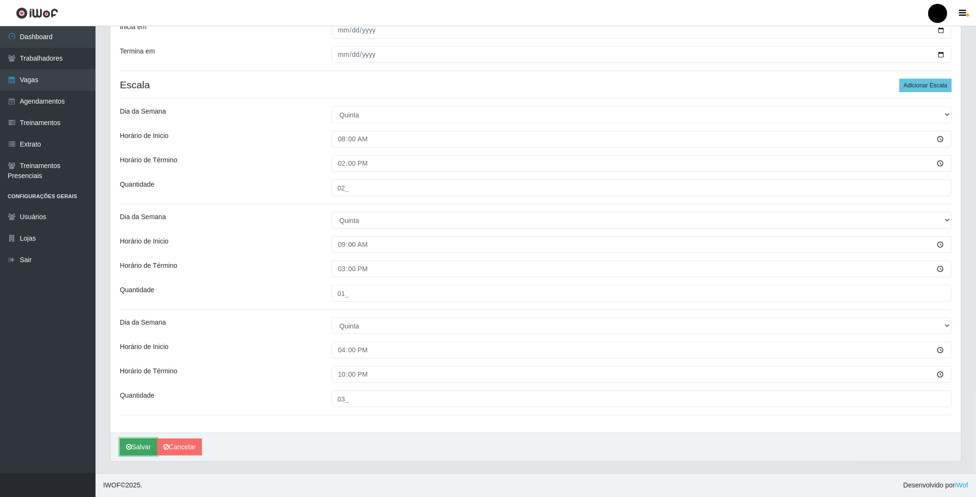
click at [148, 448] on button "Salvar" at bounding box center [138, 447] width 37 height 17
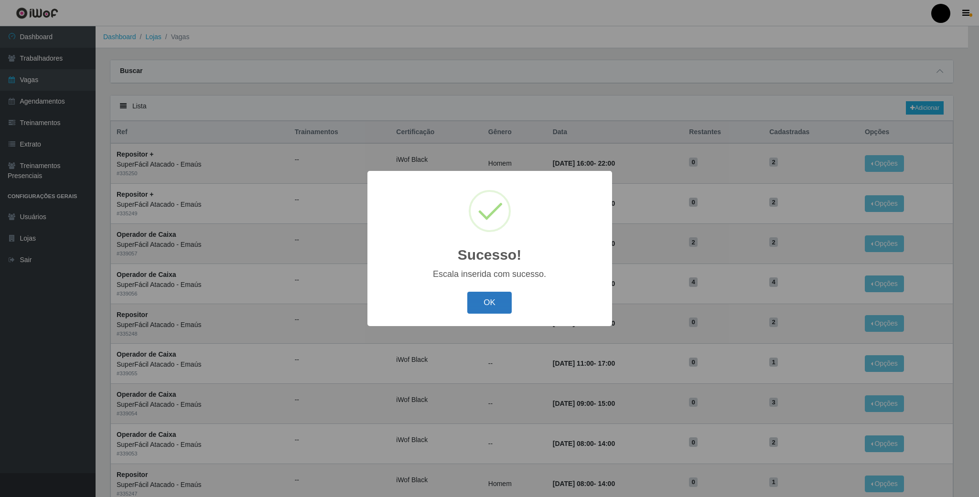
click at [487, 307] on button "OK" at bounding box center [489, 303] width 44 height 22
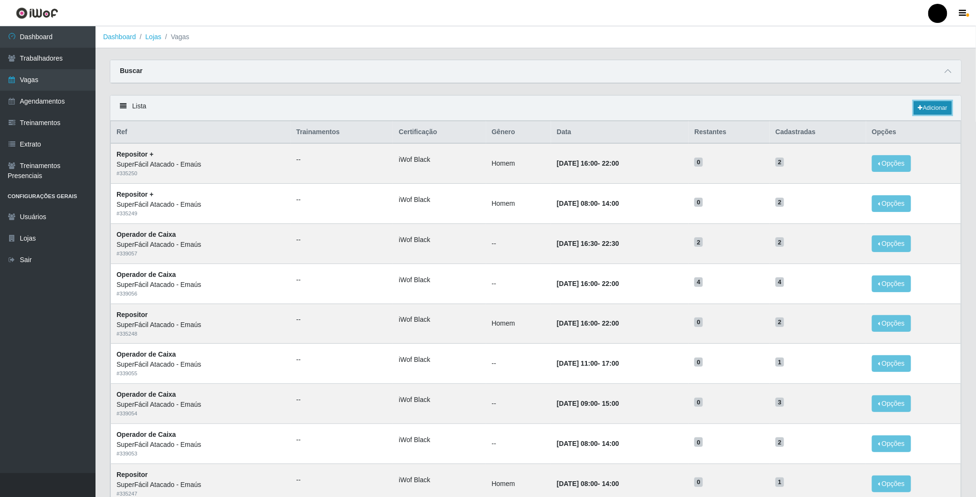
click at [928, 107] on link "Adicionar" at bounding box center [933, 107] width 38 height 13
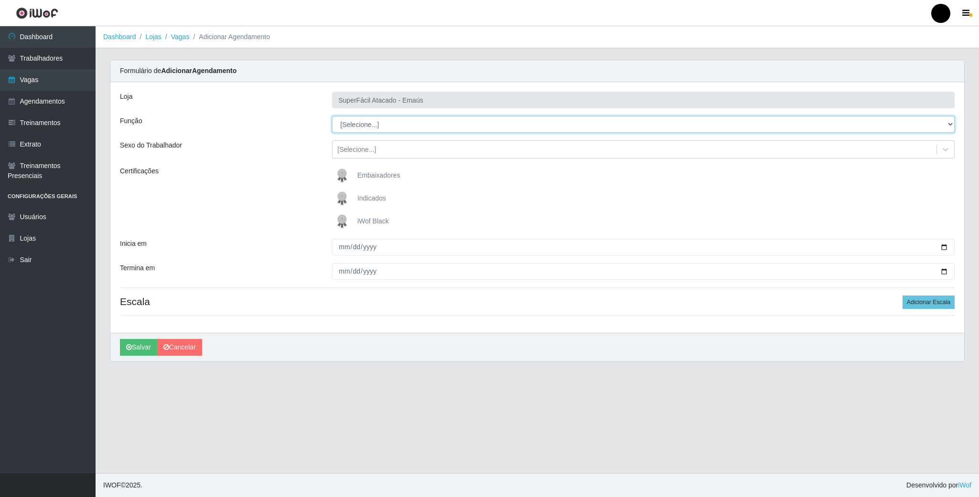
click at [403, 128] on select "[Selecione...] Auxiliar de Estacionamento Auxiliar de Estacionamento + Auxiliar…" at bounding box center [643, 124] width 622 height 17
click at [332, 117] on select "[Selecione...] Auxiliar de Estacionamento Auxiliar de Estacionamento + Auxiliar…" at bounding box center [643, 124] width 622 height 17
click at [344, 223] on img at bounding box center [343, 221] width 23 height 19
click at [0, 0] on input "iWof Black" at bounding box center [0, 0] width 0 height 0
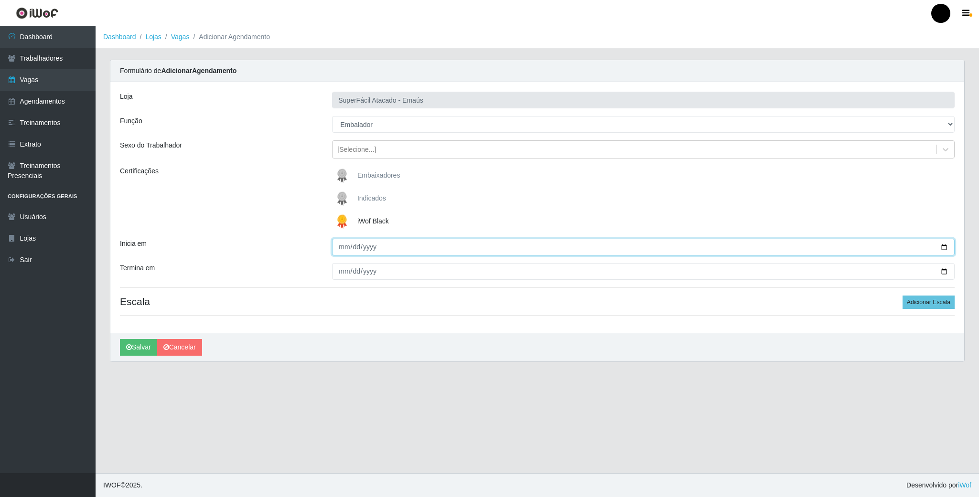
drag, startPoint x: 941, startPoint y: 248, endPoint x: 665, endPoint y: 261, distance: 276.4
click at [940, 248] on input "Inicia em" at bounding box center [643, 247] width 622 height 17
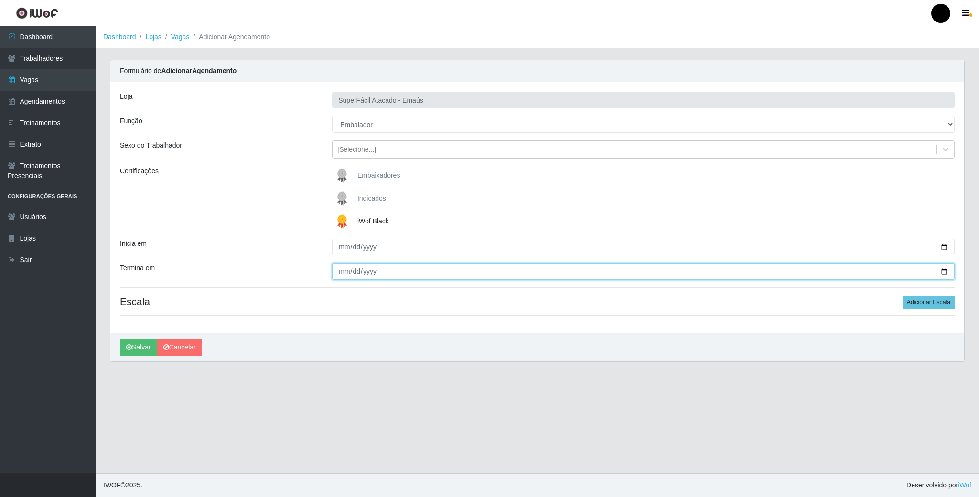
click at [944, 272] on input "Termina em" at bounding box center [643, 271] width 622 height 17
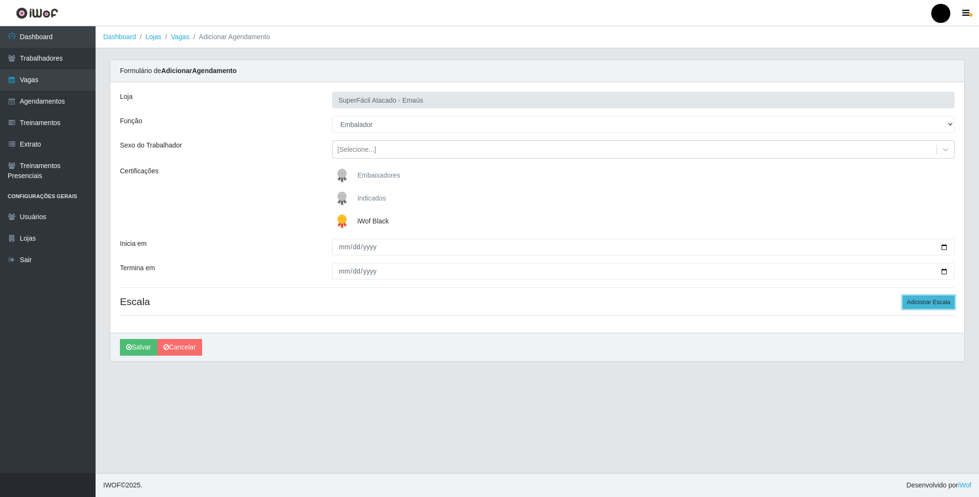
click at [927, 304] on button "Adicionar Escala" at bounding box center [928, 302] width 52 height 13
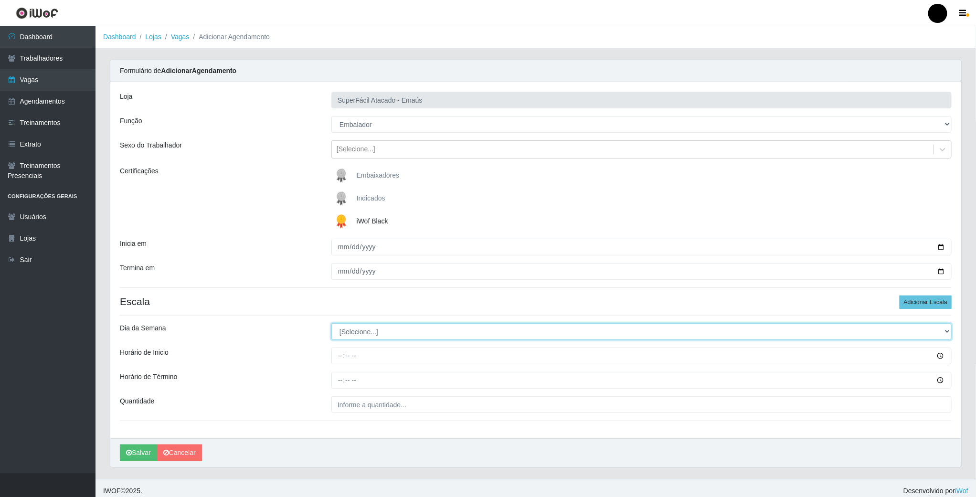
click at [397, 339] on select "[Selecione...] Segunda Terça Quarta Quinta Sexta Sábado Domingo" at bounding box center [641, 331] width 620 height 17
click at [331, 325] on select "[Selecione...] Segunda Terça Quarta Quinta Sexta Sábado Domingo" at bounding box center [641, 331] width 620 height 17
click at [333, 360] on input "Horário de Inicio" at bounding box center [641, 356] width 620 height 17
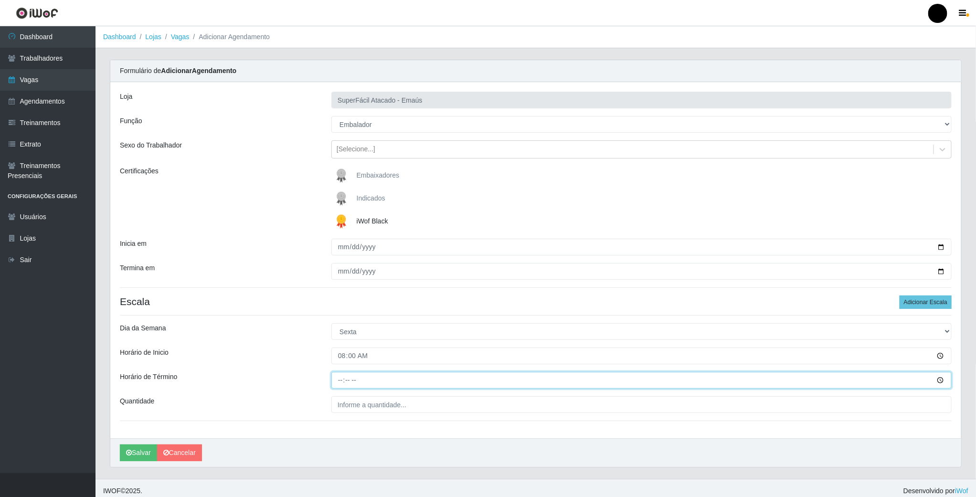
click at [346, 387] on input "Horário de Término" at bounding box center [641, 380] width 620 height 17
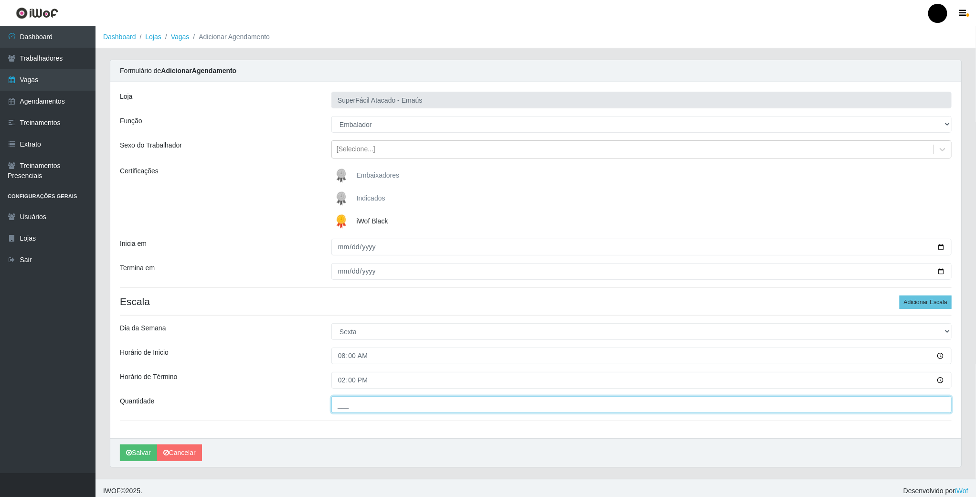
click at [352, 400] on input "___" at bounding box center [641, 404] width 620 height 17
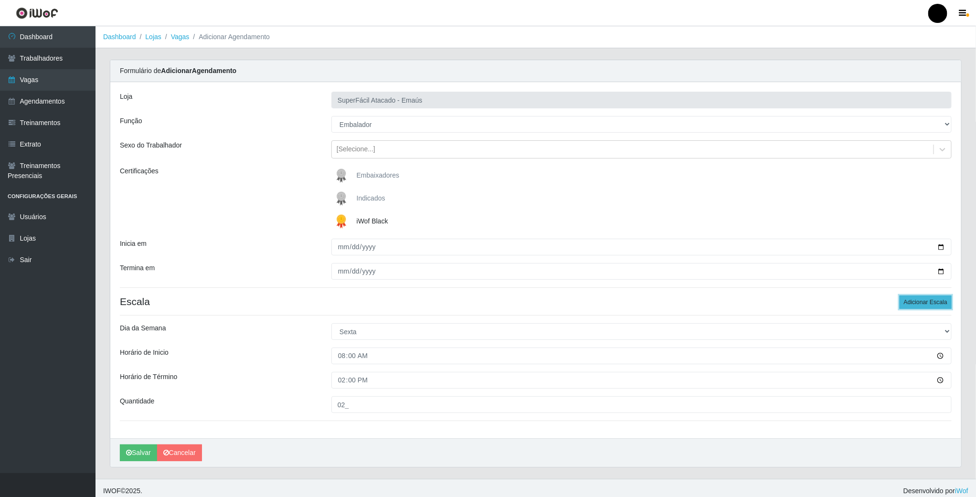
click at [928, 301] on button "Adicionar Escala" at bounding box center [926, 302] width 52 height 13
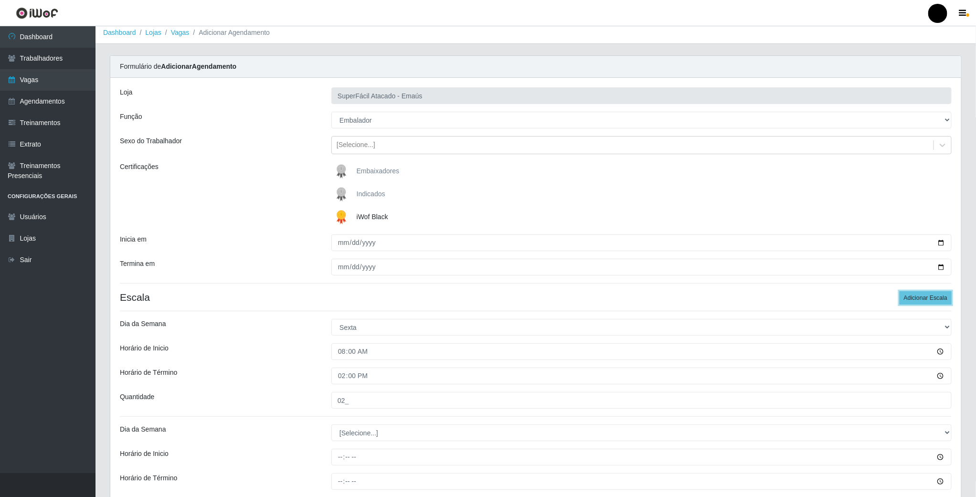
scroll to position [114, 0]
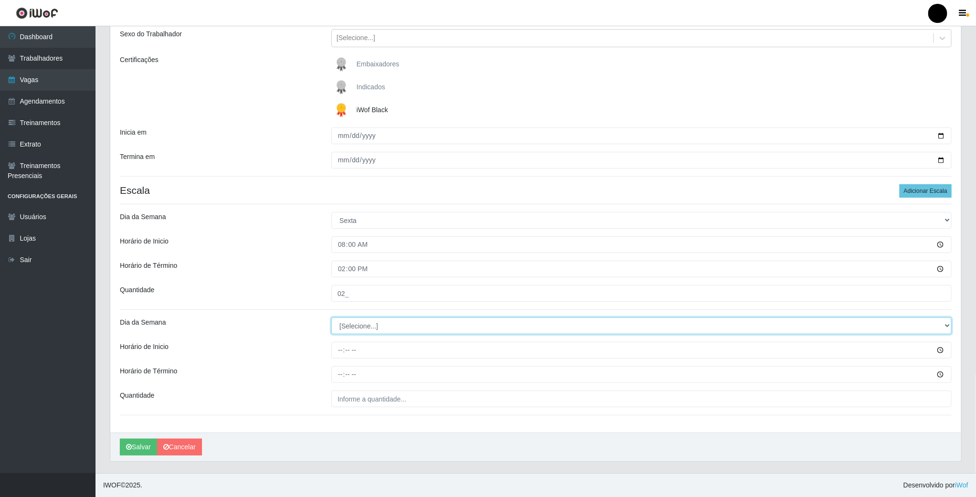
click at [354, 319] on select "[Selecione...] Segunda Terça Quarta Quinta Sexta Sábado Domingo" at bounding box center [641, 326] width 620 height 17
click at [331, 318] on select "[Selecione...] Segunda Terça Quarta Quinta Sexta Sábado Domingo" at bounding box center [641, 326] width 620 height 17
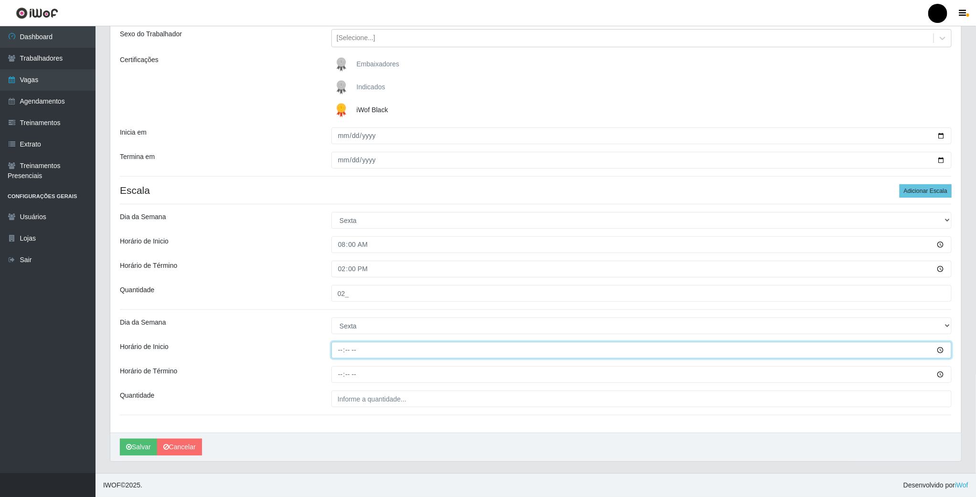
click at [340, 347] on input "Horário de Inicio" at bounding box center [641, 350] width 620 height 17
click at [339, 376] on input "Horário de Término" at bounding box center [641, 374] width 620 height 17
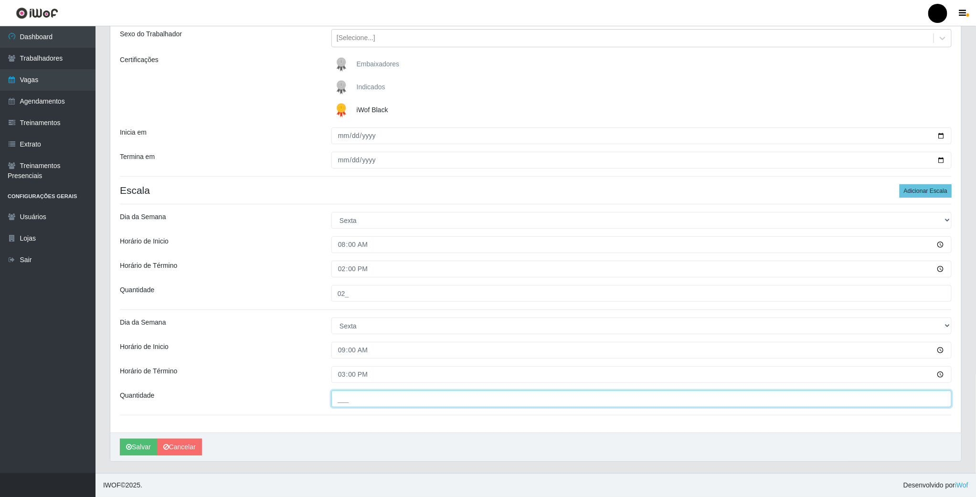
click at [350, 401] on input "___" at bounding box center [641, 399] width 620 height 17
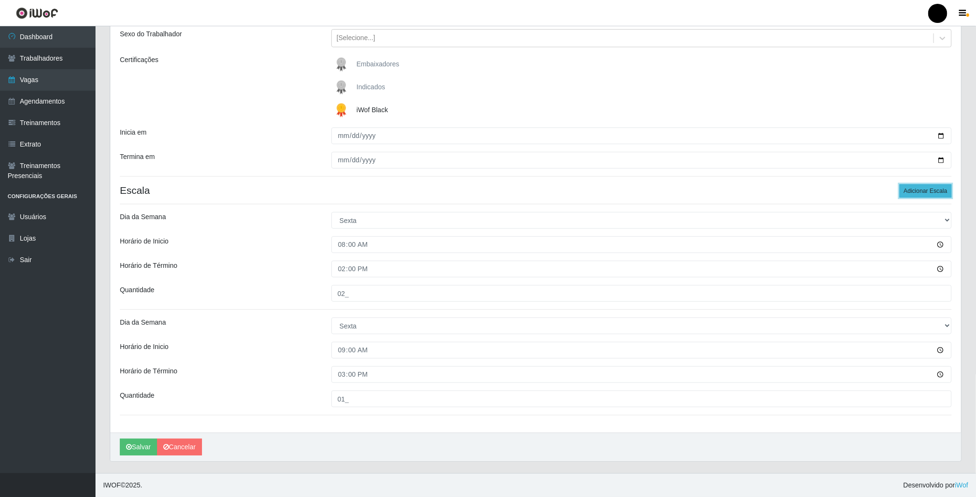
click at [920, 186] on button "Adicionar Escala" at bounding box center [926, 190] width 52 height 13
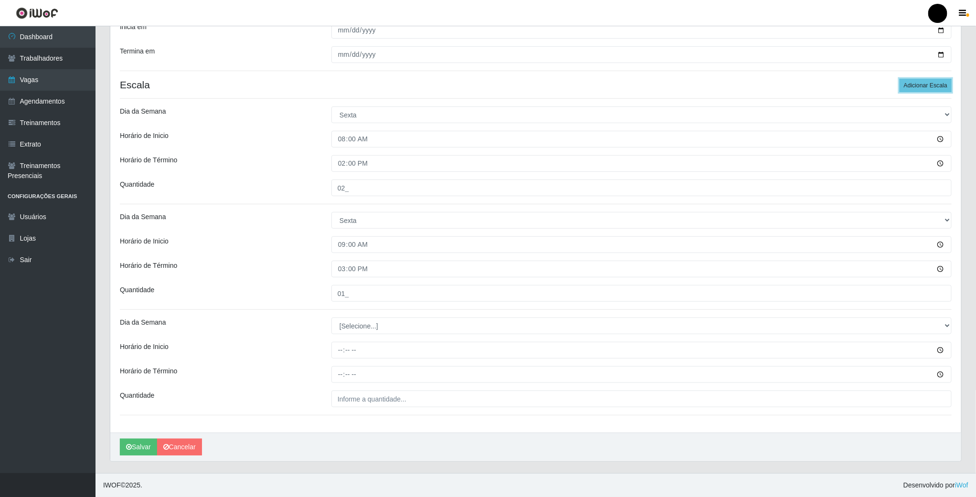
scroll to position [220, 0]
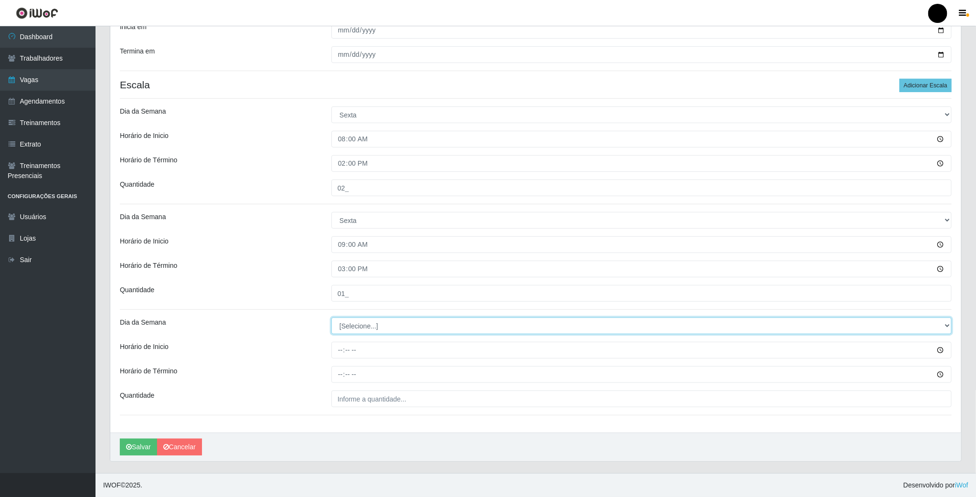
click at [363, 326] on select "[Selecione...] Segunda Terça Quarta Quinta Sexta Sábado Domingo" at bounding box center [641, 326] width 620 height 17
click at [331, 318] on select "[Selecione...] Segunda Terça Quarta Quinta Sexta Sábado Domingo" at bounding box center [641, 326] width 620 height 17
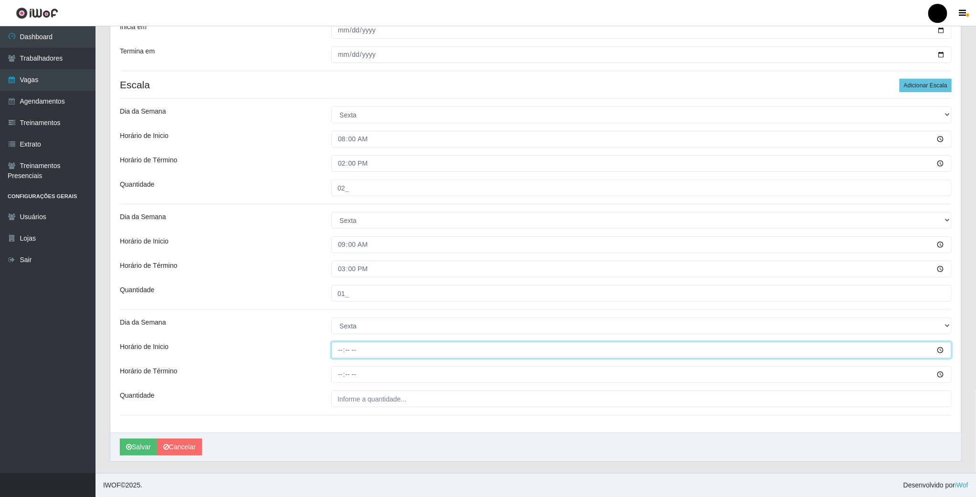
drag, startPoint x: 340, startPoint y: 348, endPoint x: 321, endPoint y: 384, distance: 40.2
click at [340, 353] on input "Horário de Inicio" at bounding box center [641, 350] width 620 height 17
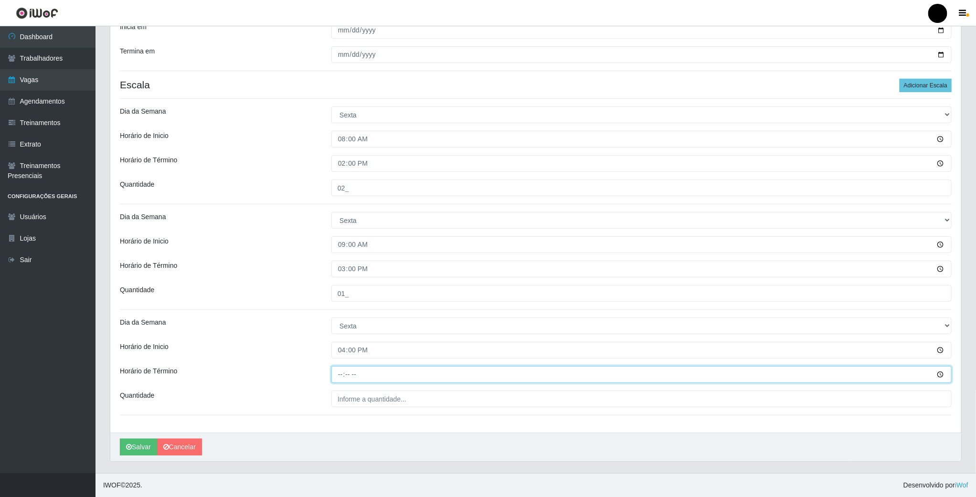
click at [342, 372] on input "Horário de Término" at bounding box center [641, 374] width 620 height 17
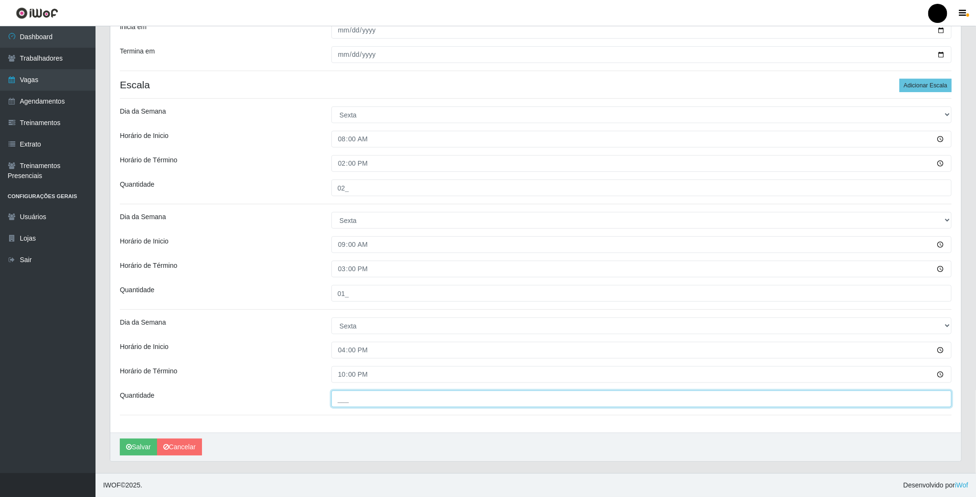
click at [353, 402] on input "___" at bounding box center [641, 399] width 620 height 17
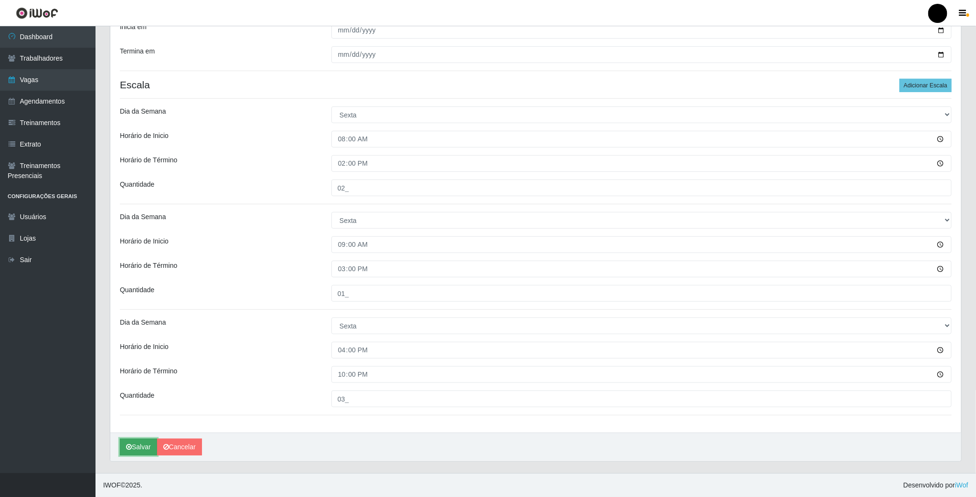
click at [140, 443] on button "Salvar" at bounding box center [138, 447] width 37 height 17
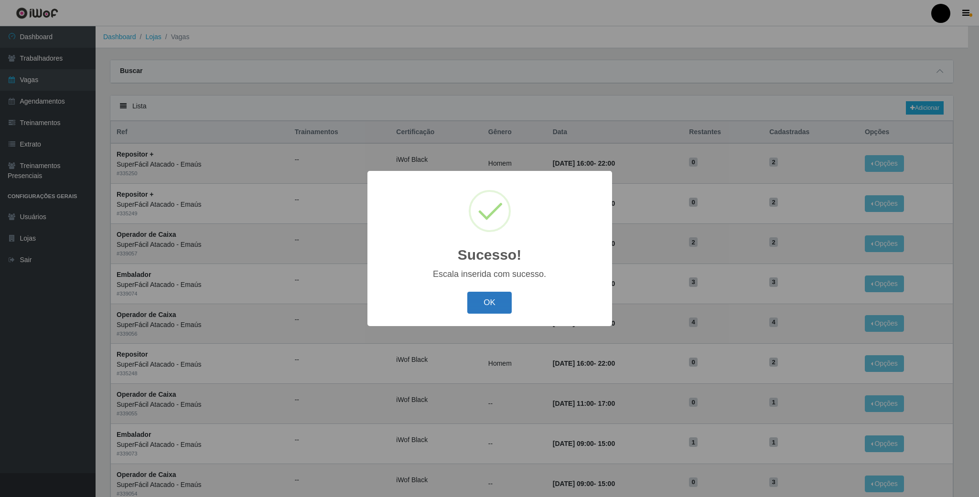
click at [498, 299] on button "OK" at bounding box center [489, 303] width 44 height 22
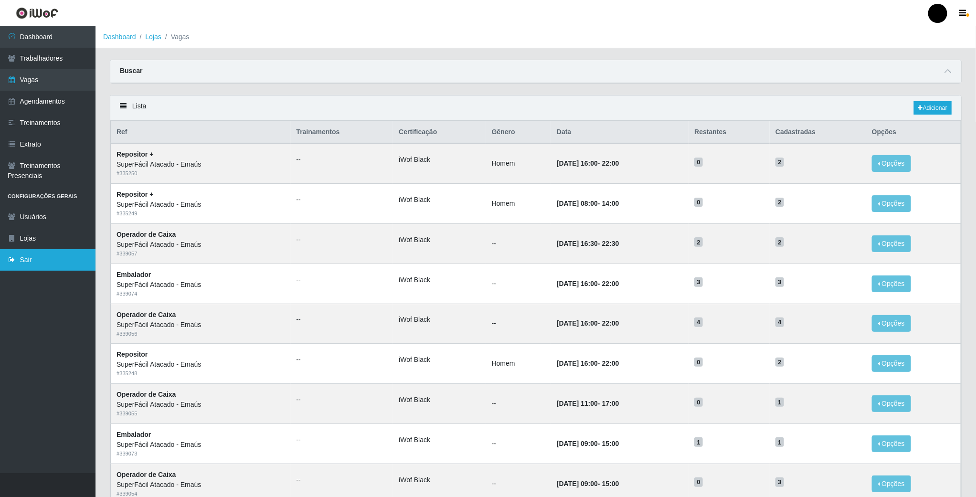
click at [35, 267] on link "Sair" at bounding box center [48, 259] width 96 height 21
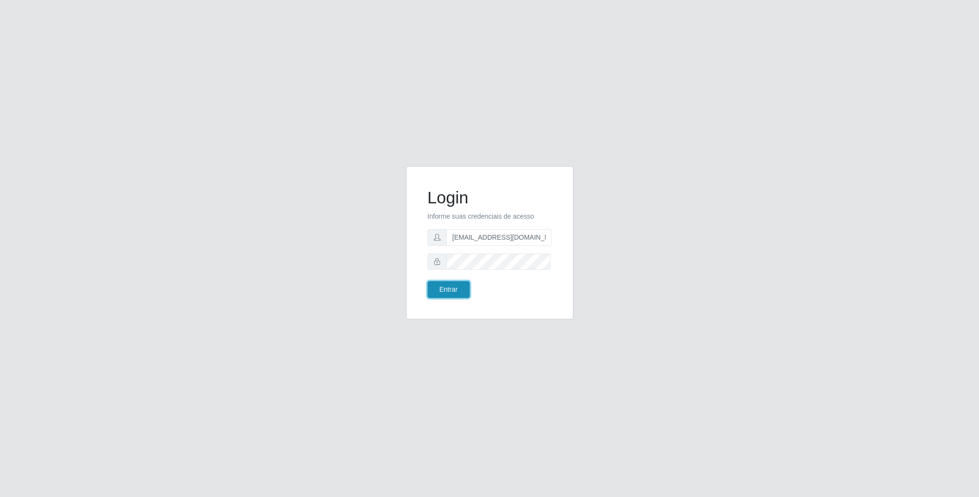
click at [454, 287] on button "Entrar" at bounding box center [448, 289] width 42 height 17
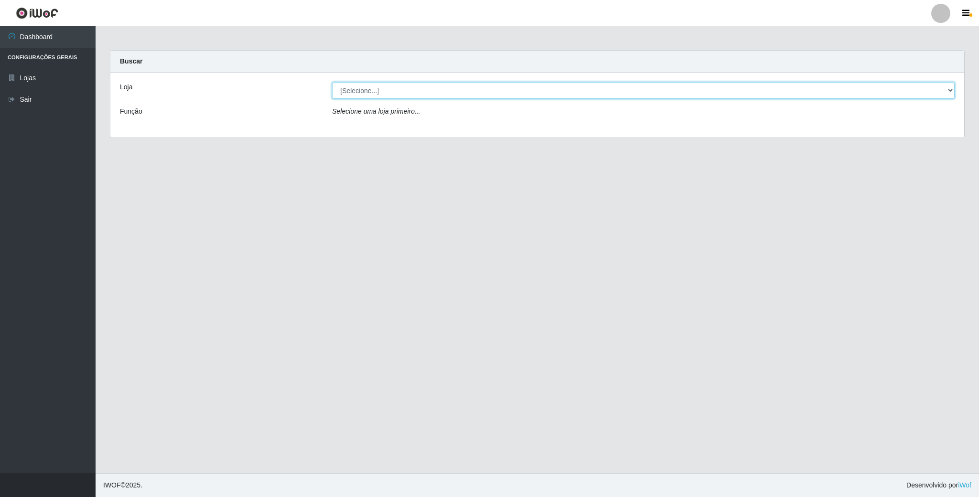
click at [499, 91] on select "[Selecione...] SuperFácil Atacado - Emaús" at bounding box center [643, 90] width 622 height 17
click at [332, 82] on select "[Selecione...] SuperFácil Atacado - Emaús" at bounding box center [643, 90] width 622 height 17
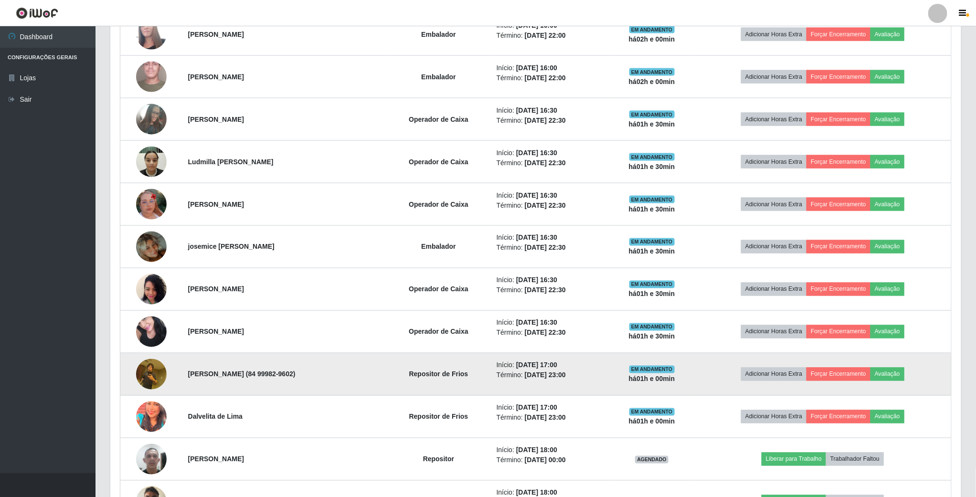
scroll to position [824, 0]
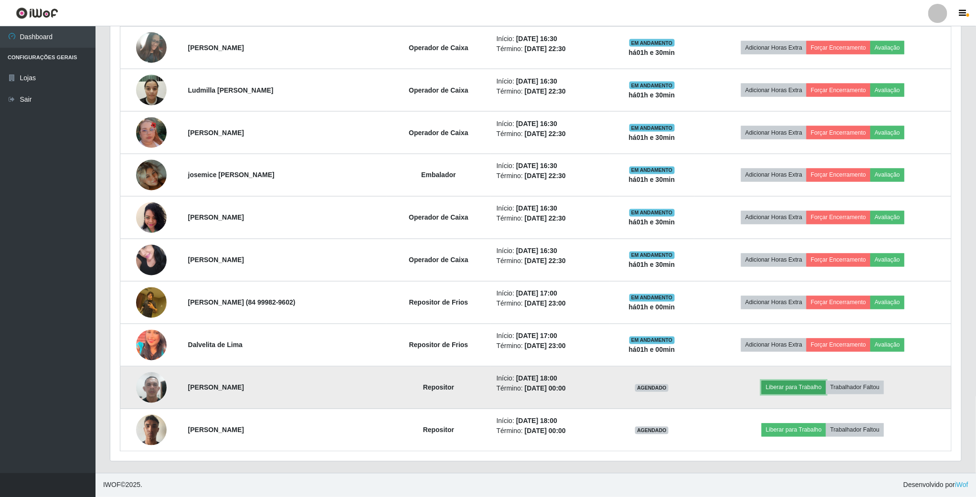
click at [787, 386] on button "Liberar para Trabalho" at bounding box center [794, 387] width 64 height 13
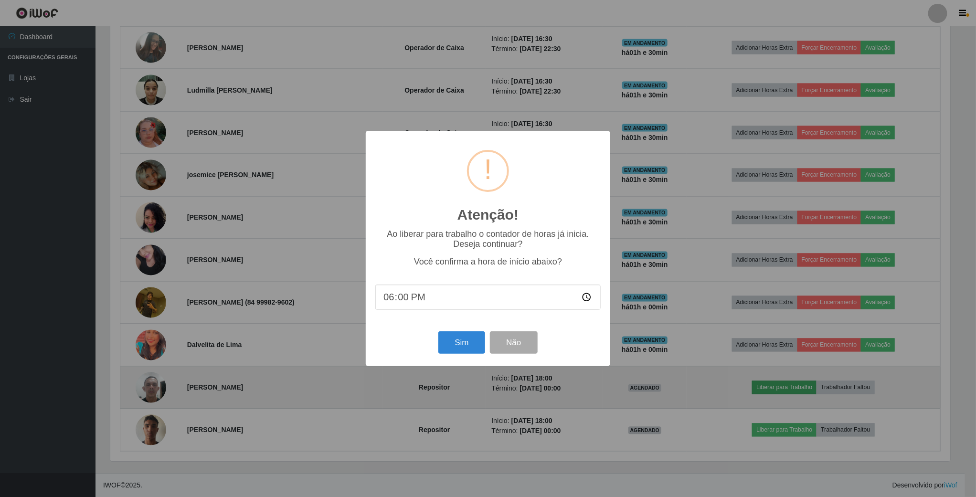
scroll to position [199, 843]
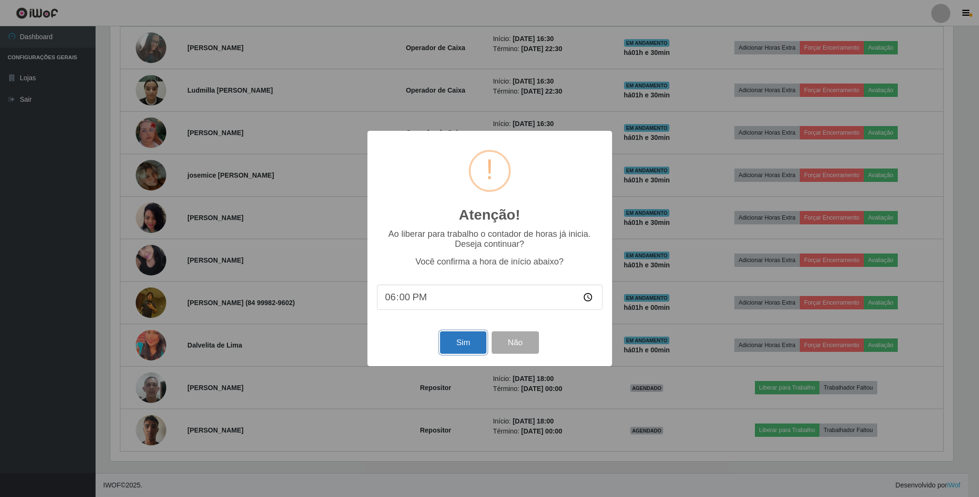
click at [456, 340] on button "Sim" at bounding box center [463, 342] width 46 height 22
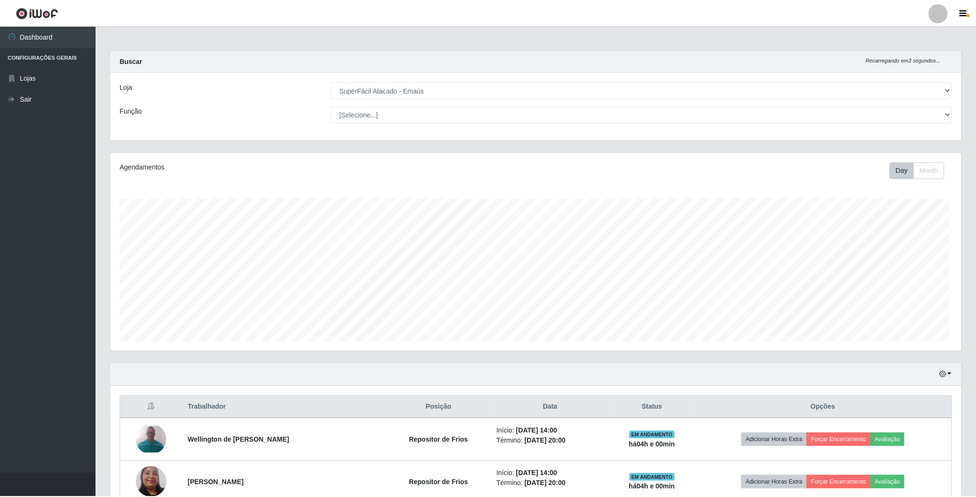
scroll to position [199, 853]
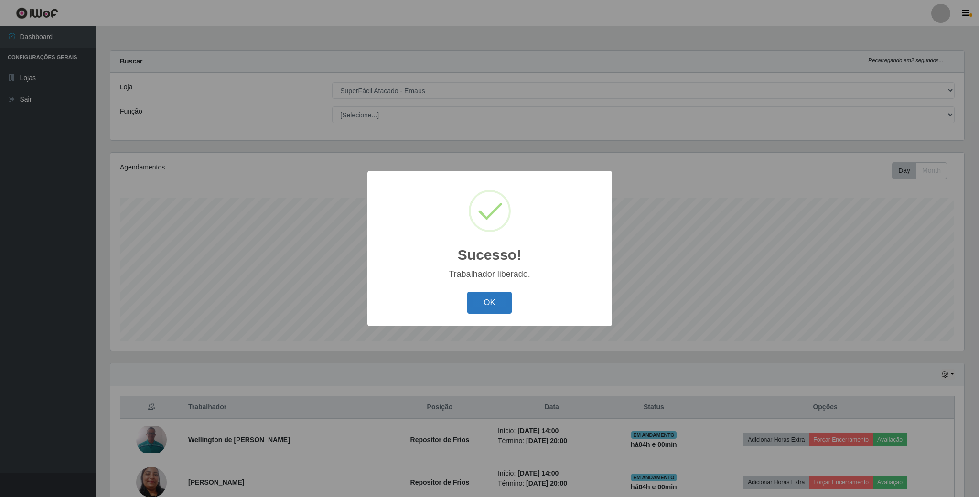
click at [476, 295] on button "OK" at bounding box center [489, 303] width 44 height 22
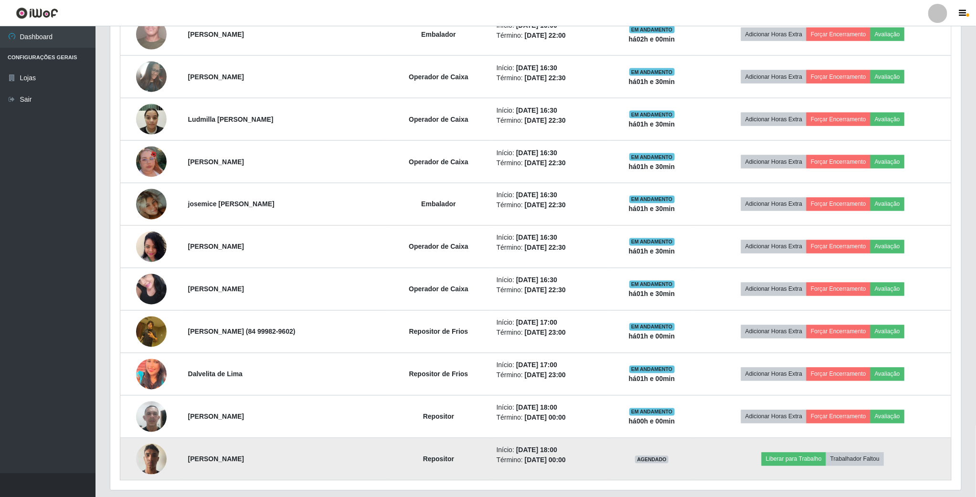
scroll to position [824, 0]
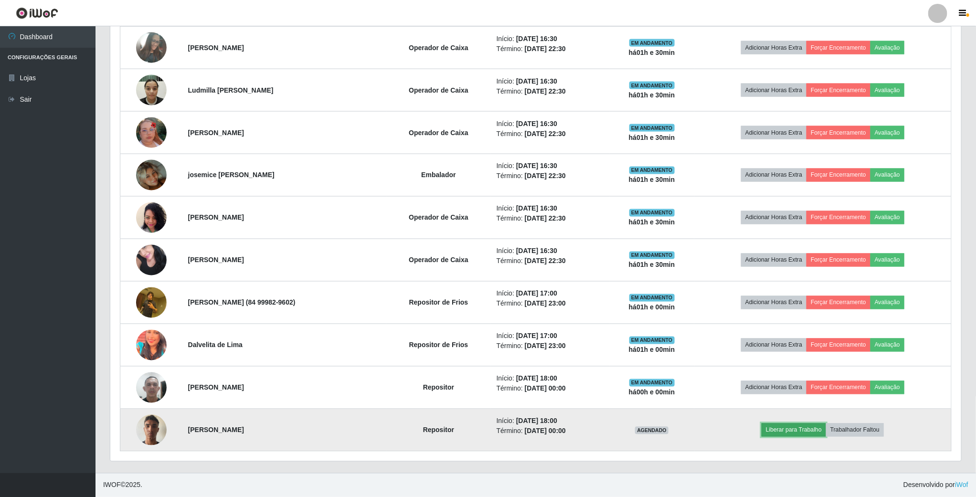
click at [818, 433] on button "Liberar para Trabalho" at bounding box center [794, 430] width 64 height 13
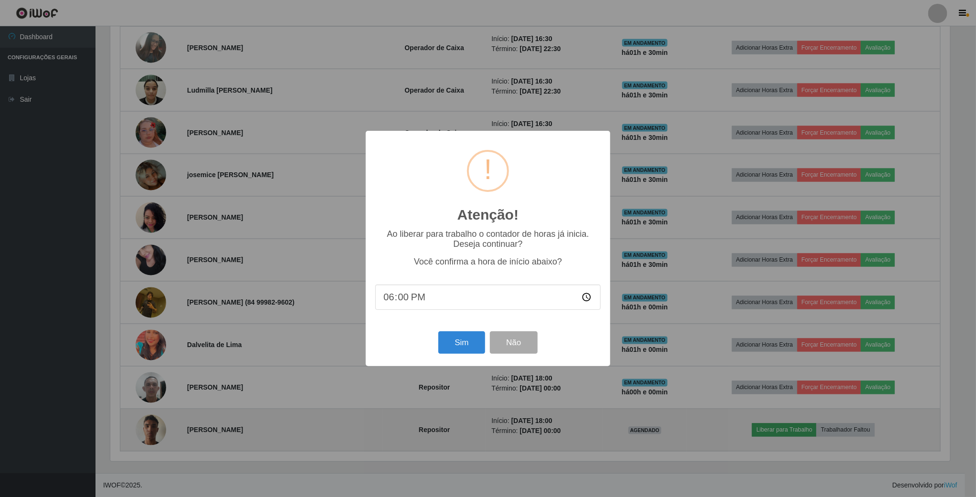
scroll to position [199, 843]
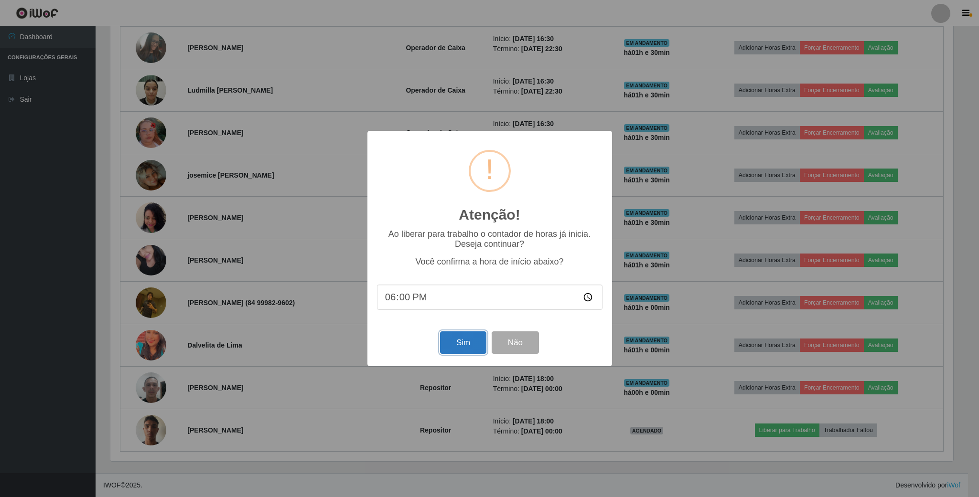
click at [450, 340] on button "Sim" at bounding box center [463, 342] width 46 height 22
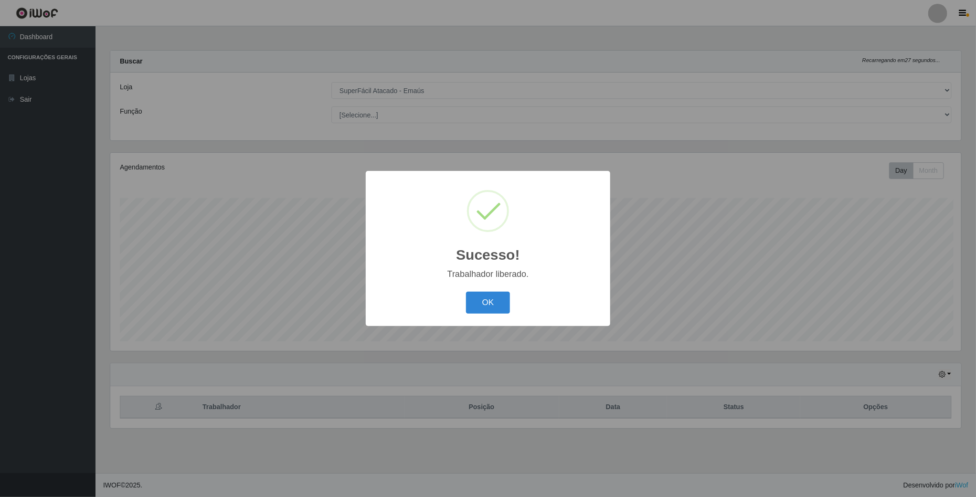
scroll to position [199, 853]
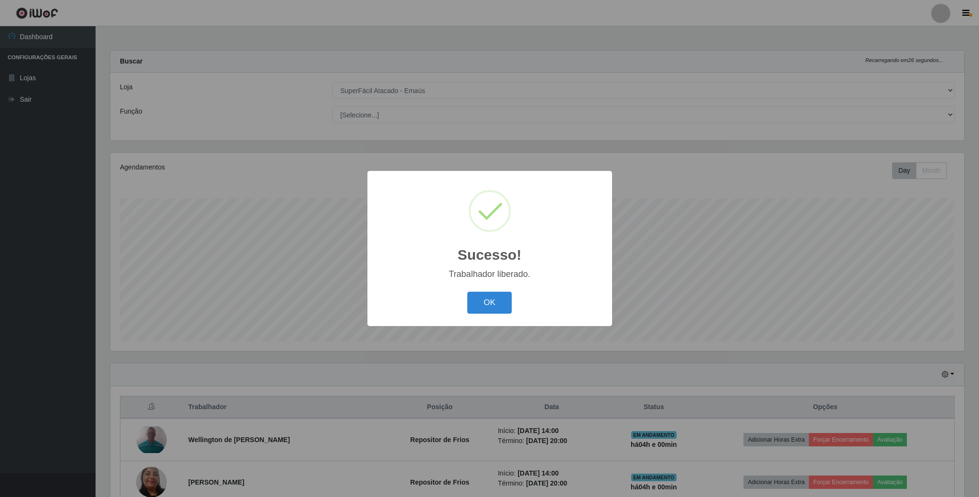
drag, startPoint x: 497, startPoint y: 300, endPoint x: 557, endPoint y: 331, distance: 67.9
click at [497, 301] on button "OK" at bounding box center [489, 303] width 44 height 22
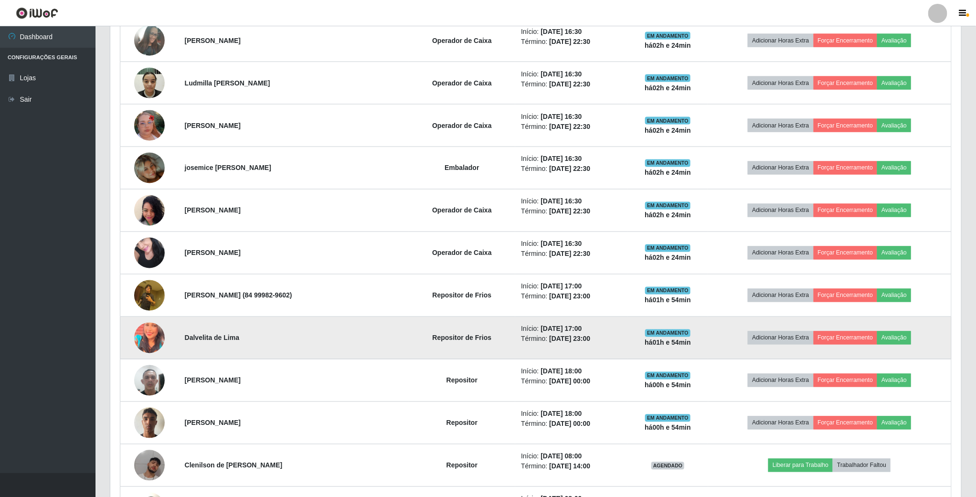
scroll to position [140, 0]
